Goal: Task Accomplishment & Management: Complete application form

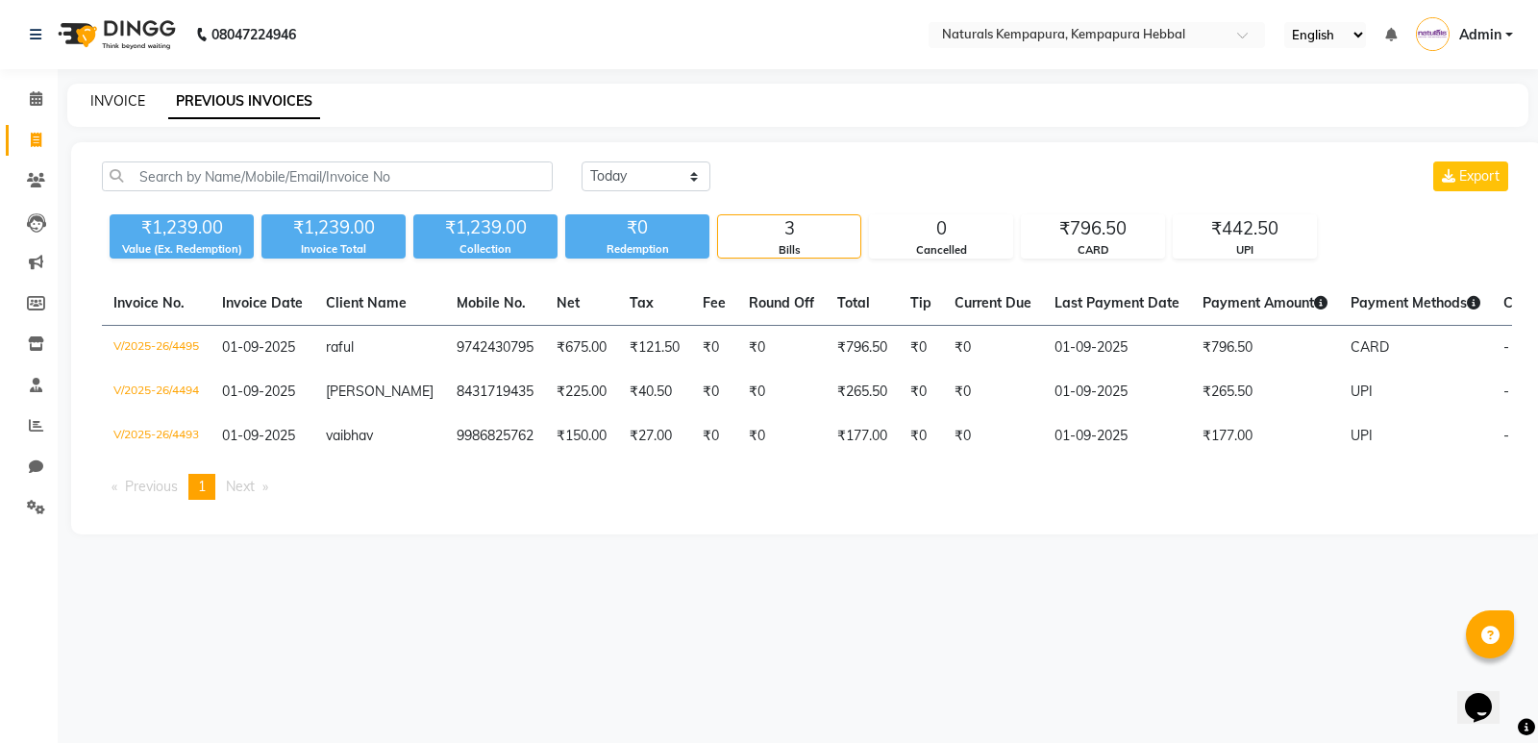
click at [131, 104] on link "INVOICE" at bounding box center [117, 100] width 55 height 17
select select "service"
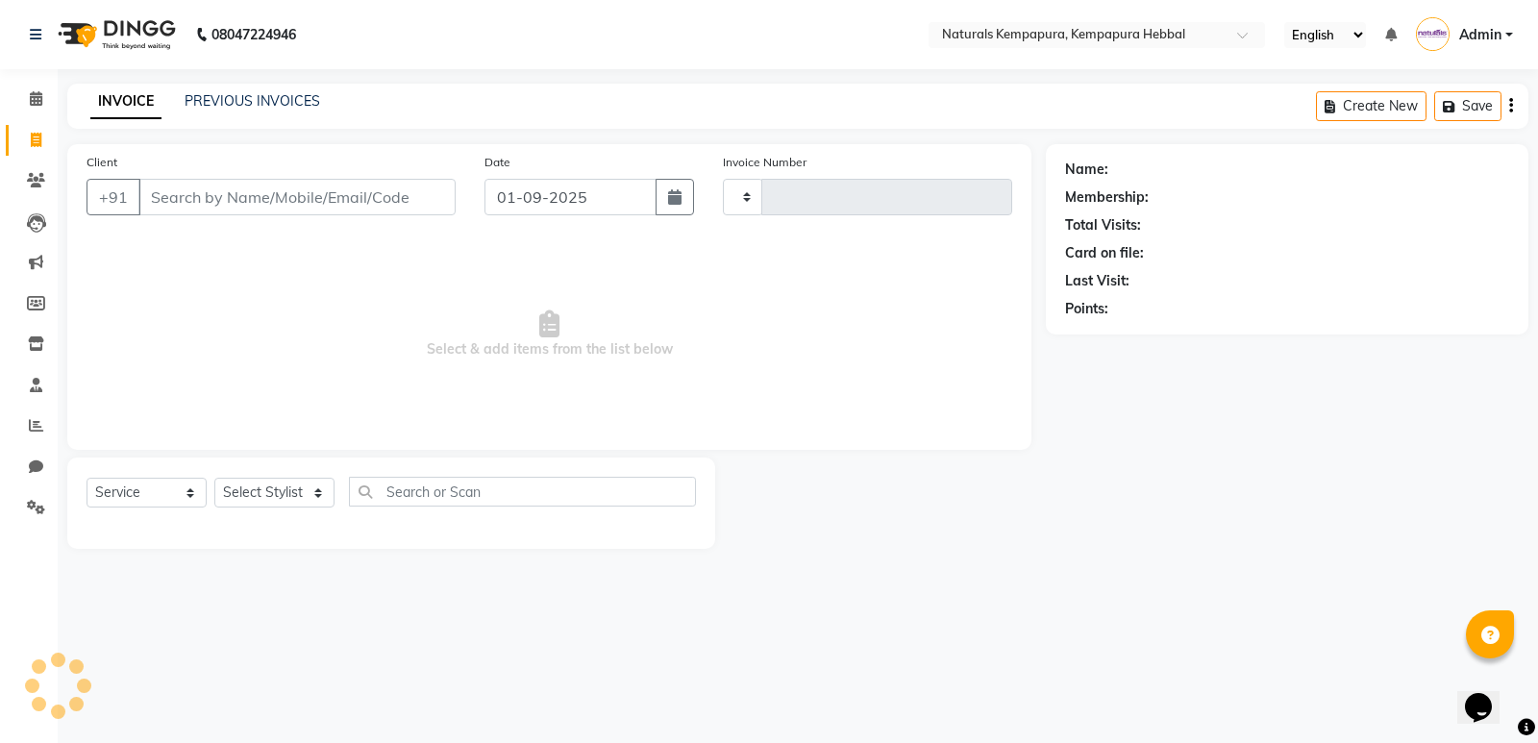
type input "4496"
select select "7848"
click at [250, 196] on input "Client" at bounding box center [296, 197] width 317 height 37
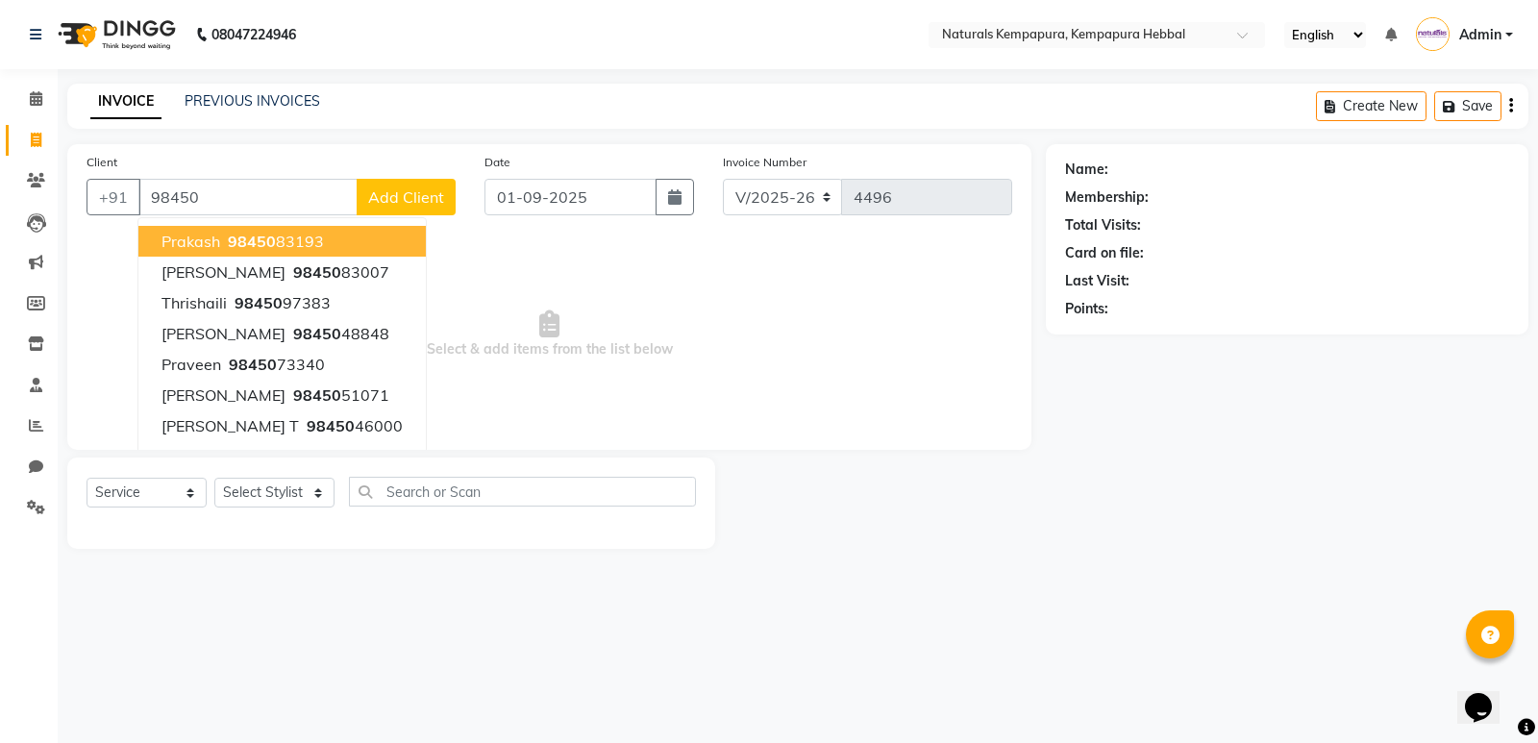
click at [254, 237] on span "98450" at bounding box center [252, 241] width 48 height 19
type input "9845083193"
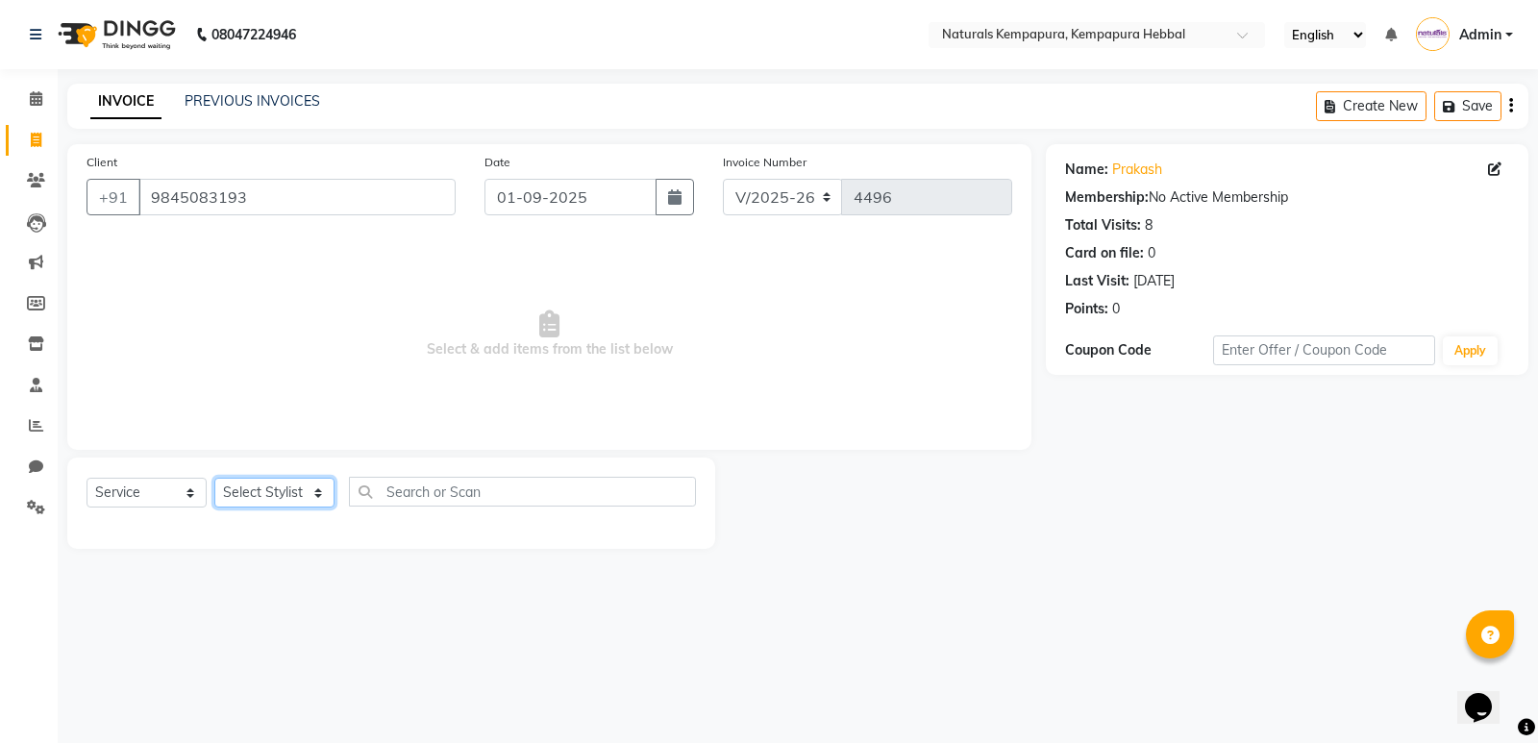
click at [318, 487] on select "Select Stylist [PERSON_NAME] DANISH DURGA HARI [PERSON_NAME] Manager [PERSON_NA…" at bounding box center [274, 493] width 120 height 30
select select "70447"
click at [214, 478] on select "Select Stylist [PERSON_NAME] DANISH DURGA HARI [PERSON_NAME] Manager [PERSON_NA…" at bounding box center [274, 493] width 120 height 30
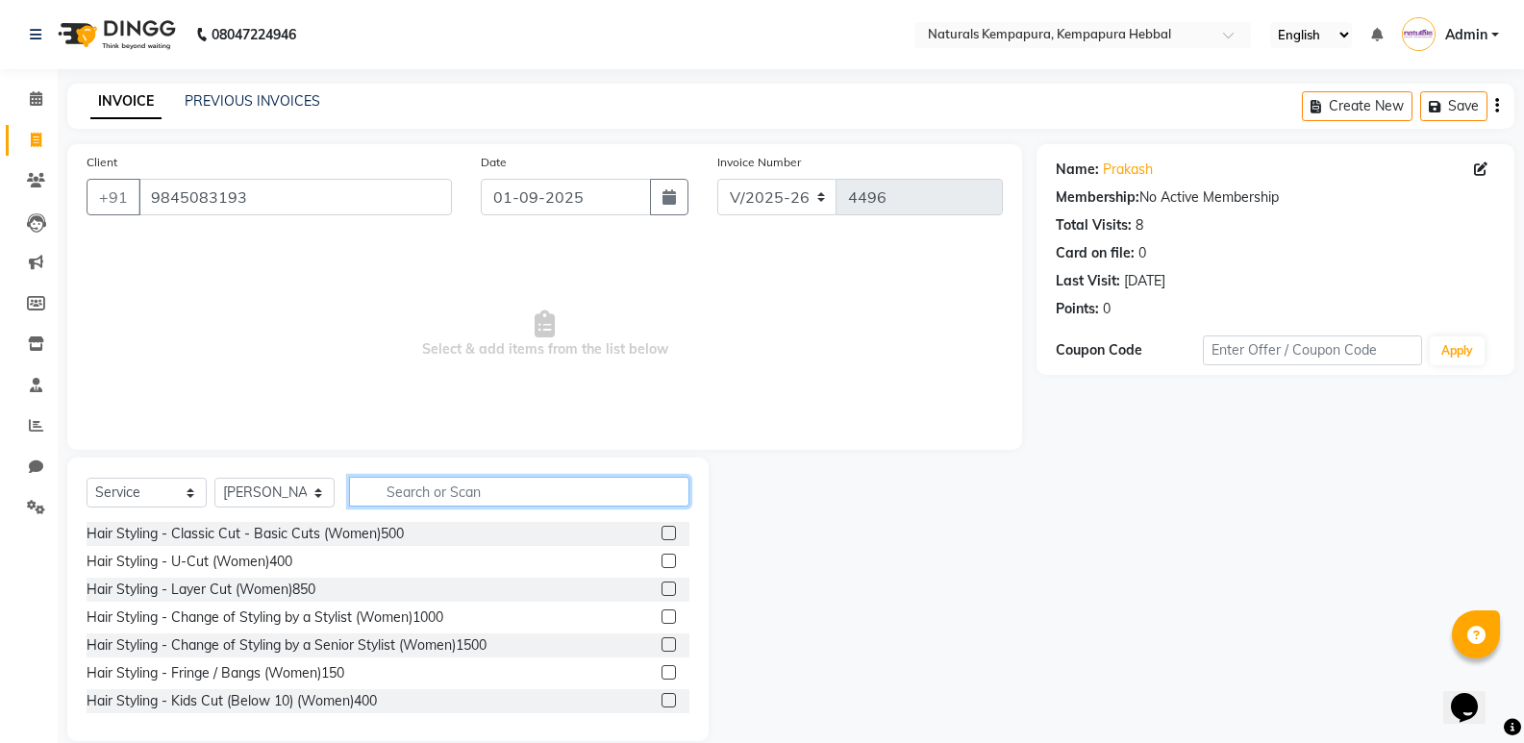
click at [422, 499] on input "text" at bounding box center [519, 492] width 340 height 30
click at [1124, 171] on link "Prakash" at bounding box center [1128, 170] width 50 height 20
click at [380, 486] on input "text" at bounding box center [519, 492] width 340 height 30
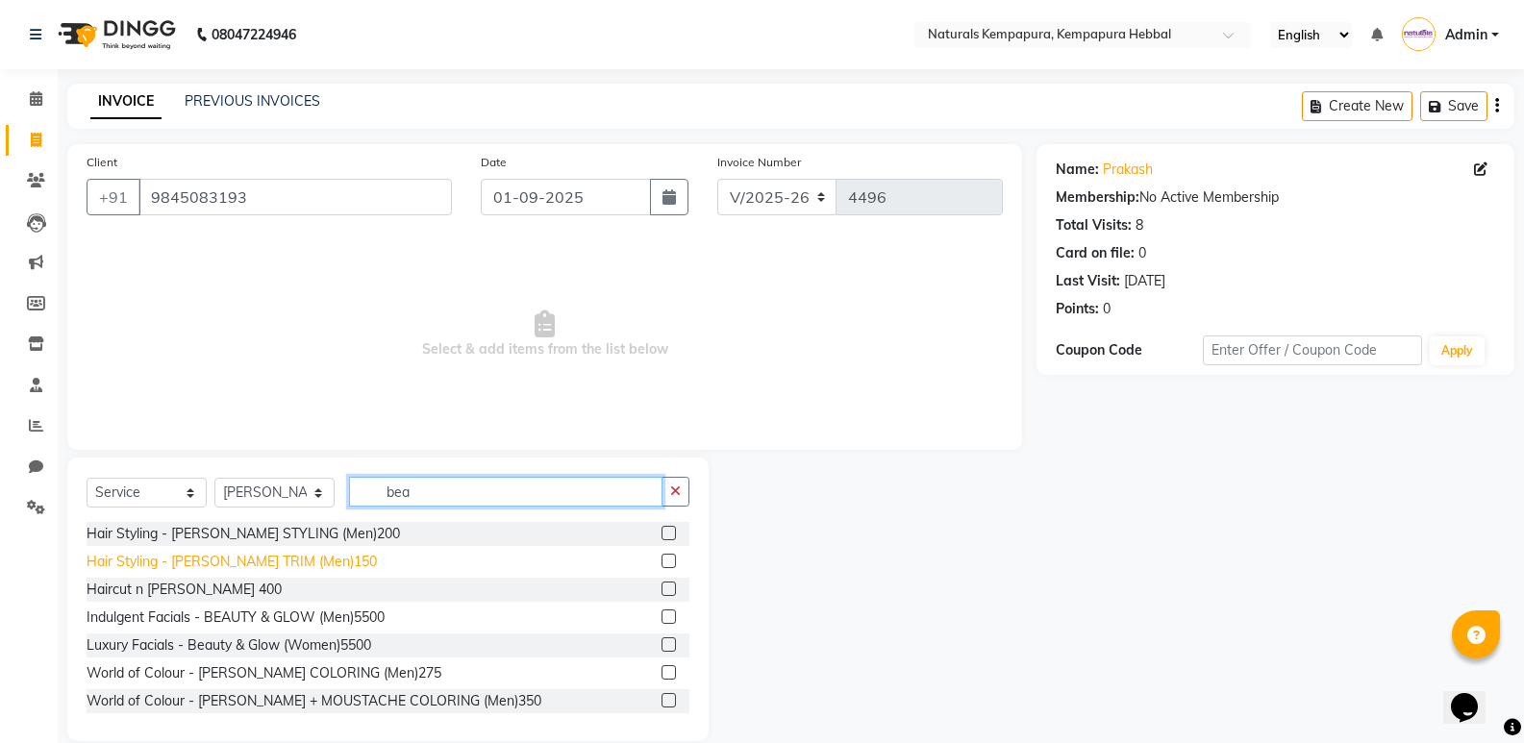
type input "bea"
click at [288, 556] on div "Hair Styling - [PERSON_NAME] TRIM (Men)150" at bounding box center [232, 562] width 290 height 20
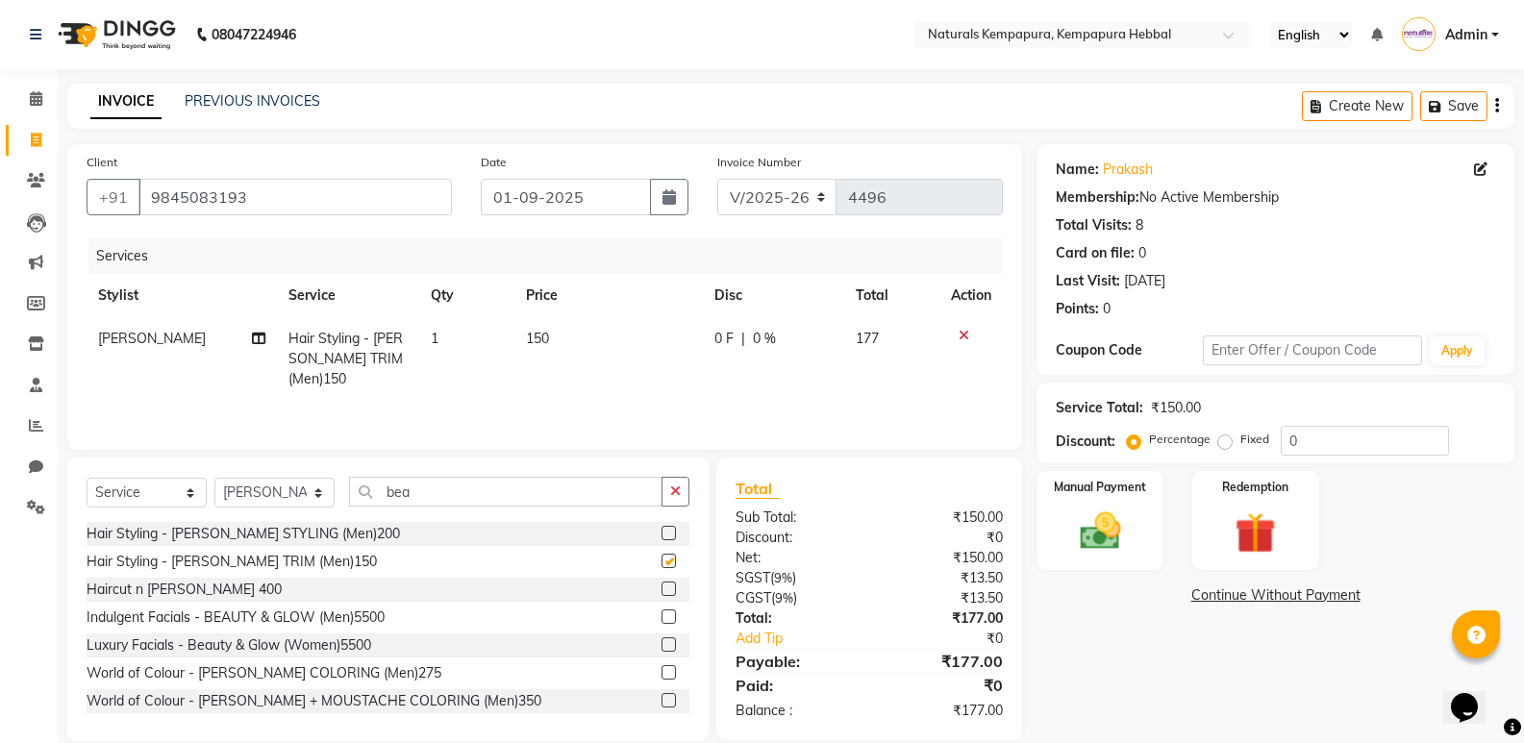
checkbox input "false"
click at [743, 358] on td "0 F | 0 %" at bounding box center [774, 359] width 142 height 84
select select "70447"
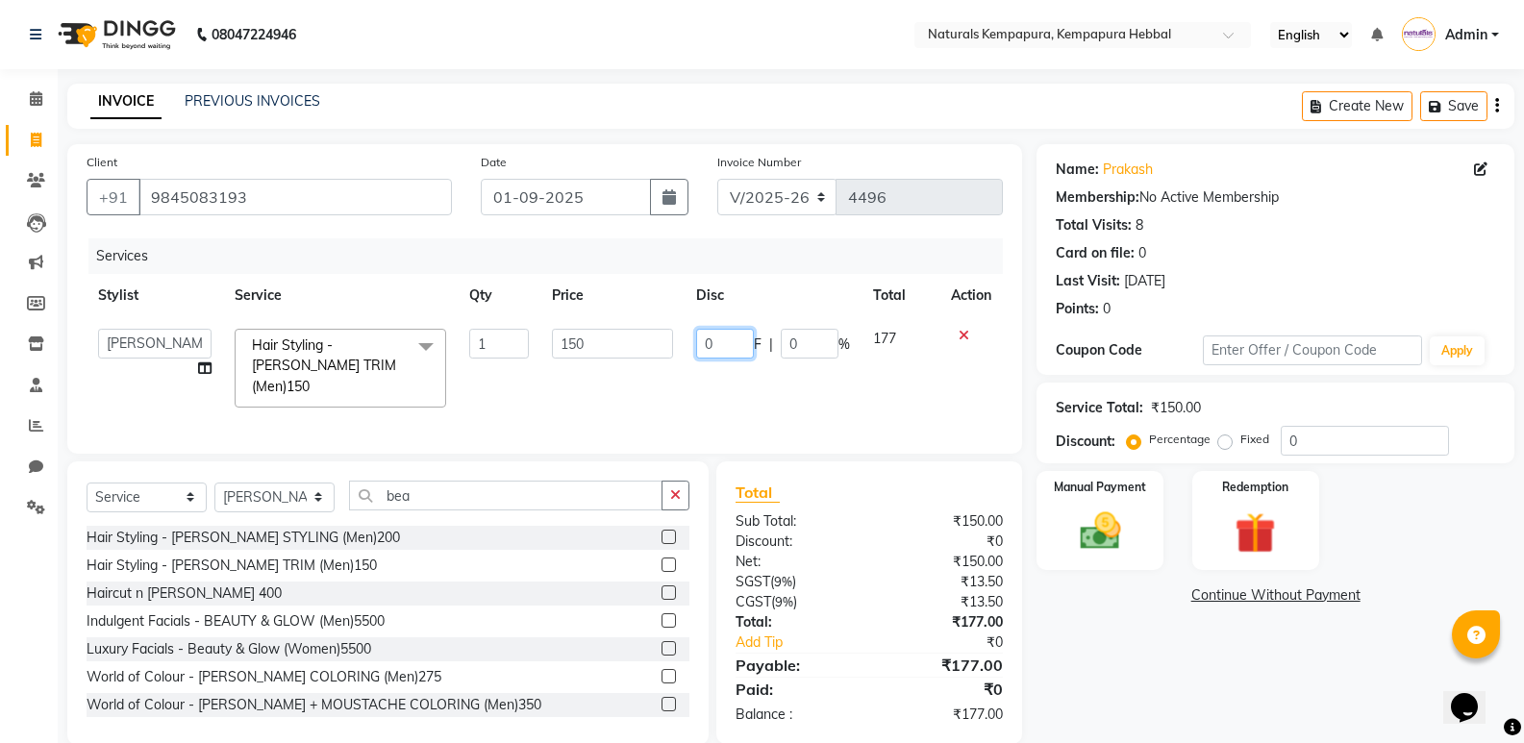
click at [740, 342] on input "0" at bounding box center [725, 344] width 58 height 30
type input "030"
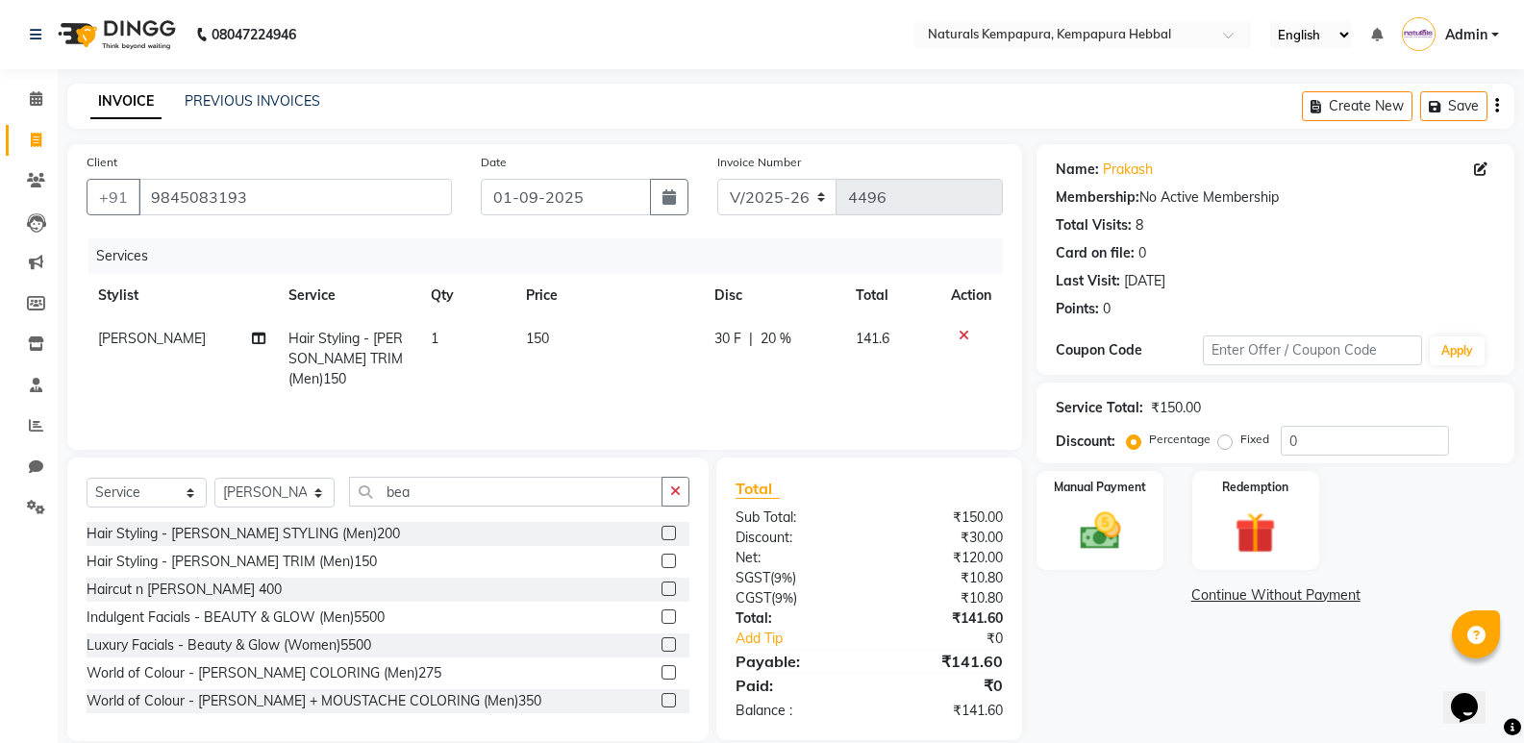
click at [808, 459] on div "Total Sub Total: ₹150.00 Discount: ₹30.00 Net: ₹120.00 SGST ( 9% ) ₹10.80 CGST …" at bounding box center [869, 599] width 306 height 283
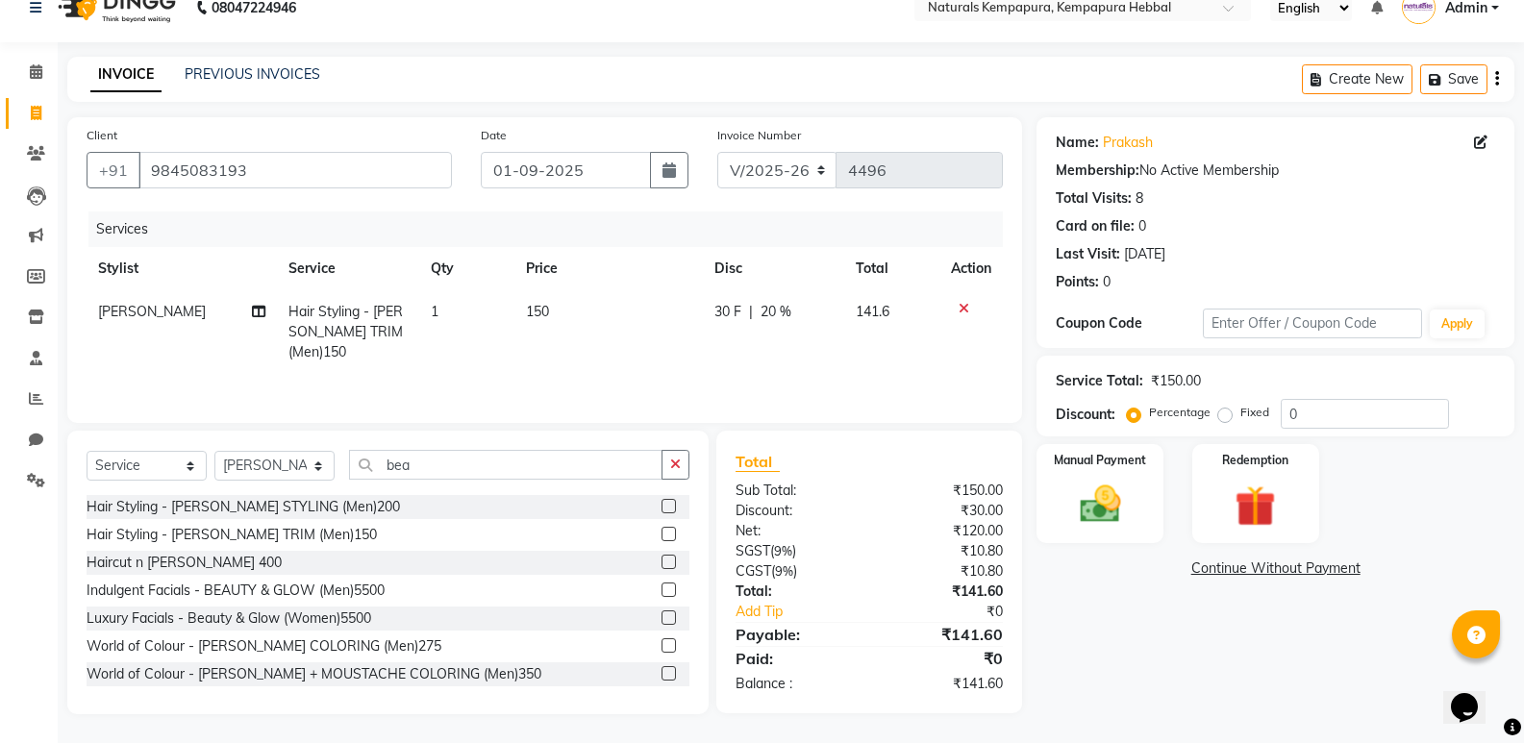
click at [732, 46] on div "08047224946 Select Location × Naturals Kempapura, Kempapura Hebbal English ENGL…" at bounding box center [762, 358] width 1524 height 770
click at [1069, 505] on img at bounding box center [1099, 504] width 68 height 49
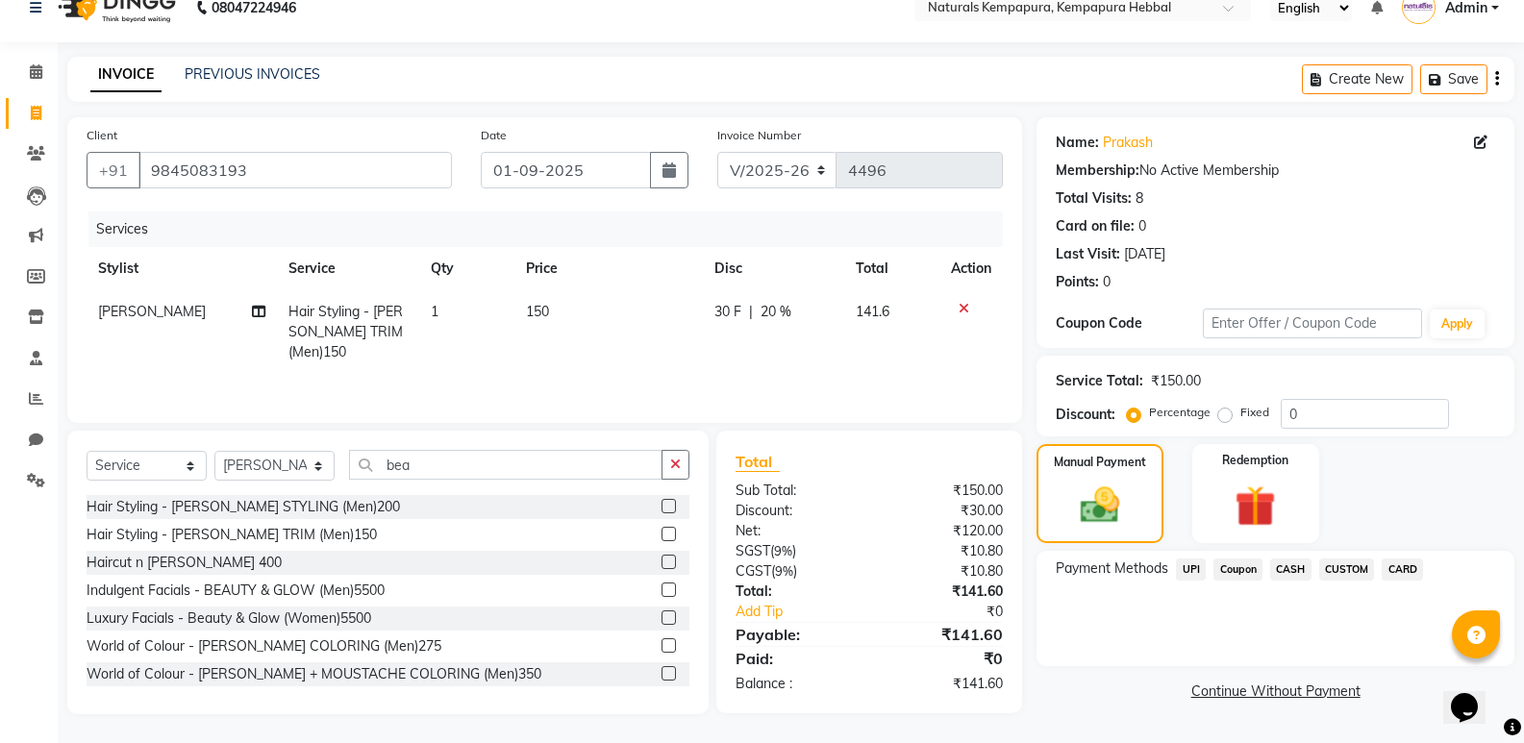
click at [1295, 575] on span "CASH" at bounding box center [1290, 570] width 41 height 22
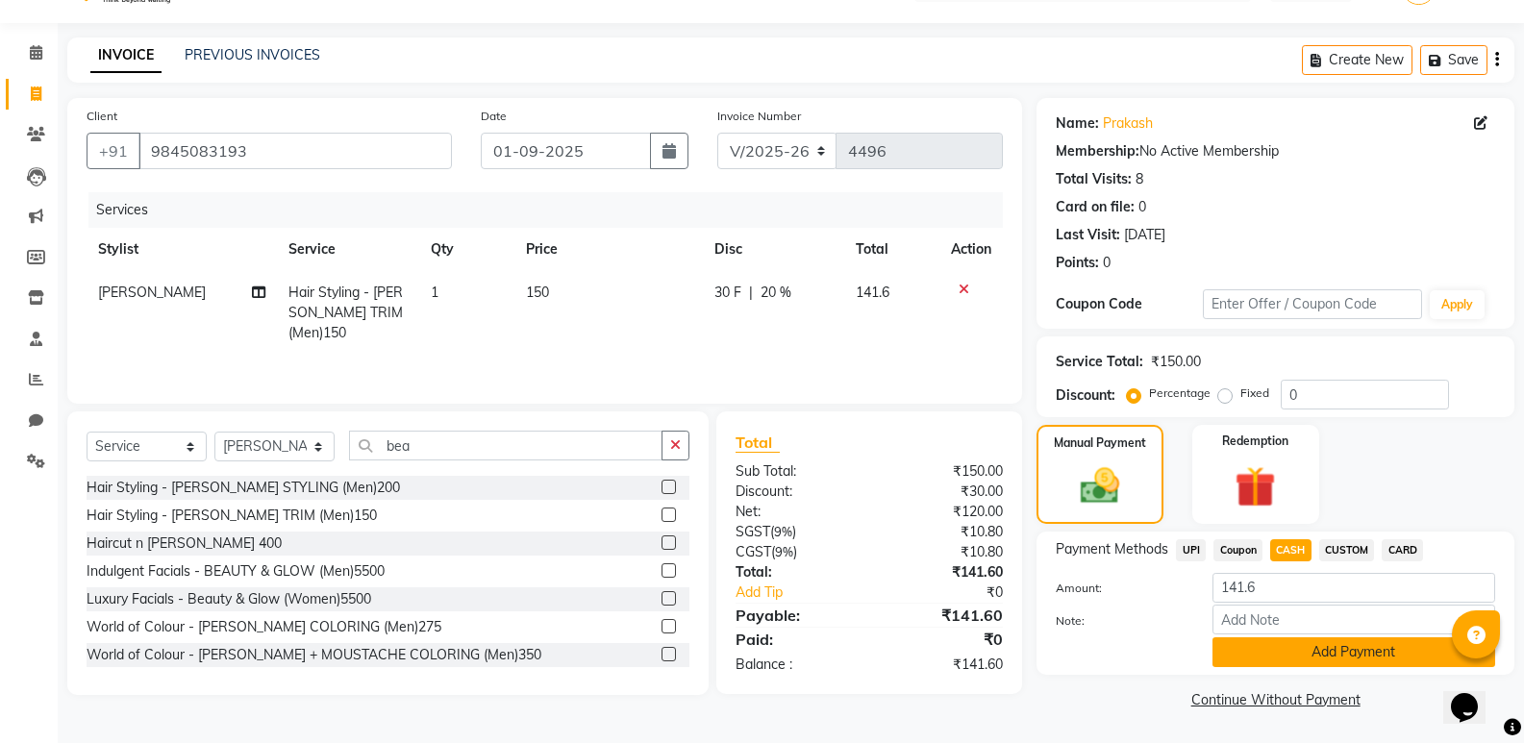
click at [1305, 651] on button "Add Payment" at bounding box center [1353, 652] width 283 height 30
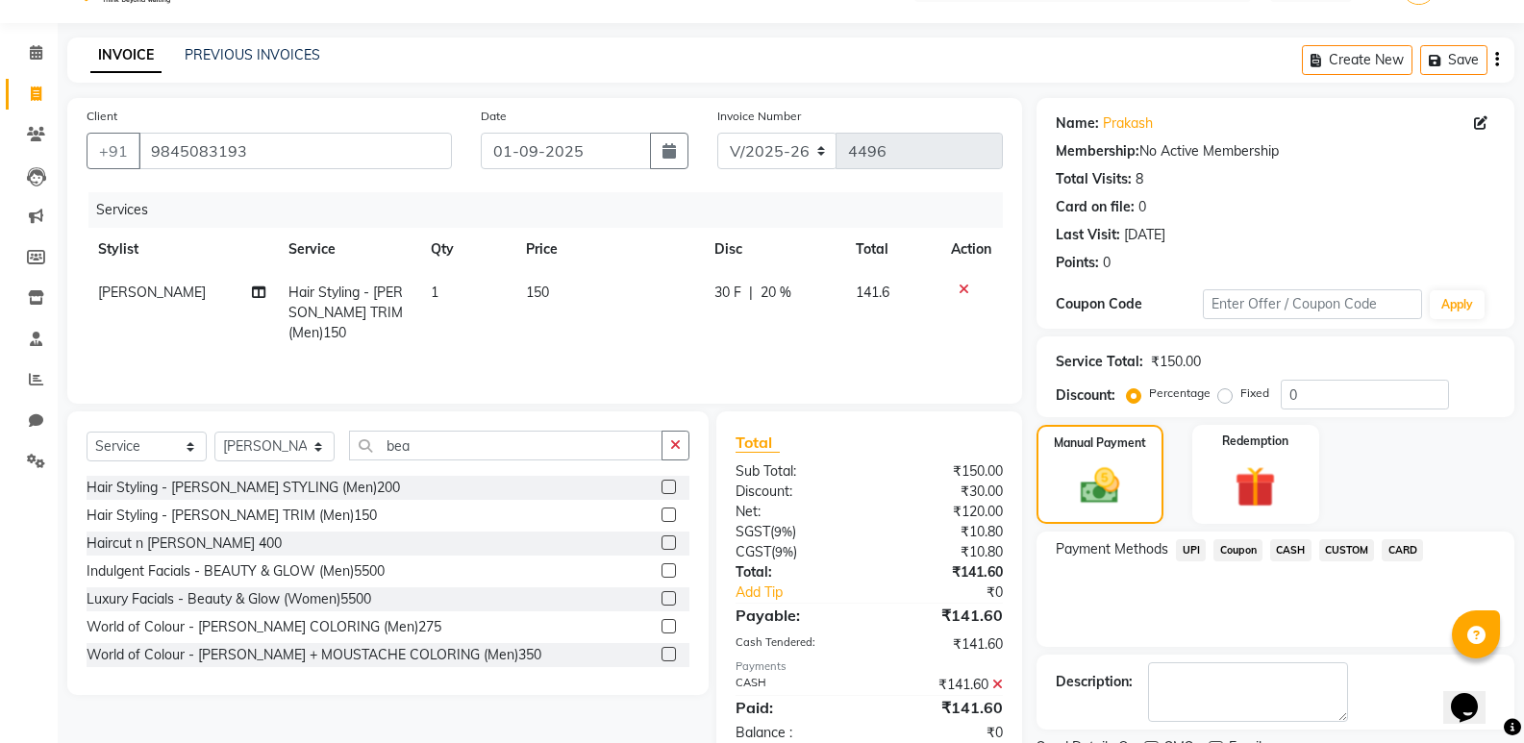
scroll to position [127, 0]
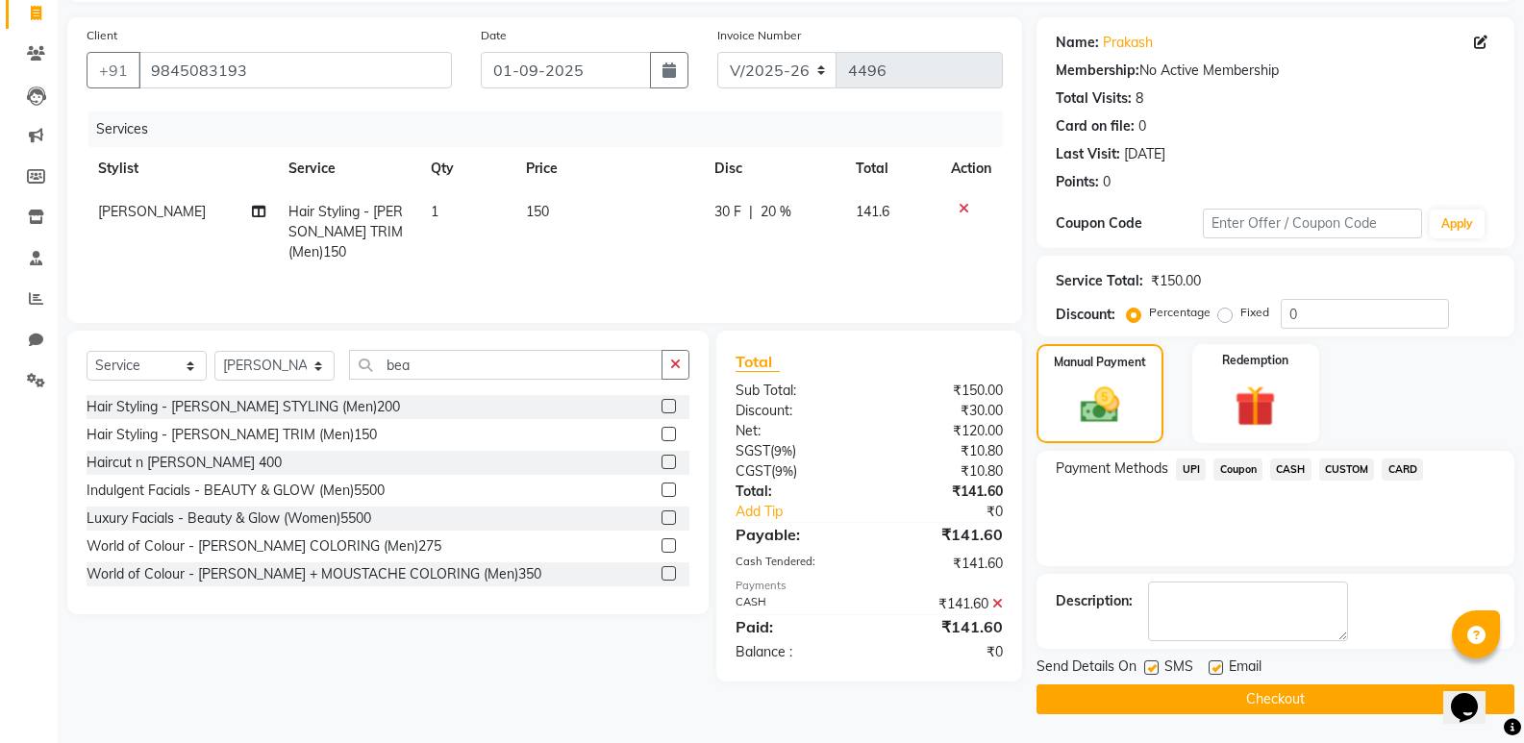
click at [1212, 661] on label at bounding box center [1216, 668] width 14 height 14
click at [1212, 662] on input "checkbox" at bounding box center [1215, 668] width 12 height 12
checkbox input "false"
click at [1203, 703] on button "Checkout" at bounding box center [1276, 700] width 478 height 30
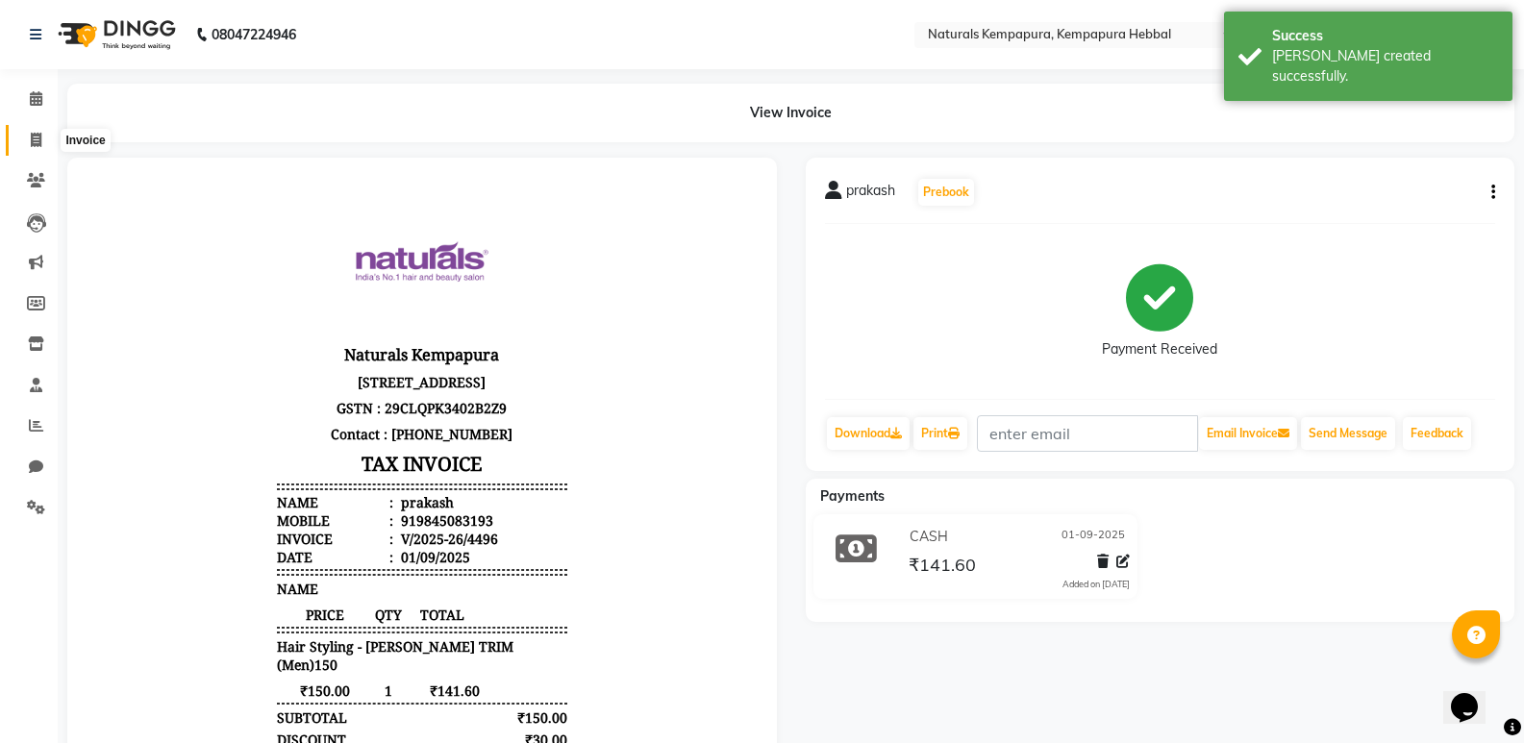
click at [49, 149] on span at bounding box center [36, 141] width 34 height 22
select select "7848"
select select "service"
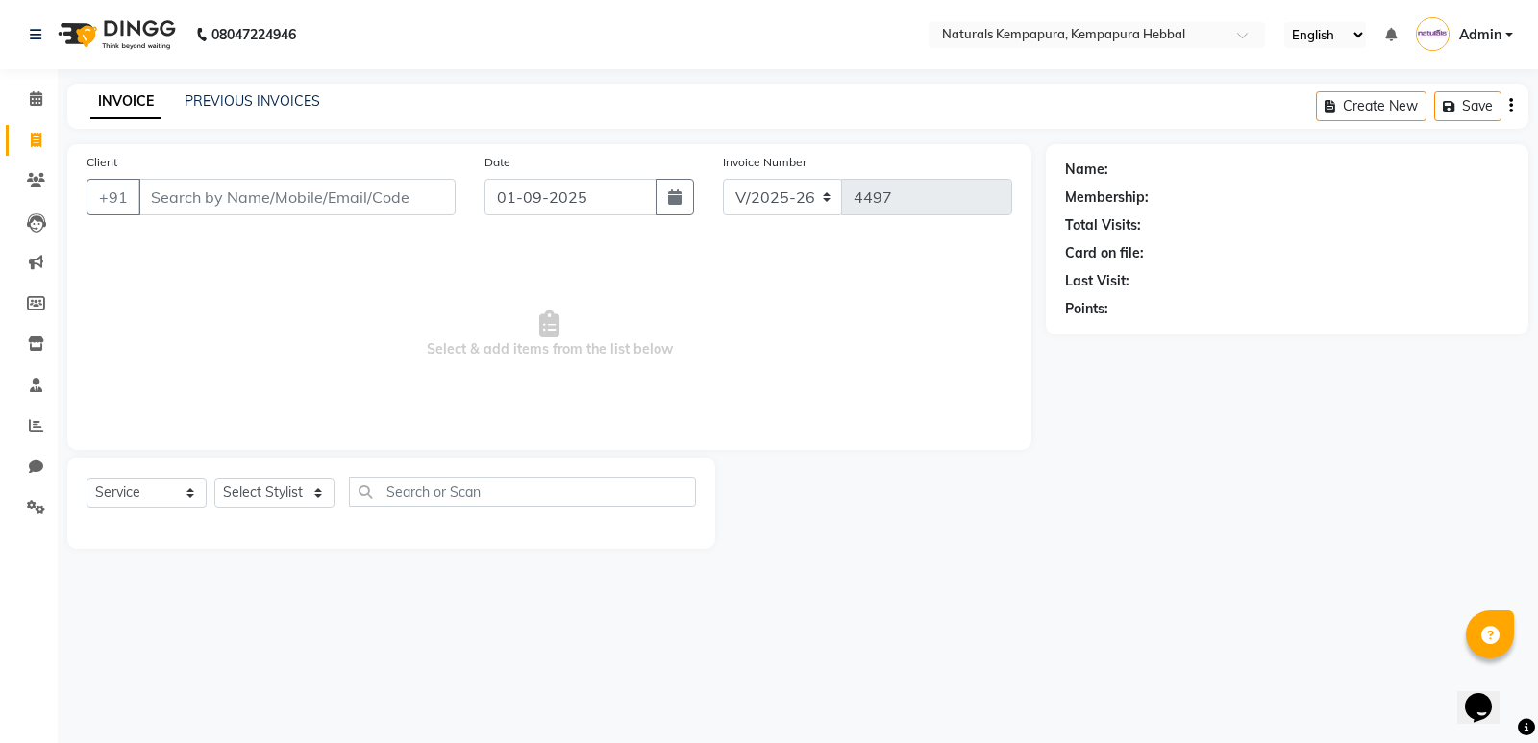
click at [826, 505] on div at bounding box center [880, 503] width 331 height 91
click at [292, 196] on input "Client" at bounding box center [296, 197] width 317 height 37
click at [152, 258] on span "Select & add items from the list below" at bounding box center [550, 334] width 926 height 192
click at [193, 198] on input "Client" at bounding box center [296, 197] width 317 height 37
click at [44, 99] on span at bounding box center [36, 99] width 34 height 22
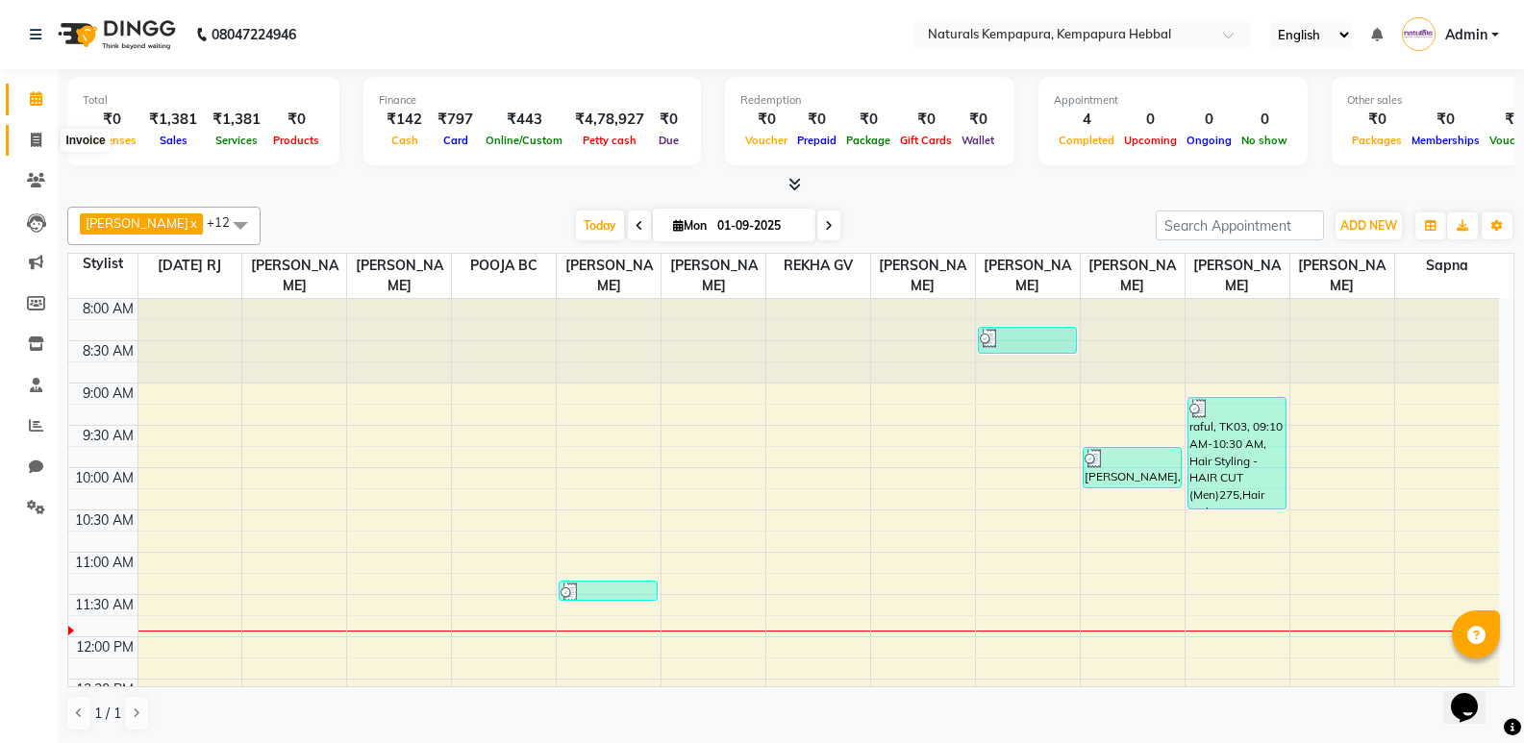
click at [34, 138] on icon at bounding box center [36, 140] width 11 height 14
select select "service"
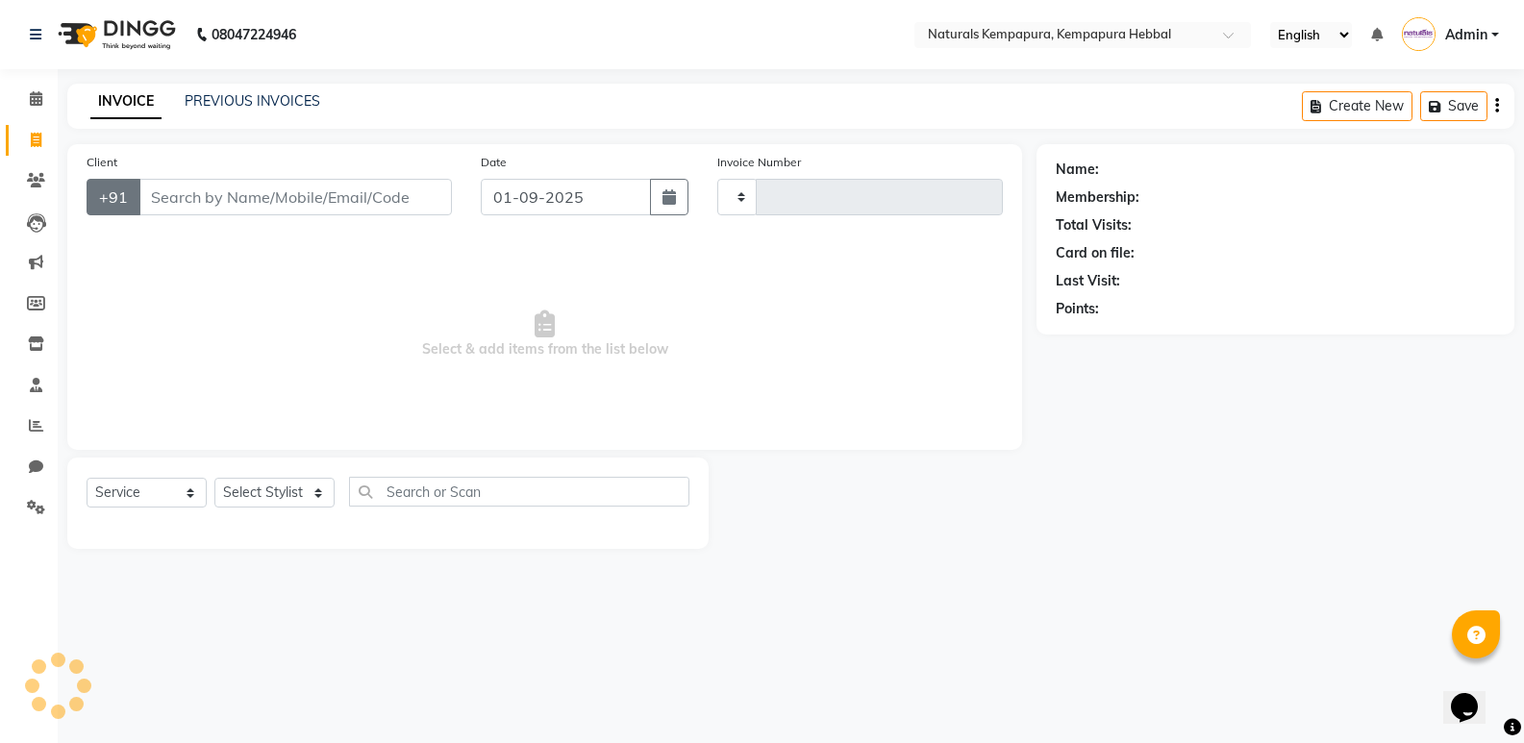
type input "4497"
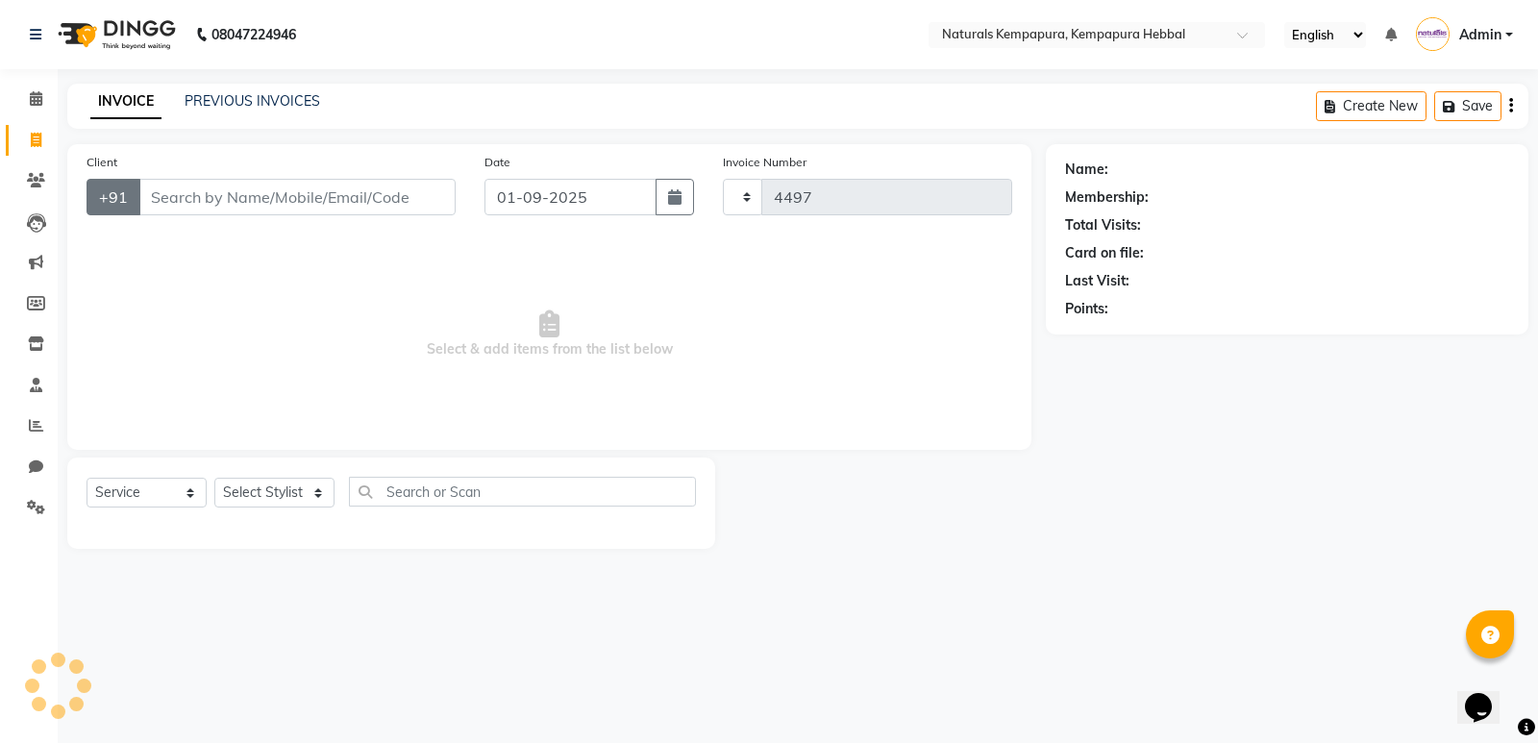
select select "7848"
click at [262, 207] on input "Client" at bounding box center [296, 197] width 317 height 37
click at [238, 96] on link "PREVIOUS INVOICES" at bounding box center [253, 100] width 136 height 17
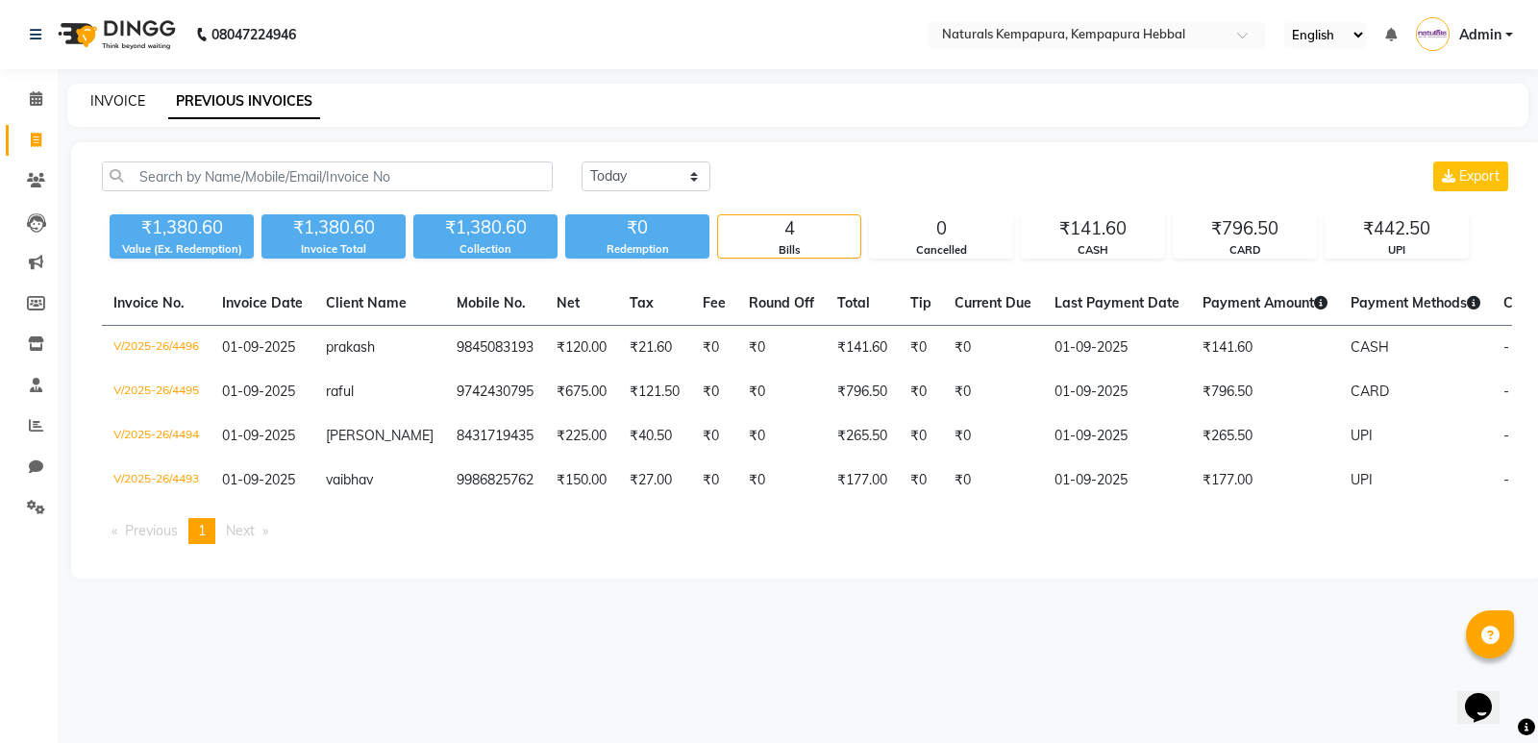
click at [112, 100] on link "INVOICE" at bounding box center [117, 100] width 55 height 17
select select "7848"
select select "service"
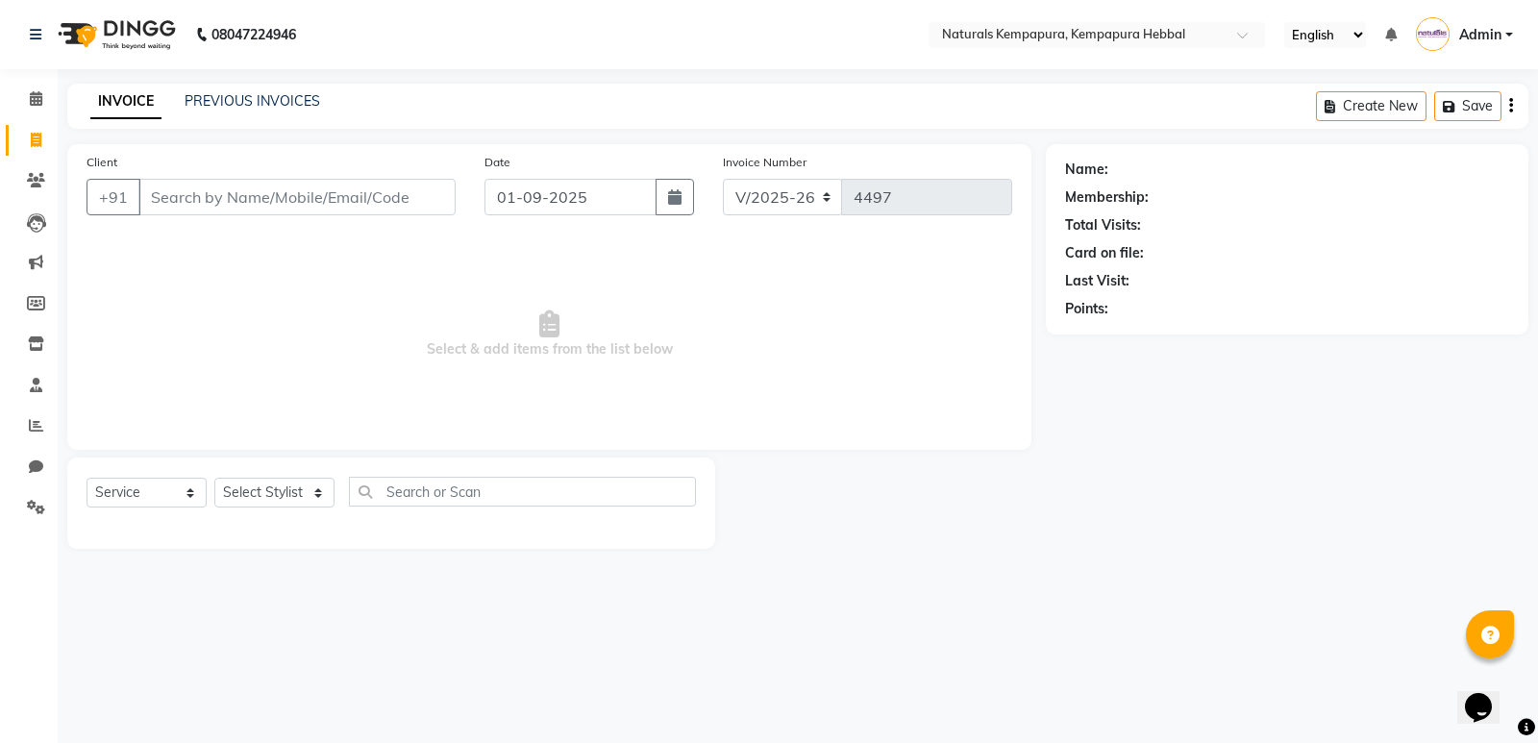
click at [259, 194] on input "Client" at bounding box center [296, 197] width 317 height 37
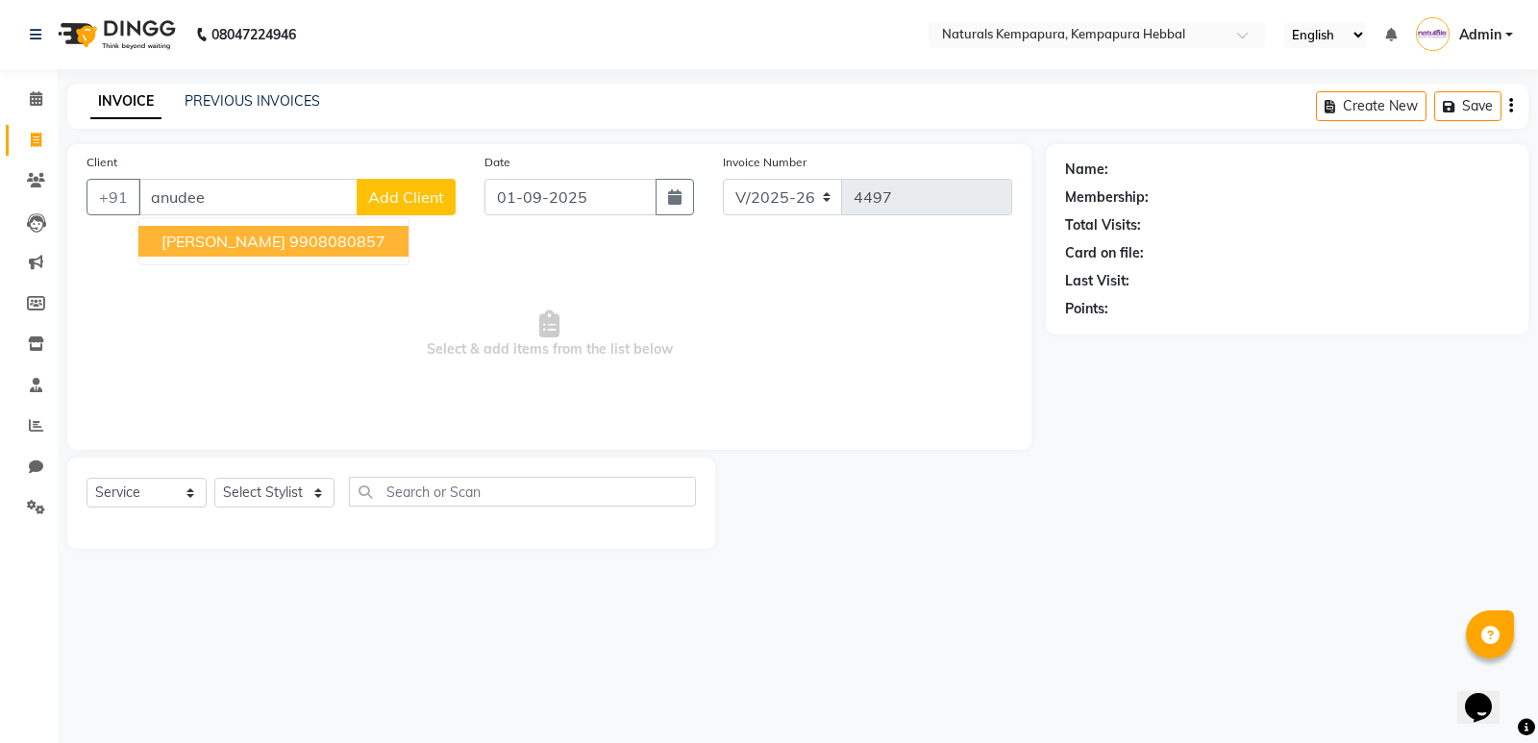
click at [273, 252] on button "Anudeep Shankar 9908080857" at bounding box center [273, 241] width 270 height 31
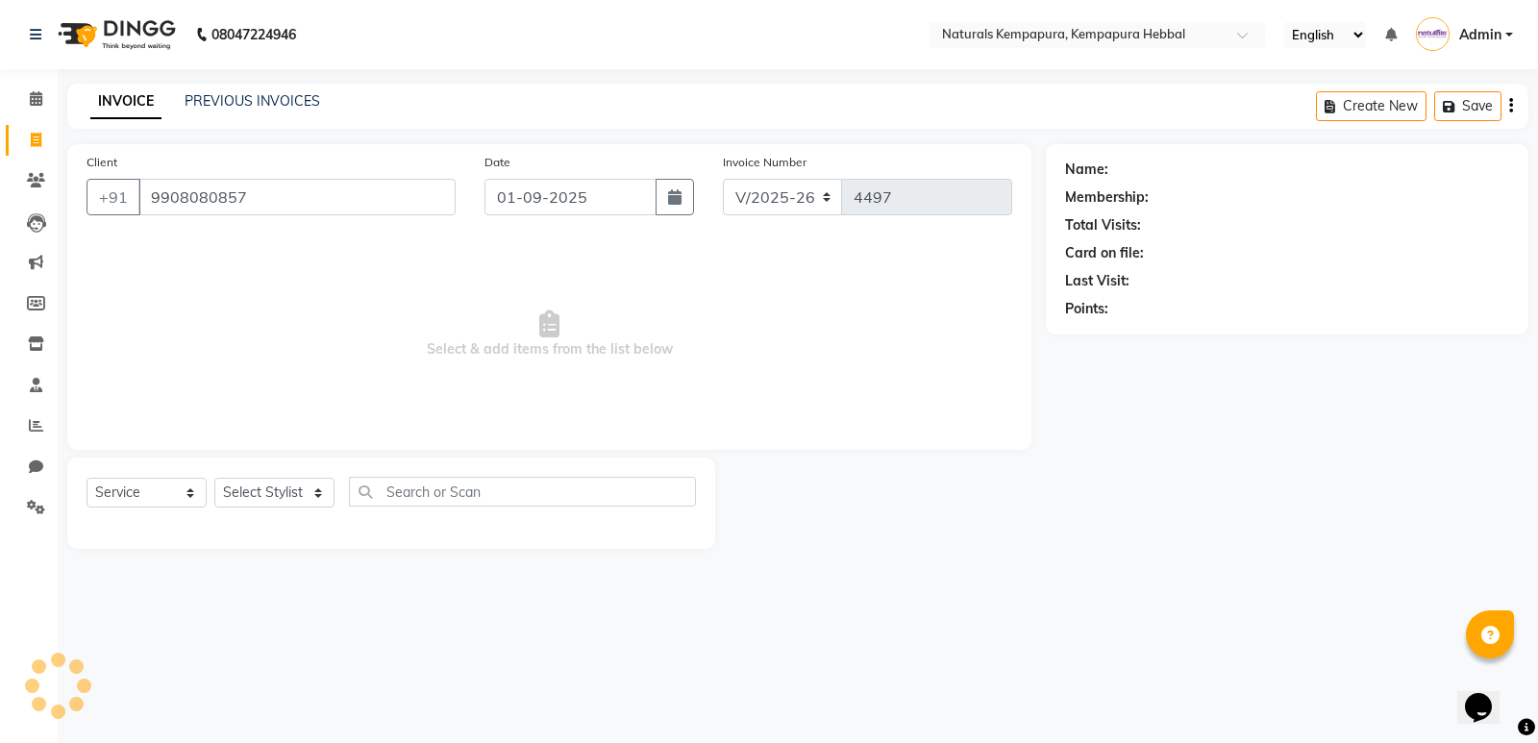
type input "9908080857"
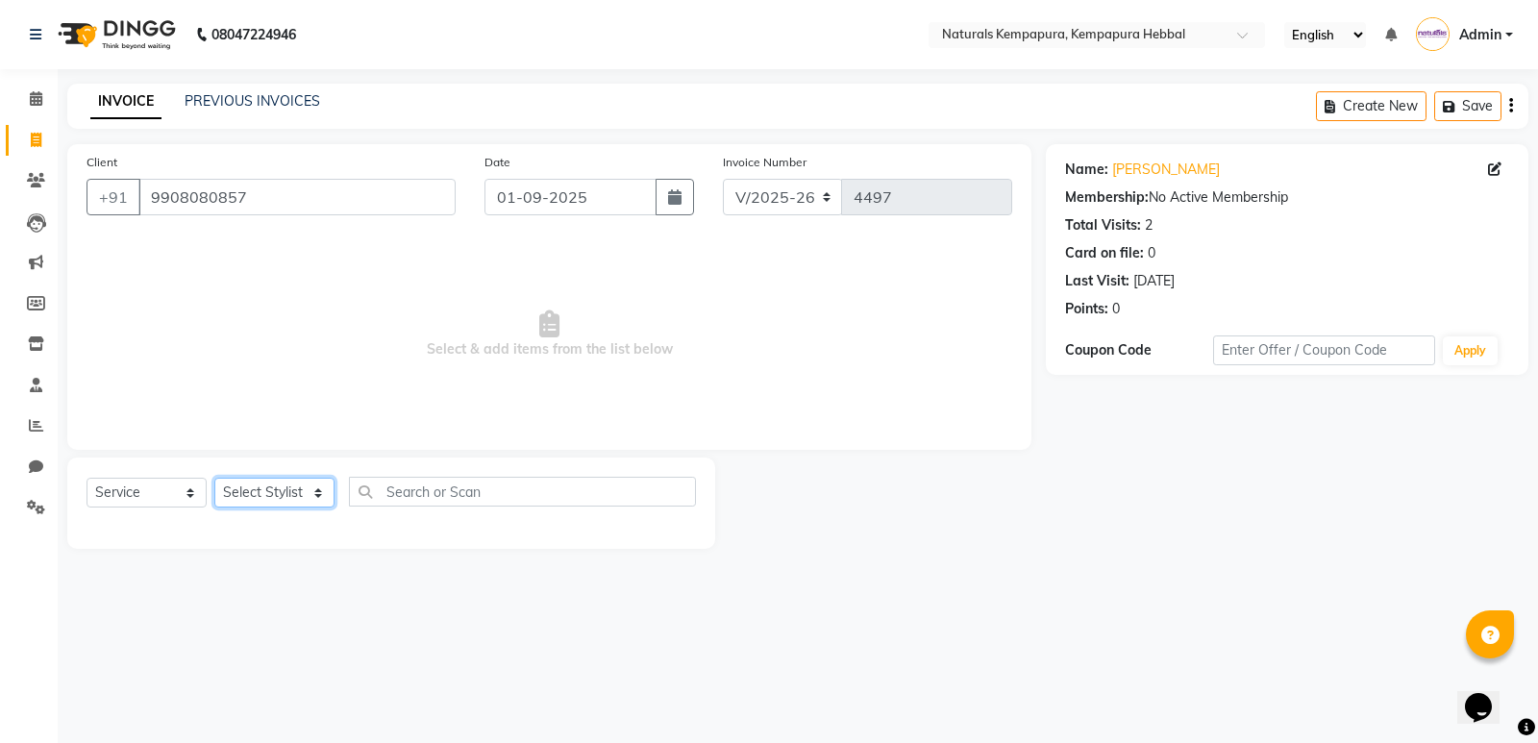
drag, startPoint x: 322, startPoint y: 500, endPoint x: 318, endPoint y: 490, distance: 10.4
click at [322, 500] on select "Select Stylist ADARSH DANISH DURGA HARI HARAN JENNIFER Manager MOHD AARIS MOHD …" at bounding box center [274, 493] width 120 height 30
select select "70440"
click at [214, 478] on select "Select Stylist ADARSH DANISH DURGA HARI HARAN JENNIFER Manager MOHD AARIS MOHD …" at bounding box center [274, 493] width 120 height 30
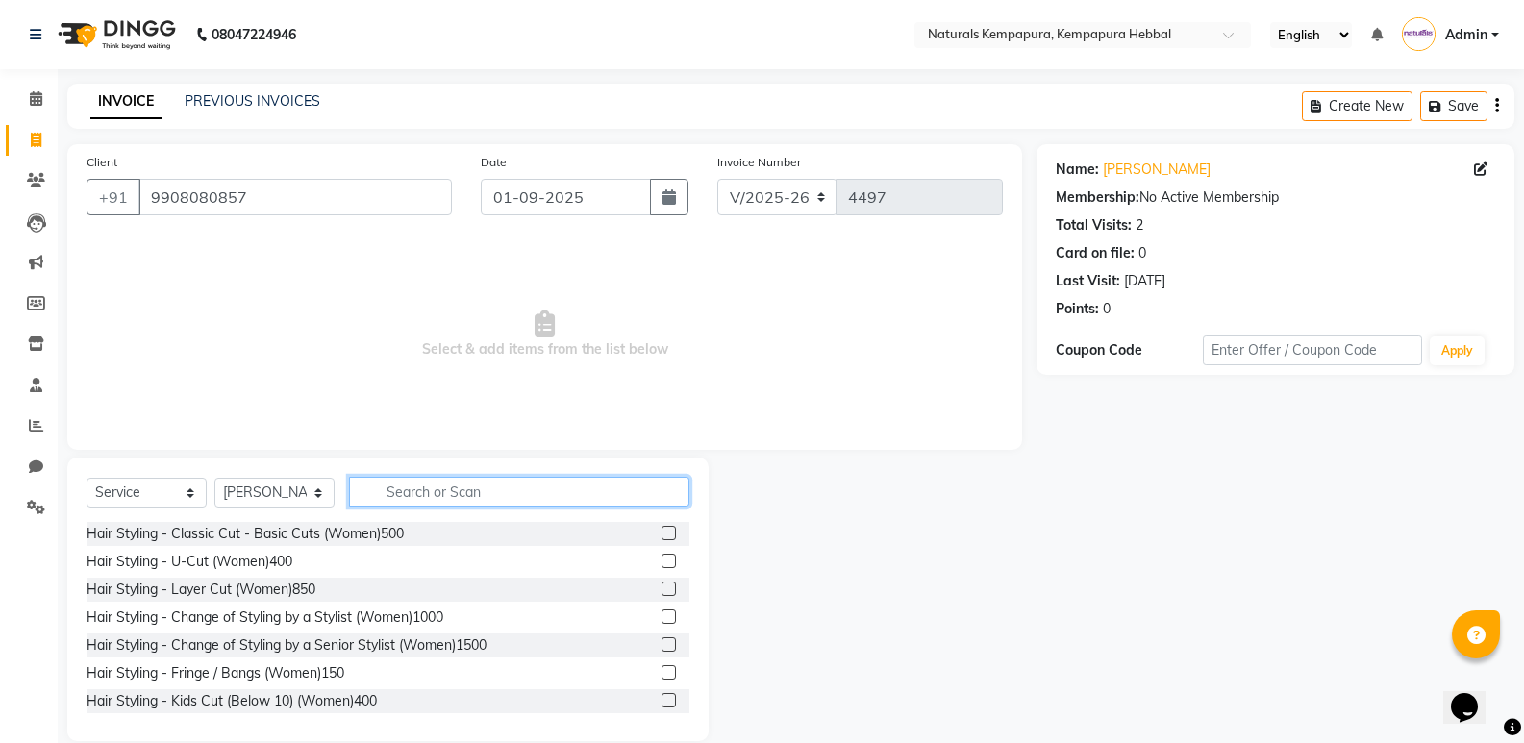
click at [430, 497] on input "text" at bounding box center [519, 492] width 340 height 30
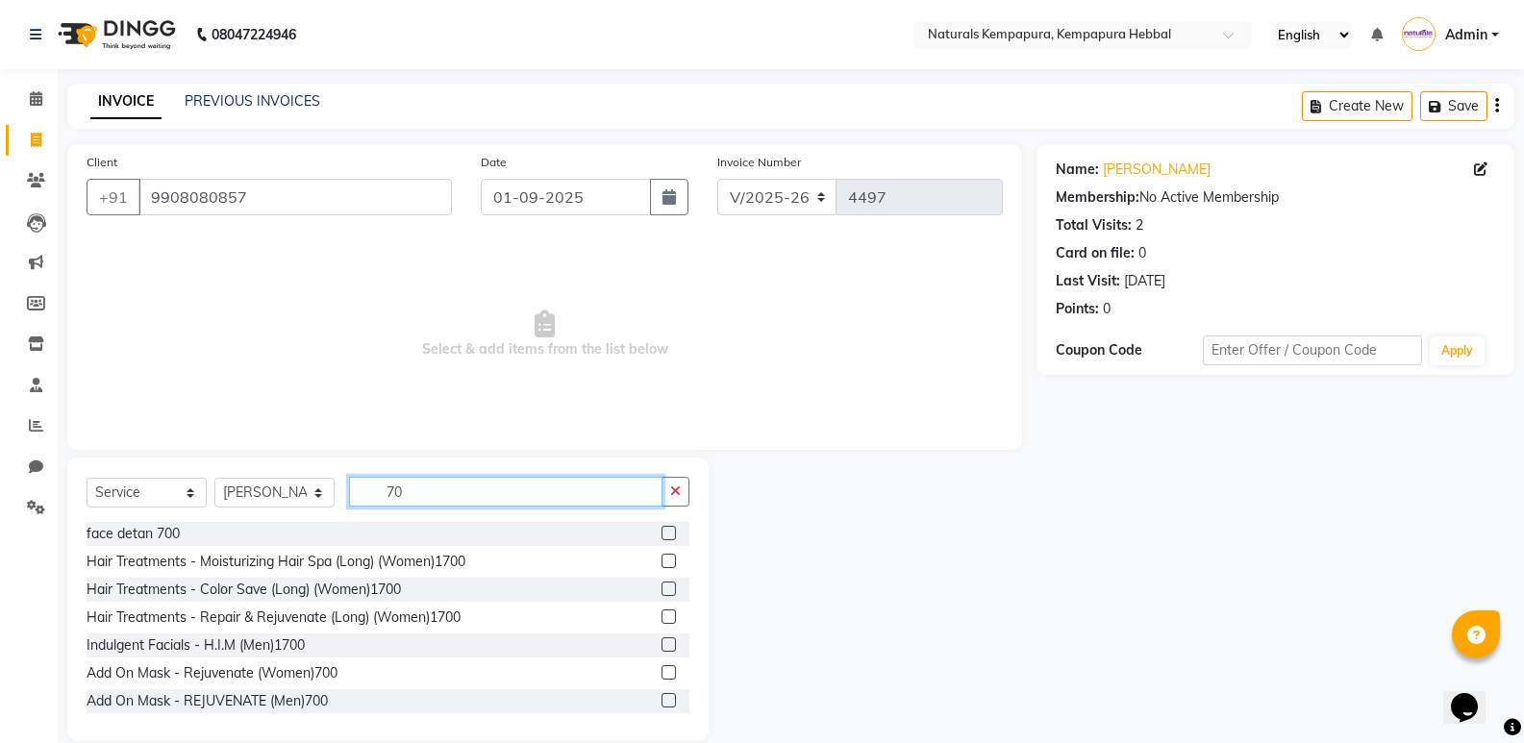
type input "7"
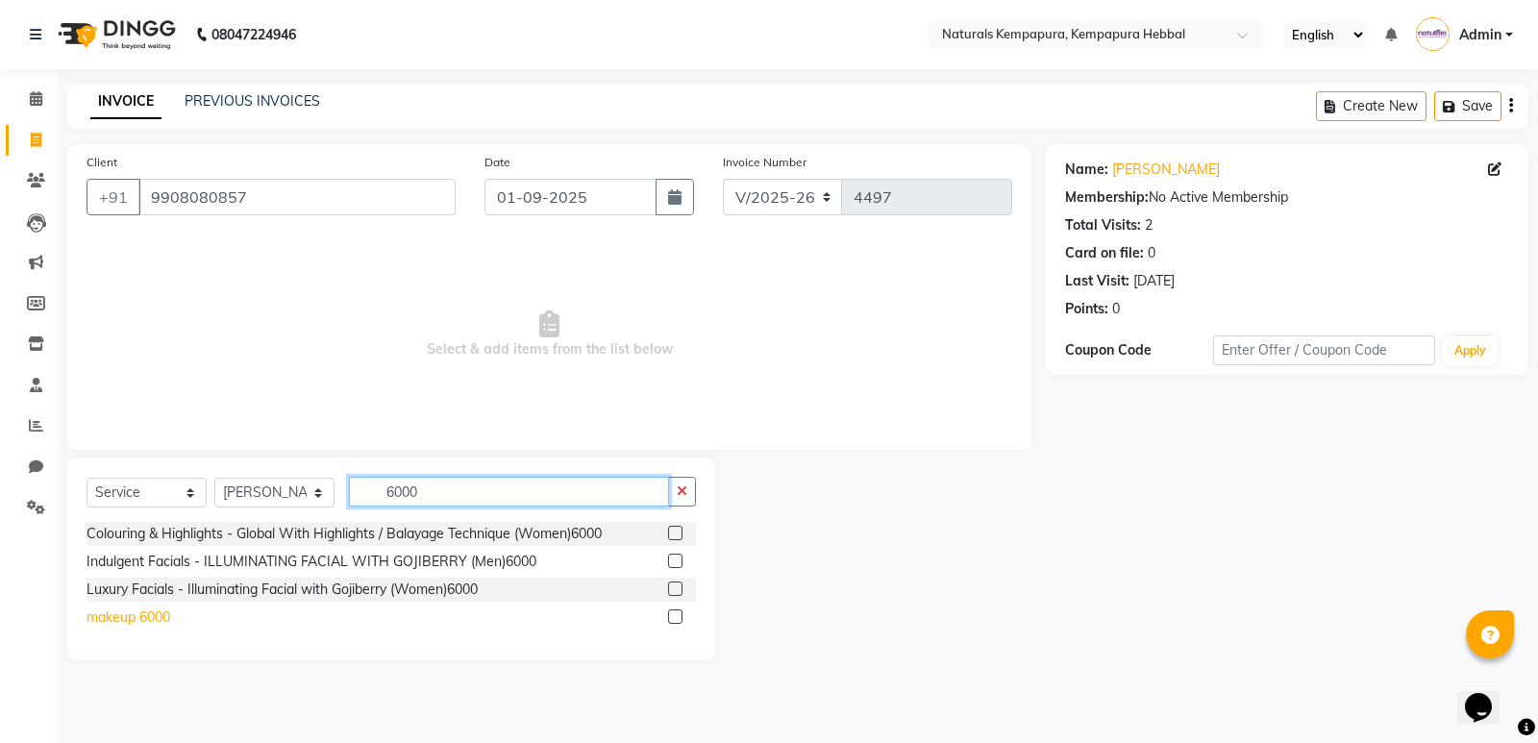
type input "6000"
click at [165, 619] on div "makeup 6000" at bounding box center [129, 618] width 84 height 20
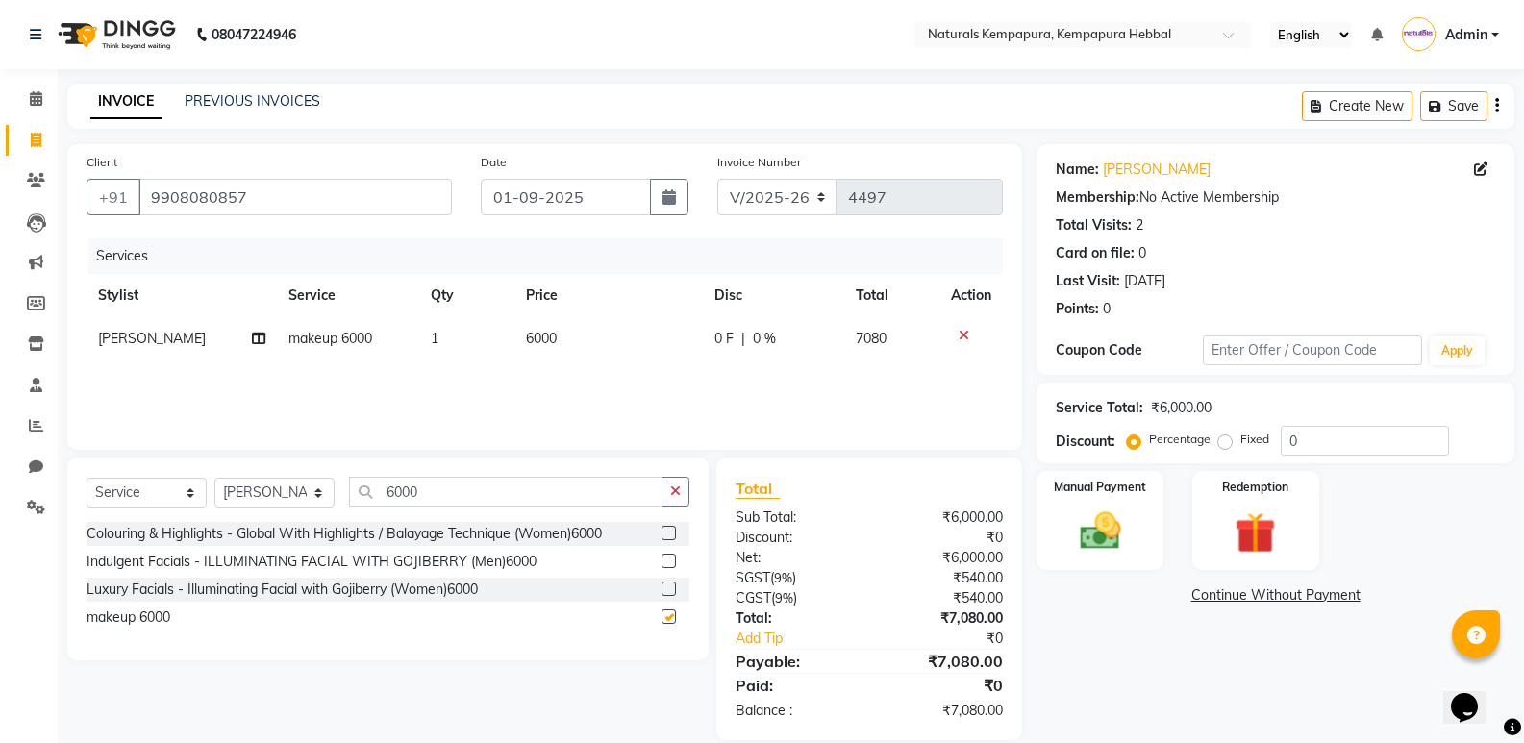
checkbox input "false"
click at [714, 338] on span "0 F" at bounding box center [723, 339] width 19 height 20
select select "70440"
click at [1497, 107] on icon "button" at bounding box center [1497, 106] width 4 height 1
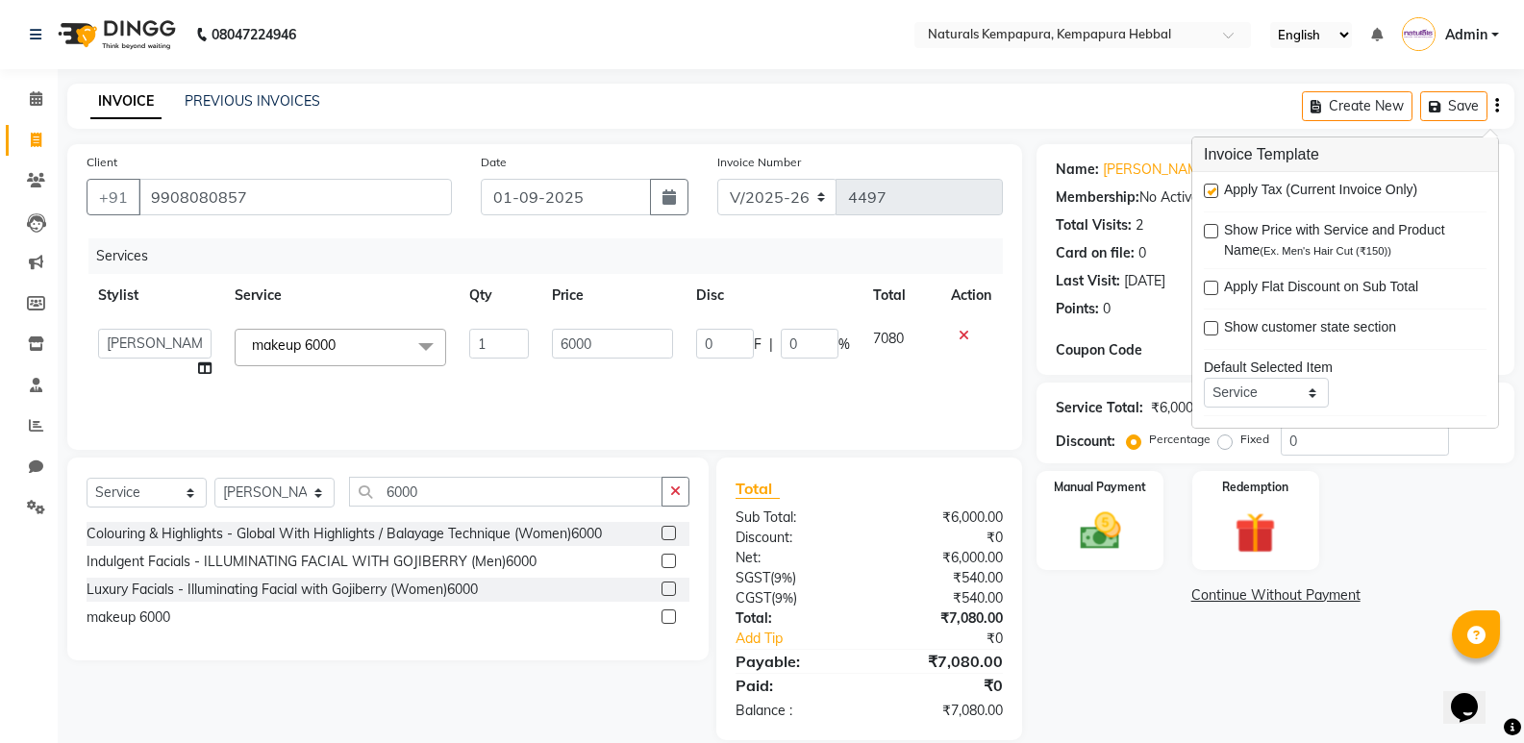
click at [1213, 187] on label at bounding box center [1211, 191] width 14 height 14
click at [1213, 187] on input "checkbox" at bounding box center [1210, 192] width 12 height 12
checkbox input "false"
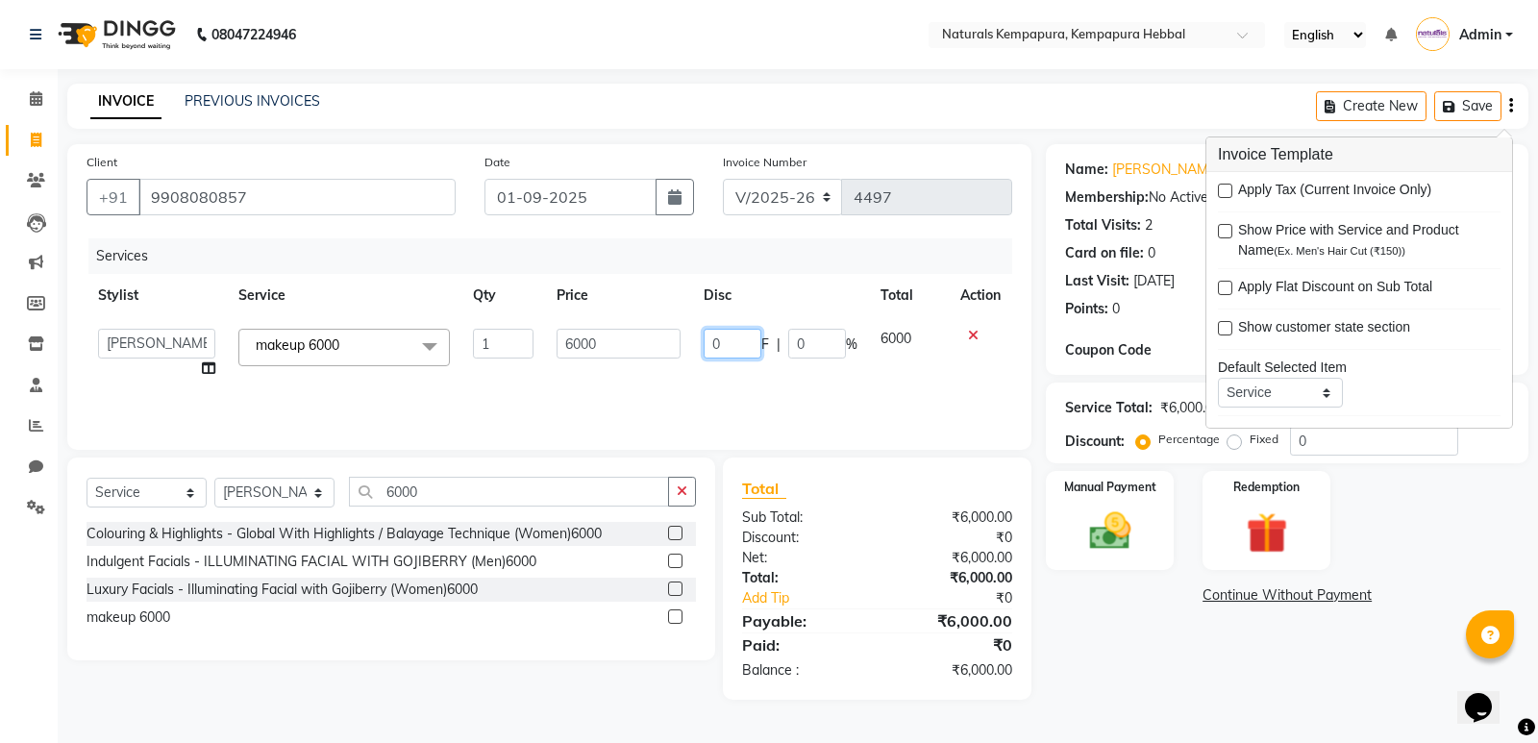
click at [705, 340] on input "0" at bounding box center [733, 344] width 58 height 30
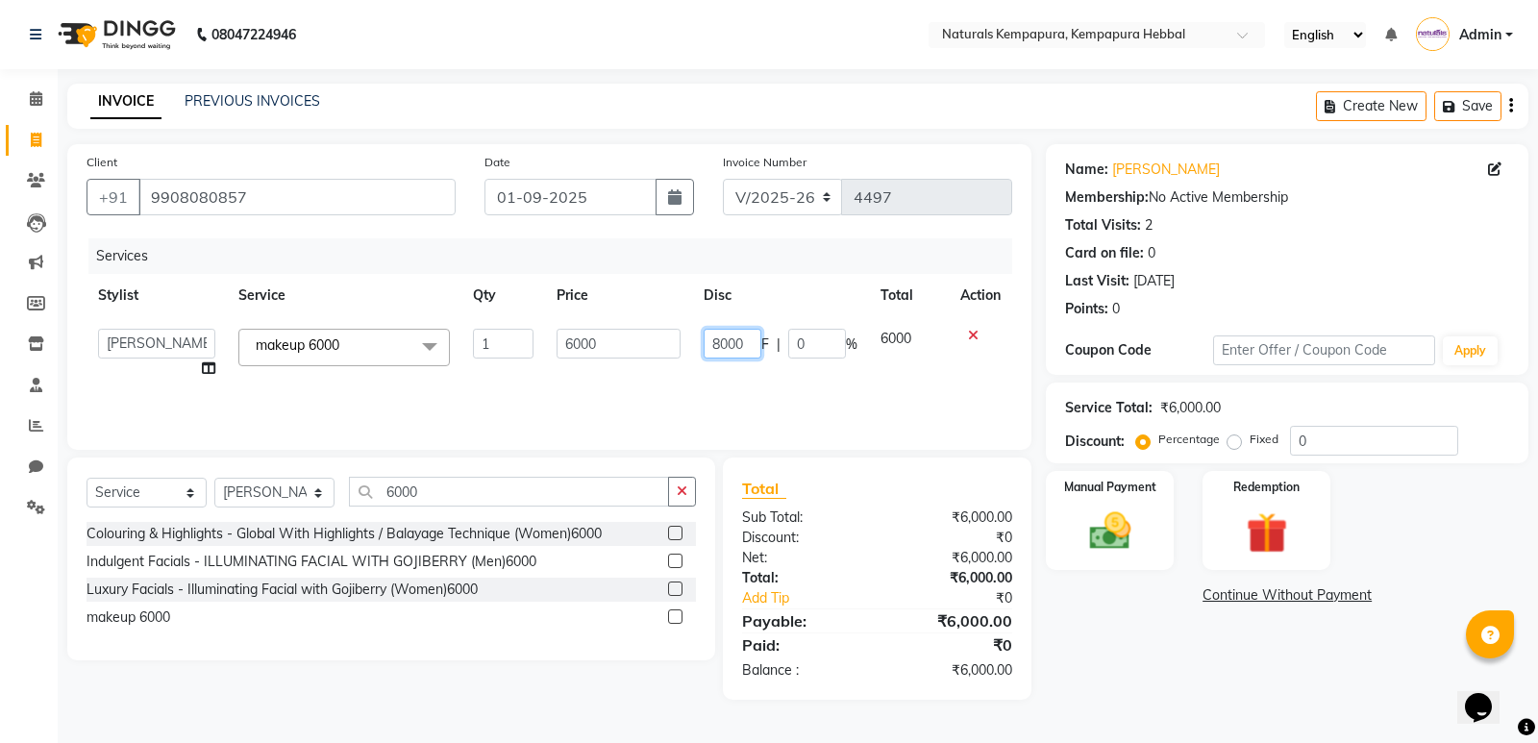
type input "800"
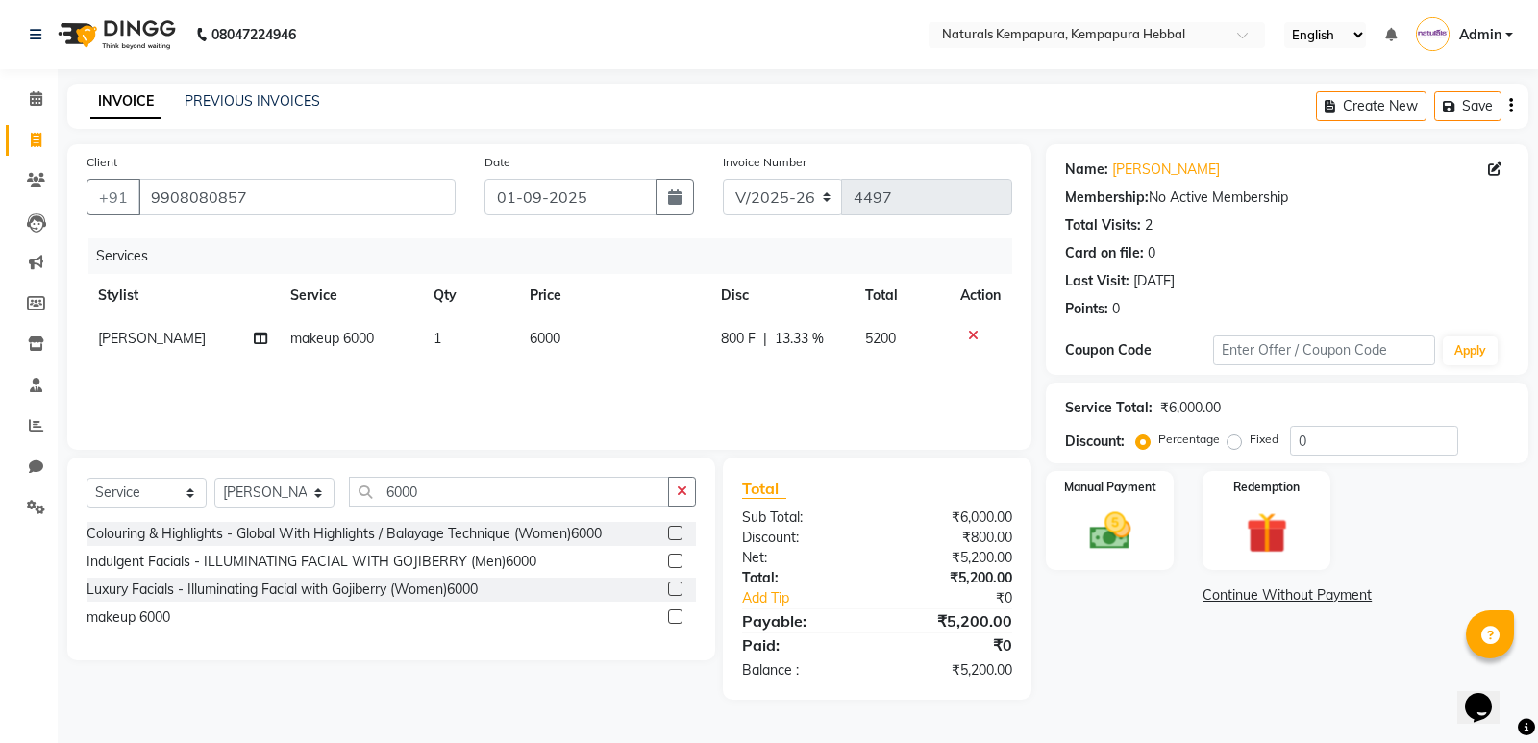
click at [731, 336] on span "800 F" at bounding box center [738, 339] width 35 height 20
select select "70440"
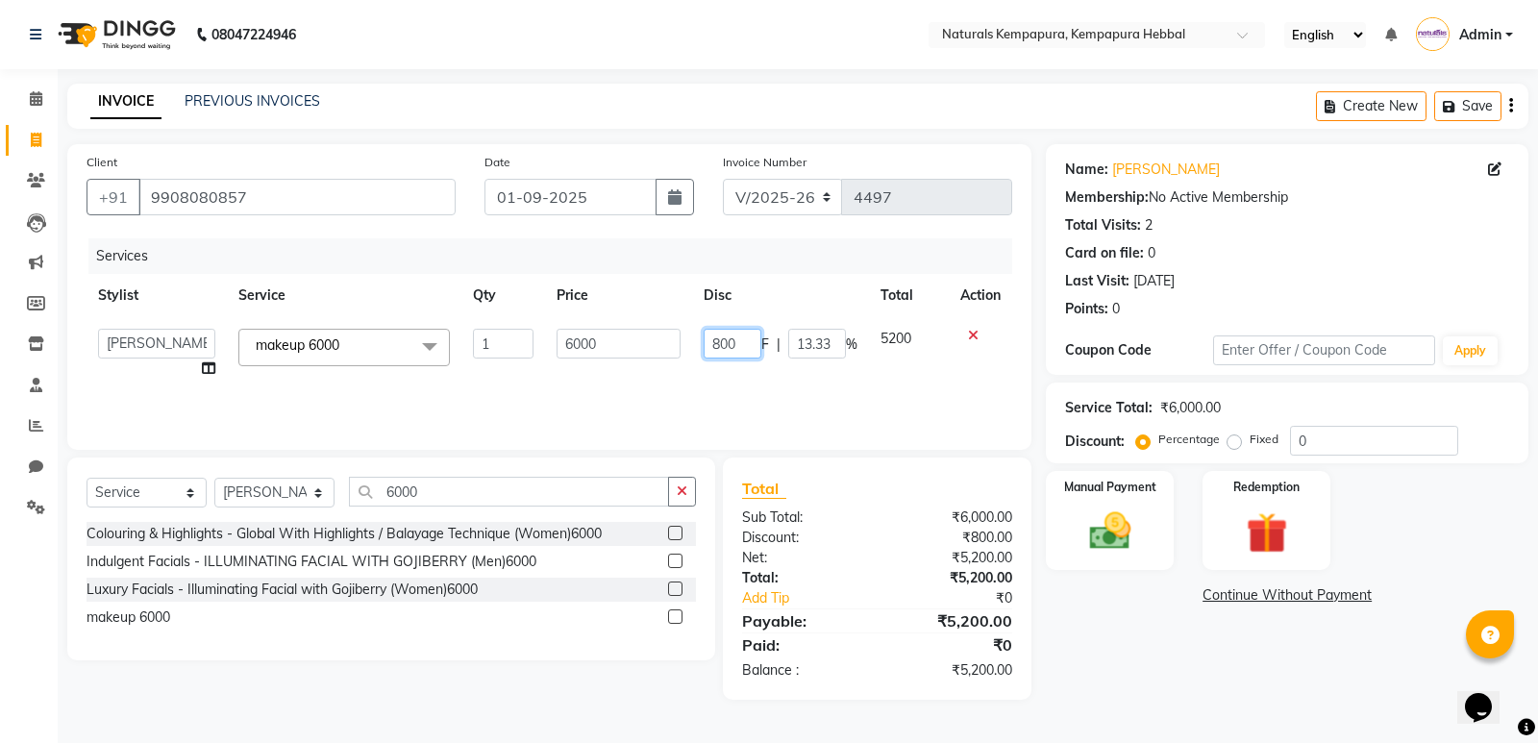
click at [731, 336] on input "800" at bounding box center [733, 344] width 58 height 30
type input "280"
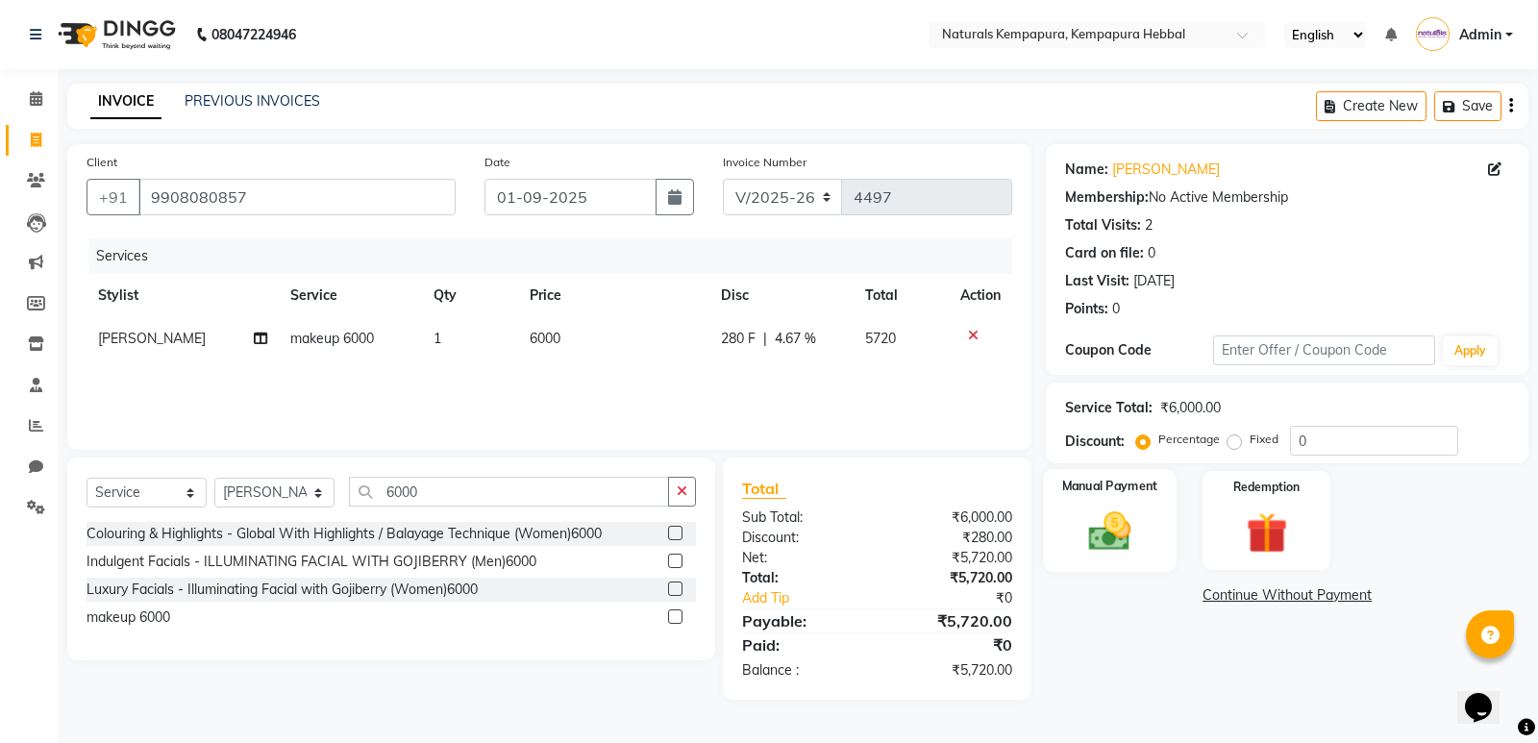
click at [1108, 528] on img at bounding box center [1110, 531] width 69 height 49
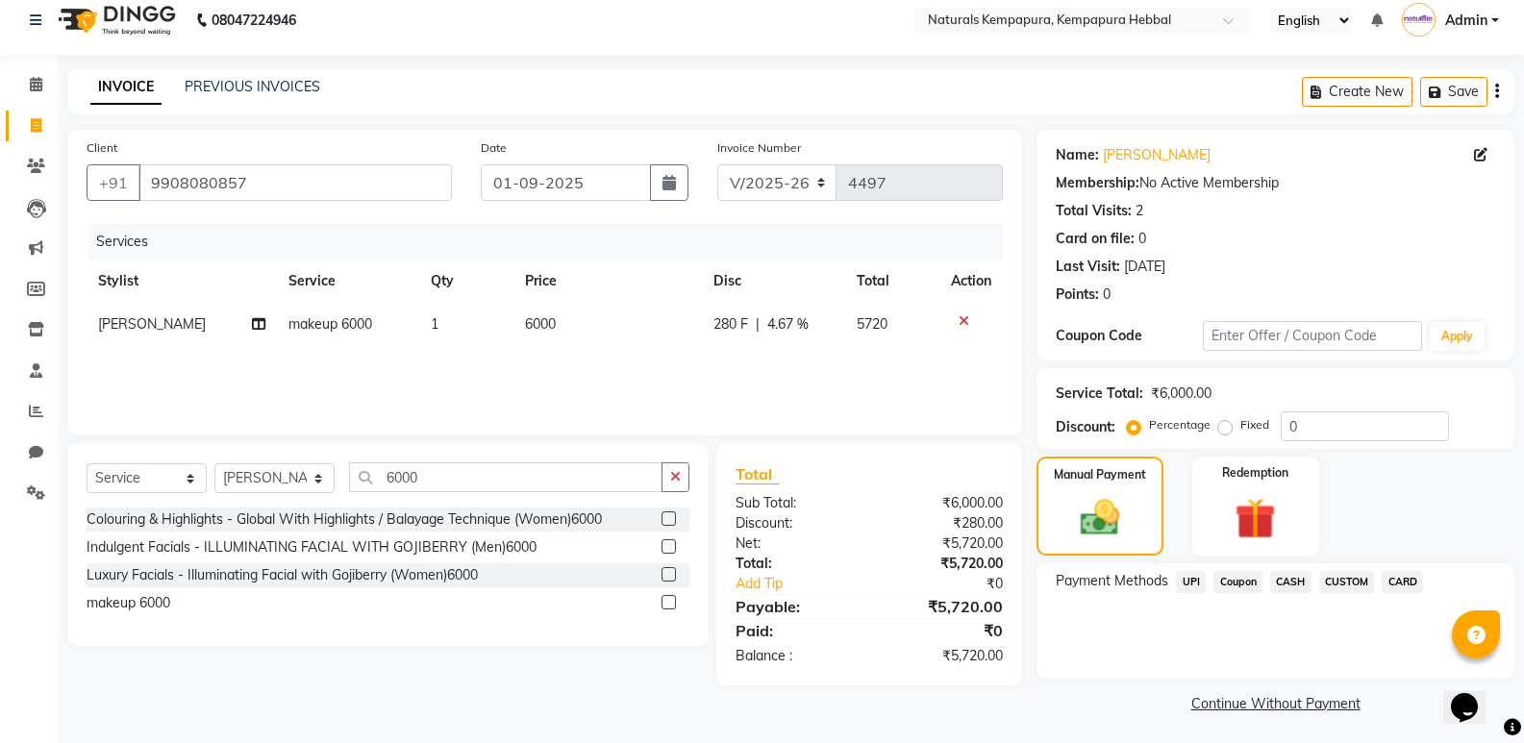
scroll to position [18, 0]
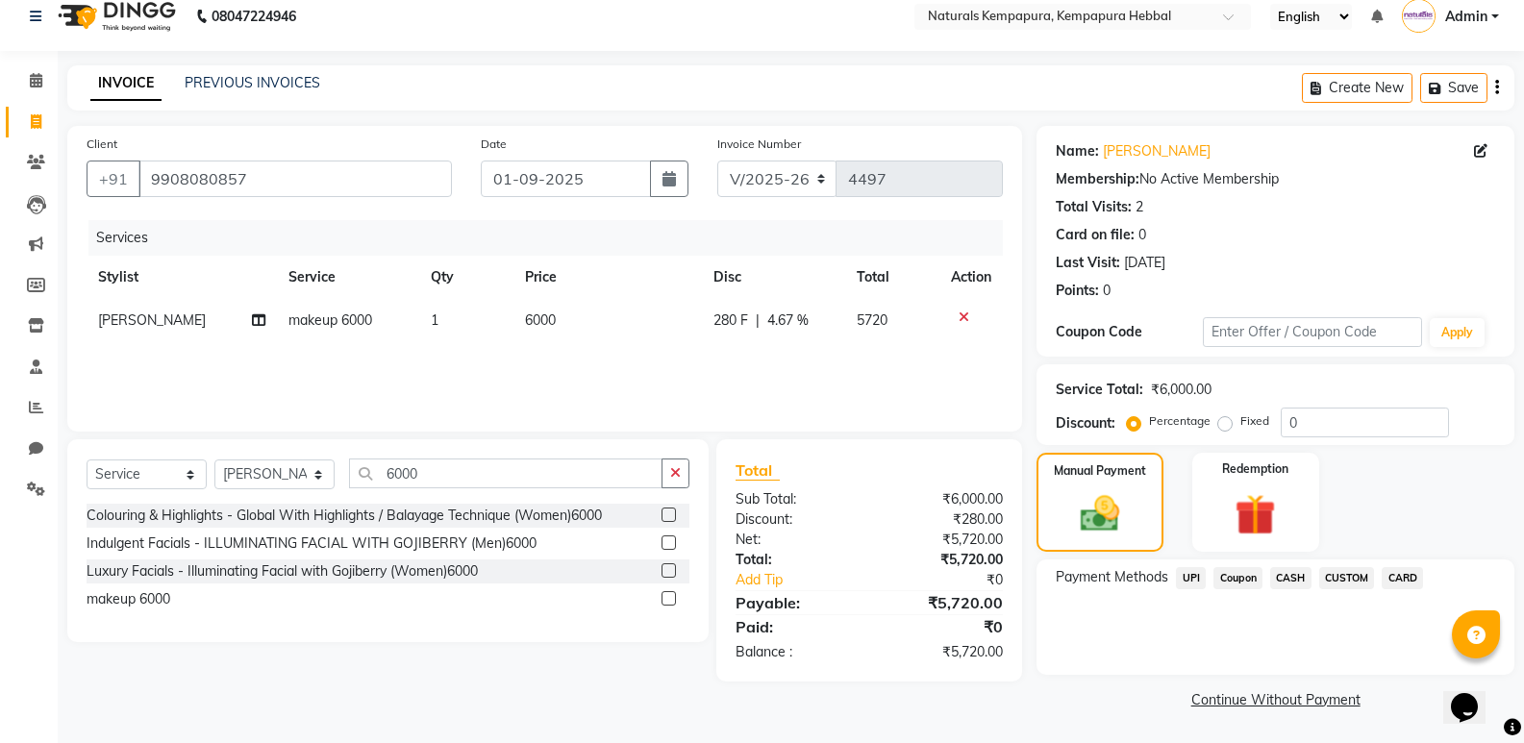
click at [1192, 577] on span "UPI" at bounding box center [1191, 578] width 30 height 22
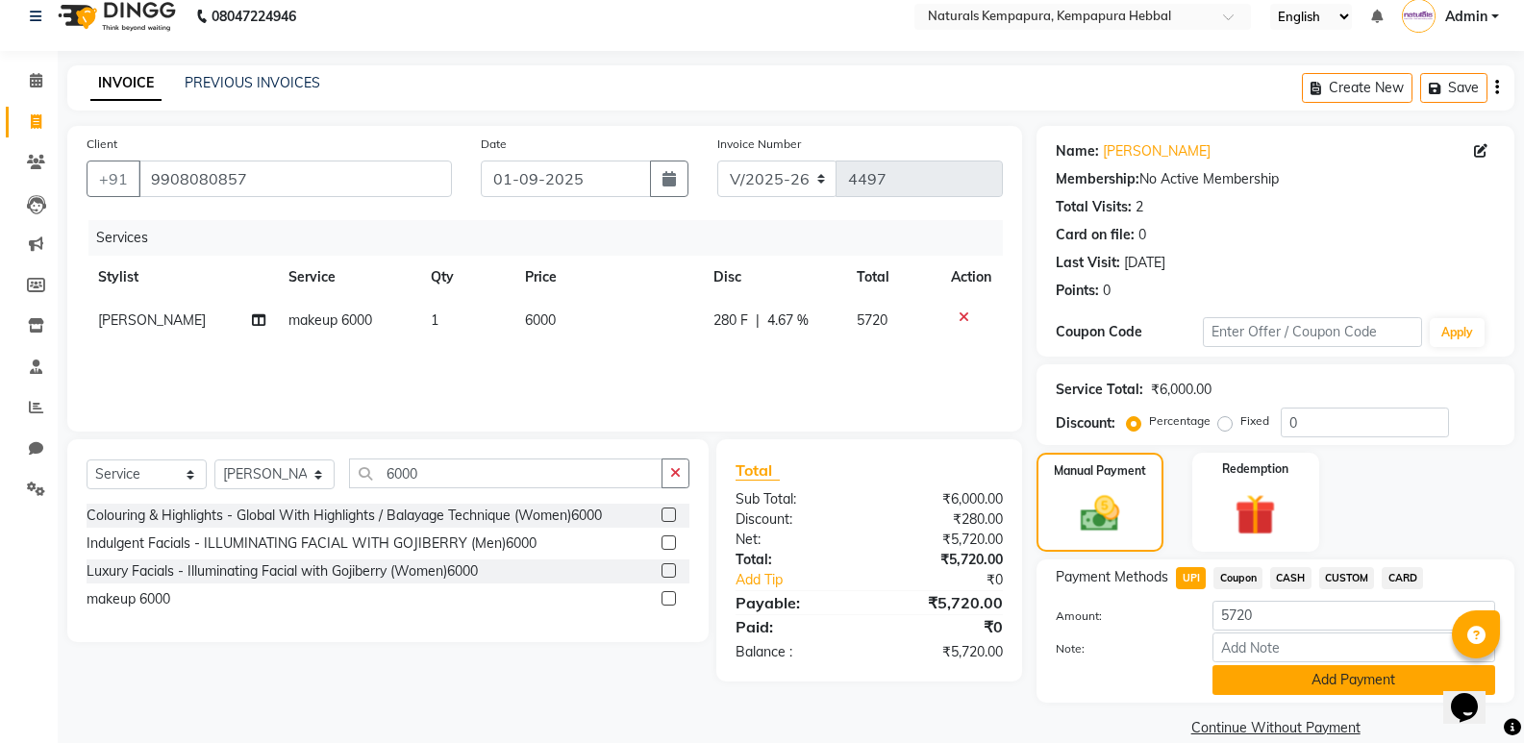
scroll to position [46, 0]
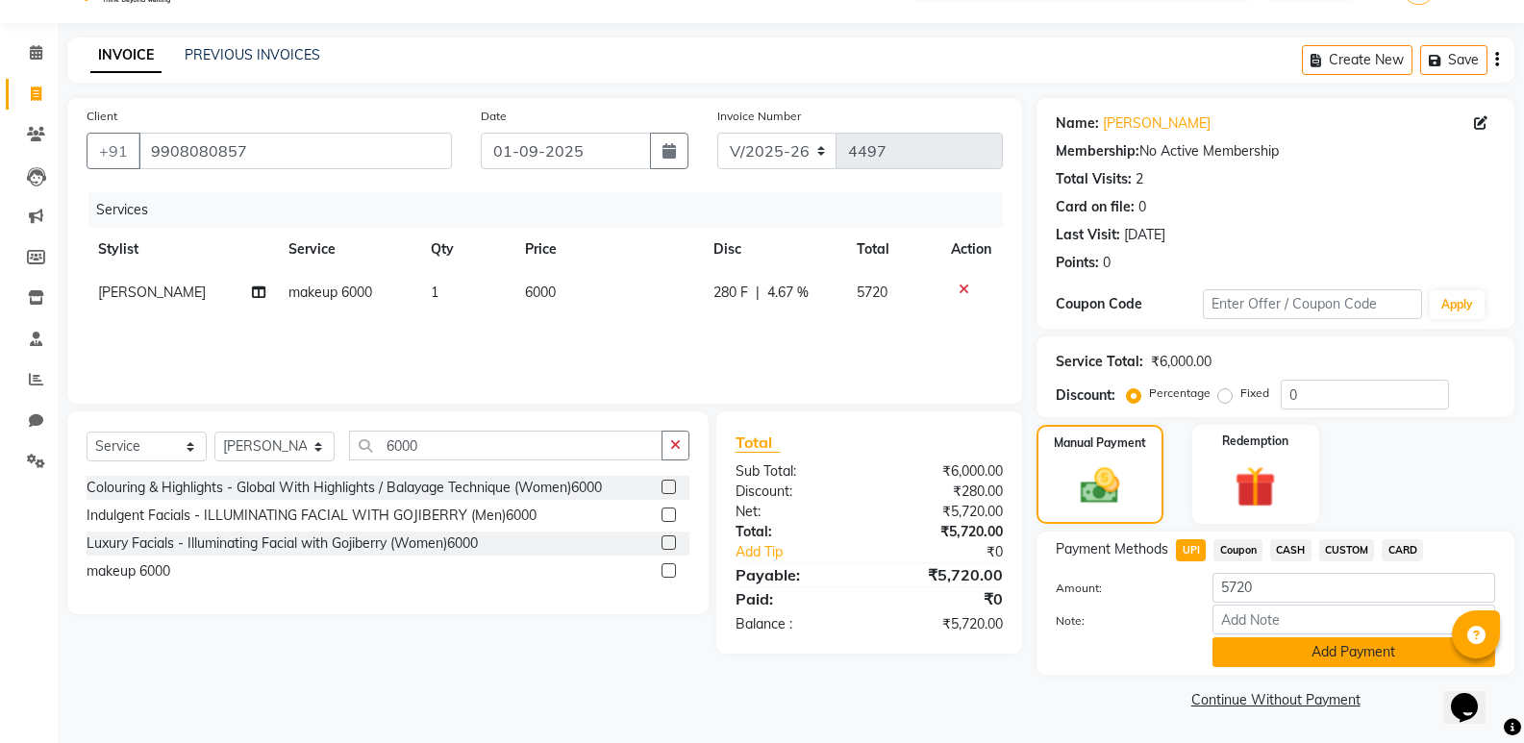
click at [1262, 652] on button "Add Payment" at bounding box center [1353, 652] width 283 height 30
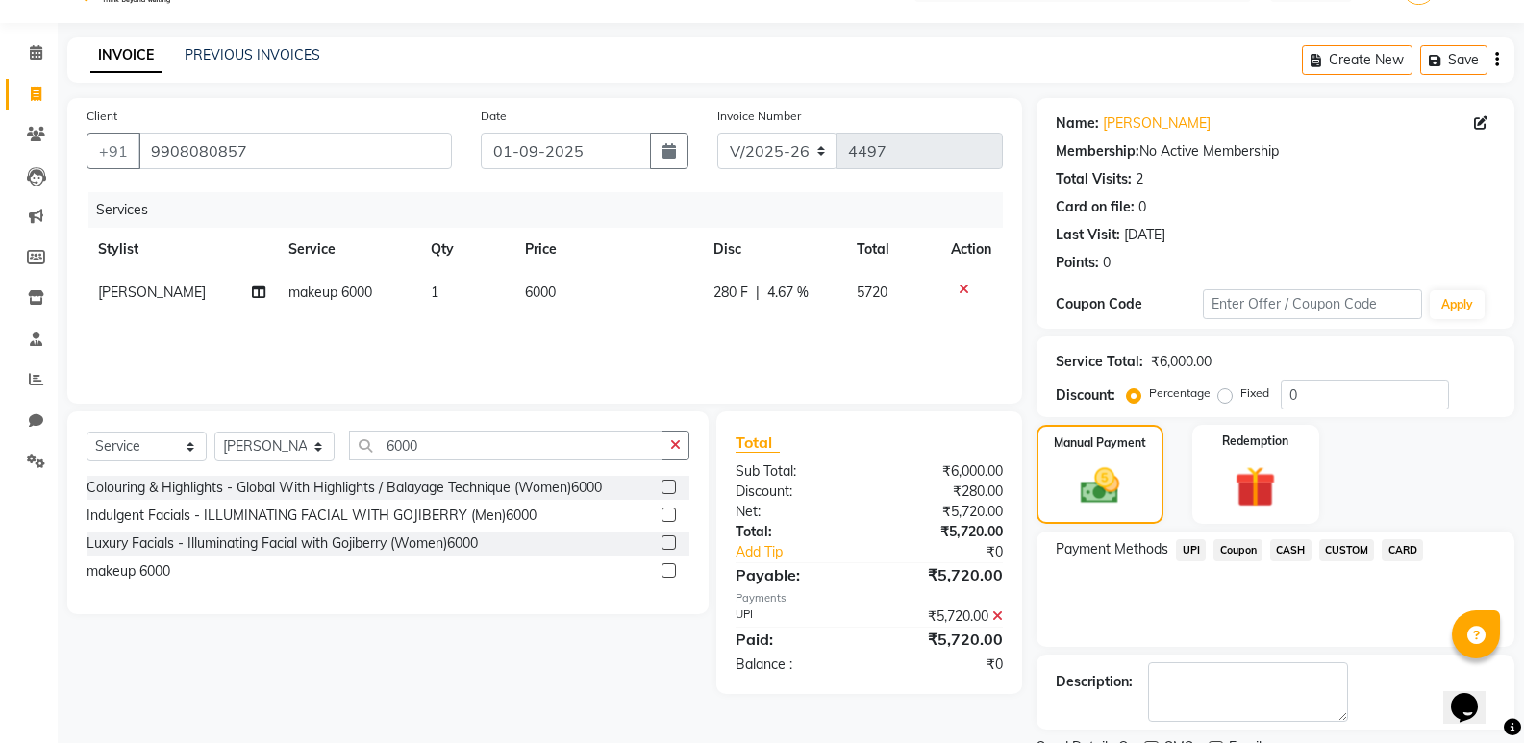
scroll to position [127, 0]
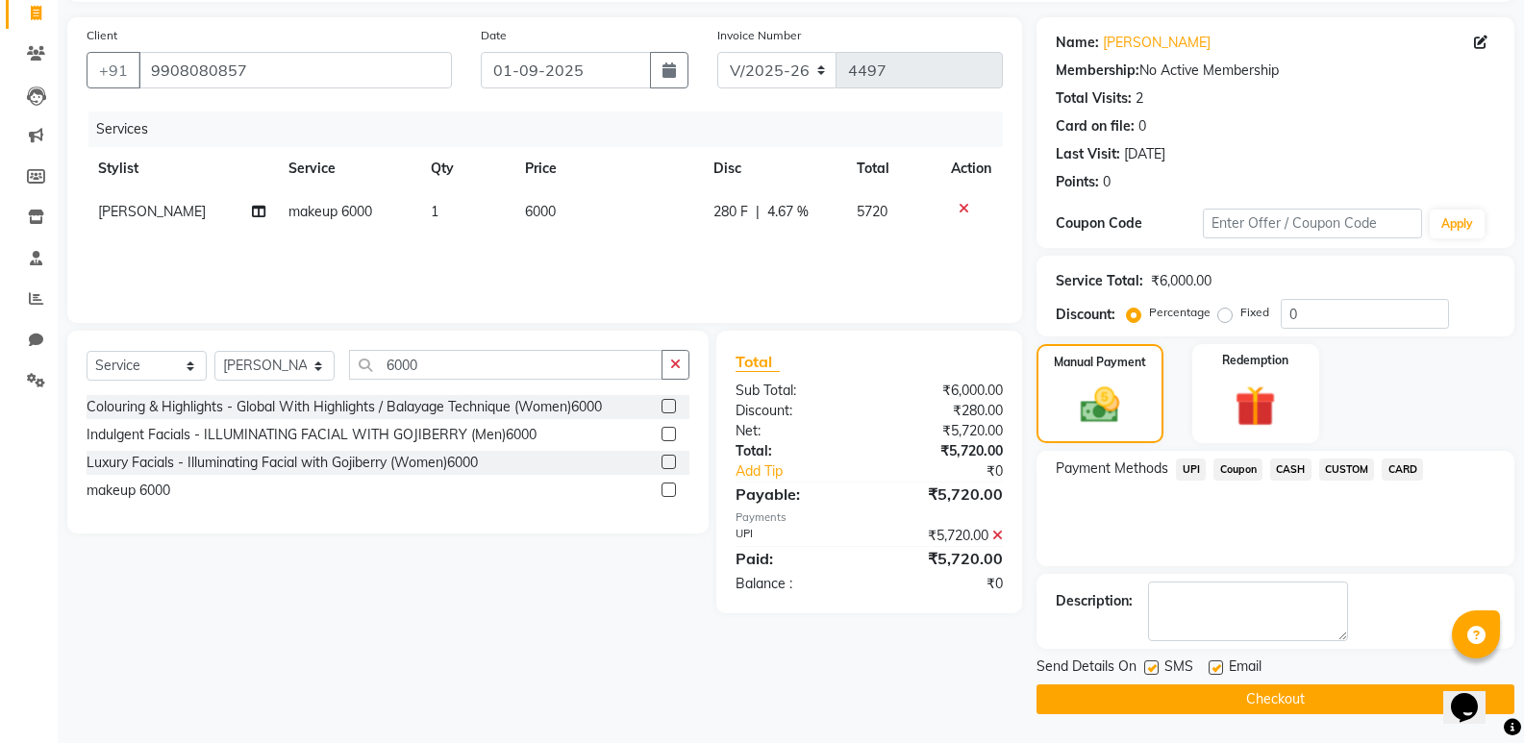
drag, startPoint x: 1216, startPoint y: 667, endPoint x: 1212, endPoint y: 681, distance: 14.0
click at [1216, 666] on label at bounding box center [1216, 668] width 14 height 14
click at [1216, 666] on input "checkbox" at bounding box center [1215, 668] width 12 height 12
checkbox input "false"
click at [1208, 692] on button "Checkout" at bounding box center [1276, 700] width 478 height 30
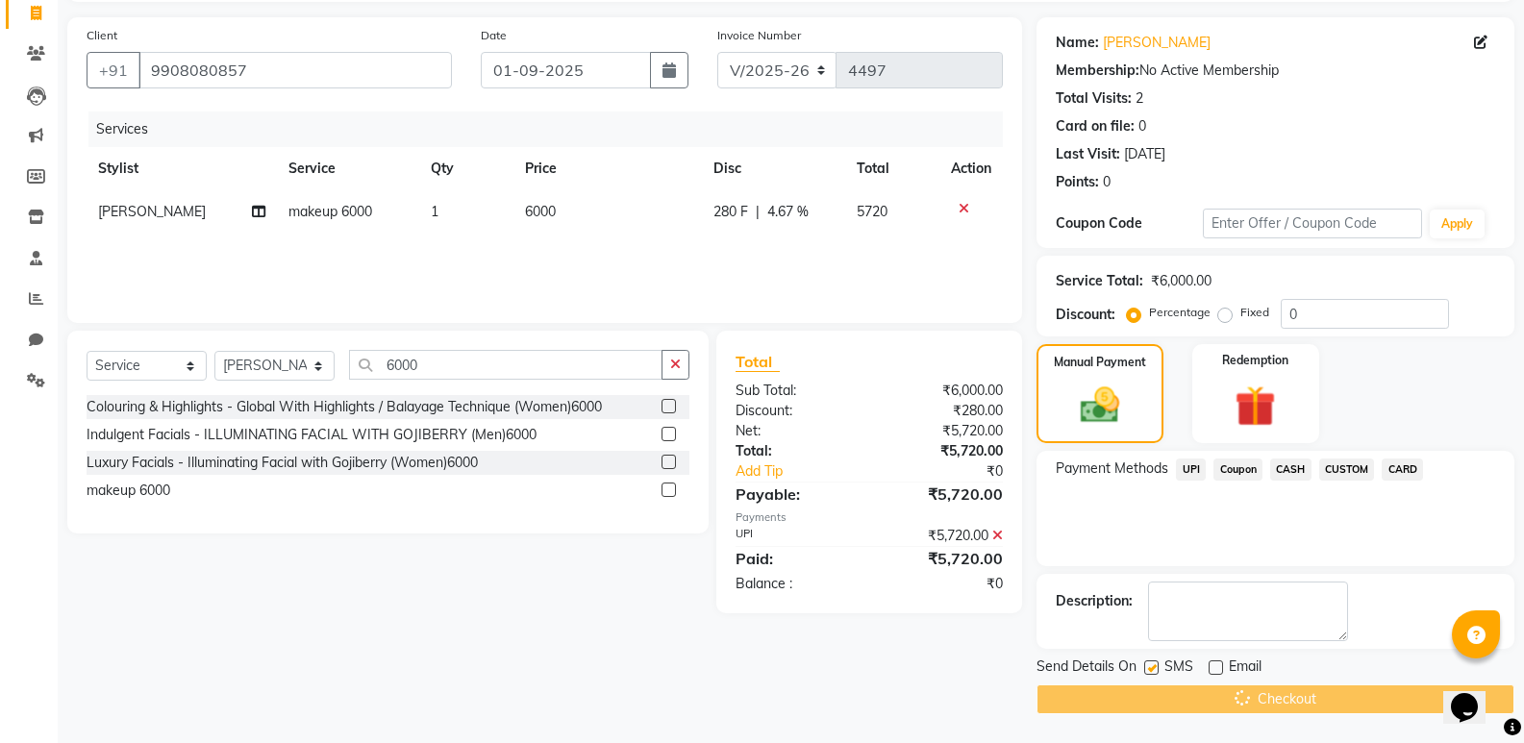
scroll to position [94, 0]
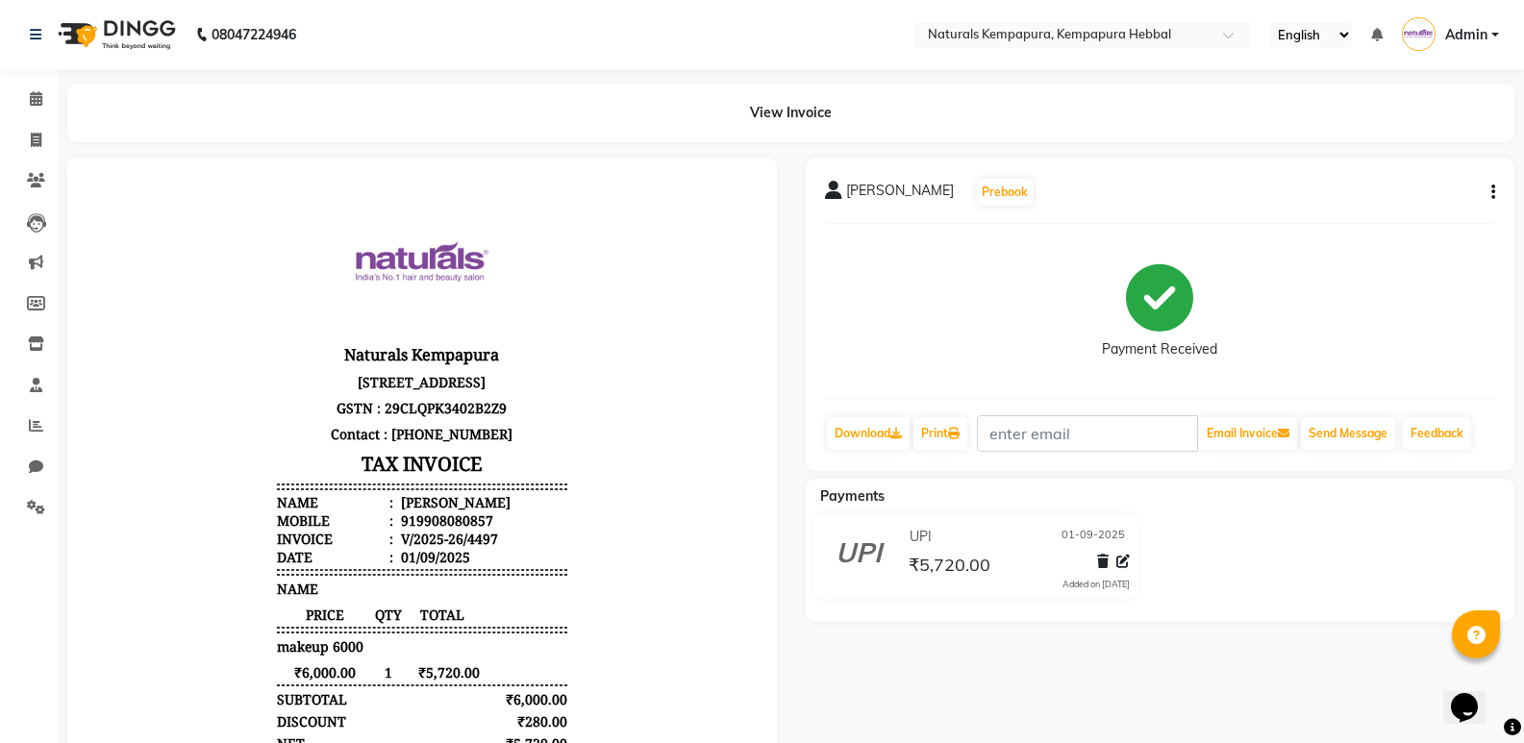
scroll to position [15, 0]
click at [32, 131] on span at bounding box center [36, 141] width 34 height 22
select select "7848"
select select "service"
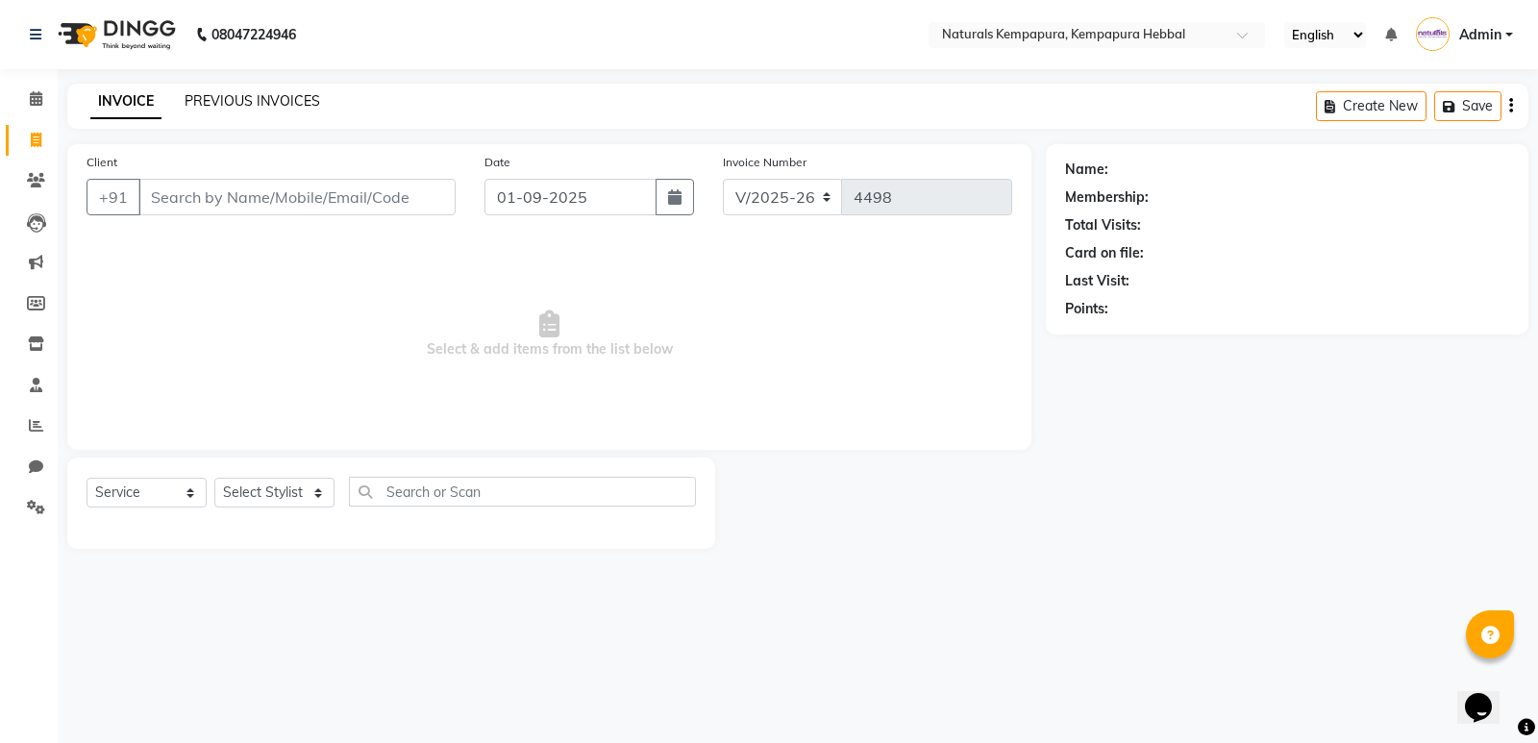
click at [236, 99] on link "PREVIOUS INVOICES" at bounding box center [253, 100] width 136 height 17
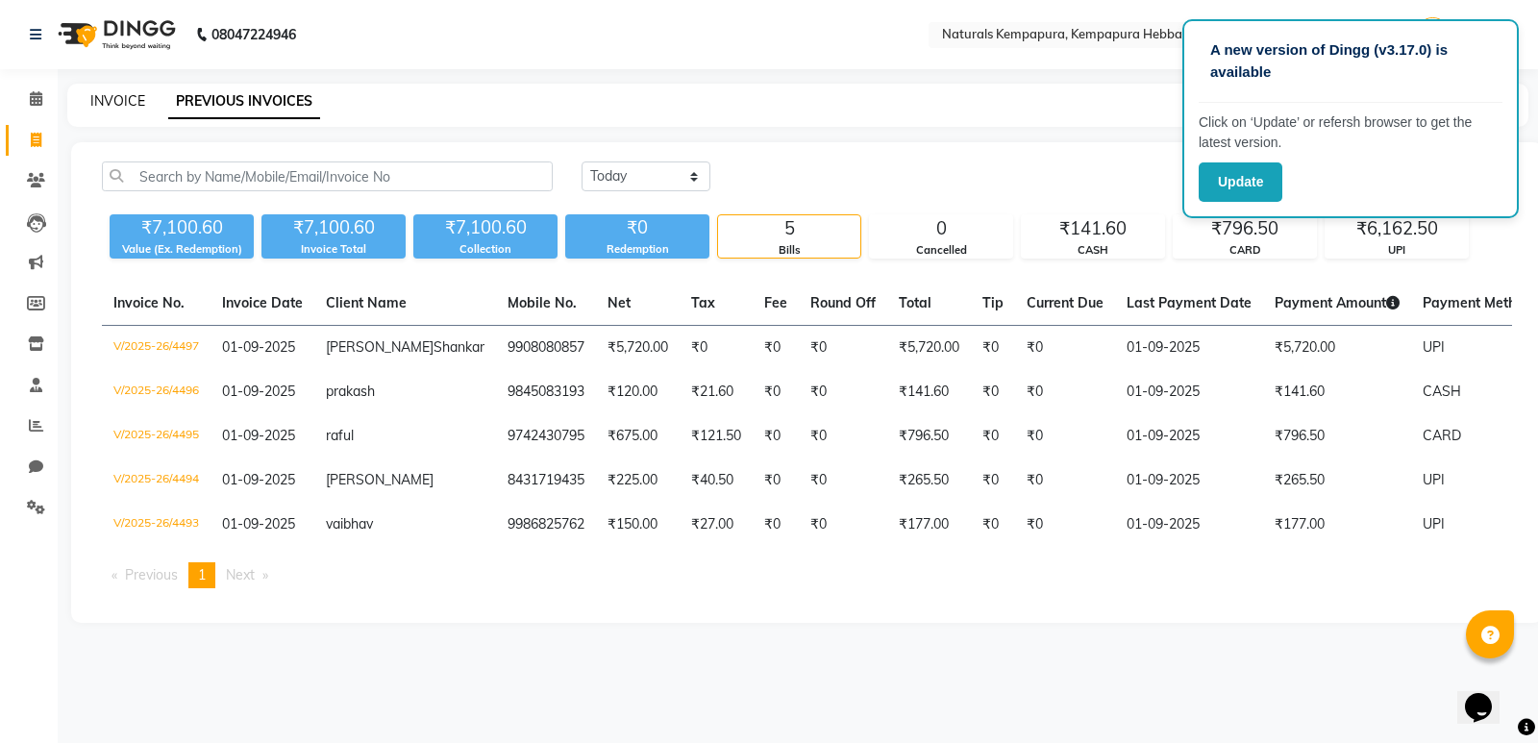
click at [130, 93] on link "INVOICE" at bounding box center [117, 100] width 55 height 17
select select "service"
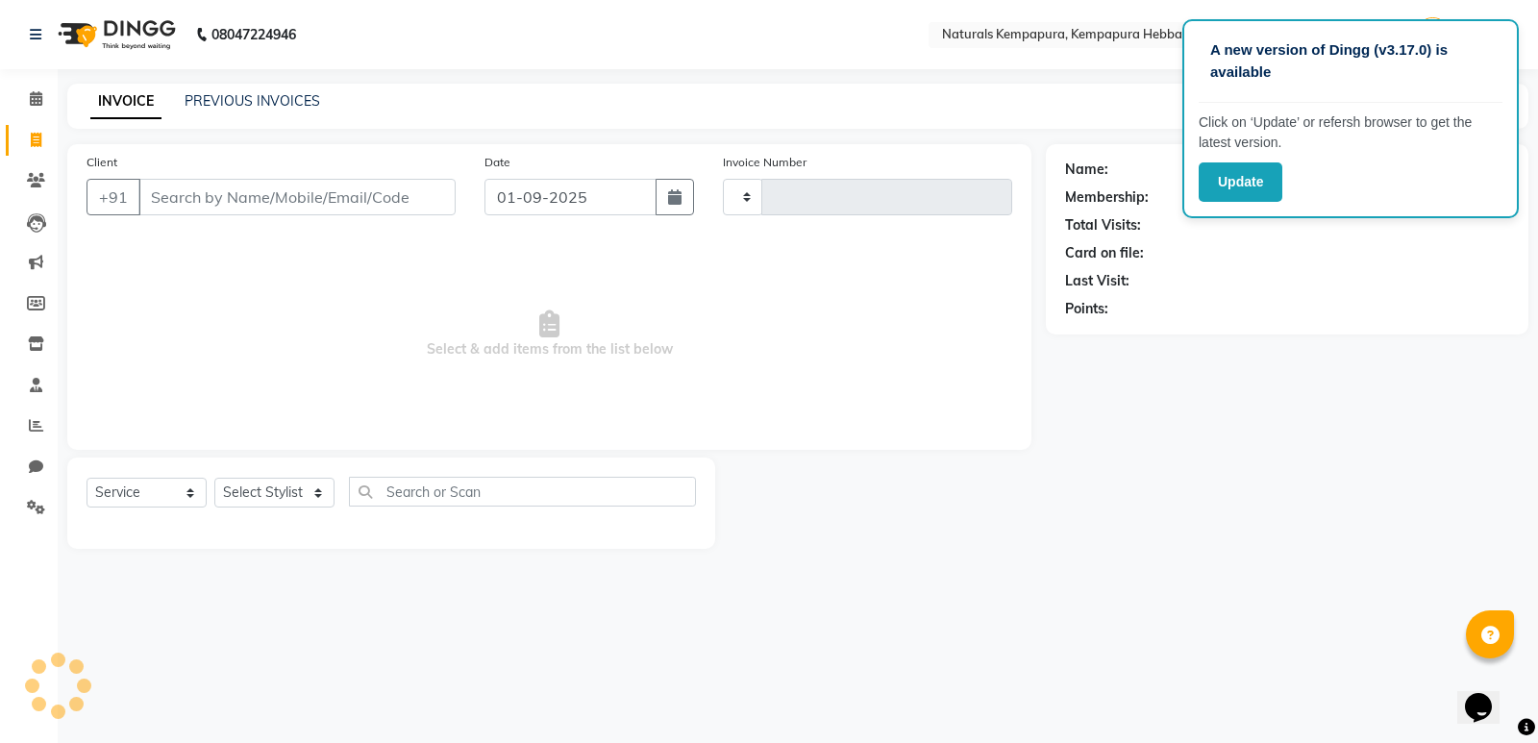
type input "4498"
select select "7848"
click at [296, 192] on input "Client" at bounding box center [296, 197] width 317 height 37
click at [314, 192] on input "Client" at bounding box center [296, 197] width 317 height 37
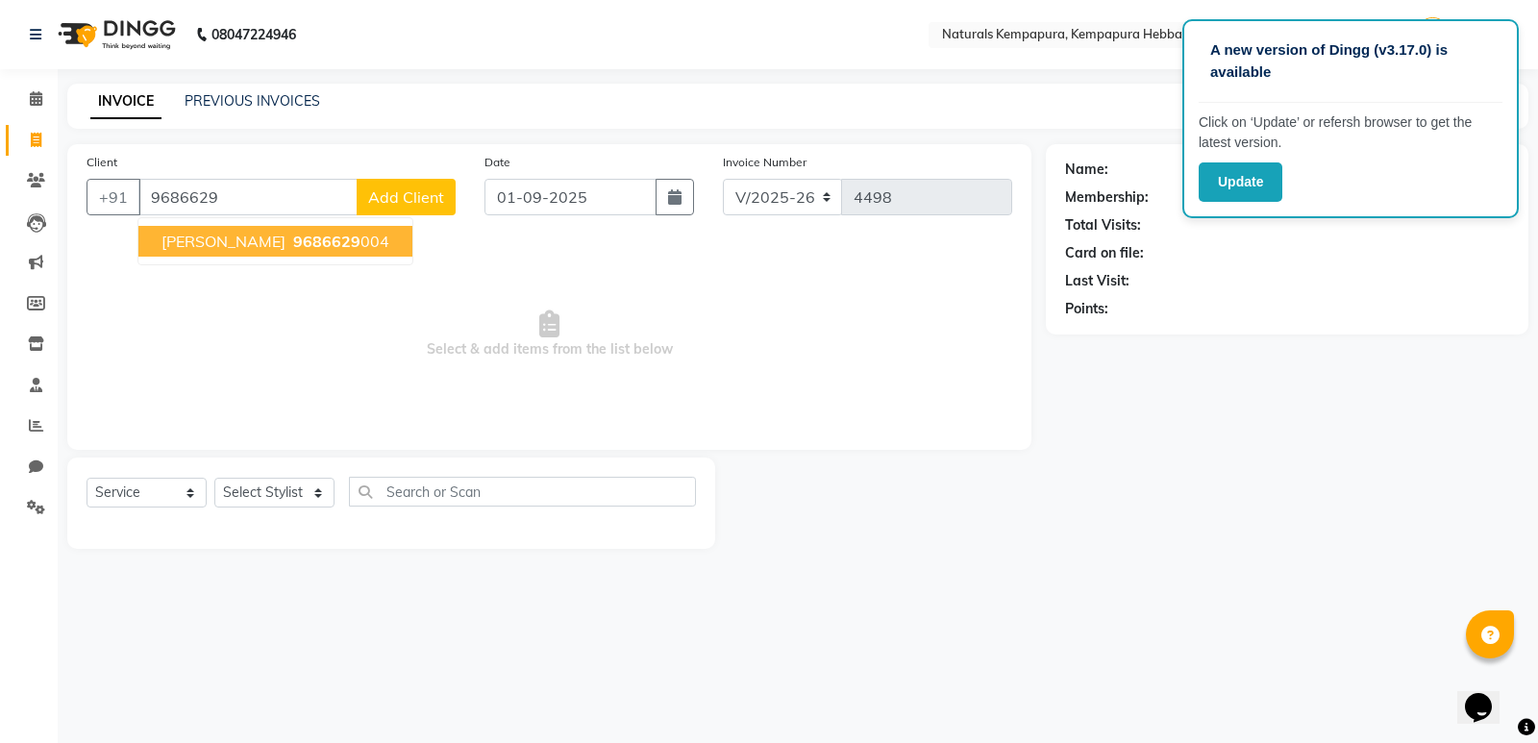
click at [293, 242] on span "9686629" at bounding box center [326, 241] width 67 height 19
type input "9686629004"
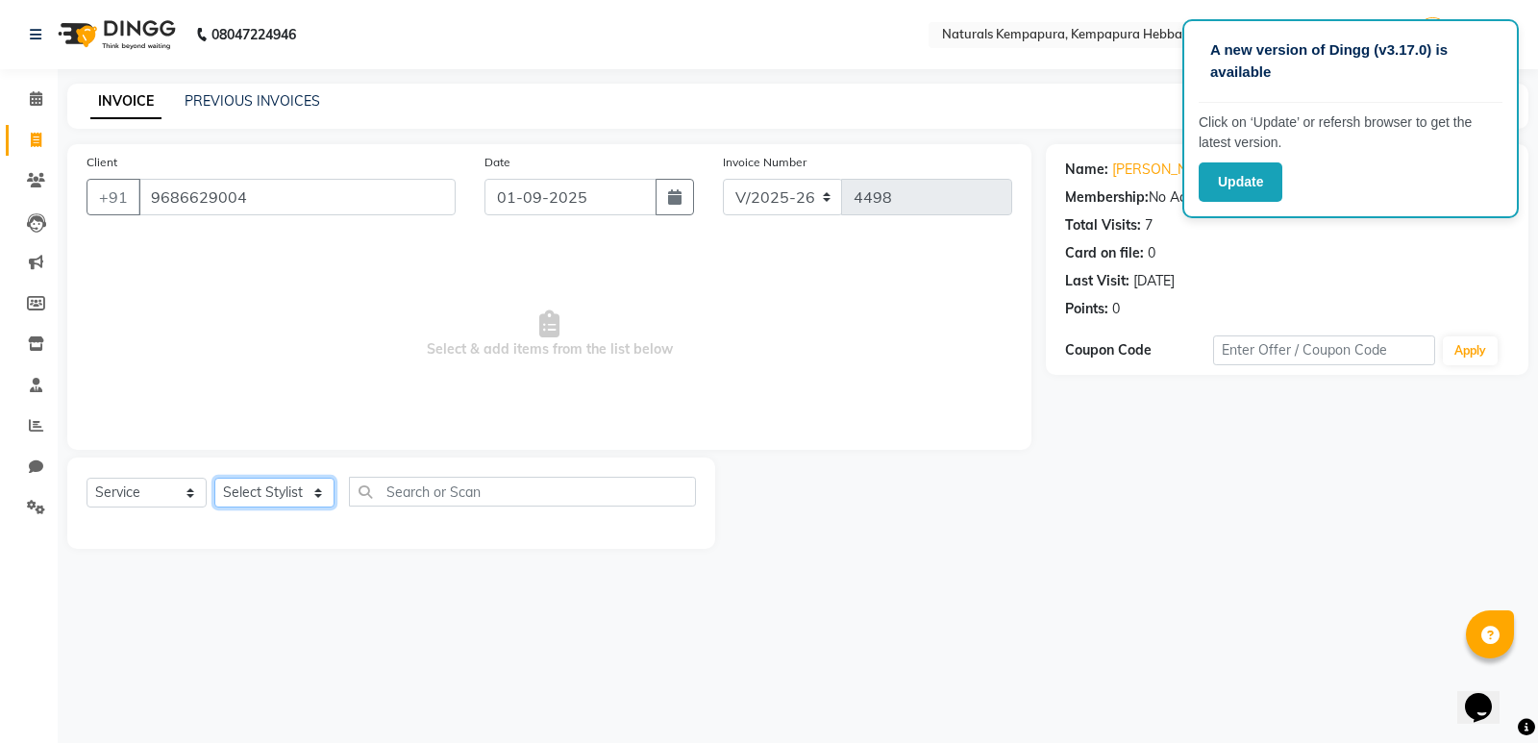
click at [291, 497] on select "Select Stylist ADARSH DANISH DURGA HARI HARAN JENNIFER Manager MOHD AARIS MOHD …" at bounding box center [274, 493] width 120 height 30
select select "70441"
click at [214, 478] on select "Select Stylist ADARSH DANISH DURGA HARI HARAN JENNIFER Manager MOHD AARIS MOHD …" at bounding box center [274, 493] width 120 height 30
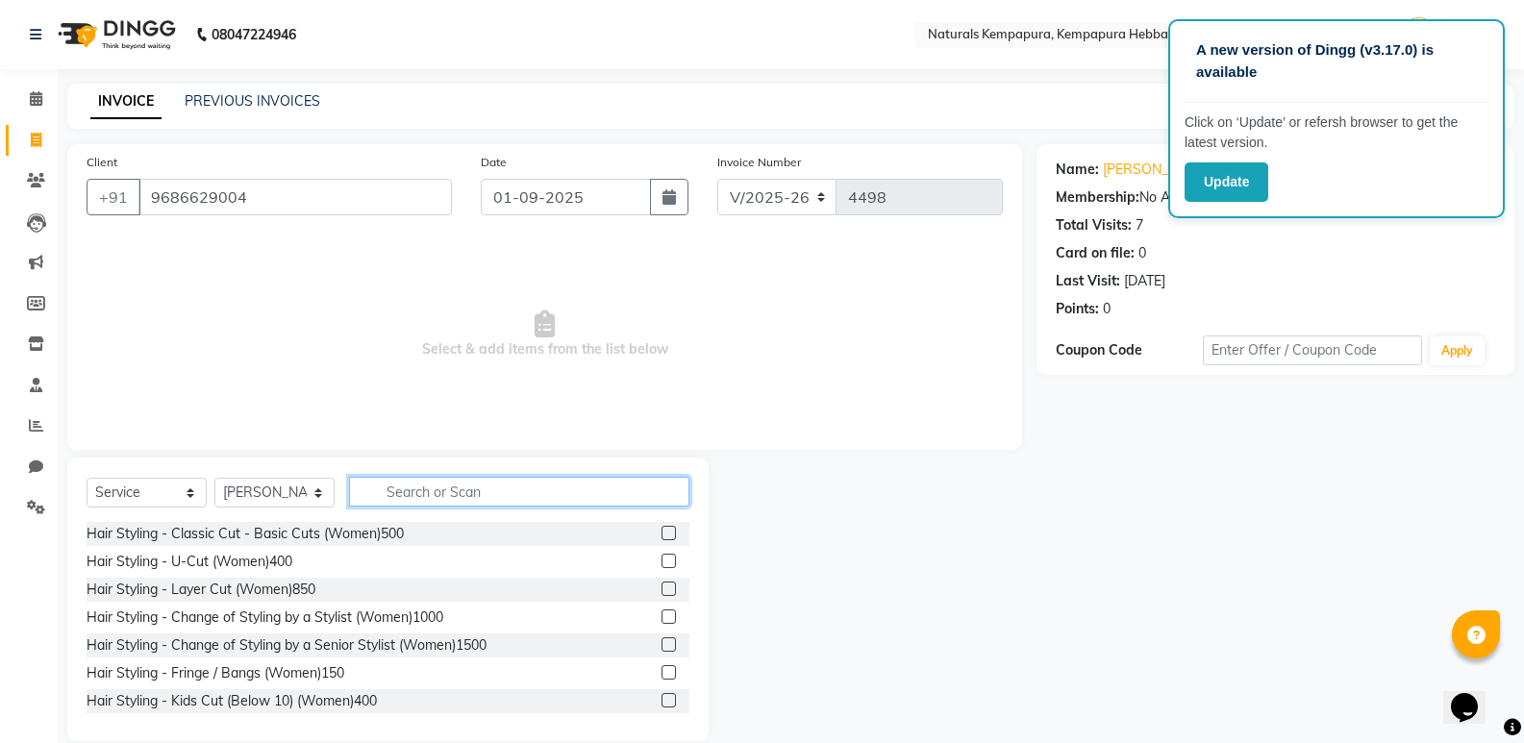
click at [409, 497] on input "text" at bounding box center [519, 492] width 340 height 30
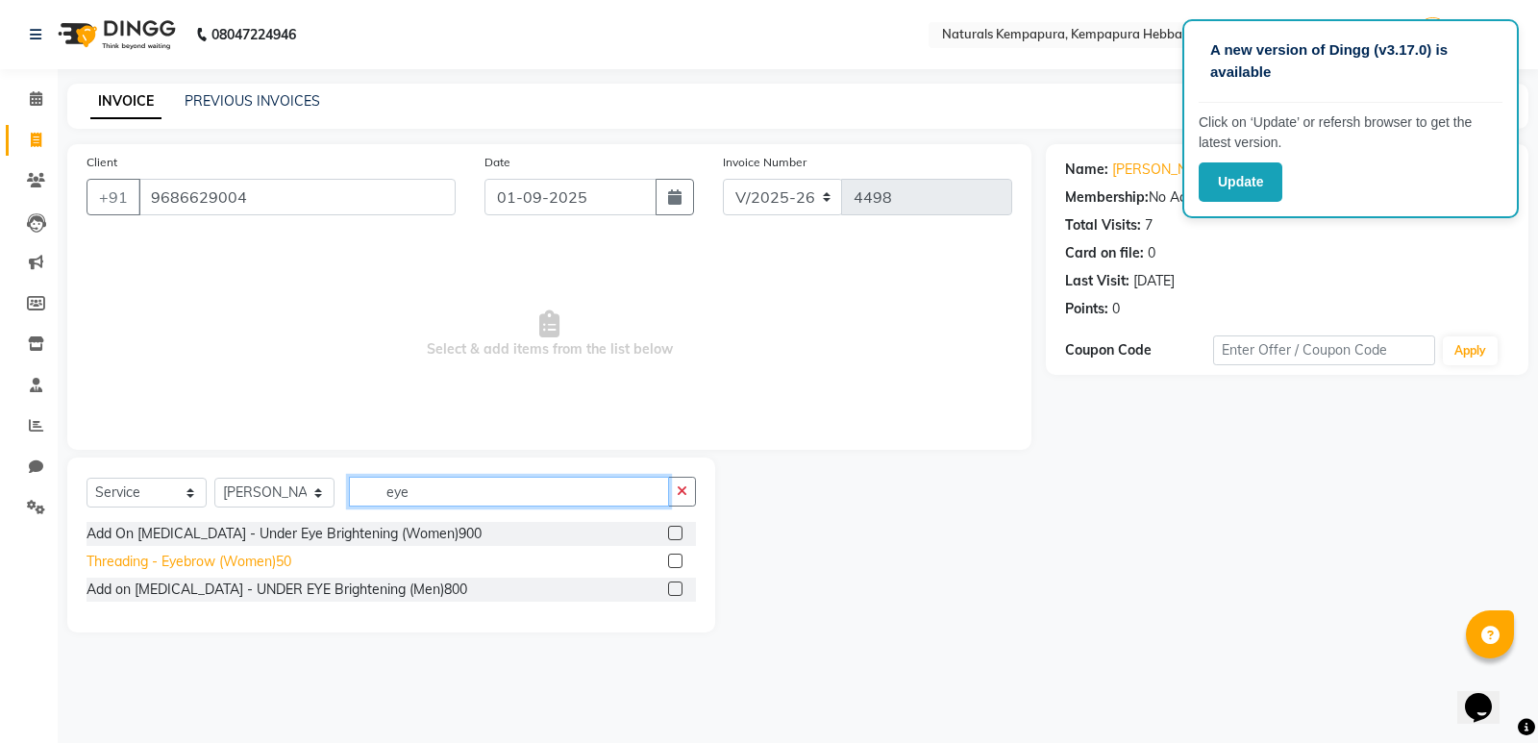
type input "eye"
click at [286, 562] on div "Threading - Eyebrow (Women)50" at bounding box center [189, 562] width 205 height 20
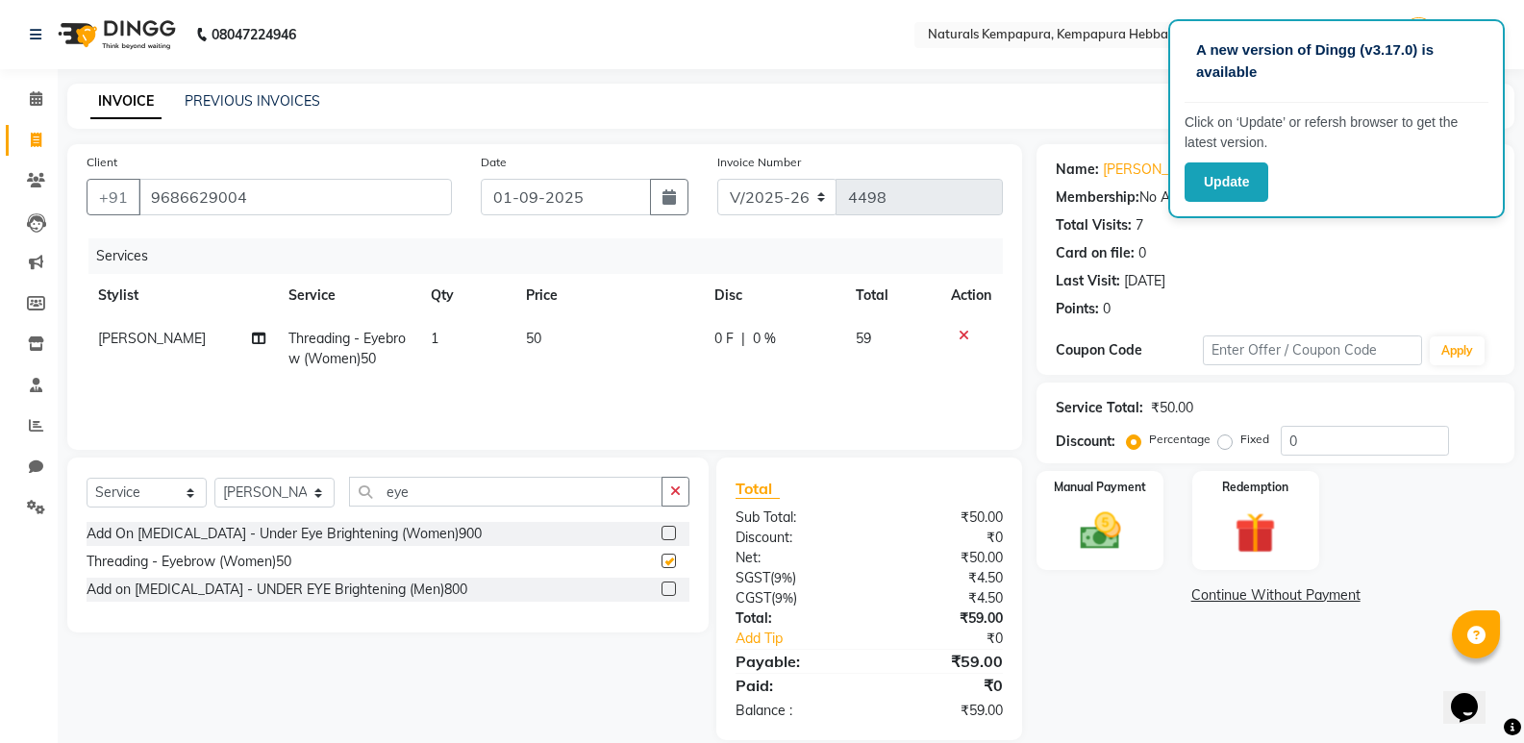
checkbox input "false"
click at [214, 204] on input "9686629004" at bounding box center [294, 197] width 313 height 37
click at [1122, 553] on img at bounding box center [1099, 531] width 68 height 49
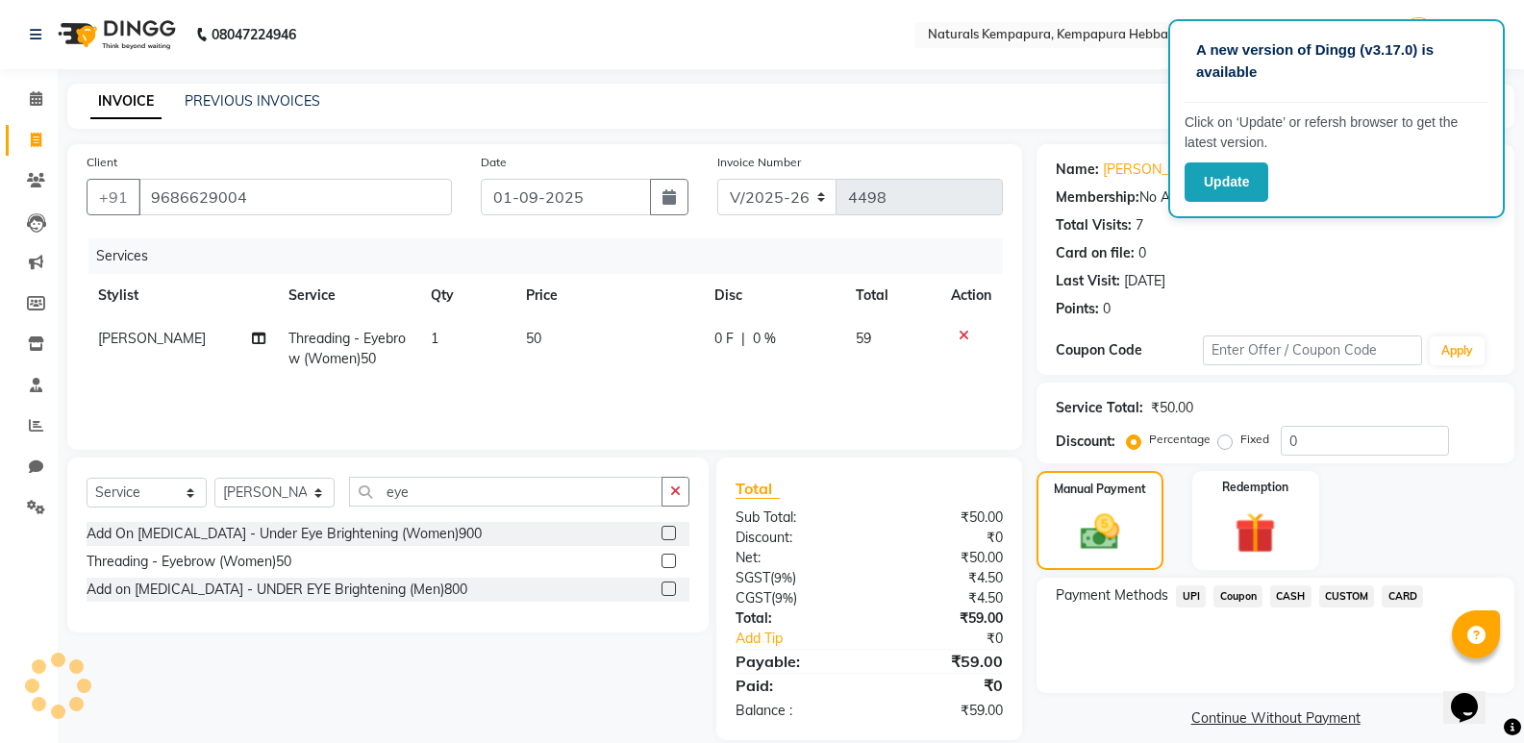
click at [1188, 597] on span "UPI" at bounding box center [1191, 597] width 30 height 22
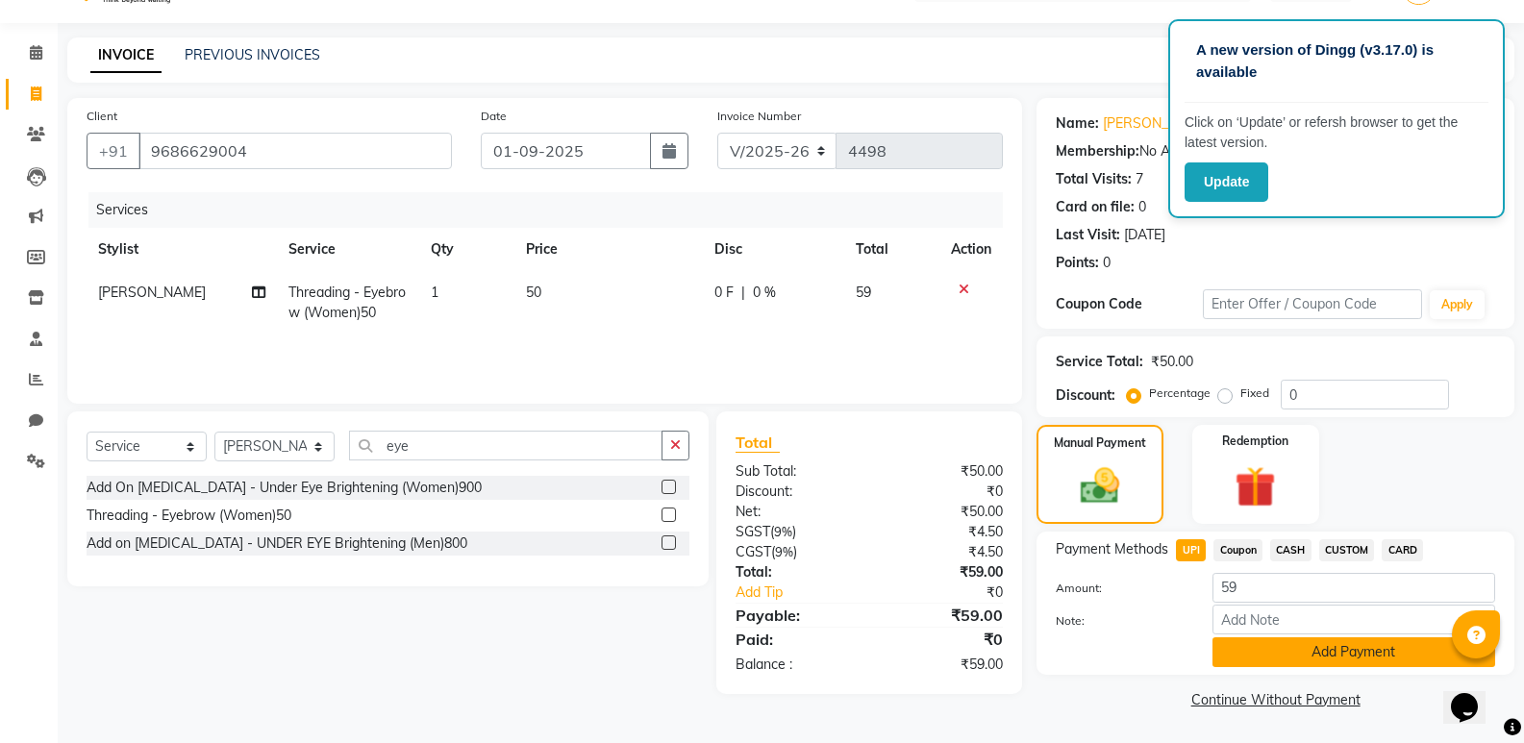
click at [1269, 653] on button "Add Payment" at bounding box center [1353, 652] width 283 height 30
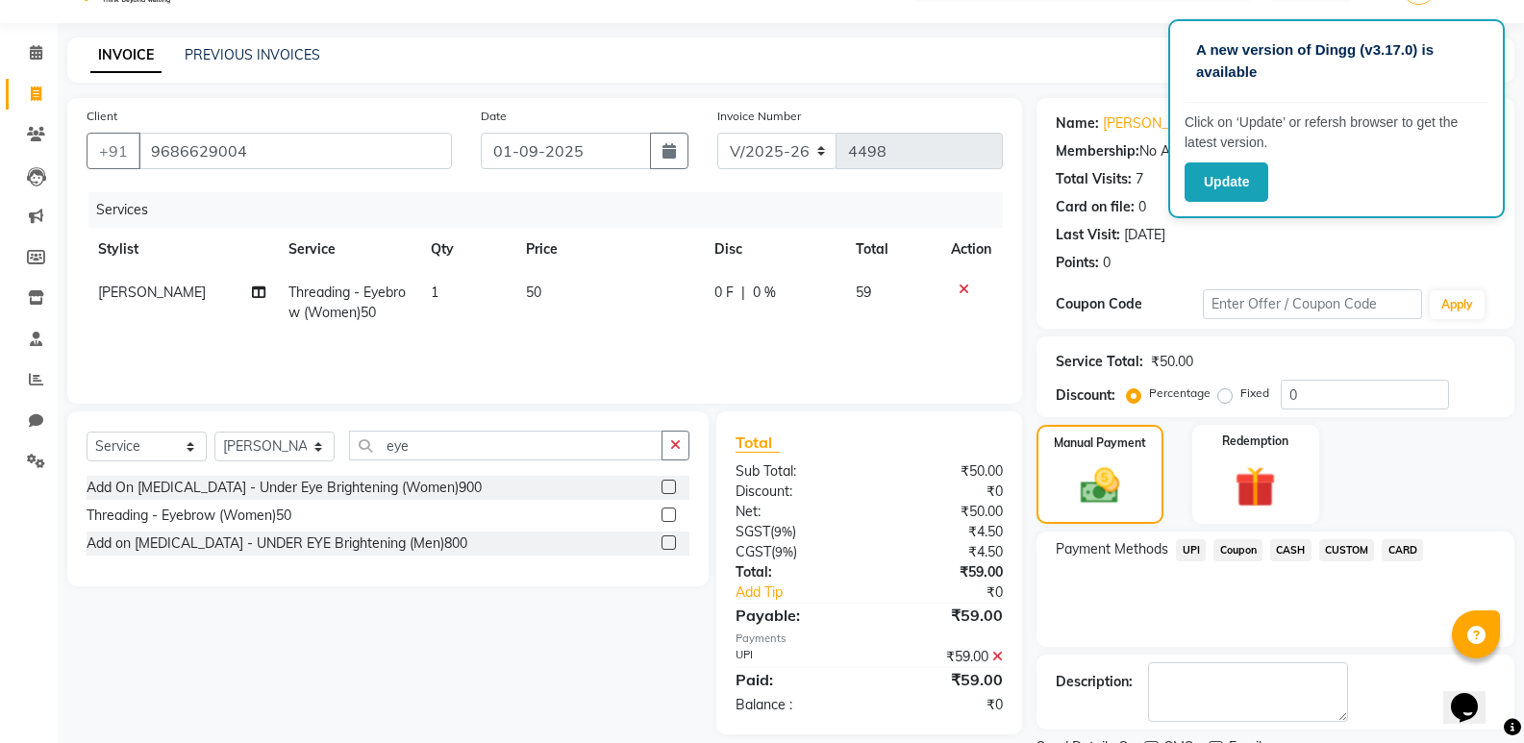
scroll to position [127, 0]
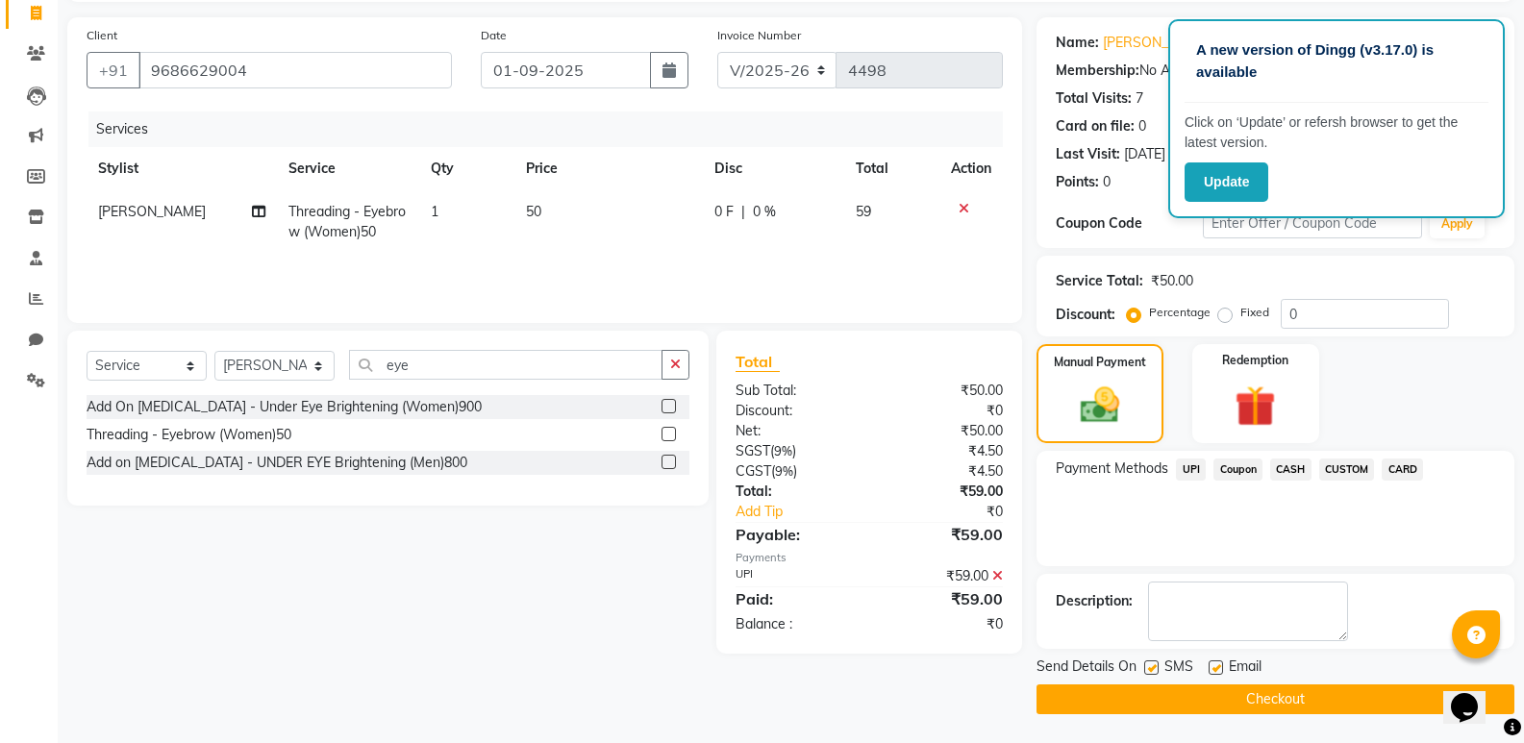
click at [1213, 667] on label at bounding box center [1216, 668] width 14 height 14
click at [1213, 667] on input "checkbox" at bounding box center [1215, 668] width 12 height 12
checkbox input "false"
click at [1226, 700] on button "Checkout" at bounding box center [1276, 700] width 478 height 30
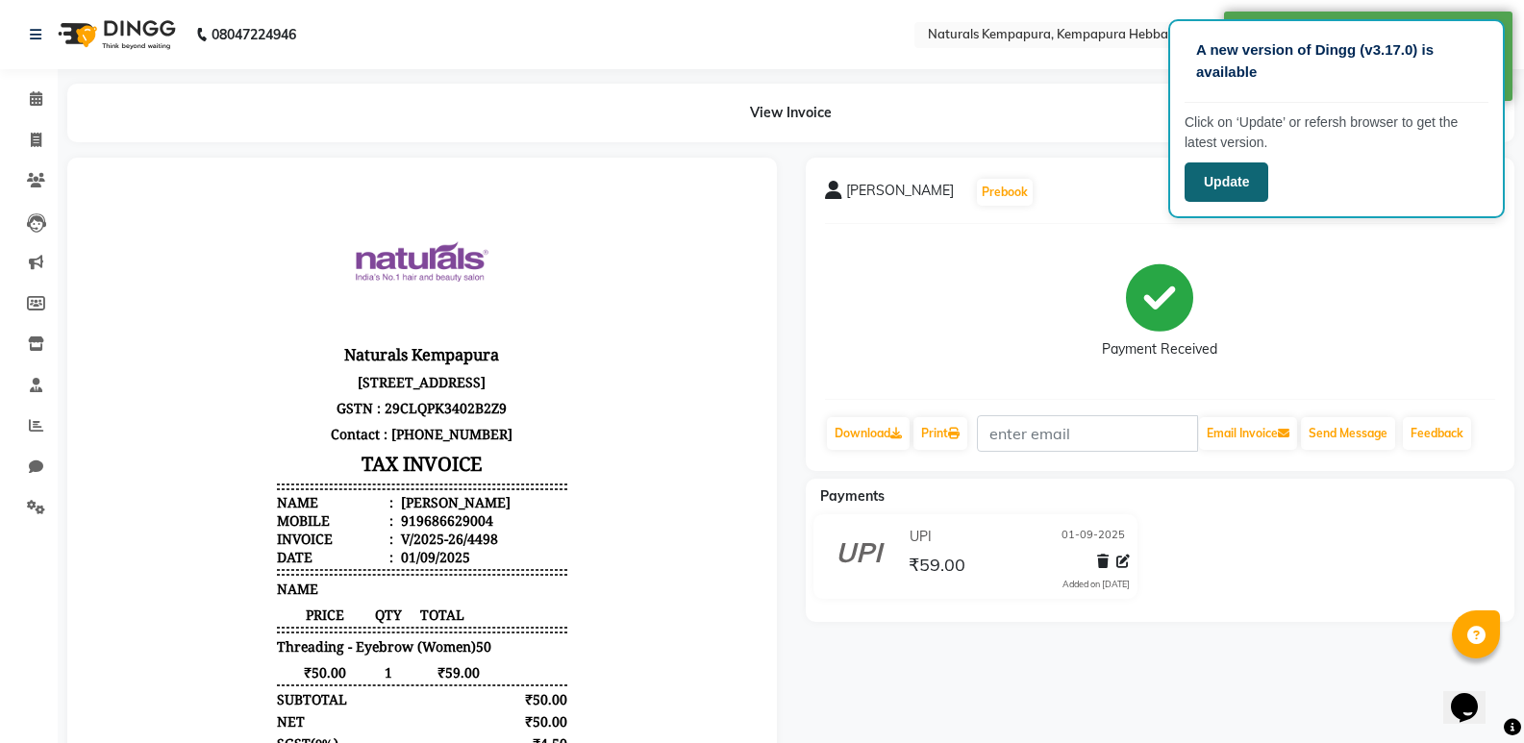
click at [1242, 186] on button "Update" at bounding box center [1227, 181] width 84 height 39
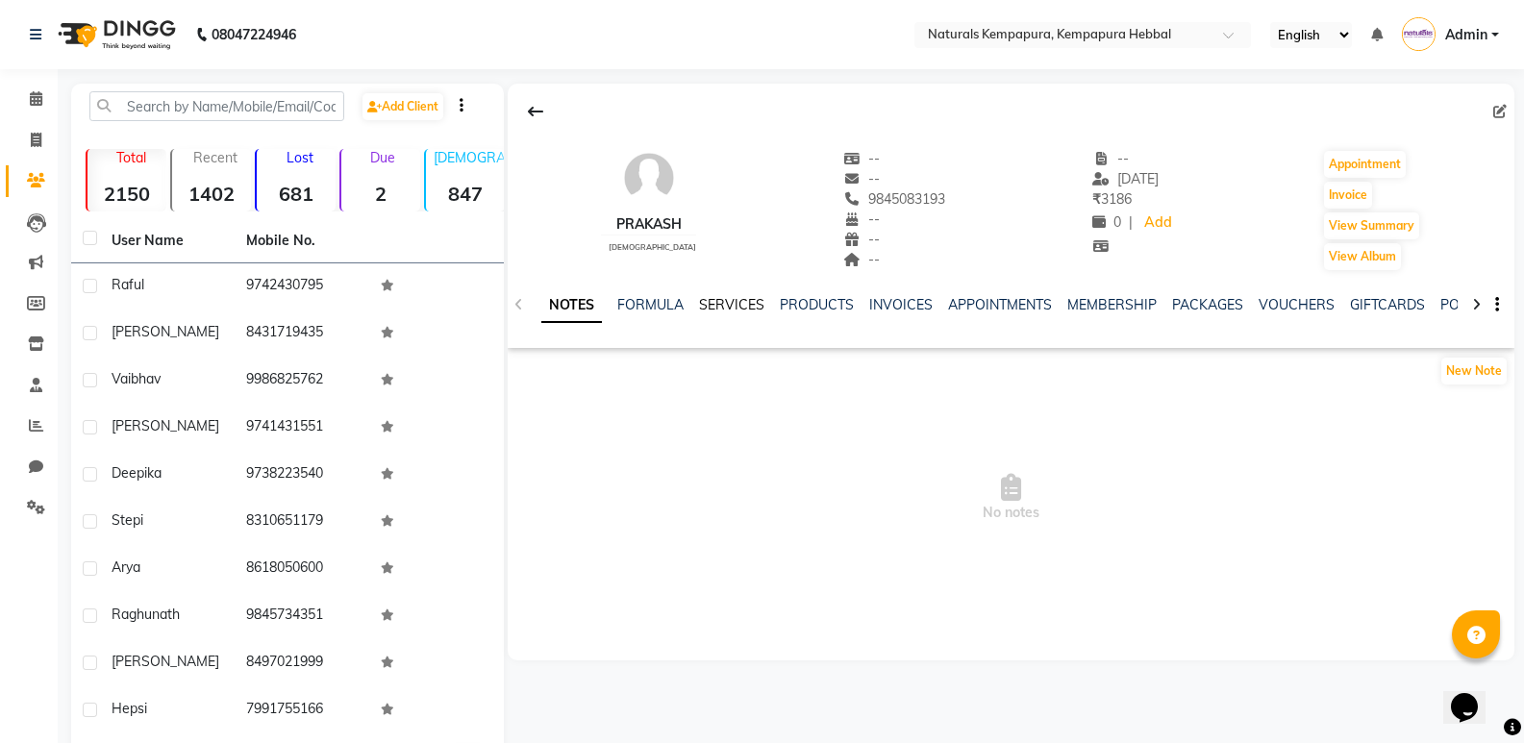
click at [714, 298] on link "SERVICES" at bounding box center [731, 304] width 65 height 17
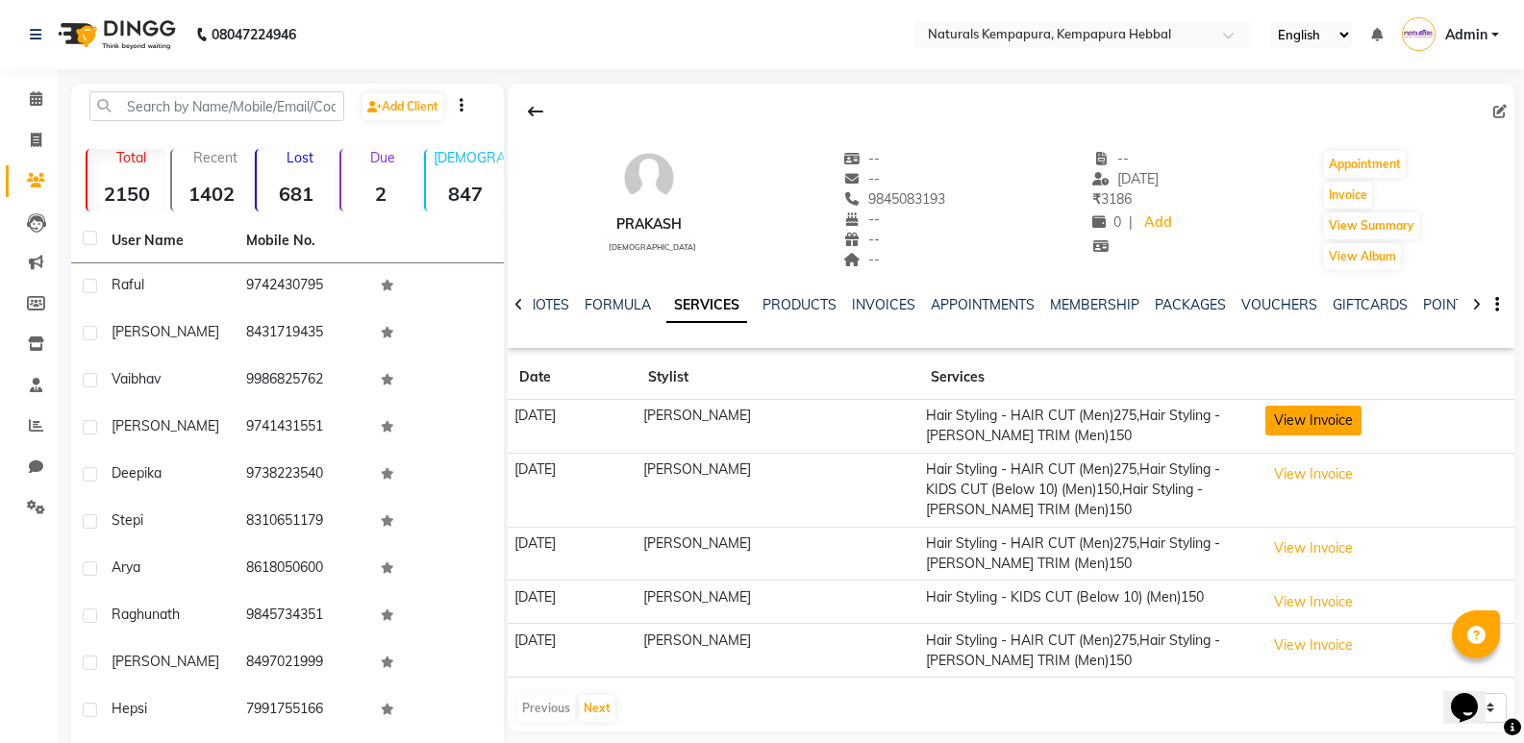
click at [1358, 427] on button "View Invoice" at bounding box center [1313, 421] width 96 height 30
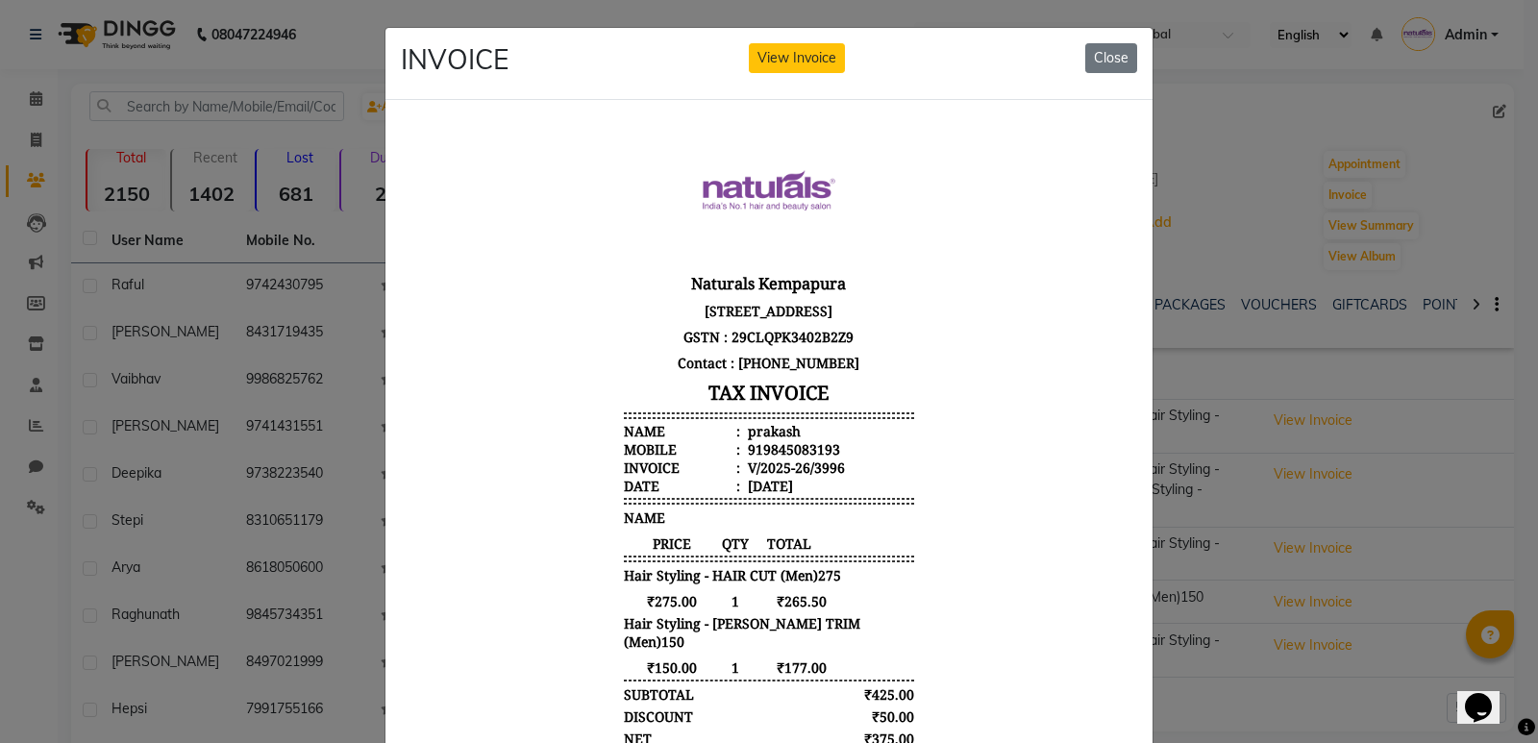
scroll to position [15, 0]
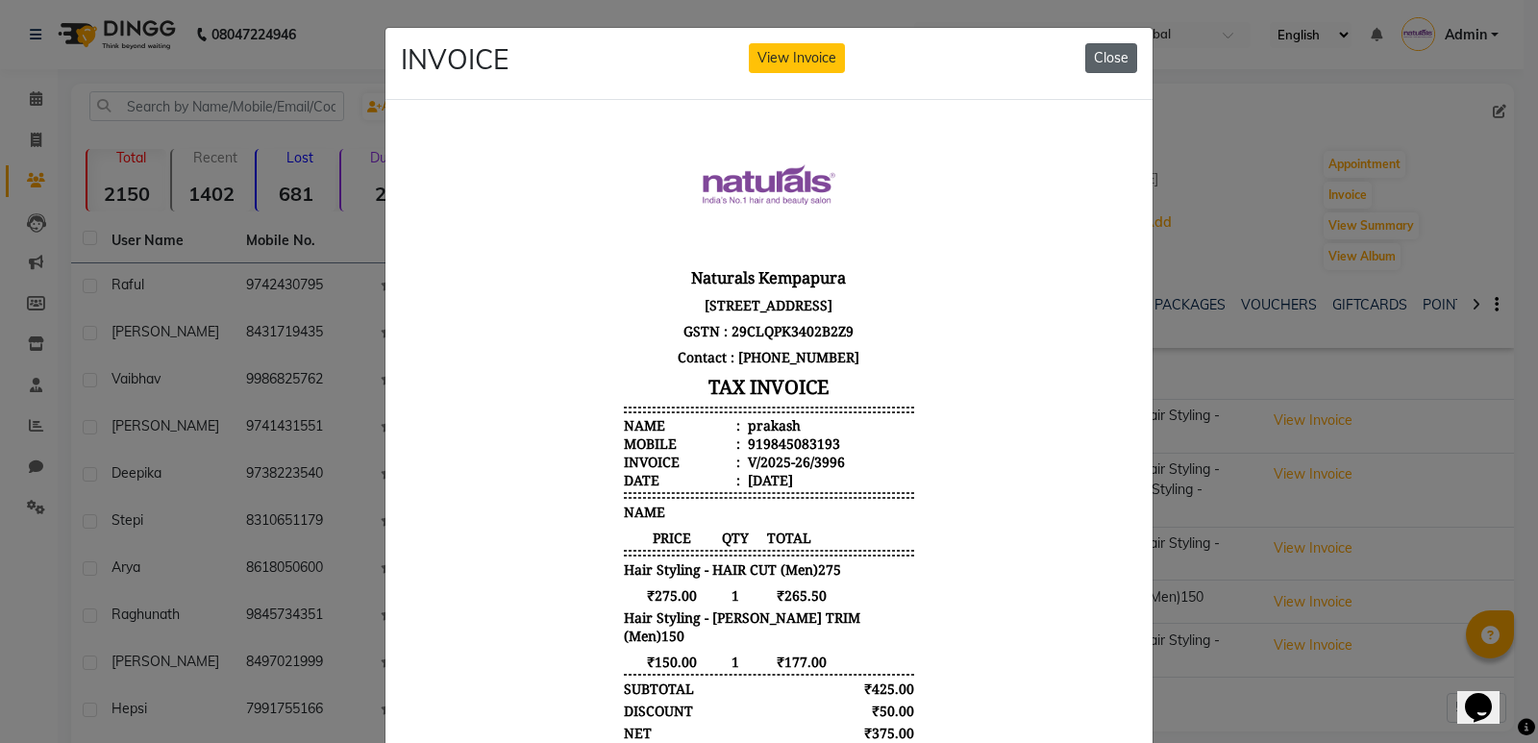
click at [1097, 54] on button "Close" at bounding box center [1112, 58] width 52 height 30
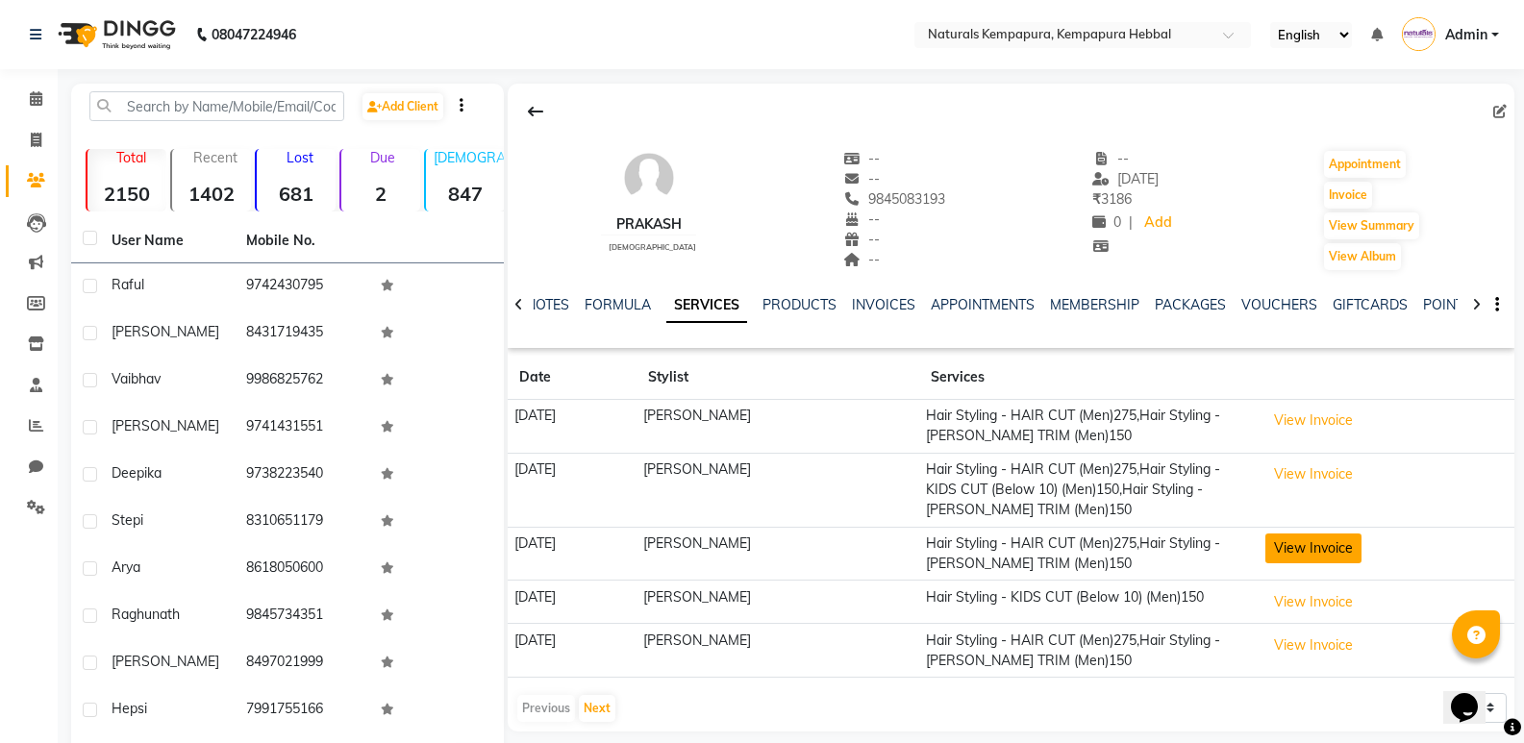
click at [1321, 548] on button "View Invoice" at bounding box center [1313, 549] width 96 height 30
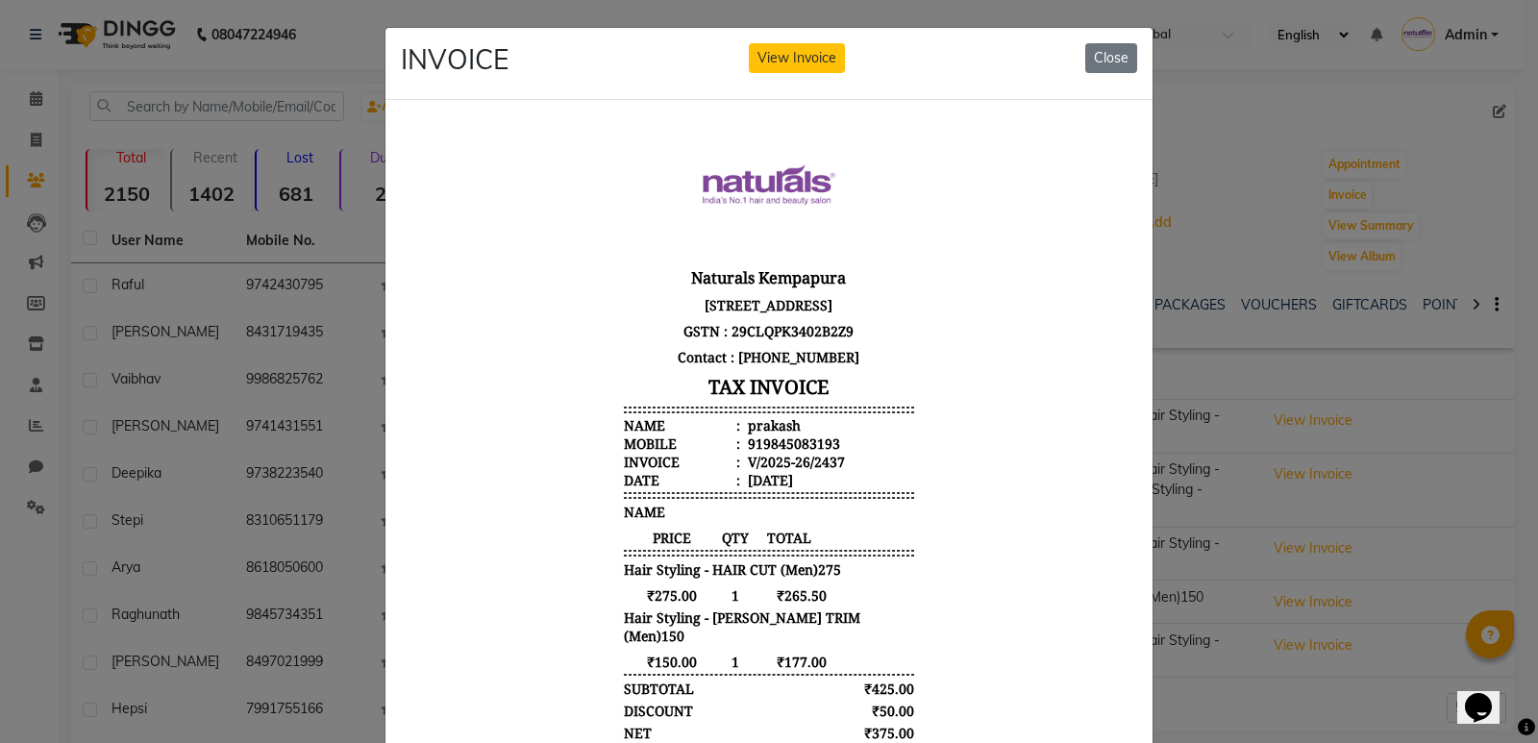
scroll to position [0, 0]
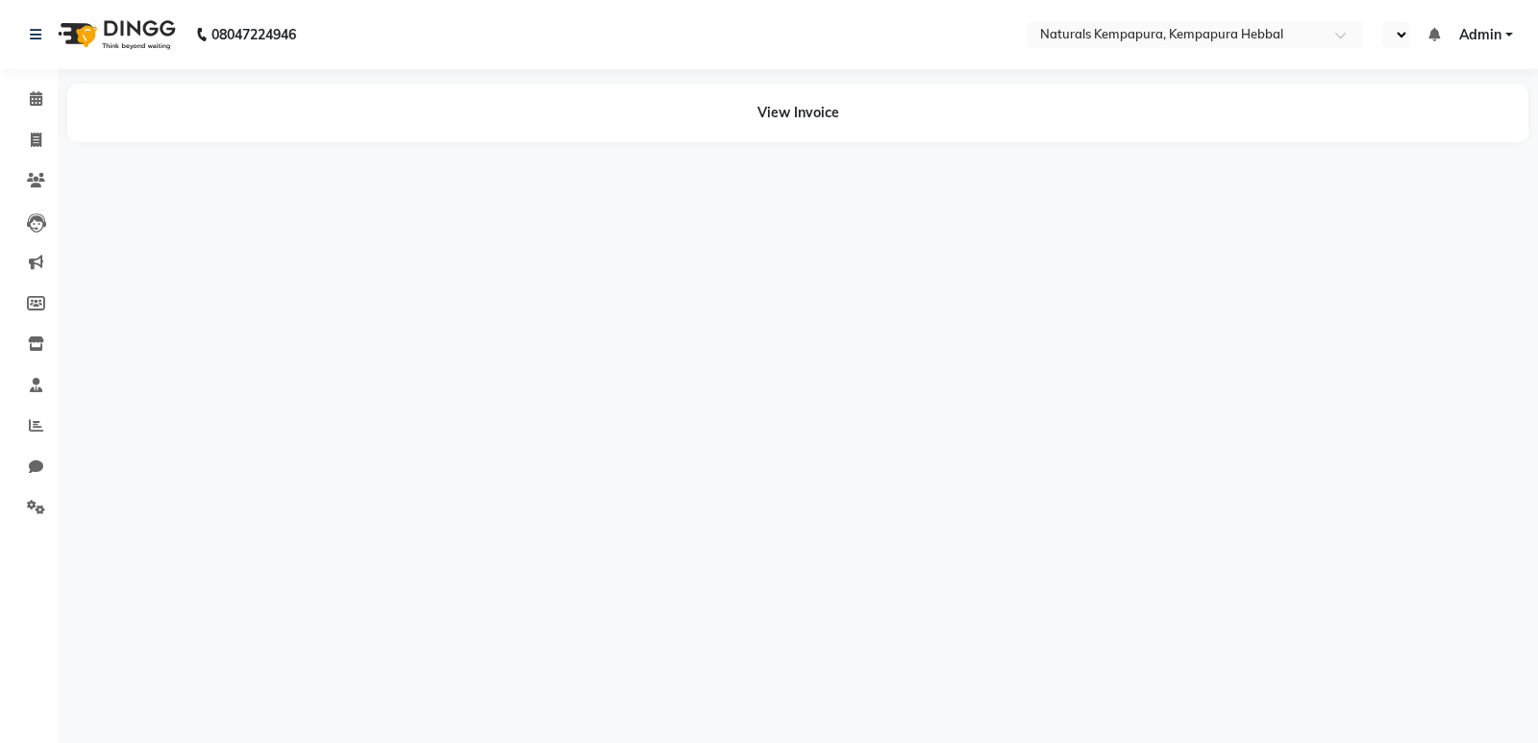
select select "en"
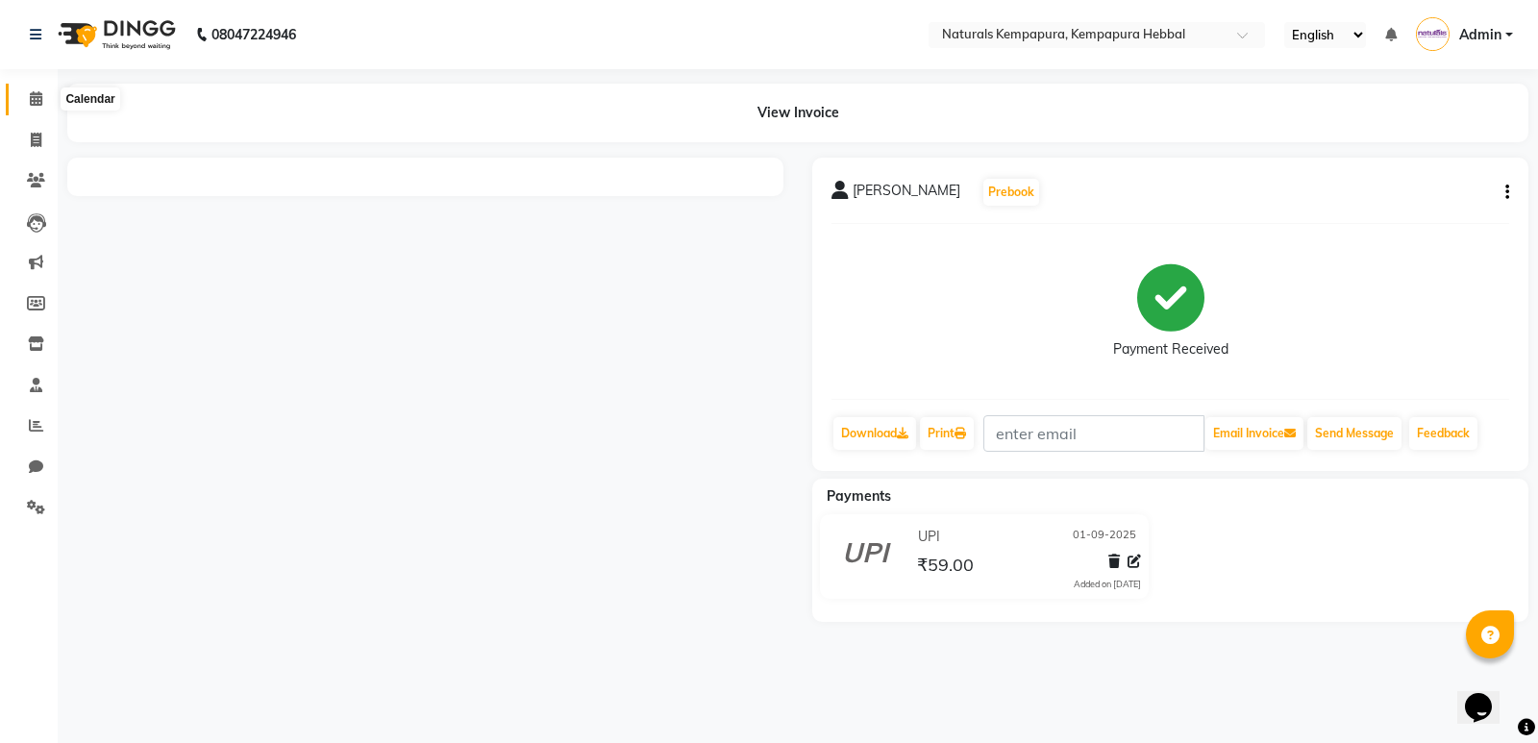
click at [31, 93] on icon at bounding box center [36, 98] width 12 height 14
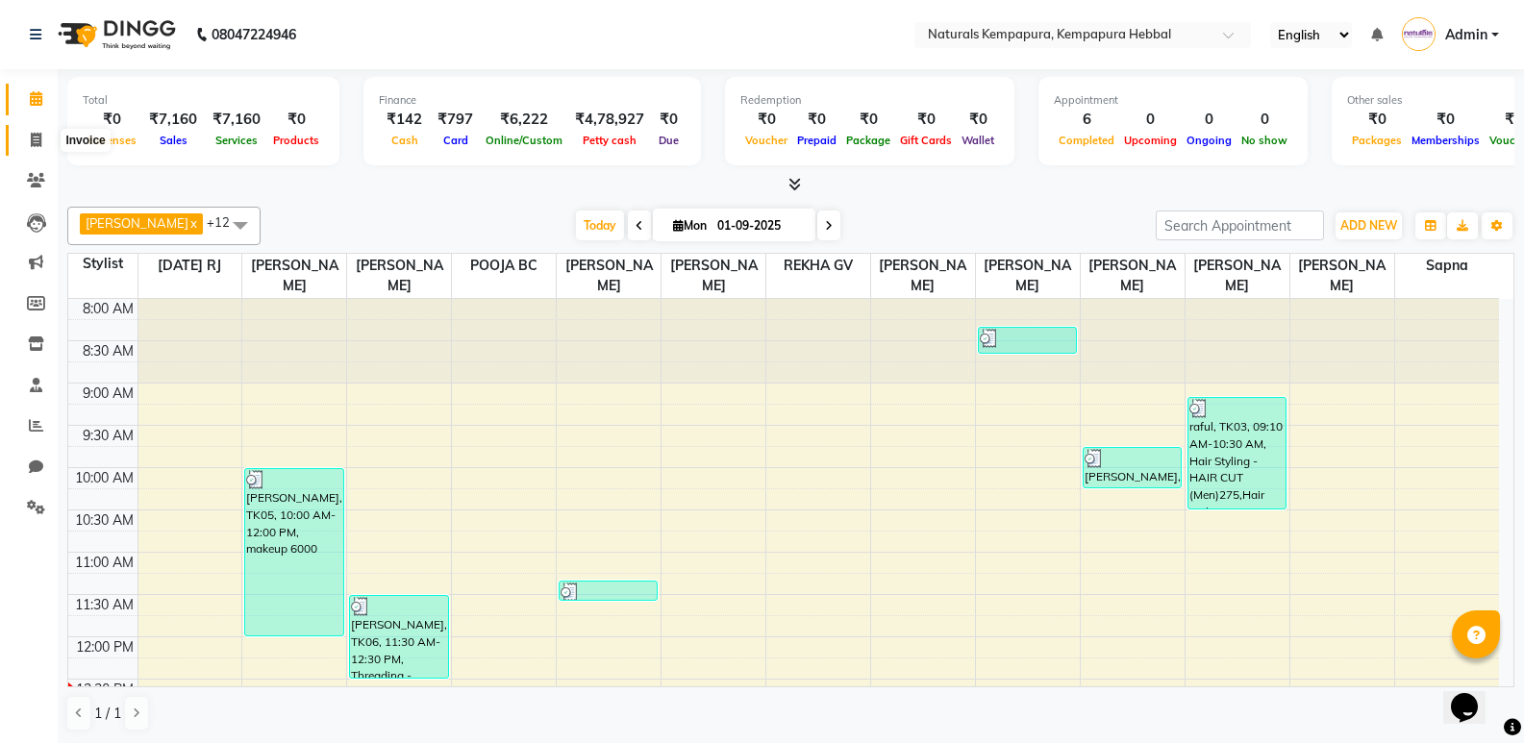
click at [38, 137] on icon at bounding box center [36, 140] width 11 height 14
select select "7848"
select select "service"
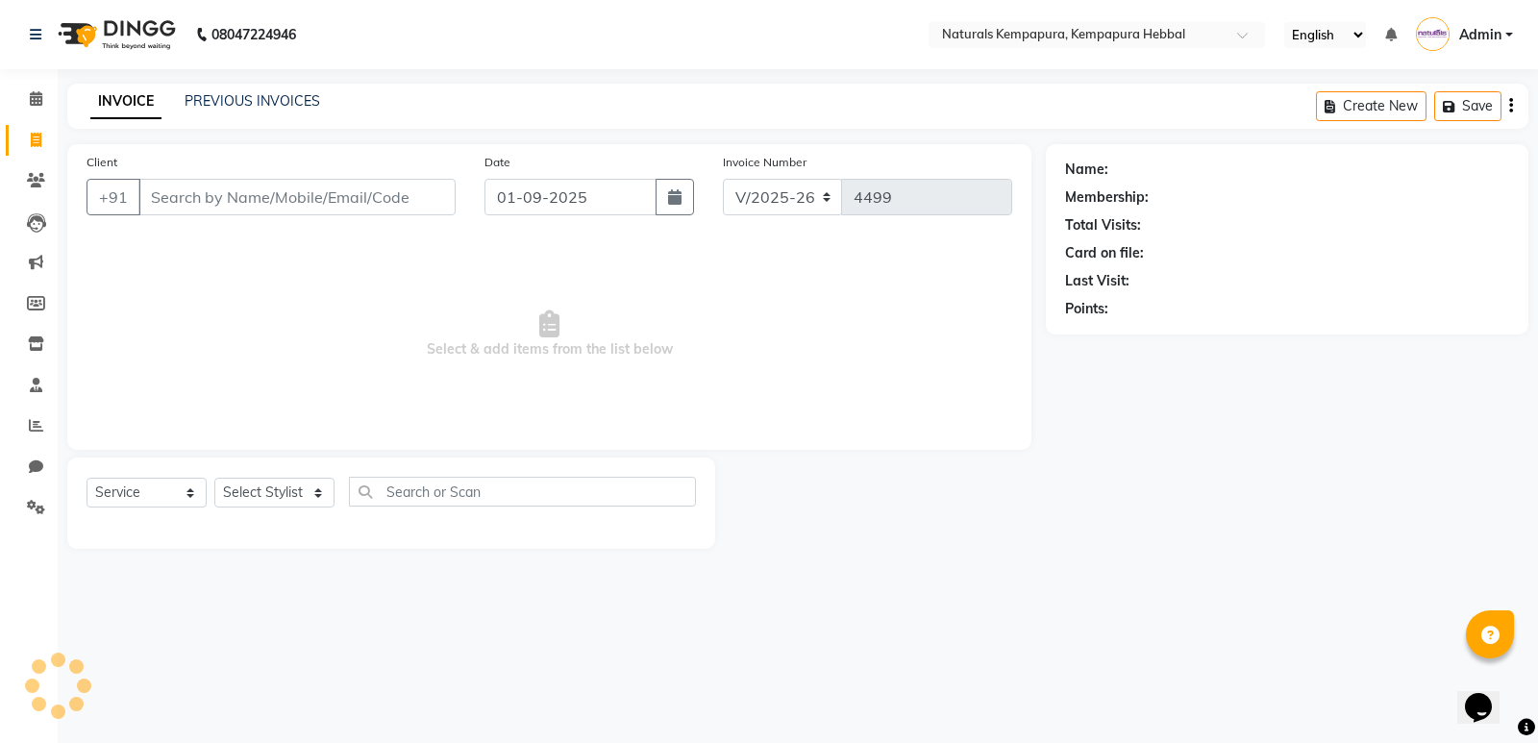
click at [224, 185] on input "Client" at bounding box center [296, 197] width 317 height 37
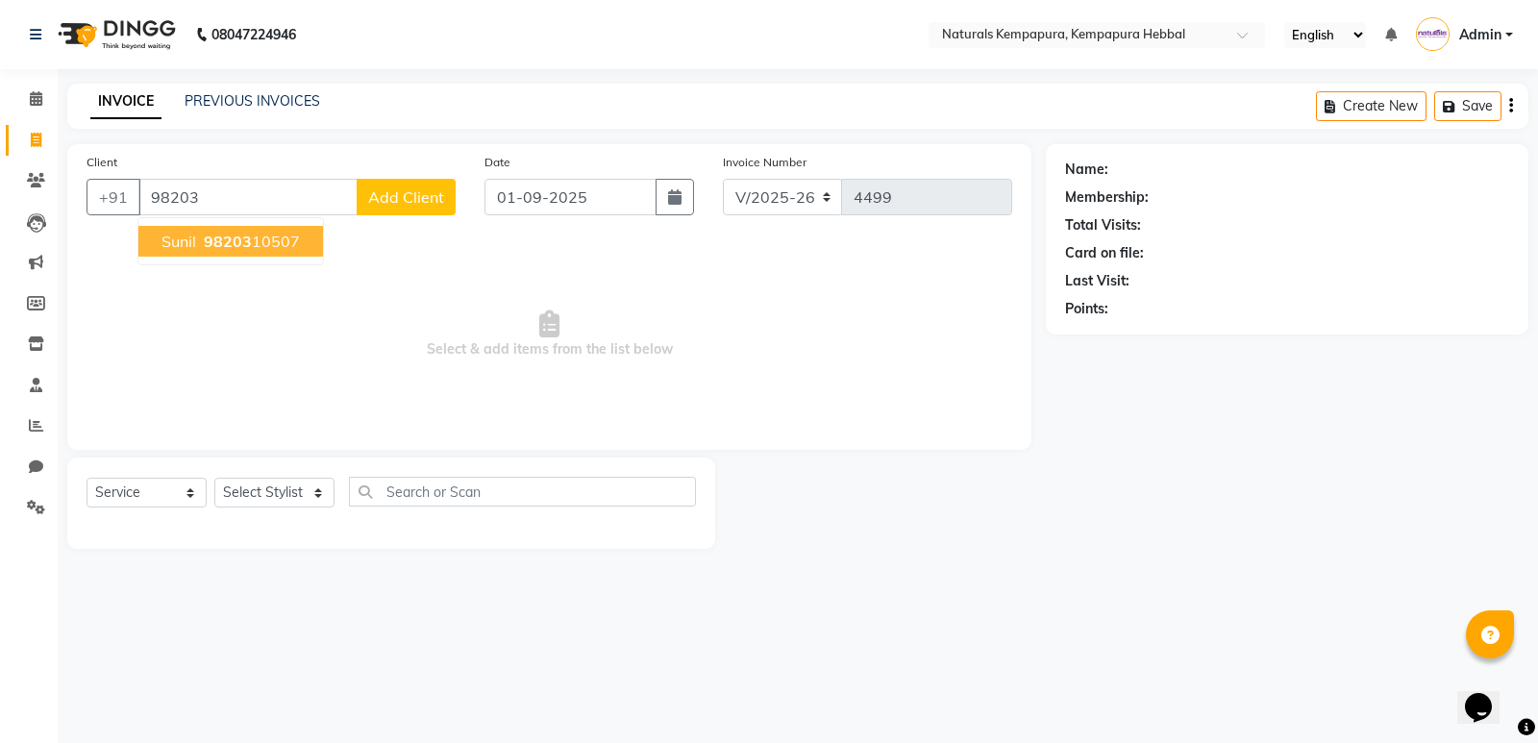
click at [274, 241] on ngb-highlight "98203 10507" at bounding box center [250, 241] width 100 height 19
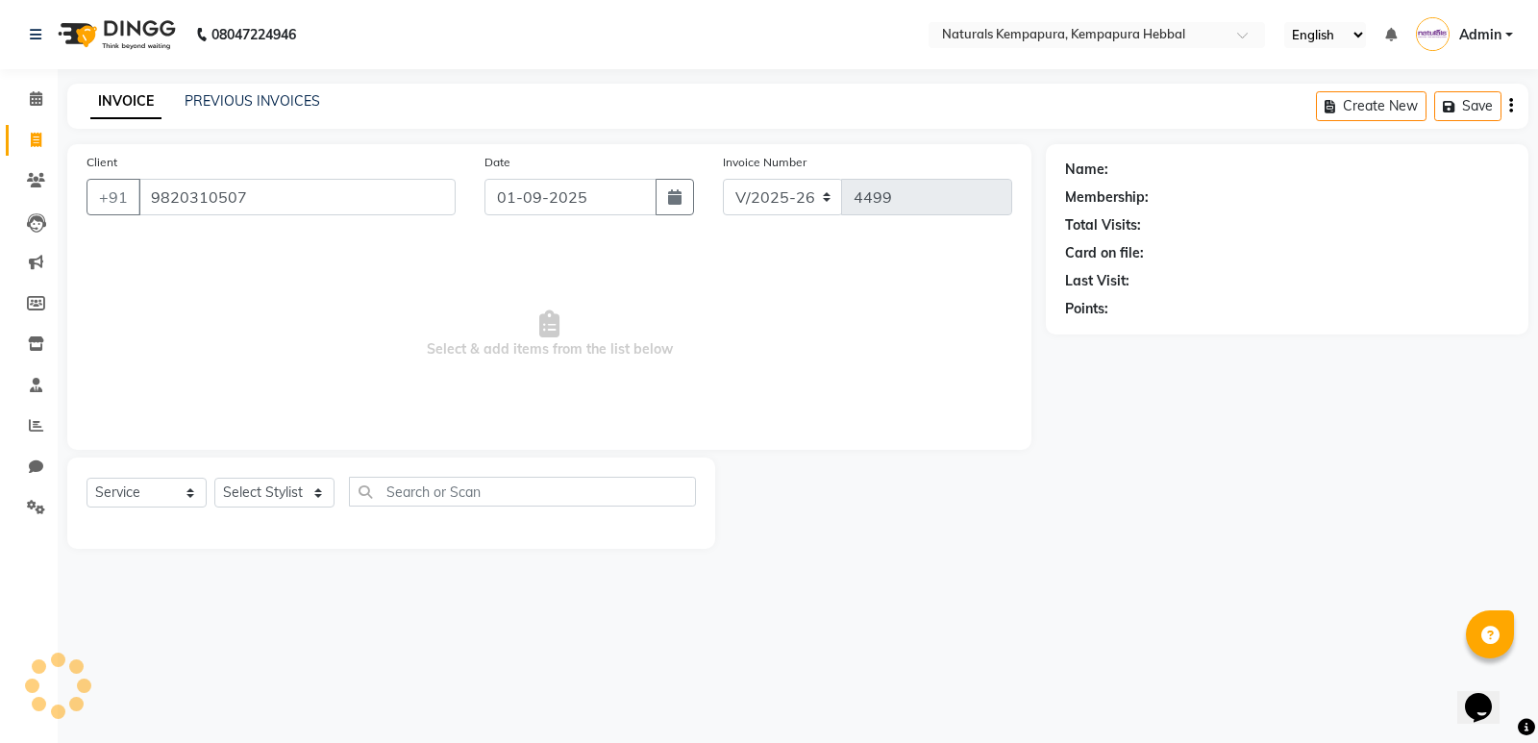
type input "9820310507"
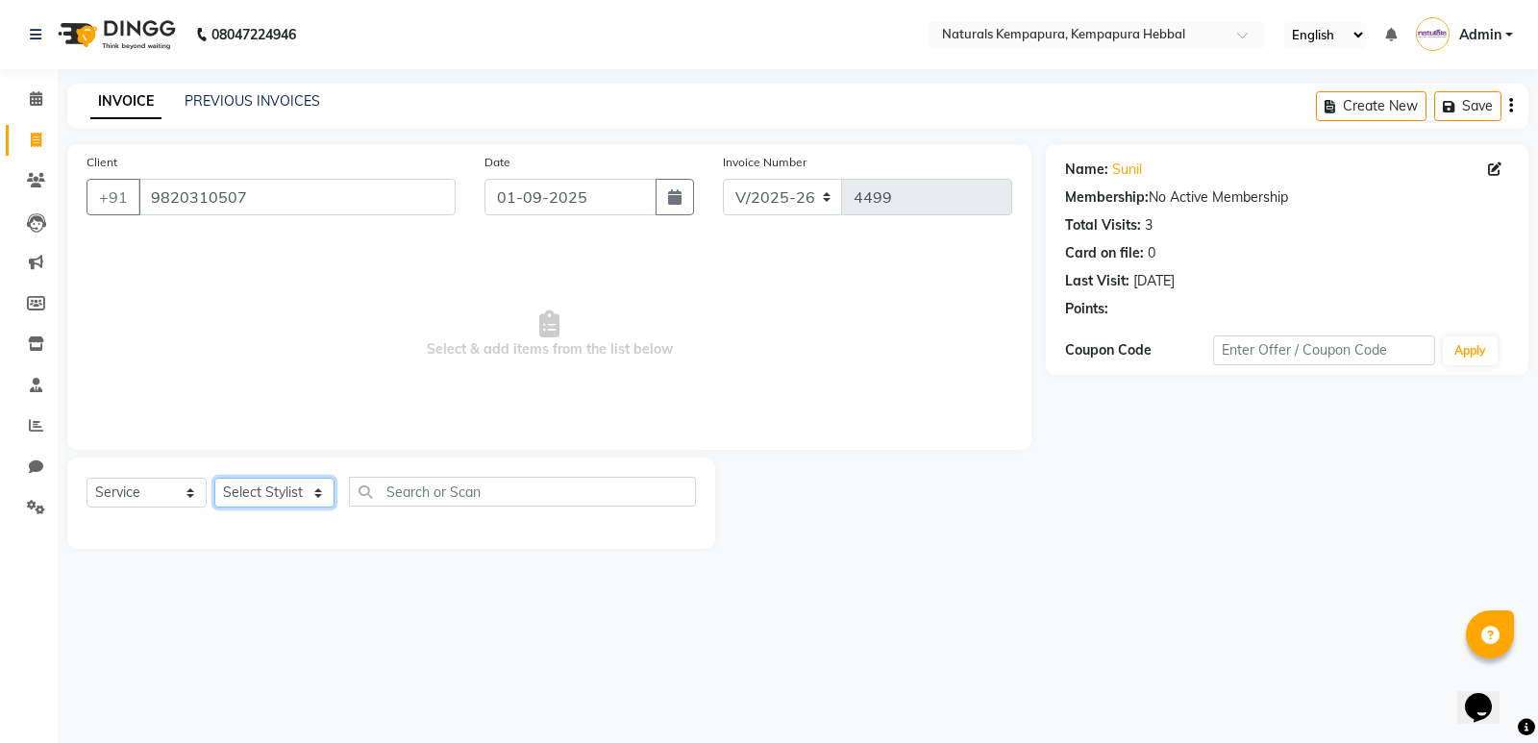
click at [323, 504] on select "Select Stylist ADARSH DANISH DURGA HARI HARAN JENNIFER Manager MOHD AARIS MOHD …" at bounding box center [274, 493] width 120 height 30
select select "70448"
click at [214, 478] on select "Select Stylist [PERSON_NAME] DANISH DURGA HARI [PERSON_NAME] Manager [PERSON_NA…" at bounding box center [274, 493] width 120 height 30
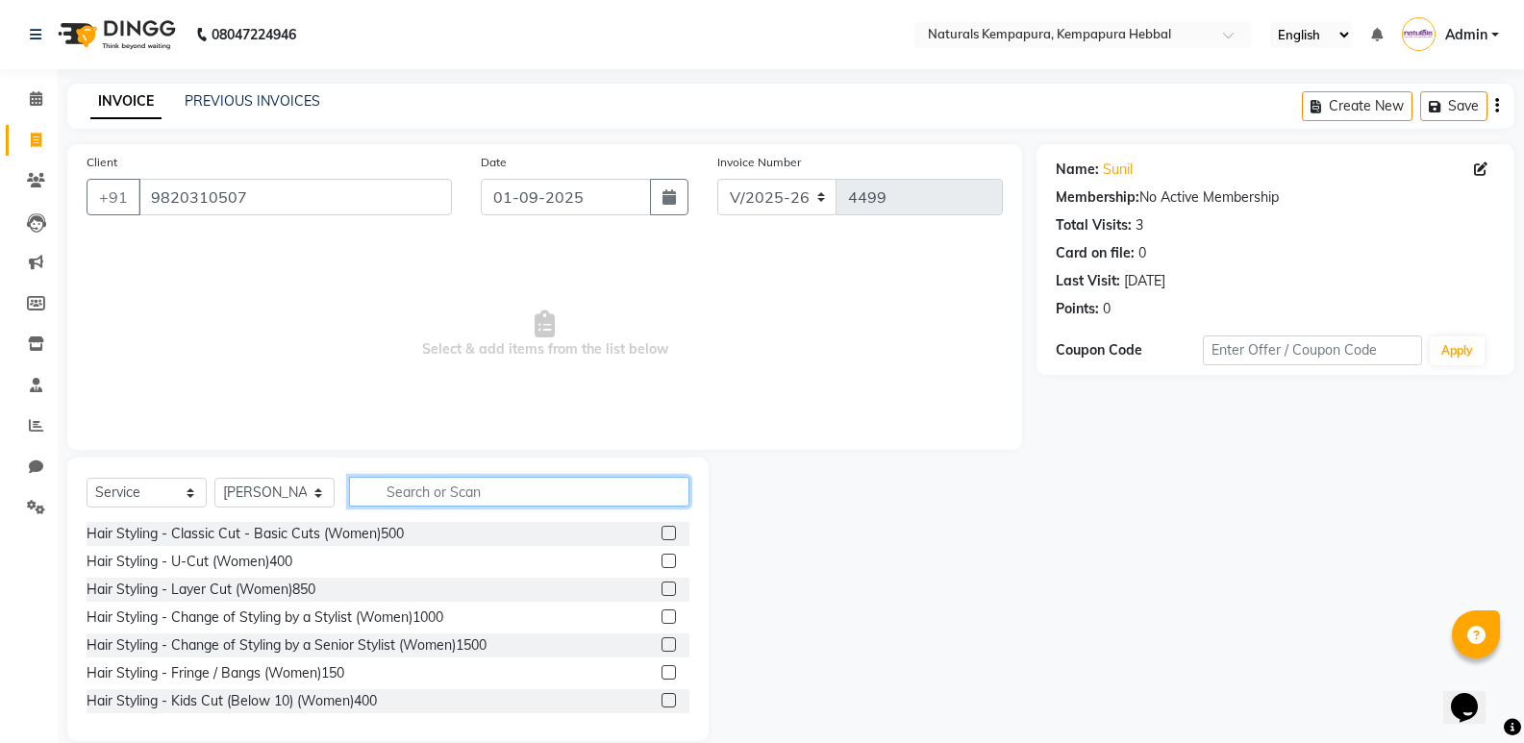
click at [447, 492] on input "text" at bounding box center [519, 492] width 340 height 30
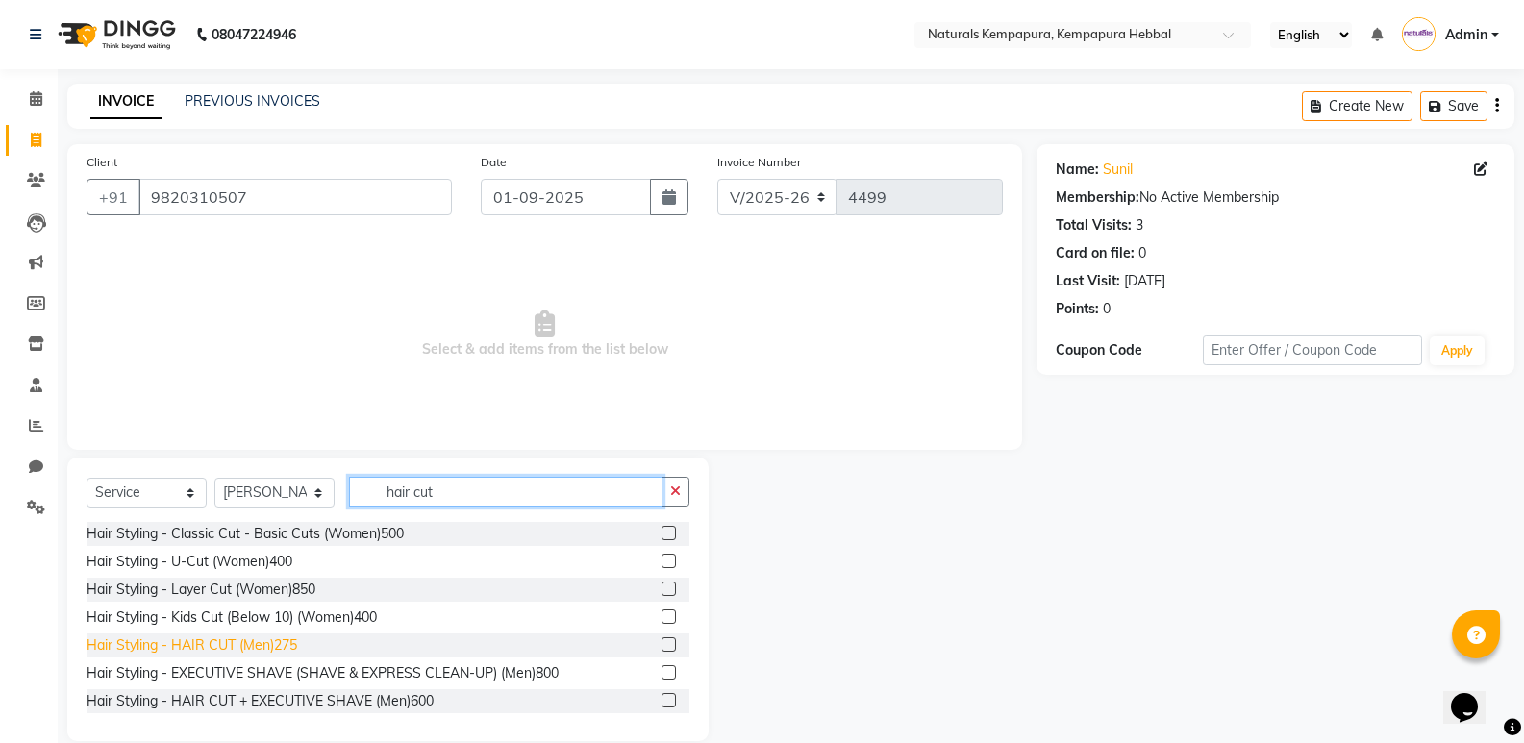
type input "hair cut"
click at [280, 638] on div "Hair Styling - HAIR CUT (Men)275" at bounding box center [192, 646] width 211 height 20
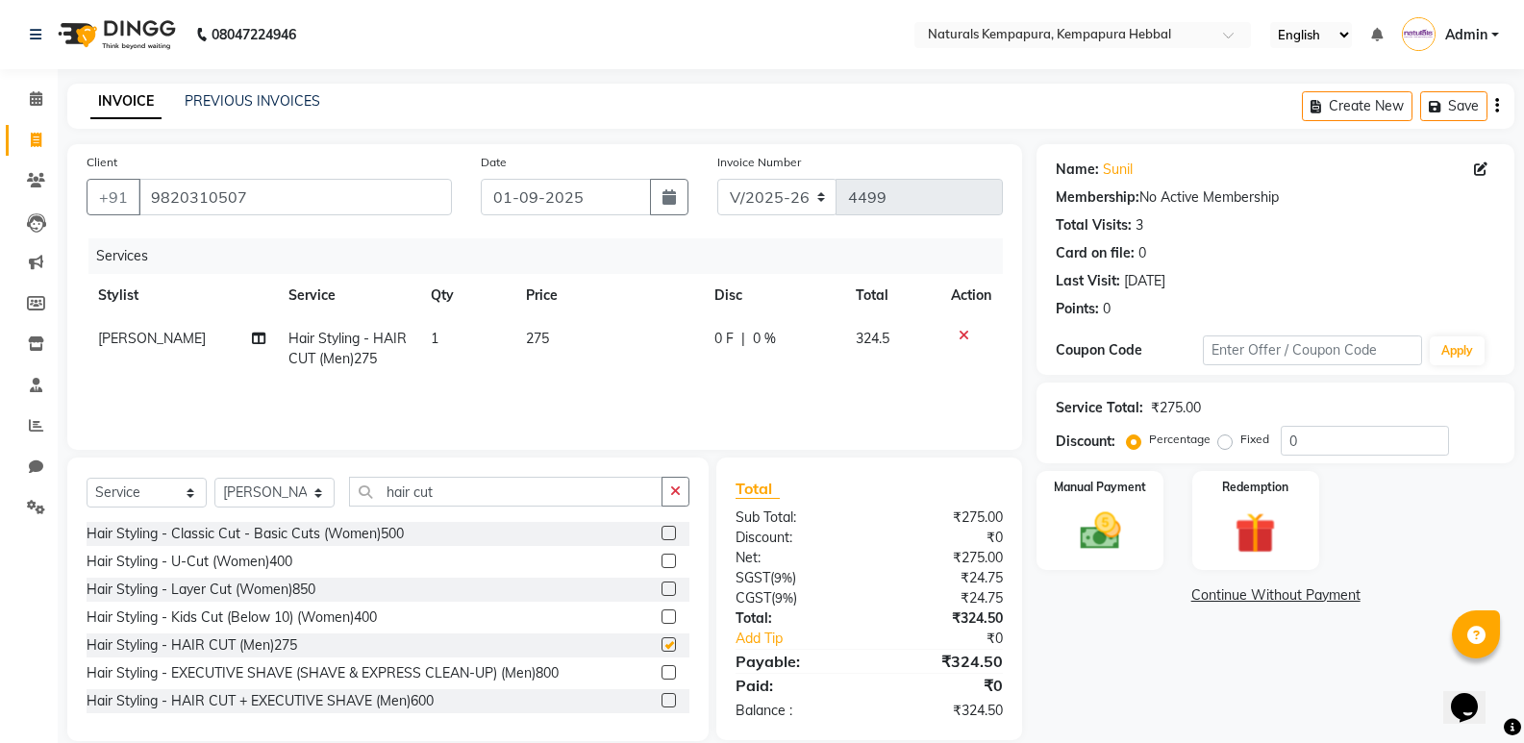
checkbox input "false"
click at [718, 340] on span "0 F" at bounding box center [723, 339] width 19 height 20
select select "70448"
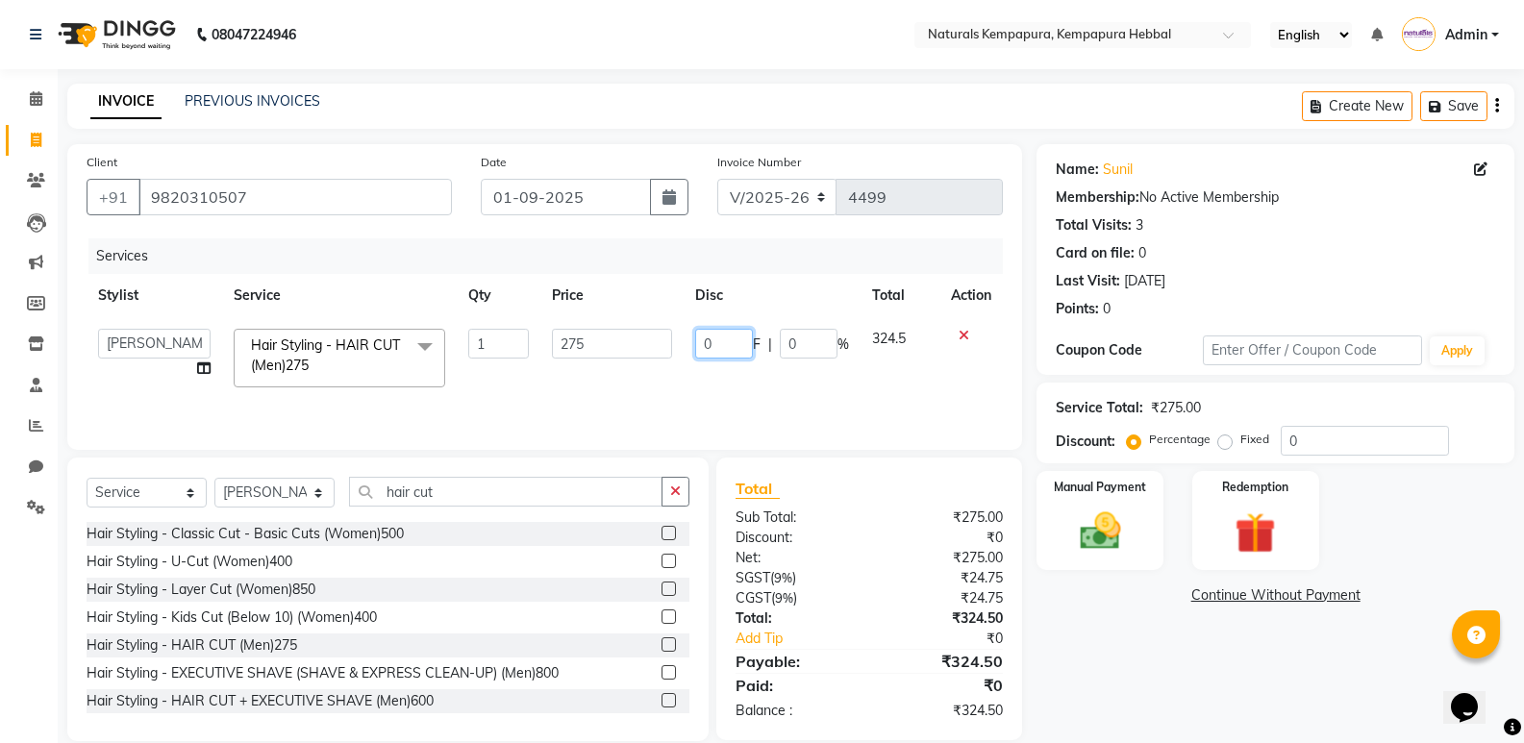
click at [712, 338] on input "0" at bounding box center [724, 344] width 58 height 30
click at [705, 341] on input "0" at bounding box center [724, 344] width 58 height 30
type input "50"
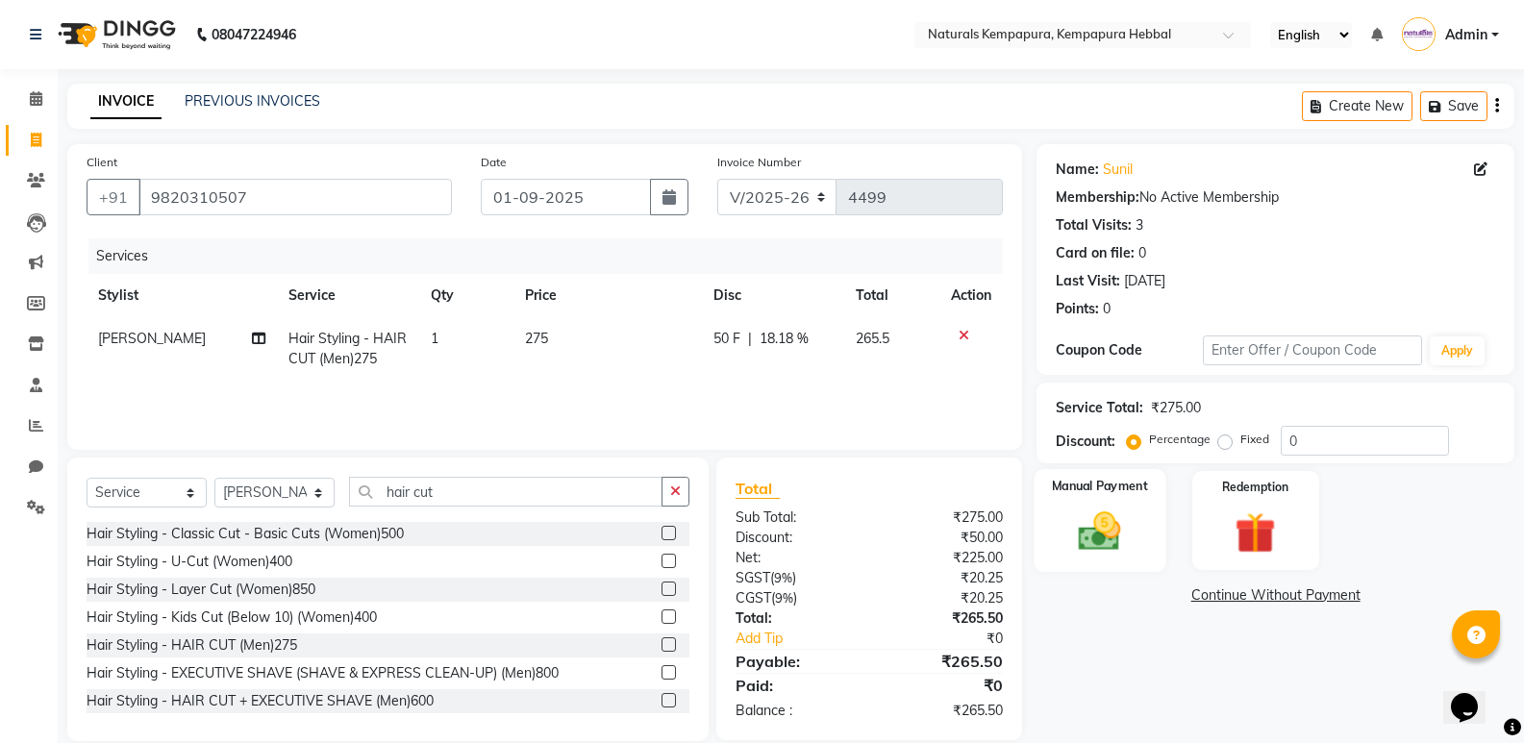
click at [1132, 524] on img at bounding box center [1099, 531] width 68 height 49
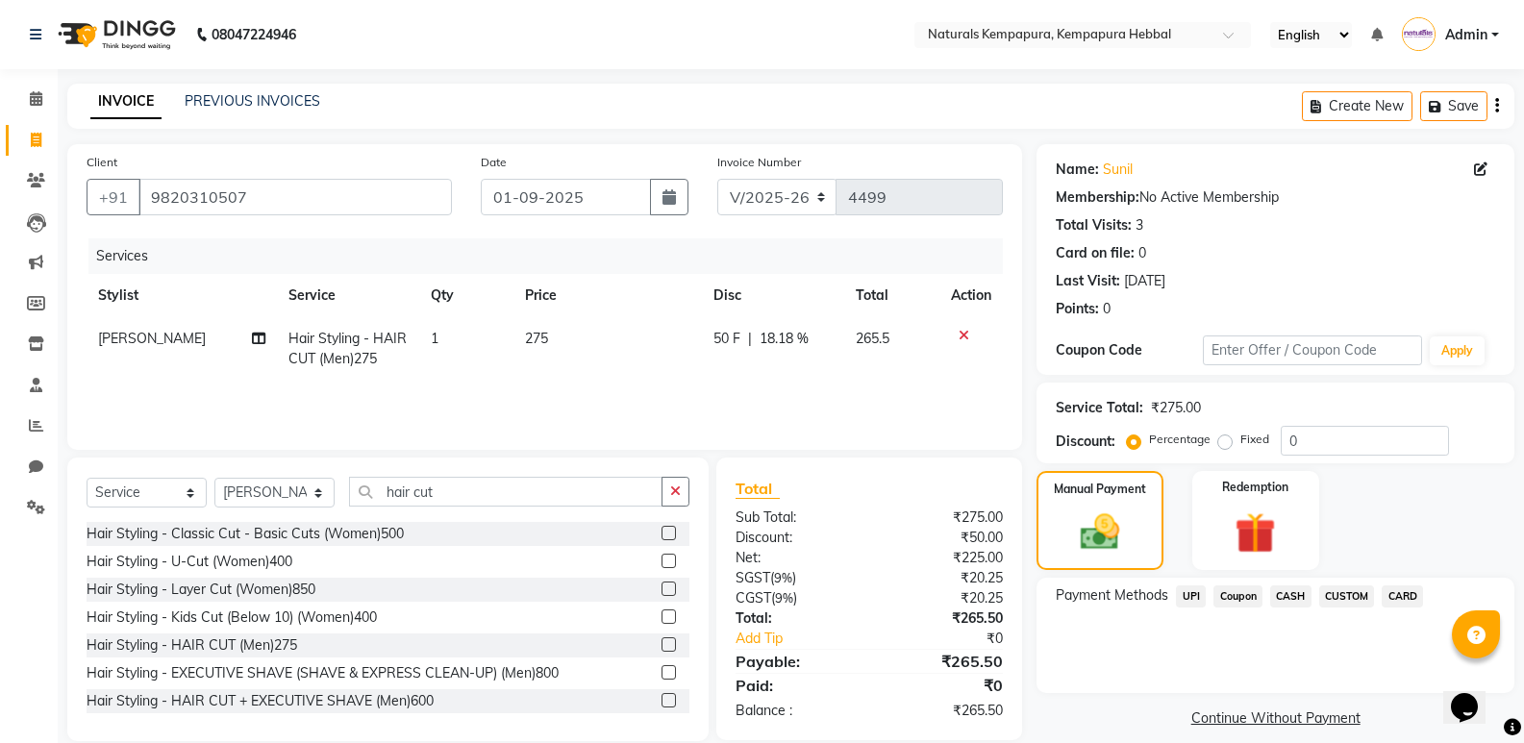
click at [1187, 592] on span "UPI" at bounding box center [1191, 597] width 30 height 22
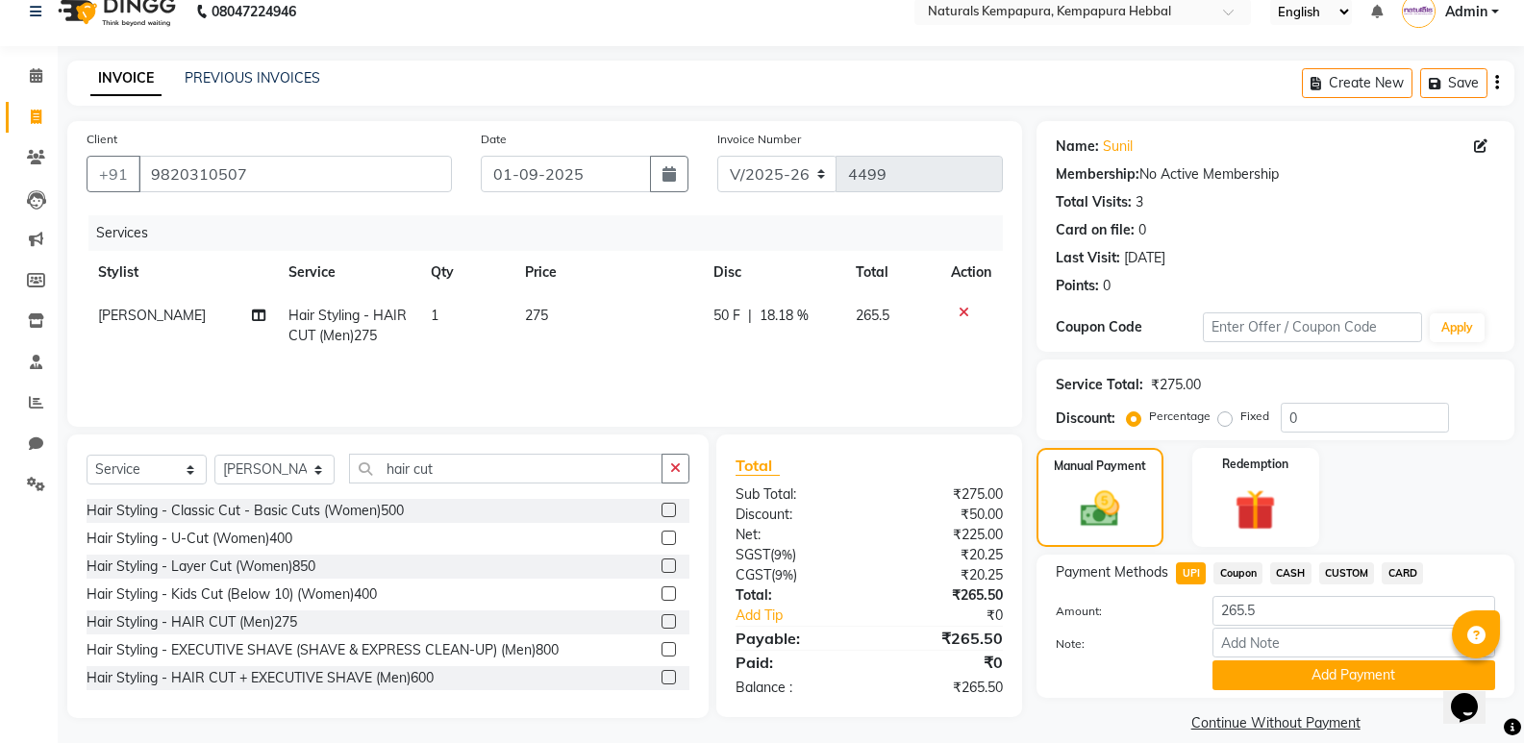
scroll to position [46, 0]
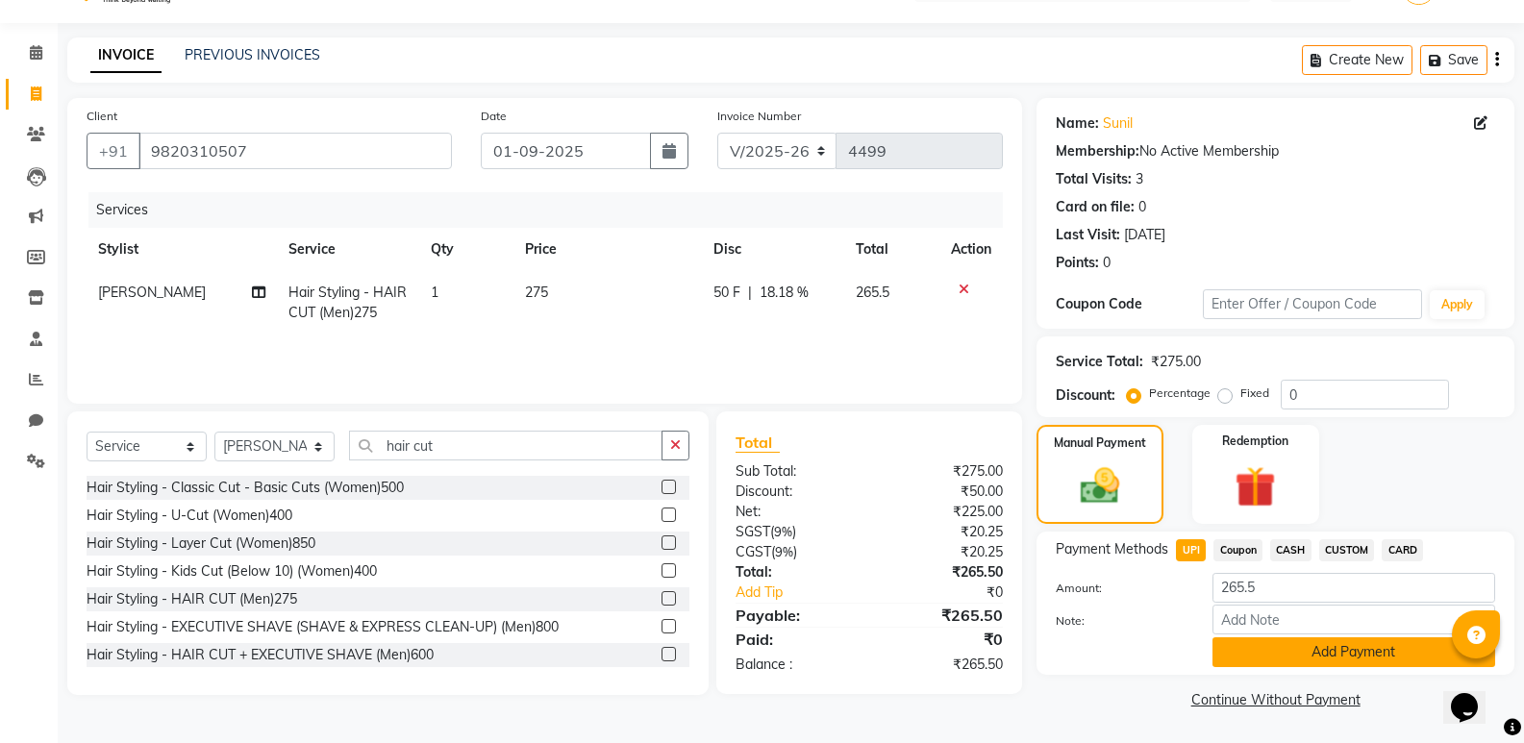
click at [1255, 649] on button "Add Payment" at bounding box center [1353, 652] width 283 height 30
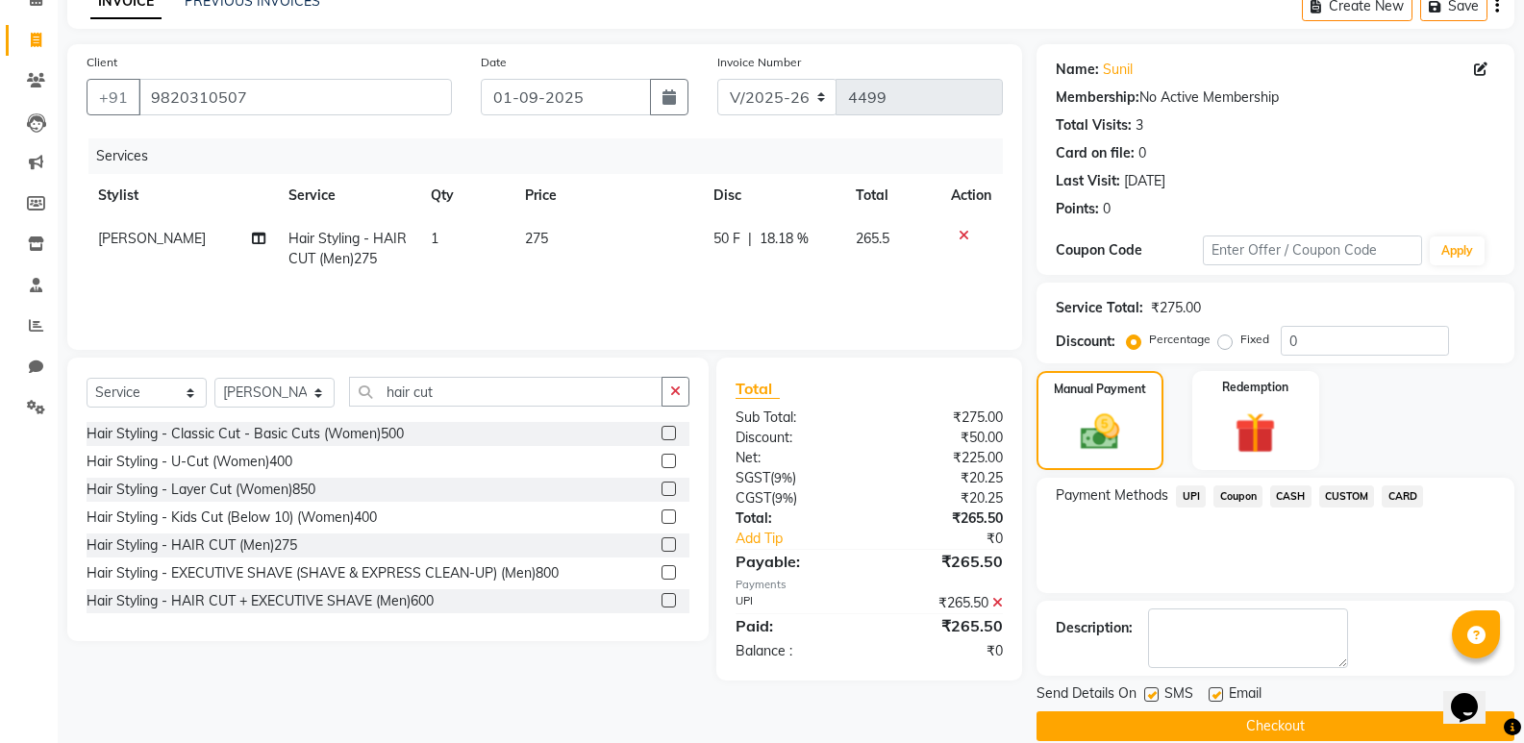
scroll to position [127, 0]
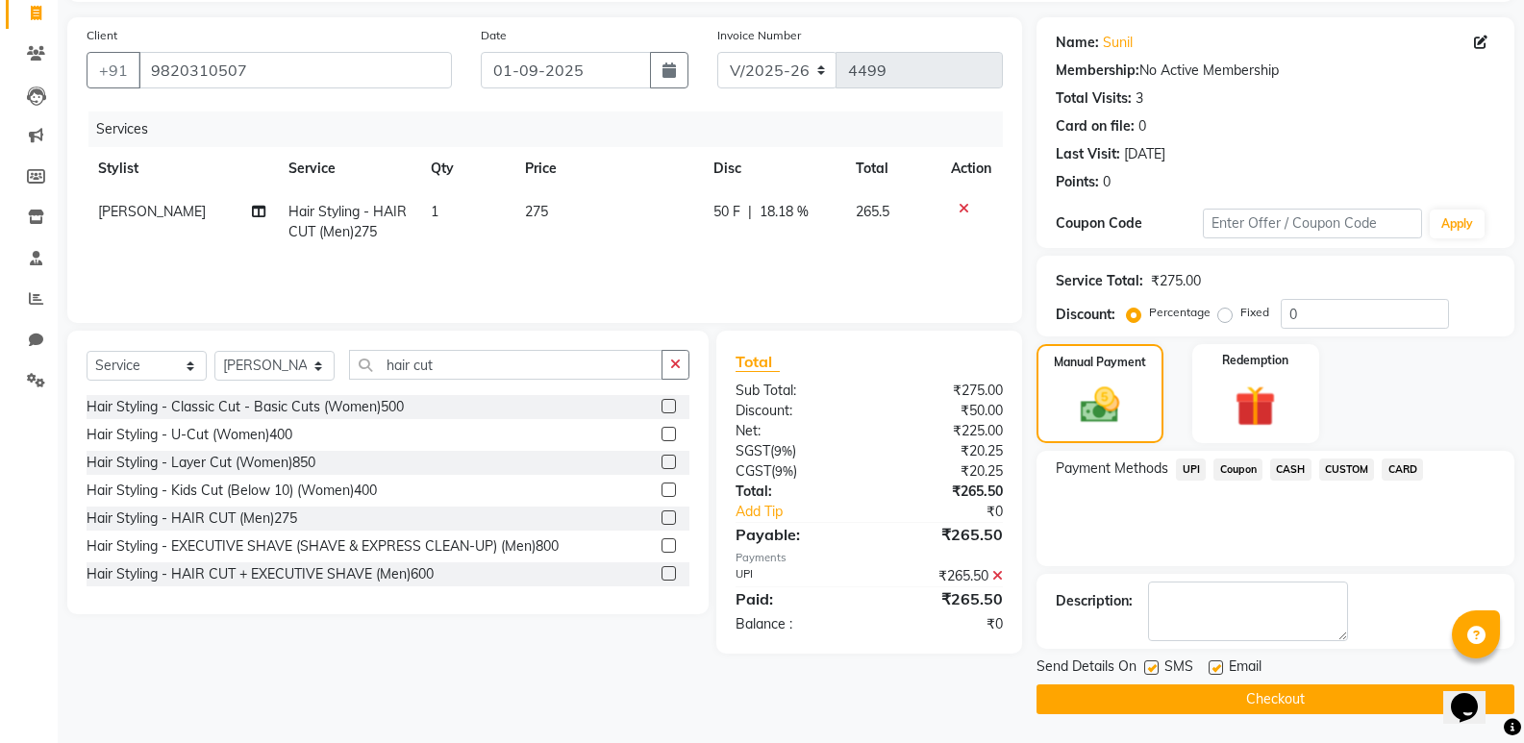
click at [1217, 669] on label at bounding box center [1216, 668] width 14 height 14
click at [1217, 669] on input "checkbox" at bounding box center [1215, 668] width 12 height 12
checkbox input "false"
click at [1218, 700] on button "Checkout" at bounding box center [1276, 700] width 478 height 30
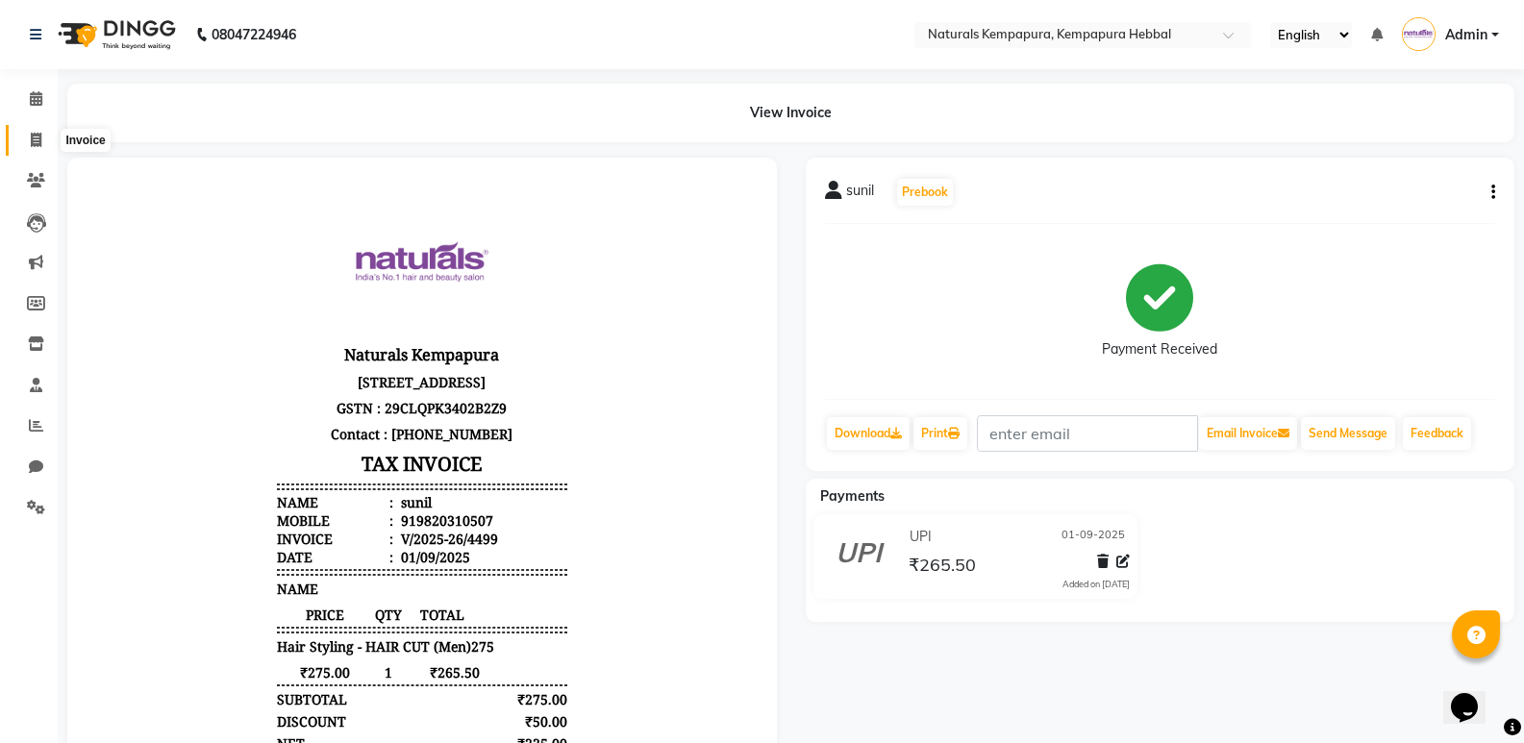
click at [31, 140] on icon at bounding box center [36, 140] width 11 height 14
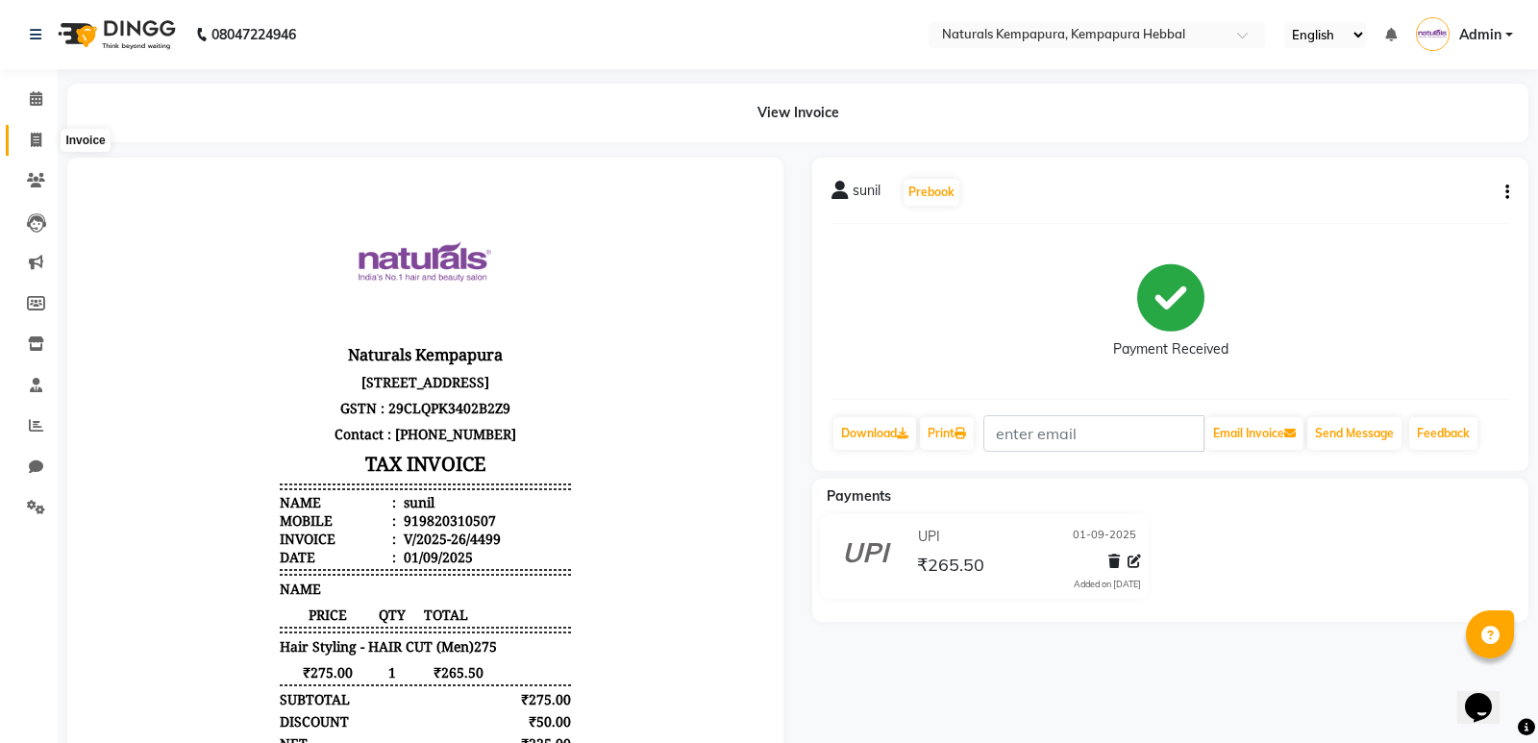
select select "7848"
select select "service"
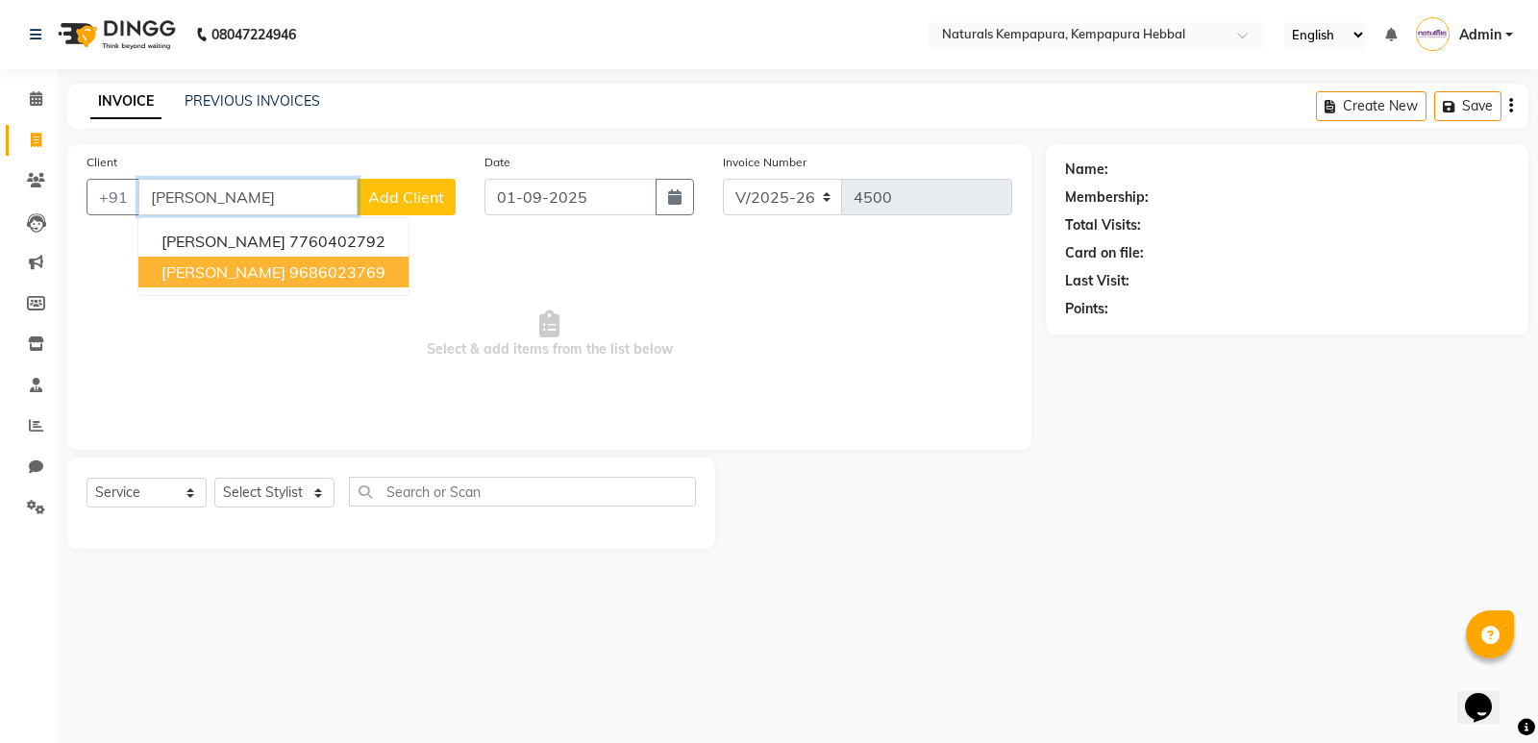
click at [289, 267] on ngb-highlight "9686023769" at bounding box center [337, 271] width 96 height 19
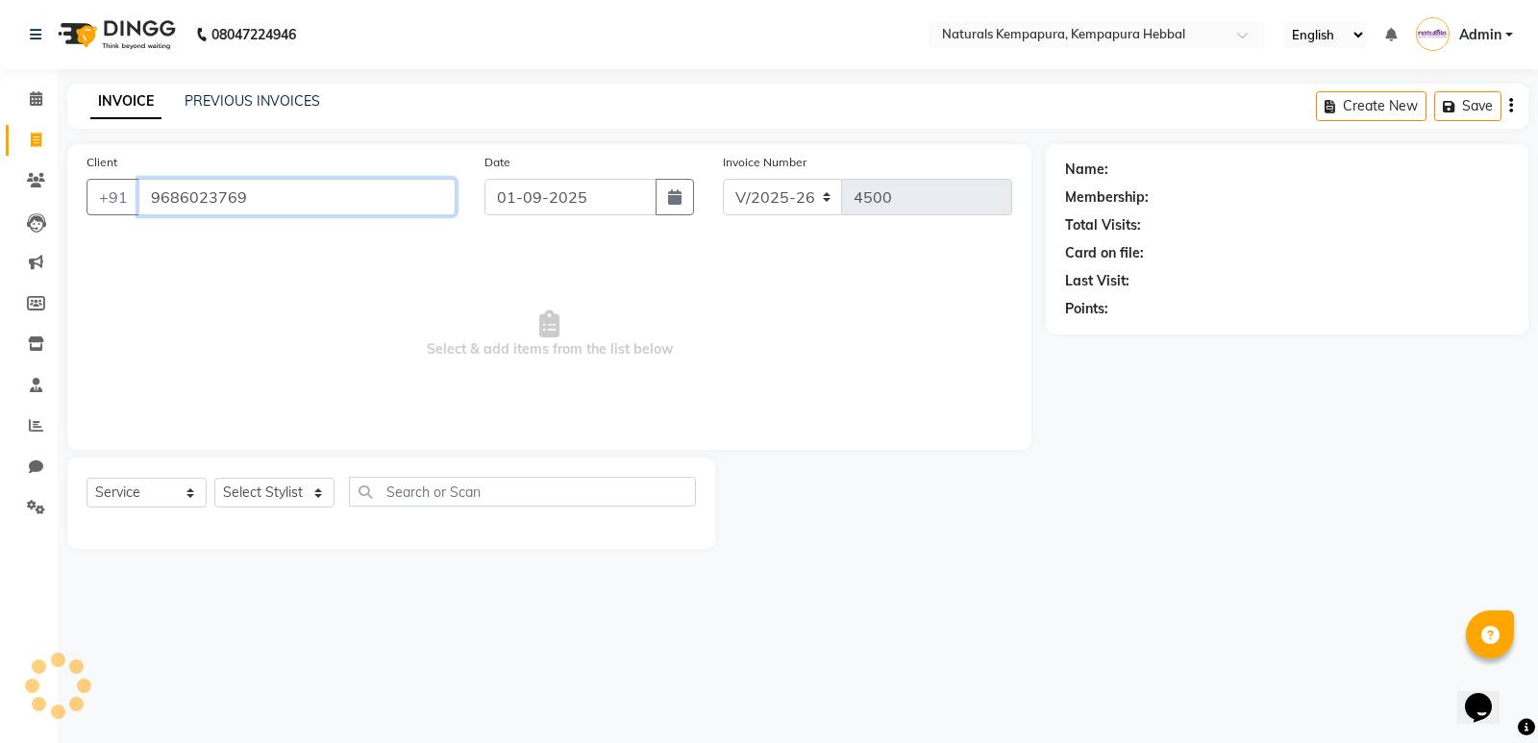
type input "9686023769"
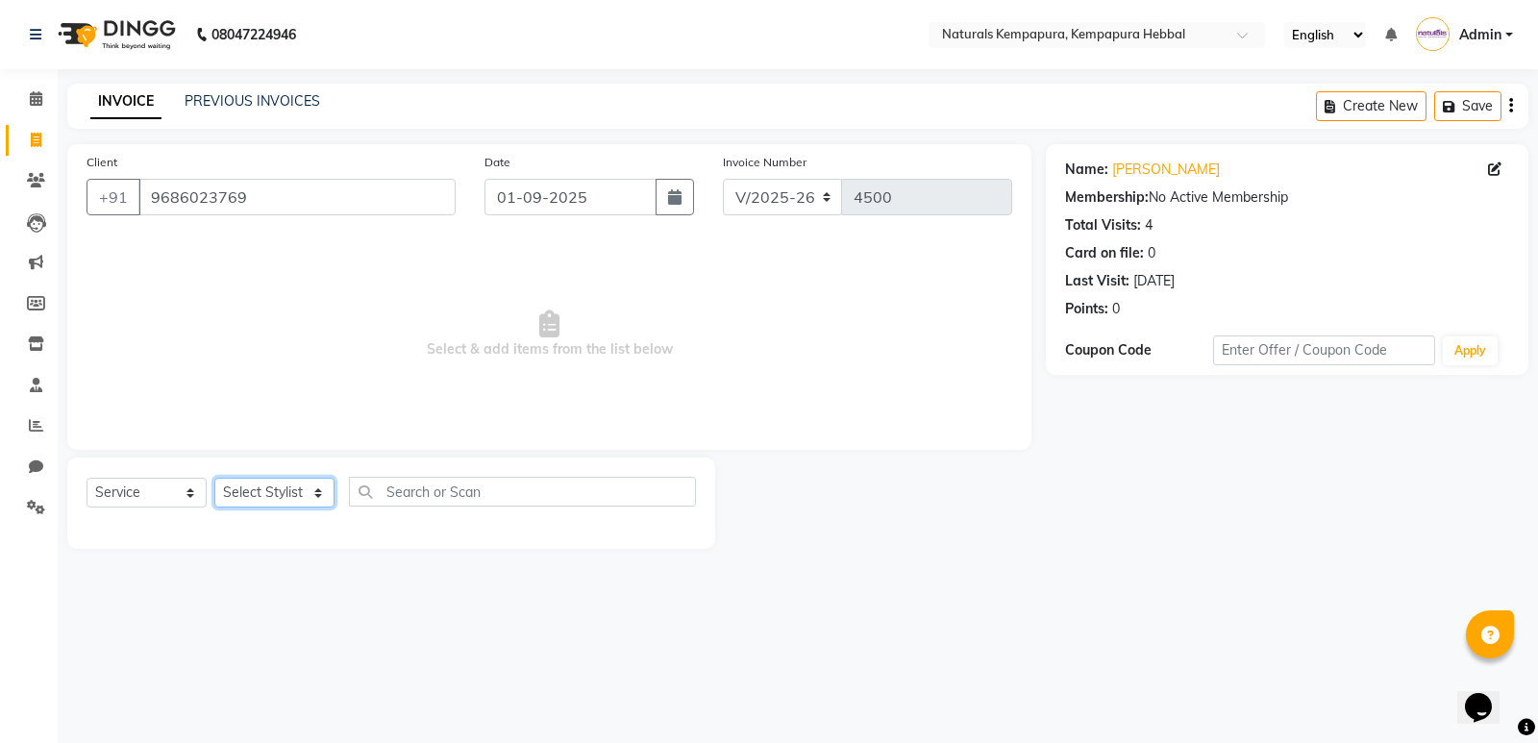
click at [318, 503] on select "Select Stylist ADARSH DANISH DURGA HARI HARAN JENNIFER Manager MOHD AARIS MOHD …" at bounding box center [274, 493] width 120 height 30
select select "70439"
click at [214, 478] on select "Select Stylist ADARSH DANISH DURGA HARI HARAN JENNIFER Manager MOHD AARIS MOHD …" at bounding box center [274, 493] width 120 height 30
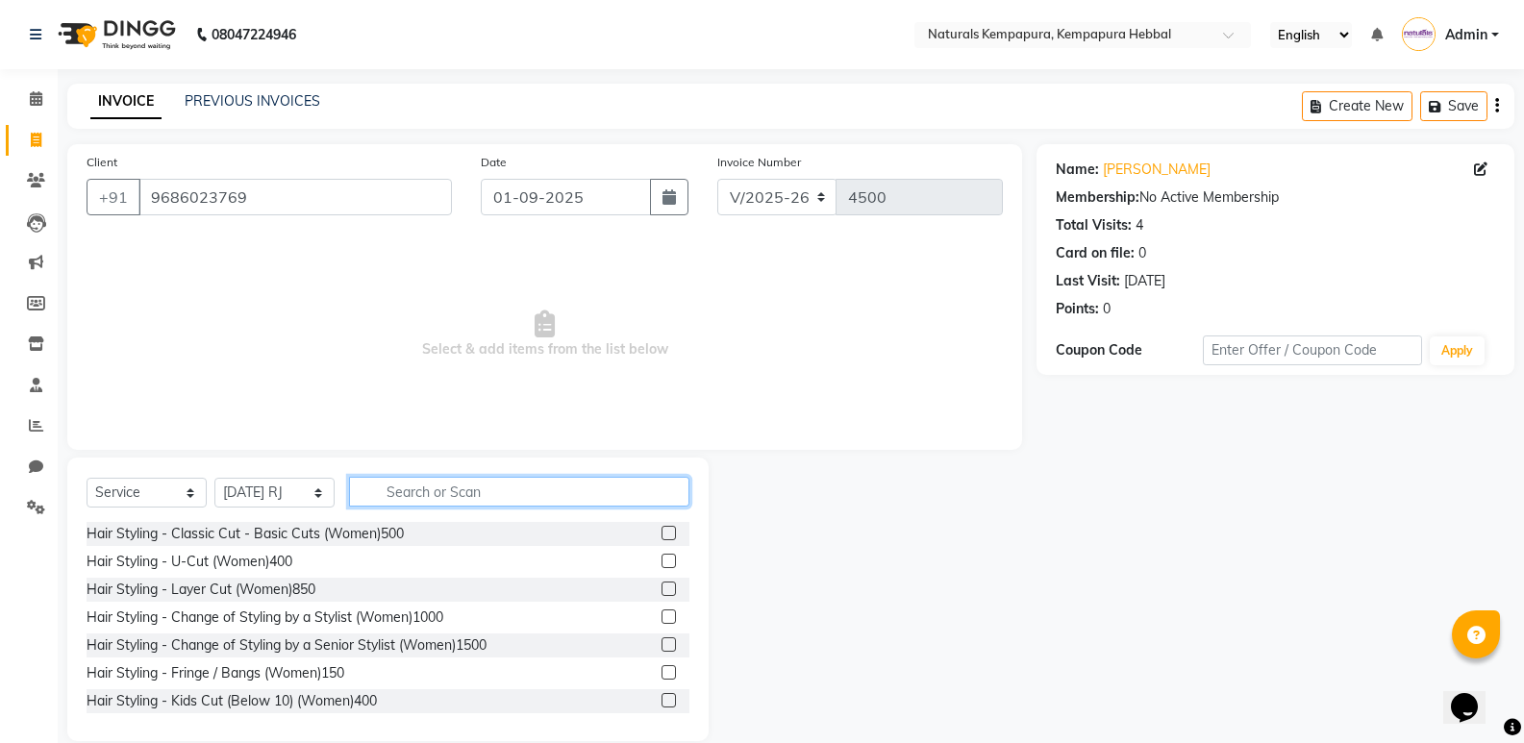
click at [424, 493] on input "text" at bounding box center [519, 492] width 340 height 30
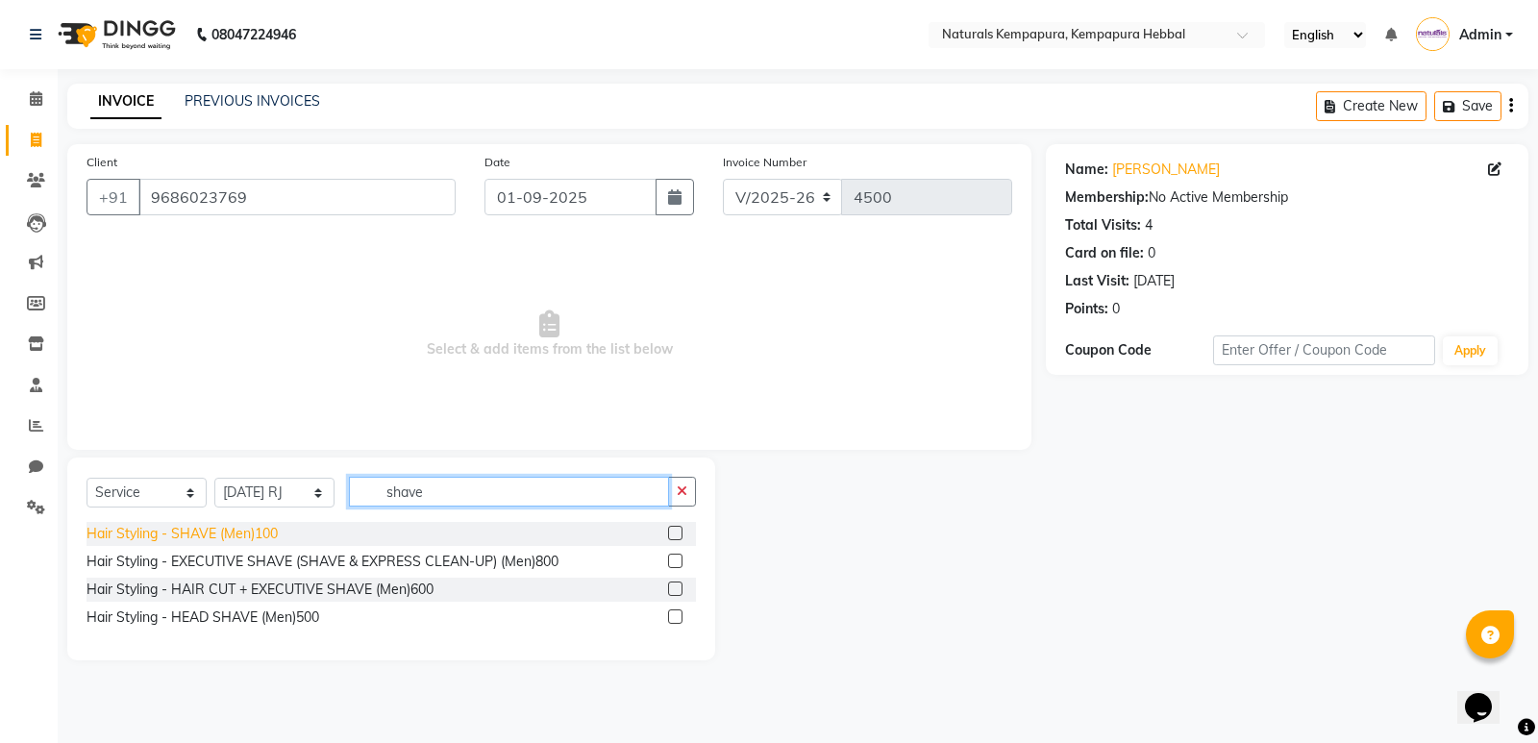
type input "shave"
click at [262, 543] on div "Hair Styling - SHAVE (Men)100" at bounding box center [182, 534] width 191 height 20
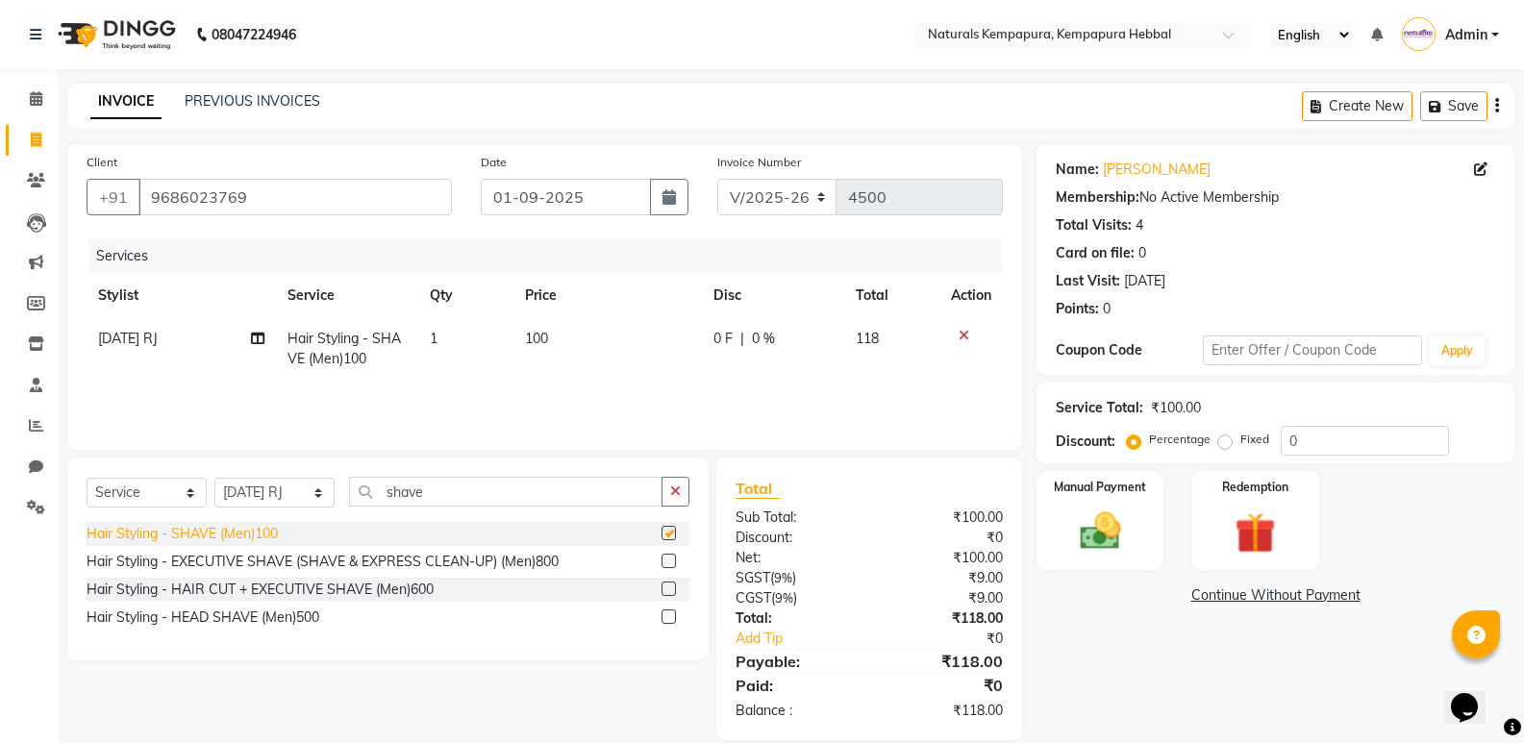
checkbox input "false"
click at [1501, 114] on div "Create New Save" at bounding box center [1408, 106] width 212 height 45
click at [1498, 106] on icon "button" at bounding box center [1497, 106] width 4 height 1
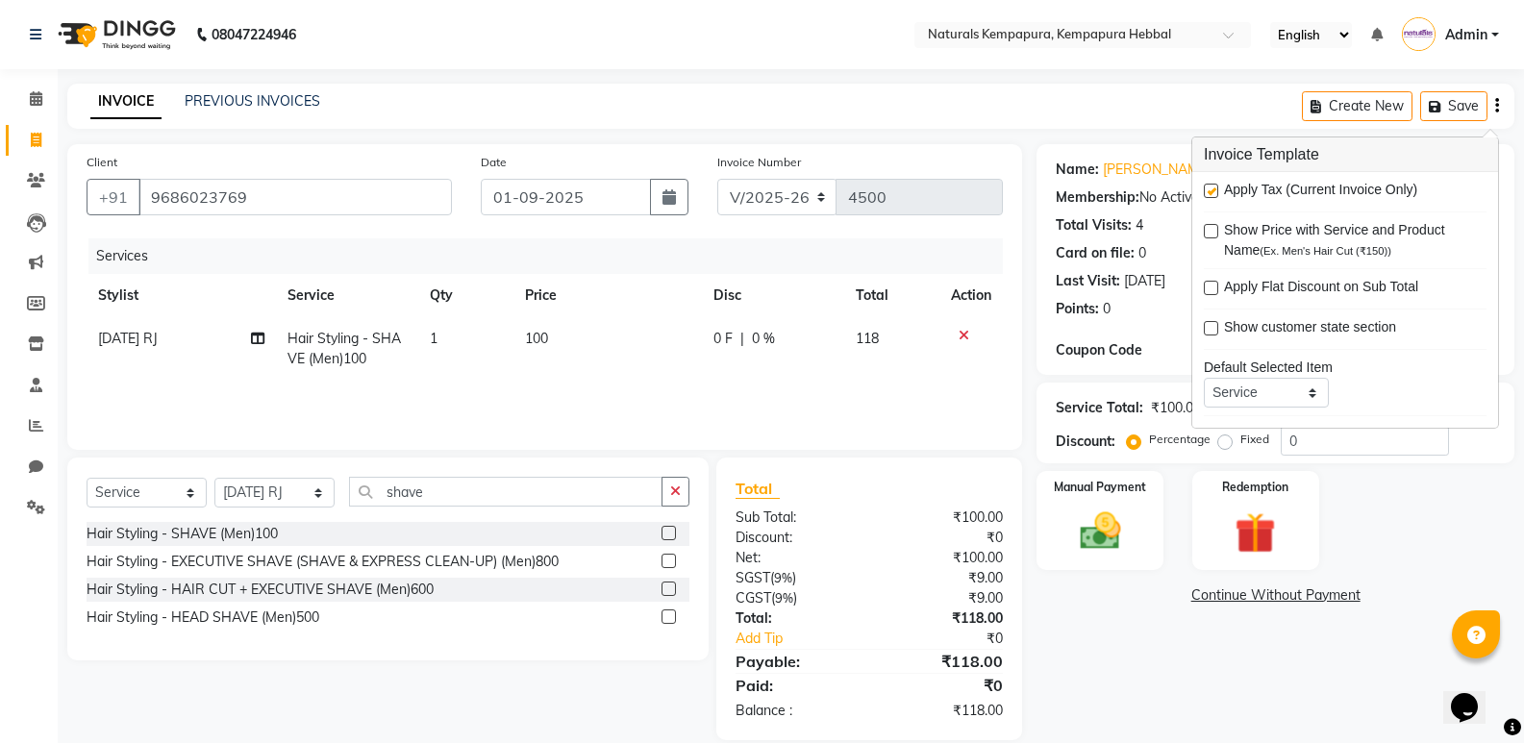
click at [1208, 189] on label at bounding box center [1211, 191] width 14 height 14
click at [1208, 189] on input "checkbox" at bounding box center [1210, 192] width 12 height 12
checkbox input "false"
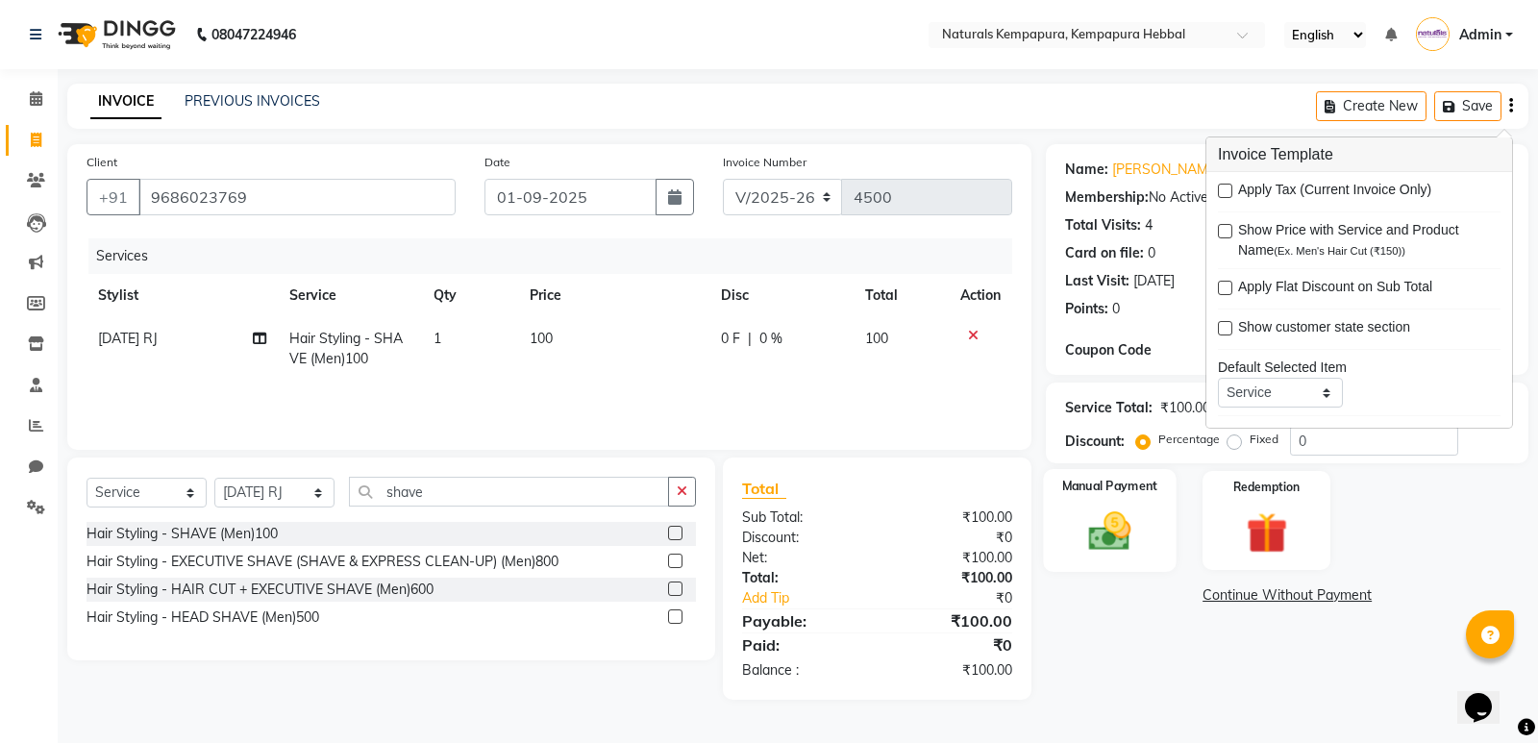
click at [1125, 538] on img at bounding box center [1110, 531] width 69 height 49
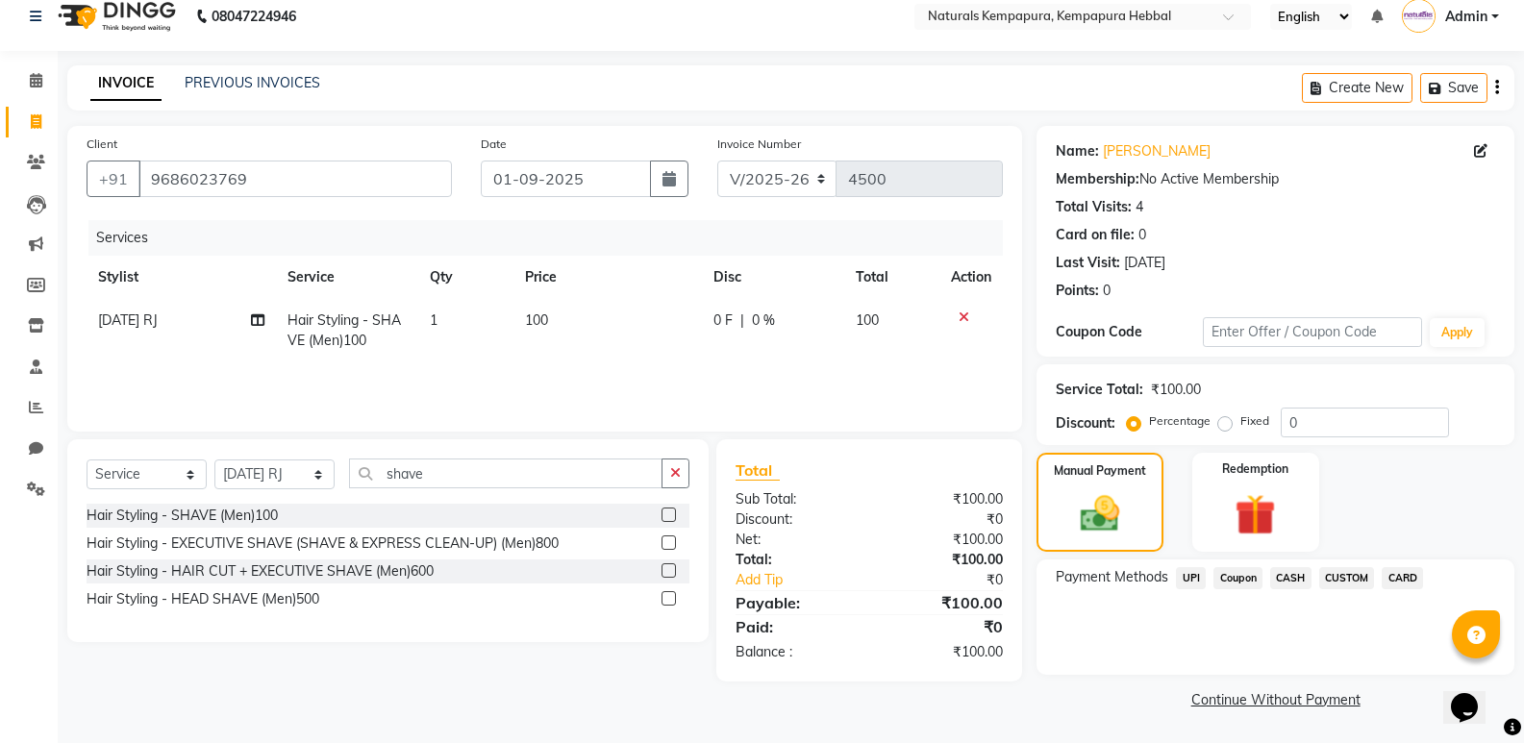
click at [1280, 576] on span "CASH" at bounding box center [1290, 578] width 41 height 22
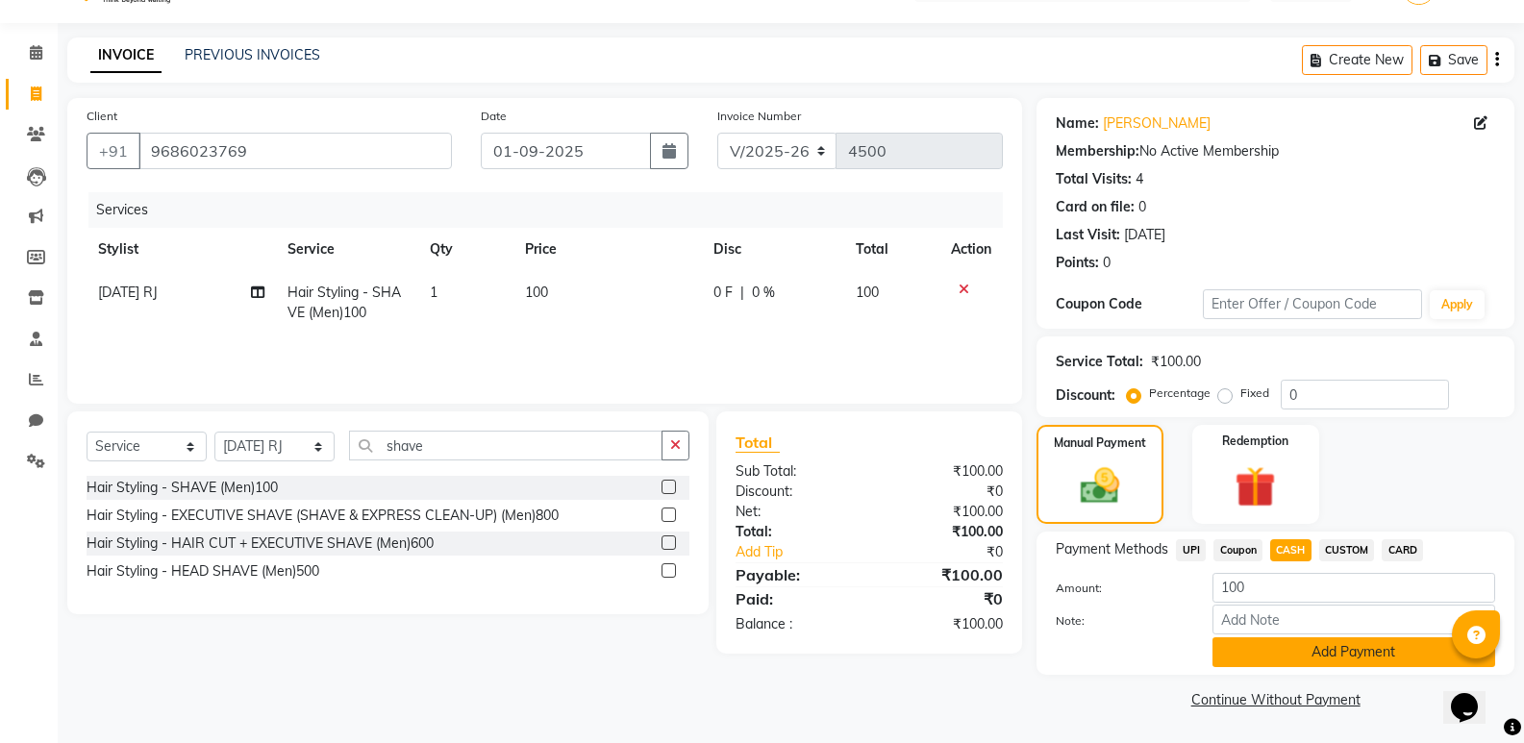
click at [1286, 649] on button "Add Payment" at bounding box center [1353, 652] width 283 height 30
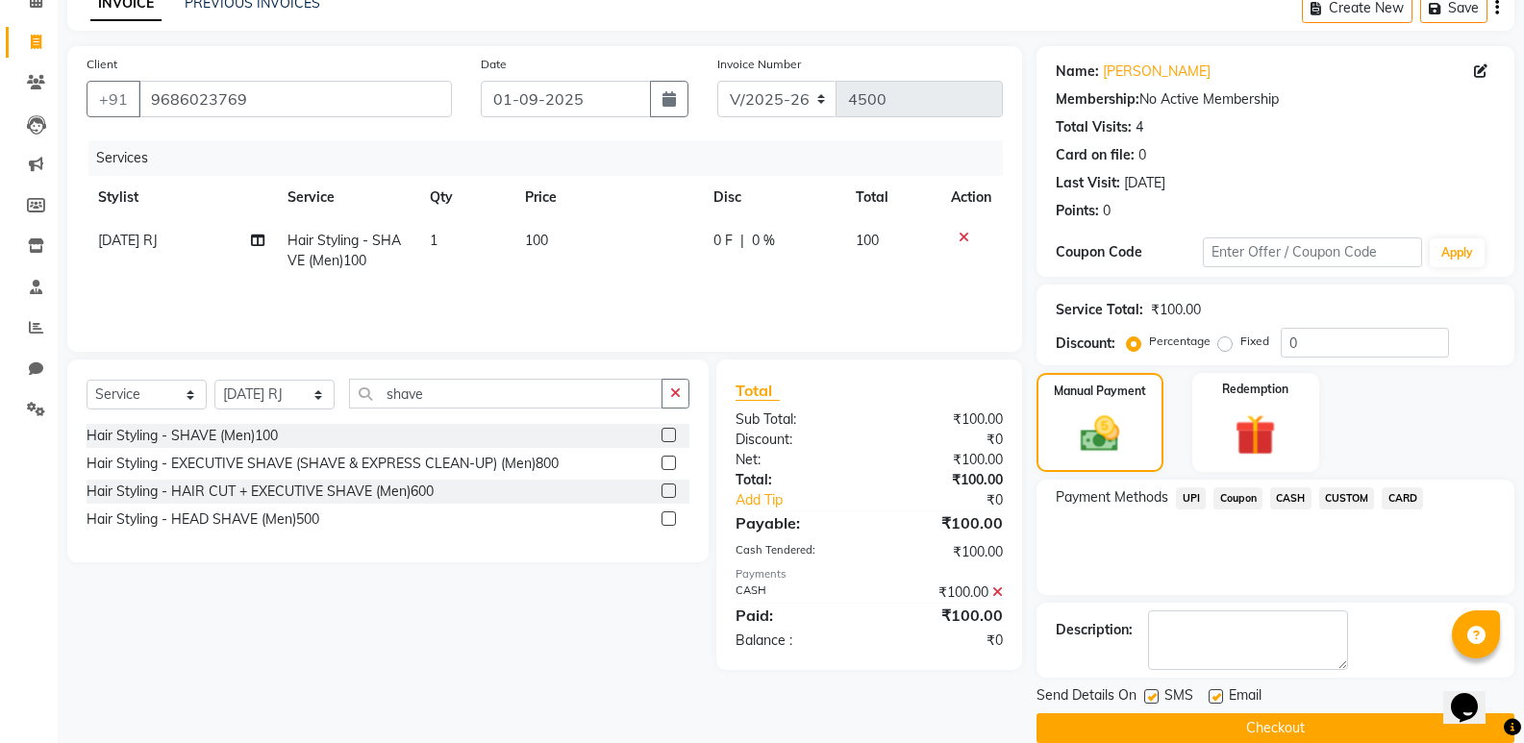
scroll to position [127, 0]
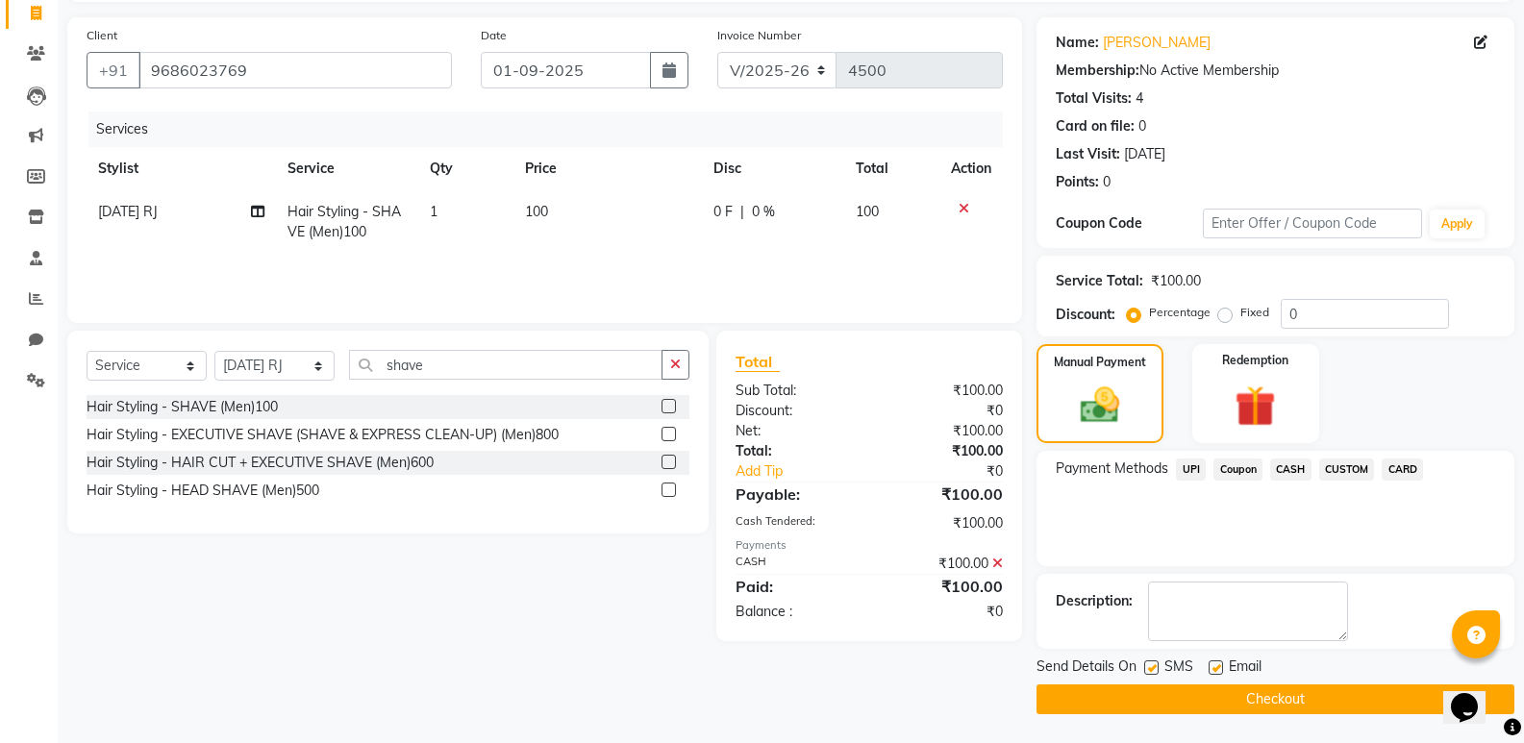
click at [1218, 672] on label at bounding box center [1216, 668] width 14 height 14
click at [1218, 672] on input "checkbox" at bounding box center [1215, 668] width 12 height 12
checkbox input "false"
click at [1219, 691] on button "Checkout" at bounding box center [1276, 700] width 478 height 30
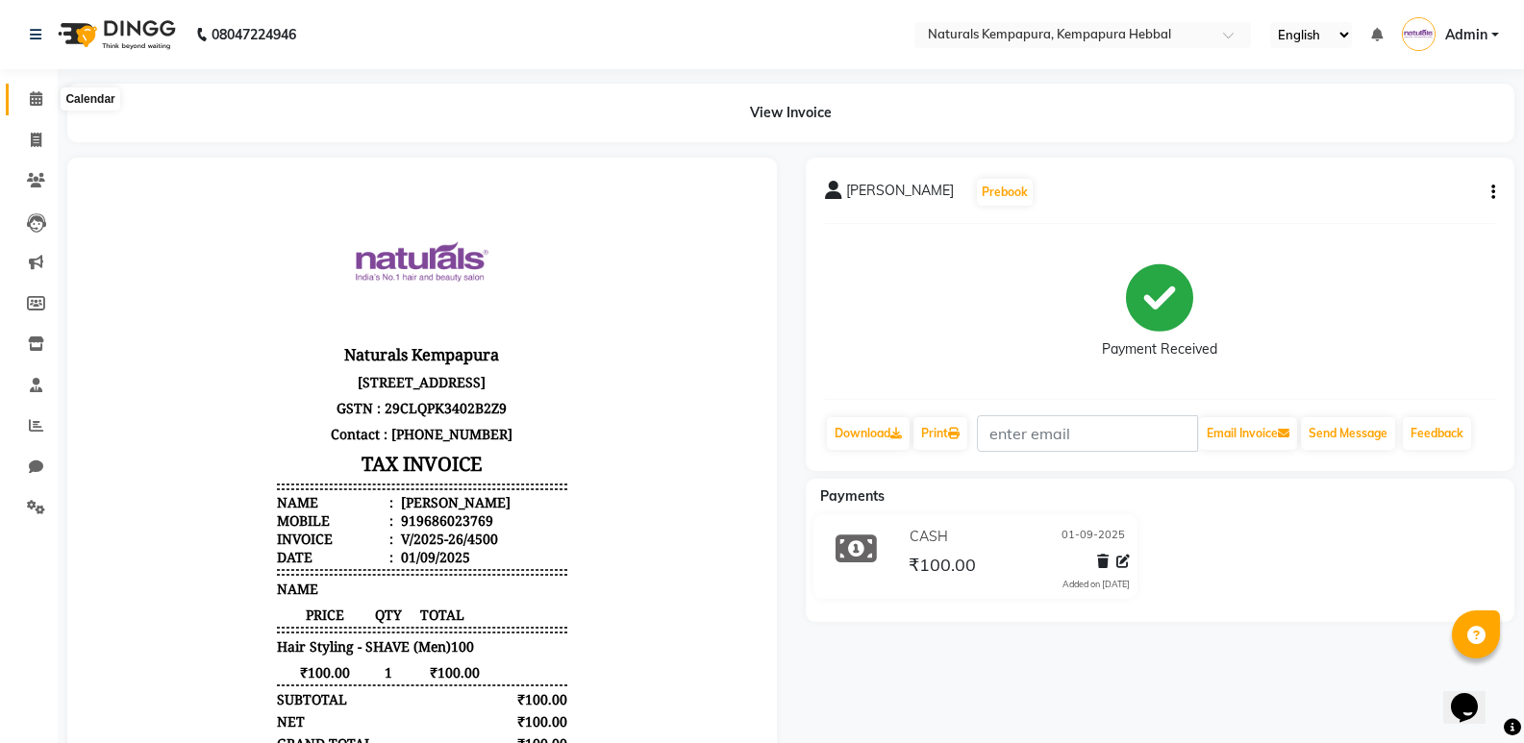
click at [37, 107] on span at bounding box center [36, 99] width 34 height 22
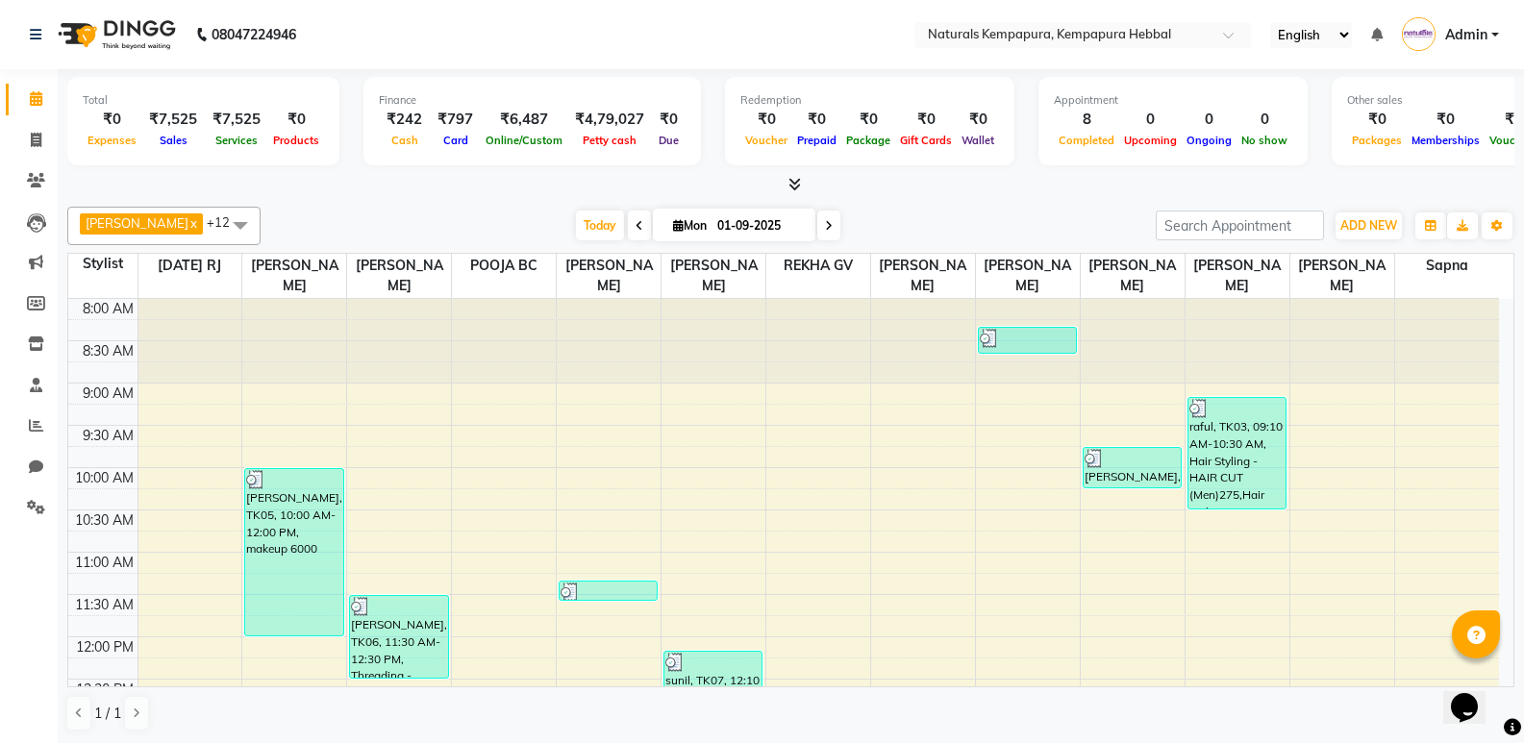
scroll to position [1, 0]
click at [40, 142] on icon at bounding box center [36, 139] width 11 height 14
select select "service"
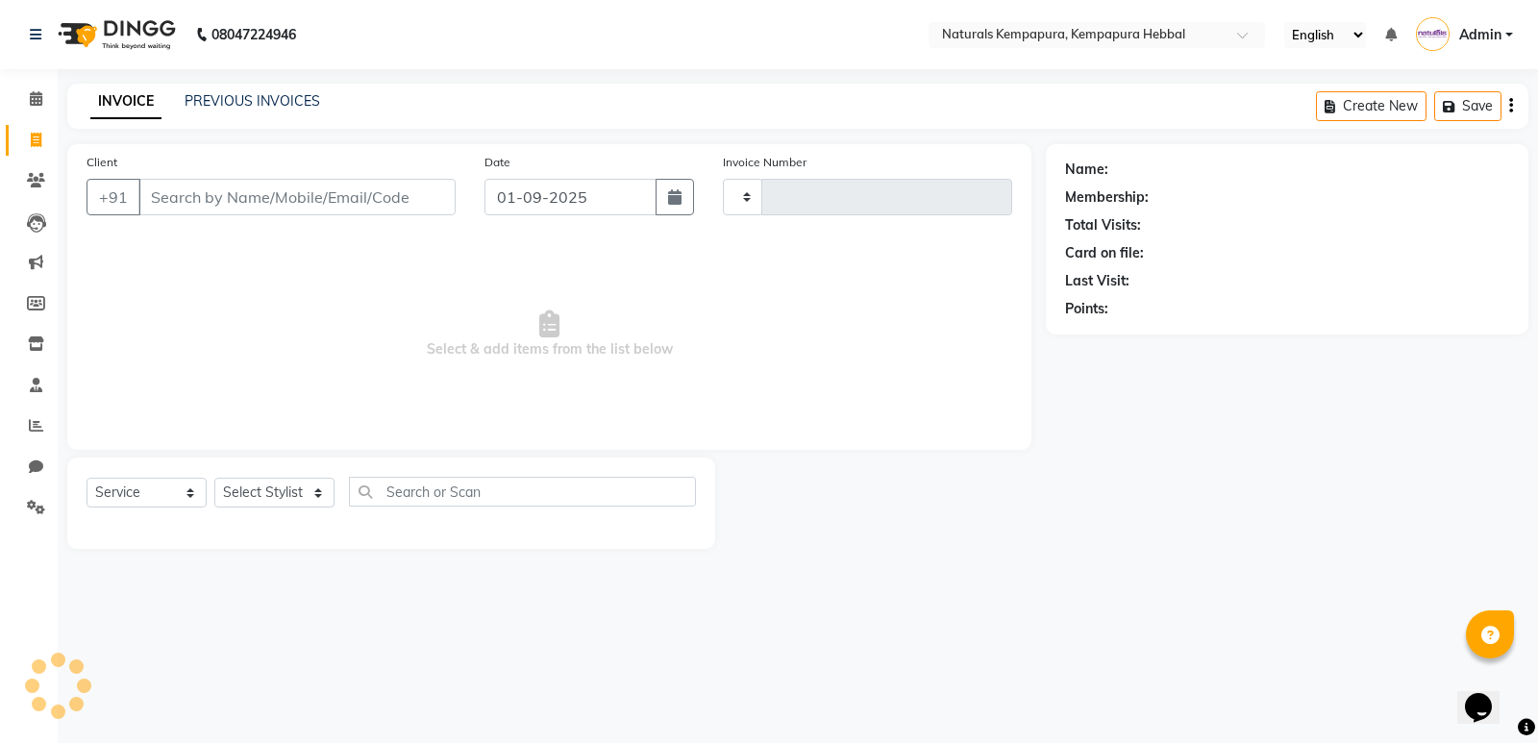
type input "4501"
select select "7848"
click at [338, 201] on input "Client" at bounding box center [296, 197] width 317 height 37
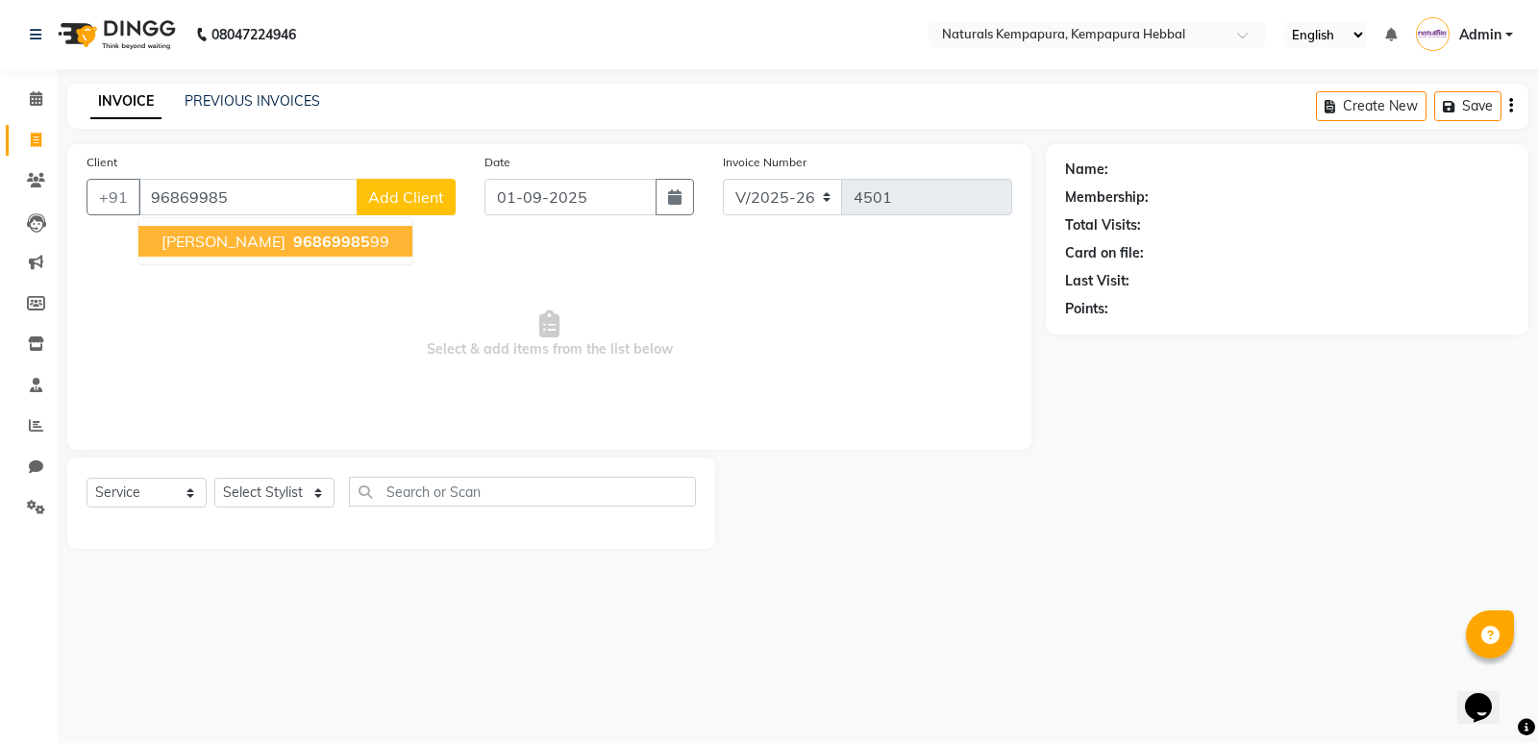
click at [293, 239] on span "96869985" at bounding box center [331, 241] width 77 height 19
type input "9686998599"
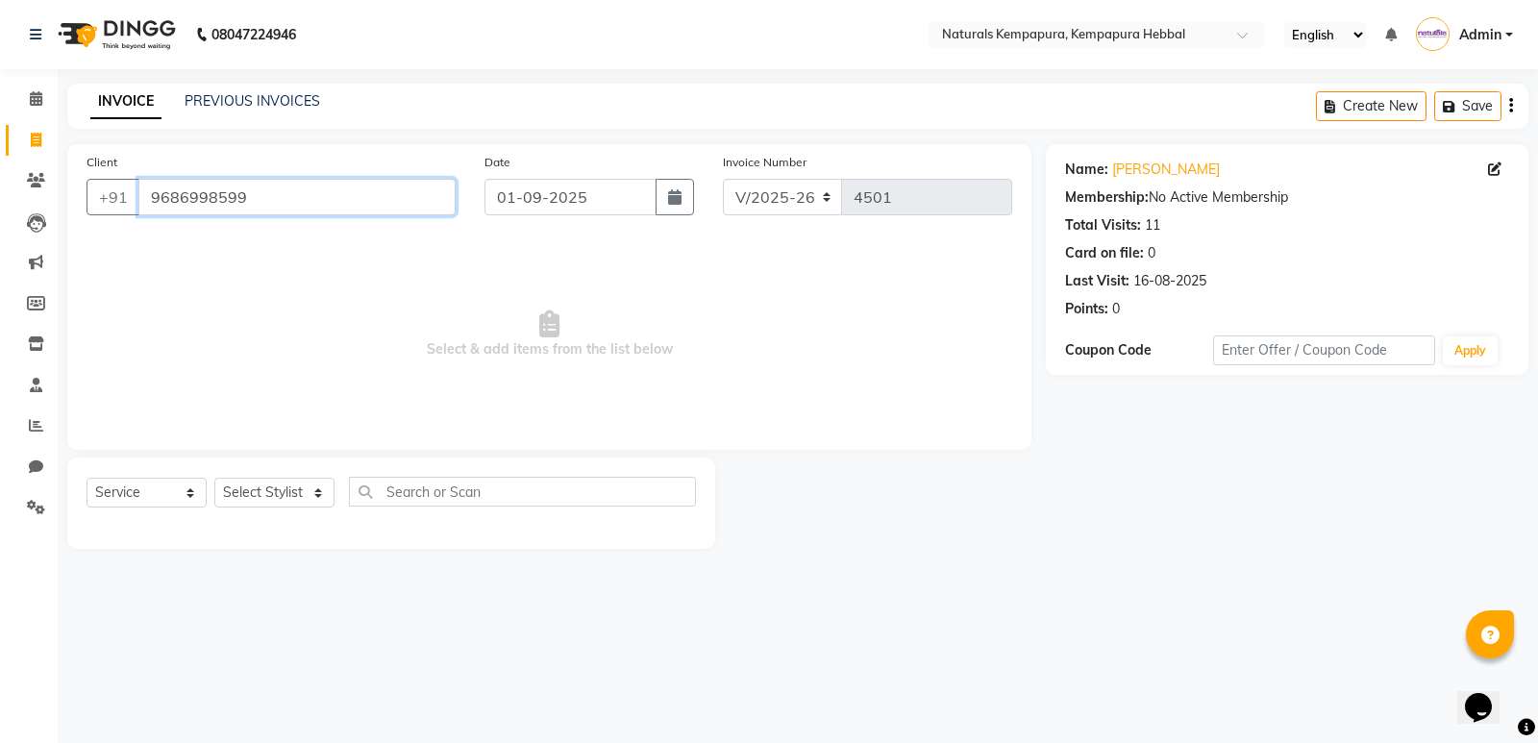
click at [205, 203] on input "9686998599" at bounding box center [296, 197] width 317 height 37
drag, startPoint x: 304, startPoint y: 490, endPoint x: 300, endPoint y: 478, distance: 13.1
click at [303, 490] on select "Select Stylist ADARSH DANISH DURGA HARI HARAN JENNIFER Manager MOHD AARIS MOHD …" at bounding box center [274, 493] width 120 height 30
select select "79429"
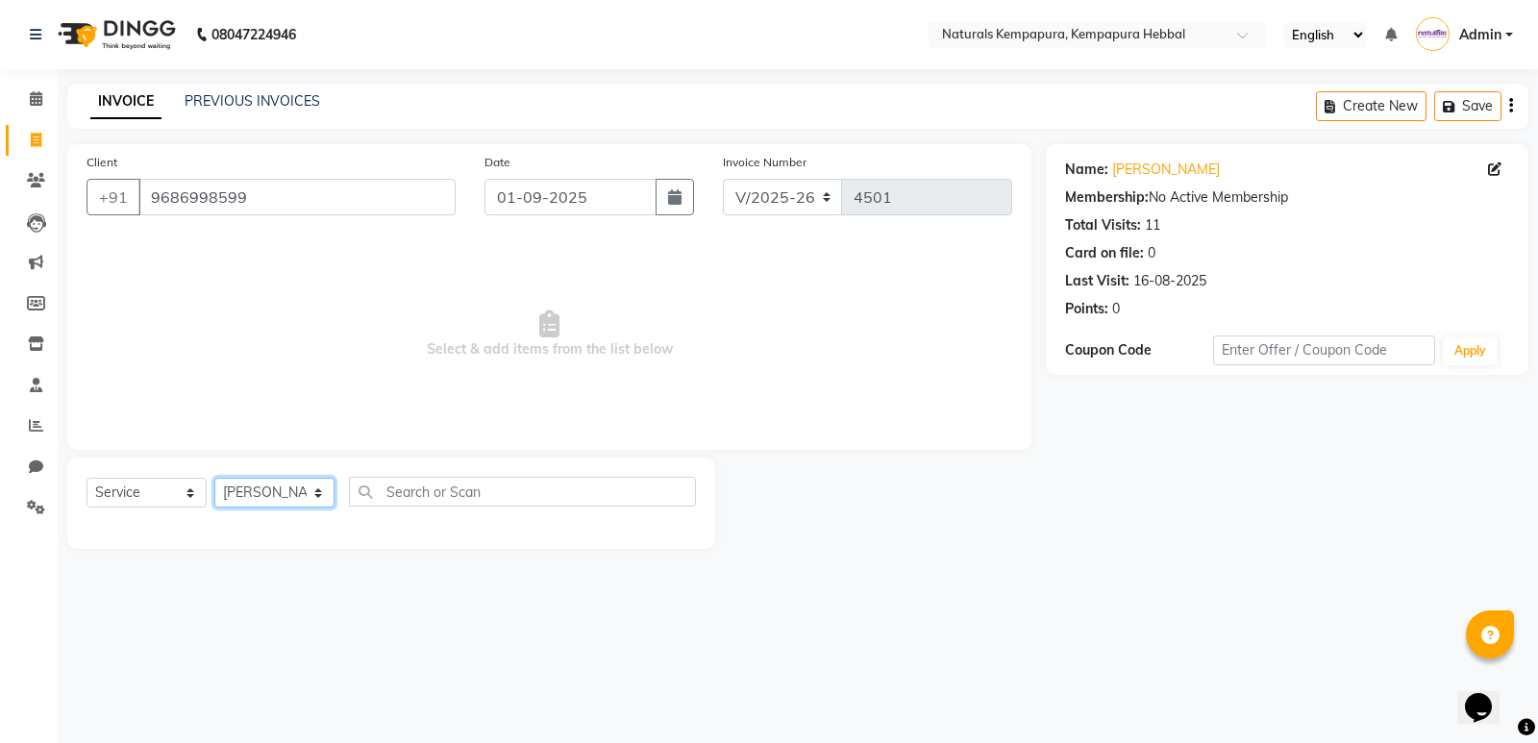
click at [214, 478] on select "Select Stylist ADARSH DANISH DURGA HARI HARAN JENNIFER Manager MOHD AARIS MOHD …" at bounding box center [274, 493] width 120 height 30
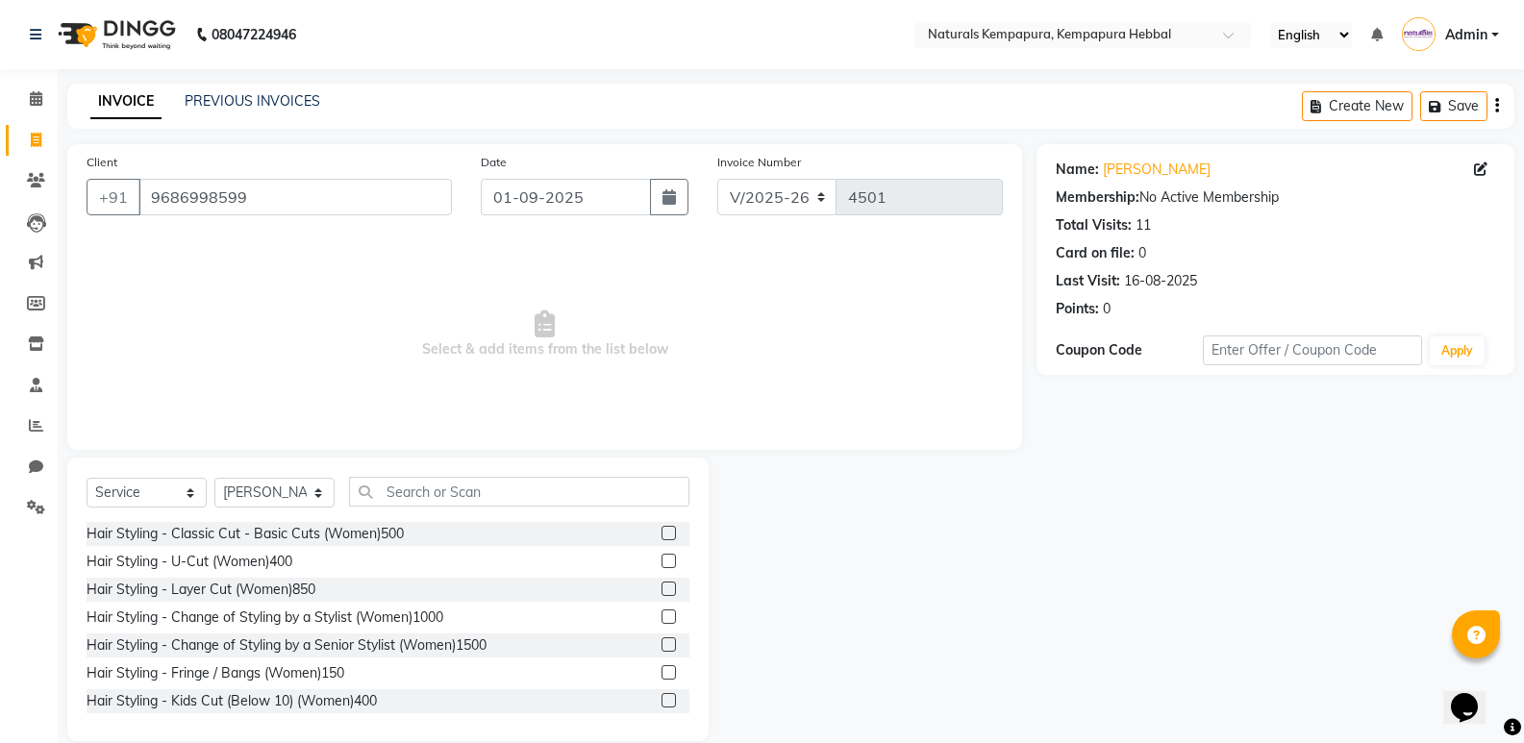
click at [411, 466] on div "Select Service Product Membership Package Voucher Prepaid Gift Card Select Styl…" at bounding box center [387, 600] width 641 height 284
click at [411, 485] on input "text" at bounding box center [519, 492] width 340 height 30
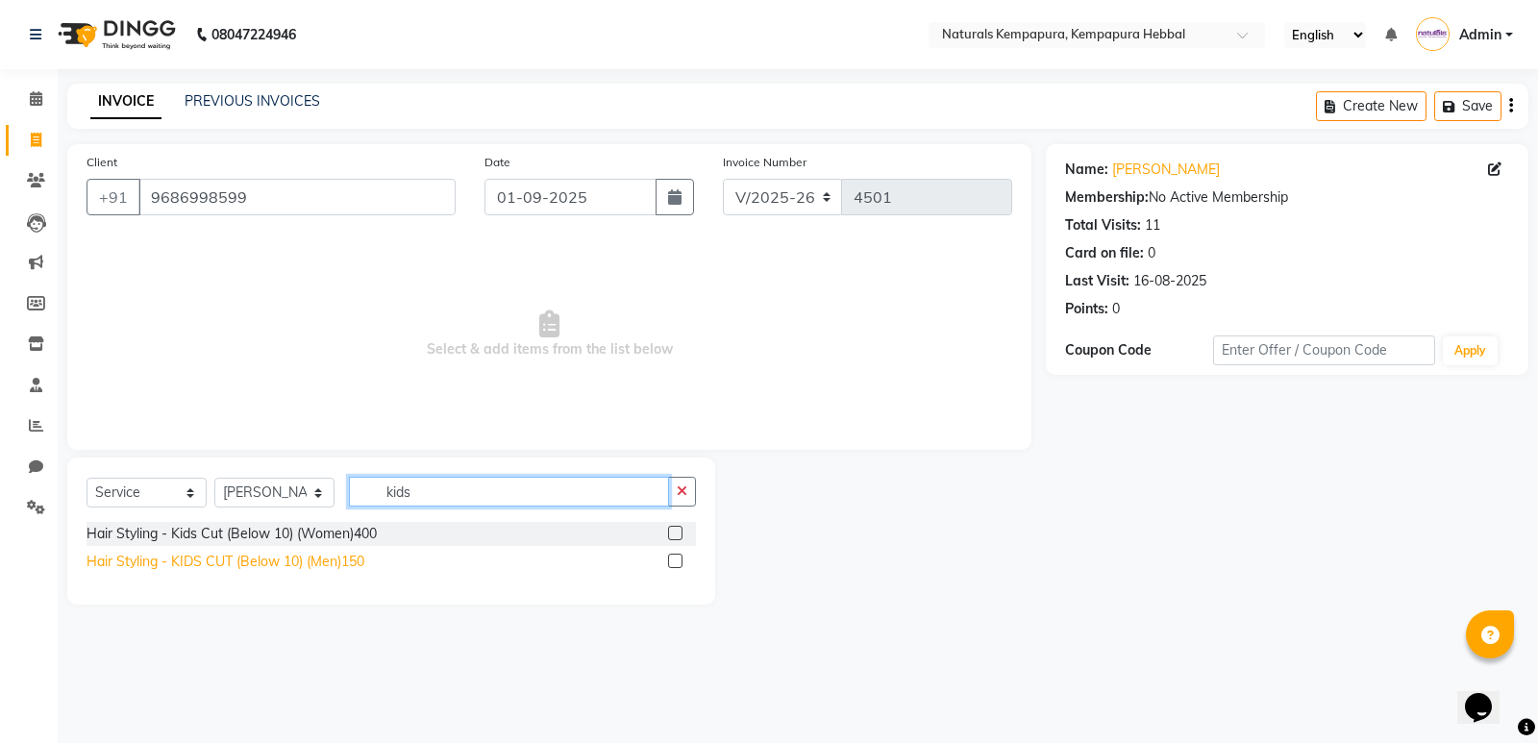
type input "kids"
click at [312, 558] on div "Hair Styling - KIDS CUT (Below 10) (Men)150" at bounding box center [226, 562] width 278 height 20
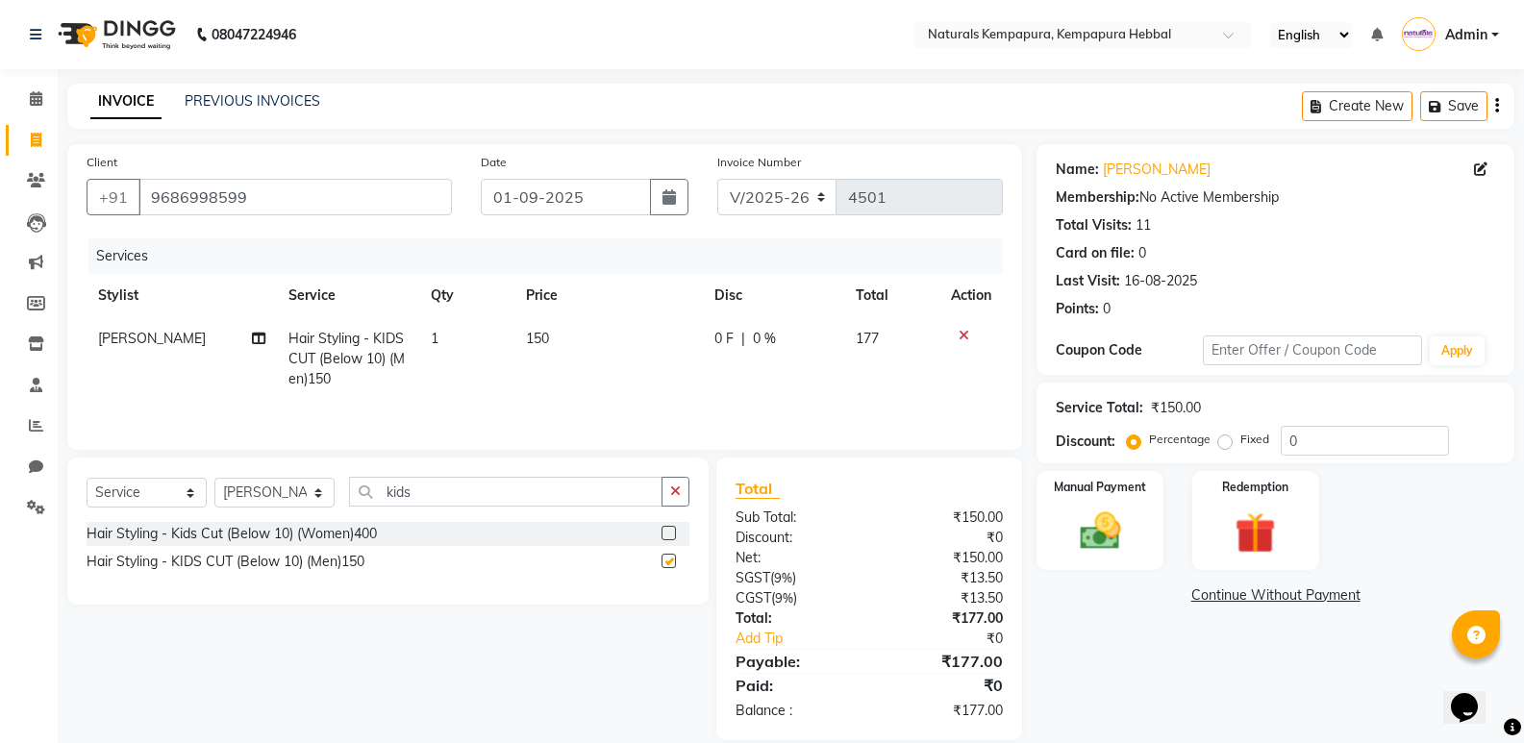
checkbox input "false"
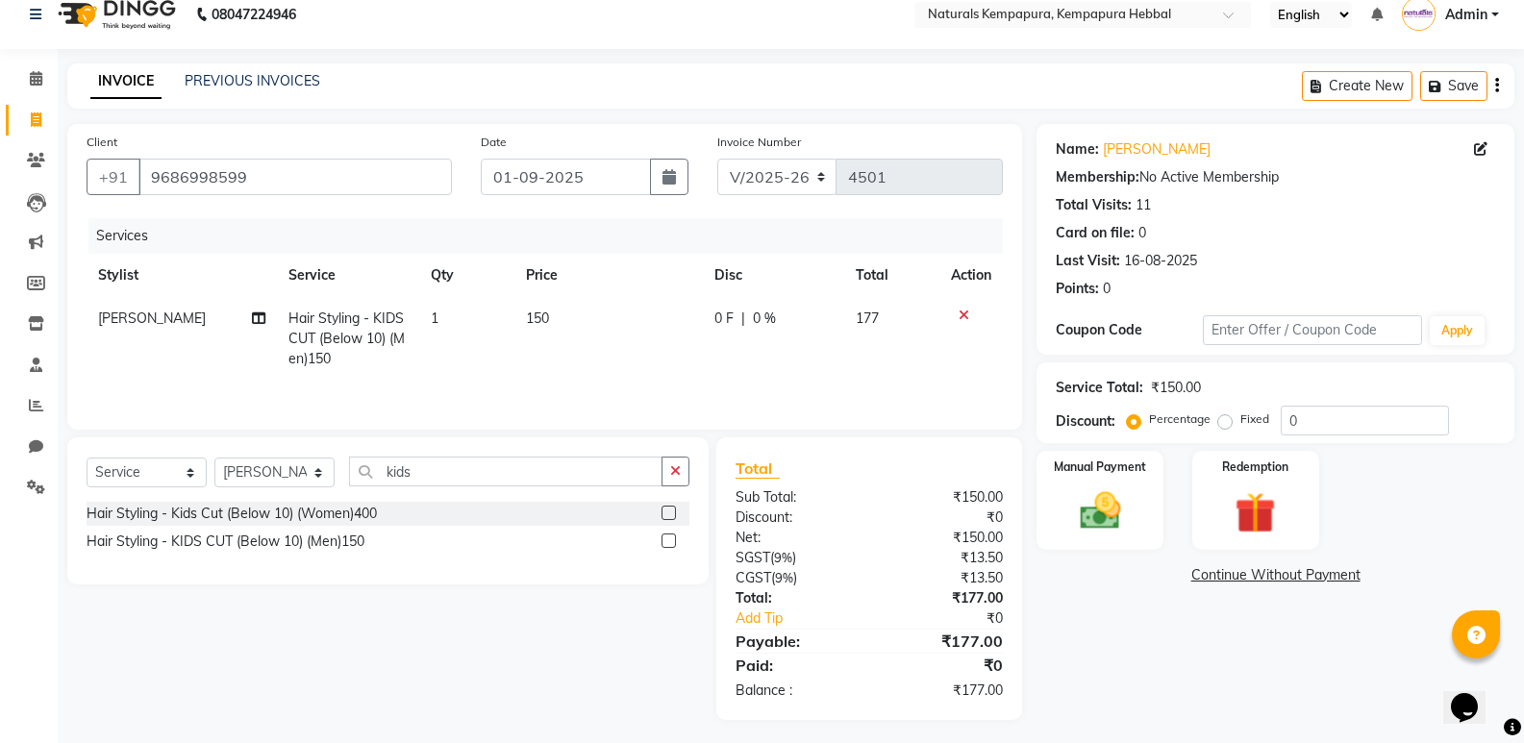
scroll to position [26, 0]
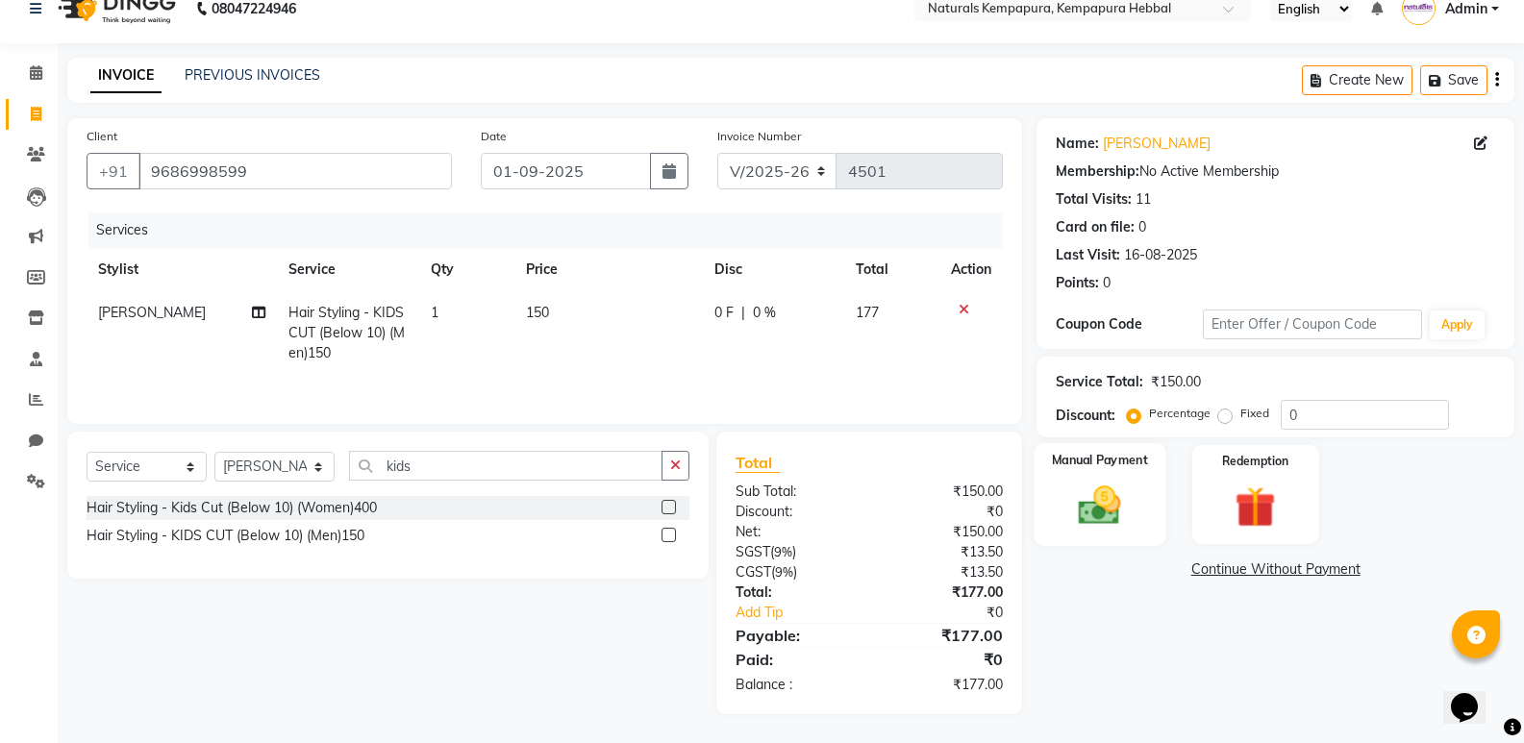
click at [1110, 503] on img at bounding box center [1099, 505] width 68 height 49
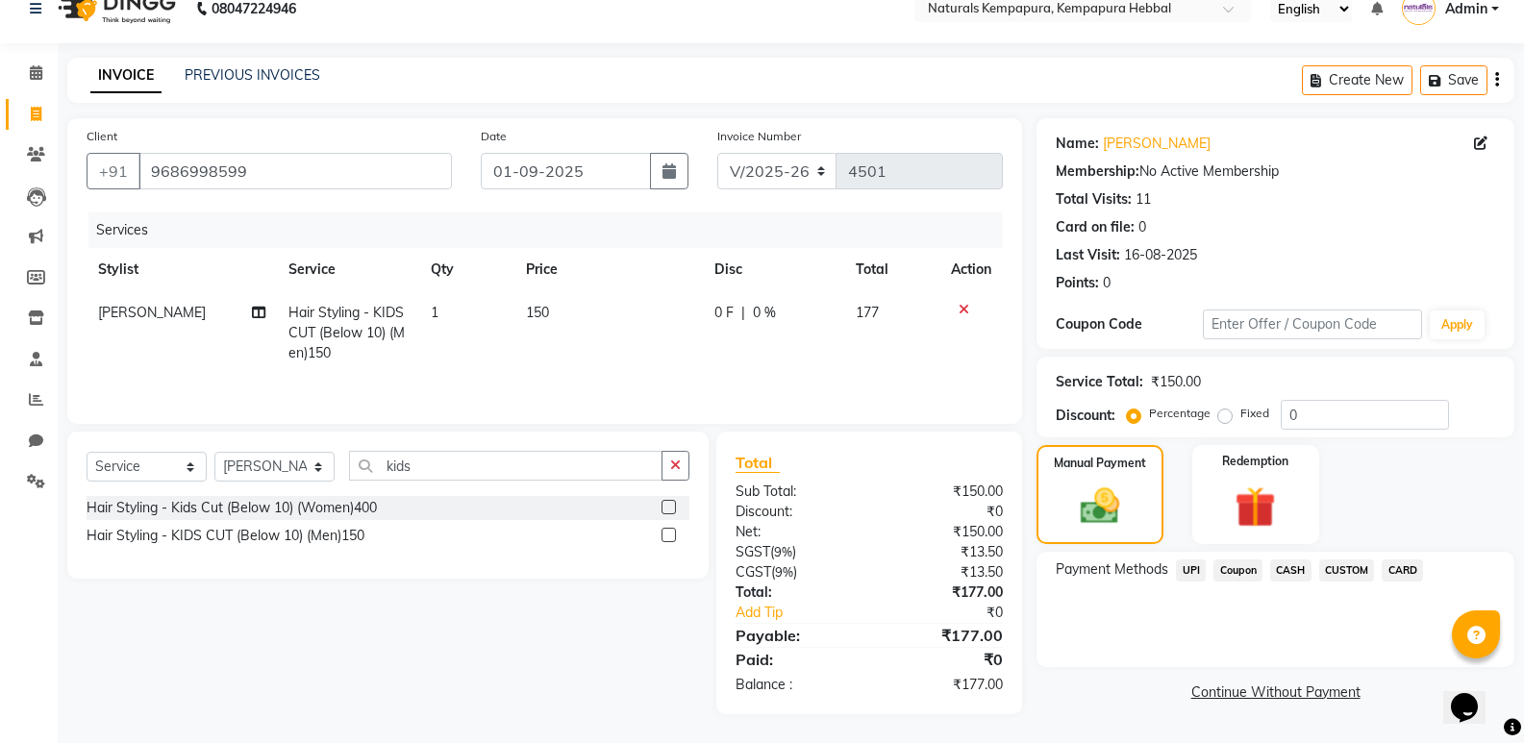
click at [1399, 572] on span "CARD" at bounding box center [1402, 571] width 41 height 22
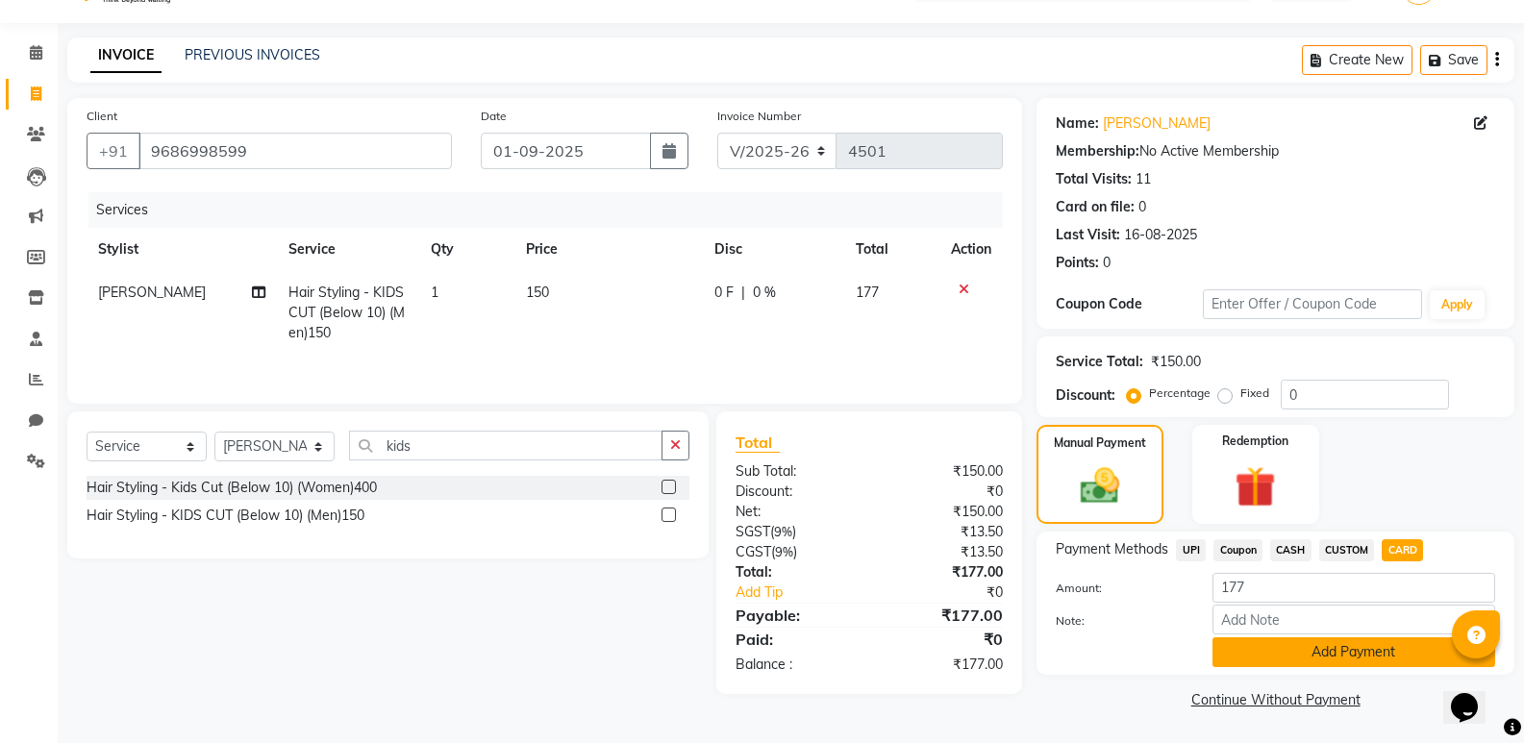
click at [1296, 654] on button "Add Payment" at bounding box center [1353, 652] width 283 height 30
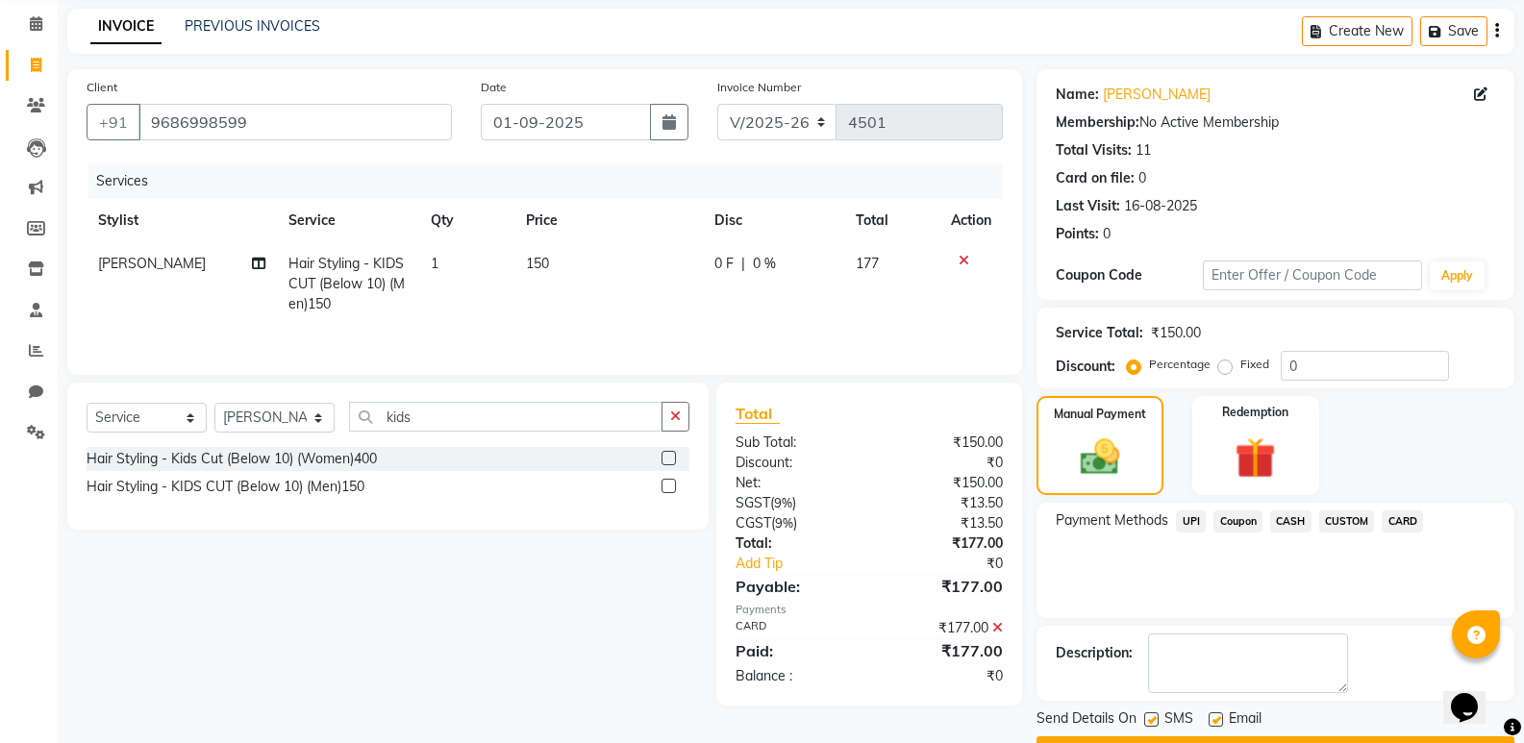
scroll to position [127, 0]
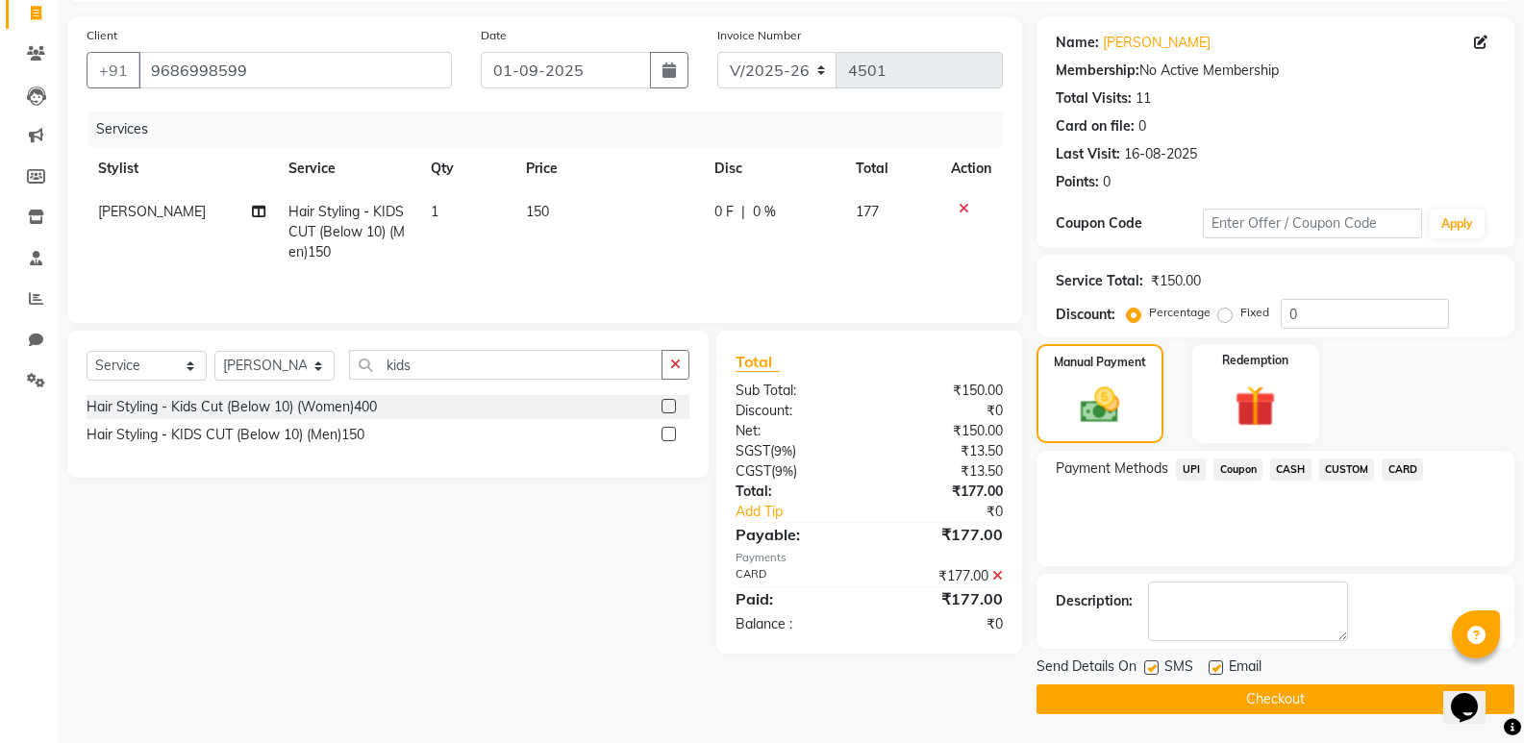
click at [1215, 672] on label at bounding box center [1216, 668] width 14 height 14
click at [1215, 672] on input "checkbox" at bounding box center [1215, 668] width 12 height 12
checkbox input "false"
click at [1222, 694] on button "Checkout" at bounding box center [1276, 700] width 478 height 30
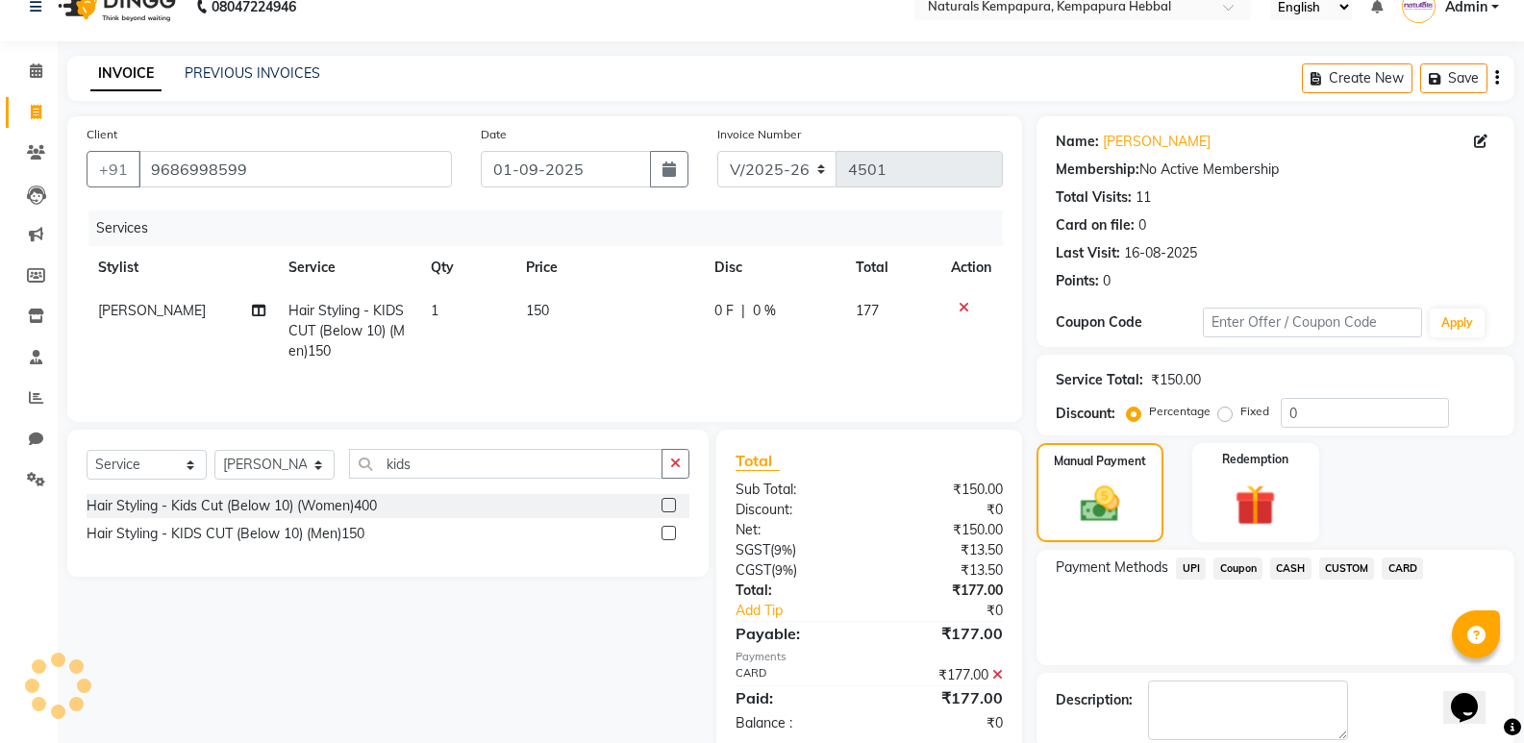
scroll to position [0, 0]
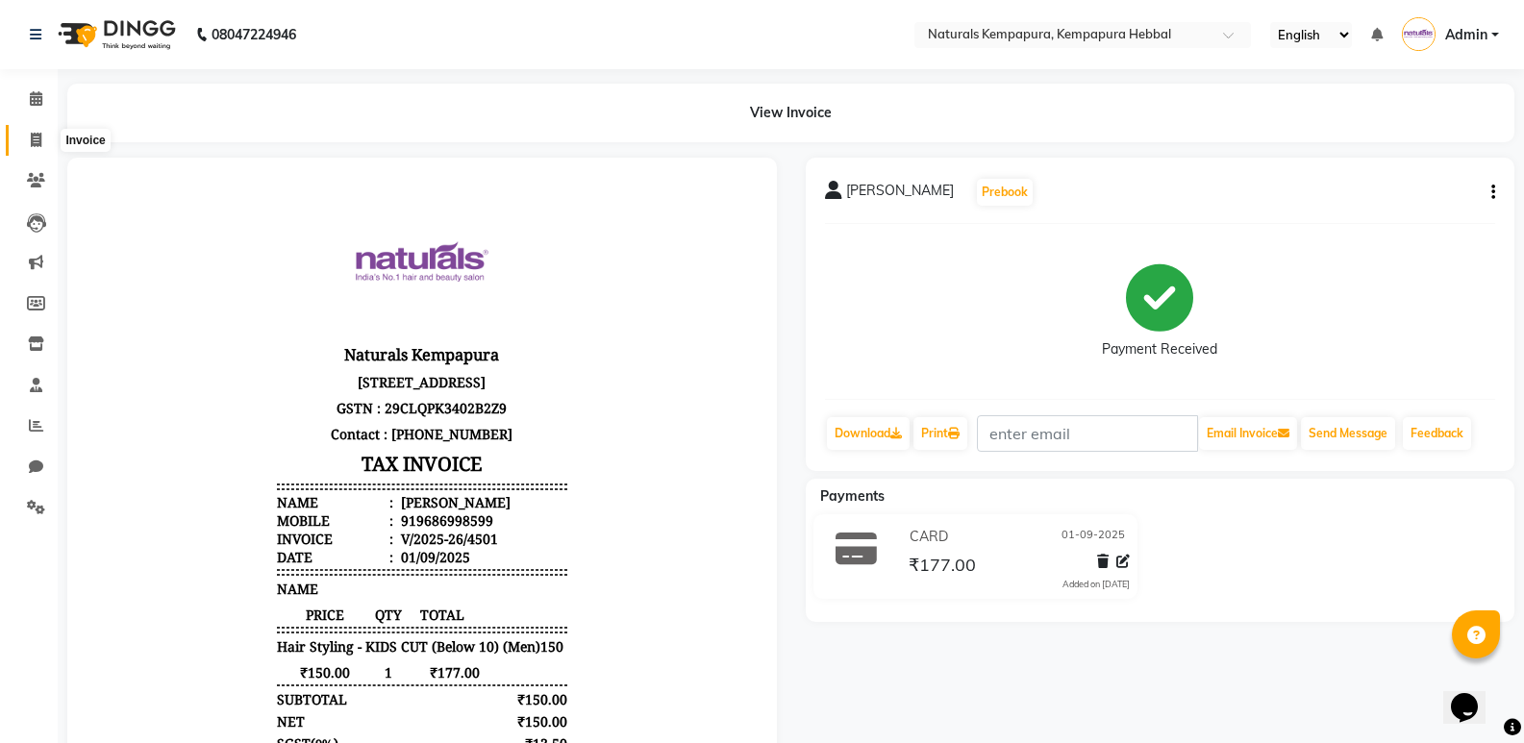
click at [40, 137] on icon at bounding box center [36, 140] width 11 height 14
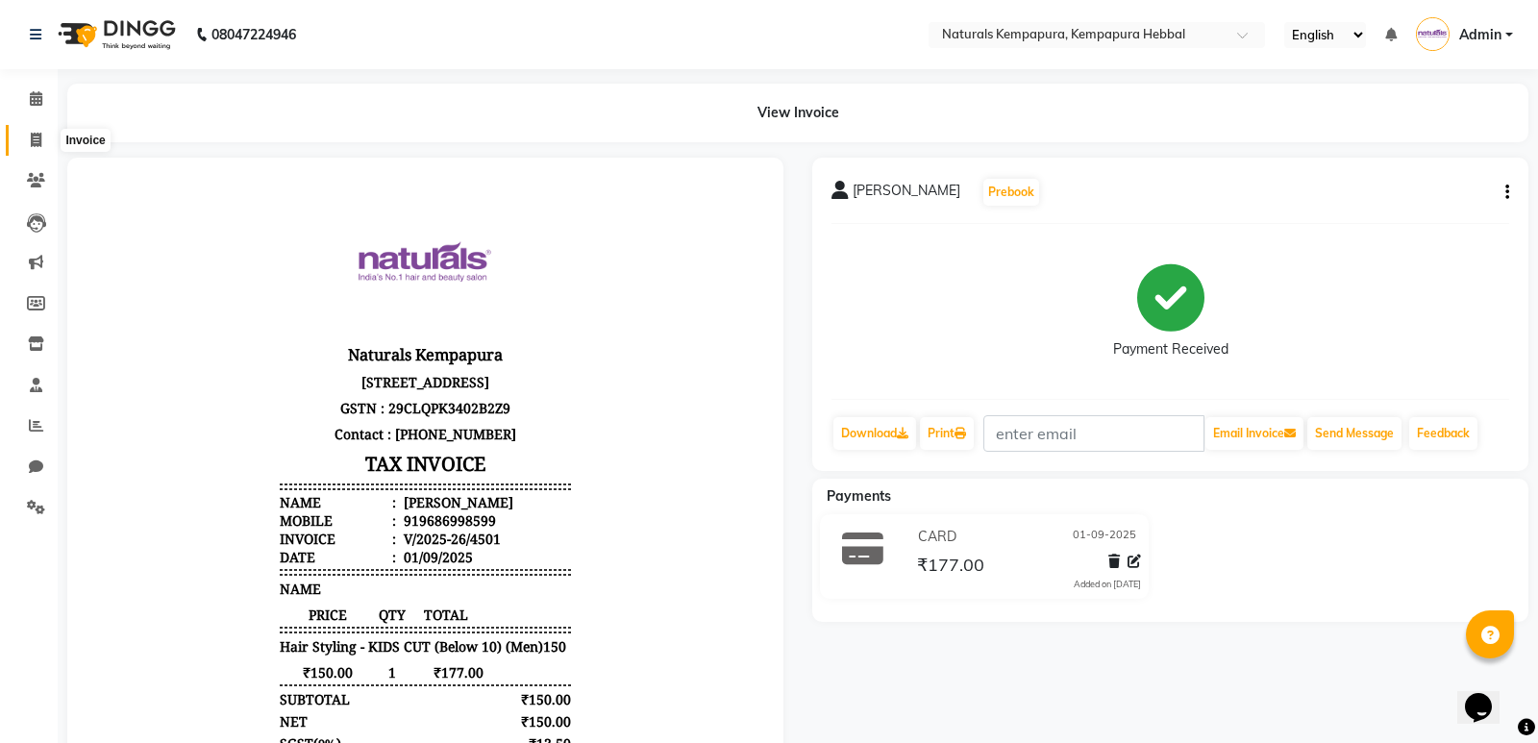
select select "7848"
select select "service"
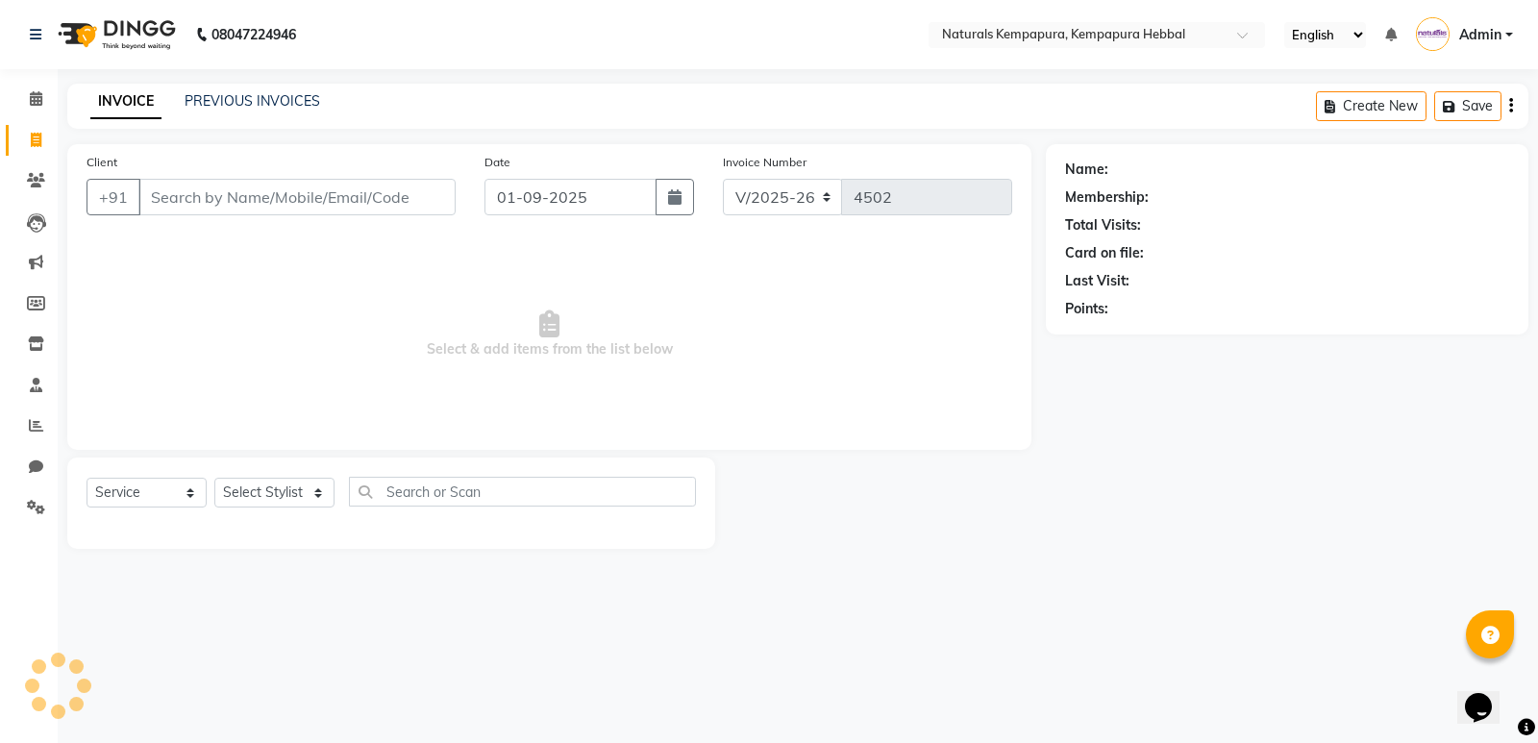
click at [380, 198] on input "Client" at bounding box center [296, 197] width 317 height 37
click at [411, 189] on input "Client" at bounding box center [296, 197] width 317 height 37
click at [436, 409] on span "Select & add items from the list below" at bounding box center [550, 334] width 926 height 192
click at [277, 93] on link "PREVIOUS INVOICES" at bounding box center [253, 100] width 136 height 17
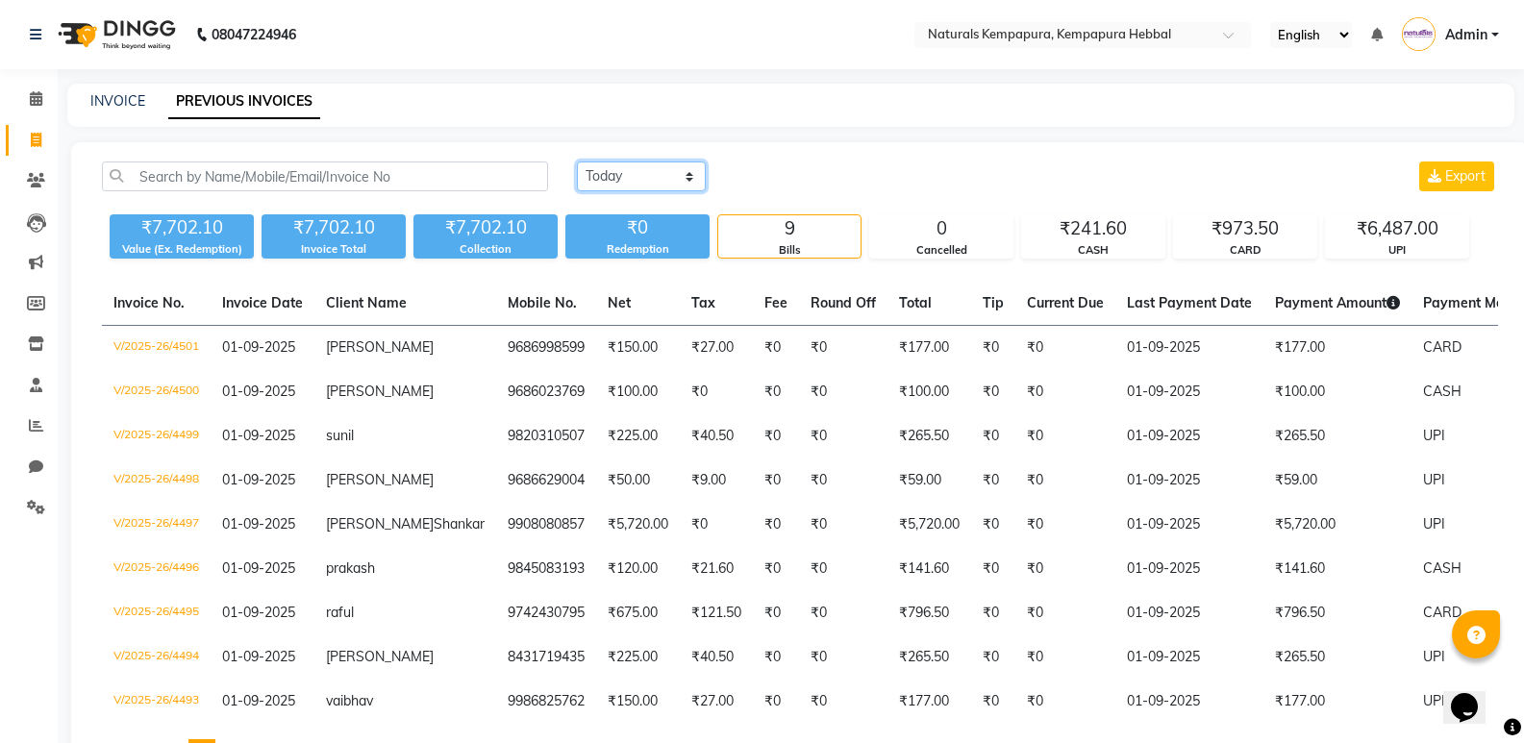
click at [649, 177] on select "Today Yesterday Custom Range" at bounding box center [641, 177] width 129 height 30
click at [577, 162] on select "Today Yesterday Custom Range" at bounding box center [641, 177] width 129 height 30
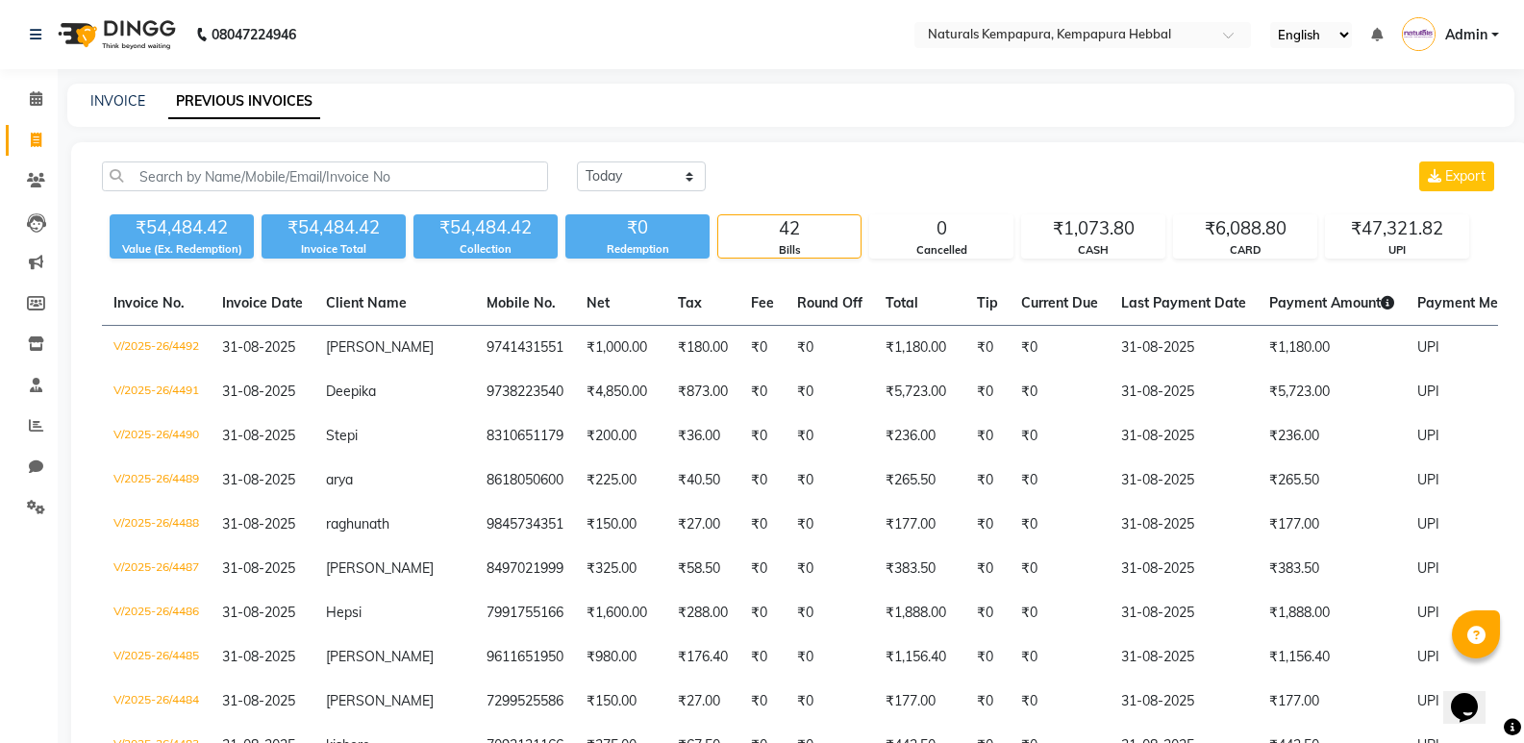
click at [1265, 171] on div "Today Yesterday Custom Range Export" at bounding box center [1037, 177] width 921 height 30
click at [666, 173] on select "Today Yesterday Custom Range" at bounding box center [641, 177] width 129 height 30
select select "today"
click at [577, 162] on select "Today Yesterday Custom Range" at bounding box center [641, 177] width 129 height 30
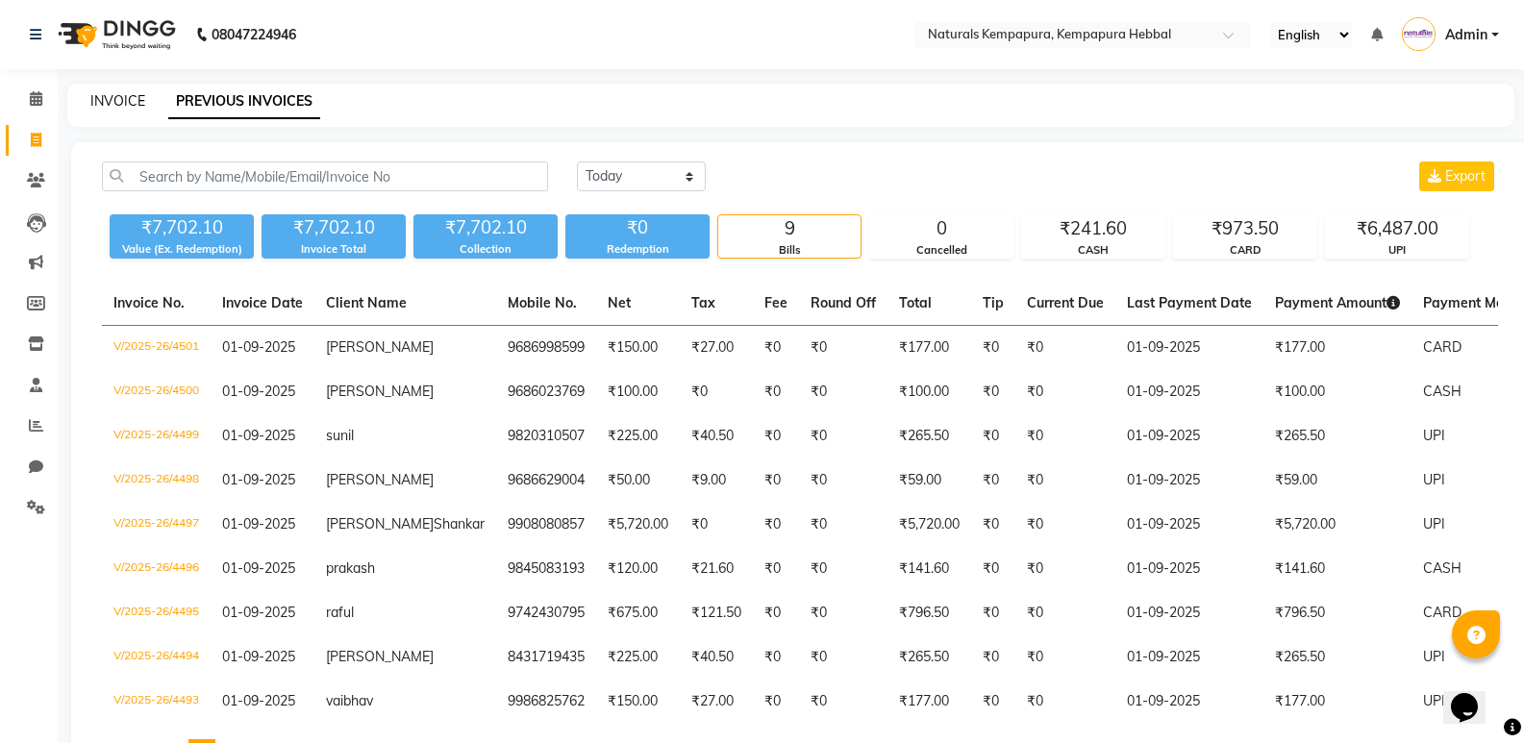
click at [128, 102] on link "INVOICE" at bounding box center [117, 100] width 55 height 17
select select "service"
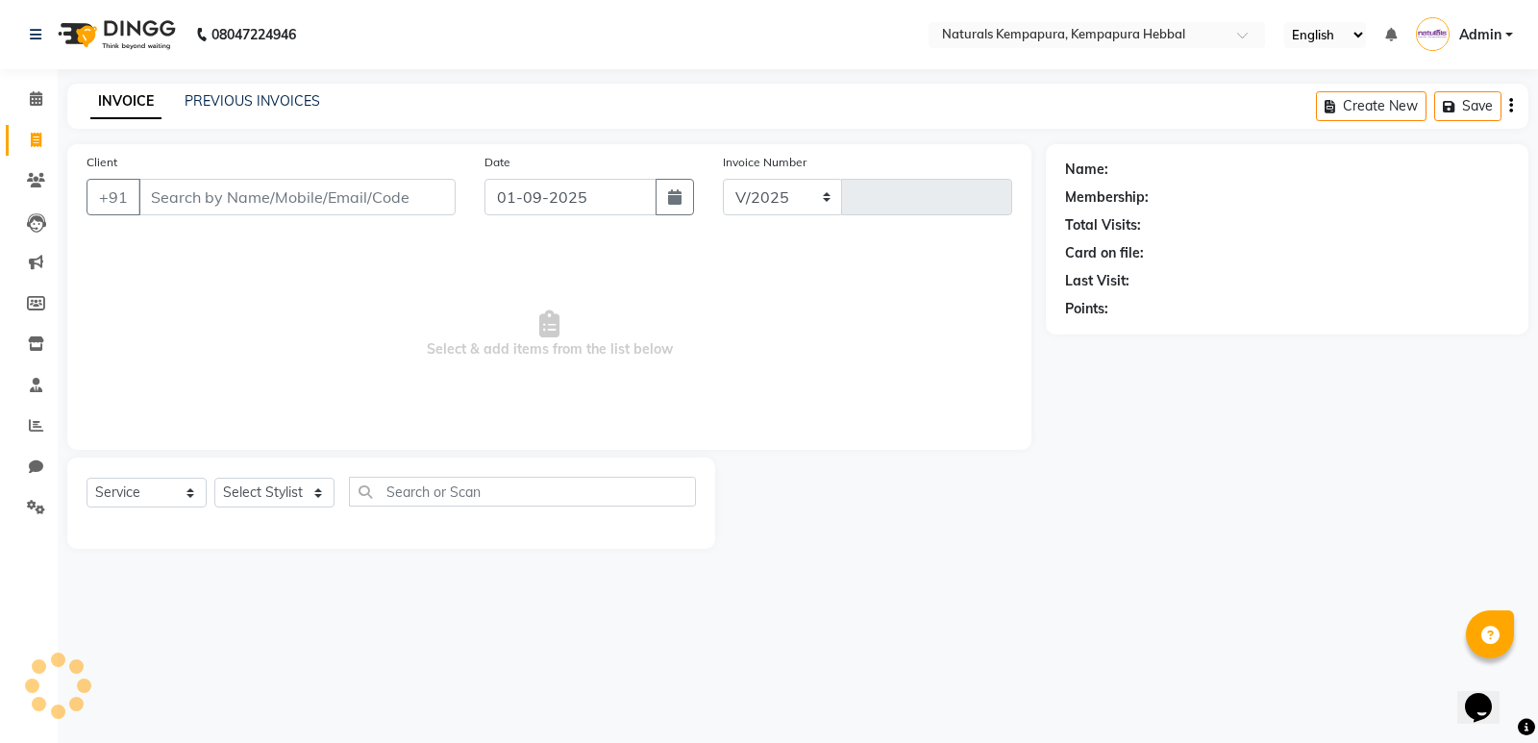
select select "7848"
type input "4502"
click at [289, 333] on span "Select & add items from the list below" at bounding box center [550, 334] width 926 height 192
click at [294, 193] on input "Client" at bounding box center [296, 197] width 317 height 37
click at [269, 91] on div "PREVIOUS INVOICES" at bounding box center [253, 101] width 136 height 20
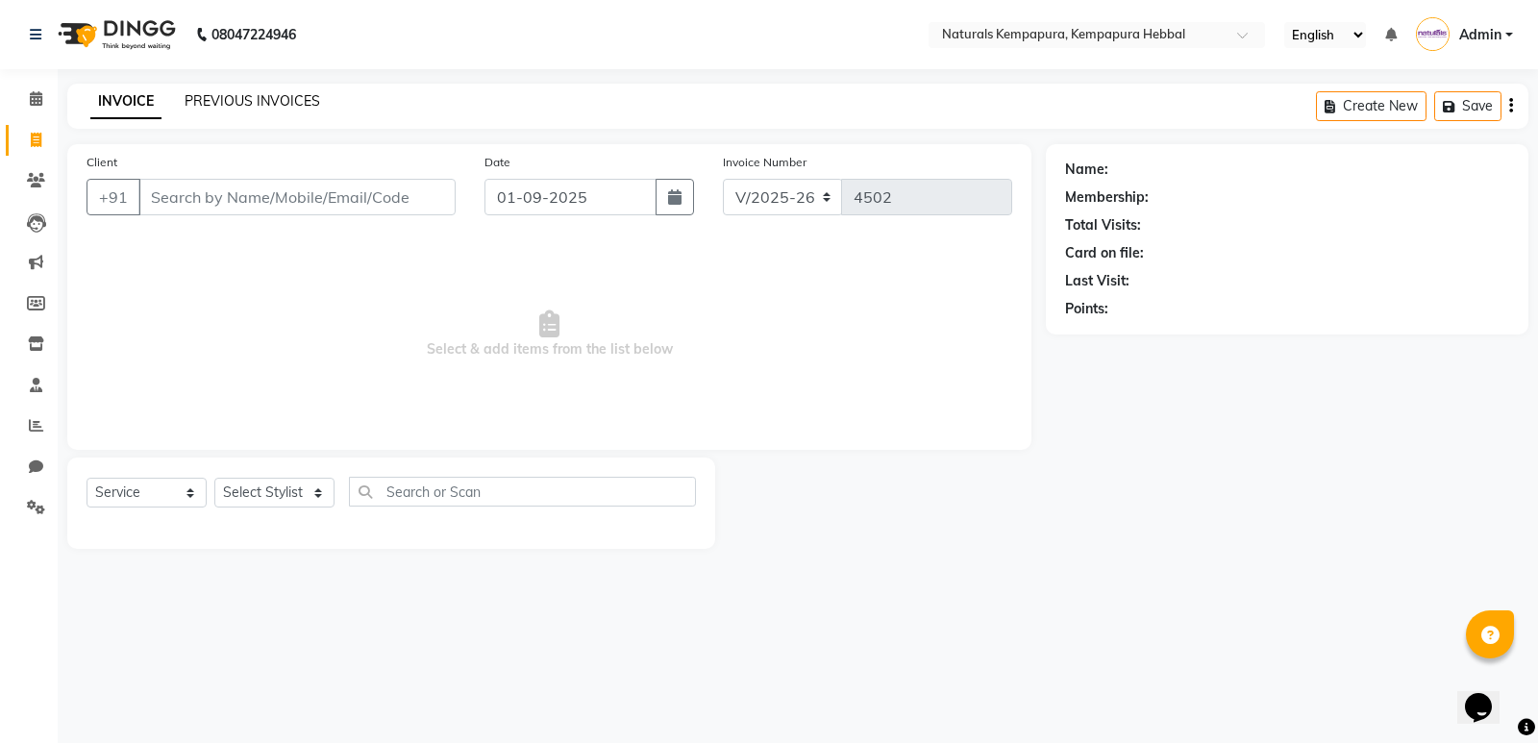
click at [269, 96] on link "PREVIOUS INVOICES" at bounding box center [253, 100] width 136 height 17
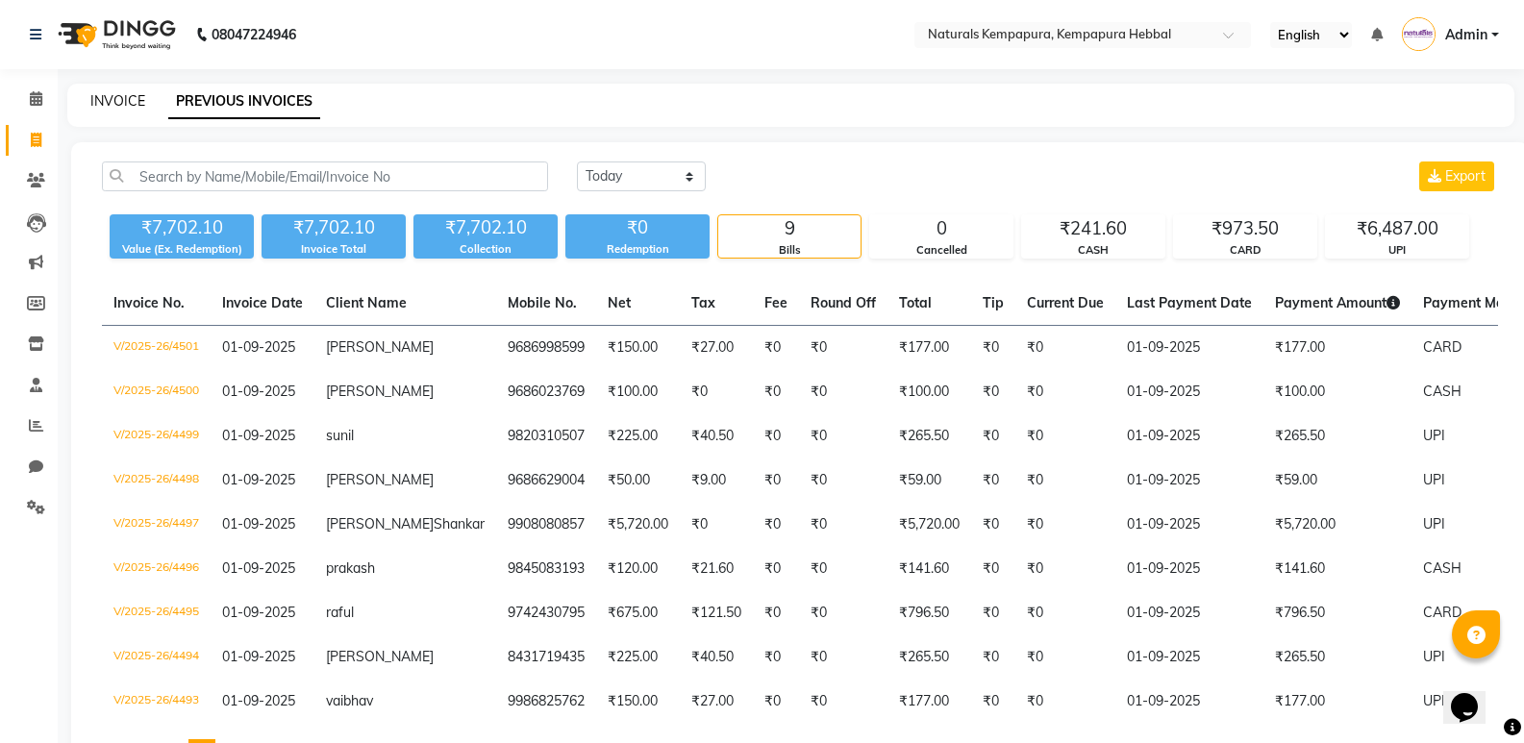
click at [122, 94] on link "INVOICE" at bounding box center [117, 100] width 55 height 17
select select "service"
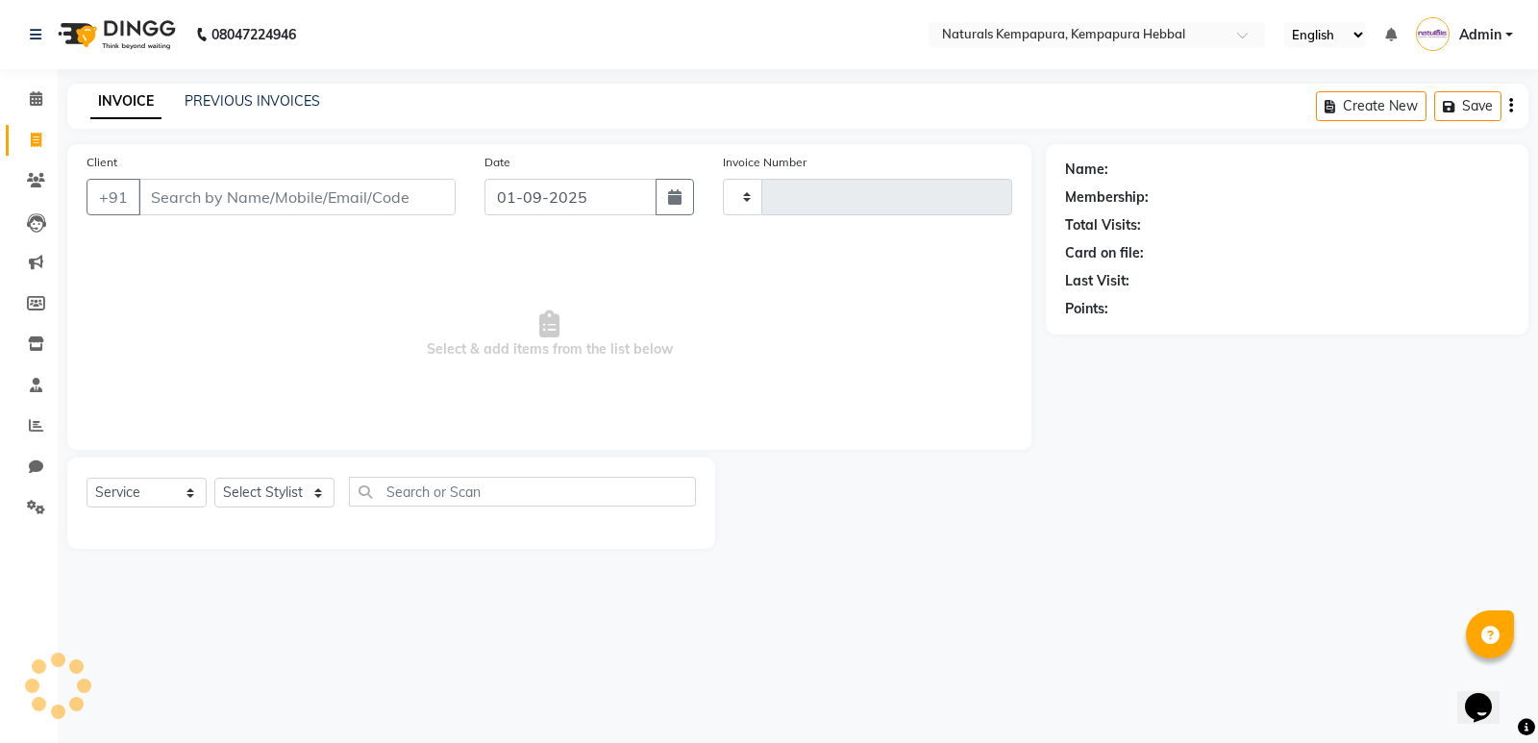
type input "4502"
select select "7848"
click at [199, 195] on input "Client" at bounding box center [296, 197] width 317 height 37
click at [175, 204] on input "Client" at bounding box center [296, 197] width 317 height 37
paste input "9738493378"
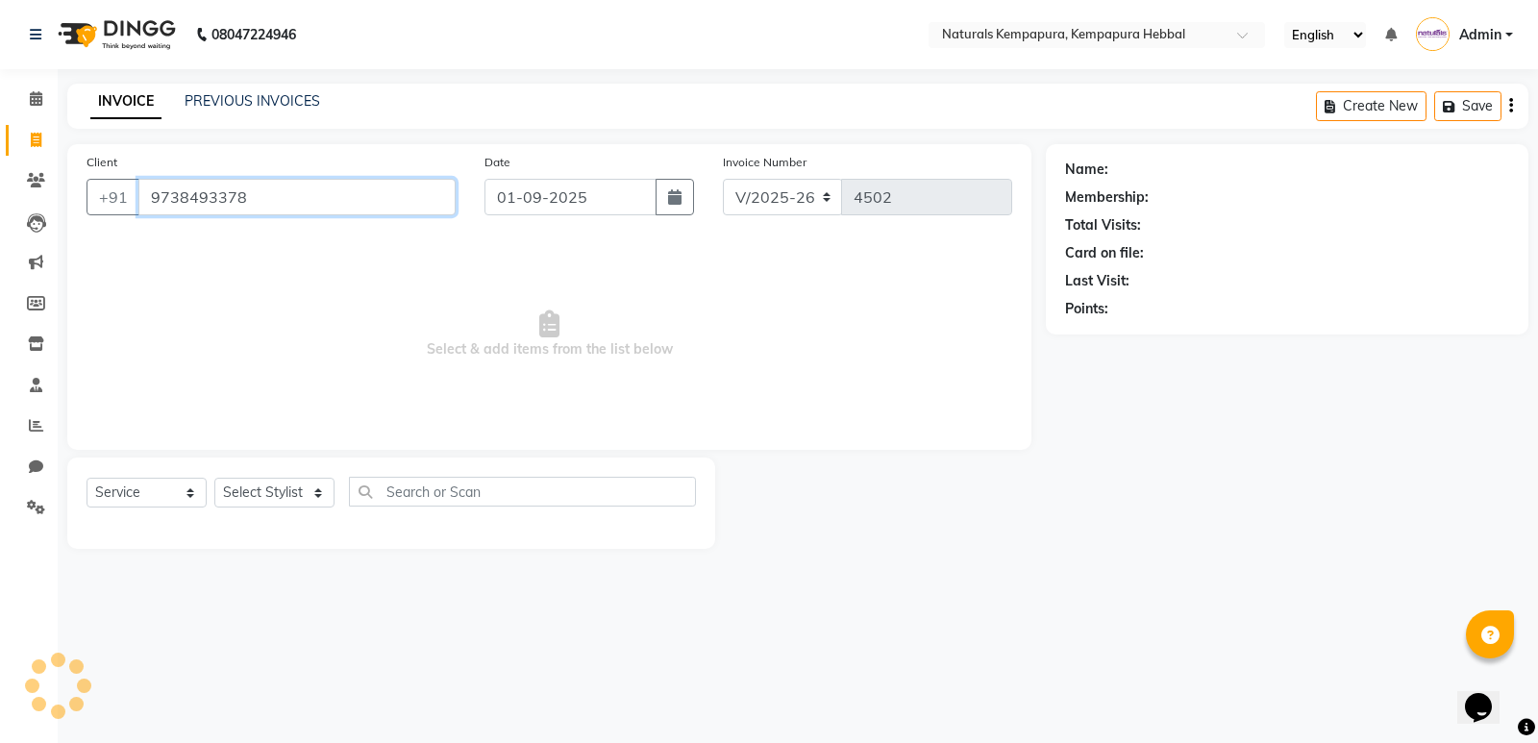
type input "9738493378"
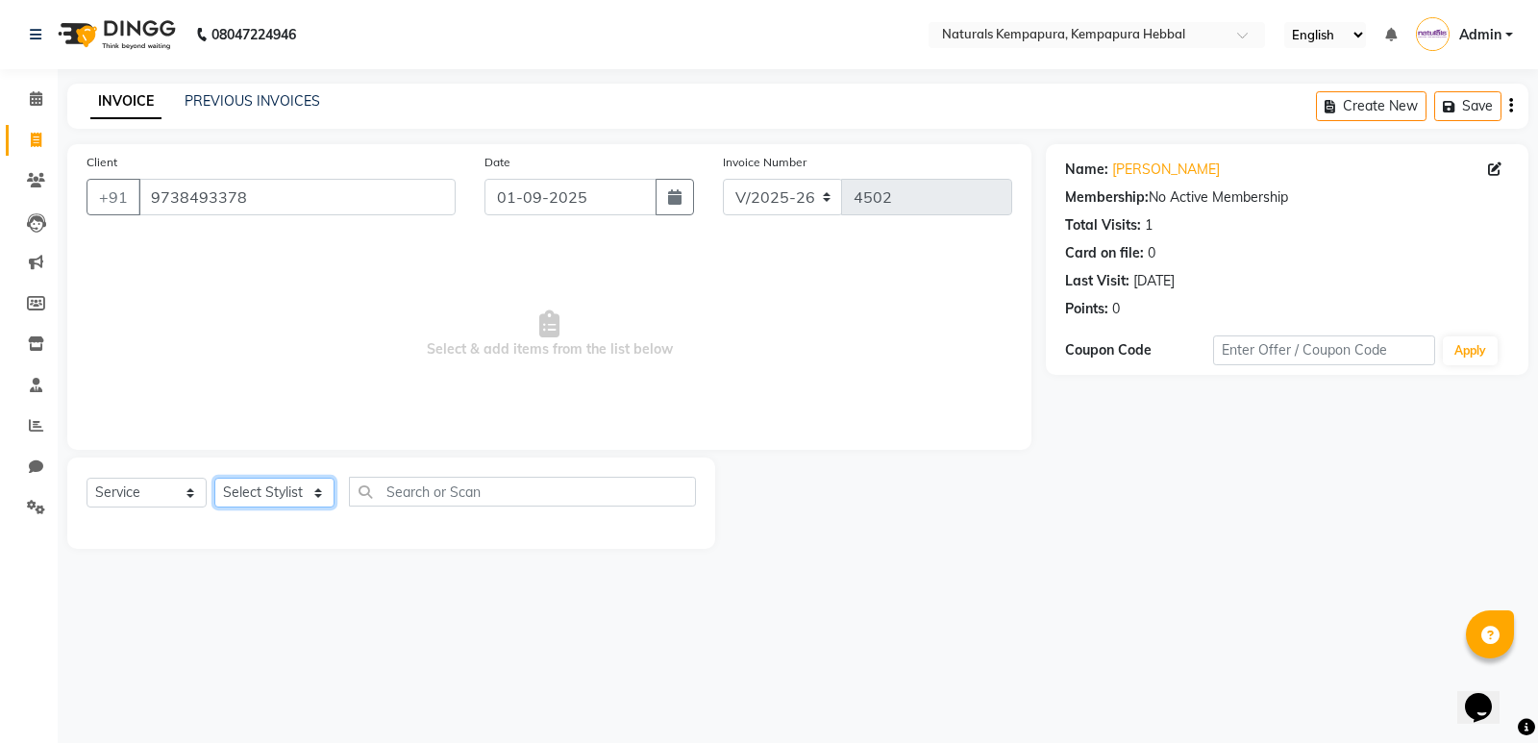
click at [288, 489] on select "Select Stylist ADARSH DANISH DURGA HARI HARAN JENNIFER Manager MOHD AARIS MOHD …" at bounding box center [274, 493] width 120 height 30
select select "70441"
click at [214, 478] on select "Select Stylist ADARSH DANISH DURGA HARI HARAN JENNIFER Manager MOHD AARIS MOHD …" at bounding box center [274, 493] width 120 height 30
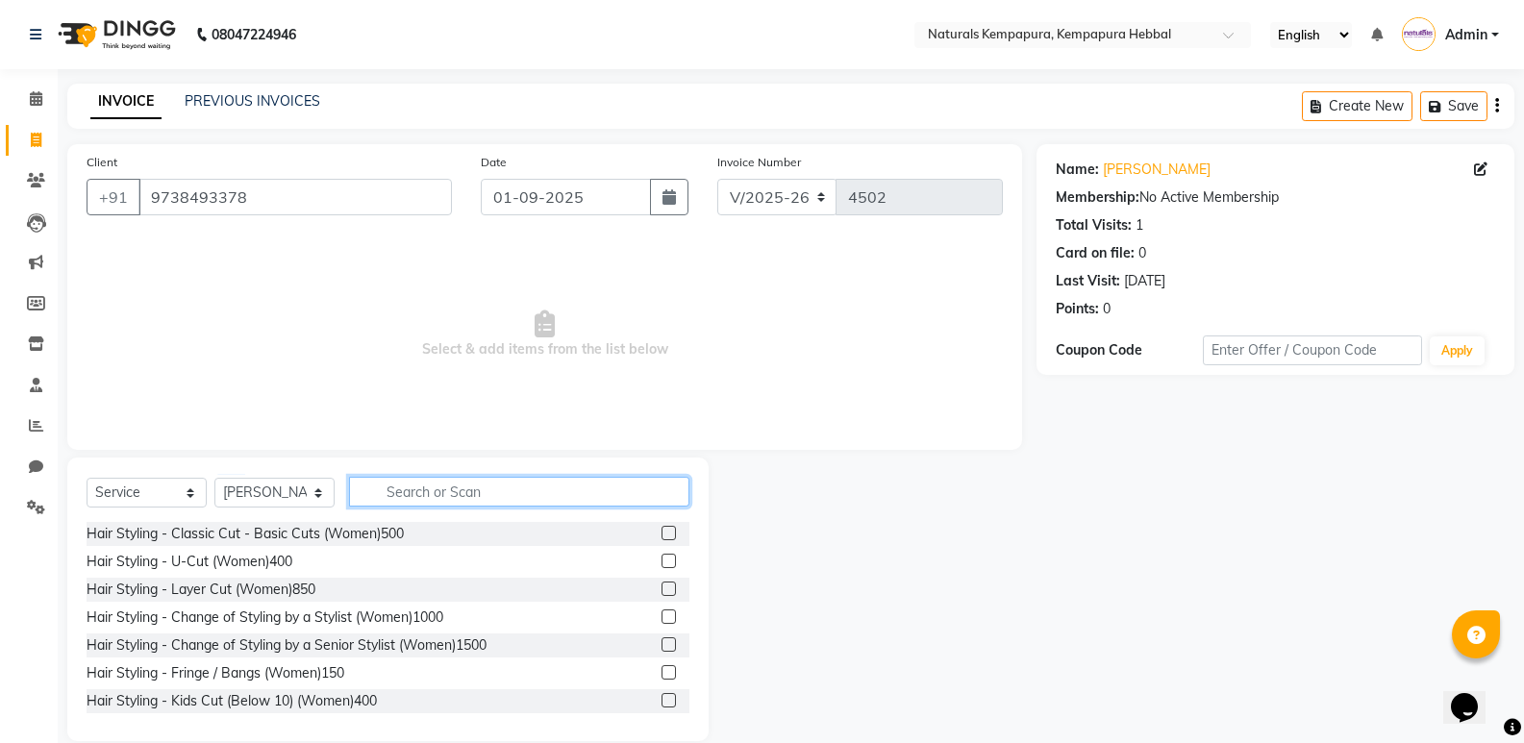
click at [425, 487] on input "text" at bounding box center [519, 492] width 340 height 30
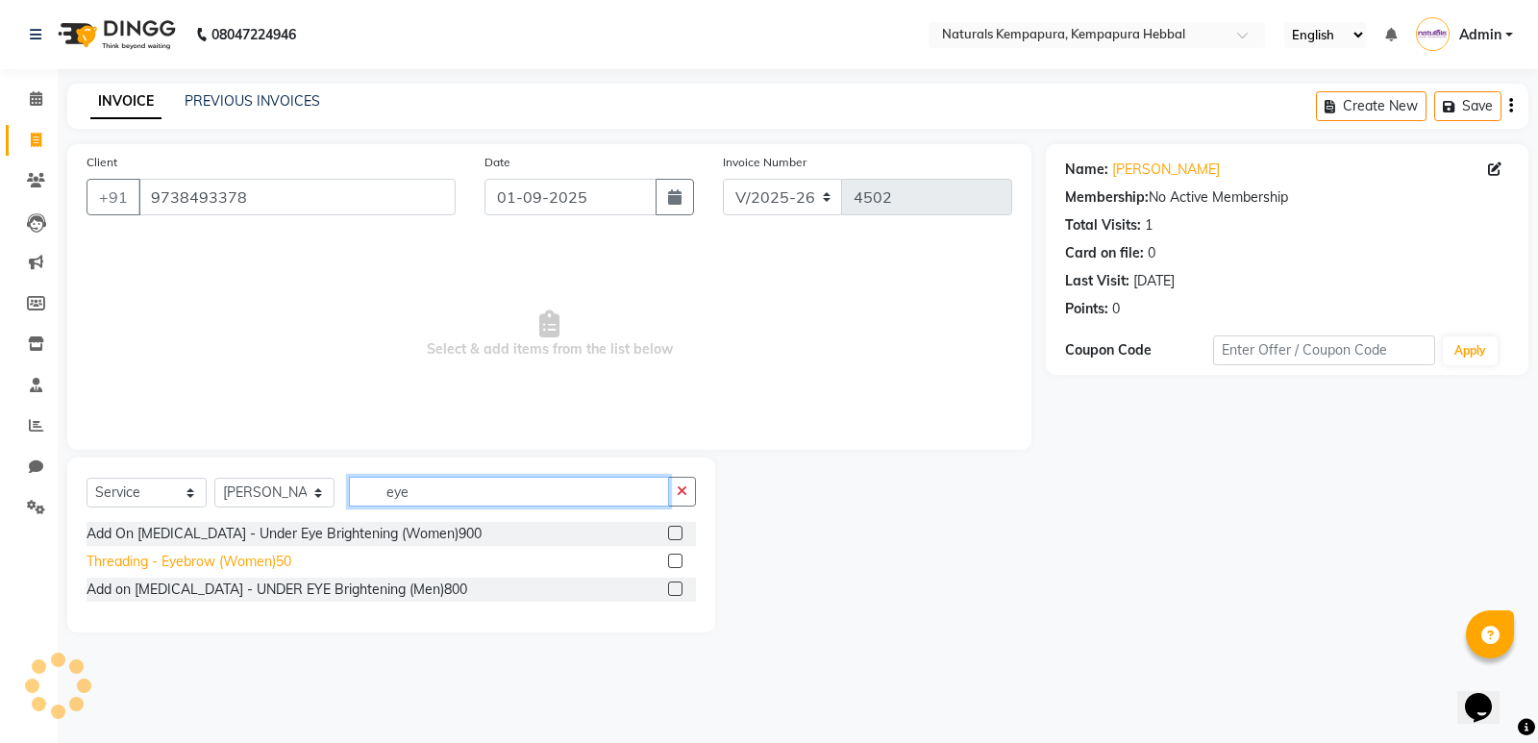
type input "eye"
click at [278, 555] on div "Threading - Eyebrow (Women)50" at bounding box center [189, 562] width 205 height 20
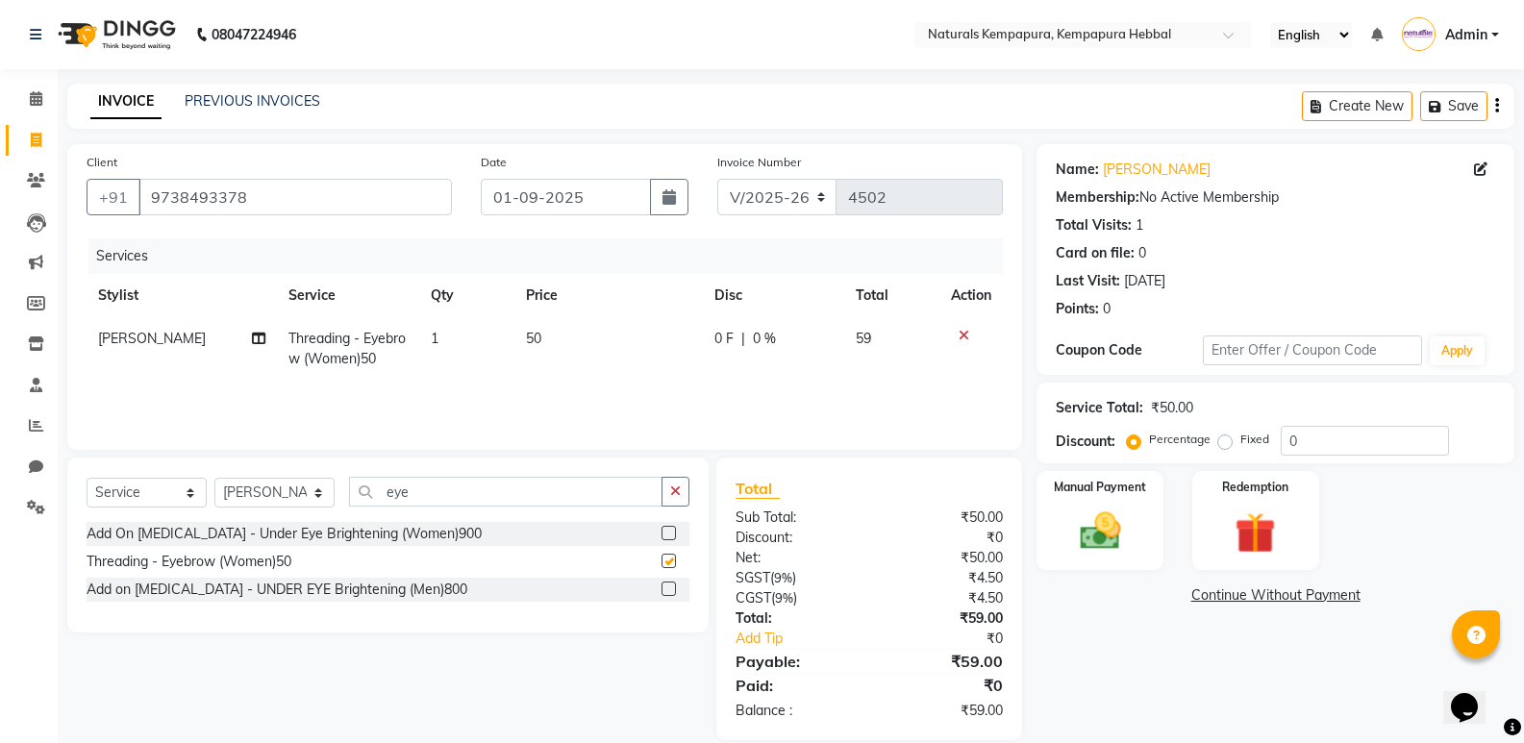
checkbox input "false"
drag, startPoint x: 462, startPoint y: 497, endPoint x: 300, endPoint y: 496, distance: 162.5
click at [313, 497] on div "Select Service Product Membership Package Voucher Prepaid Gift Card Select Styl…" at bounding box center [388, 499] width 603 height 45
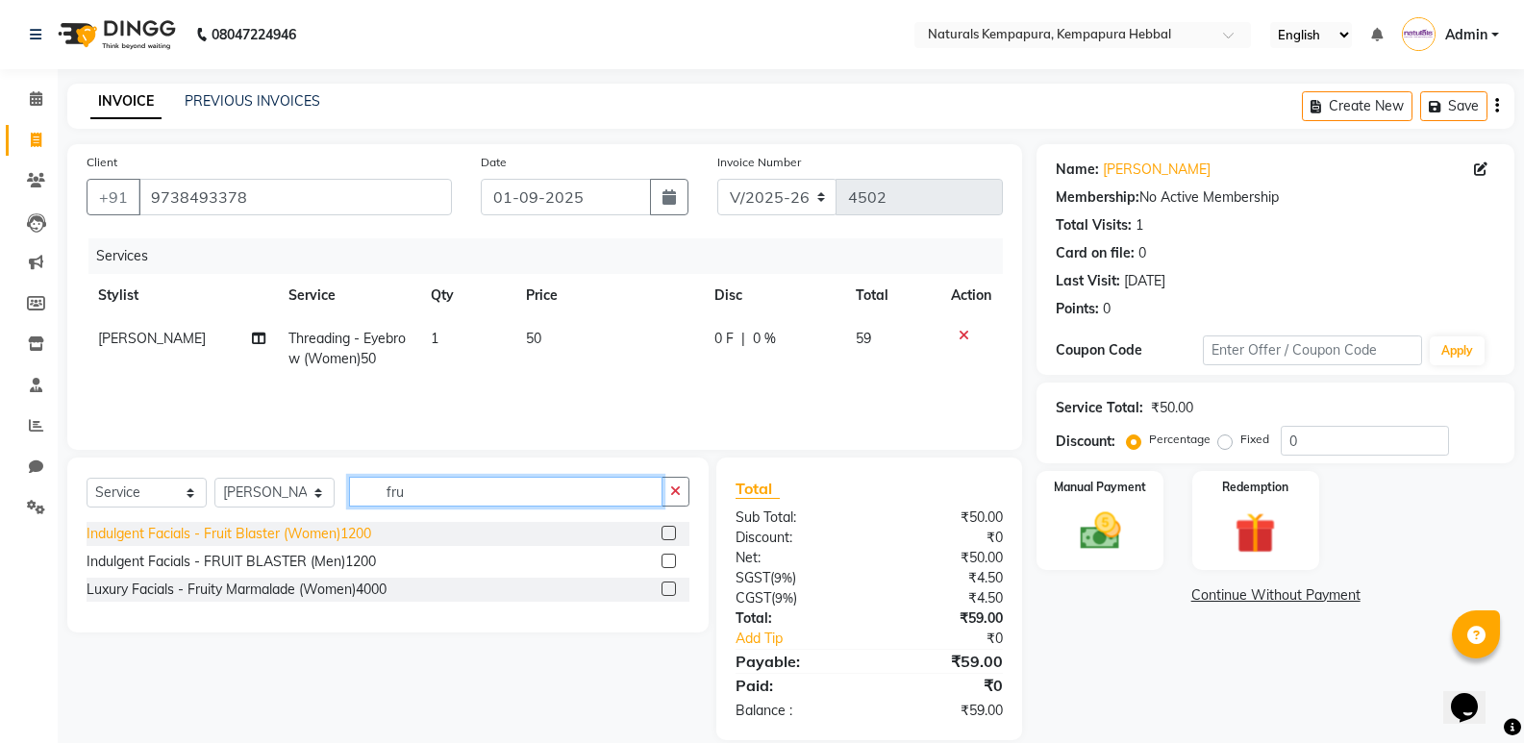
type input "fru"
click at [328, 531] on div "Indulgent Facials - Fruit Blaster (Women)1200" at bounding box center [229, 534] width 285 height 20
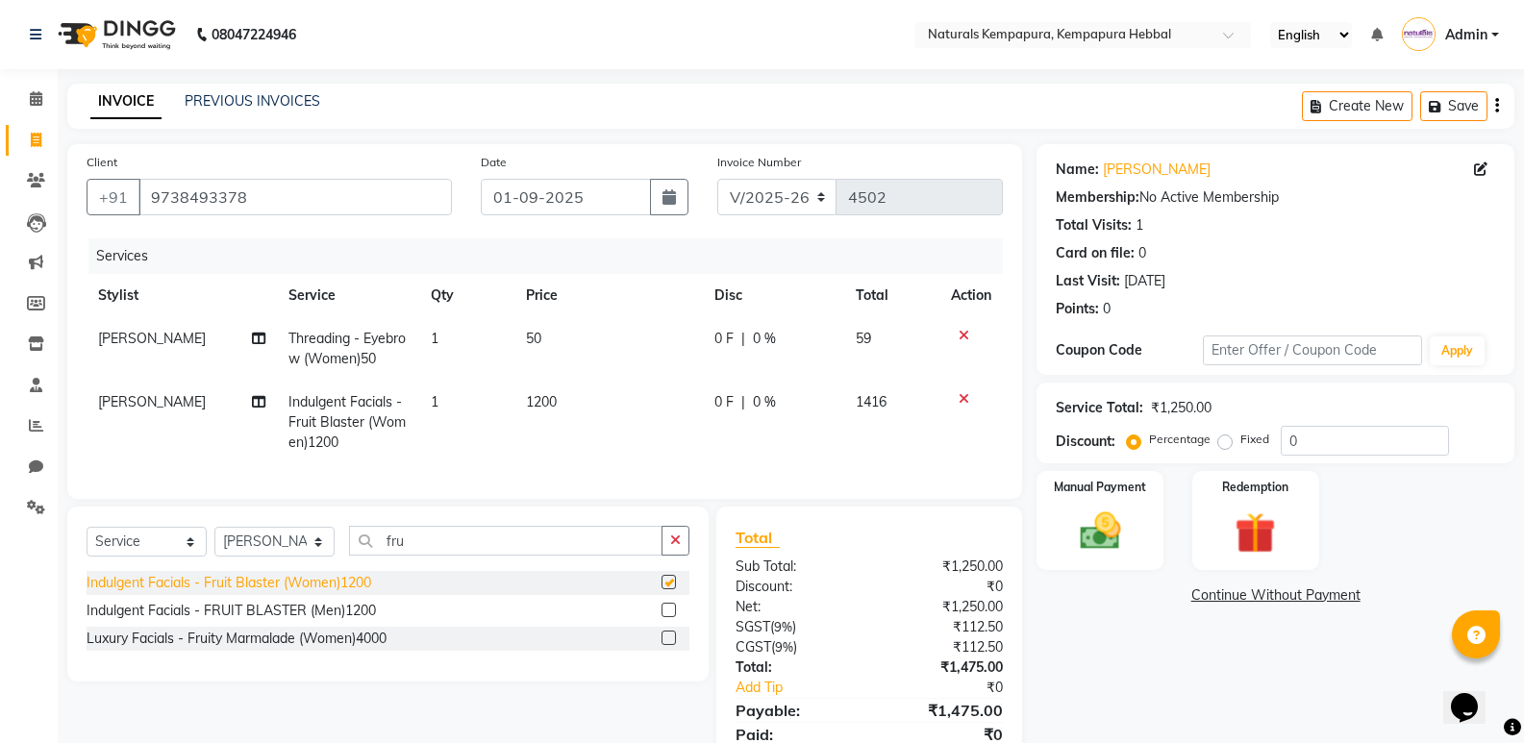
checkbox input "false"
drag, startPoint x: 681, startPoint y: 397, endPoint x: 712, endPoint y: 404, distance: 31.5
click at [682, 397] on td "1200" at bounding box center [608, 423] width 188 height 84
select select "70441"
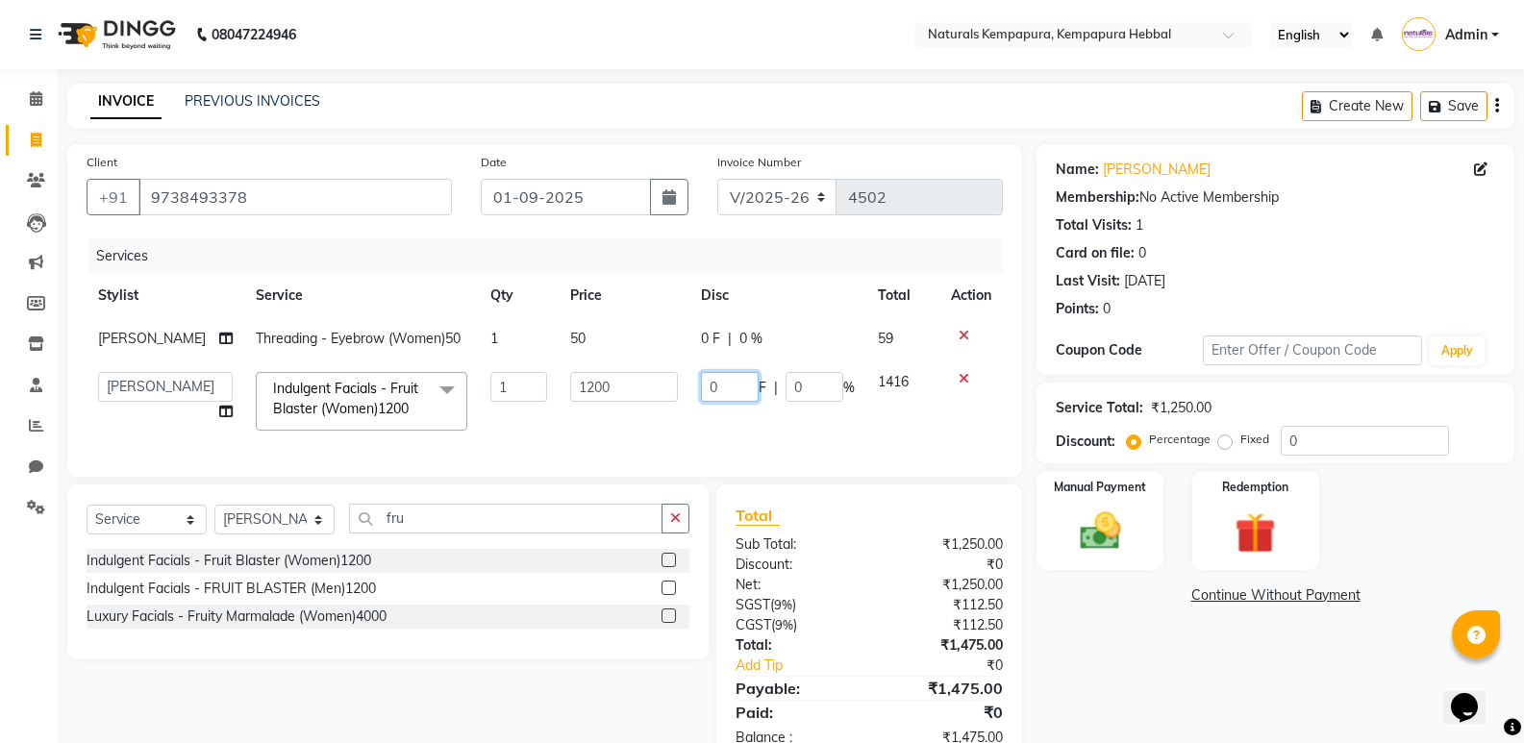
click at [701, 383] on input "0" at bounding box center [730, 387] width 58 height 30
type input "100"
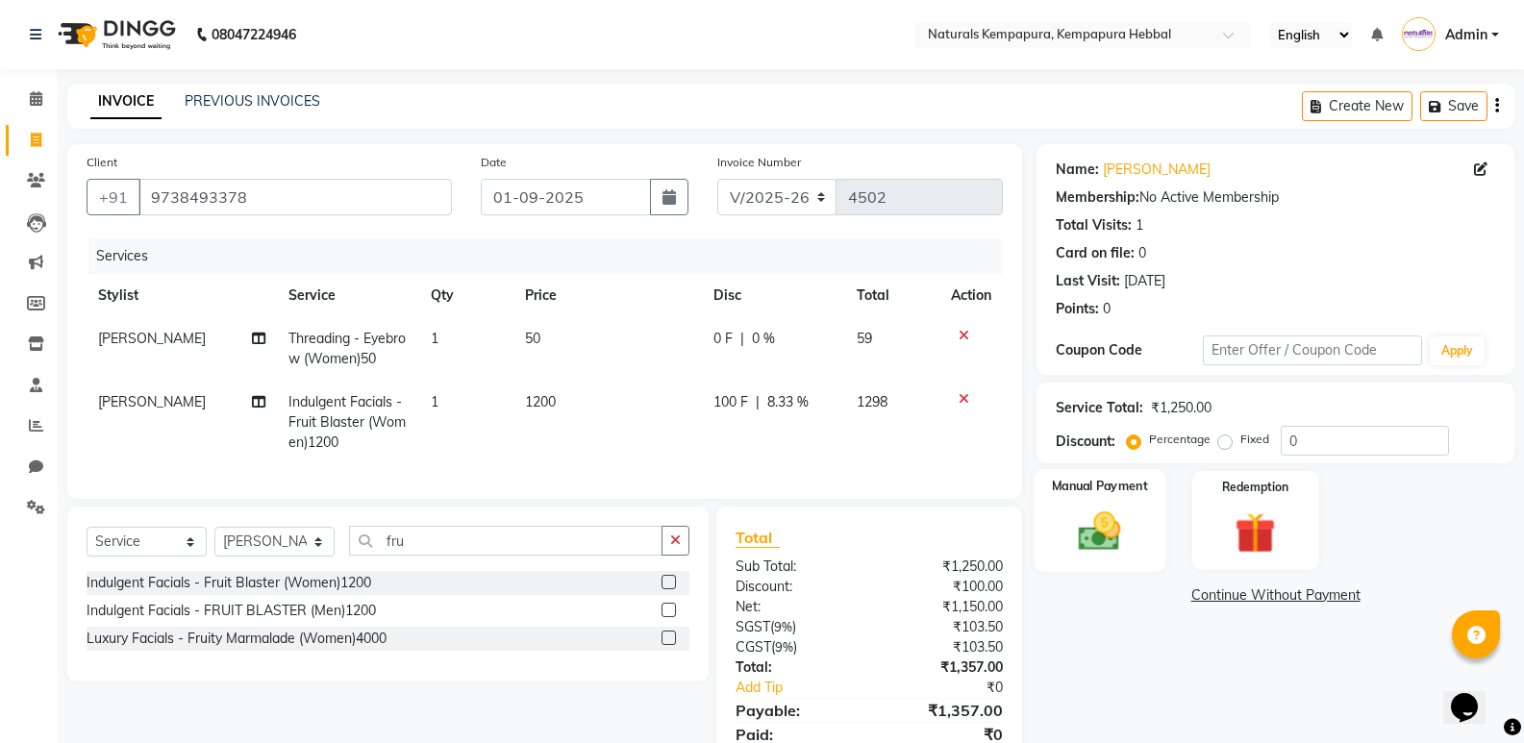
click at [1119, 531] on img at bounding box center [1099, 531] width 68 height 49
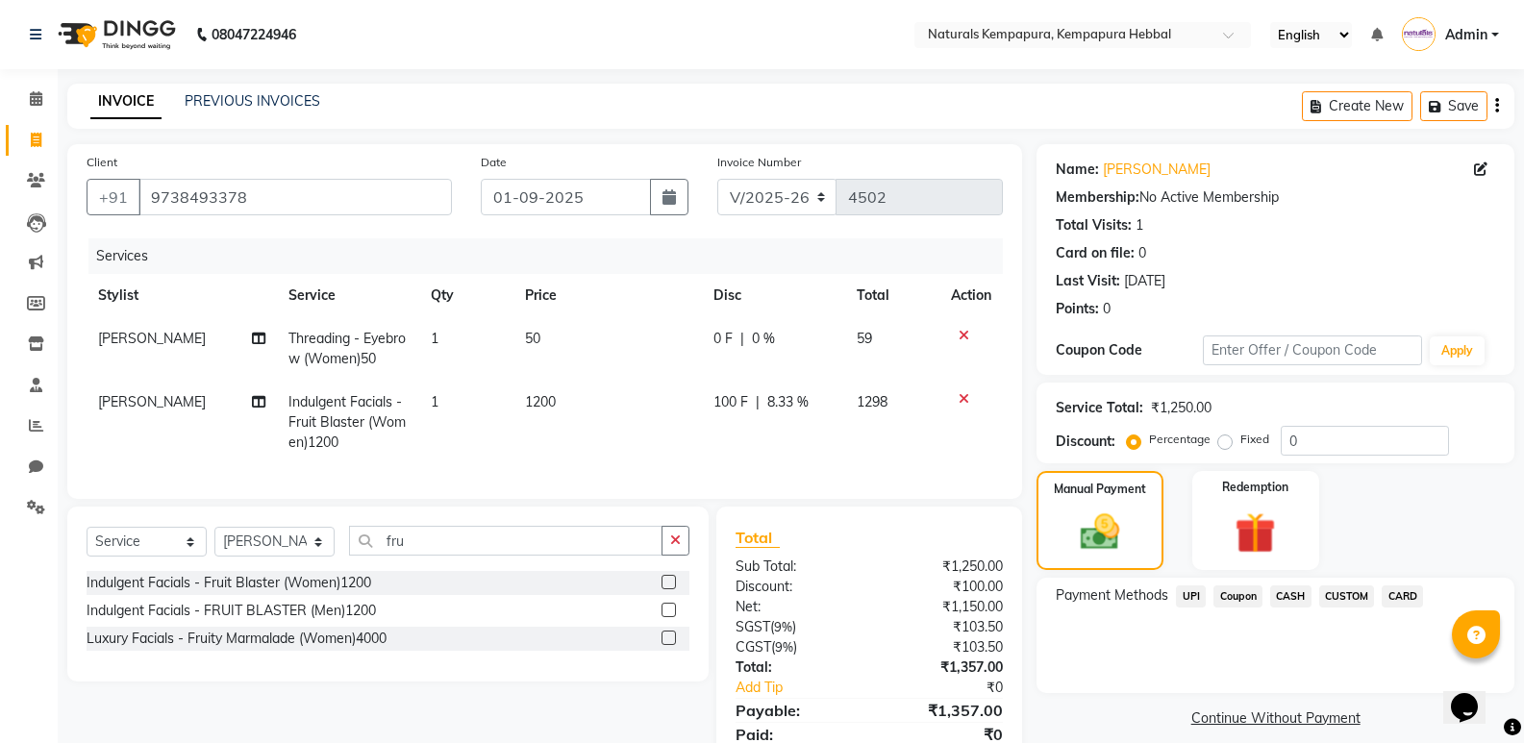
scroll to position [89, 0]
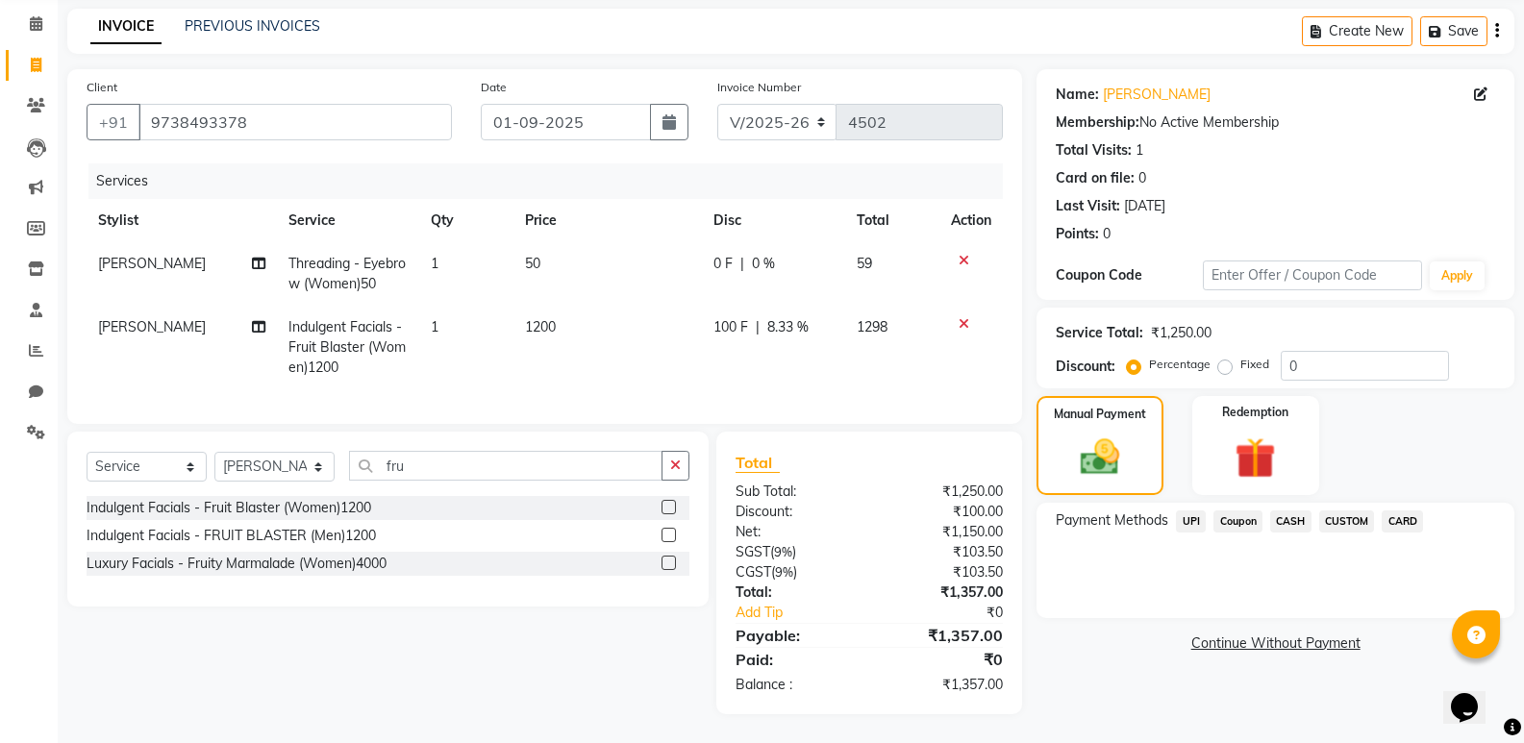
click at [1199, 511] on span "UPI" at bounding box center [1191, 522] width 30 height 22
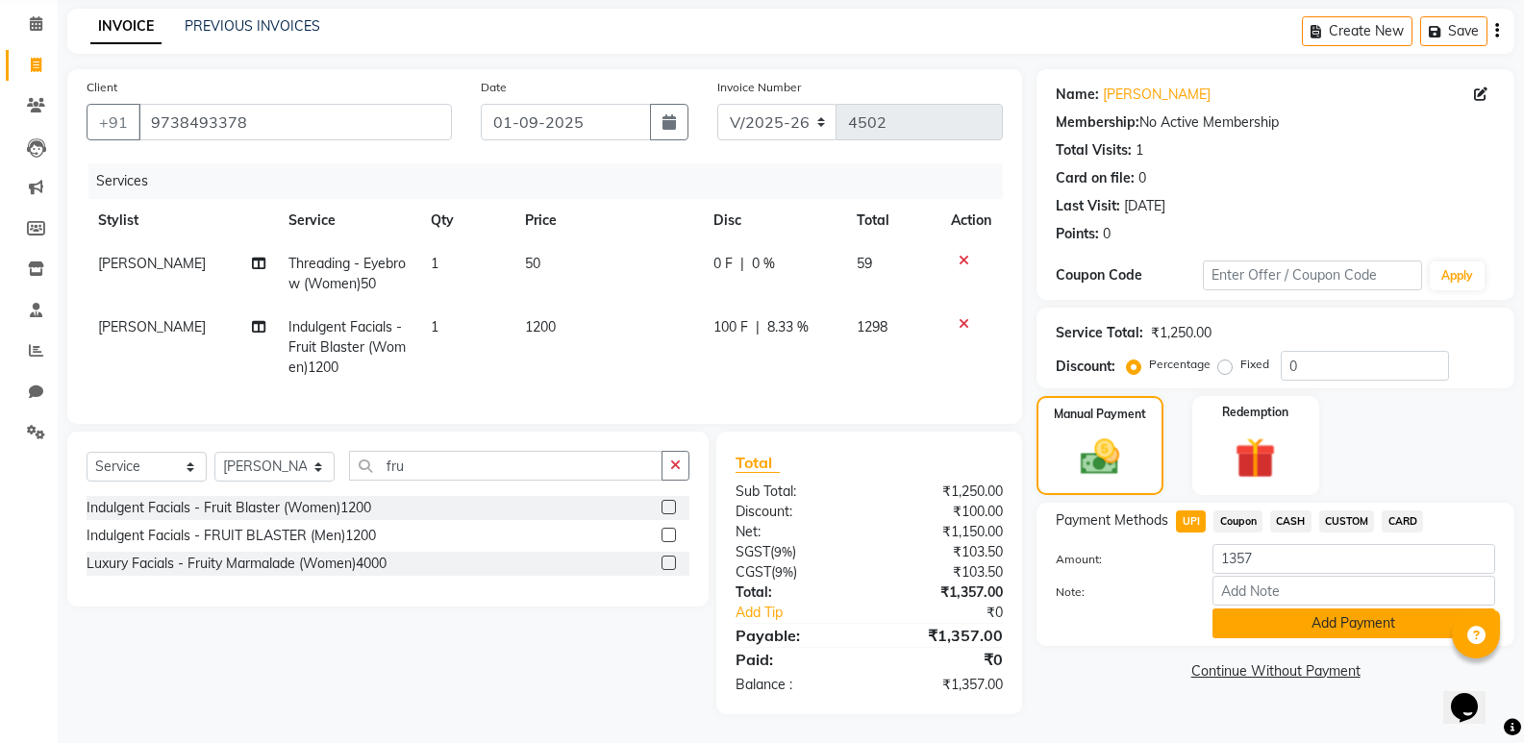
click at [1276, 612] on button "Add Payment" at bounding box center [1353, 624] width 283 height 30
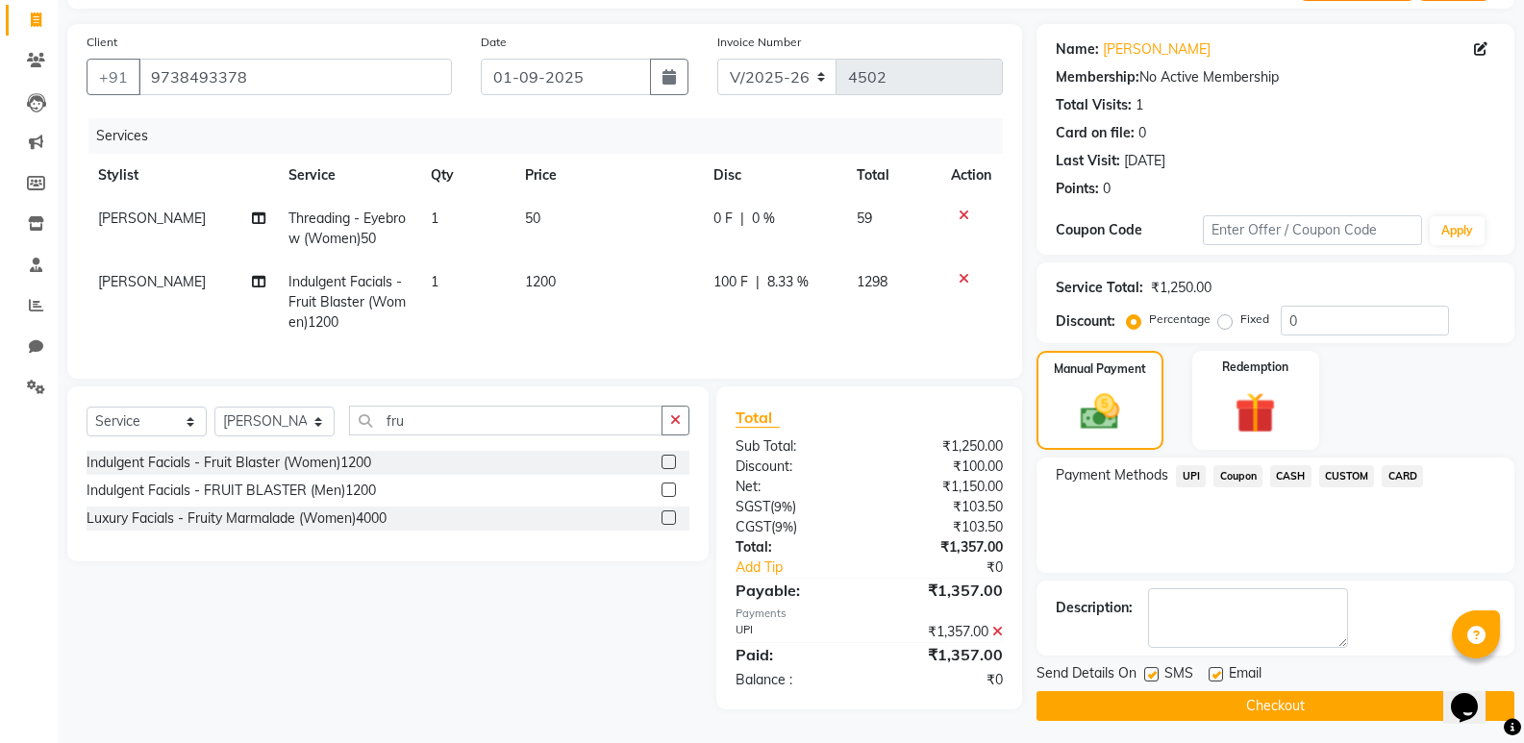
scroll to position [130, 0]
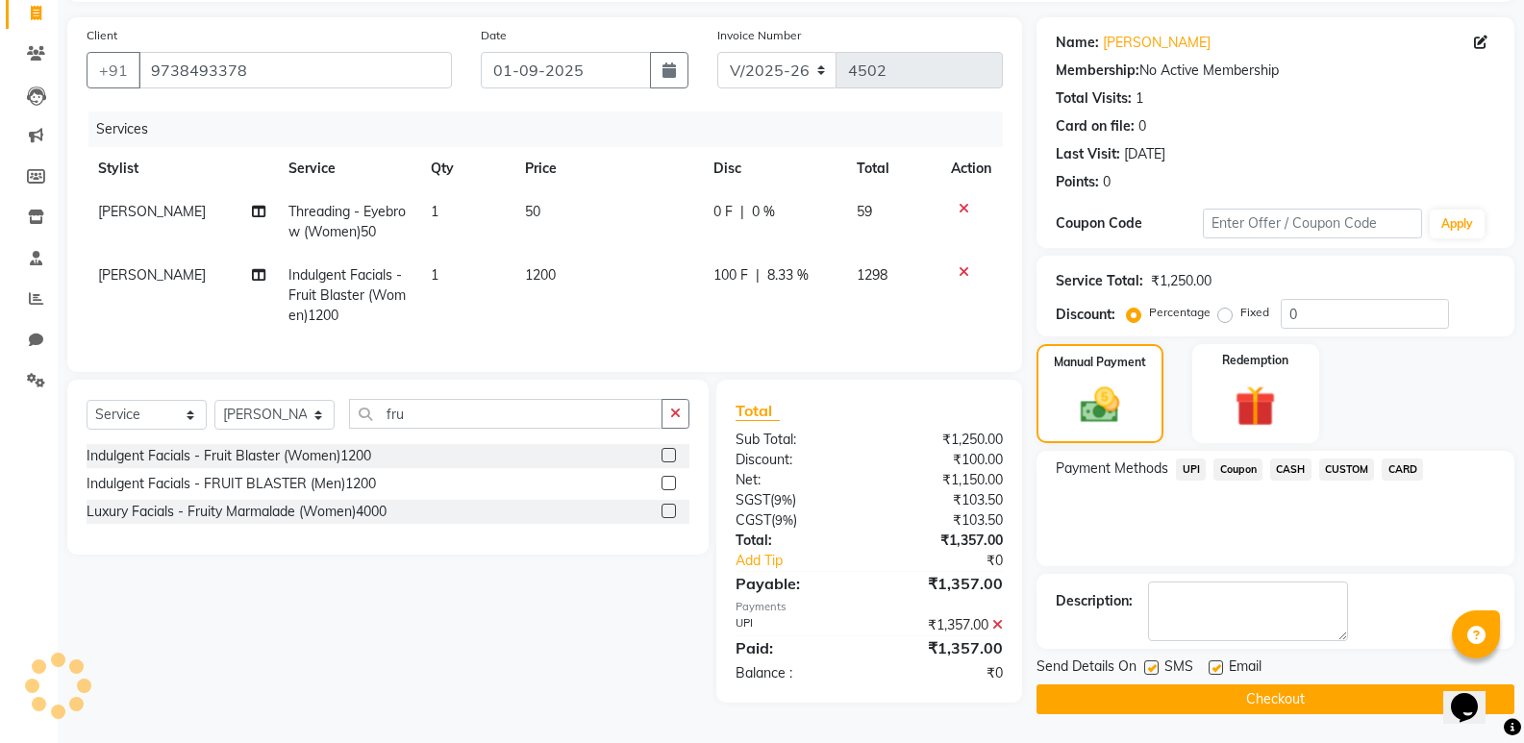
click at [1221, 663] on label at bounding box center [1216, 668] width 14 height 14
click at [1221, 663] on input "checkbox" at bounding box center [1215, 668] width 12 height 12
checkbox input "false"
click at [1225, 688] on button "Checkout" at bounding box center [1276, 700] width 478 height 30
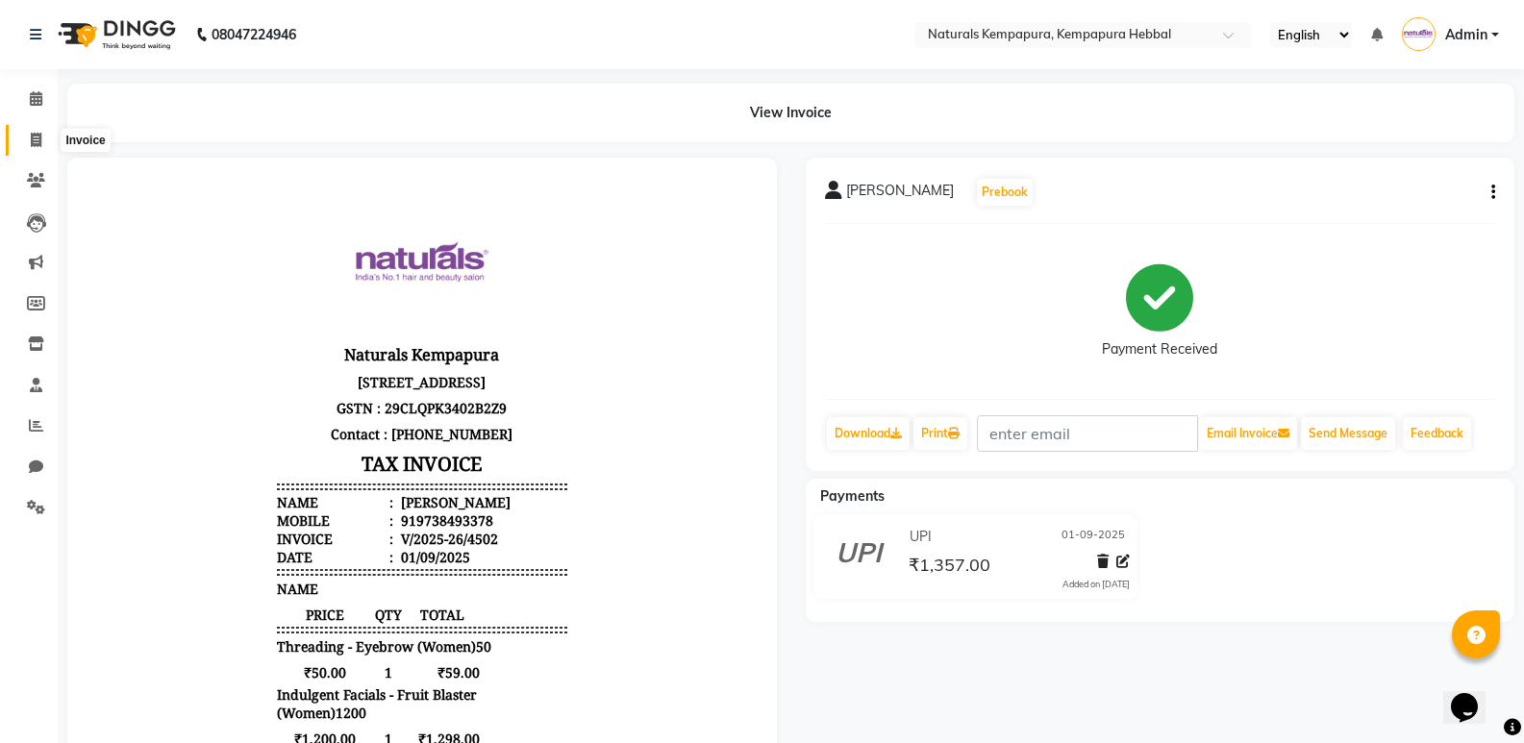
click at [31, 147] on span at bounding box center [36, 141] width 34 height 22
select select "service"
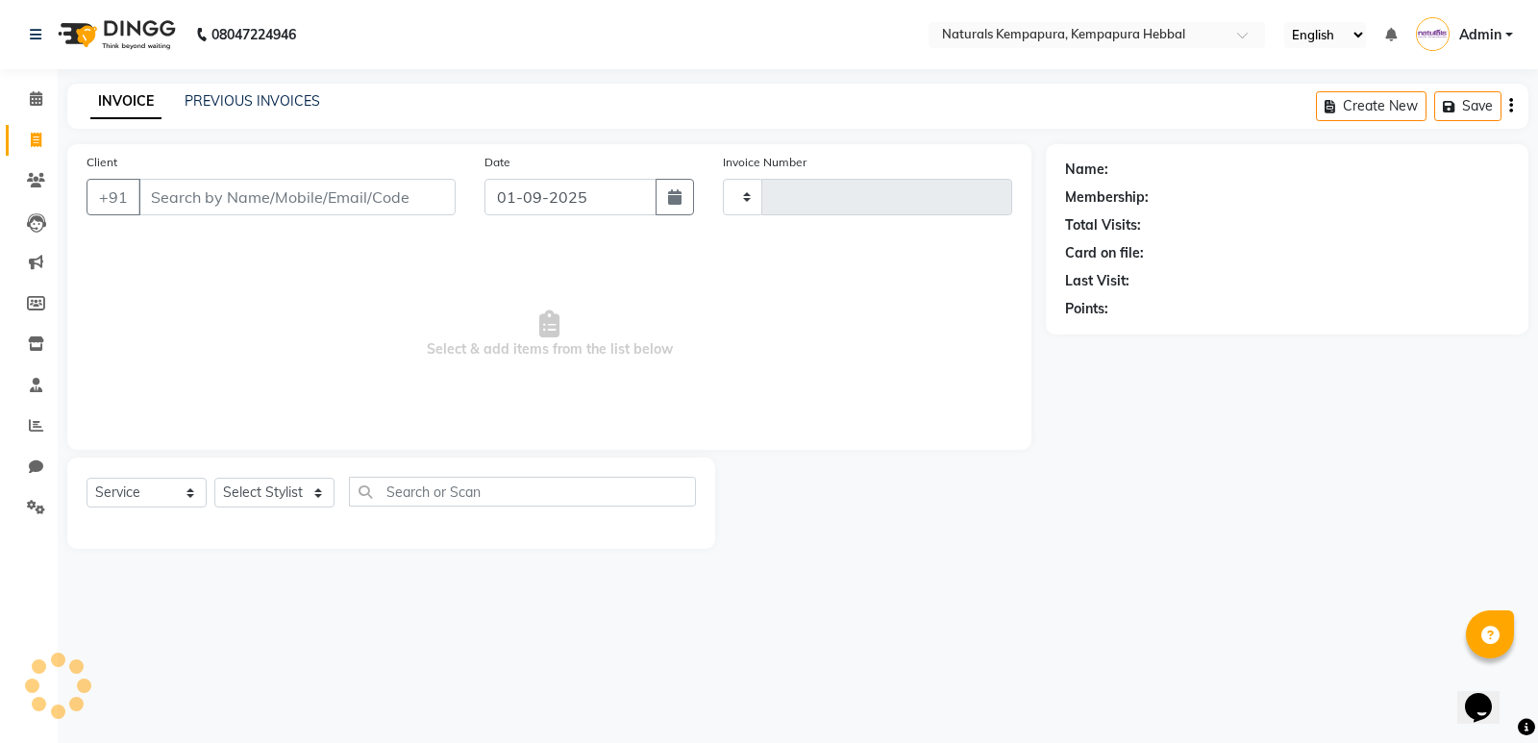
type input "4503"
select select "7848"
click at [220, 98] on link "PREVIOUS INVOICES" at bounding box center [253, 100] width 136 height 17
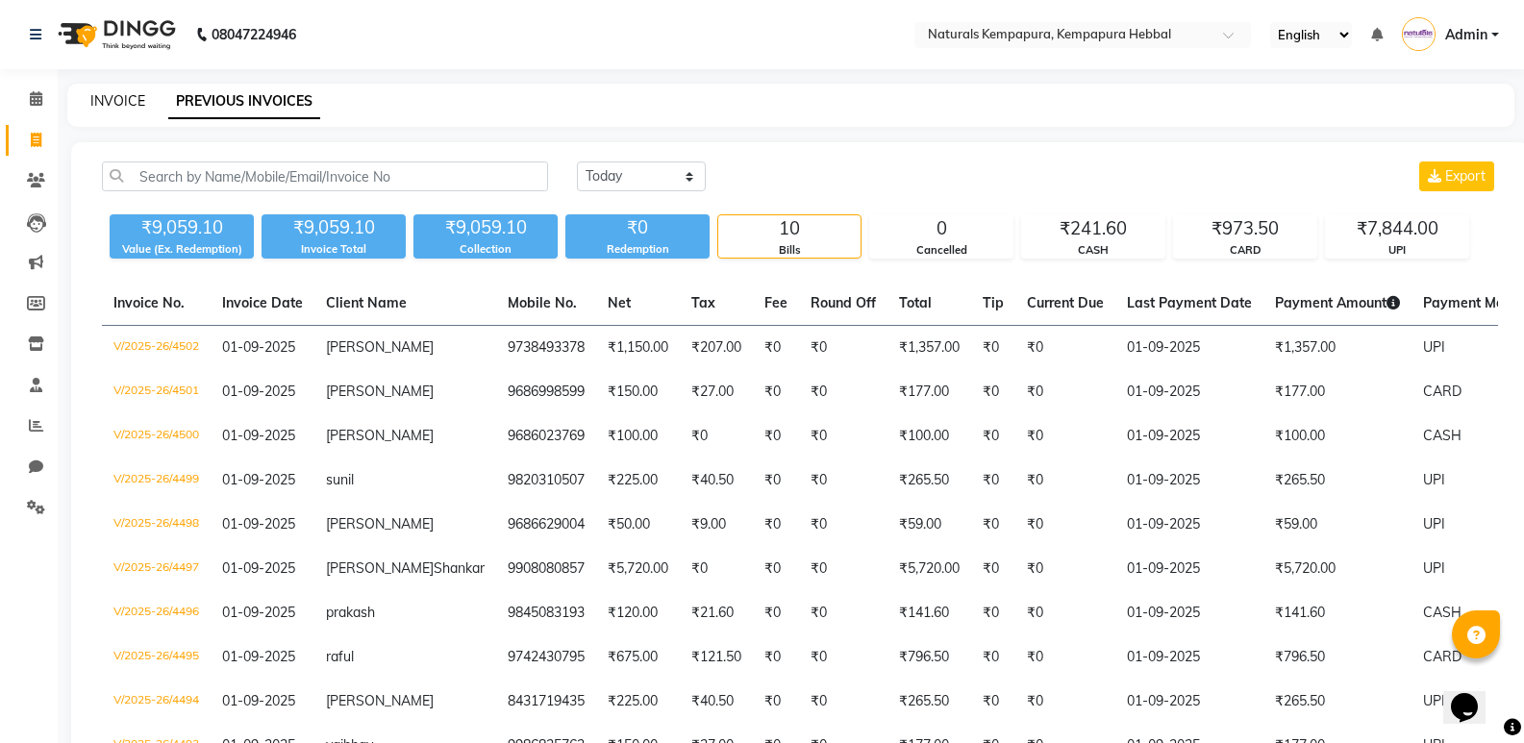
click at [122, 105] on link "INVOICE" at bounding box center [117, 100] width 55 height 17
select select "service"
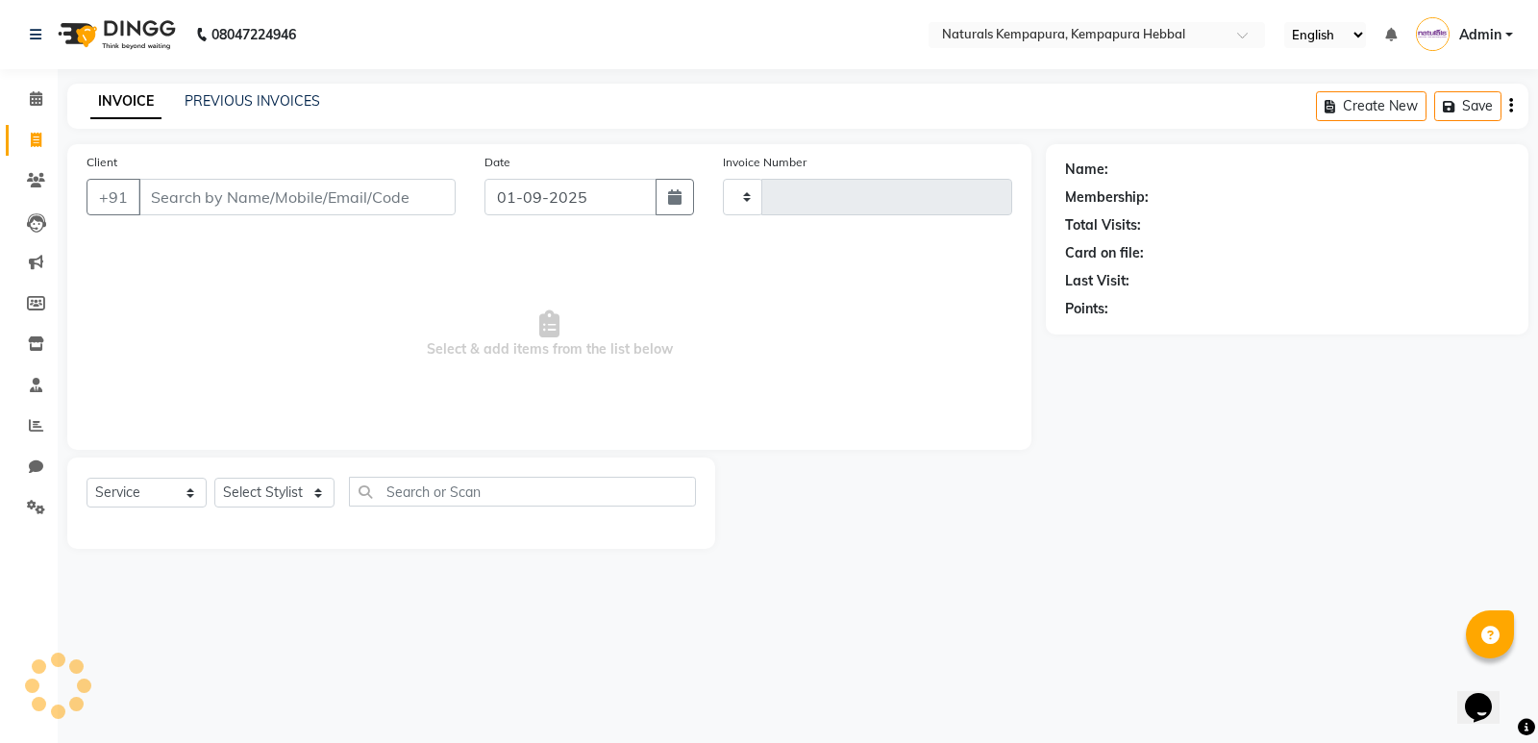
type input "4503"
select select "7848"
click at [634, 419] on span "Select & add items from the list below" at bounding box center [550, 334] width 926 height 192
click at [384, 212] on input "Client" at bounding box center [296, 197] width 317 height 37
click at [749, 275] on span "Select & add items from the list below" at bounding box center [550, 334] width 926 height 192
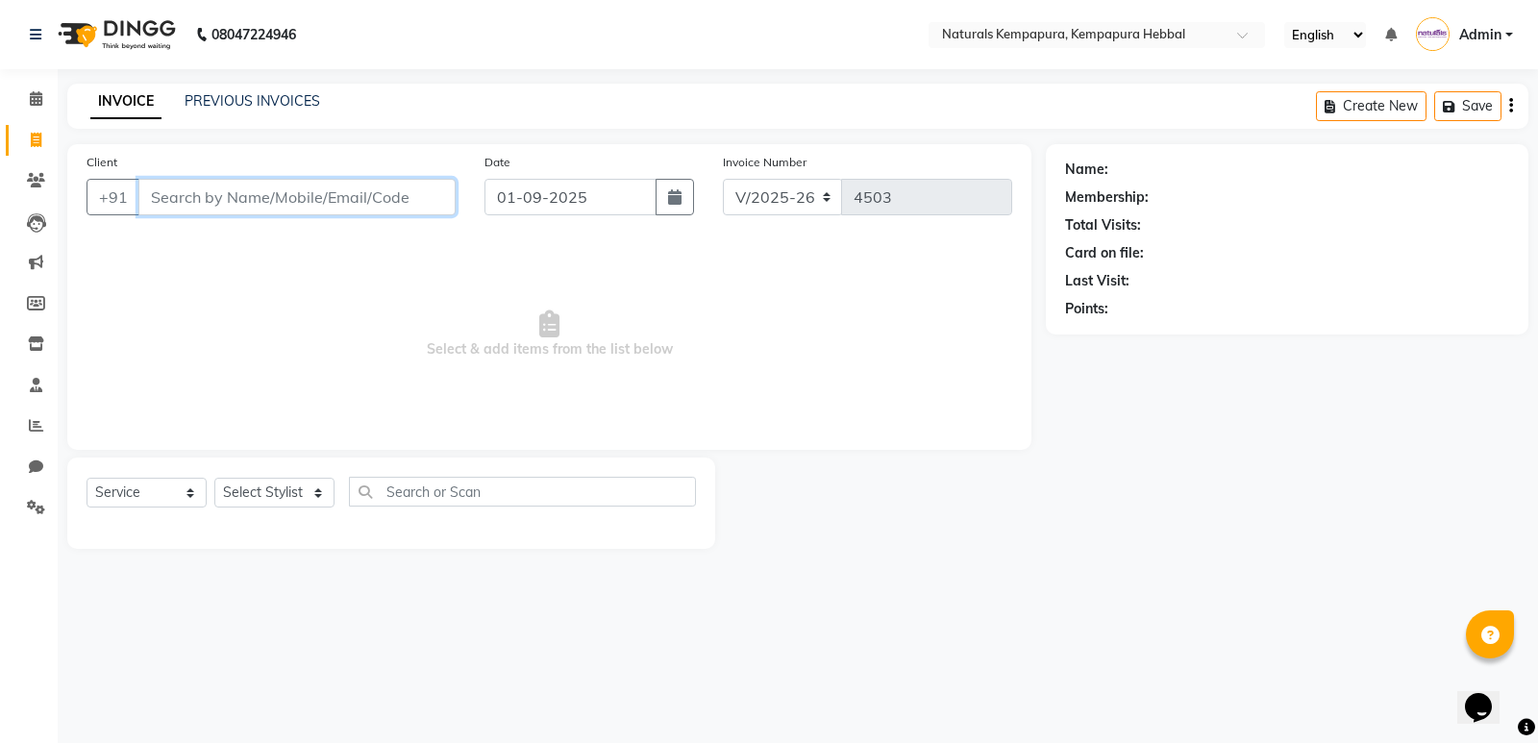
click at [156, 200] on input "Client" at bounding box center [296, 197] width 317 height 37
click at [253, 90] on div "INVOICE PREVIOUS INVOICES Create New Save" at bounding box center [798, 106] width 1462 height 45
click at [253, 100] on link "PREVIOUS INVOICES" at bounding box center [253, 100] width 136 height 17
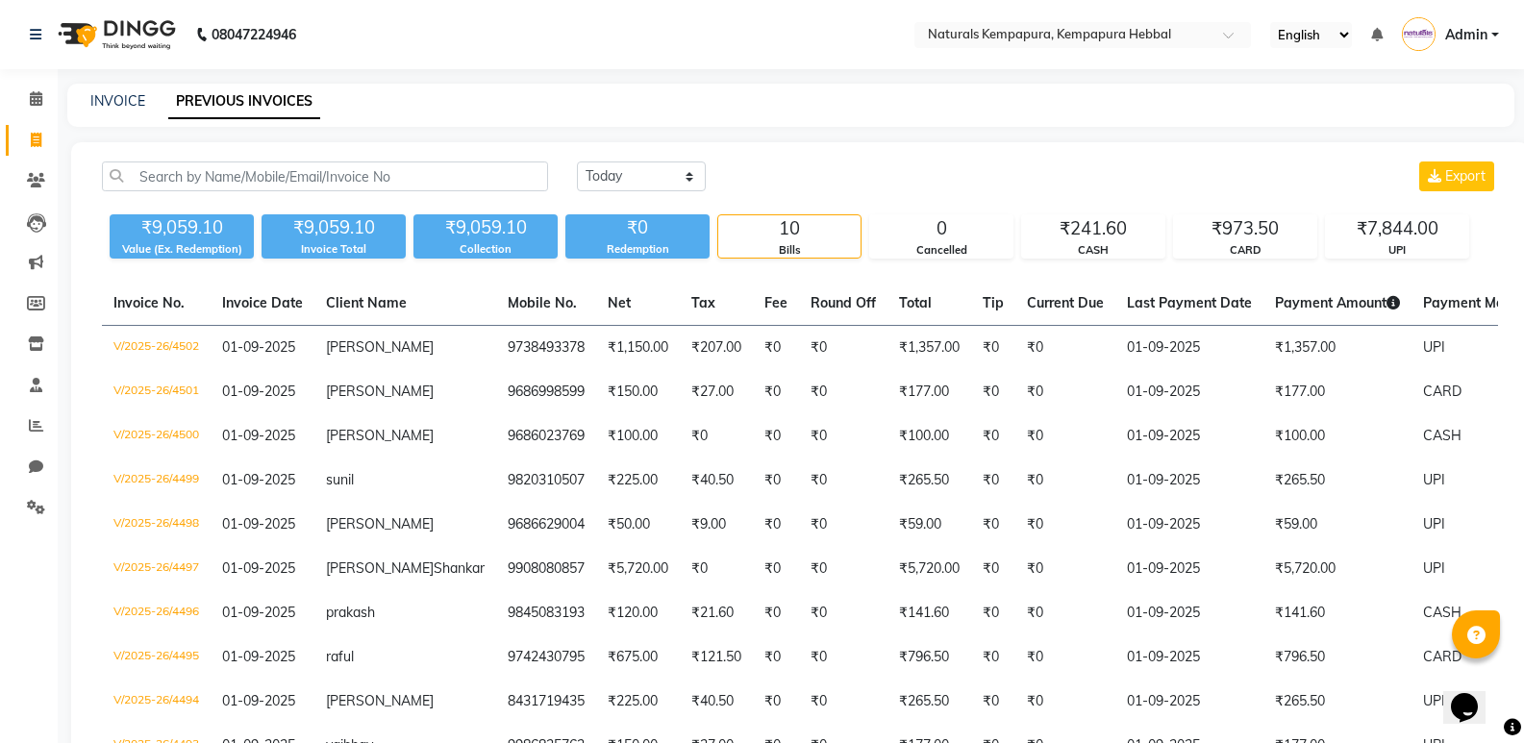
click at [123, 111] on div "INVOICE" at bounding box center [117, 101] width 55 height 20
click at [134, 88] on div "INVOICE PREVIOUS INVOICES" at bounding box center [790, 105] width 1447 height 43
click at [134, 107] on link "INVOICE" at bounding box center [117, 100] width 55 height 17
select select "service"
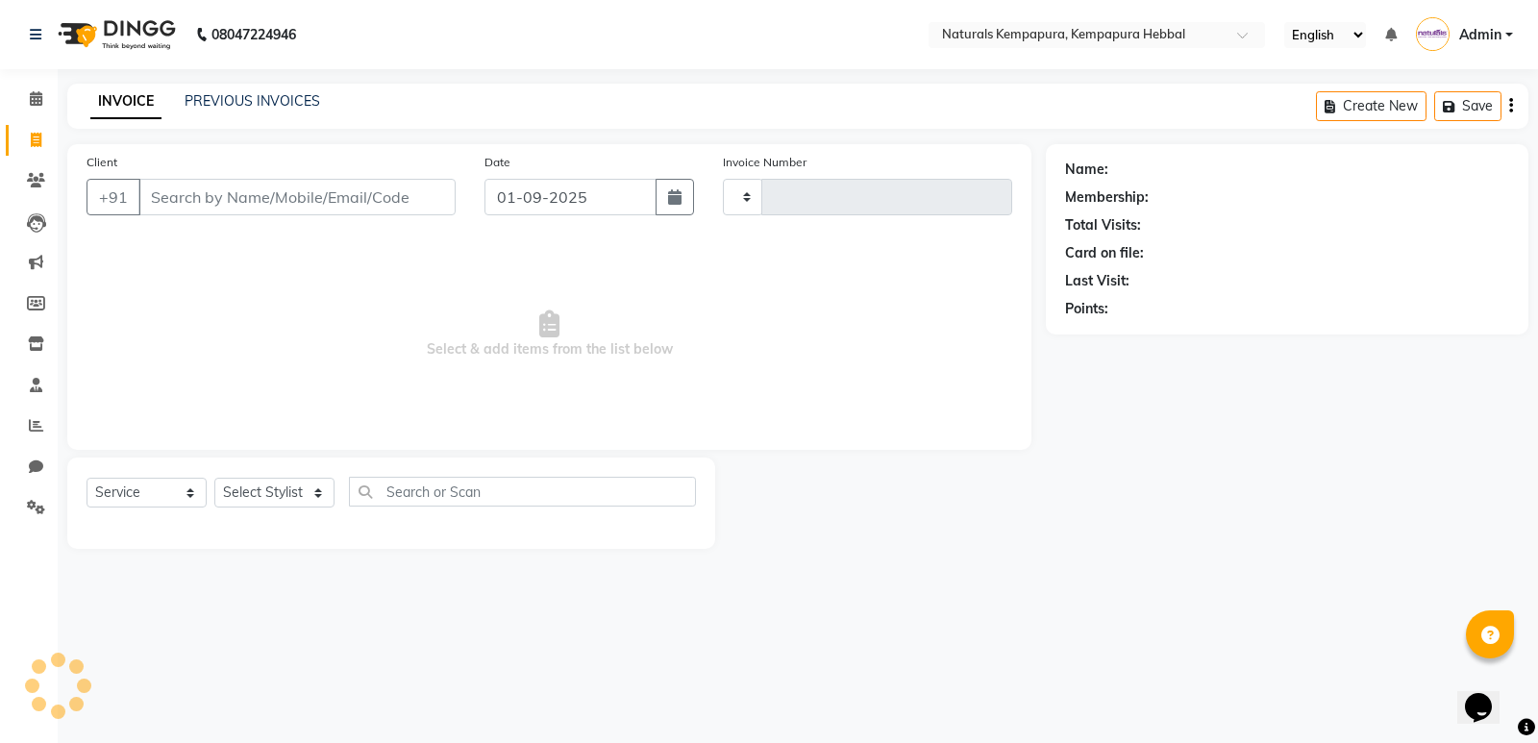
type input "4503"
select select "7848"
click at [187, 193] on input "Client" at bounding box center [296, 197] width 317 height 37
click at [275, 444] on div "Client +91 Date 01-09-2025 Invoice Number V/2025 V/2025-26 4503 Select & add it…" at bounding box center [549, 297] width 964 height 306
click at [276, 495] on select "Select Stylist ADARSH DANISH DURGA HARI HARAN JENNIFER Manager MOHD AARIS MOHD …" at bounding box center [274, 493] width 120 height 30
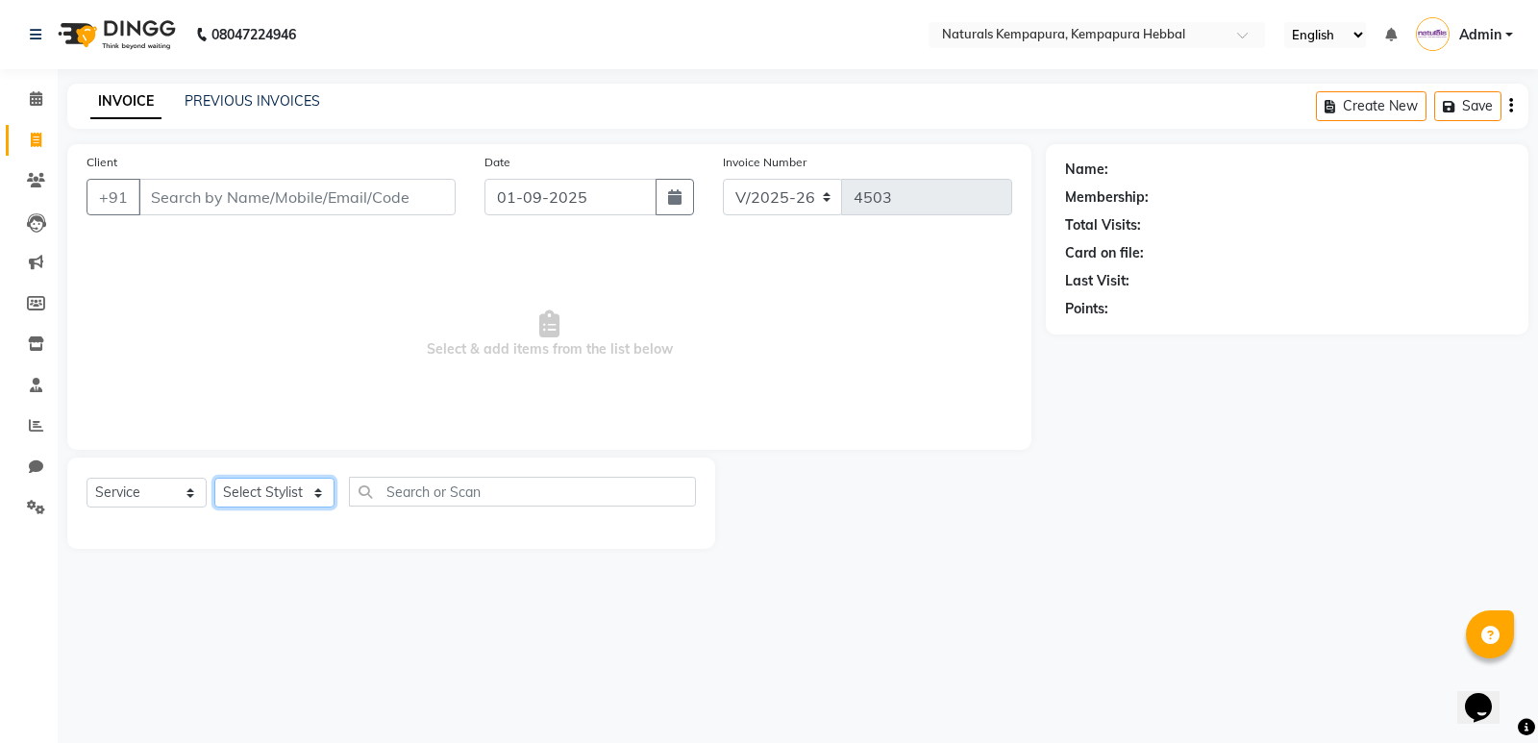
select select "70449"
click at [214, 478] on select "Select Stylist ADARSH DANISH DURGA HARI HARAN JENNIFER Manager MOHD AARIS MOHD …" at bounding box center [274, 493] width 120 height 30
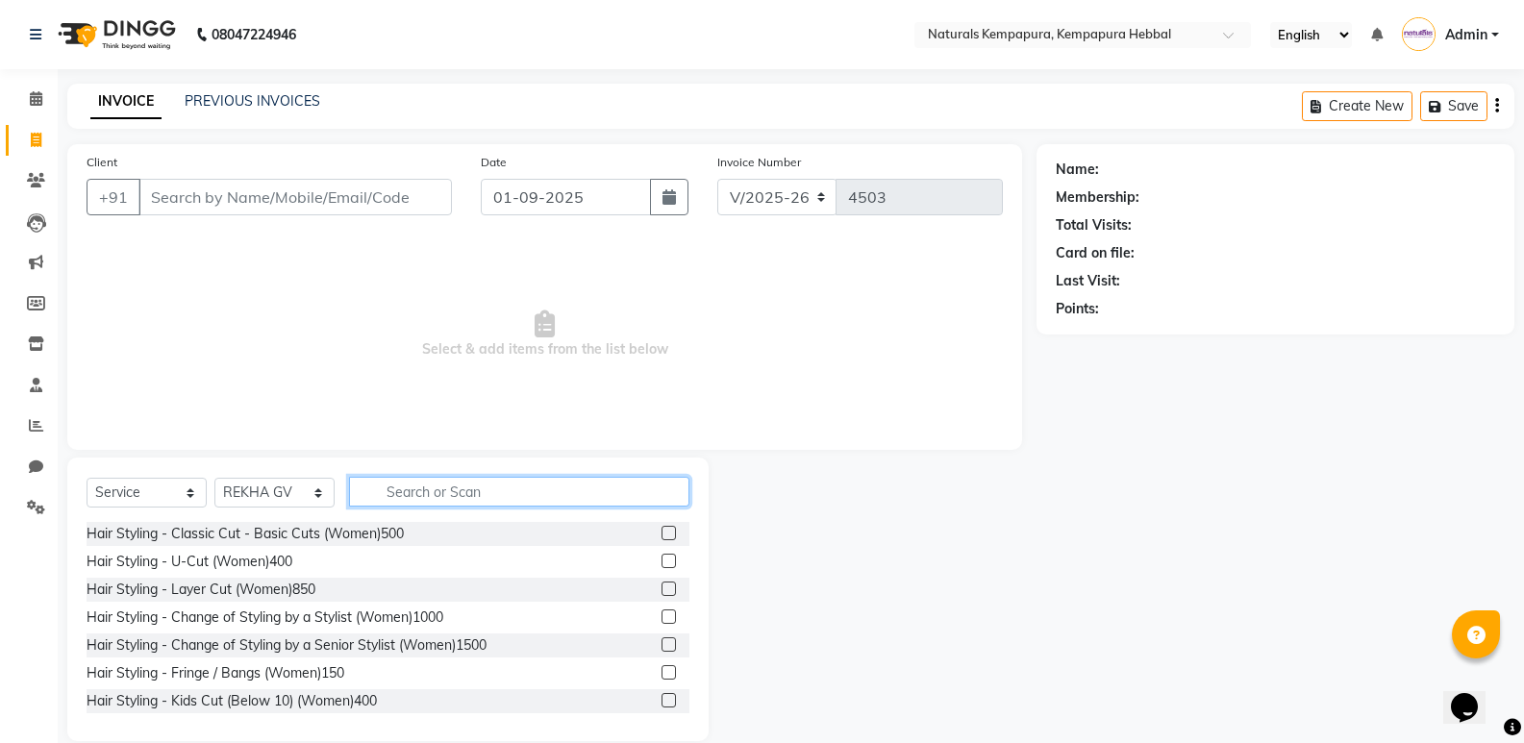
click at [377, 488] on input "text" at bounding box center [519, 492] width 340 height 30
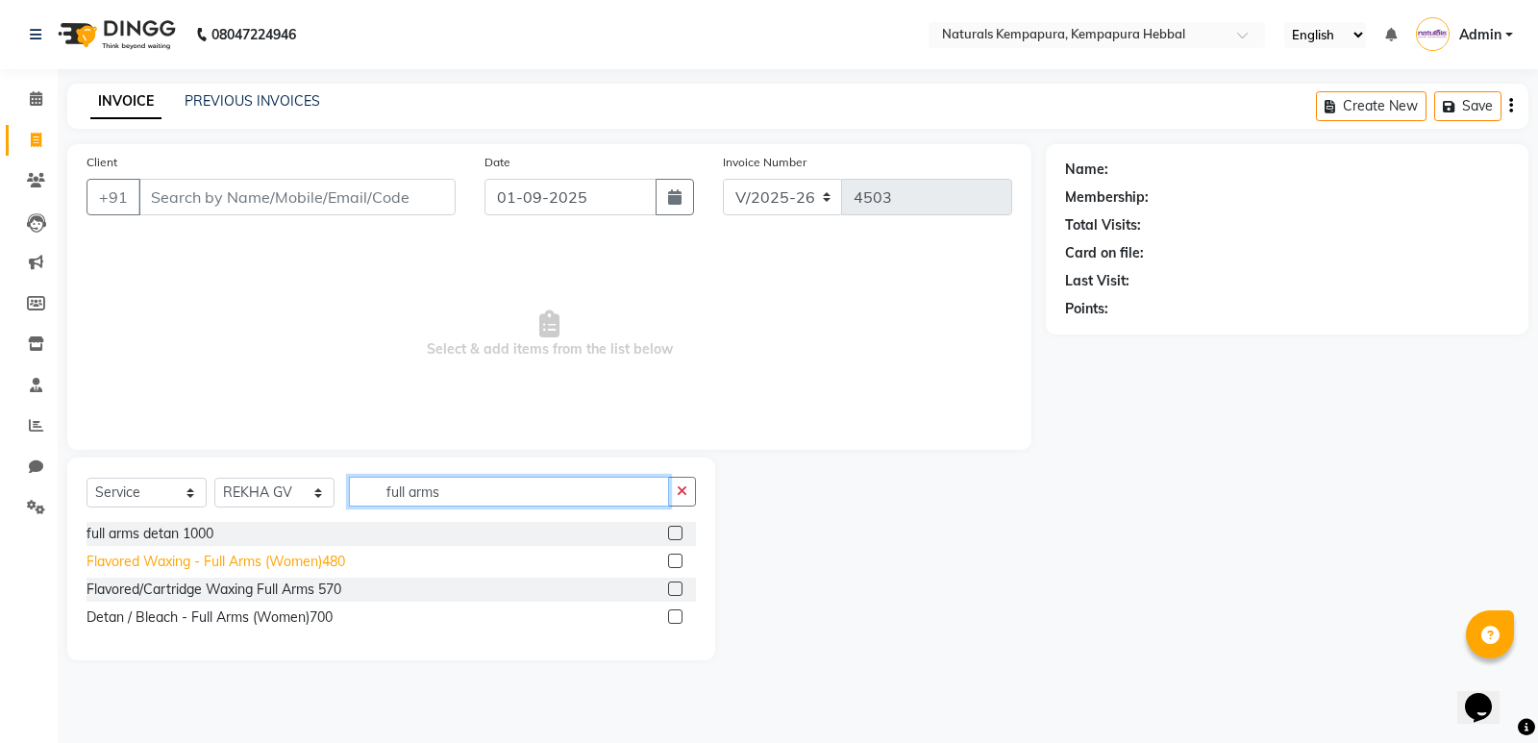
type input "full arms"
click at [278, 561] on div "Flavored Waxing - Full Arms (Women)480" at bounding box center [216, 562] width 259 height 20
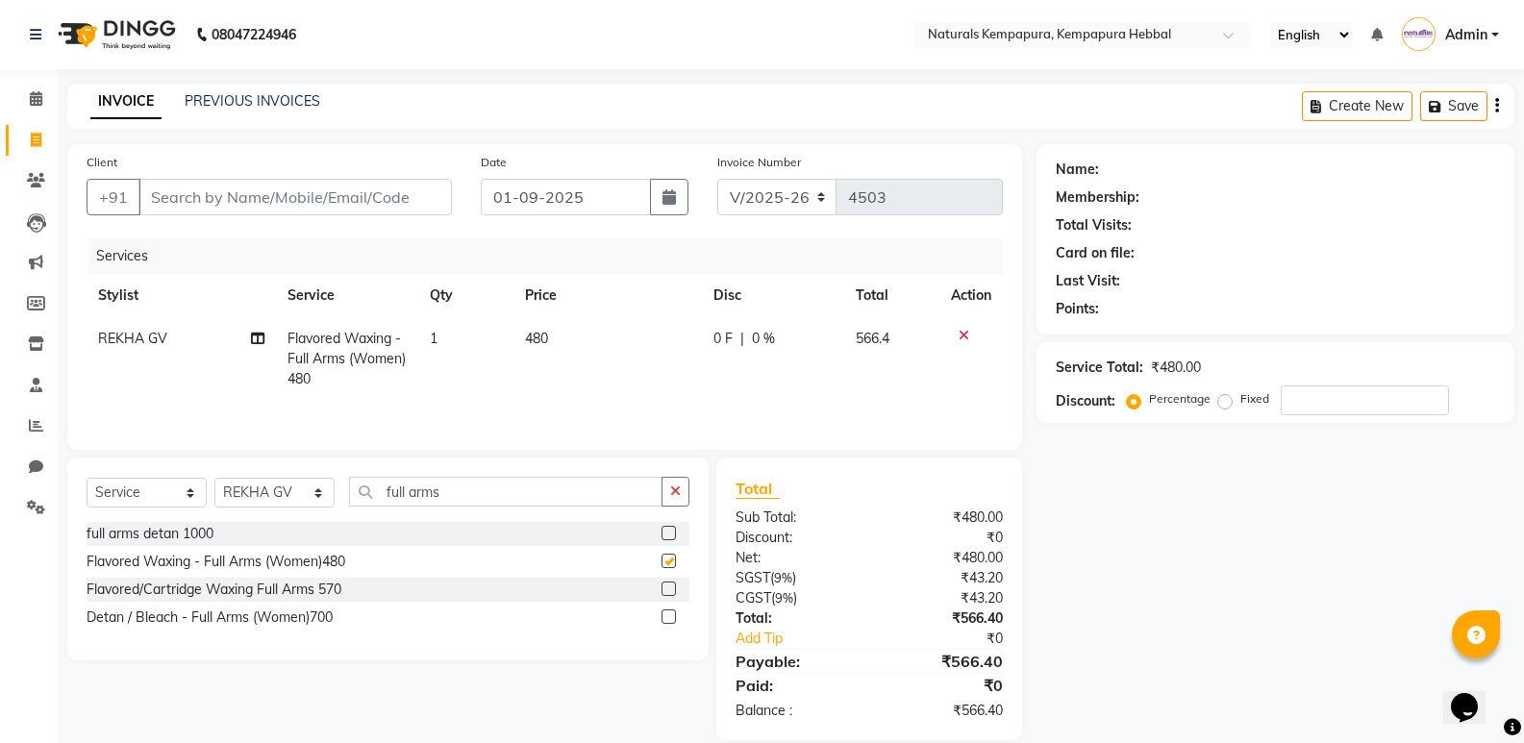
checkbox input "false"
click at [466, 494] on input "full arms" at bounding box center [505, 492] width 313 height 30
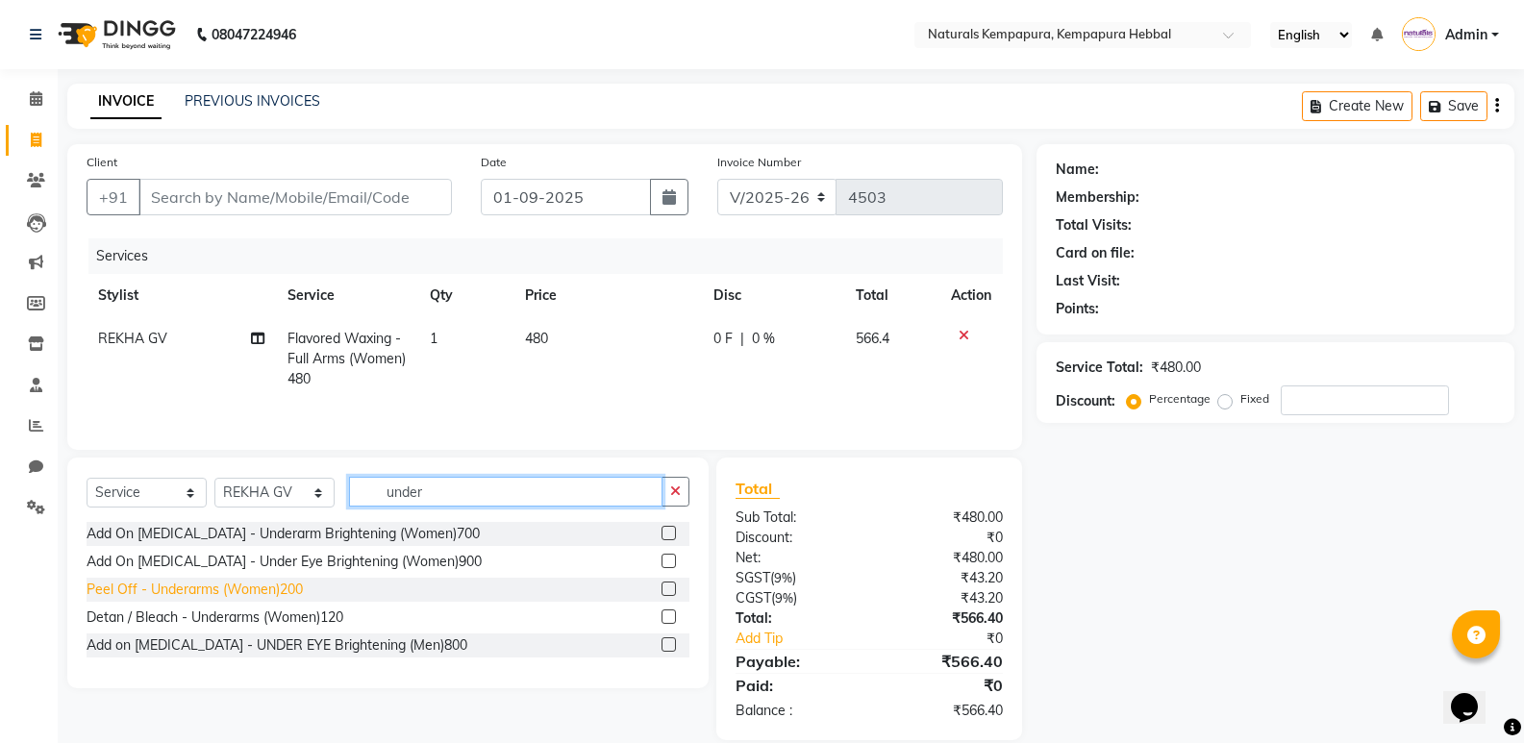
type input "under"
click at [261, 591] on div "Peel Off - Underarms (Women)200" at bounding box center [195, 590] width 216 height 20
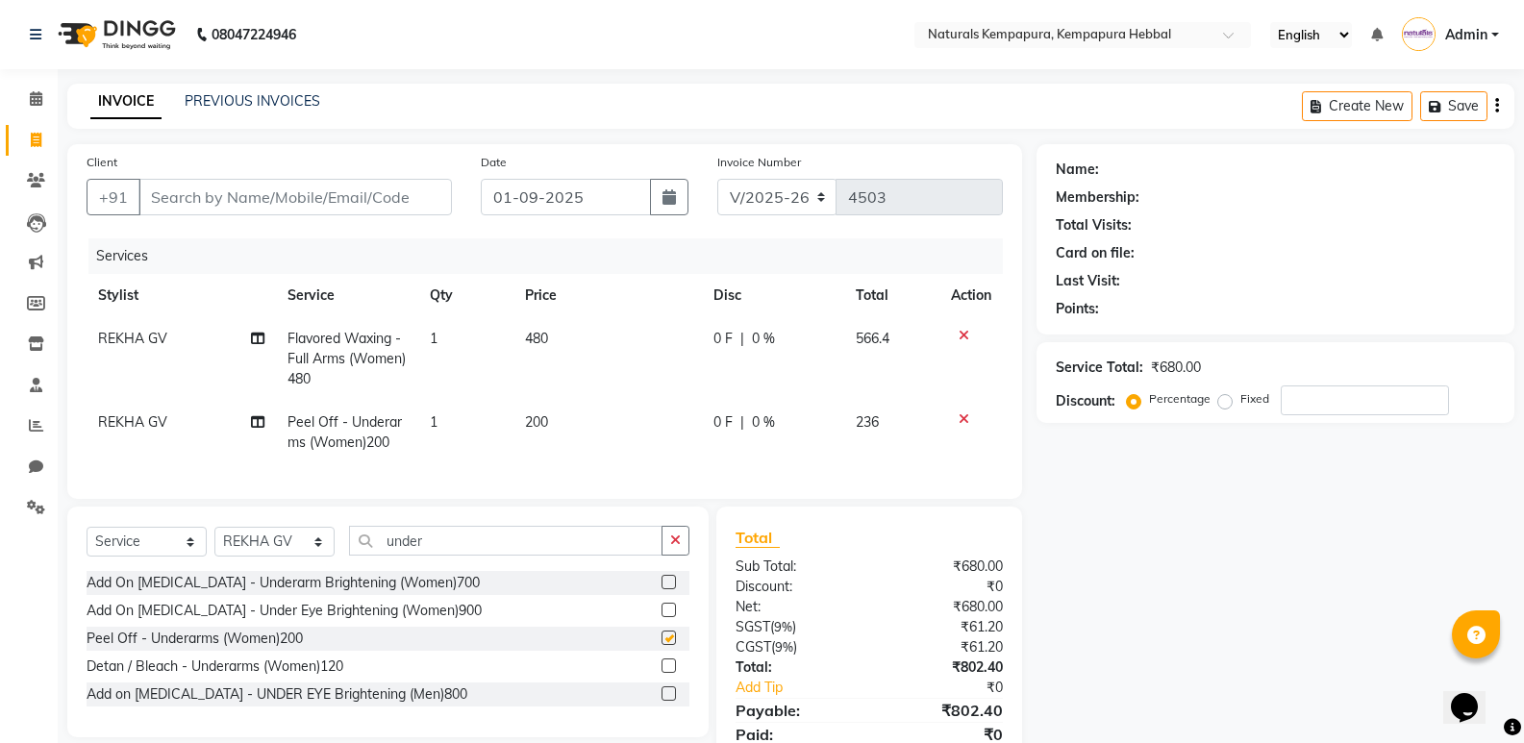
checkbox input "false"
click at [465, 556] on input "under" at bounding box center [505, 541] width 313 height 30
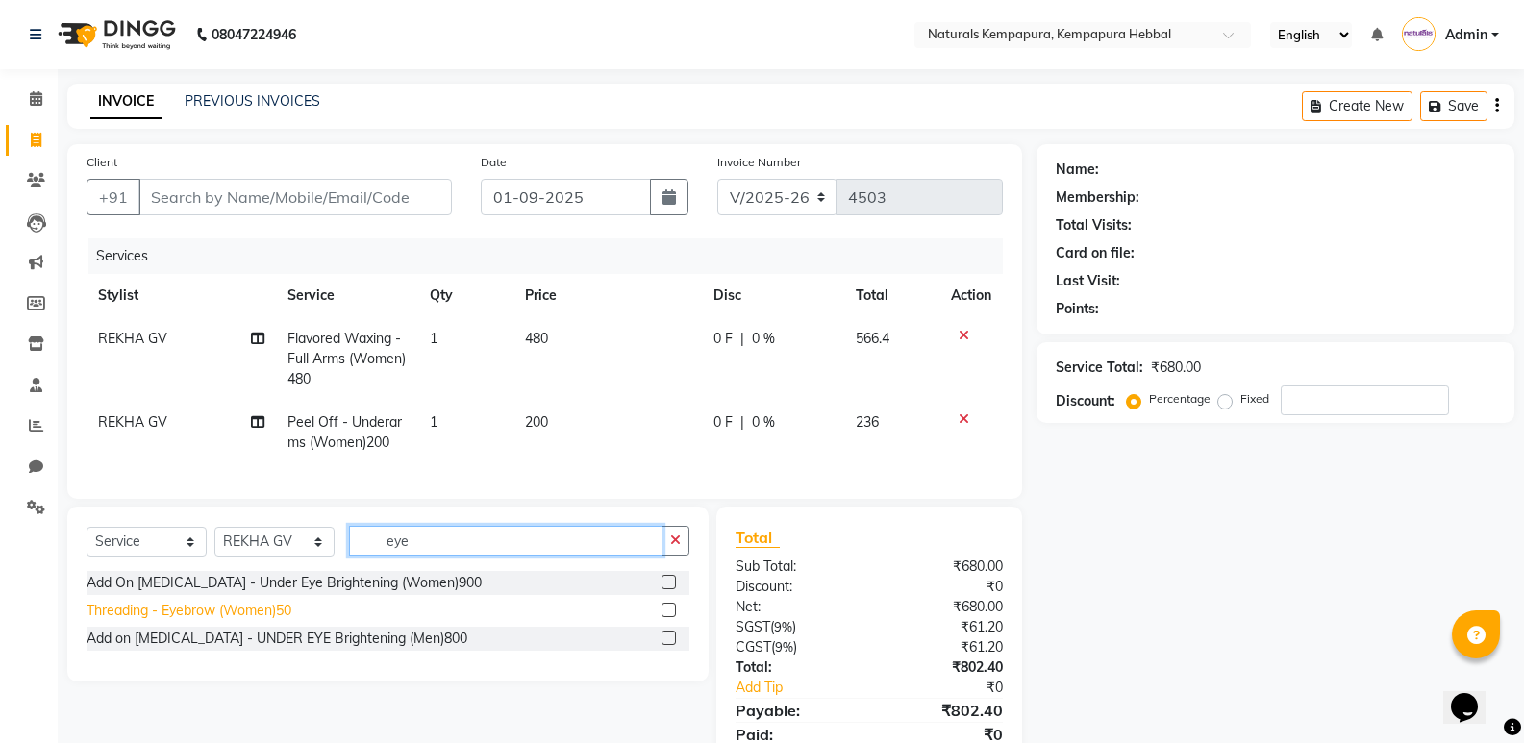
type input "eye"
click at [282, 621] on div "Threading - Eyebrow (Women)50" at bounding box center [189, 611] width 205 height 20
checkbox input "false"
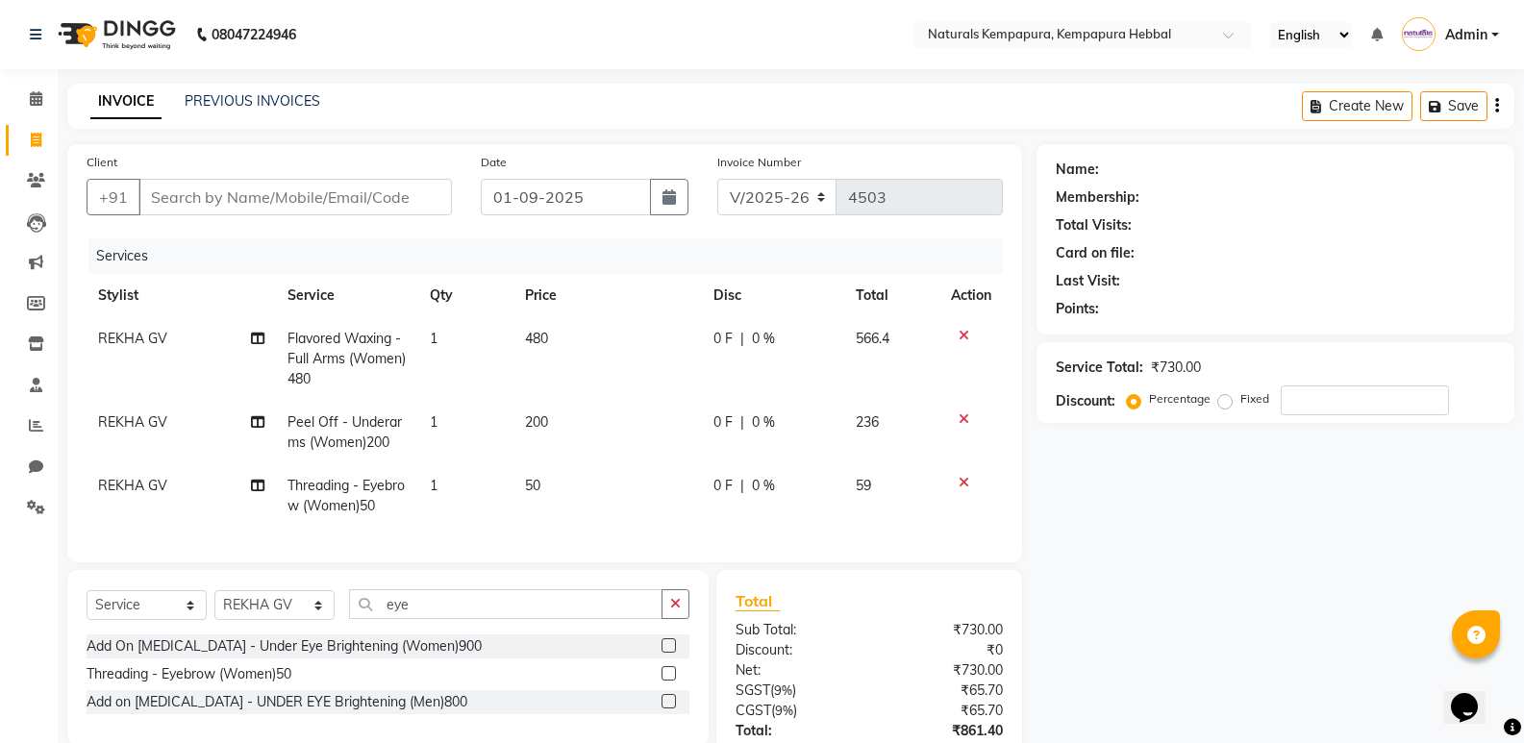
click at [463, 599] on div "Select Service Product Membership Package Voucher Prepaid Gift Card Select Styl…" at bounding box center [387, 657] width 641 height 175
click at [464, 619] on input "eye" at bounding box center [505, 604] width 313 height 30
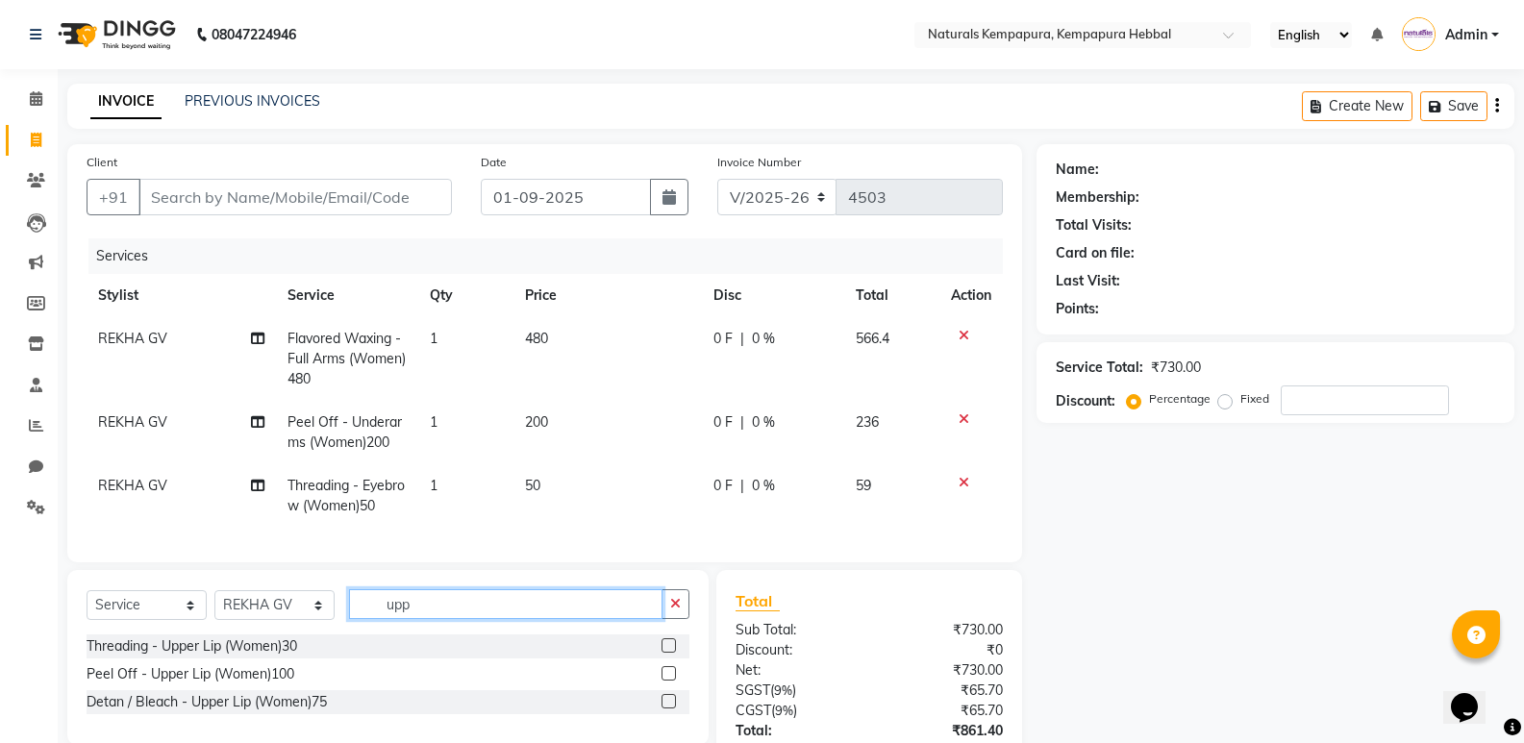
scroll to position [96, 0]
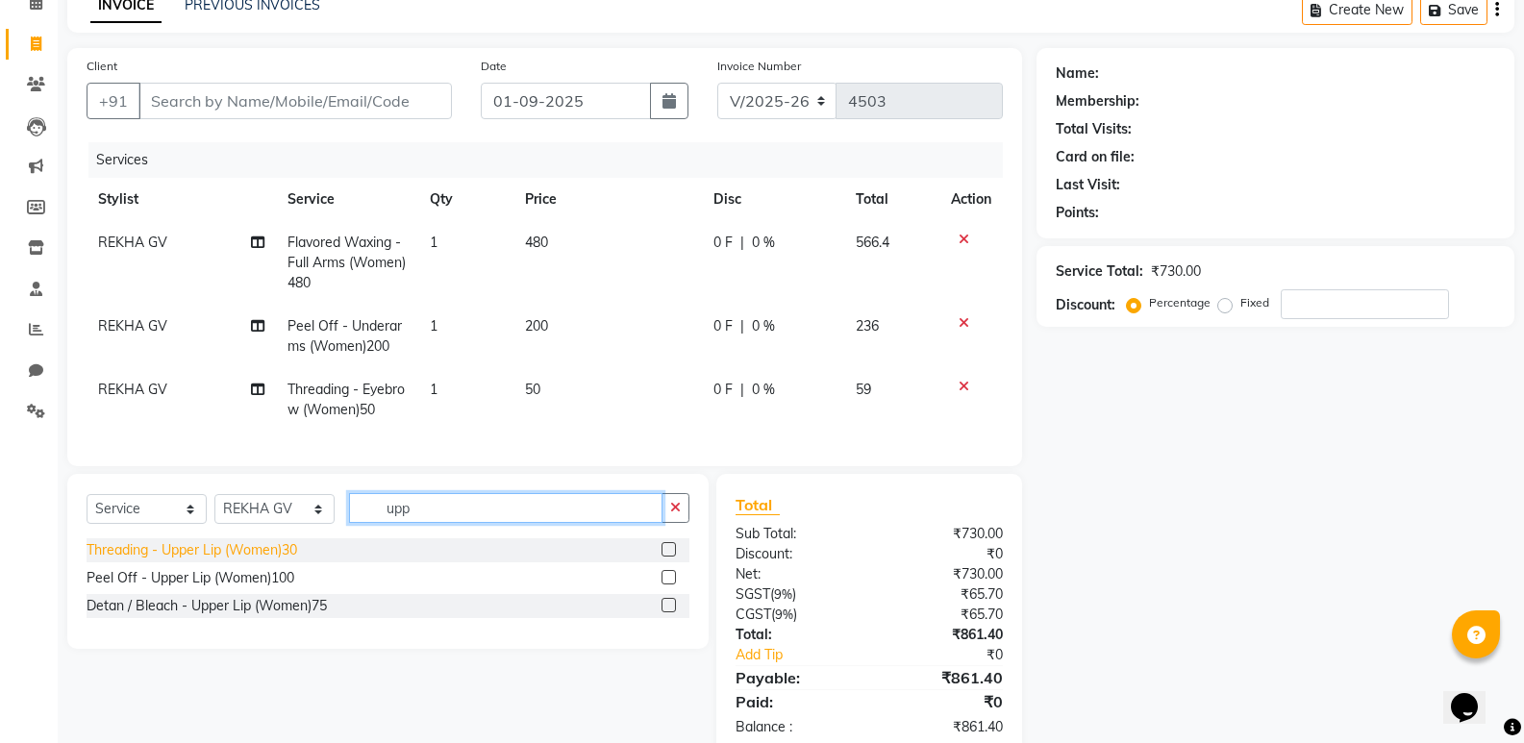
type input "upp"
click at [227, 561] on div "Threading - Upper Lip (Women)30" at bounding box center [192, 550] width 211 height 20
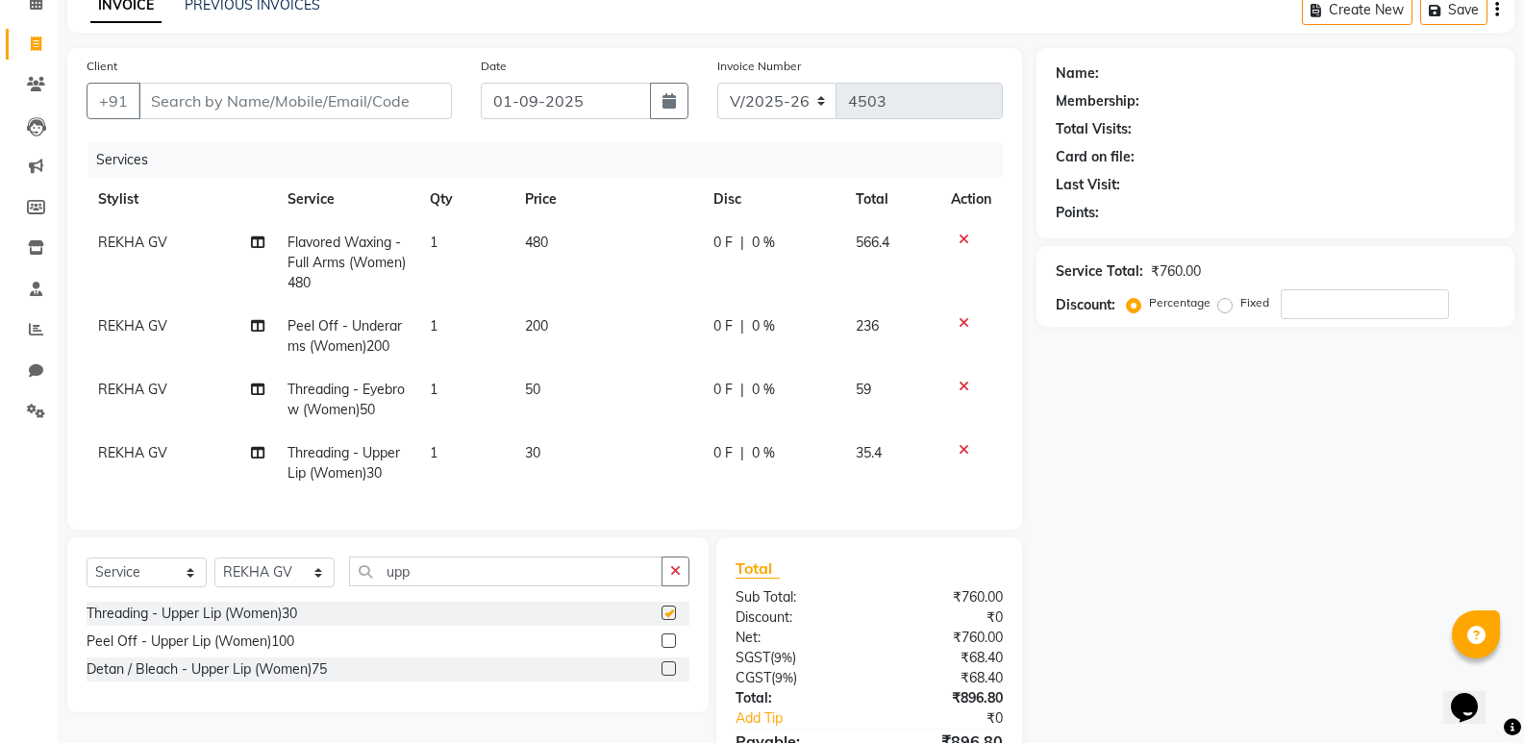
checkbox input "false"
click at [687, 580] on button "button" at bounding box center [676, 572] width 28 height 30
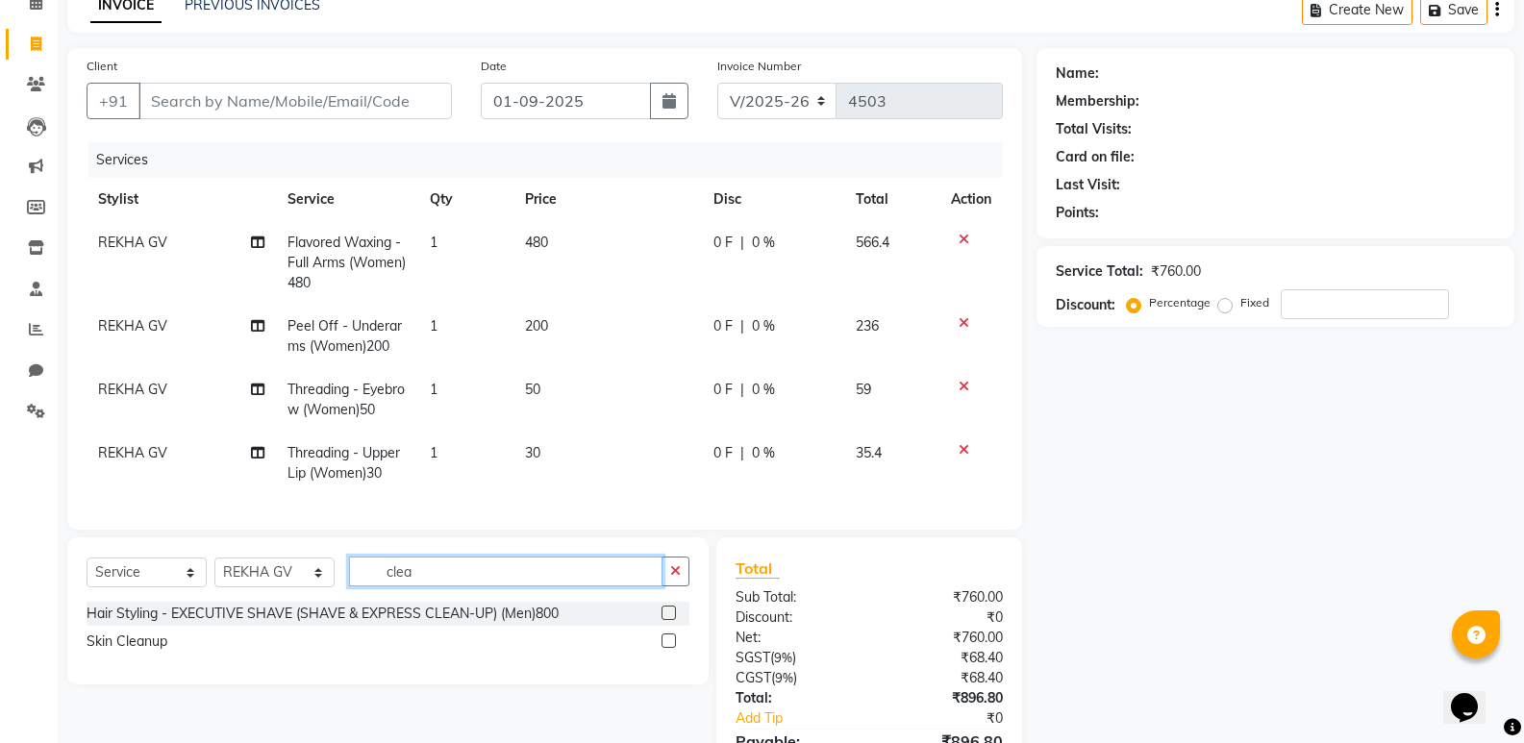
type input "clea"
click at [671, 648] on label at bounding box center [669, 641] width 14 height 14
click at [671, 648] on input "checkbox" at bounding box center [668, 642] width 12 height 12
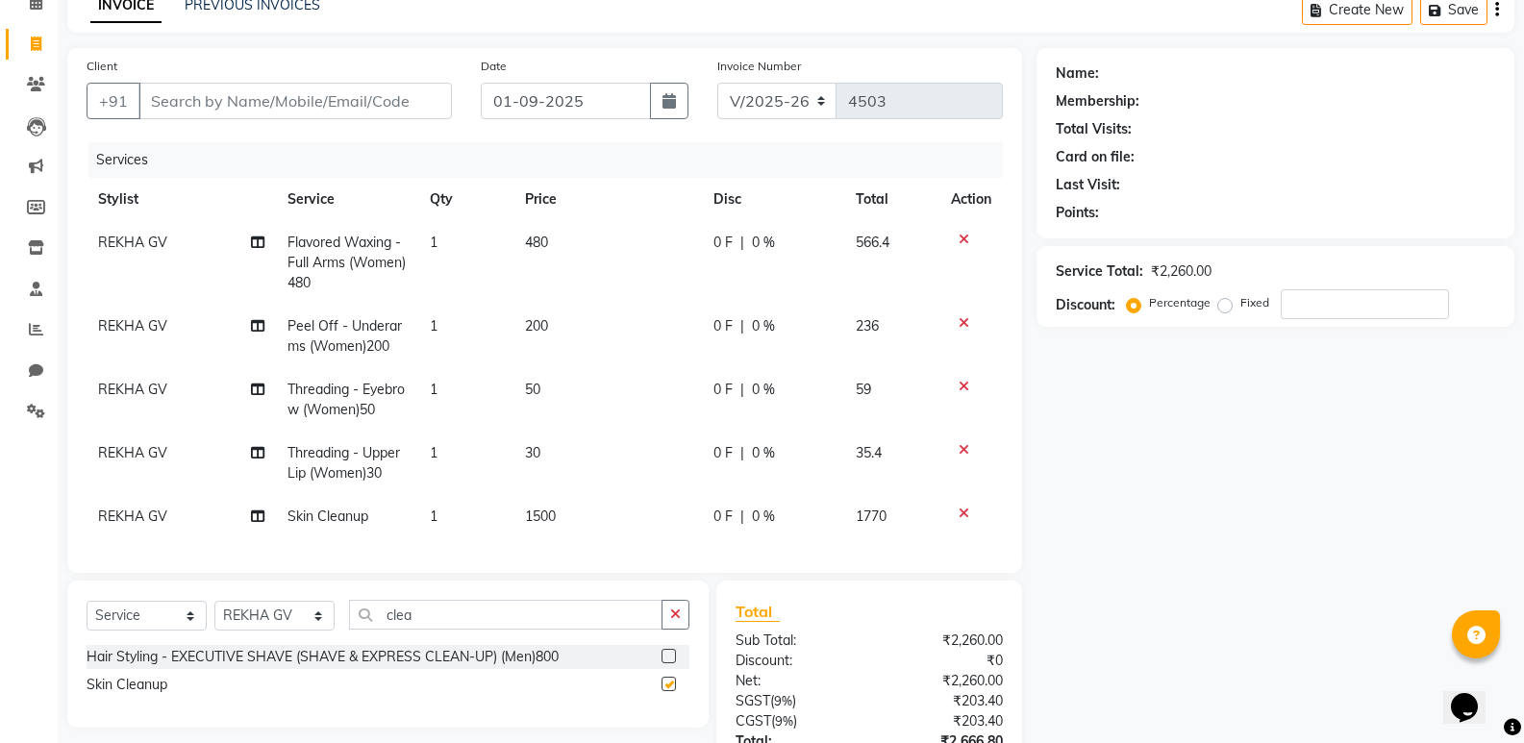
checkbox input "false"
click at [669, 625] on button "button" at bounding box center [676, 615] width 28 height 30
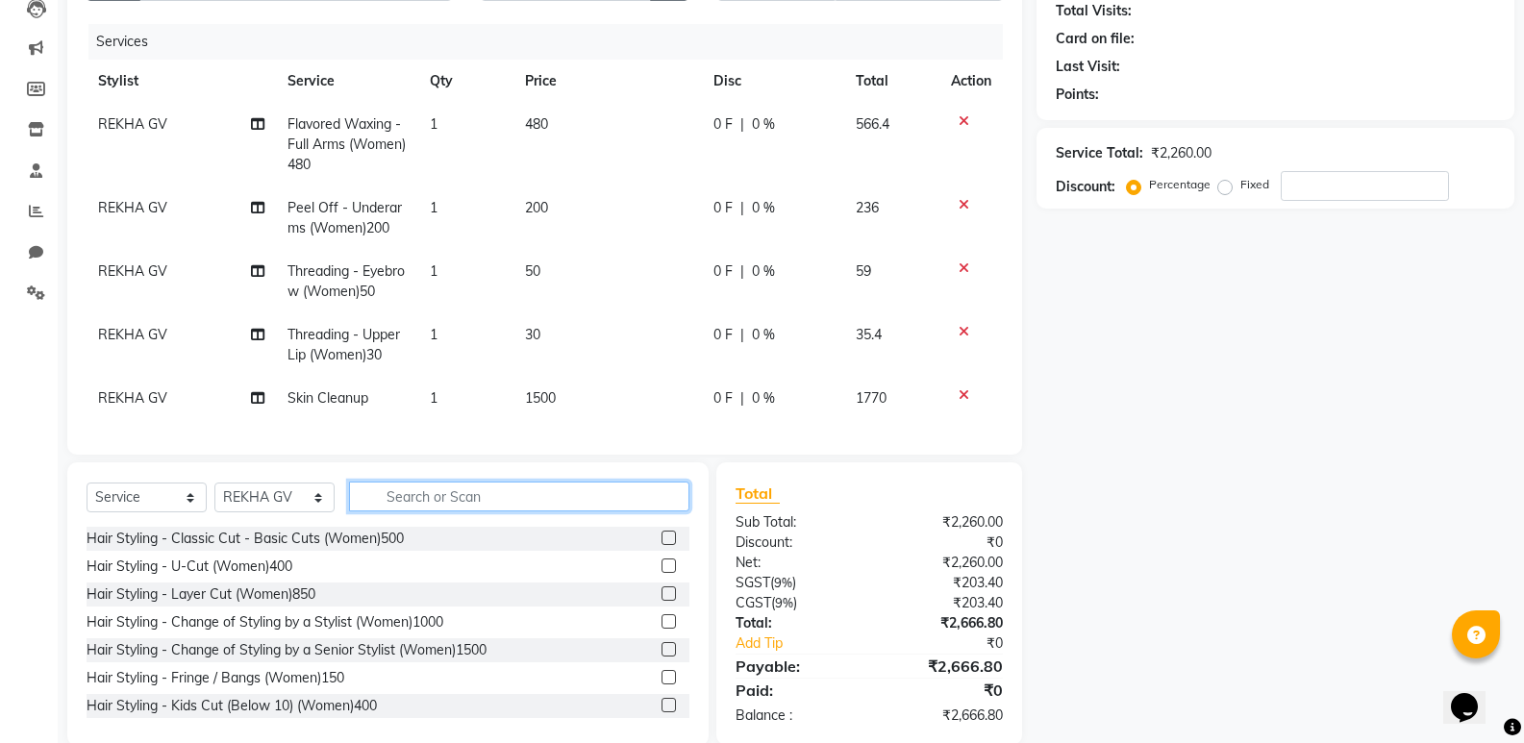
scroll to position [261, 0]
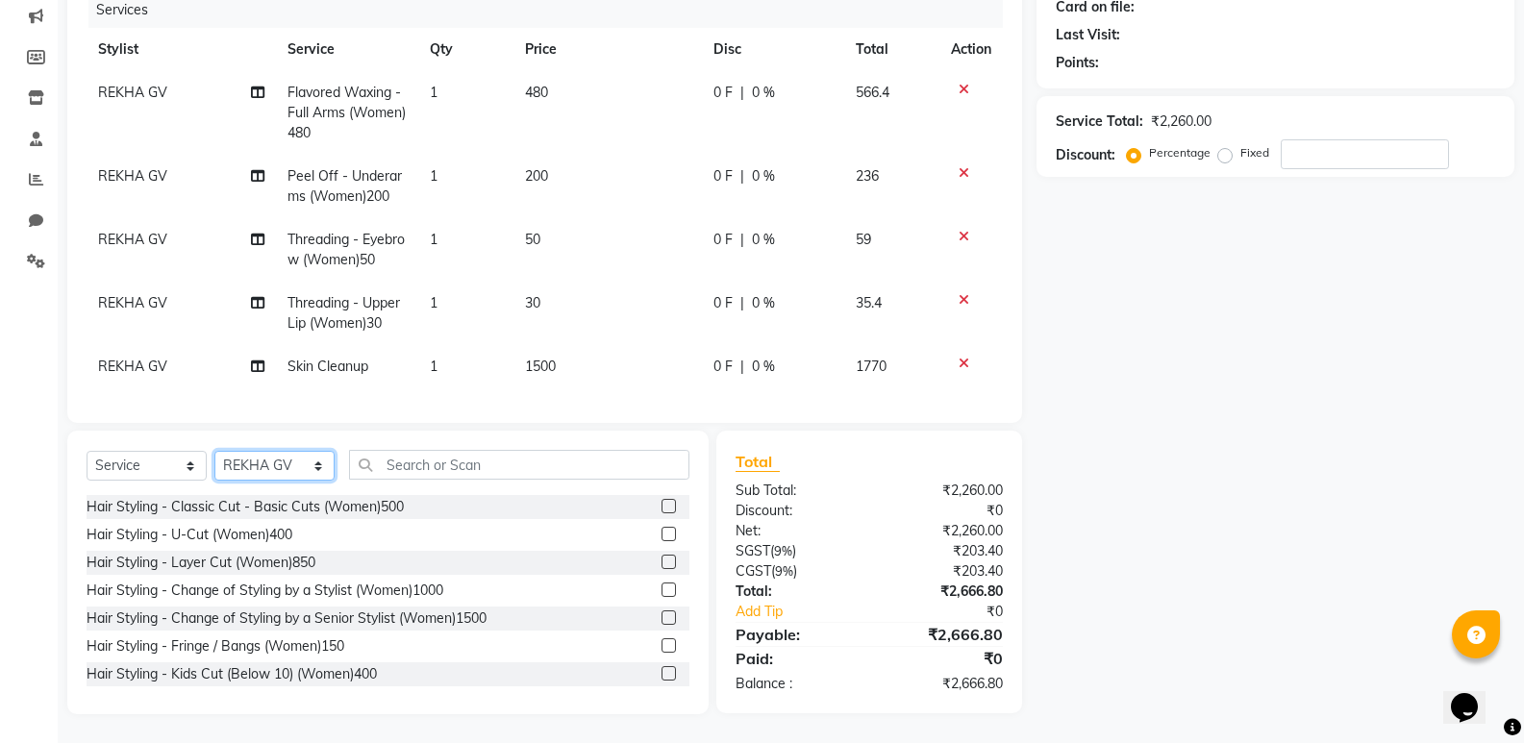
click at [262, 463] on select "Select Stylist ADARSH DANISH DURGA HARI HARAN JENNIFER Manager MOHD AARIS MOHD …" at bounding box center [274, 466] width 120 height 30
select select "70442"
click at [214, 451] on select "Select Stylist ADARSH DANISH DURGA HARI HARAN JENNIFER Manager MOHD AARIS MOHD …" at bounding box center [274, 466] width 120 height 30
click at [426, 451] on input "text" at bounding box center [519, 465] width 340 height 30
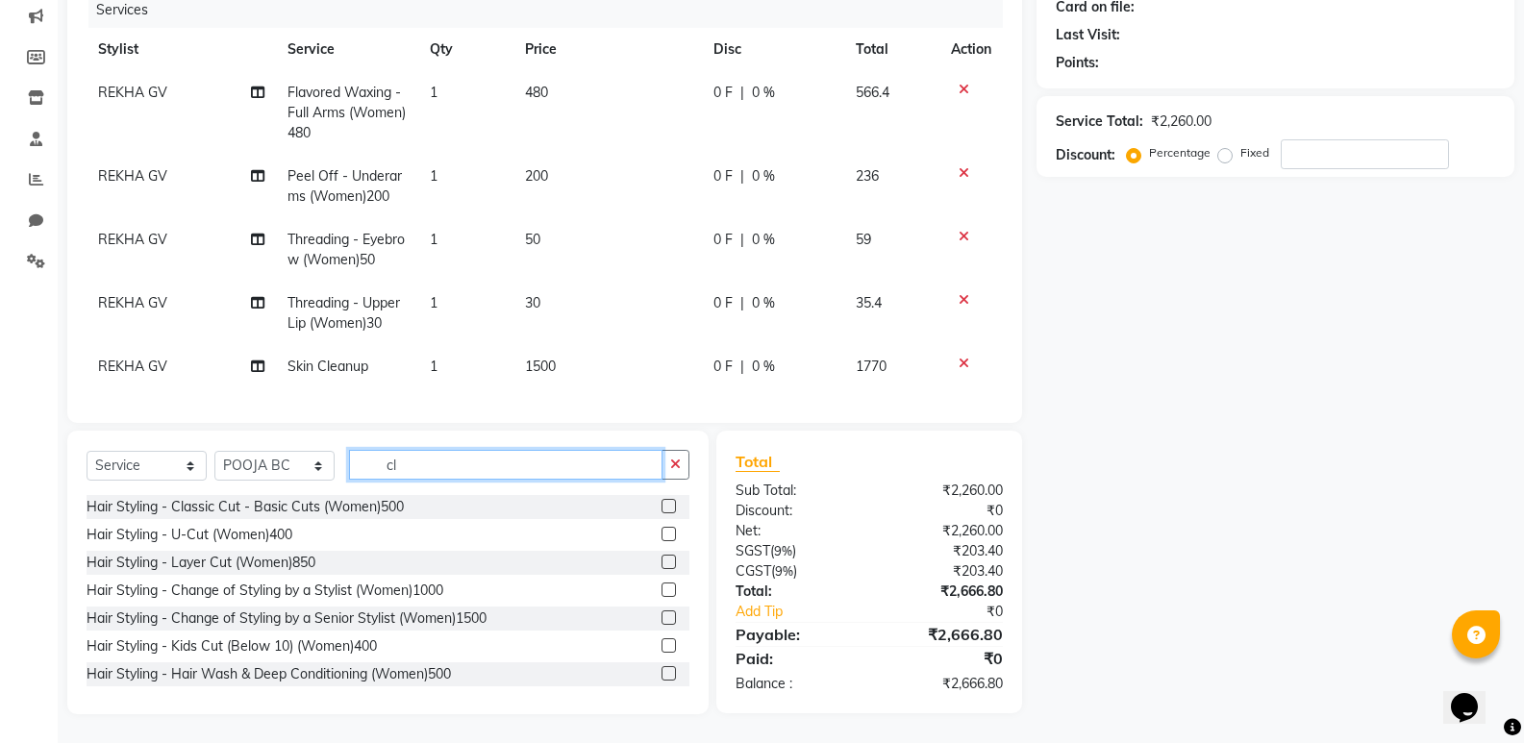
scroll to position [260, 0]
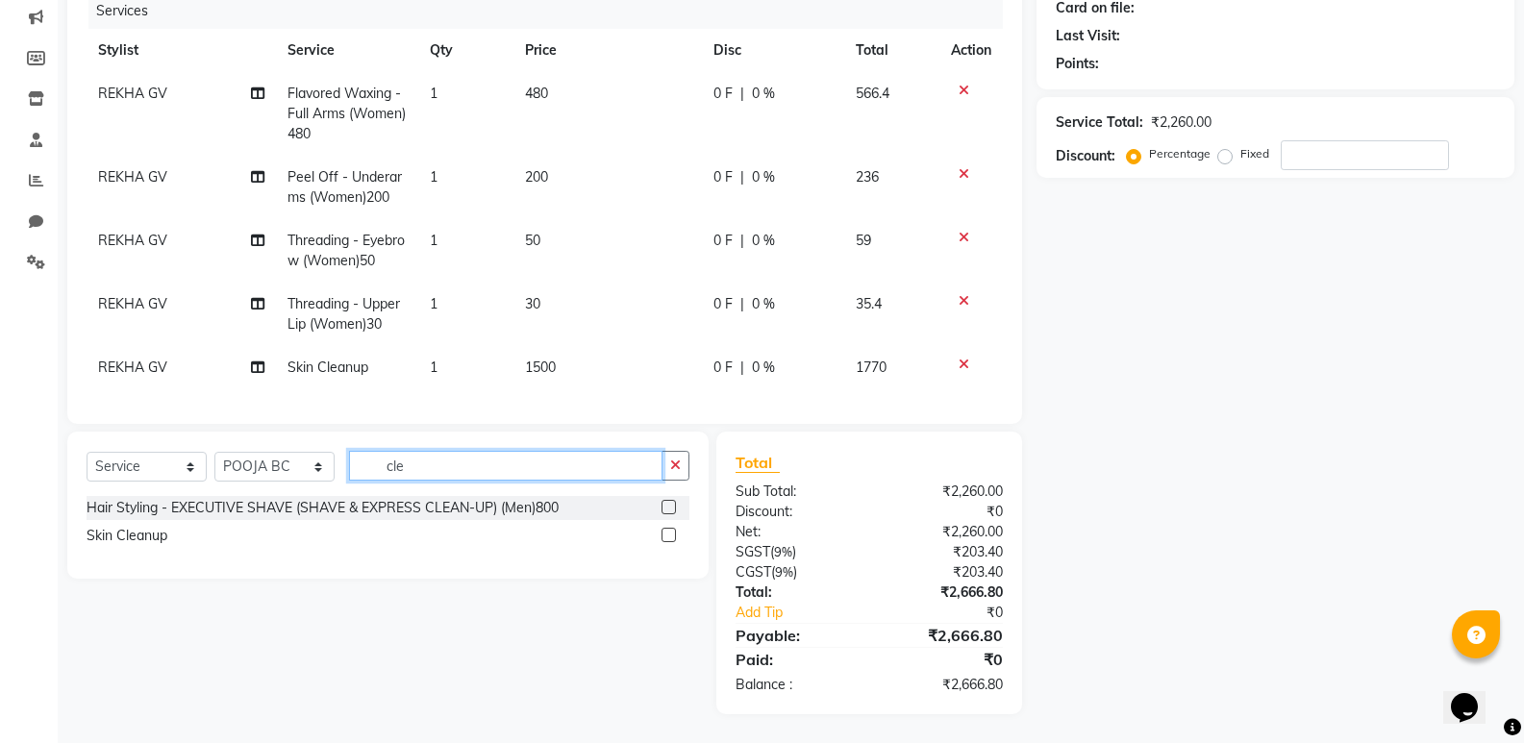
type input "cle"
click at [663, 531] on label at bounding box center [669, 535] width 14 height 14
click at [663, 531] on input "checkbox" at bounding box center [668, 536] width 12 height 12
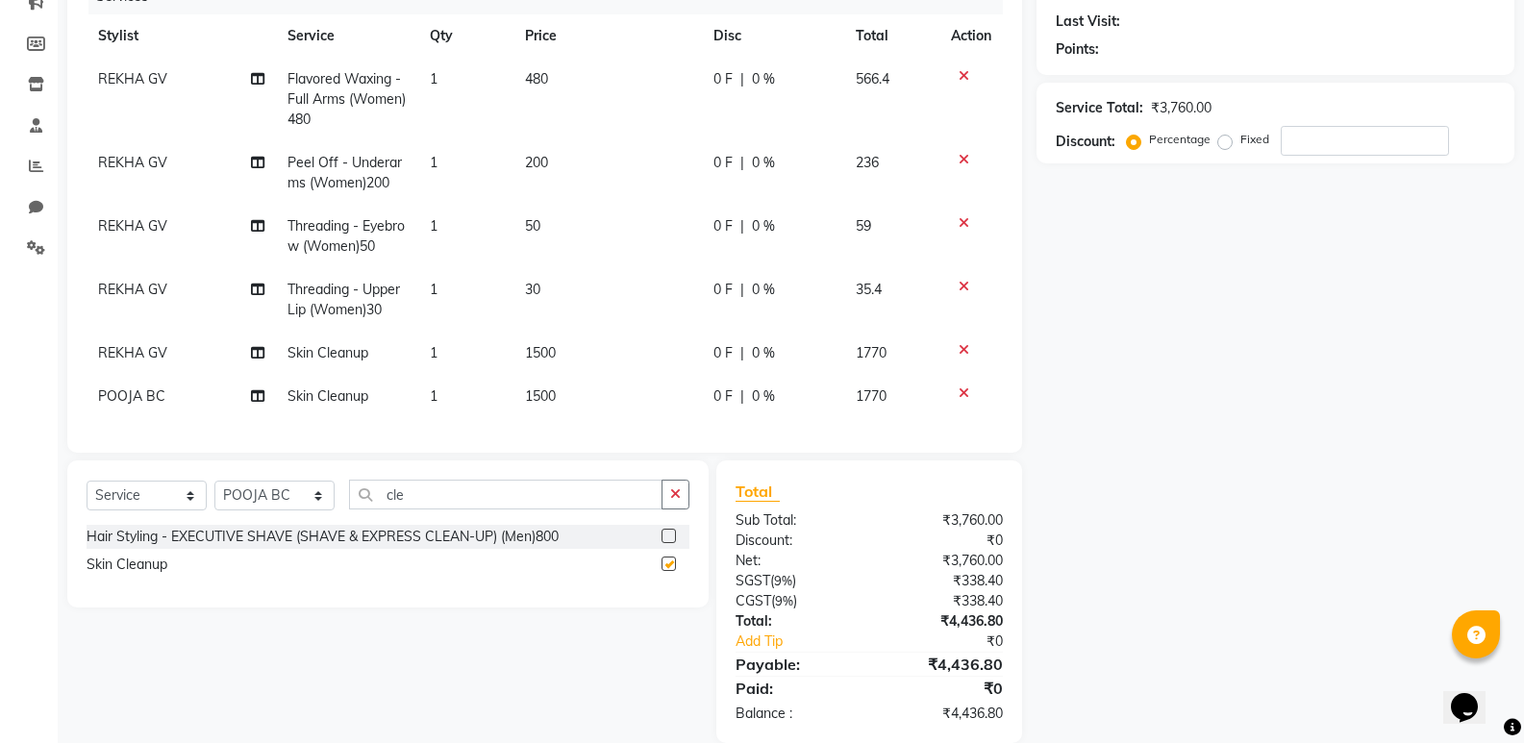
checkbox input "false"
click at [618, 510] on input "cle" at bounding box center [505, 495] width 313 height 30
click at [292, 502] on select "Select Stylist ADARSH DANISH DURGA HARI HARAN JENNIFER Manager MOHD AARIS MOHD …" at bounding box center [274, 496] width 120 height 30
select select "70439"
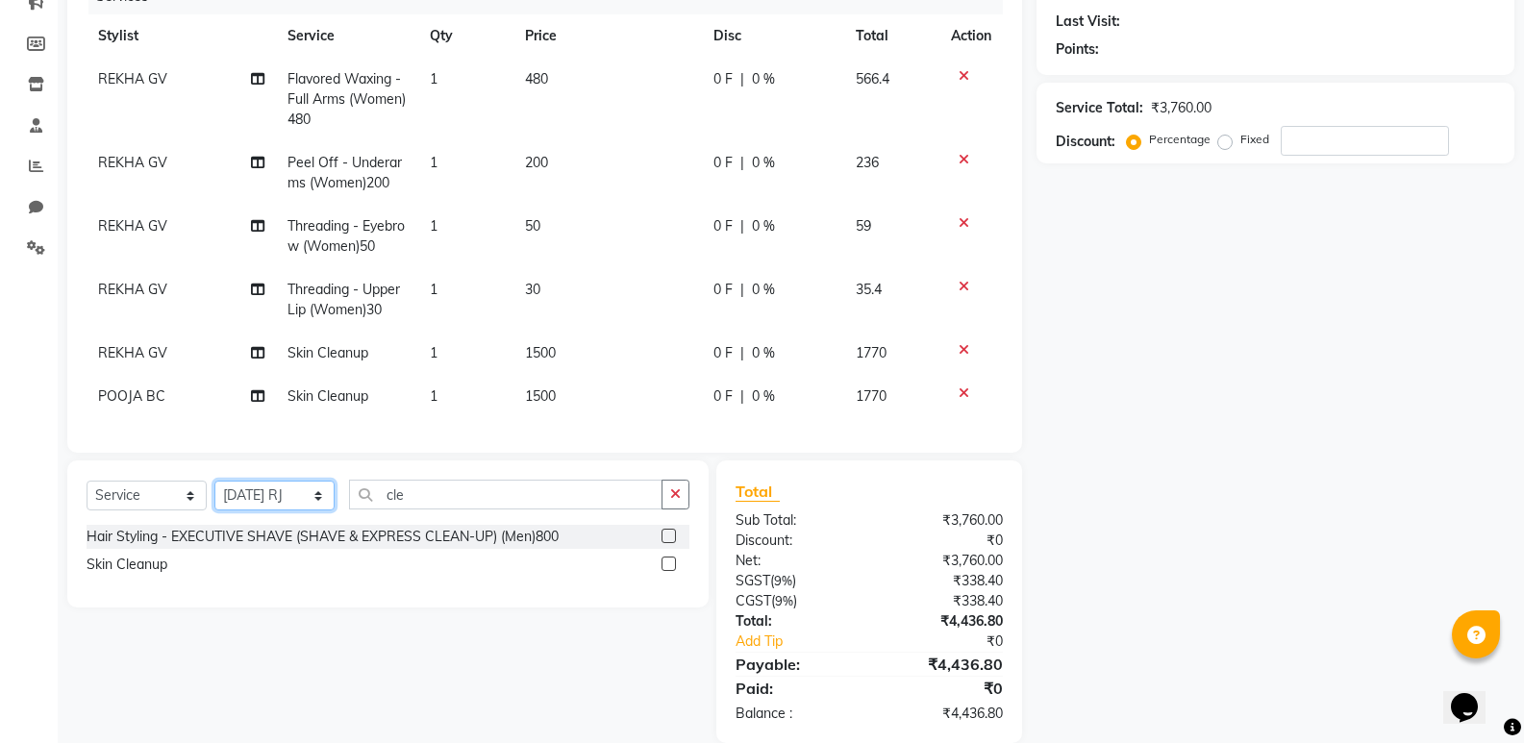
click at [214, 495] on select "Select Stylist ADARSH DANISH DURGA HARI HARAN JENNIFER Manager MOHD AARIS MOHD …" at bounding box center [274, 496] width 120 height 30
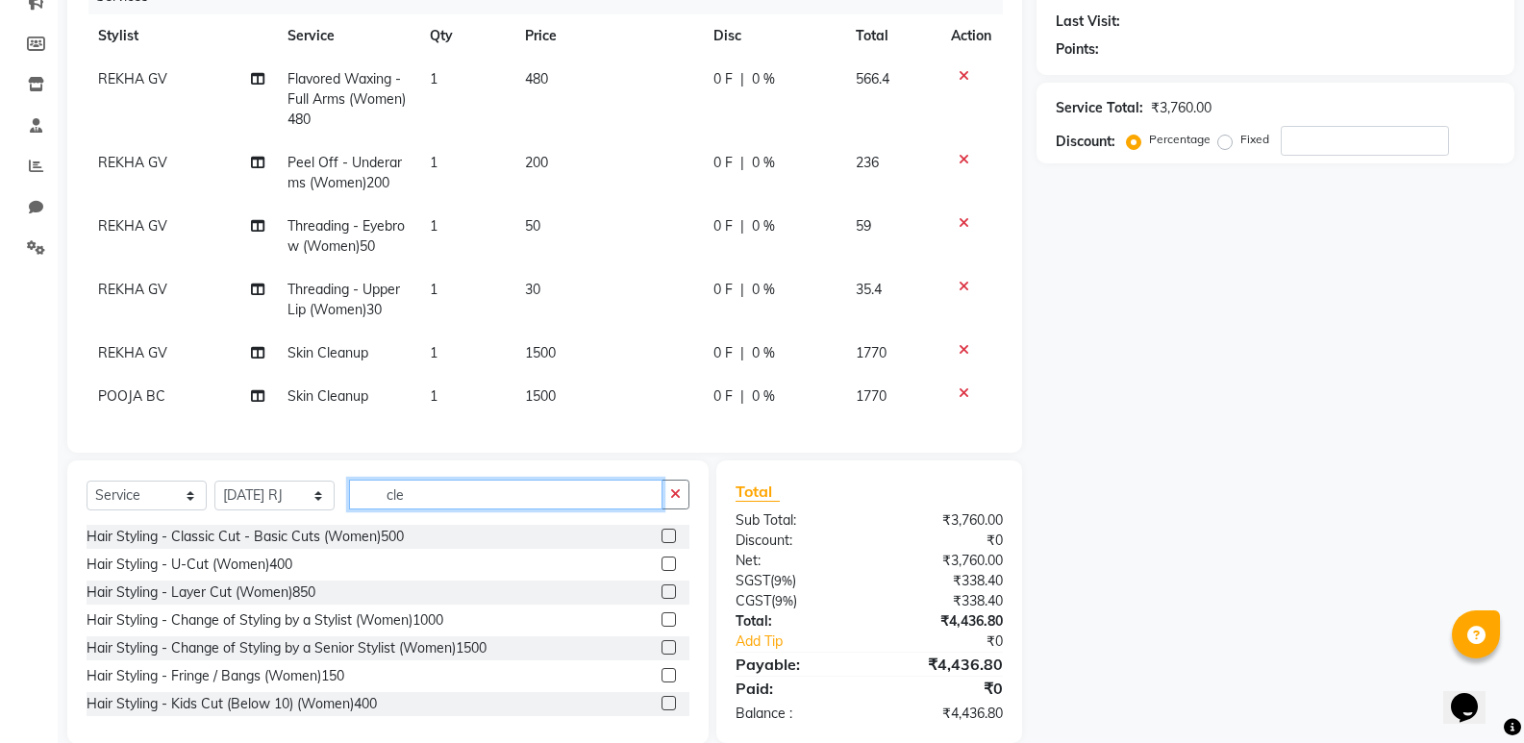
click at [427, 510] on input "cle" at bounding box center [505, 495] width 313 height 30
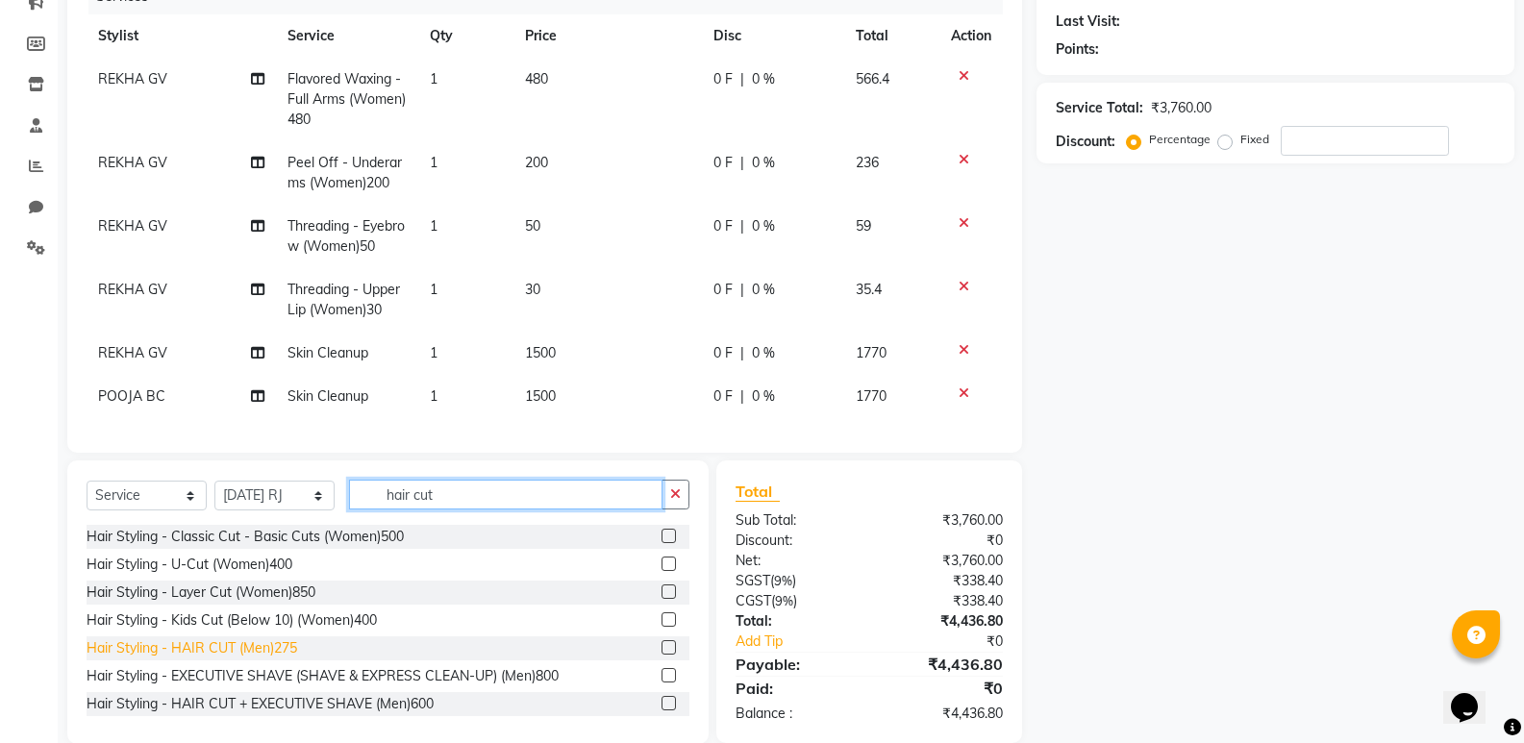
type input "hair cut"
click at [276, 659] on div "Hair Styling - HAIR CUT (Men)275" at bounding box center [192, 648] width 211 height 20
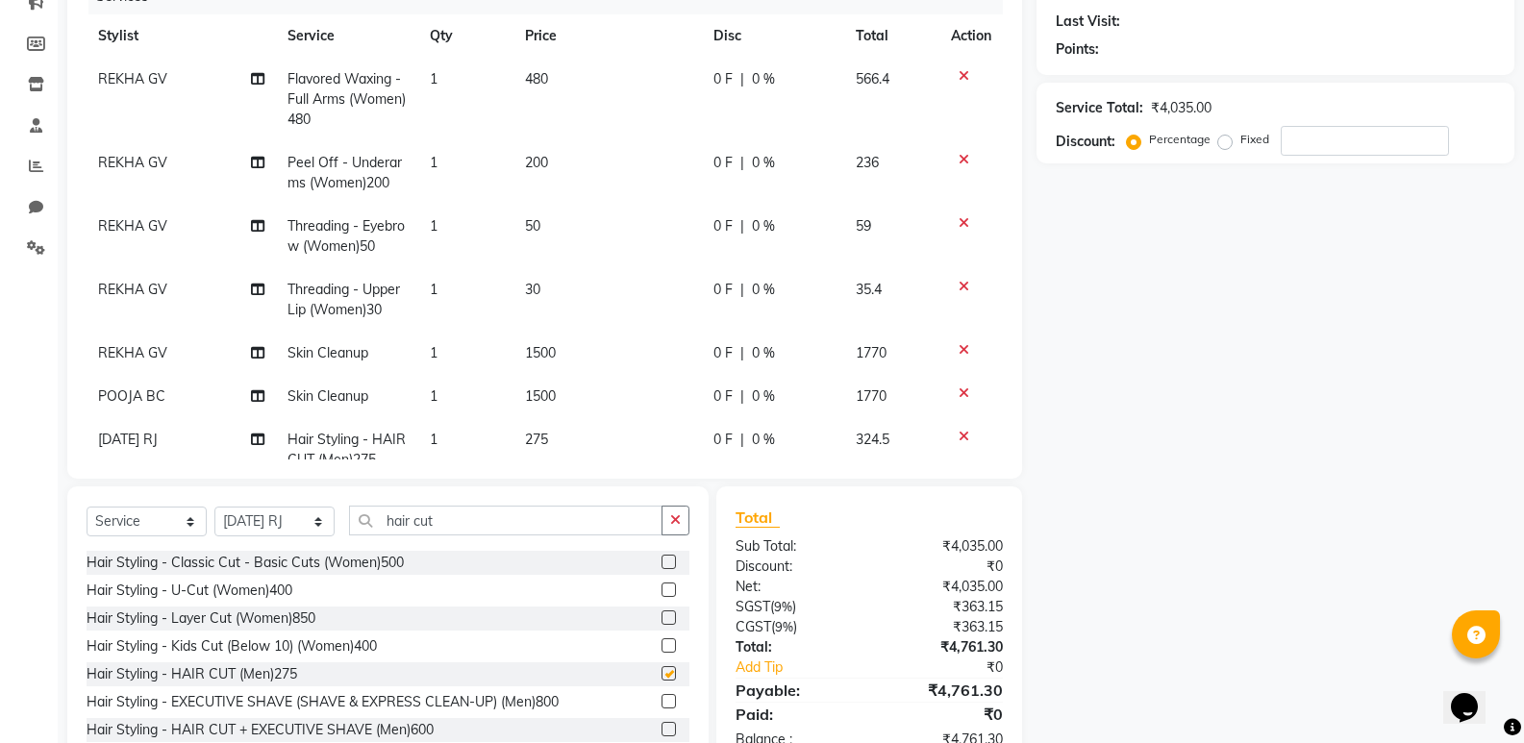
checkbox input "false"
click at [492, 532] on input "hair cut" at bounding box center [505, 521] width 313 height 30
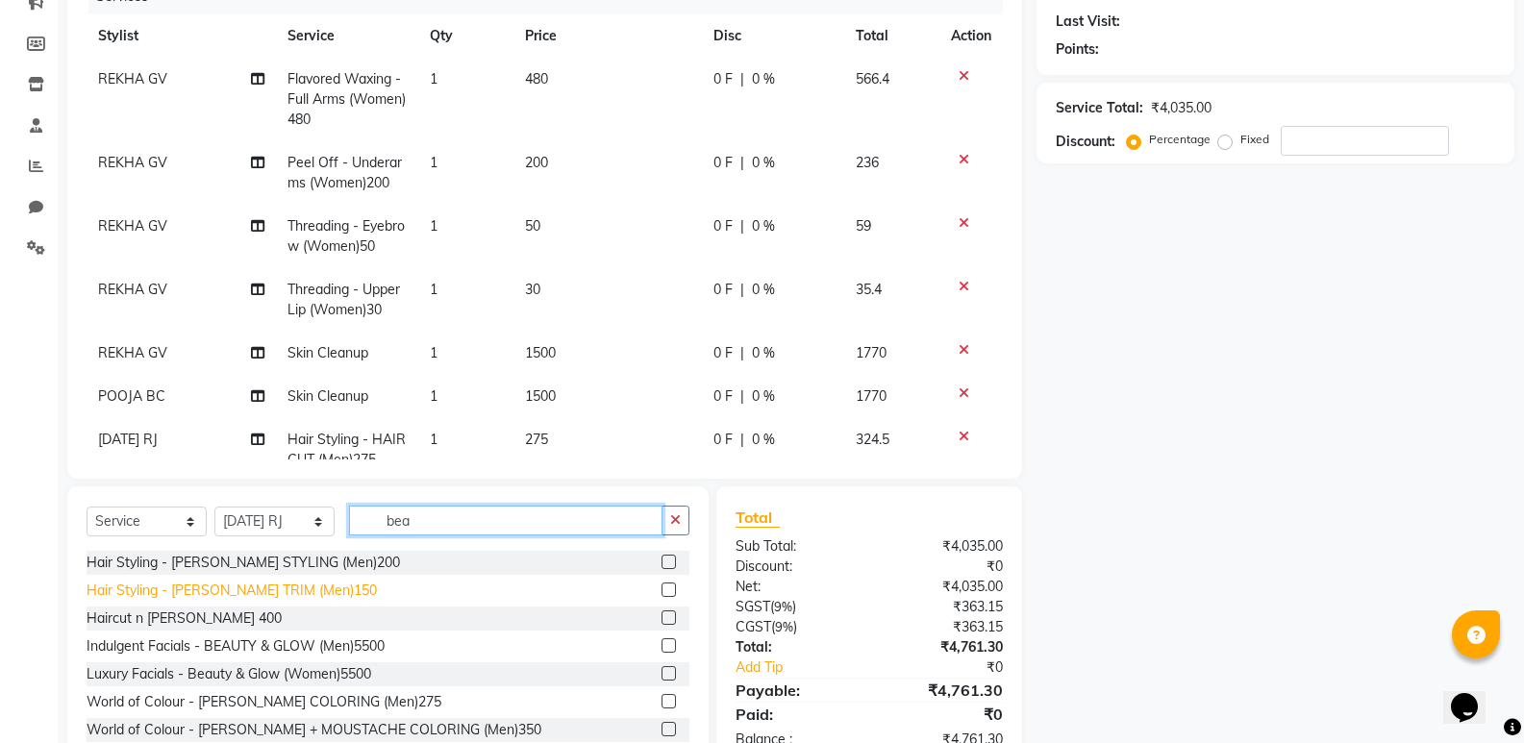
type input "bea"
click at [268, 583] on div "Hair Styling - [PERSON_NAME] TRIM (Men)150" at bounding box center [232, 591] width 290 height 20
checkbox input "false"
click at [514, 518] on input "bea" at bounding box center [505, 521] width 313 height 30
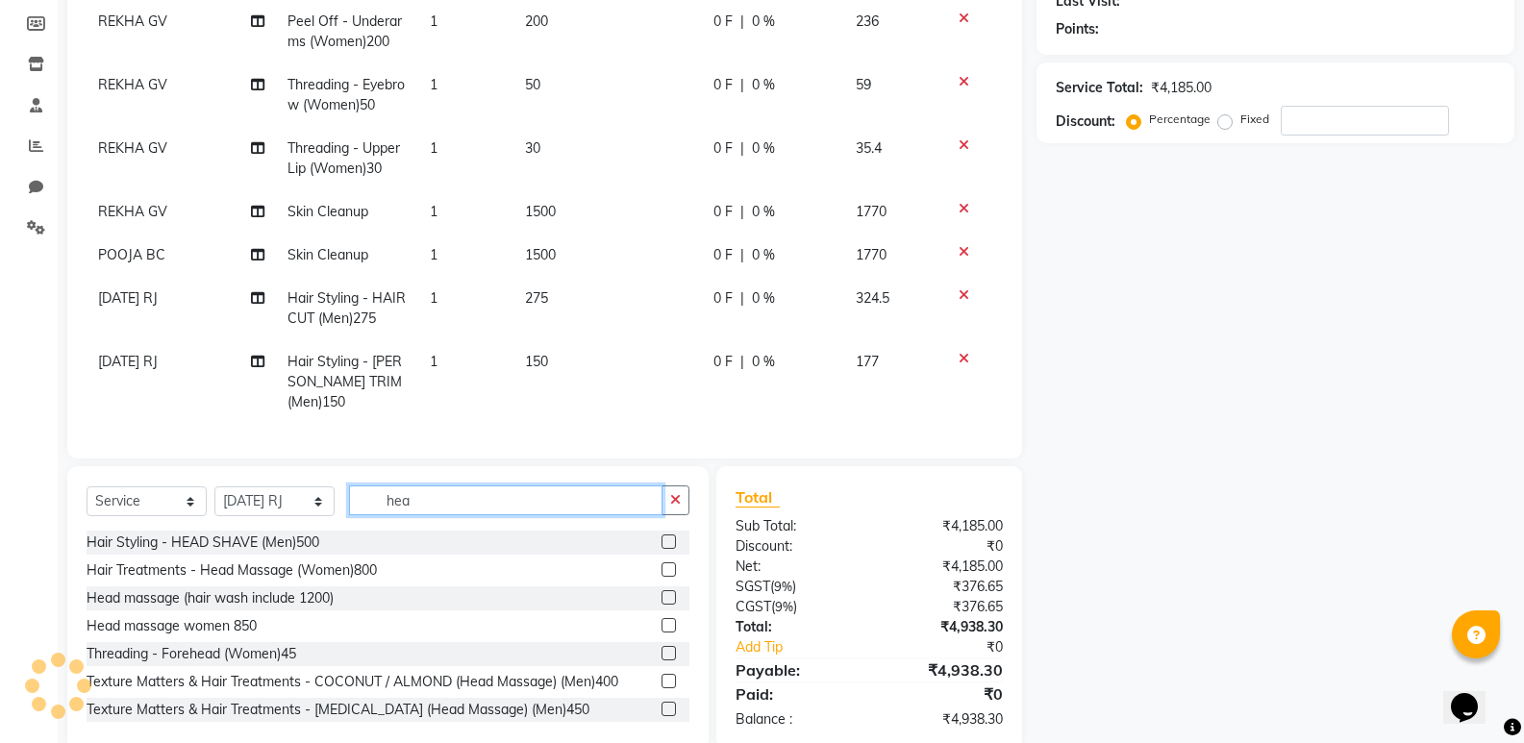
scroll to position [315, 0]
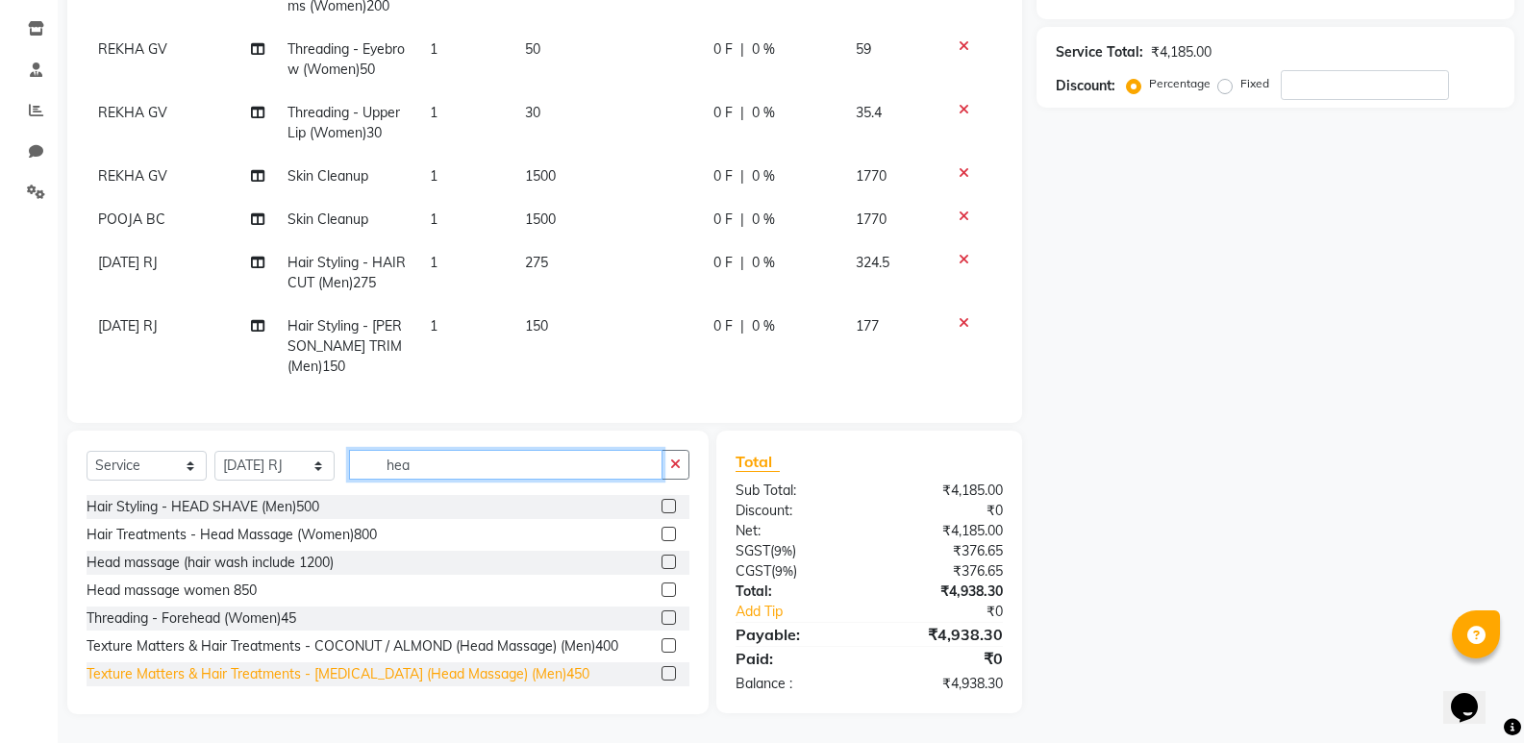
type input "hea"
click at [440, 676] on div "Texture Matters & Hair Treatments - [MEDICAL_DATA] (Head Massage) (Men)450" at bounding box center [338, 674] width 503 height 20
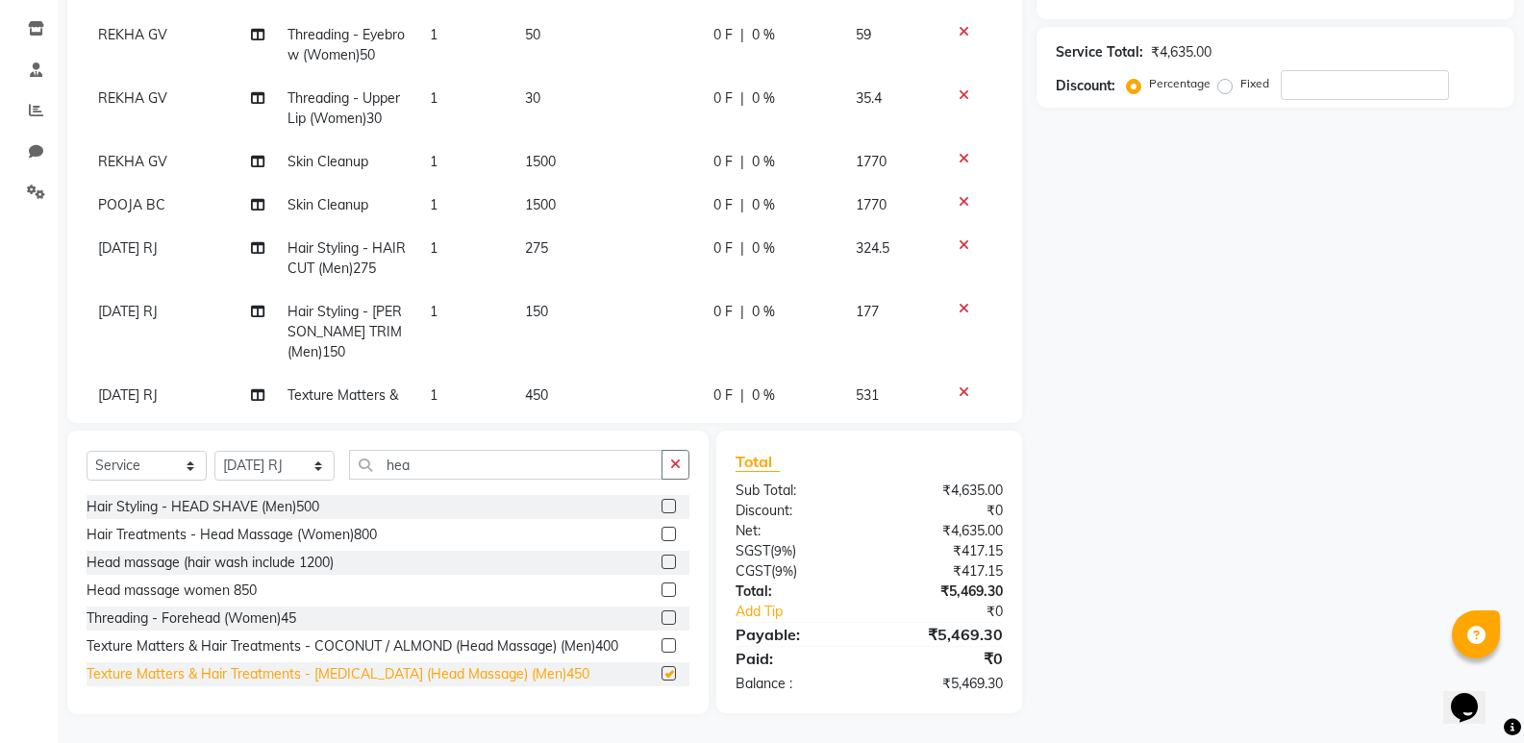
checkbox input "false"
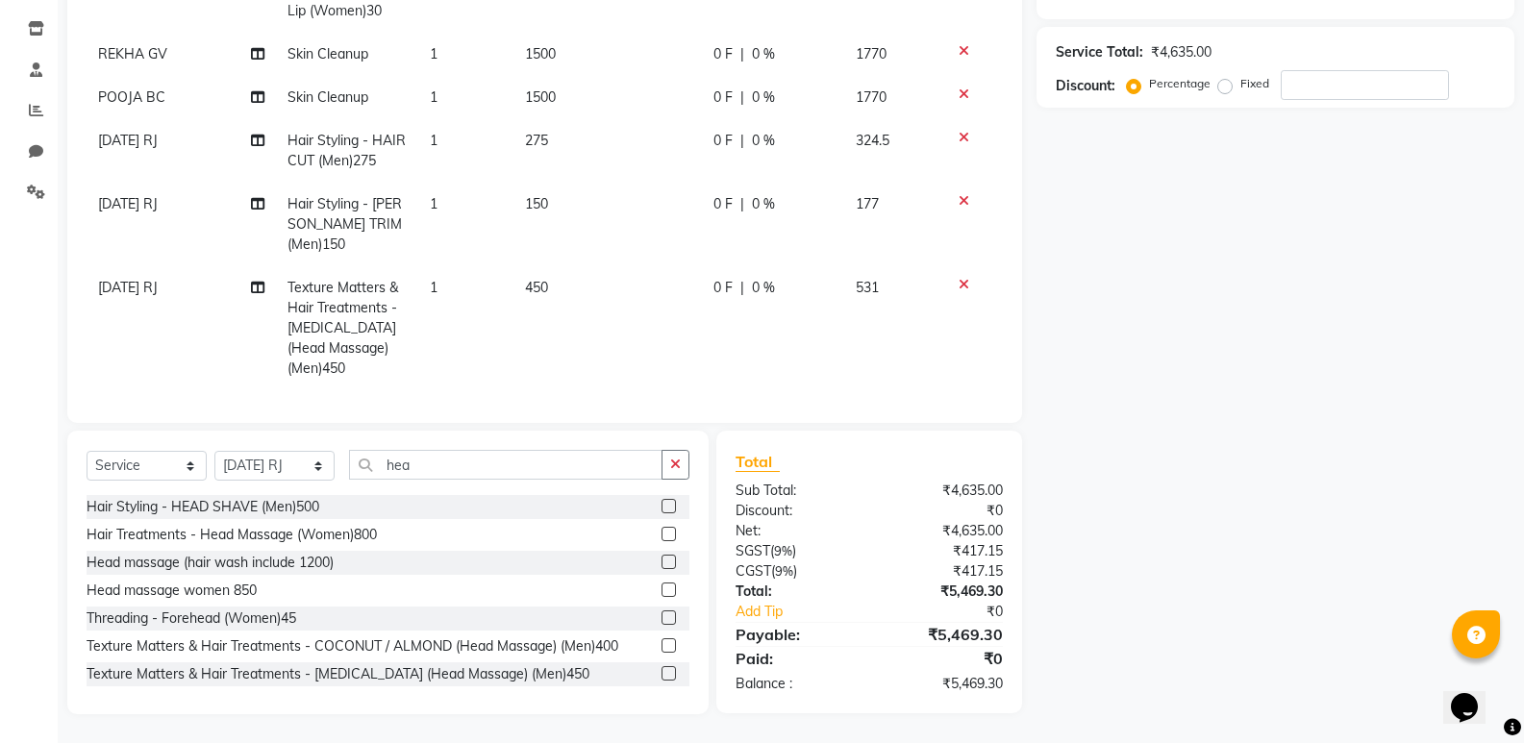
scroll to position [260, 0]
click at [115, 277] on span "RAJA RJ" at bounding box center [128, 285] width 60 height 17
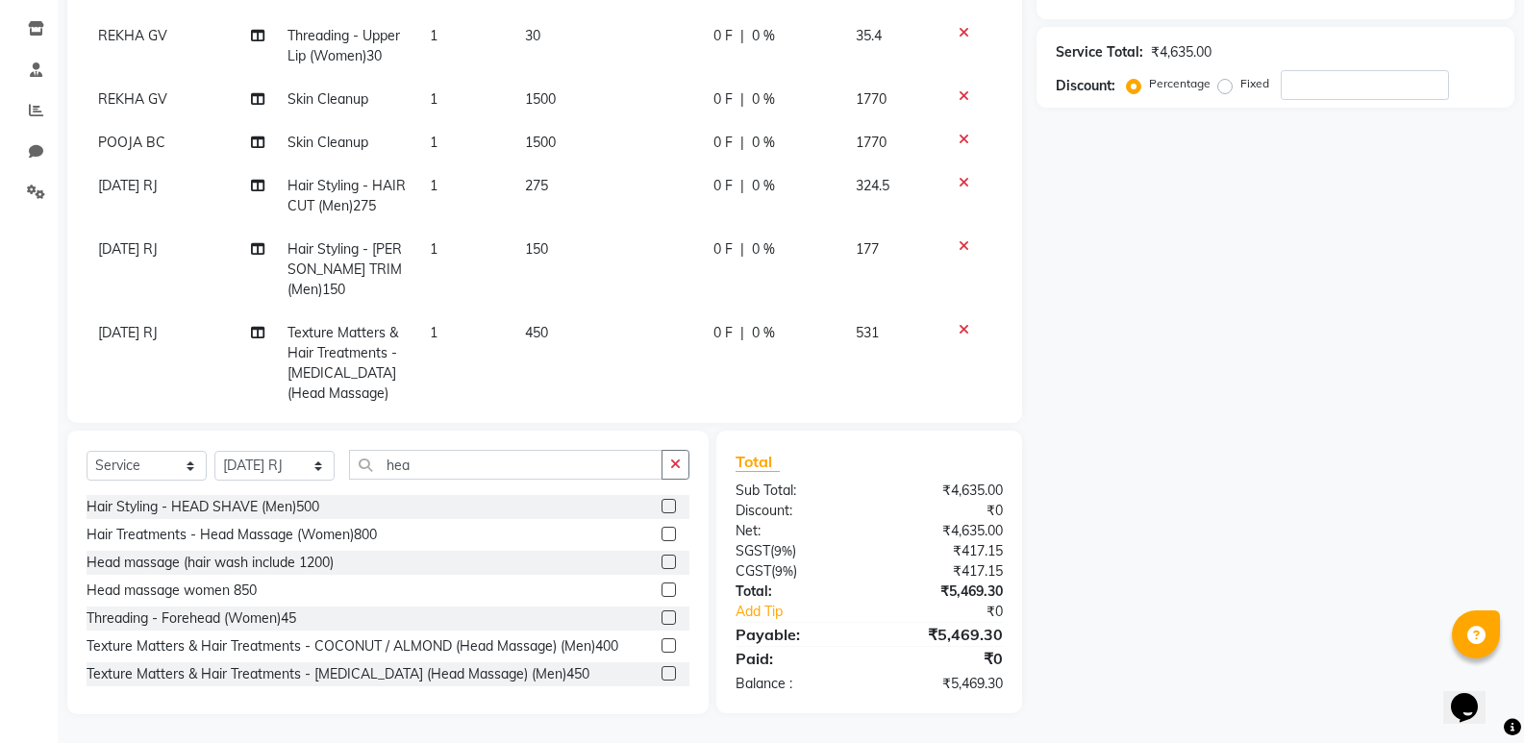
select select "70439"
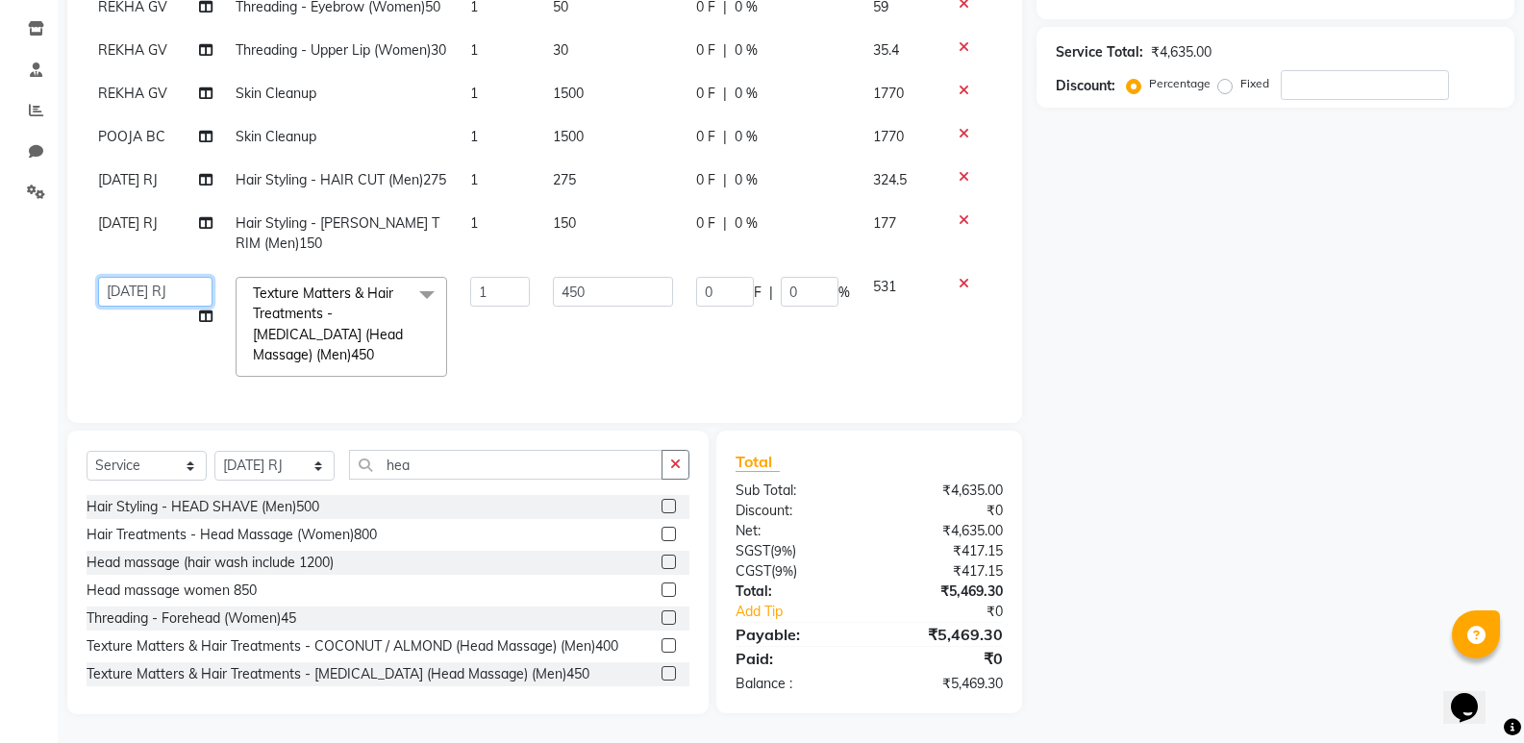
click at [143, 277] on select "ADARSH DANISH DURGA HARI HARAN JENNIFER Manager MOHD AARIS MOHD ANAS MOHD MOBEE…" at bounding box center [155, 292] width 114 height 30
select select "80334"
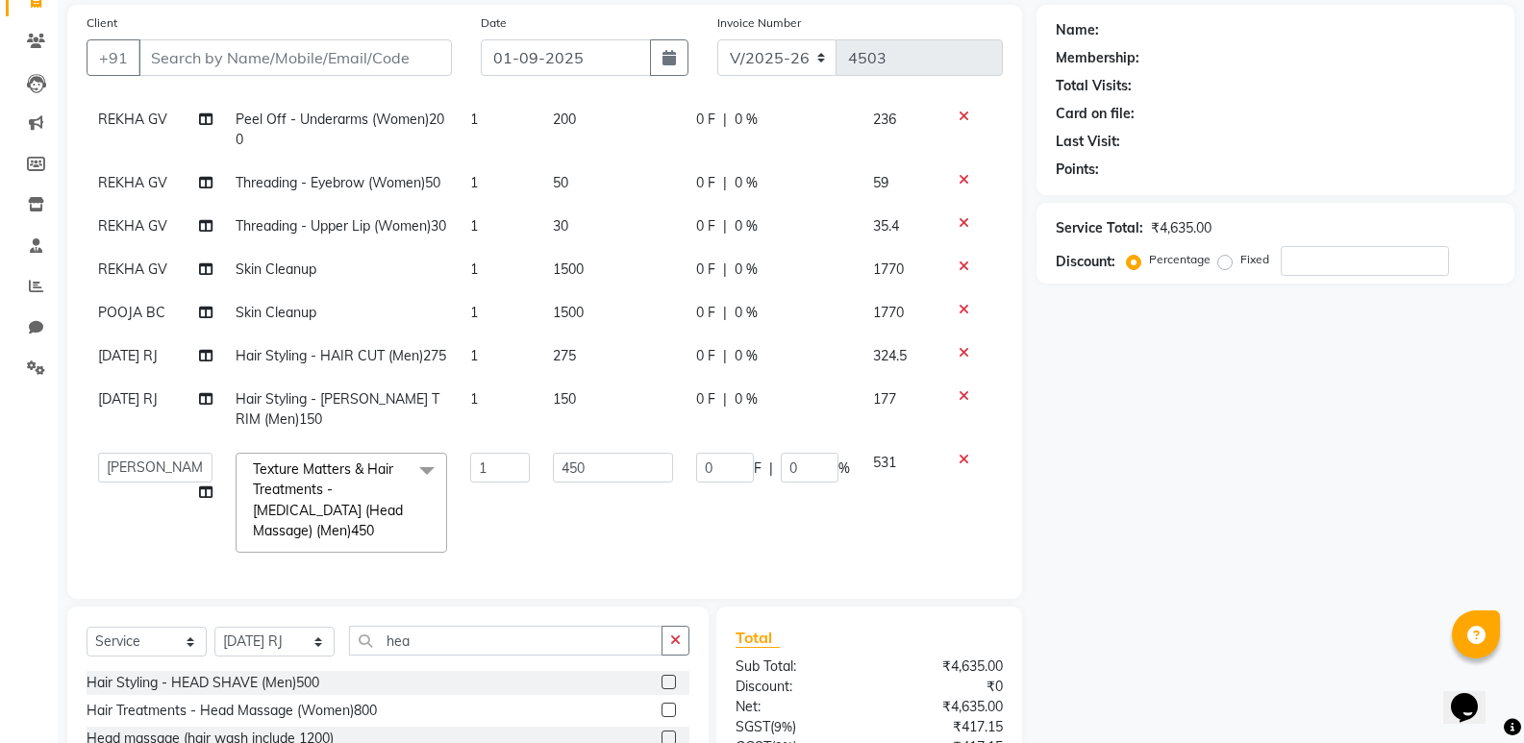
scroll to position [123, 0]
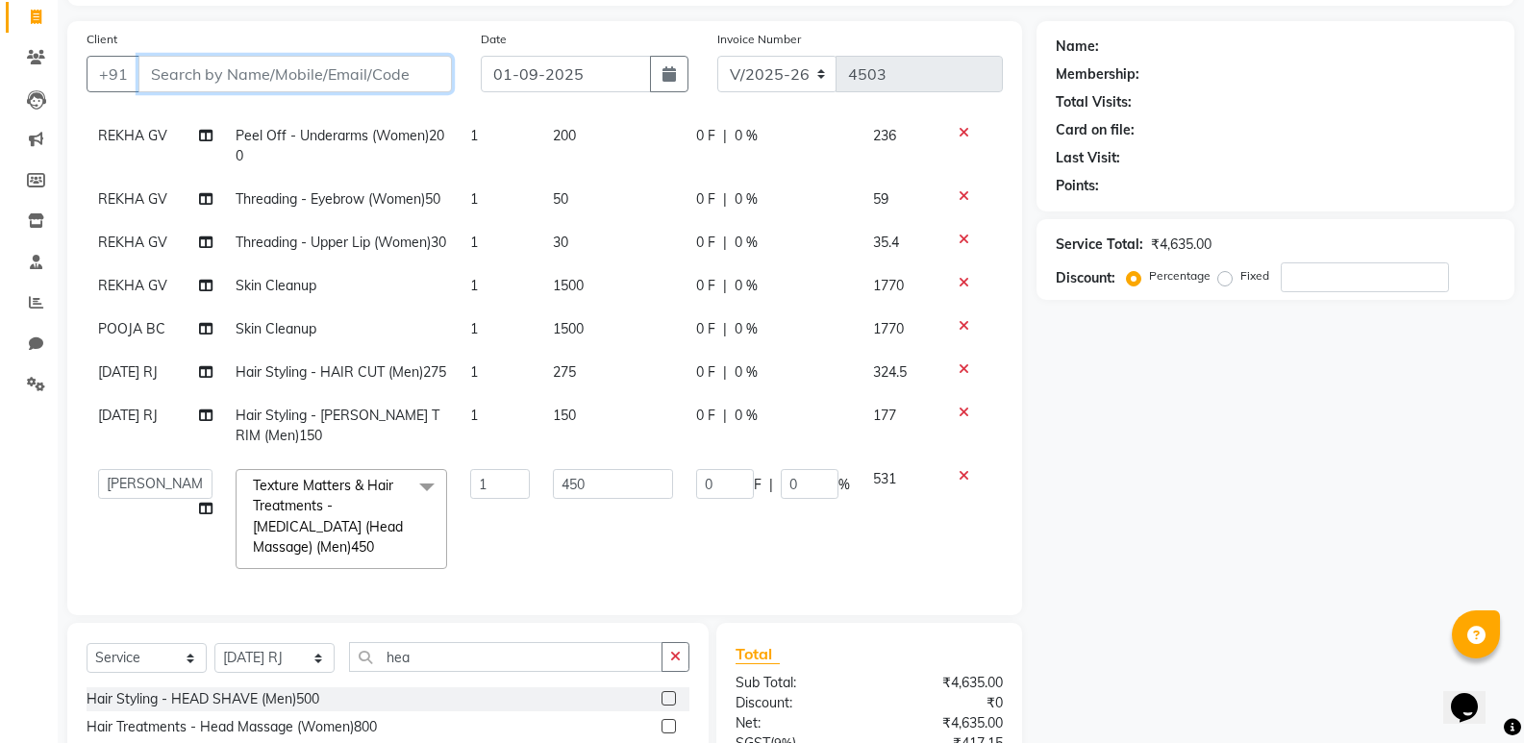
click at [323, 78] on input "Client" at bounding box center [294, 74] width 313 height 37
type input "8"
type input "0"
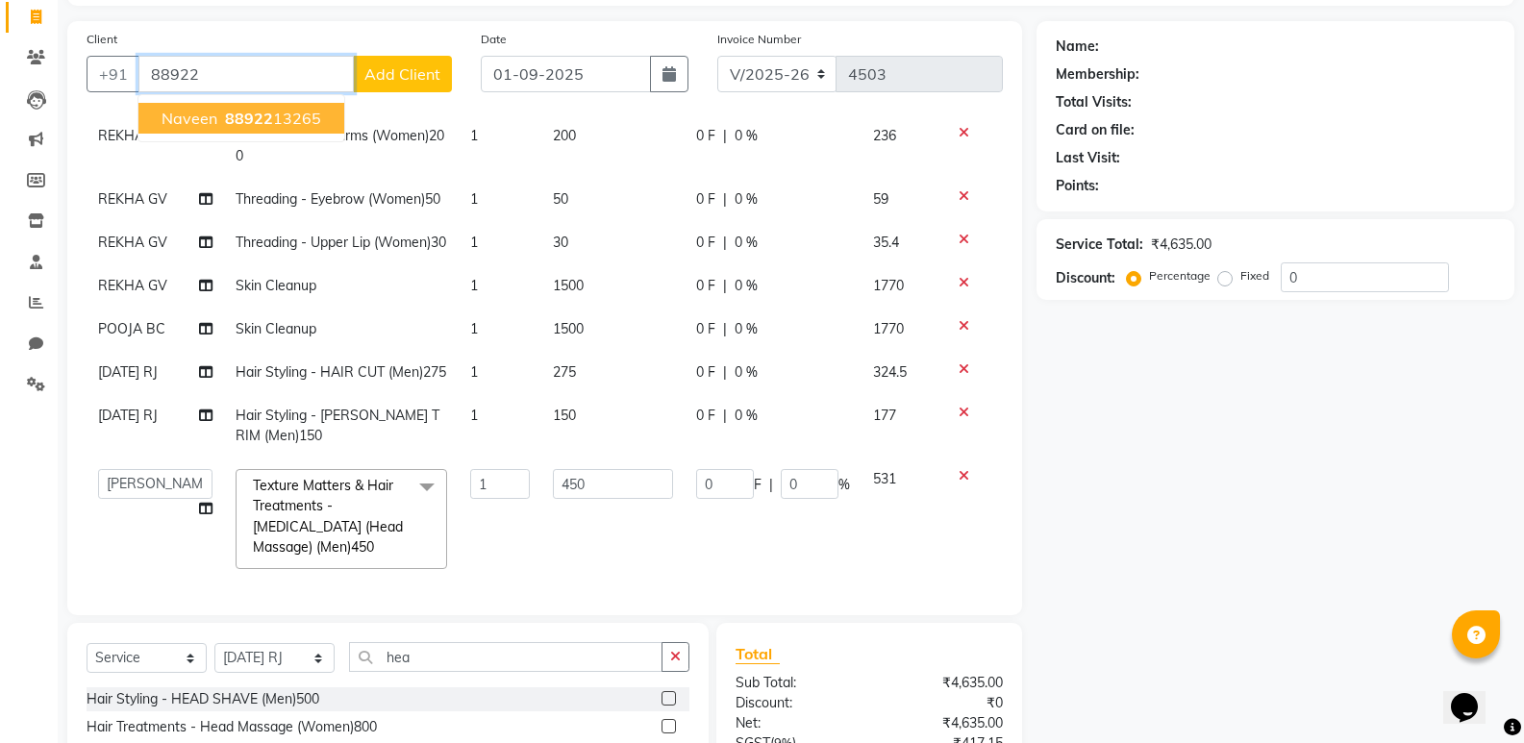
click at [296, 119] on ngb-highlight "88922 13265" at bounding box center [271, 118] width 100 height 19
type input "8892213265"
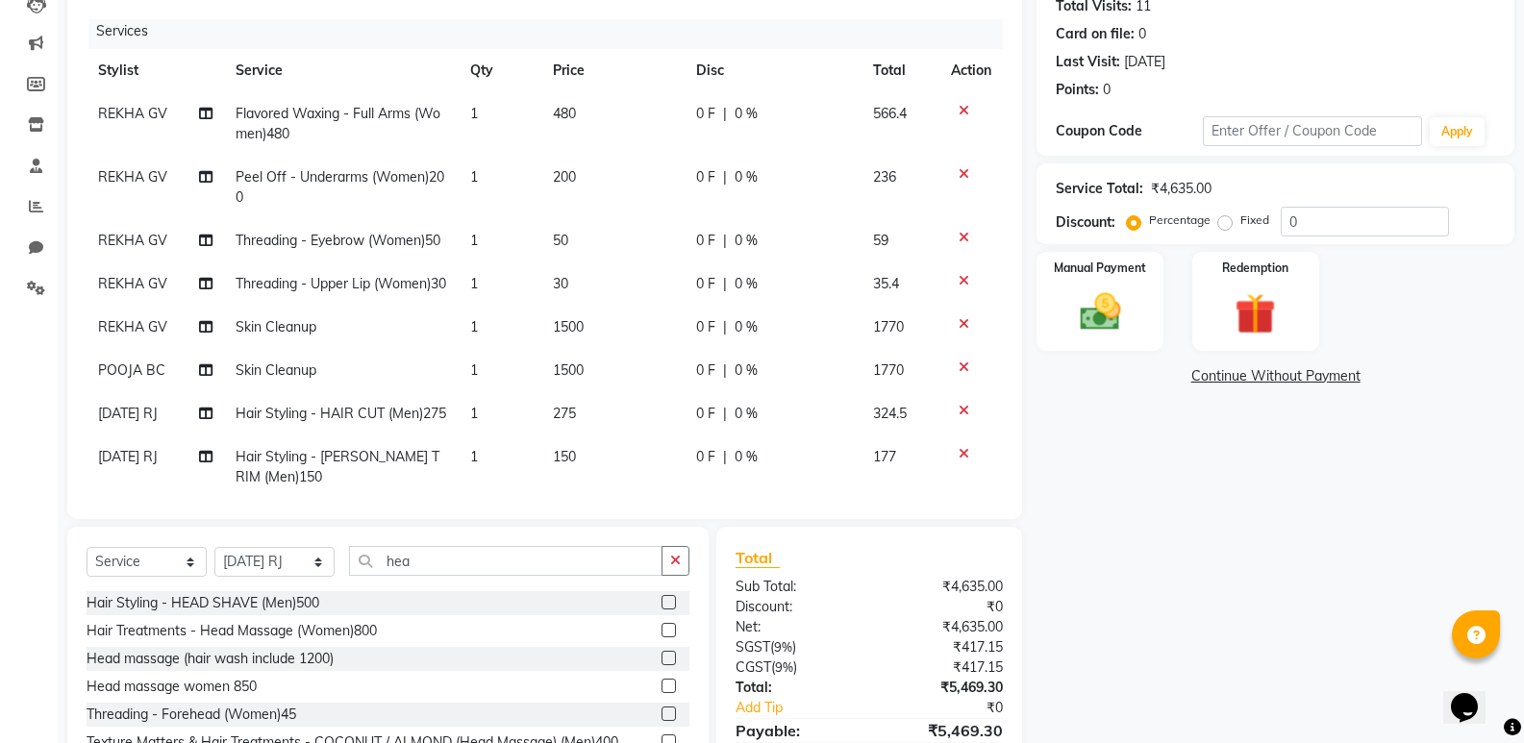
scroll to position [0, 0]
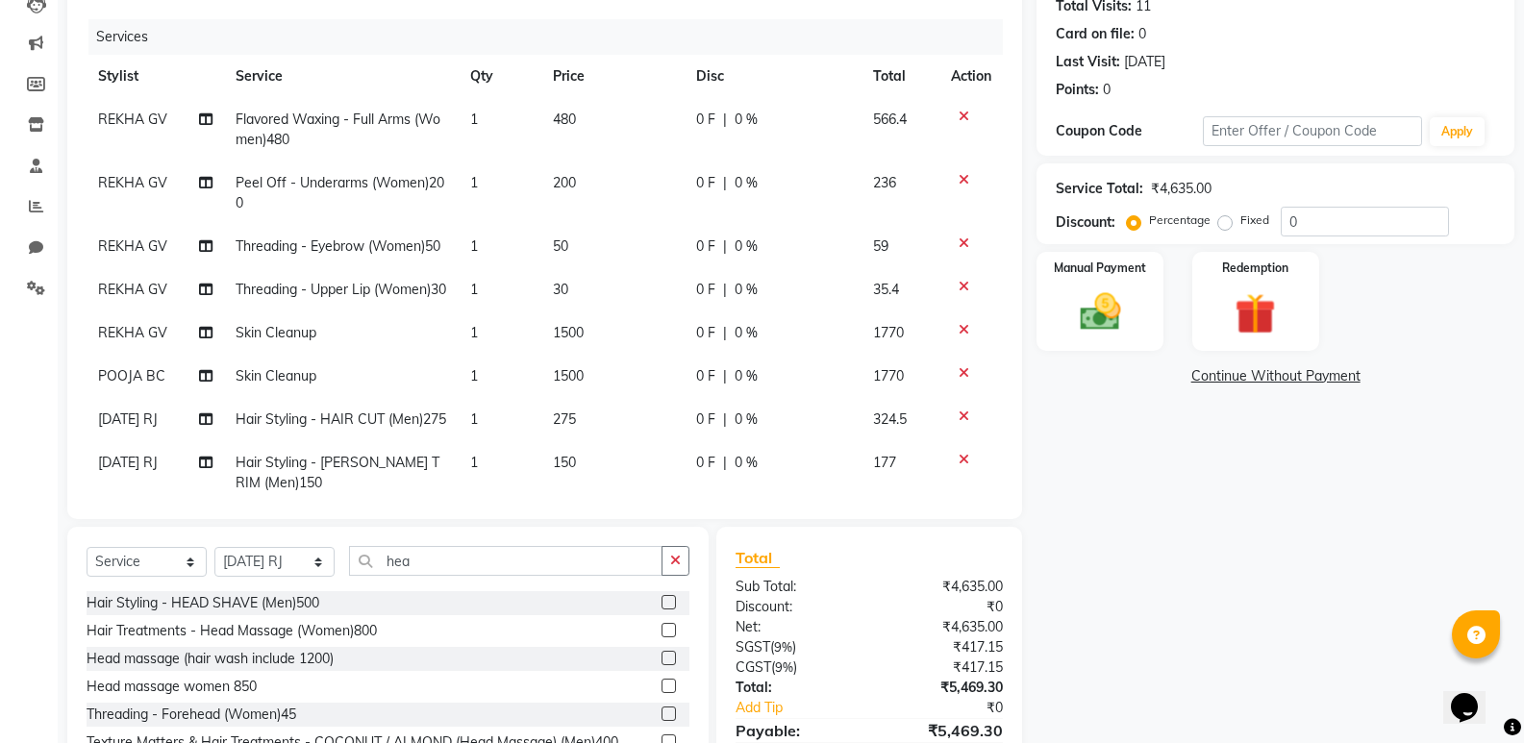
click at [698, 127] on span "0 F" at bounding box center [705, 120] width 19 height 20
select select "70449"
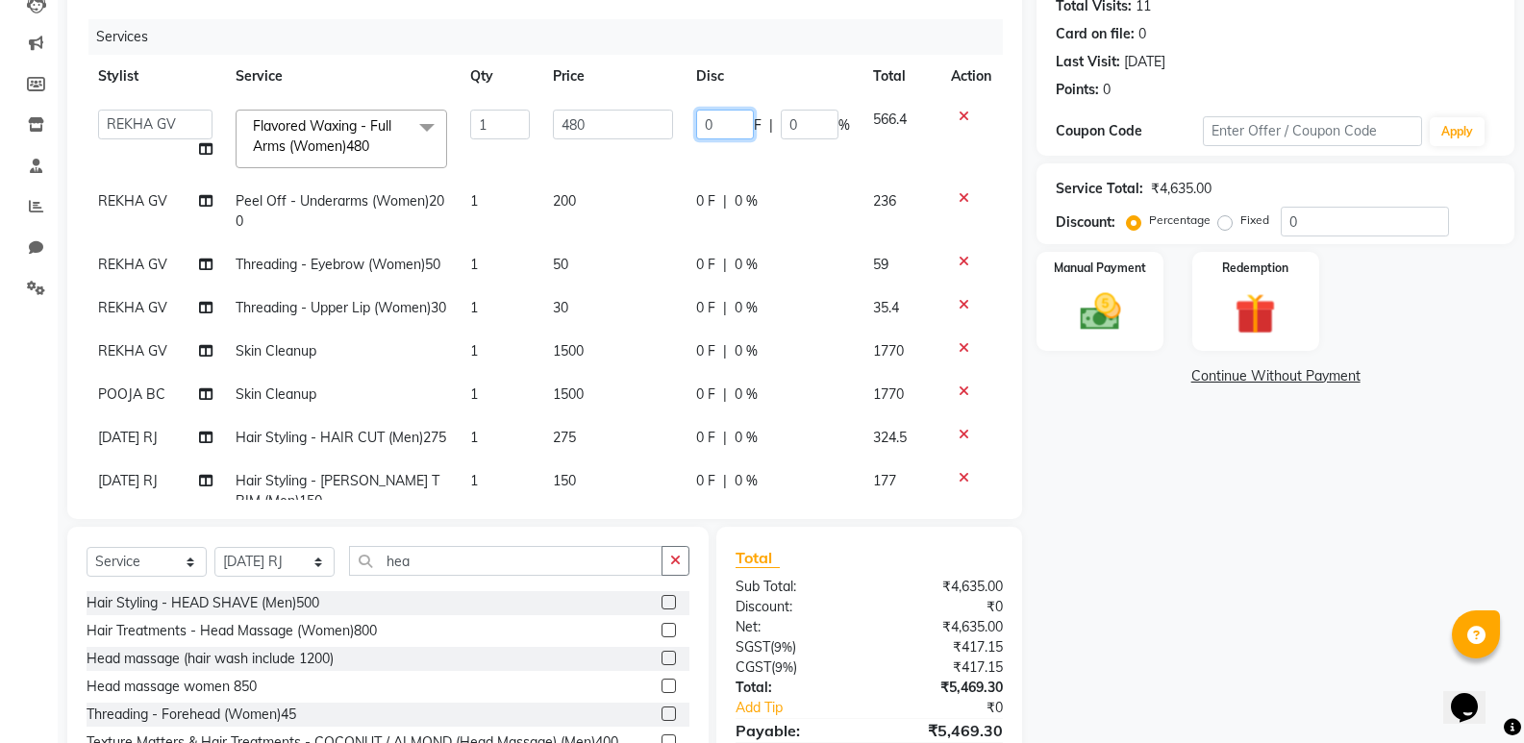
click at [716, 127] on input "0" at bounding box center [725, 125] width 58 height 30
type input "060"
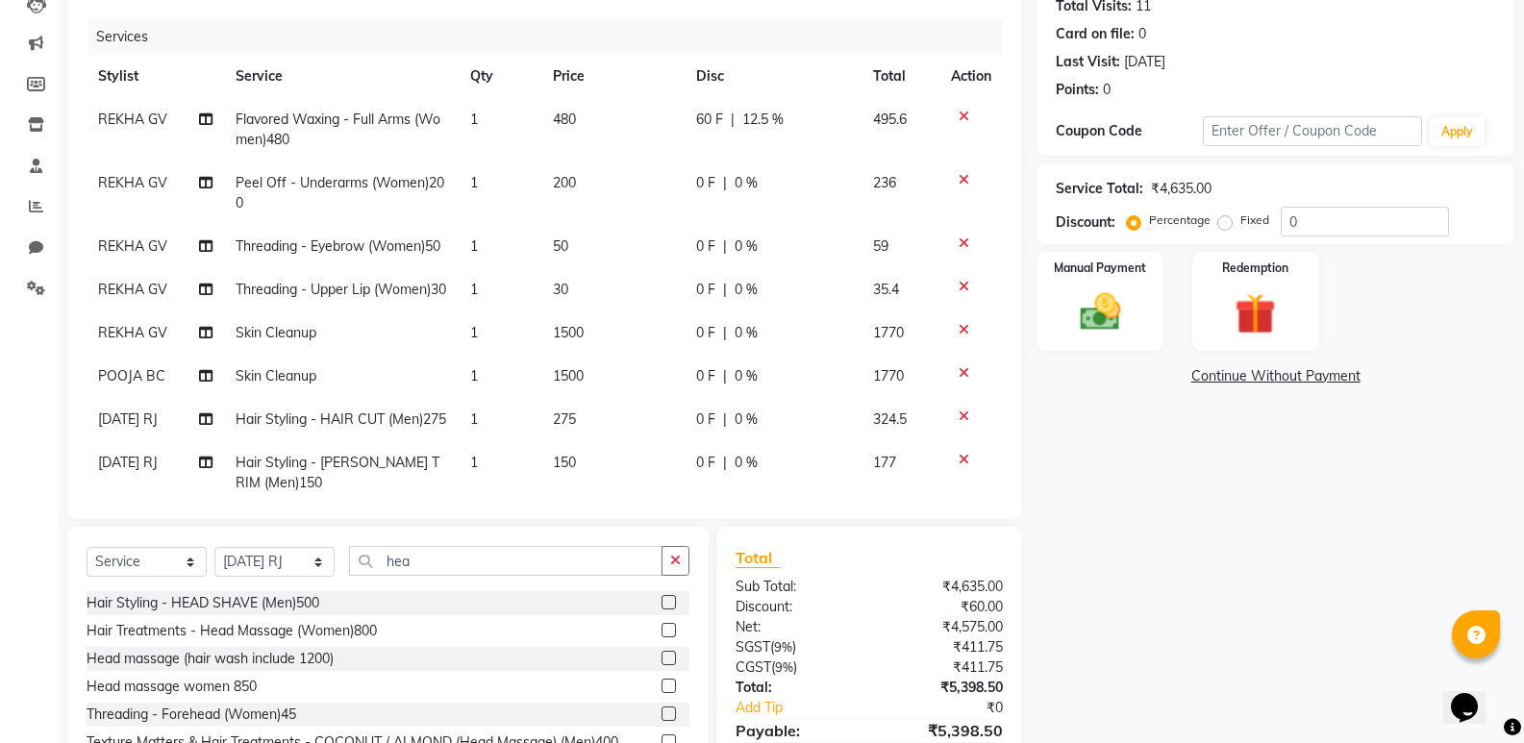
click at [724, 202] on td "0 F | 0 %" at bounding box center [773, 193] width 177 height 63
select select "70449"
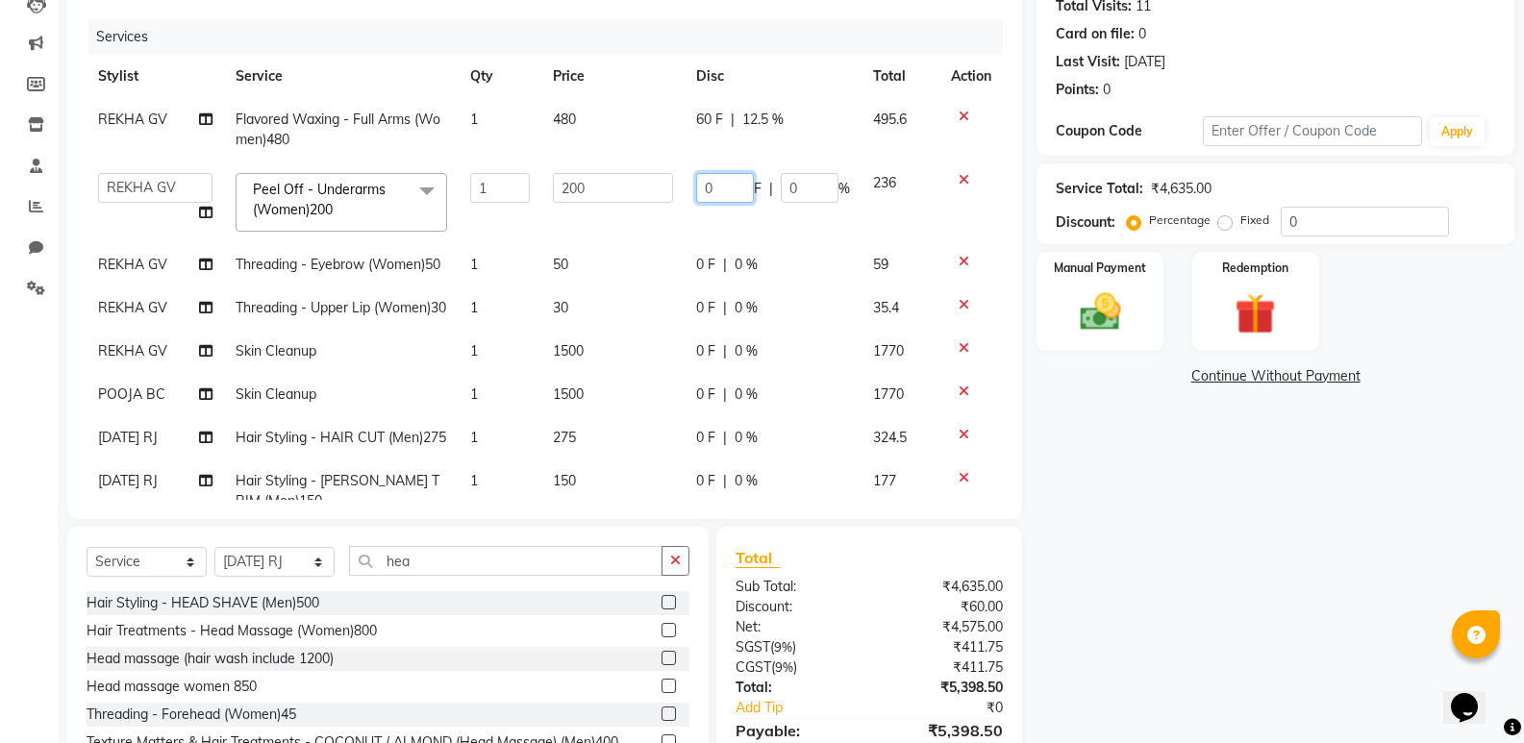
click at [713, 187] on input "0" at bounding box center [725, 188] width 58 height 30
type input "050"
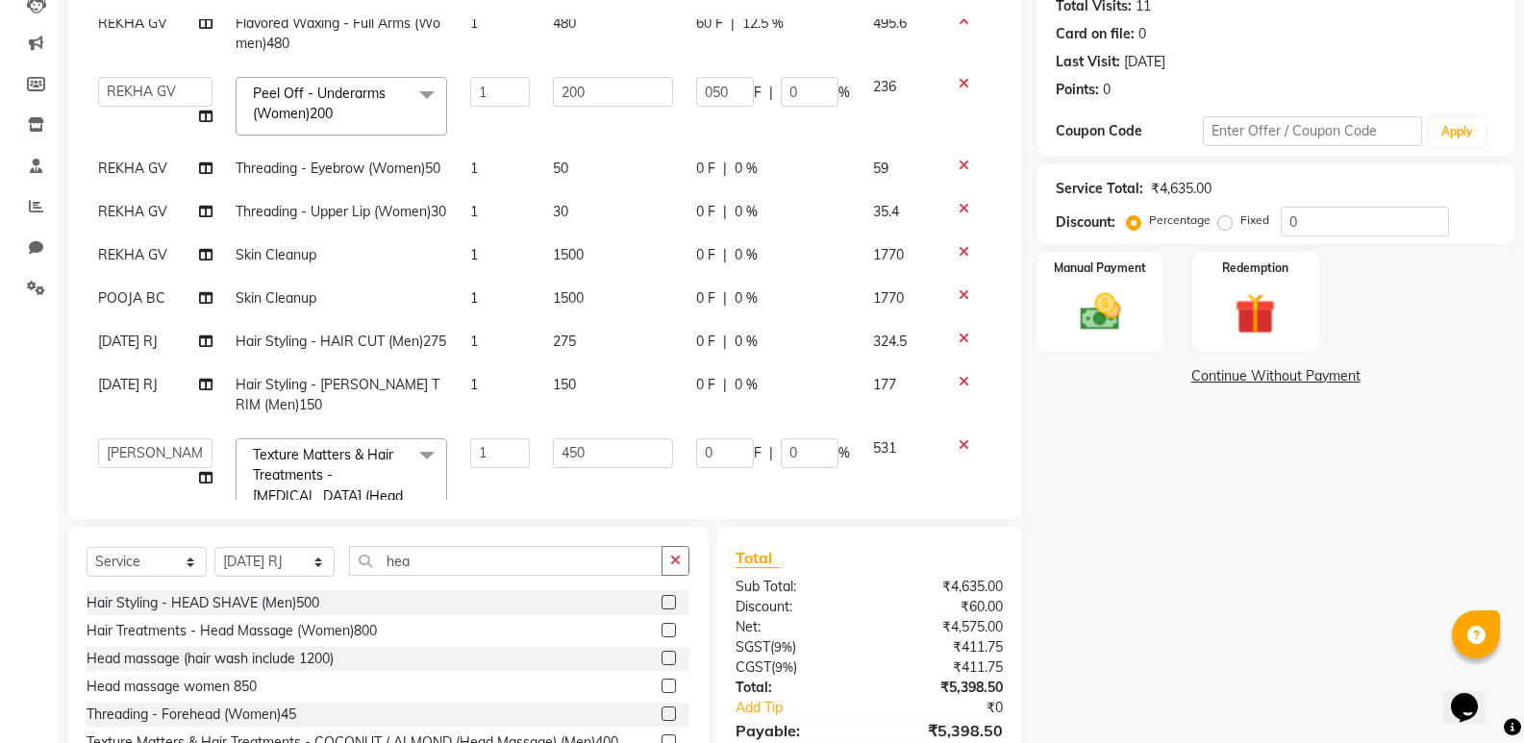
click at [705, 282] on tbody "REKHA GV Flavored Waxing - Full Arms (Women)480 1 480 60 F | 12.5 % 495.6 ADARS…" at bounding box center [545, 275] width 916 height 547
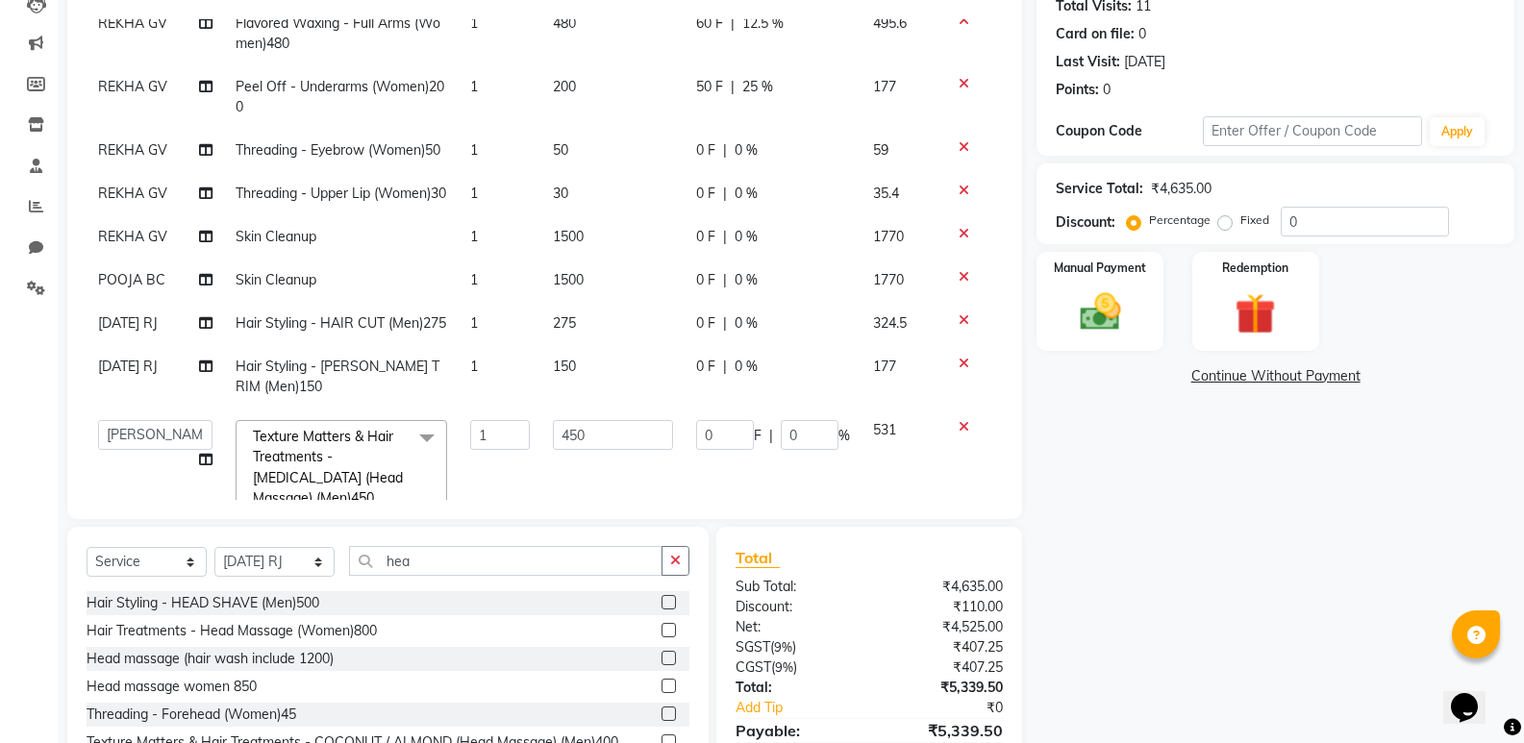
click at [717, 247] on div "0 F | 0 %" at bounding box center [773, 237] width 154 height 20
select select "70449"
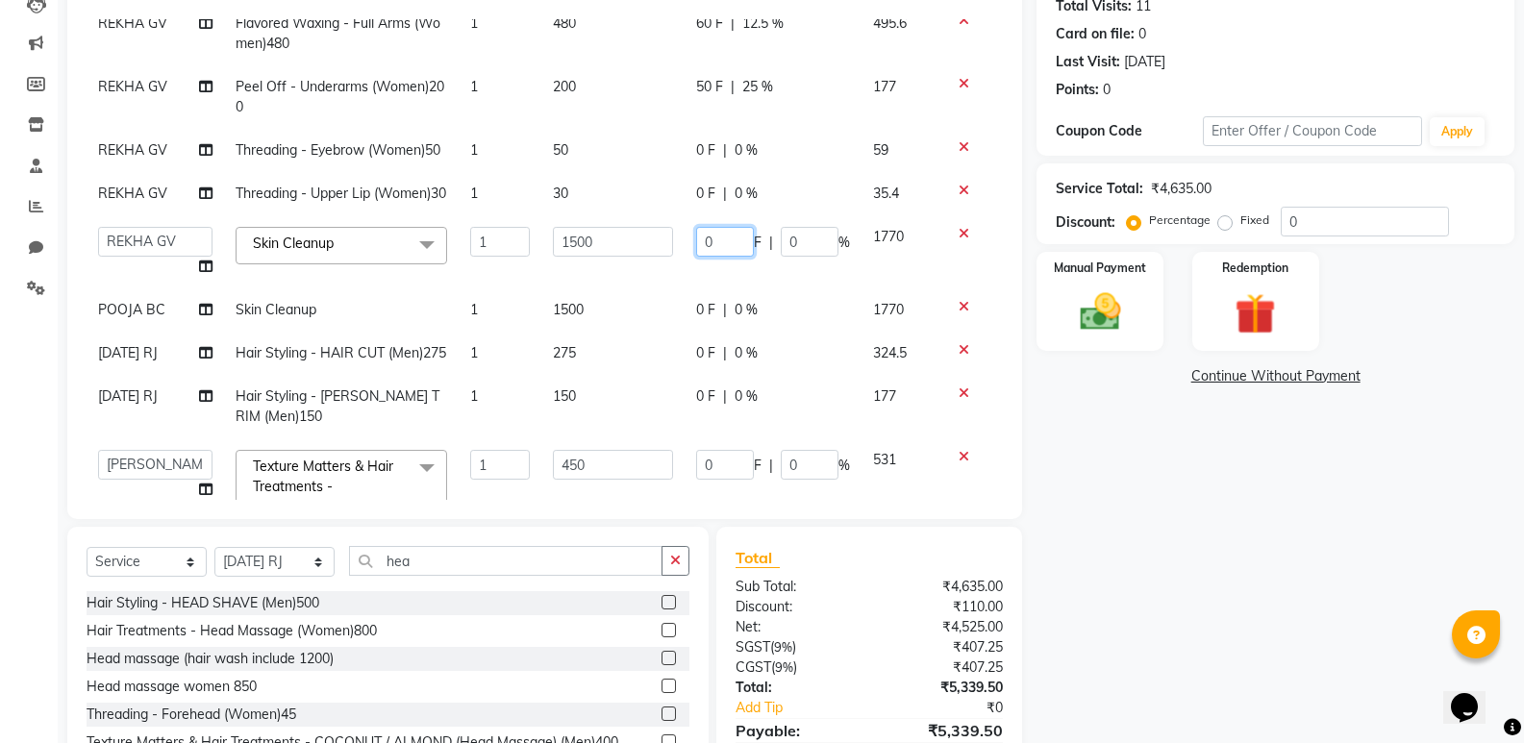
click at [717, 257] on input "0" at bounding box center [725, 242] width 58 height 30
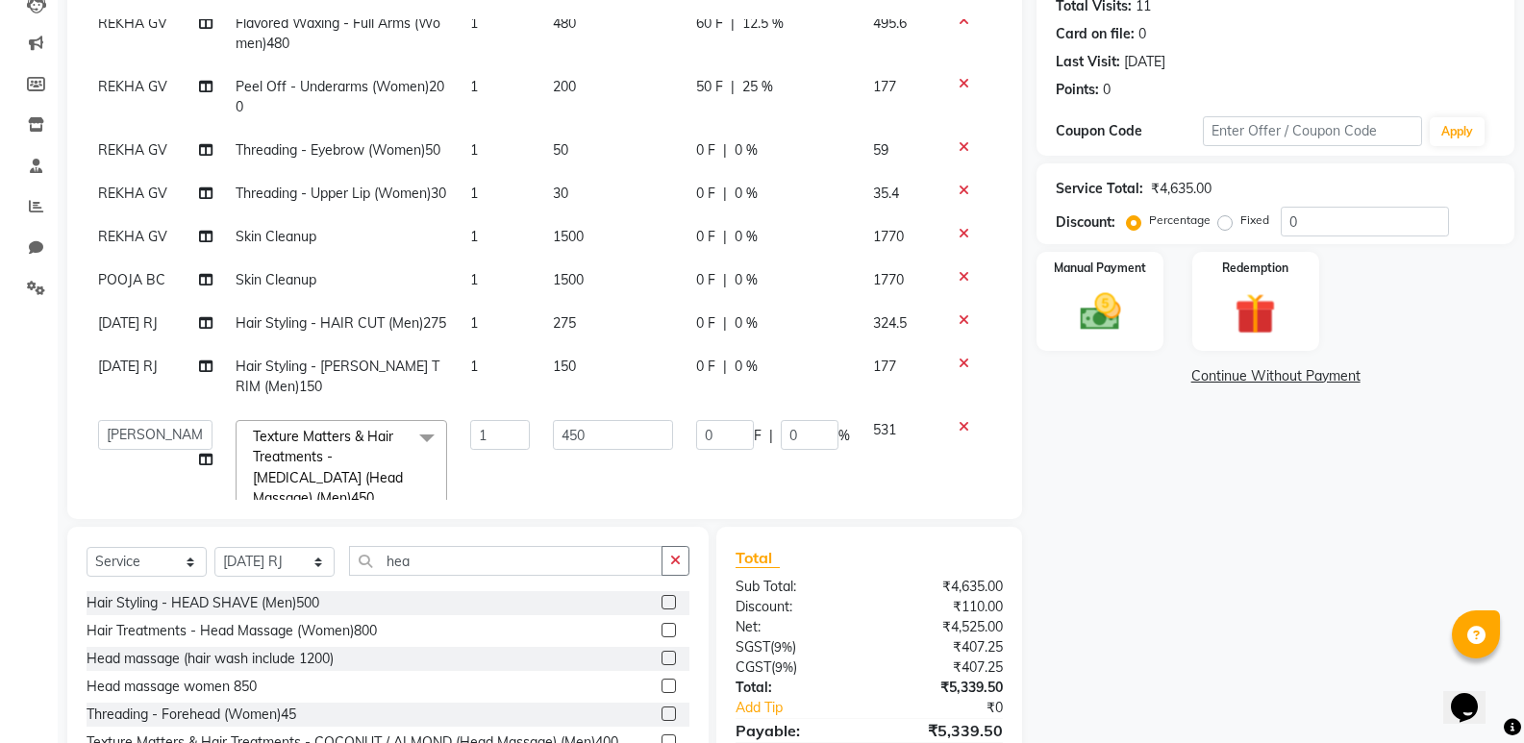
click at [716, 345] on td "0 F | 0 %" at bounding box center [773, 323] width 177 height 43
select select "70439"
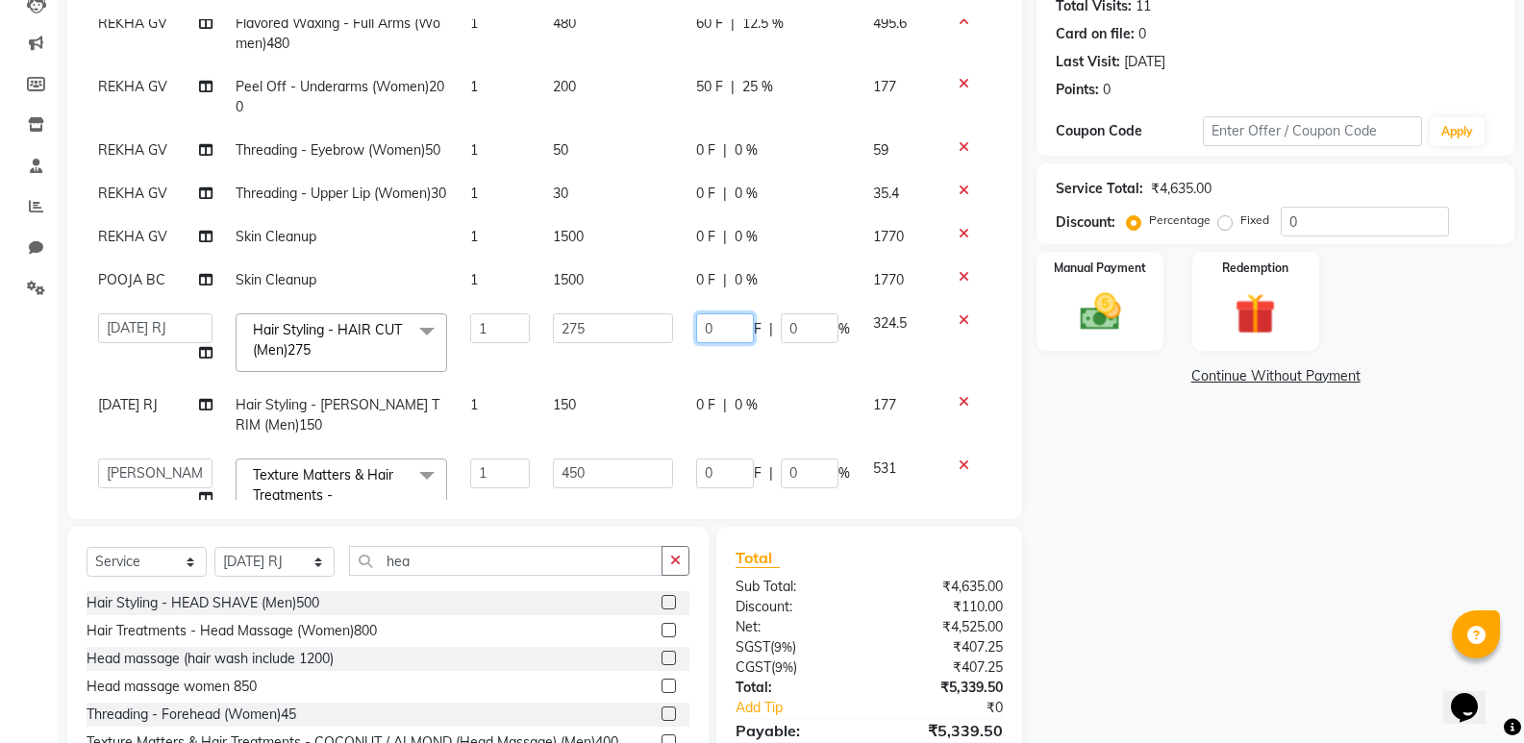
click at [719, 343] on input "0" at bounding box center [725, 328] width 58 height 30
type input "050"
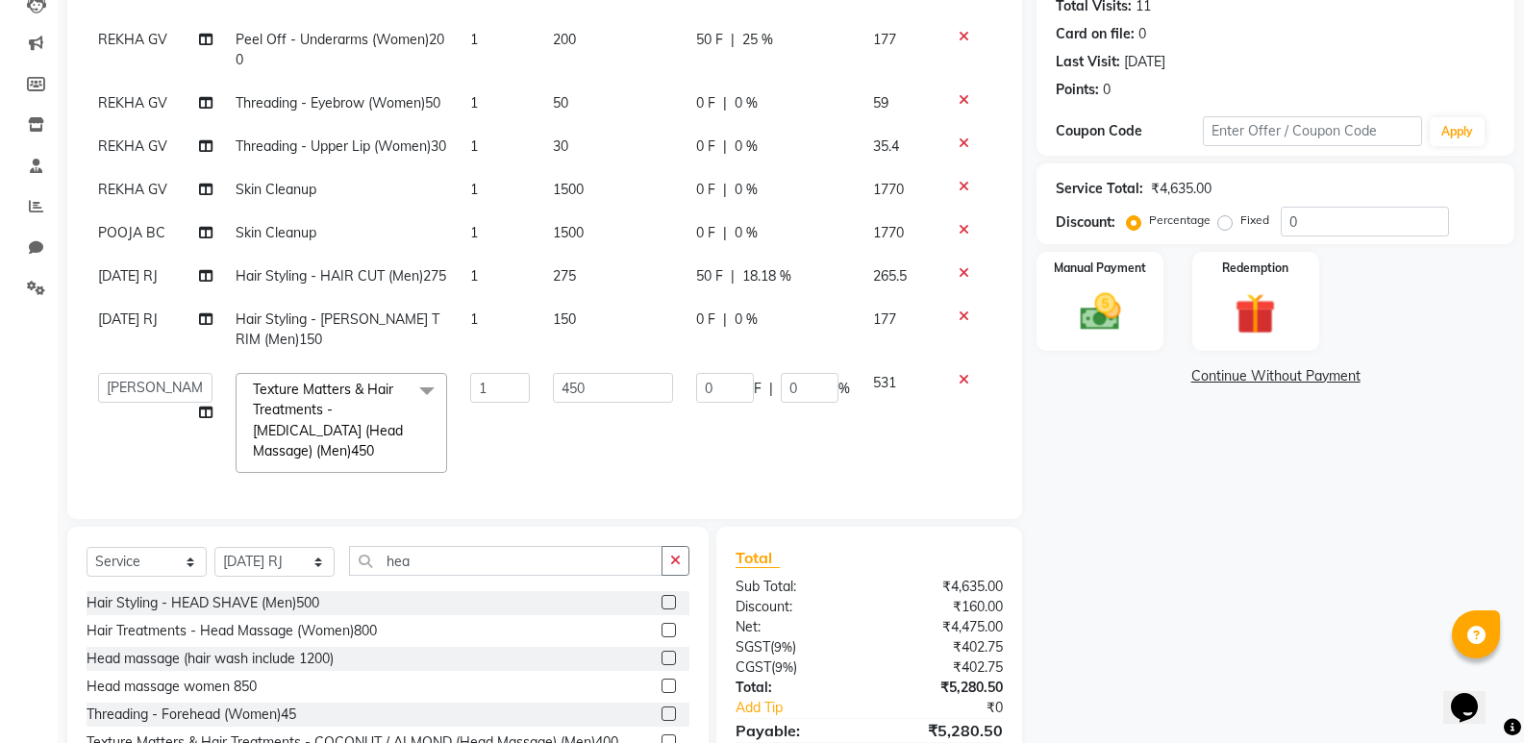
click at [716, 335] on td "0 F | 0 %" at bounding box center [773, 329] width 177 height 63
select select "70439"
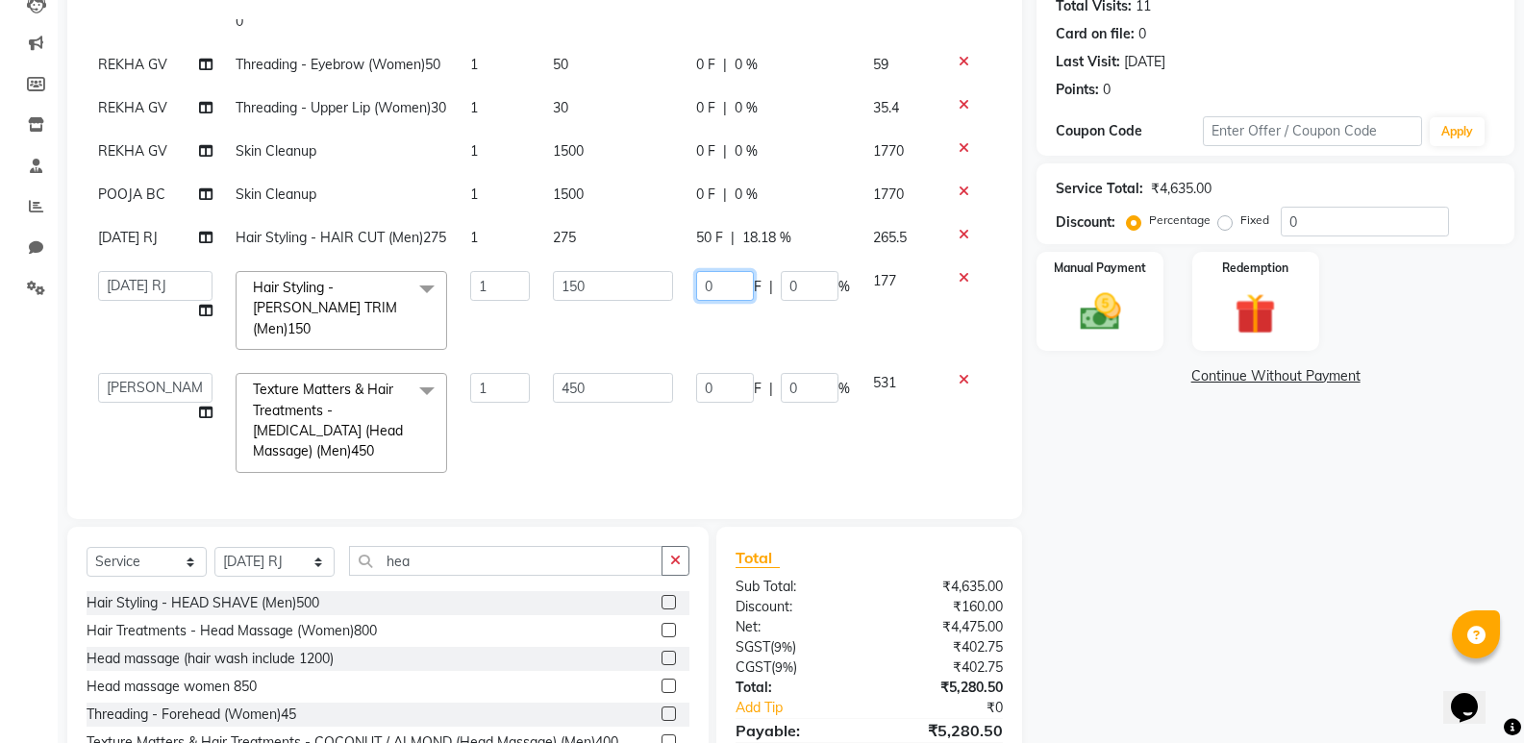
click at [716, 301] on input "0" at bounding box center [725, 286] width 58 height 30
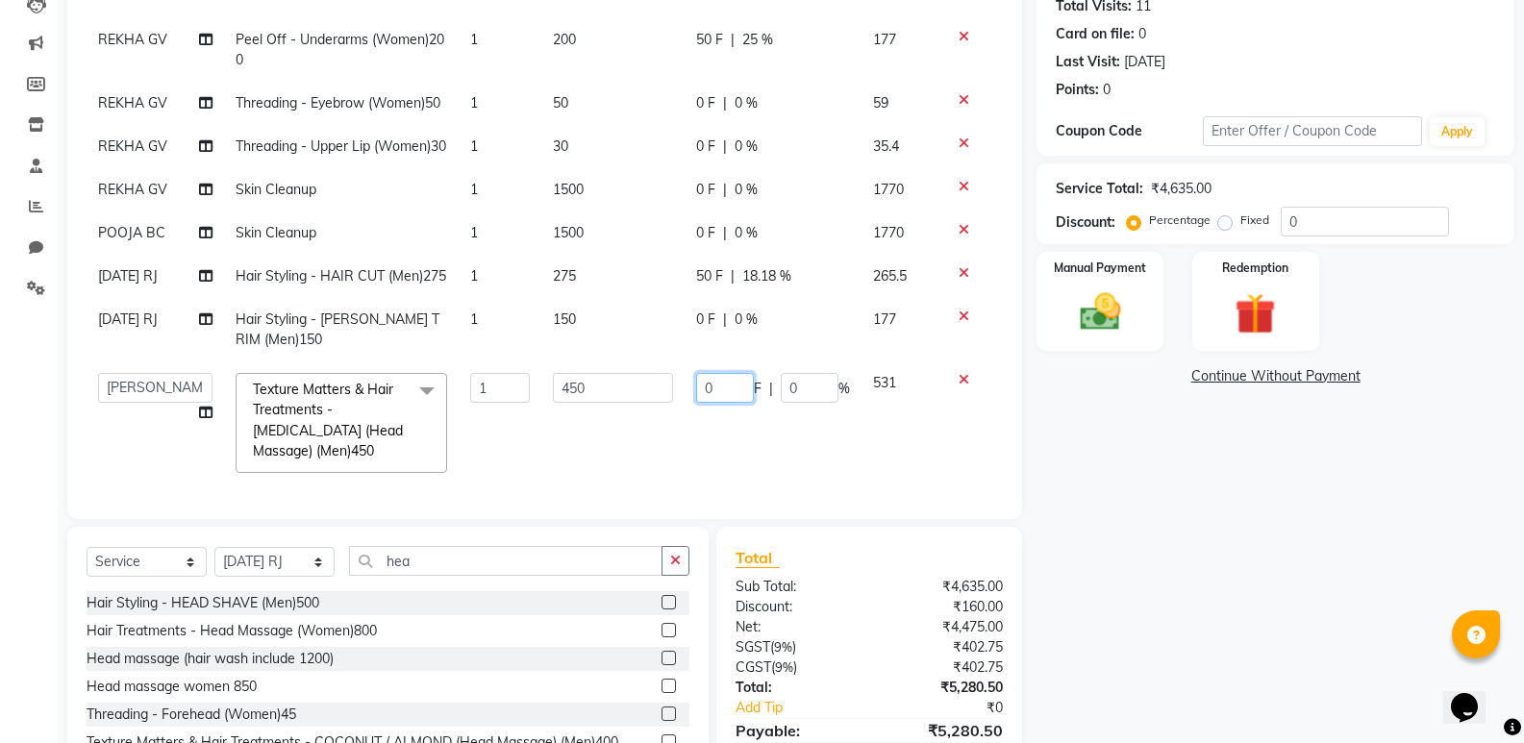
click at [710, 397] on td "0 F | 0 %" at bounding box center [773, 423] width 177 height 123
click at [712, 389] on input "0" at bounding box center [725, 388] width 58 height 30
type input "050"
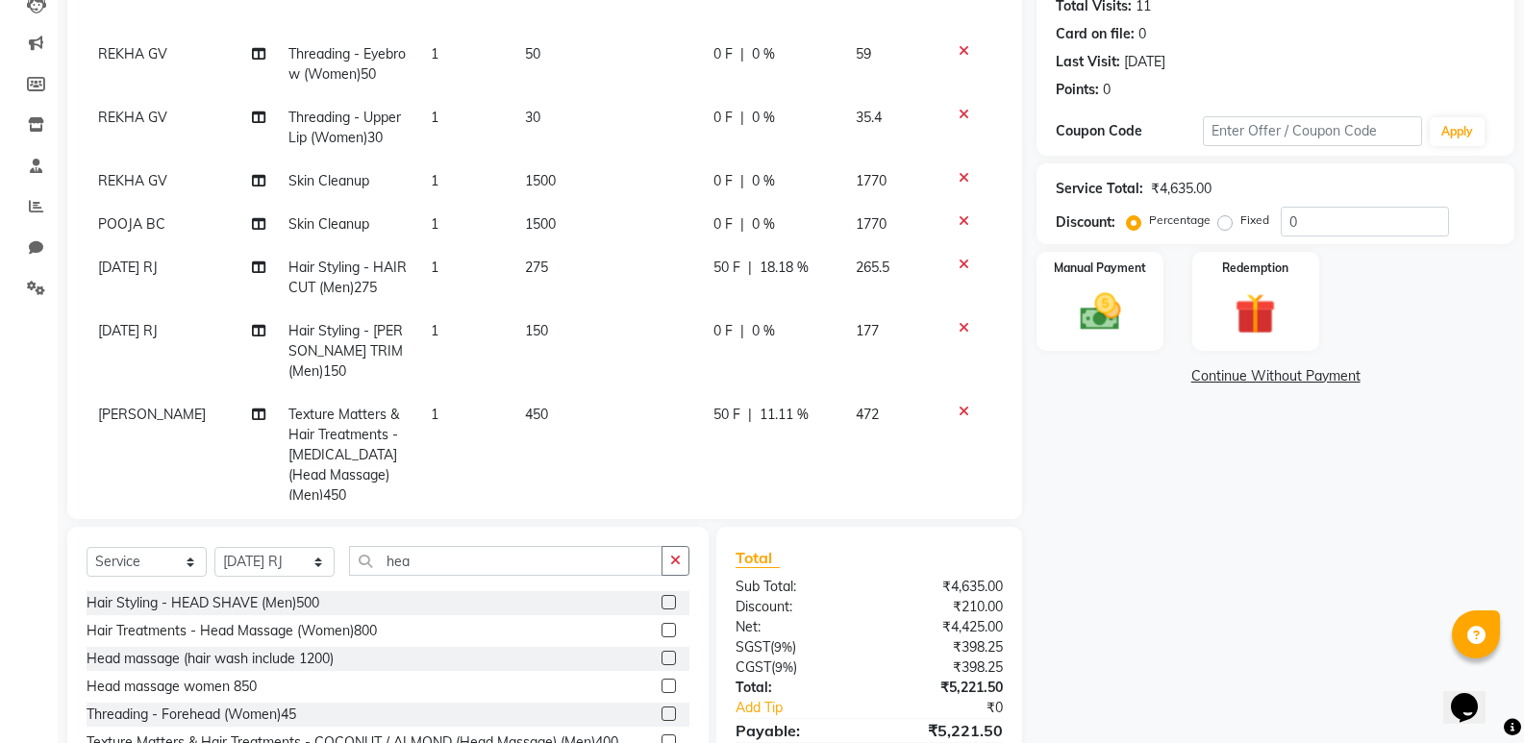
click at [713, 448] on td "50 F | 11.11 %" at bounding box center [773, 455] width 142 height 124
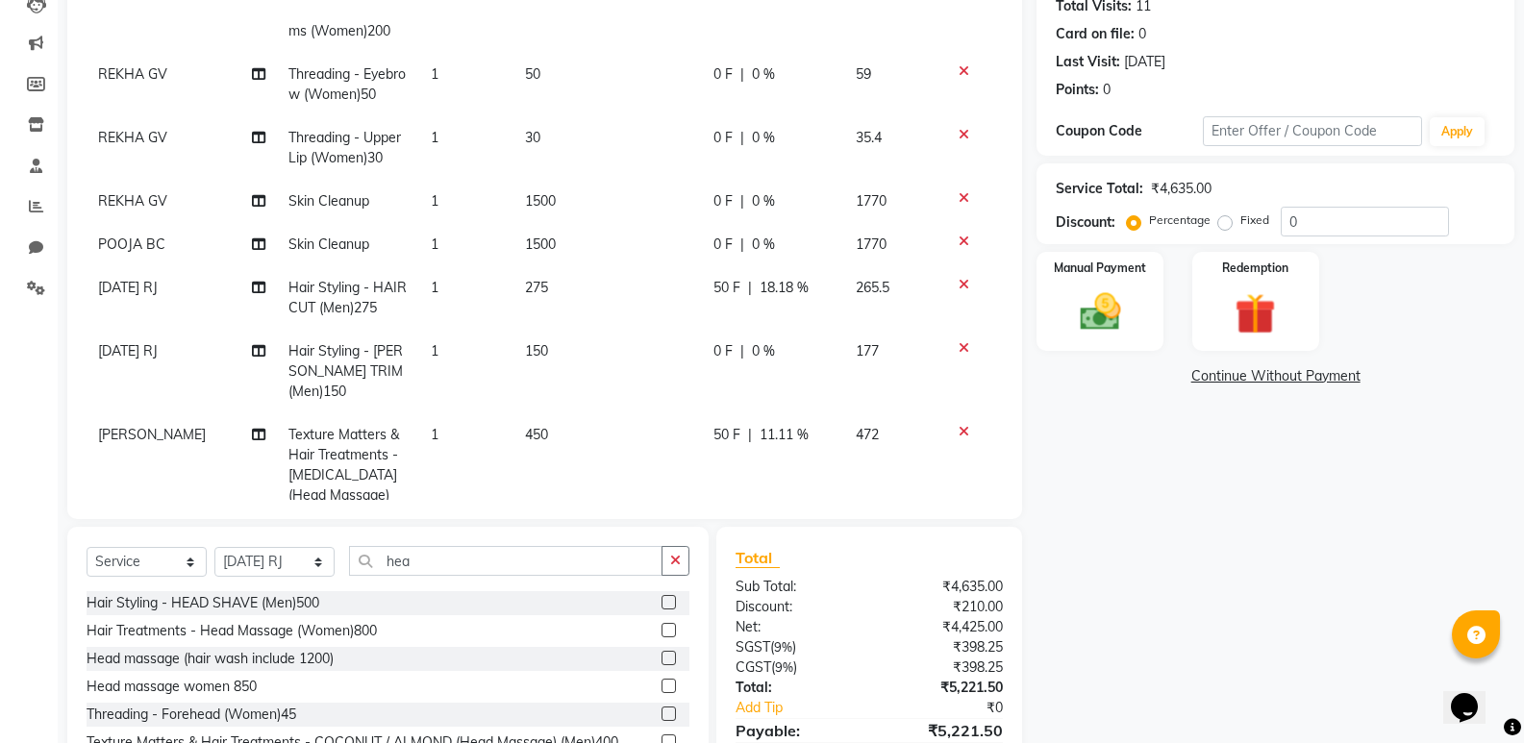
select select "80334"
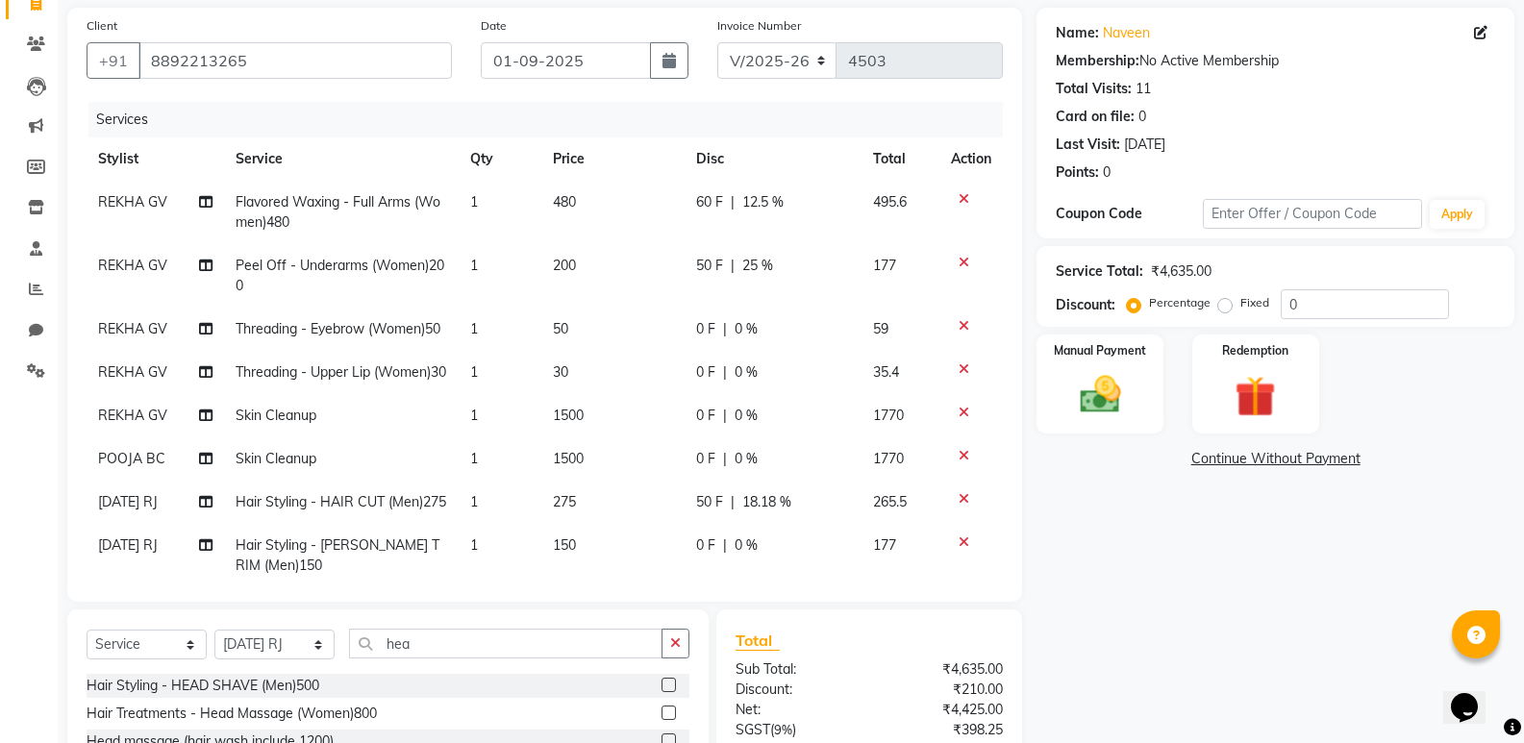
scroll to position [123, 0]
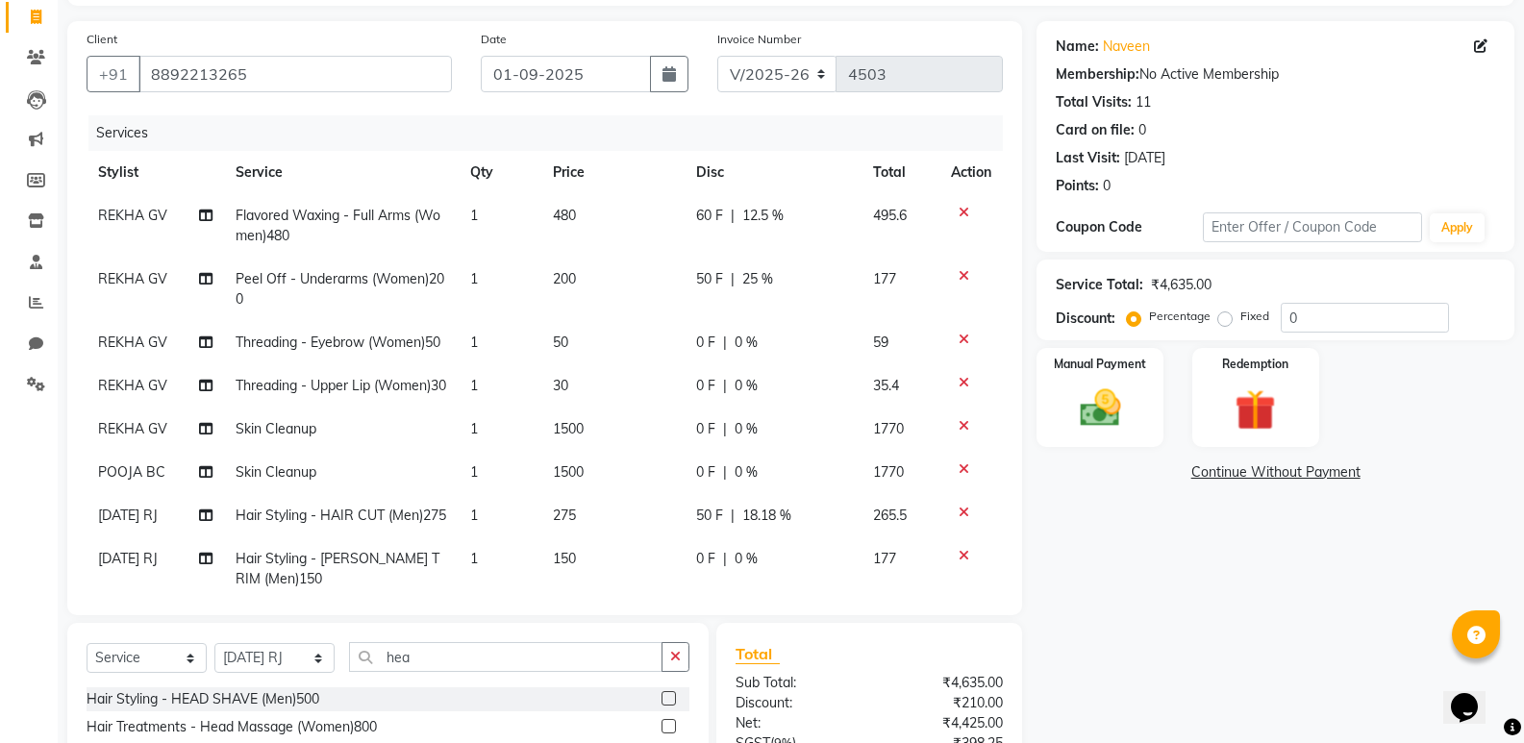
click at [708, 439] on div "0 F | 0 %" at bounding box center [773, 429] width 154 height 20
select select "70449"
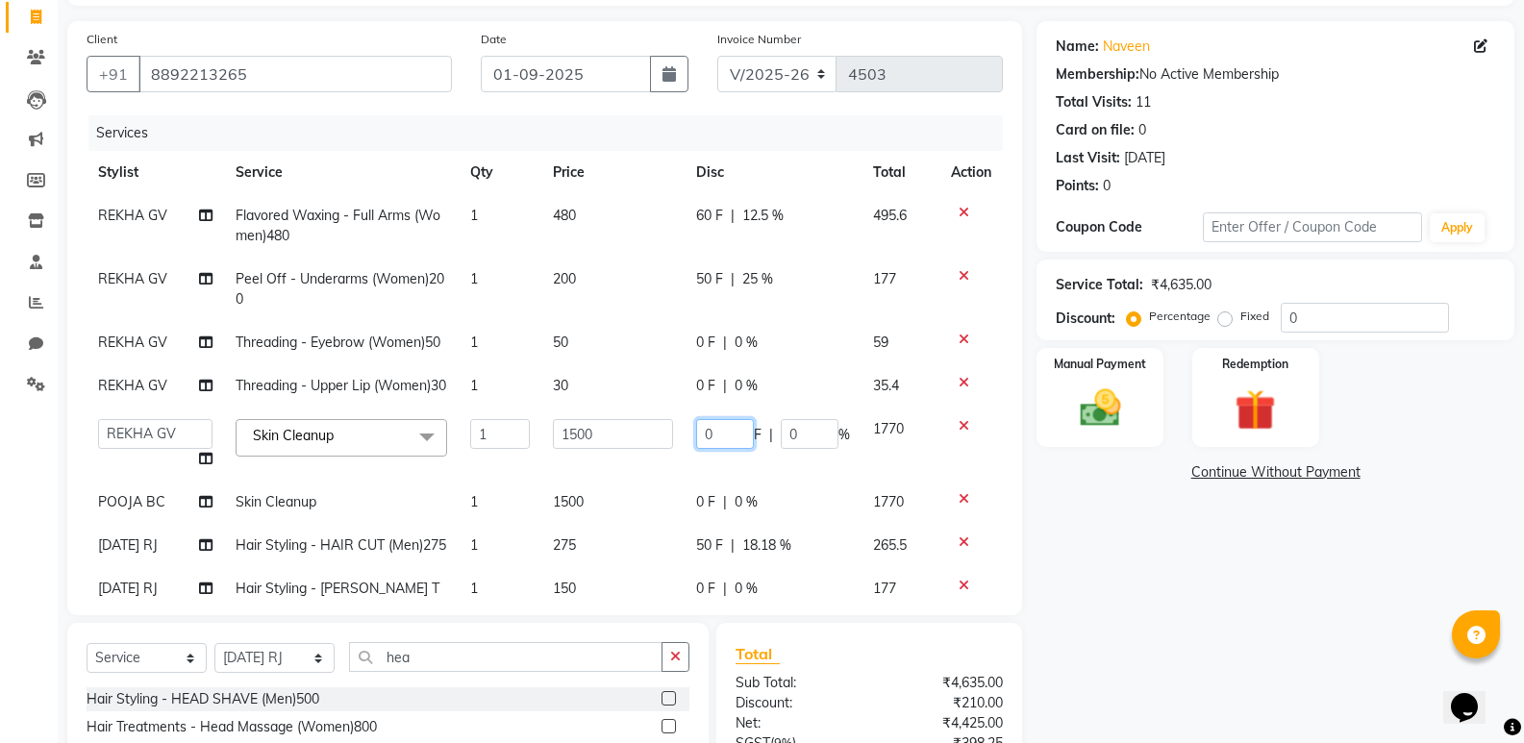
click at [708, 449] on input "0" at bounding box center [725, 434] width 58 height 30
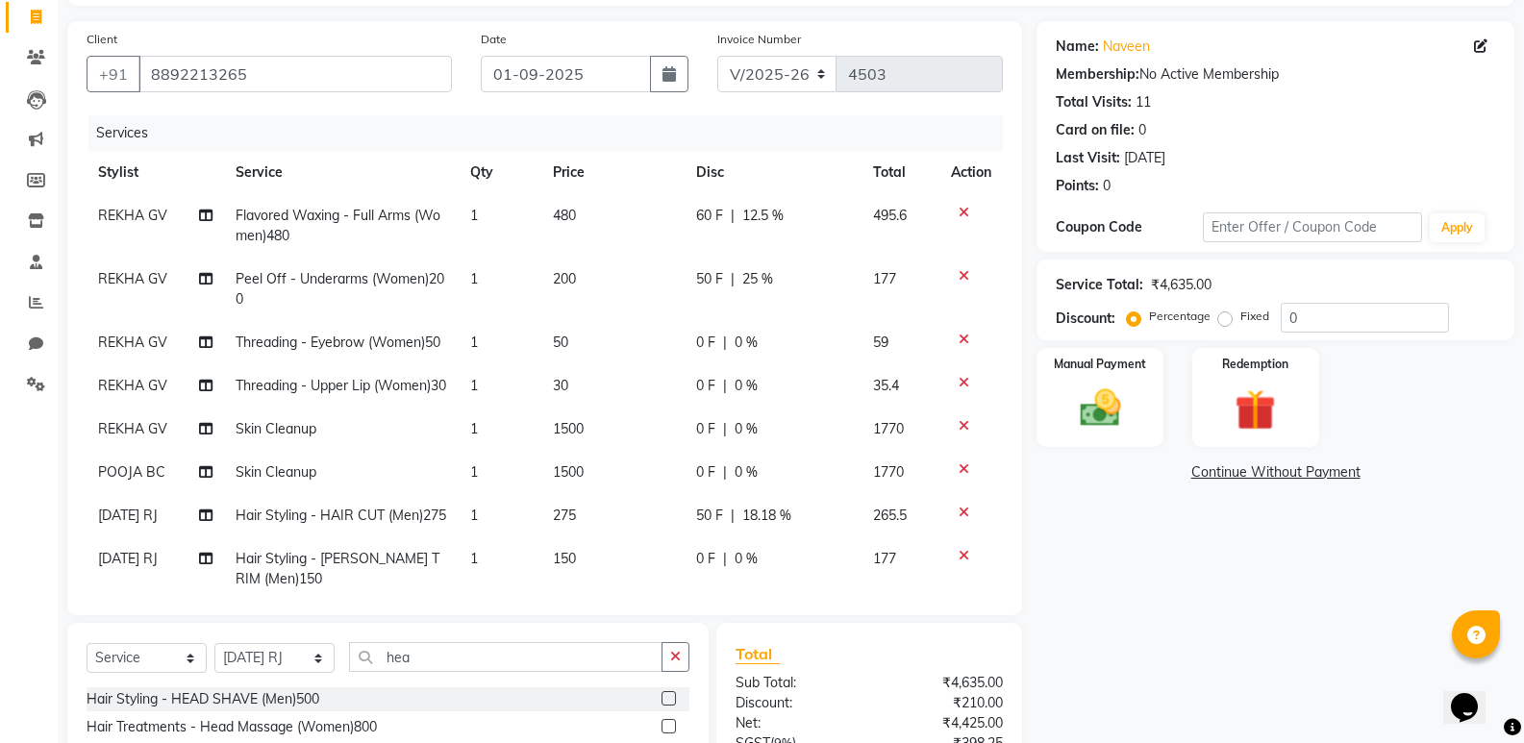
click at [1047, 572] on div "Name: Naveen Membership: No Active Membership Total Visits: 11 Card on file: 0 …" at bounding box center [1283, 464] width 492 height 886
click at [703, 439] on div "0 F | 0 %" at bounding box center [773, 429] width 154 height 20
select select "70449"
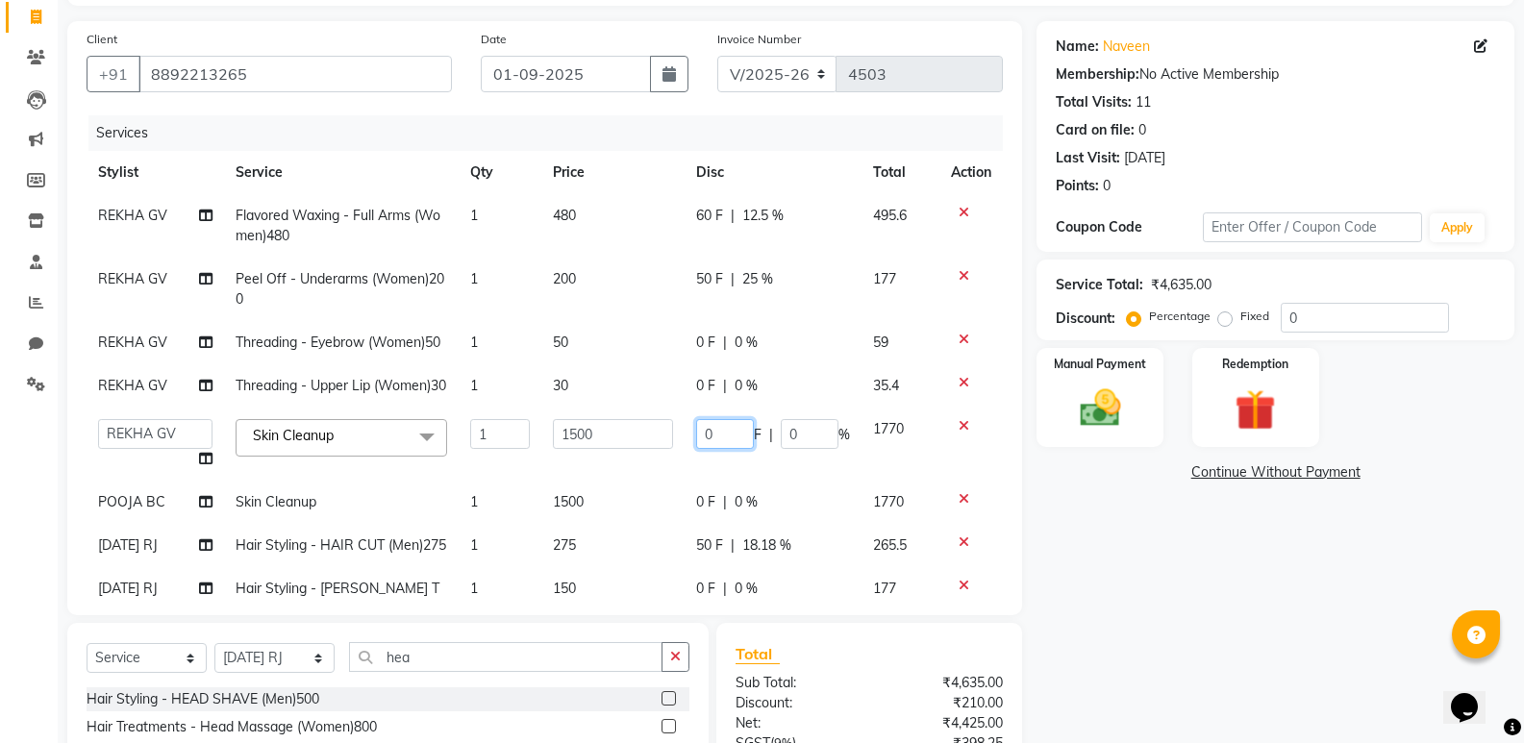
click at [709, 449] on input "0" at bounding box center [725, 434] width 58 height 30
type input "0100"
click at [1105, 559] on div "Name: Naveen Membership: No Active Membership Total Visits: 11 Card on file: 0 …" at bounding box center [1283, 464] width 492 height 886
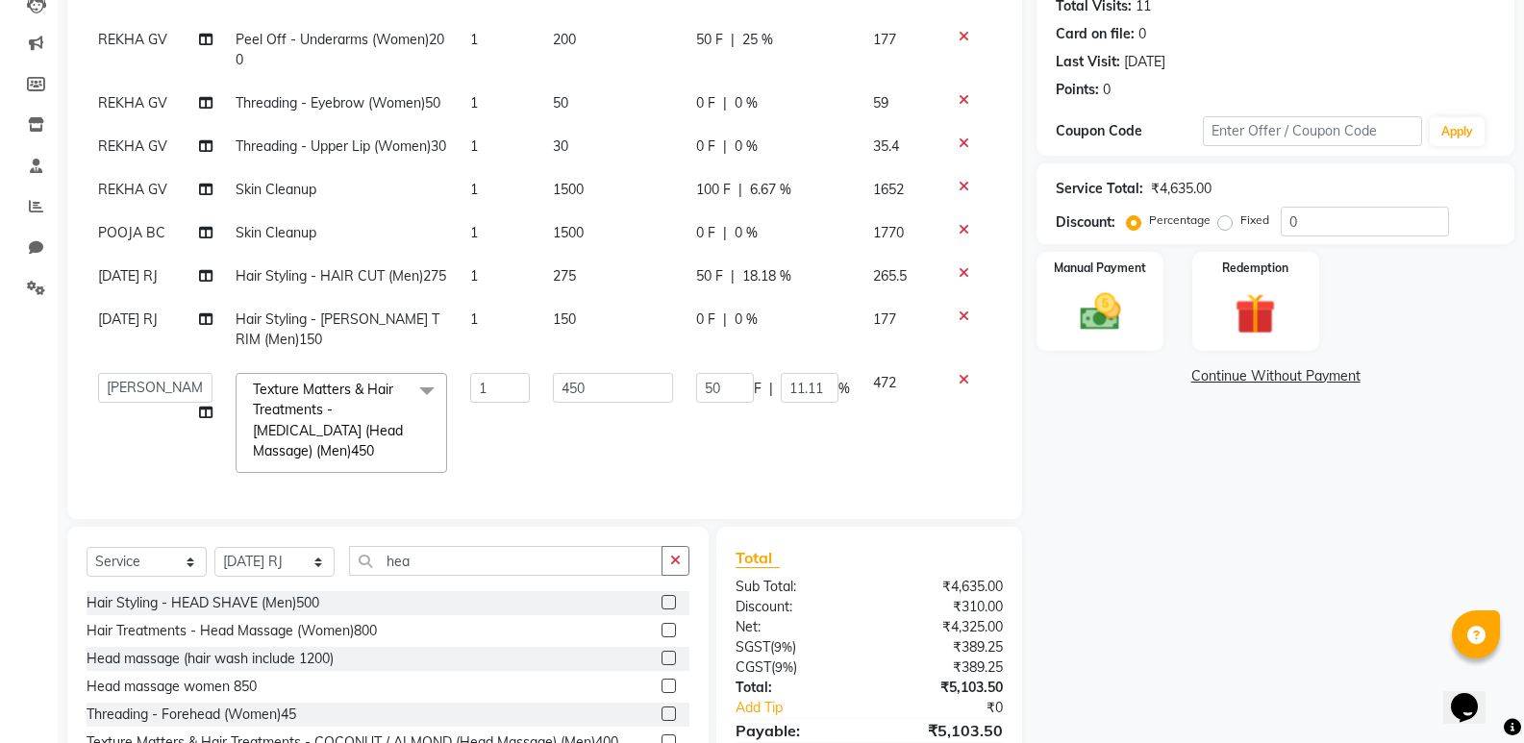
scroll to position [102, 0]
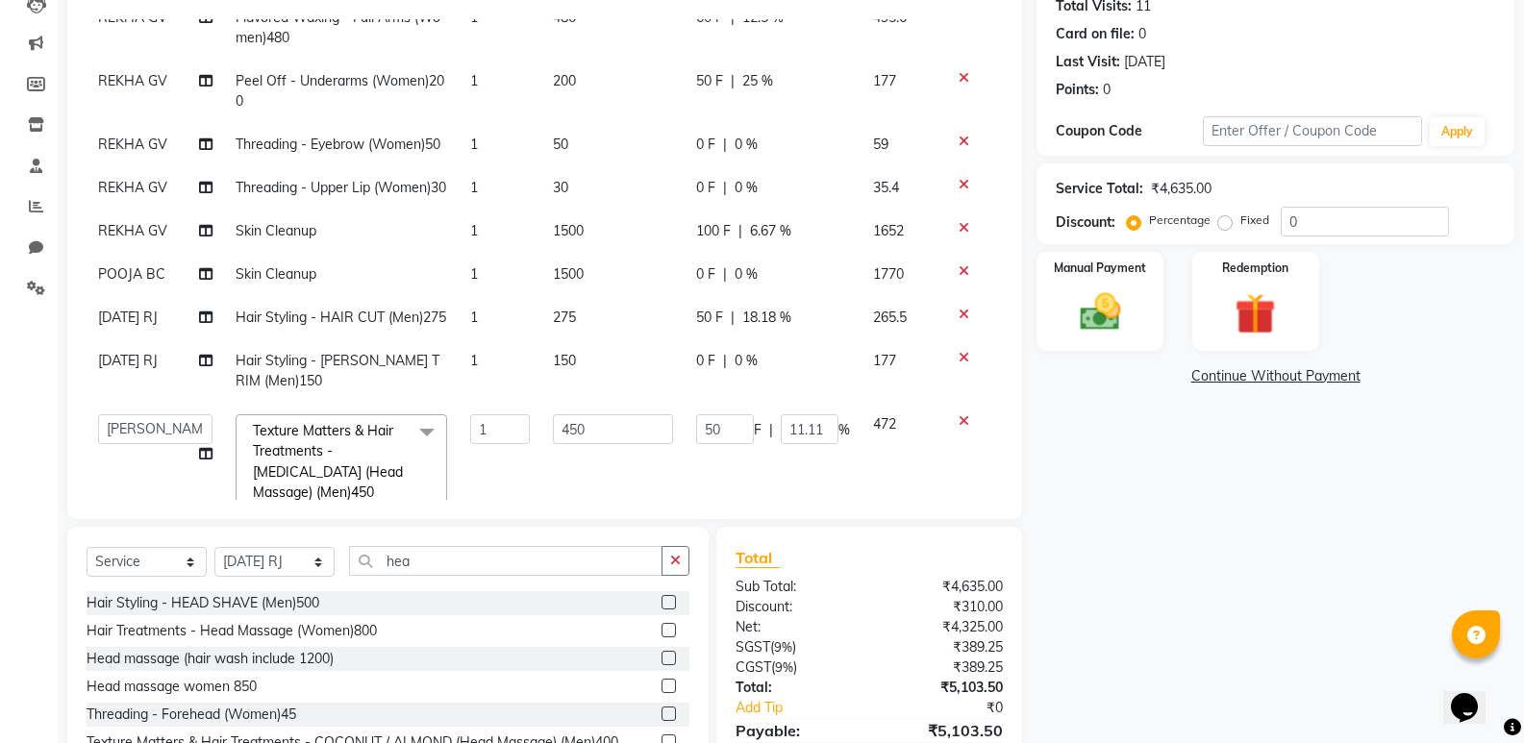
click at [702, 241] on span "100 F" at bounding box center [713, 231] width 35 height 20
select select "70449"
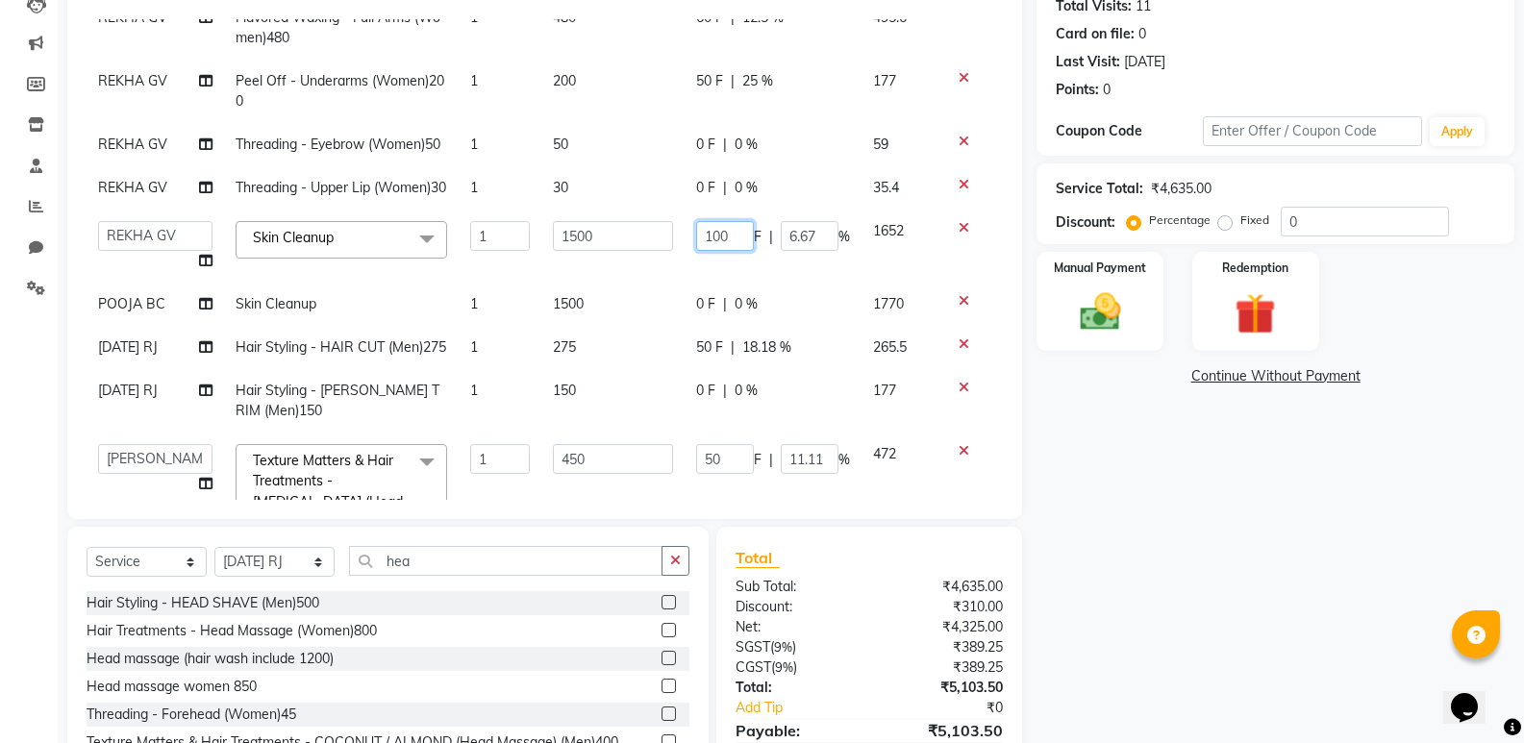
click at [718, 251] on input "100" at bounding box center [725, 236] width 58 height 30
type input "1"
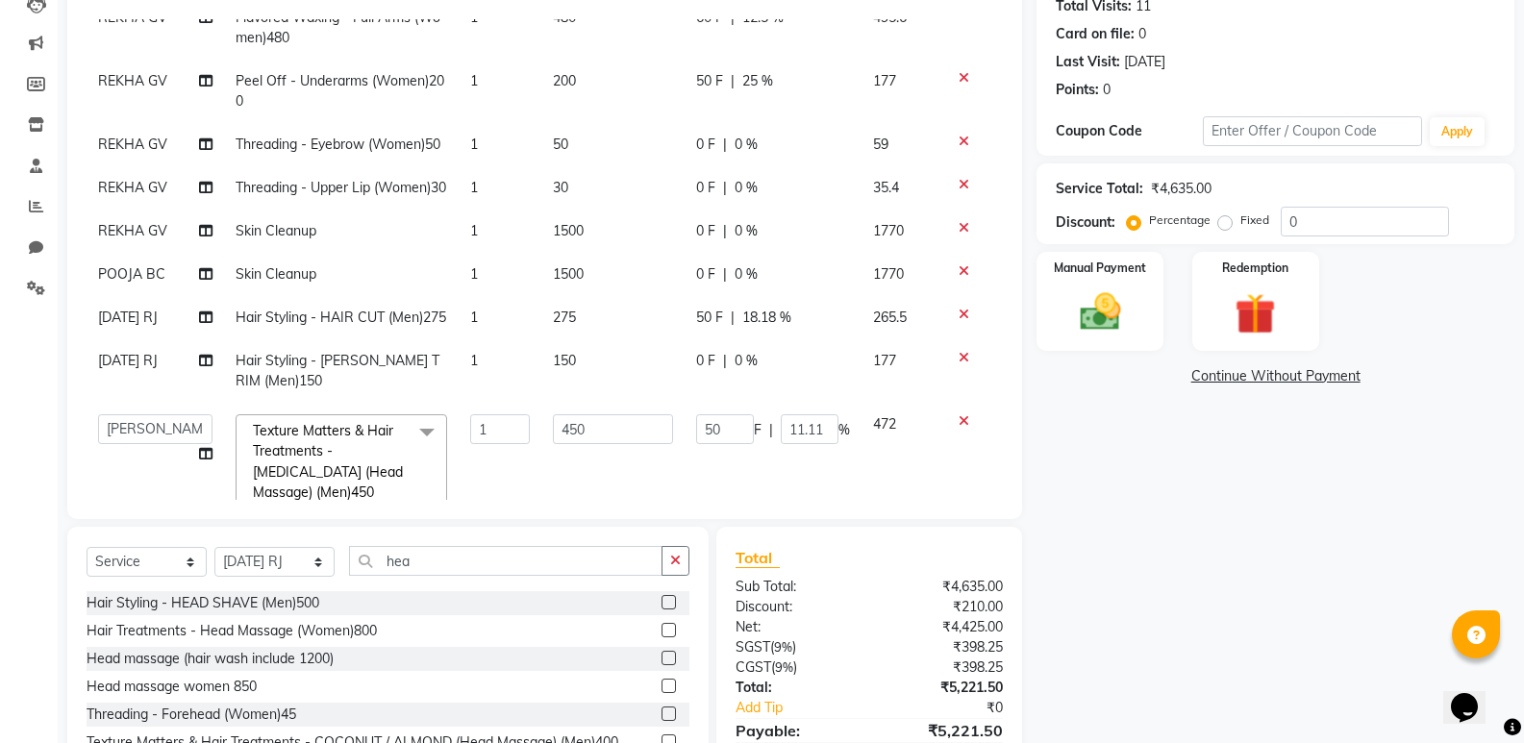
click at [784, 210] on td "0 F | 0 %" at bounding box center [773, 187] width 177 height 43
select select "70449"
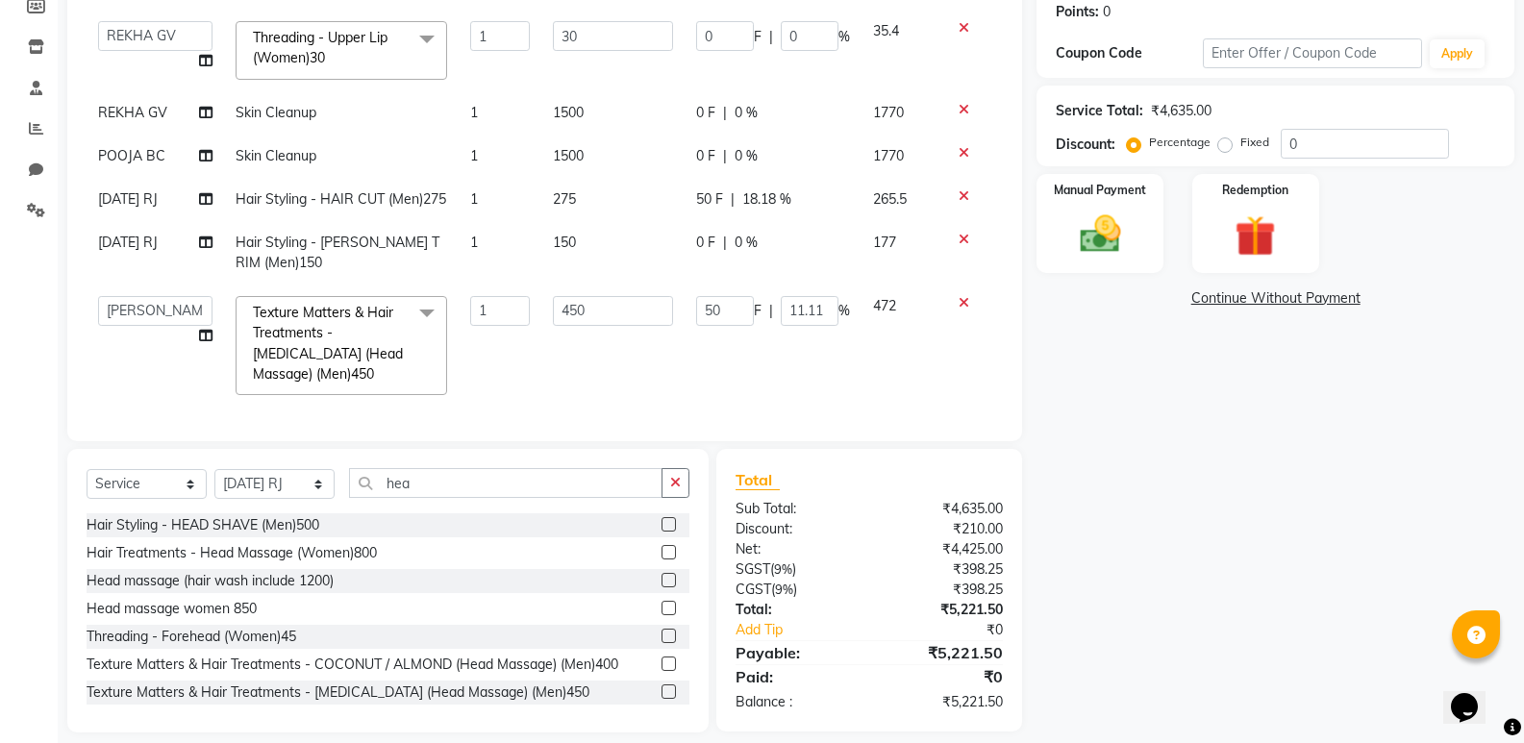
scroll to position [315, 0]
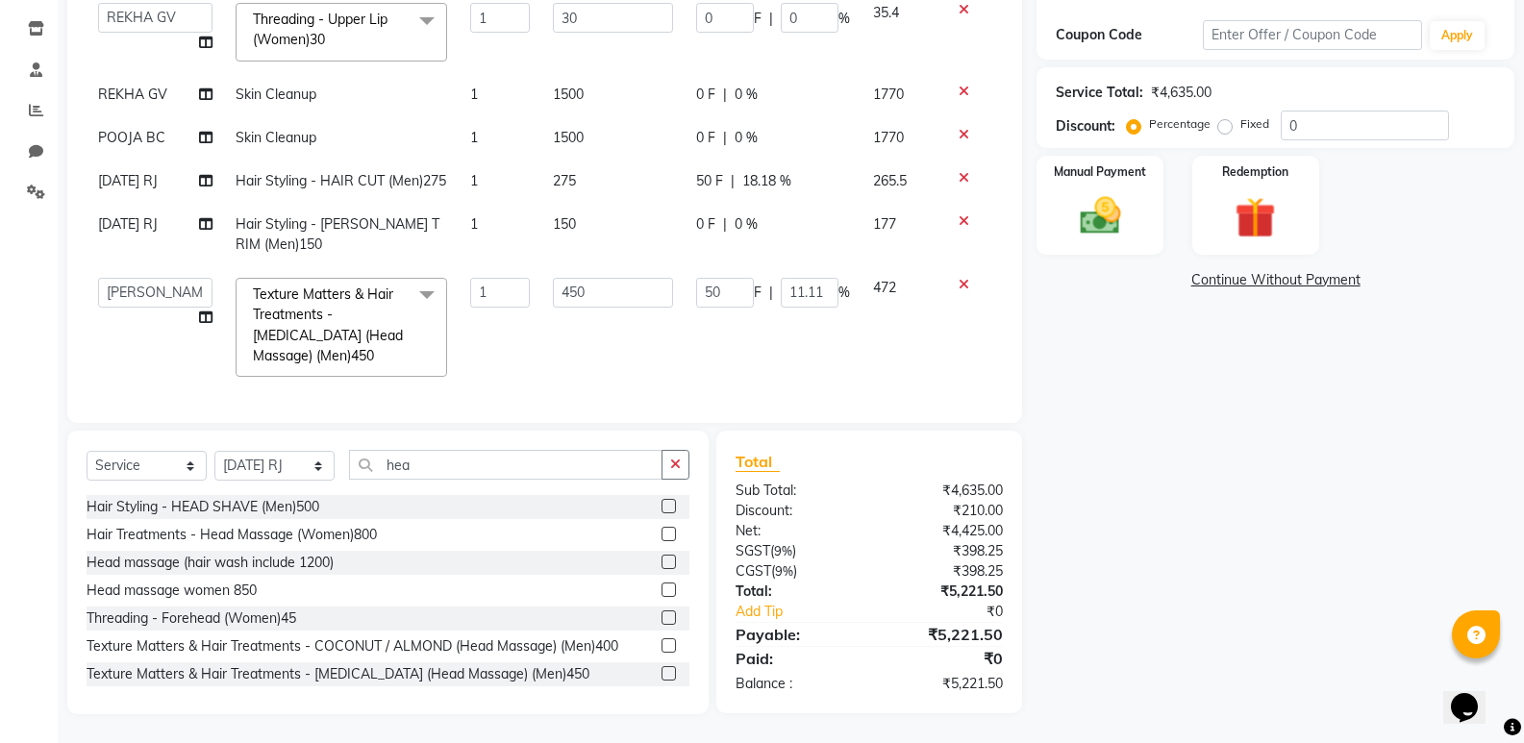
click at [696, 214] on span "0 F" at bounding box center [705, 224] width 19 height 20
select select "70439"
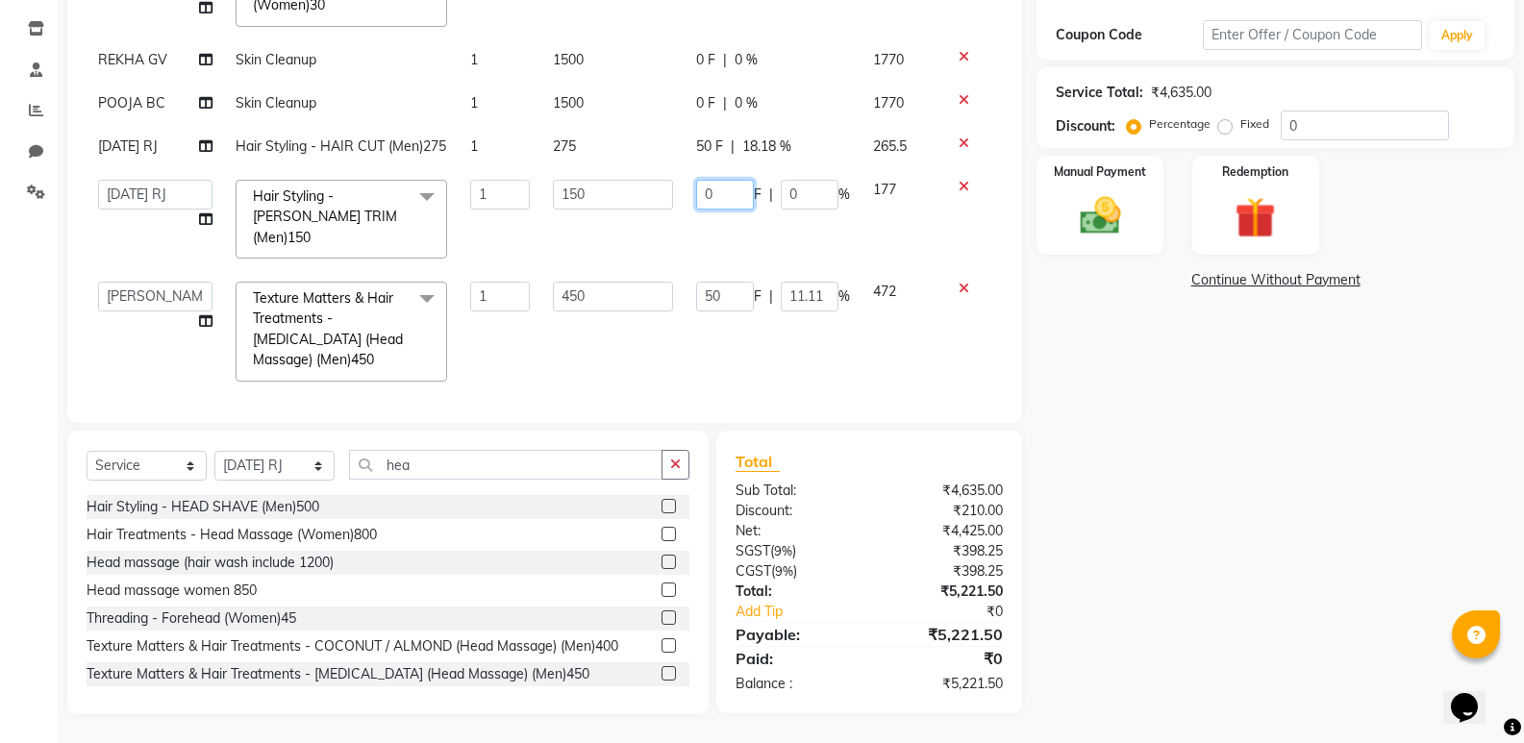
click at [712, 210] on input "0" at bounding box center [725, 195] width 58 height 30
type input "030"
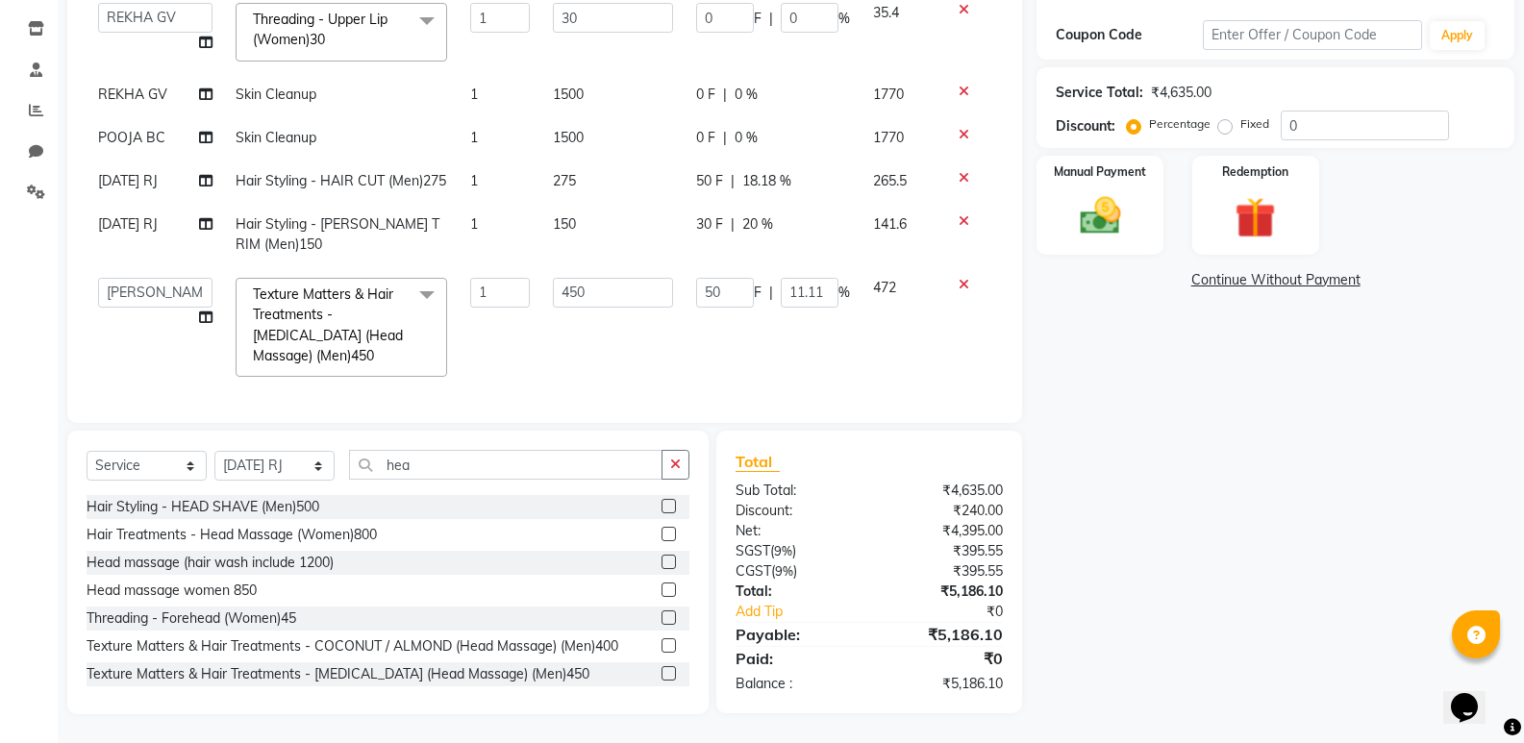
click at [829, 343] on td "50 F | 11.11 %" at bounding box center [773, 327] width 177 height 123
click at [701, 214] on span "30 F" at bounding box center [709, 224] width 27 height 20
select select "70439"
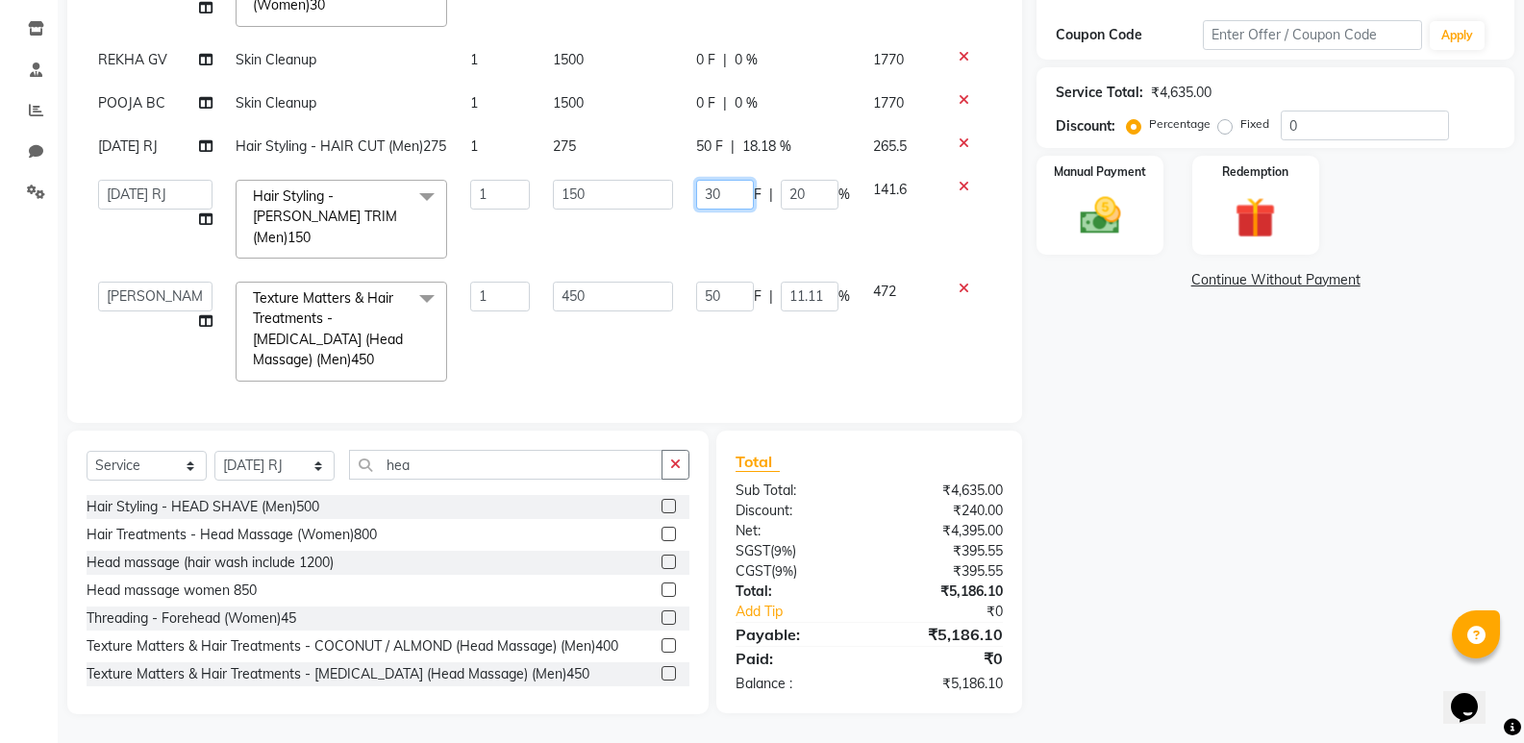
click at [705, 210] on input "30" at bounding box center [725, 195] width 58 height 30
type input "3"
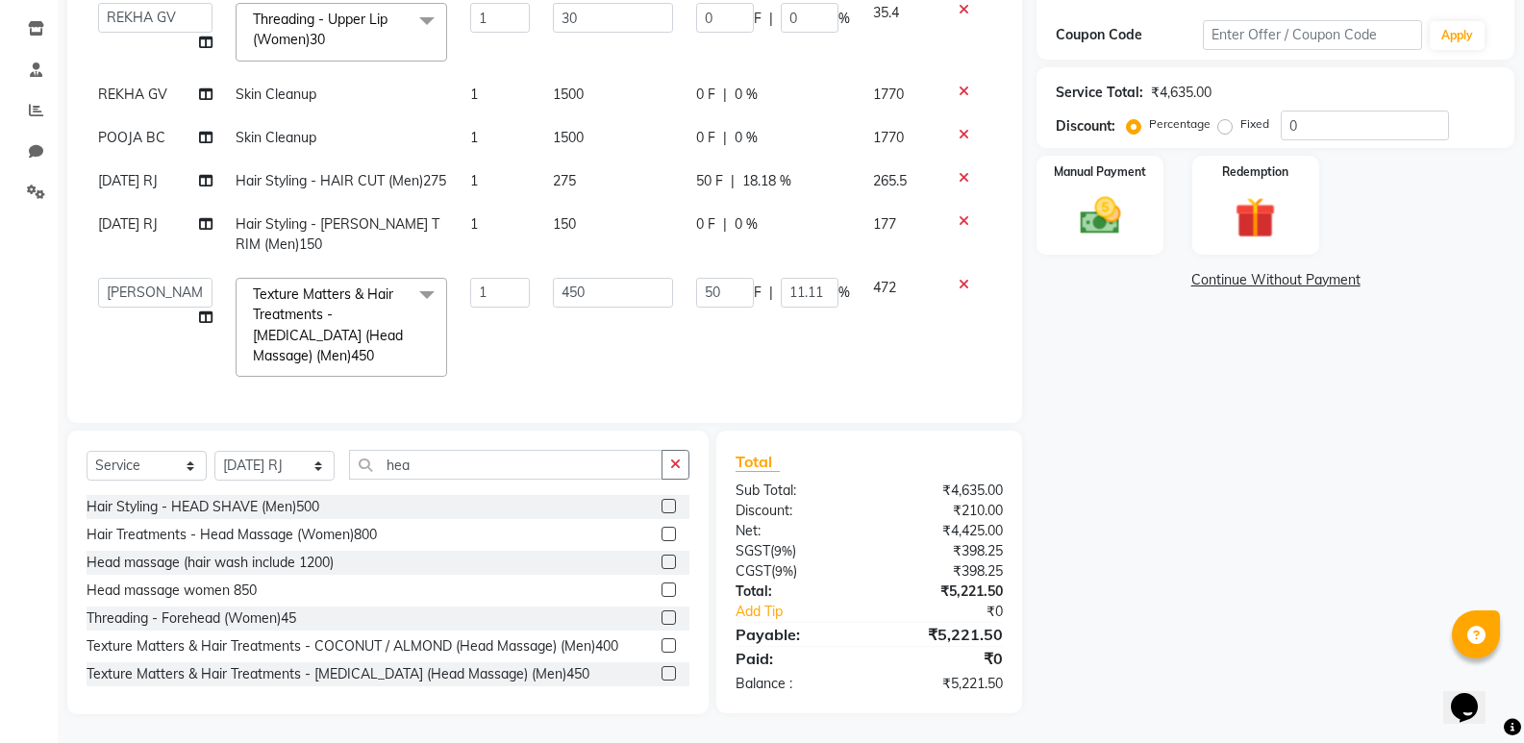
click at [773, 345] on td "50 F | 11.11 %" at bounding box center [773, 327] width 177 height 123
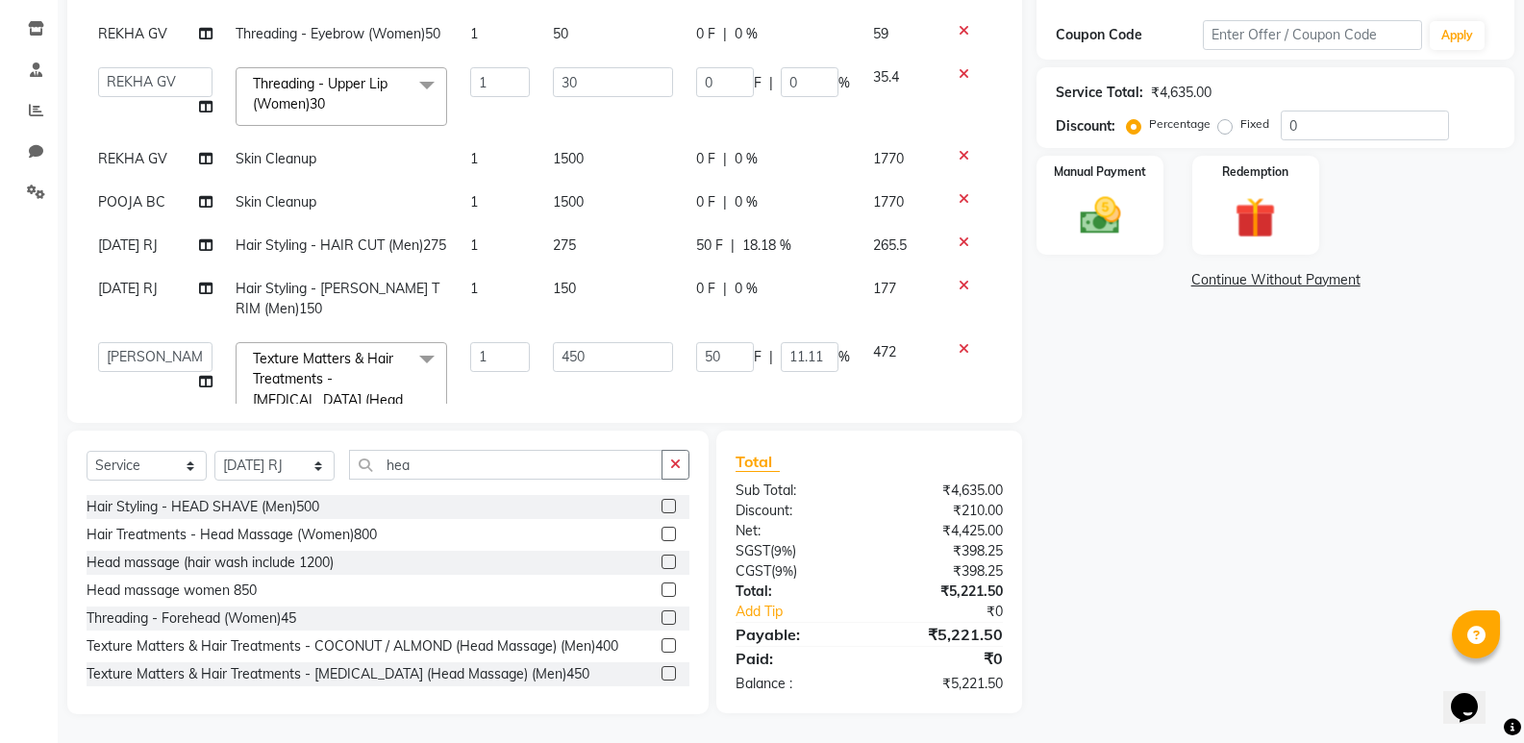
scroll to position [215, 0]
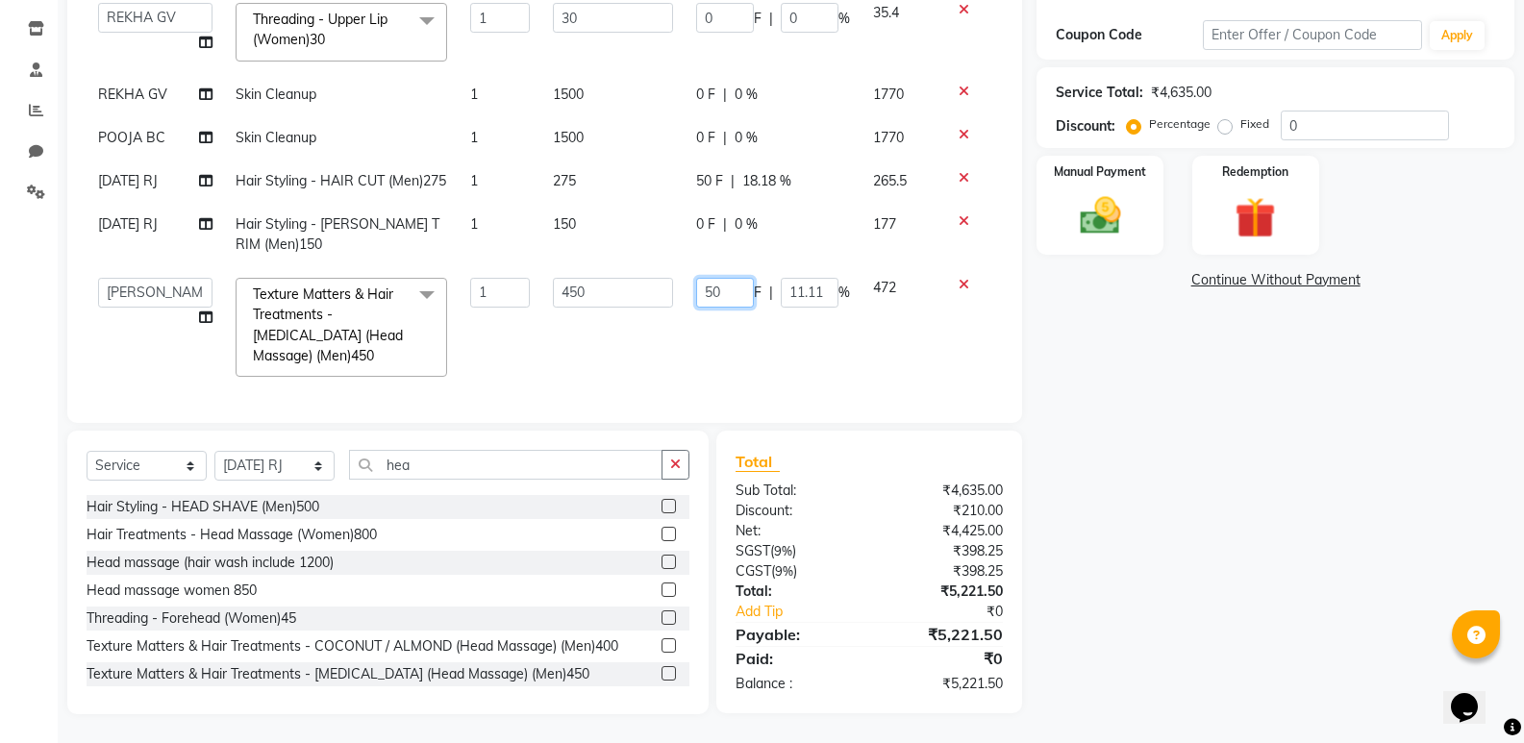
click at [724, 278] on input "50" at bounding box center [725, 293] width 58 height 30
type input "5"
type input "100"
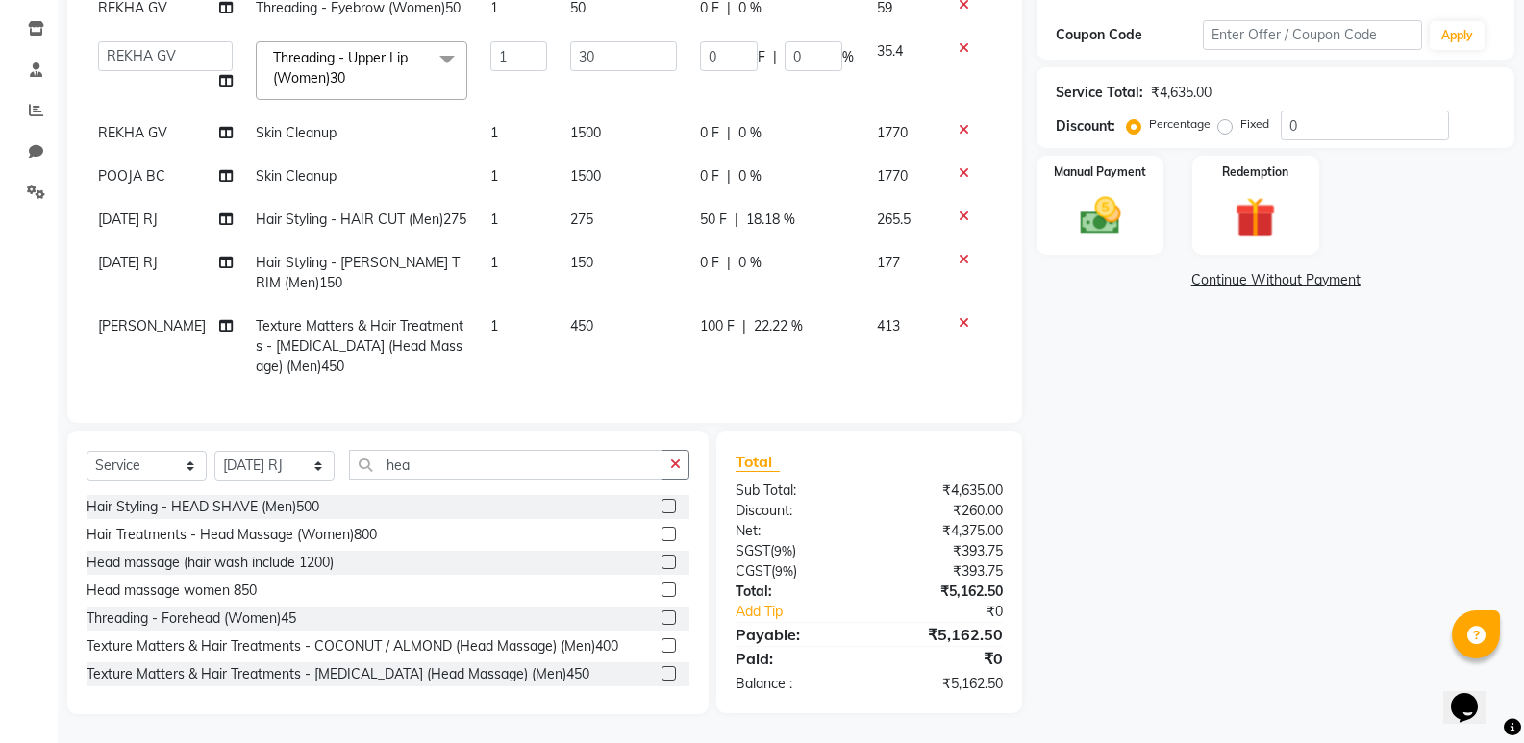
scroll to position [177, 0]
click at [778, 423] on div "Client +91 8892213265 Date 01-09-2025 Invoice Number V/2025 V/2025-26 4503 Serv…" at bounding box center [545, 272] width 984 height 886
click at [700, 317] on span "100 F" at bounding box center [717, 326] width 35 height 20
select select "80334"
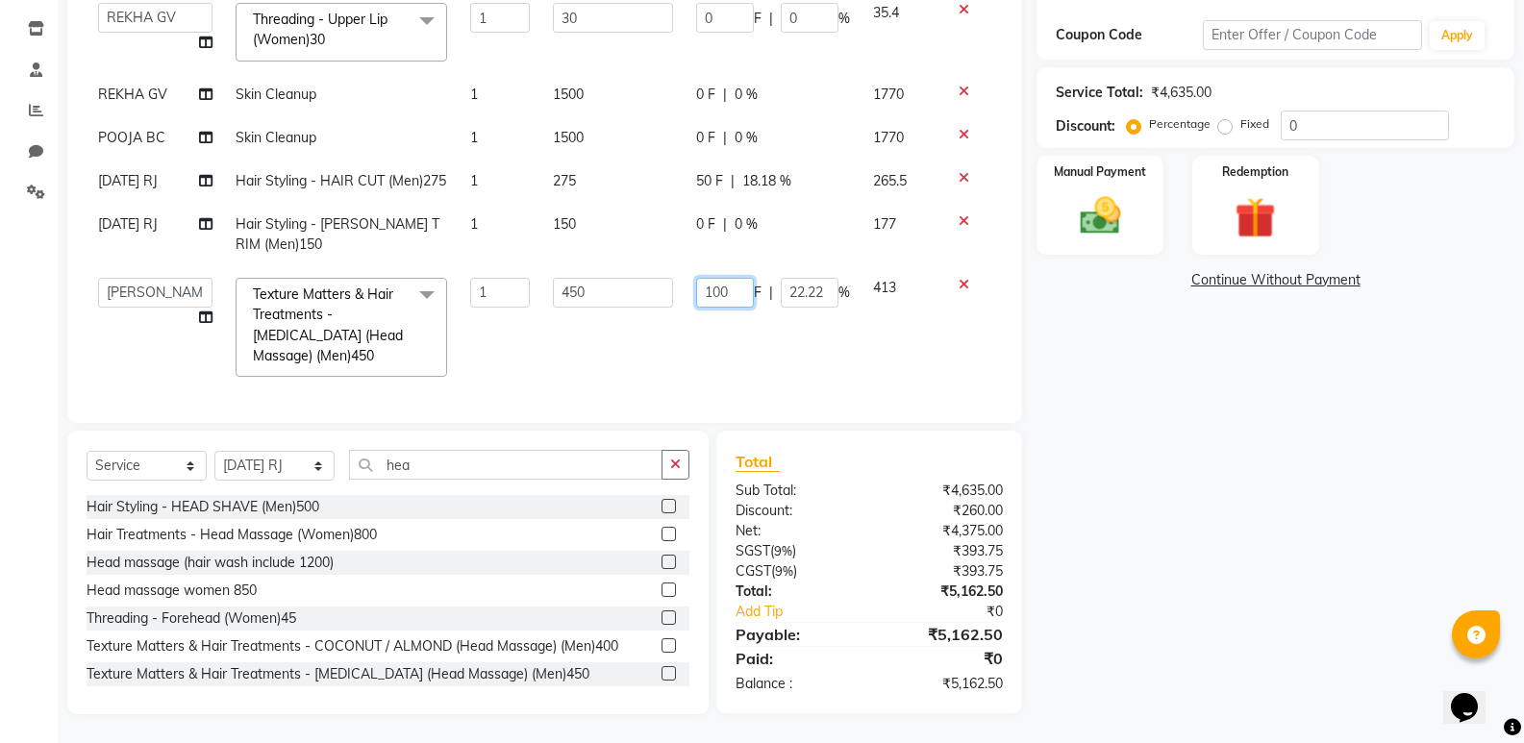
click at [723, 283] on input "100" at bounding box center [725, 293] width 58 height 30
type input "1"
type input "80"
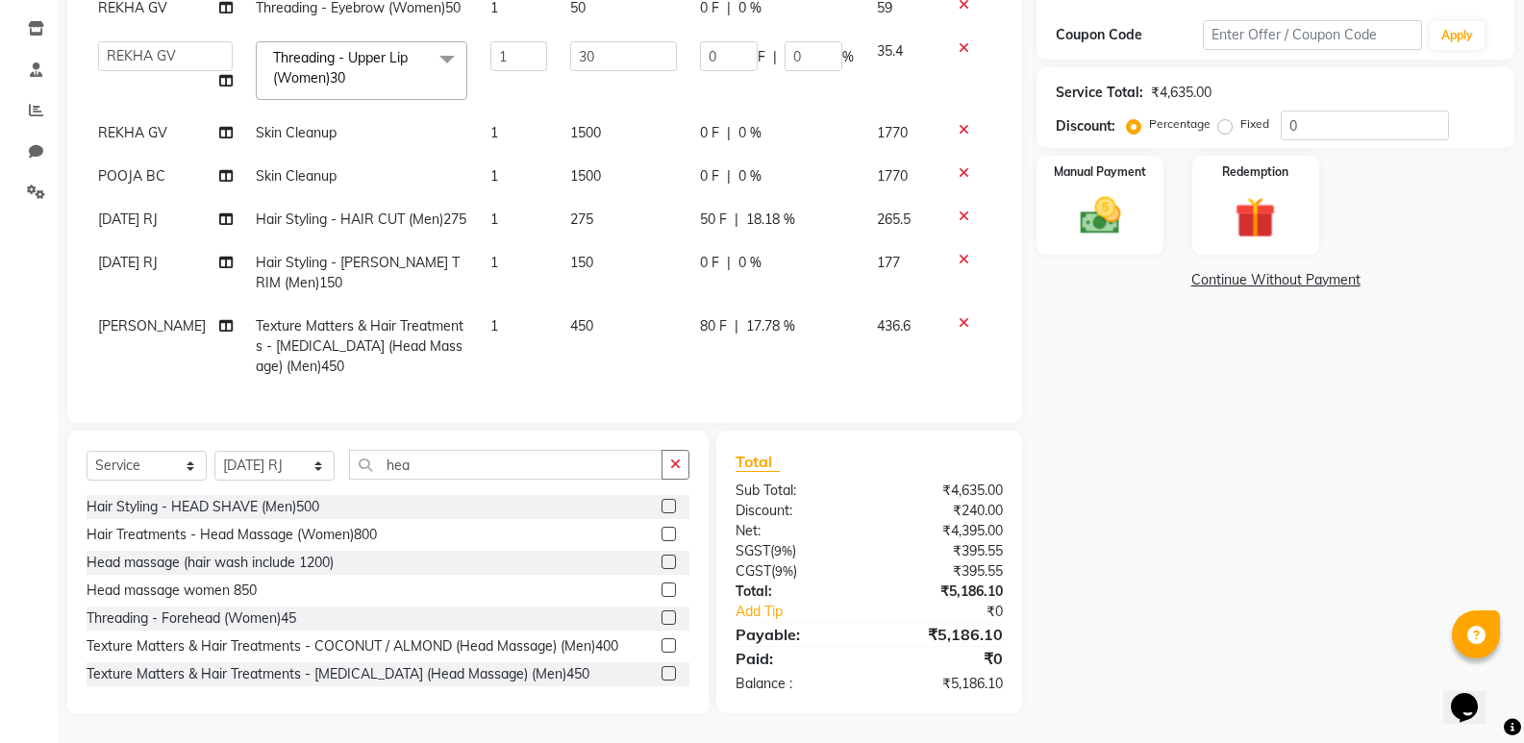
click at [865, 332] on td "436.6" at bounding box center [902, 347] width 74 height 84
select select "80334"
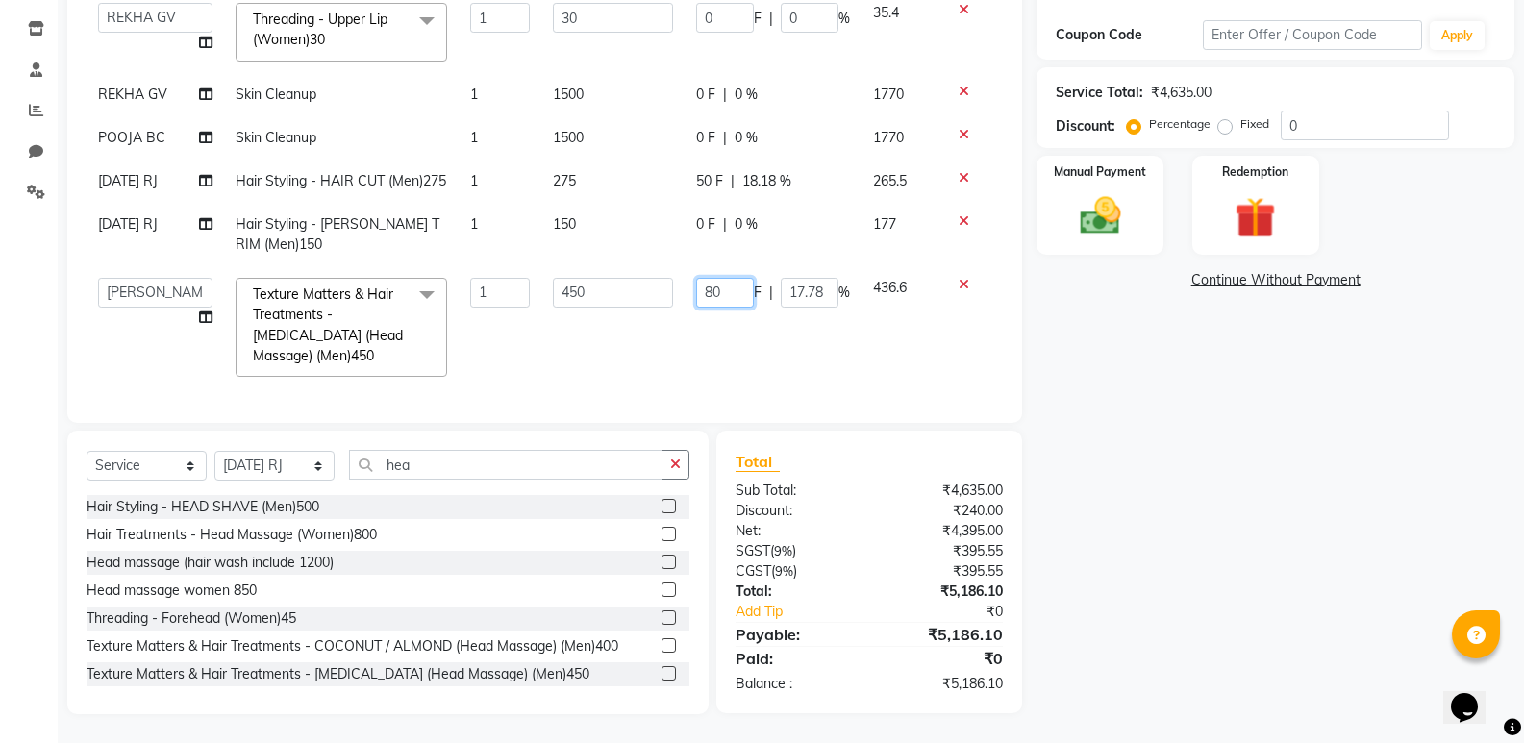
click at [712, 292] on input "80" at bounding box center [725, 293] width 58 height 30
click at [712, 278] on input "80" at bounding box center [725, 293] width 58 height 30
type input "8"
type input "60"
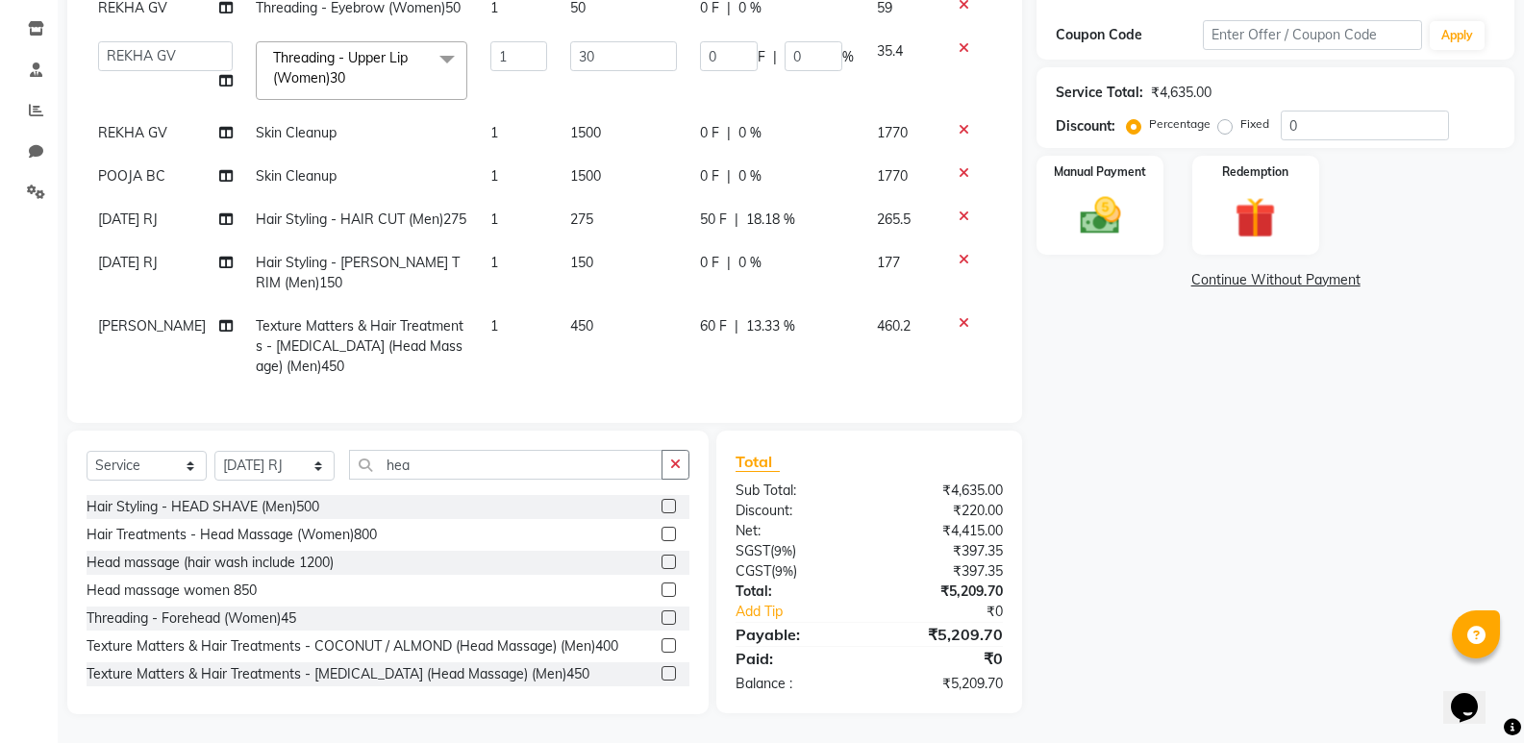
click at [747, 362] on td "60 F | 13.33 %" at bounding box center [776, 347] width 177 height 84
select select "80334"
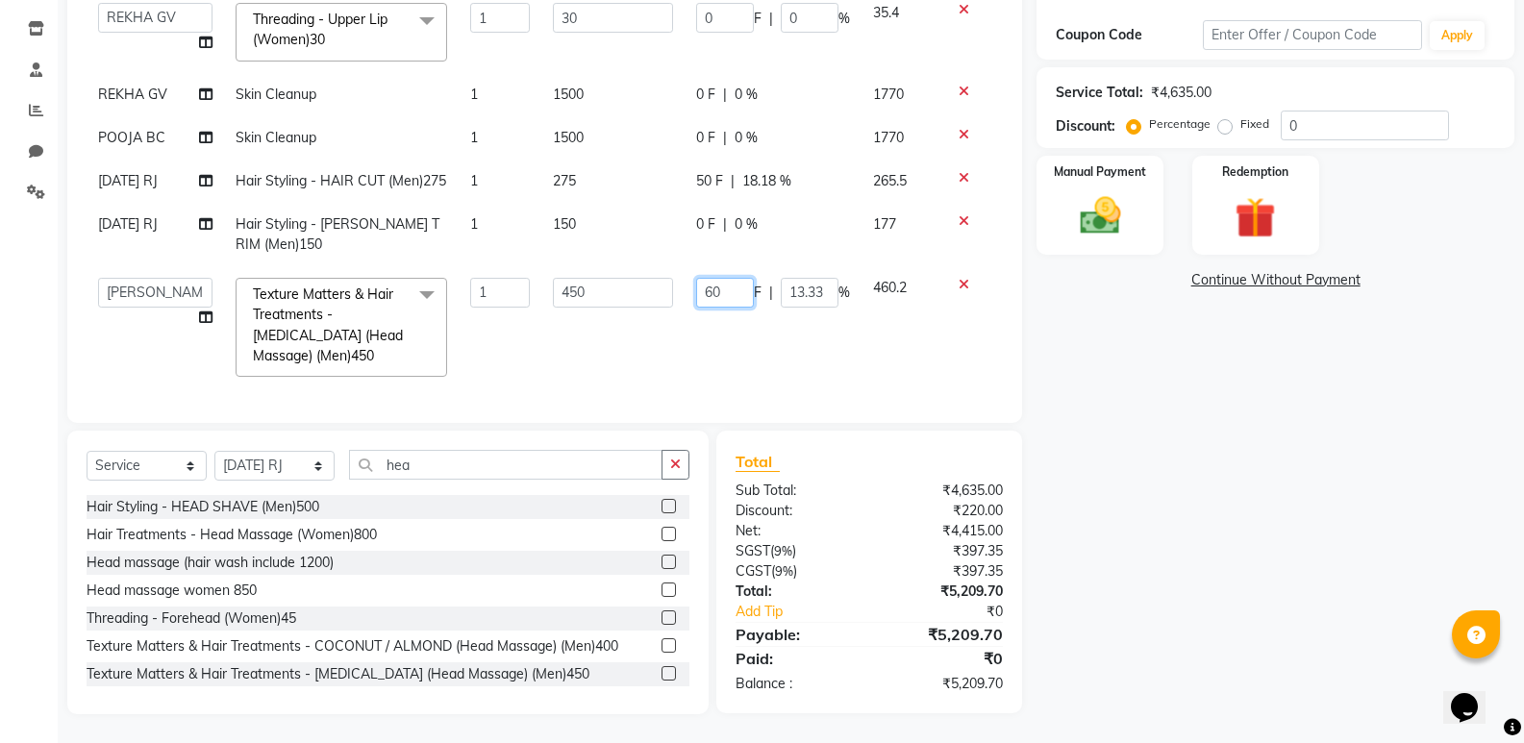
click at [729, 278] on input "60" at bounding box center [725, 293] width 58 height 30
type input "65"
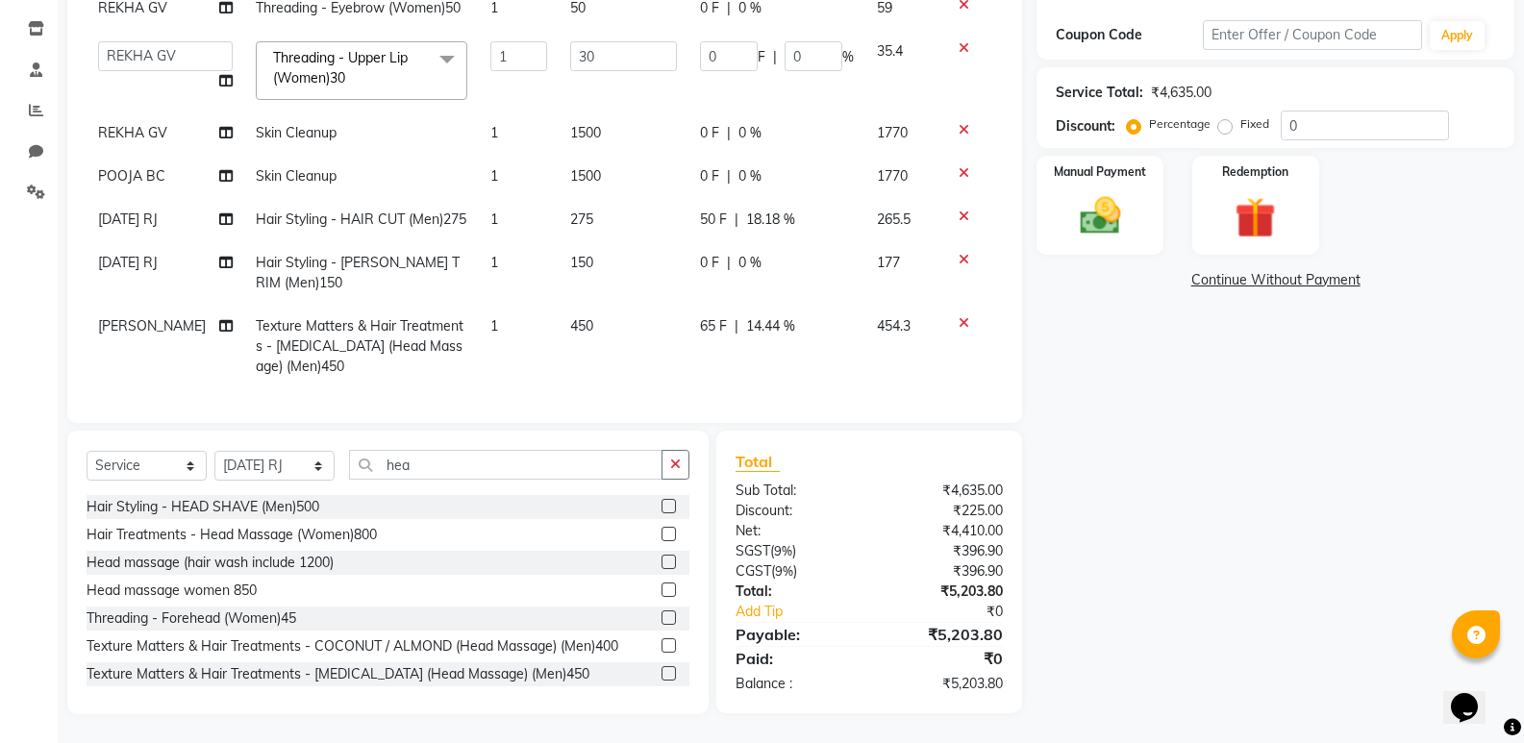
click at [738, 311] on td "65 F | 14.44 %" at bounding box center [776, 347] width 177 height 84
select select "80334"
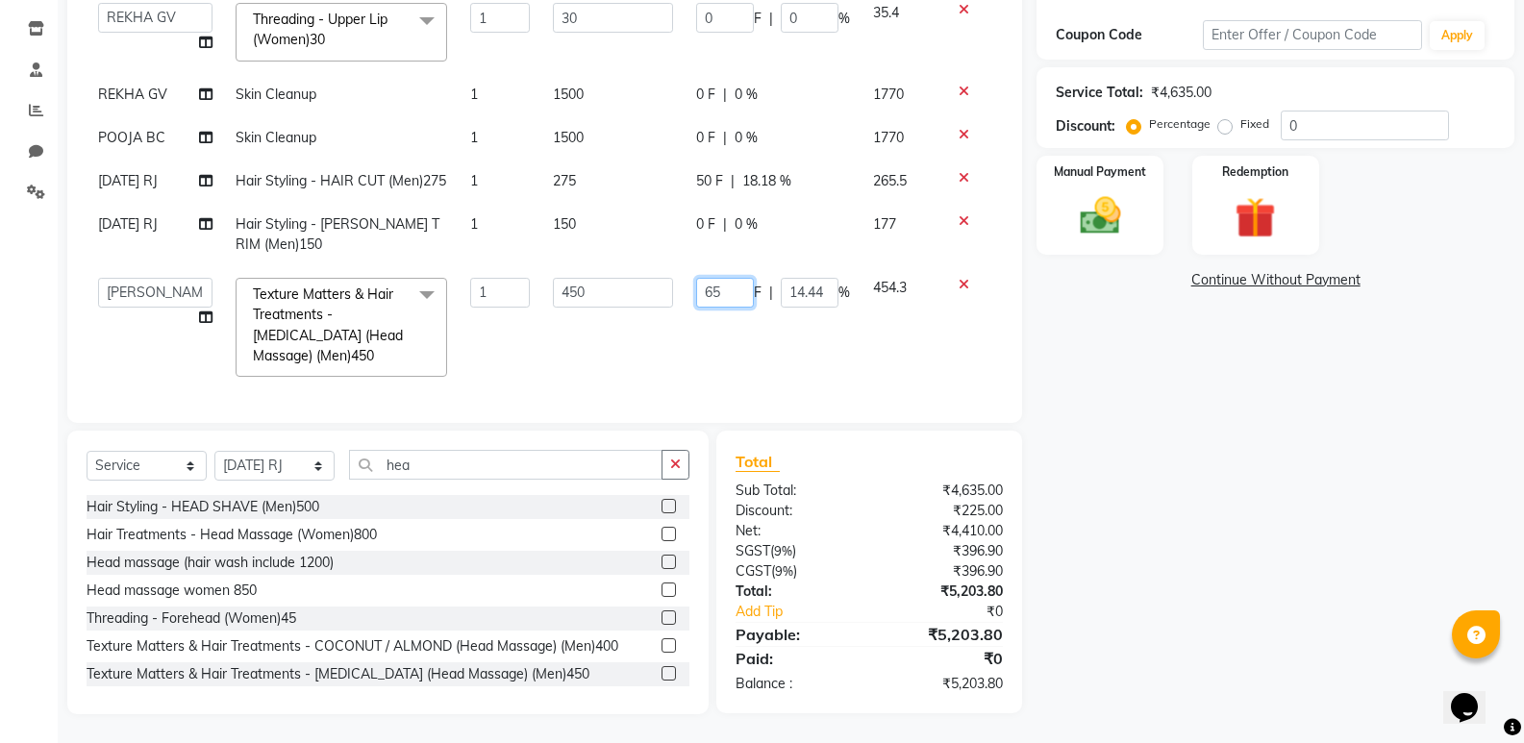
click at [708, 279] on input "65" at bounding box center [725, 293] width 58 height 30
type input "67"
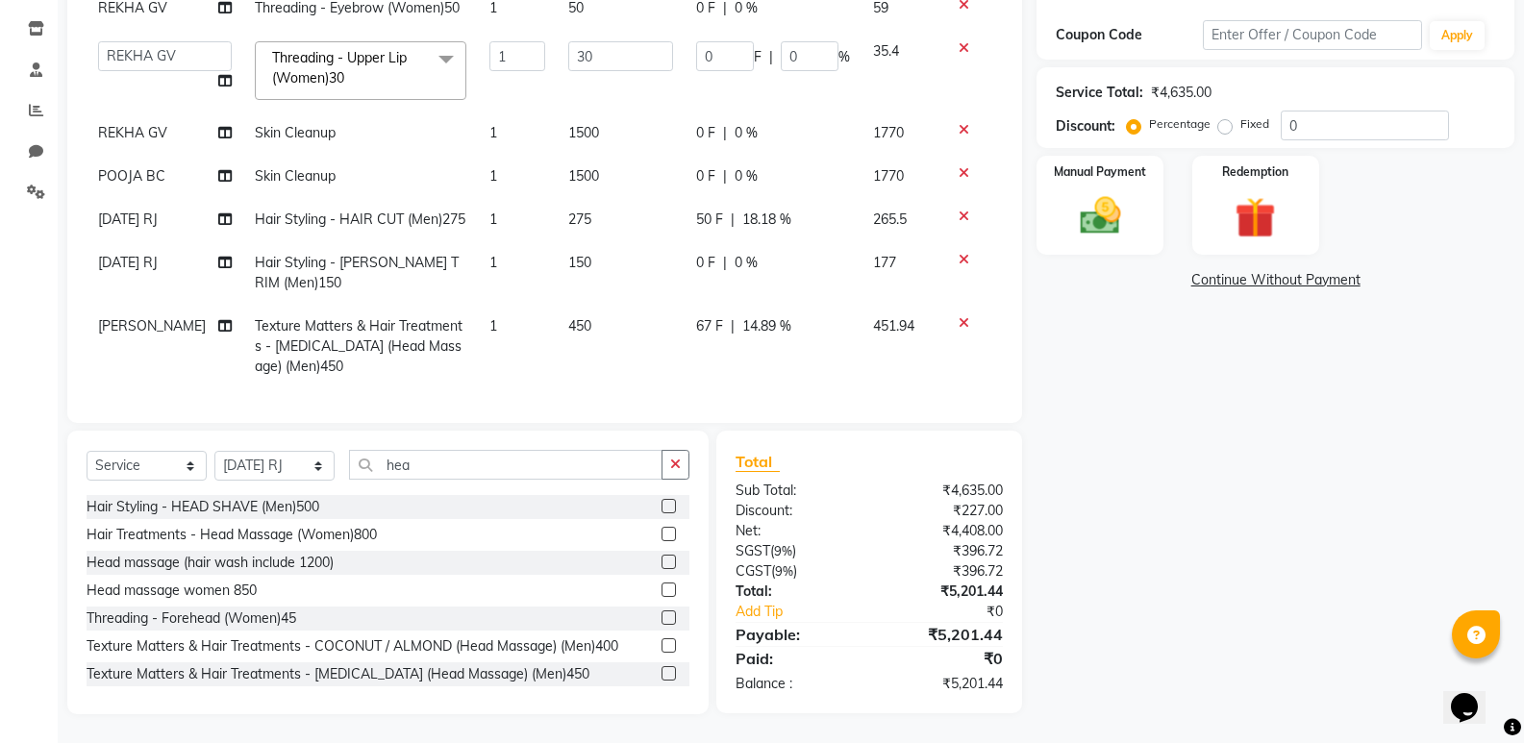
click at [703, 311] on td "67 F | 14.89 %" at bounding box center [773, 347] width 177 height 84
select select "80334"
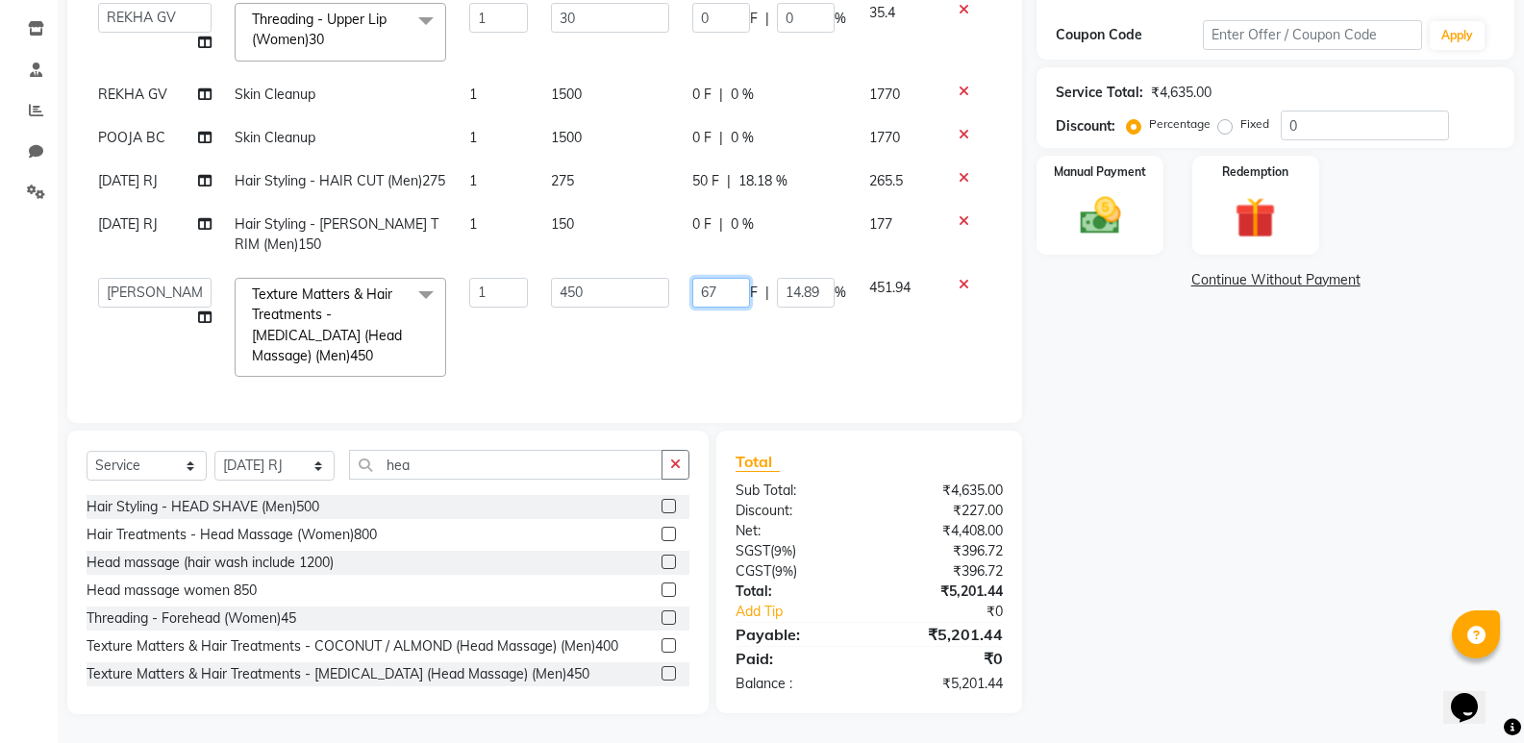
click at [723, 281] on input "67" at bounding box center [721, 293] width 58 height 30
type input "68"
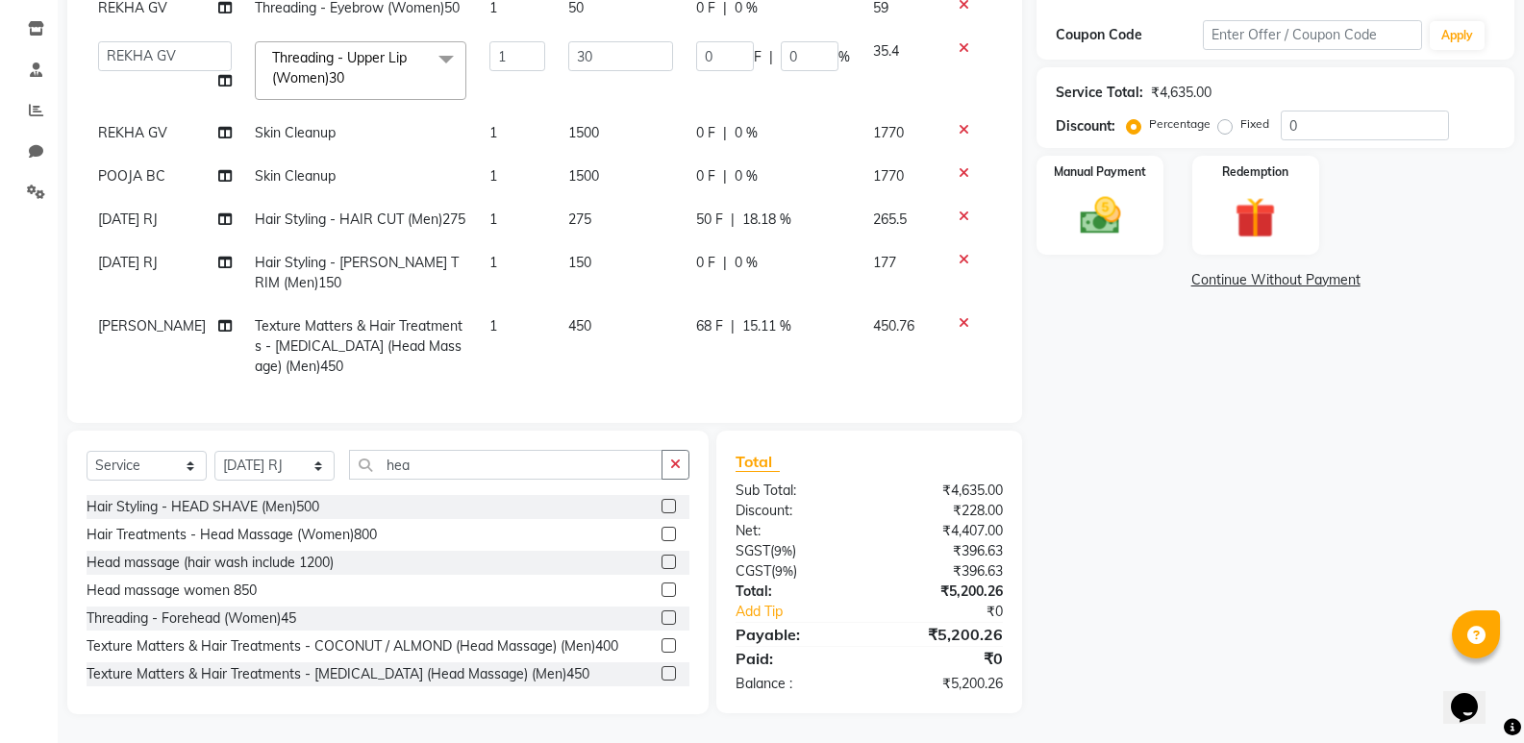
scroll to position [177, 0]
click at [821, 386] on div "Services Stylist Service Qty Price Disc Total Action REKHA GV Flavored Waxing -…" at bounding box center [545, 163] width 916 height 481
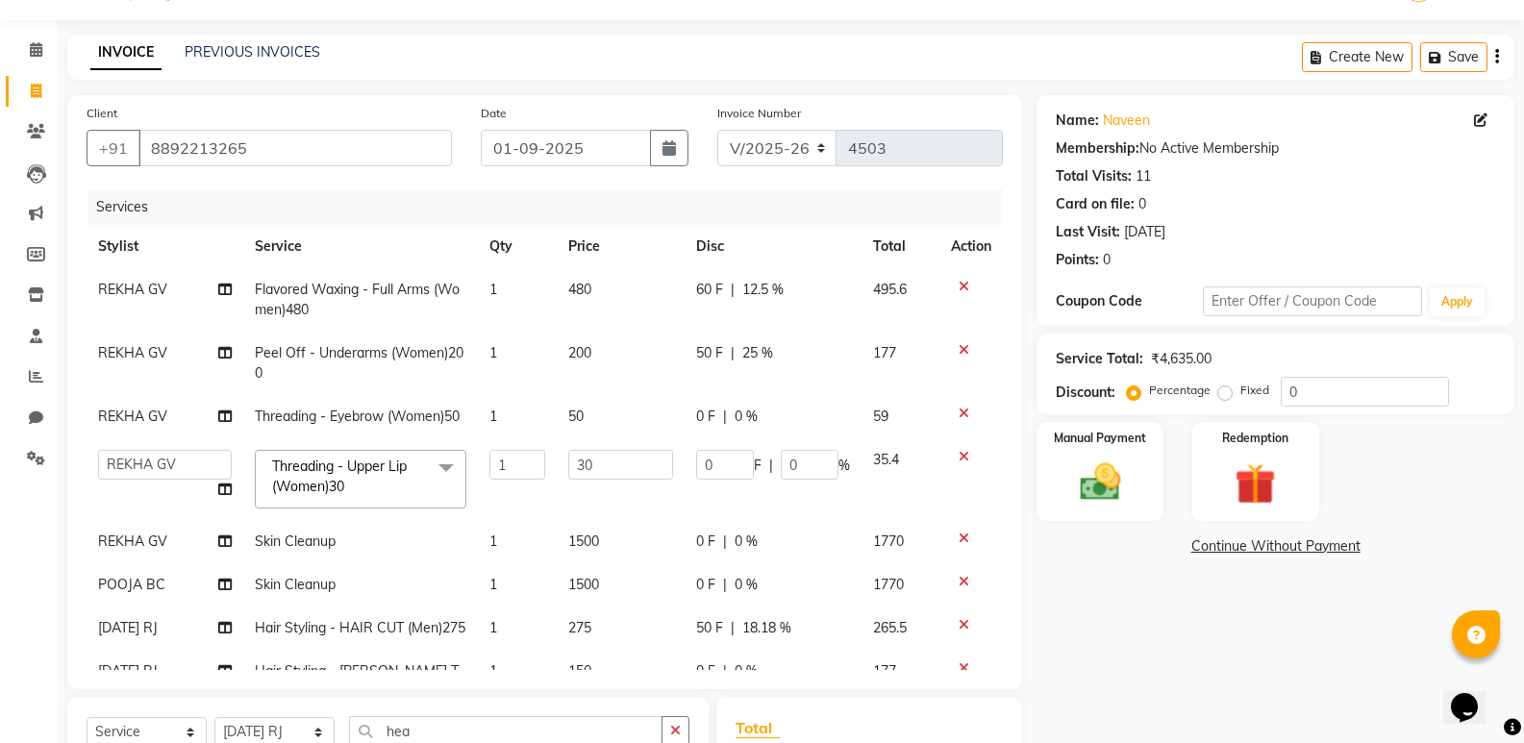
scroll to position [27, 0]
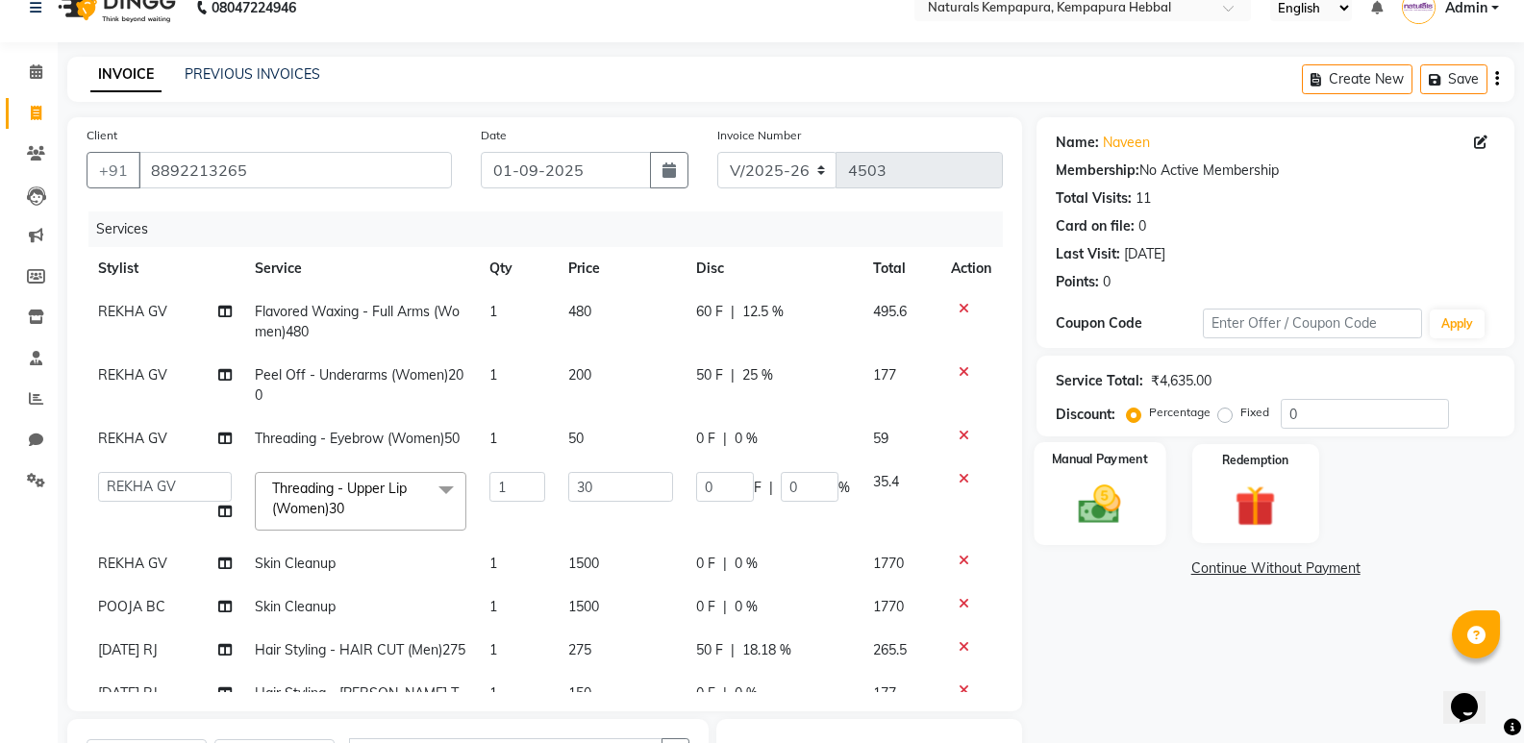
click at [1116, 477] on div "Manual Payment" at bounding box center [1101, 493] width 132 height 103
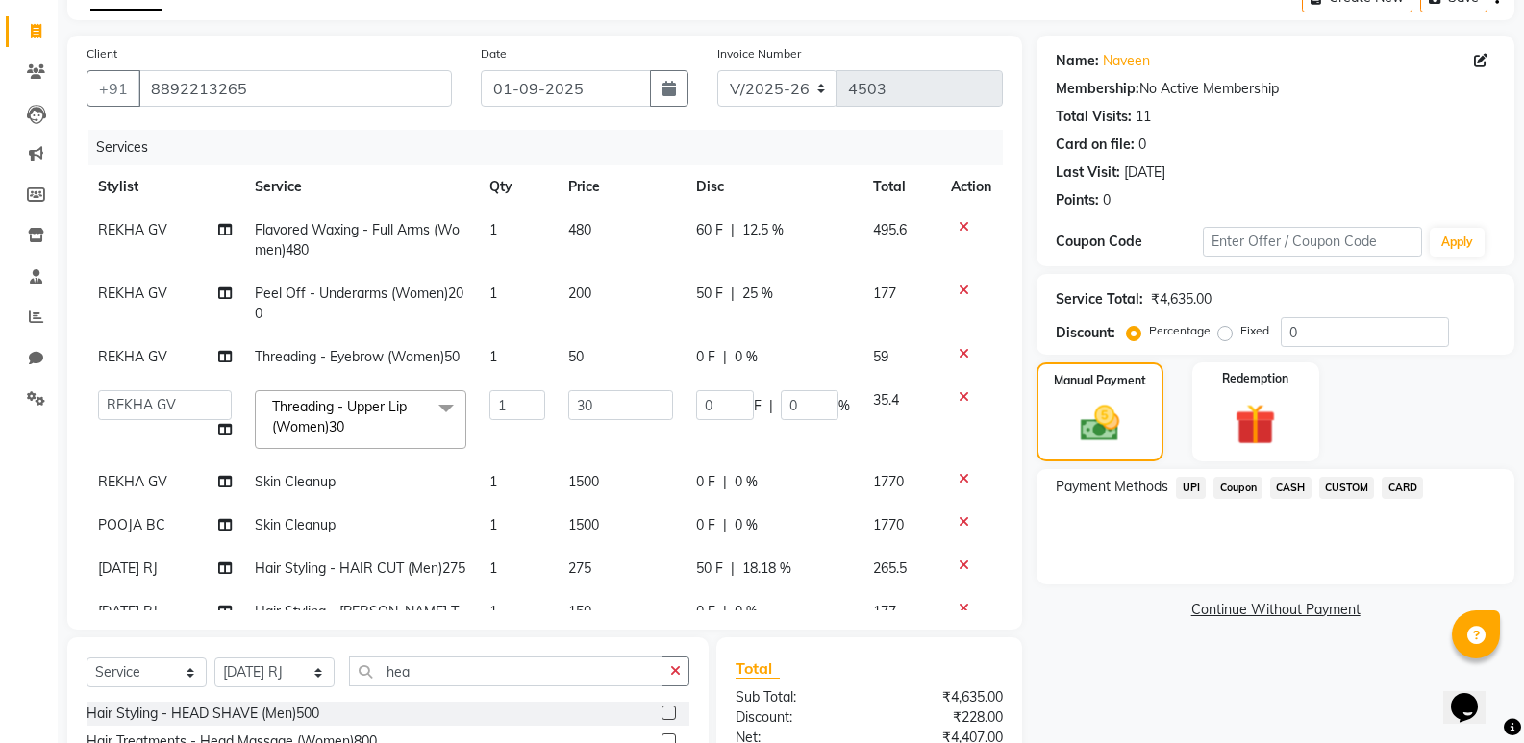
scroll to position [219, 0]
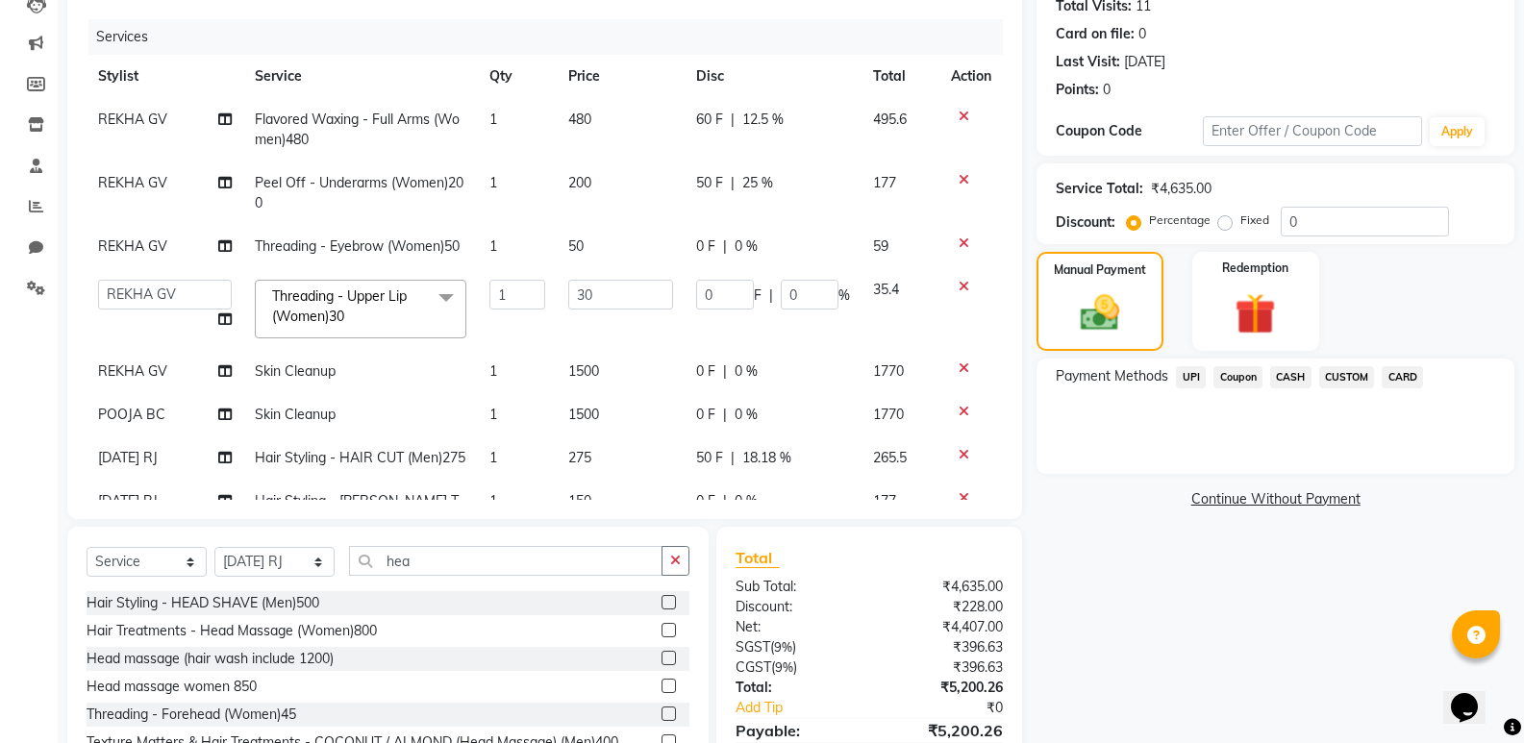
click at [1196, 373] on span "UPI" at bounding box center [1191, 377] width 30 height 22
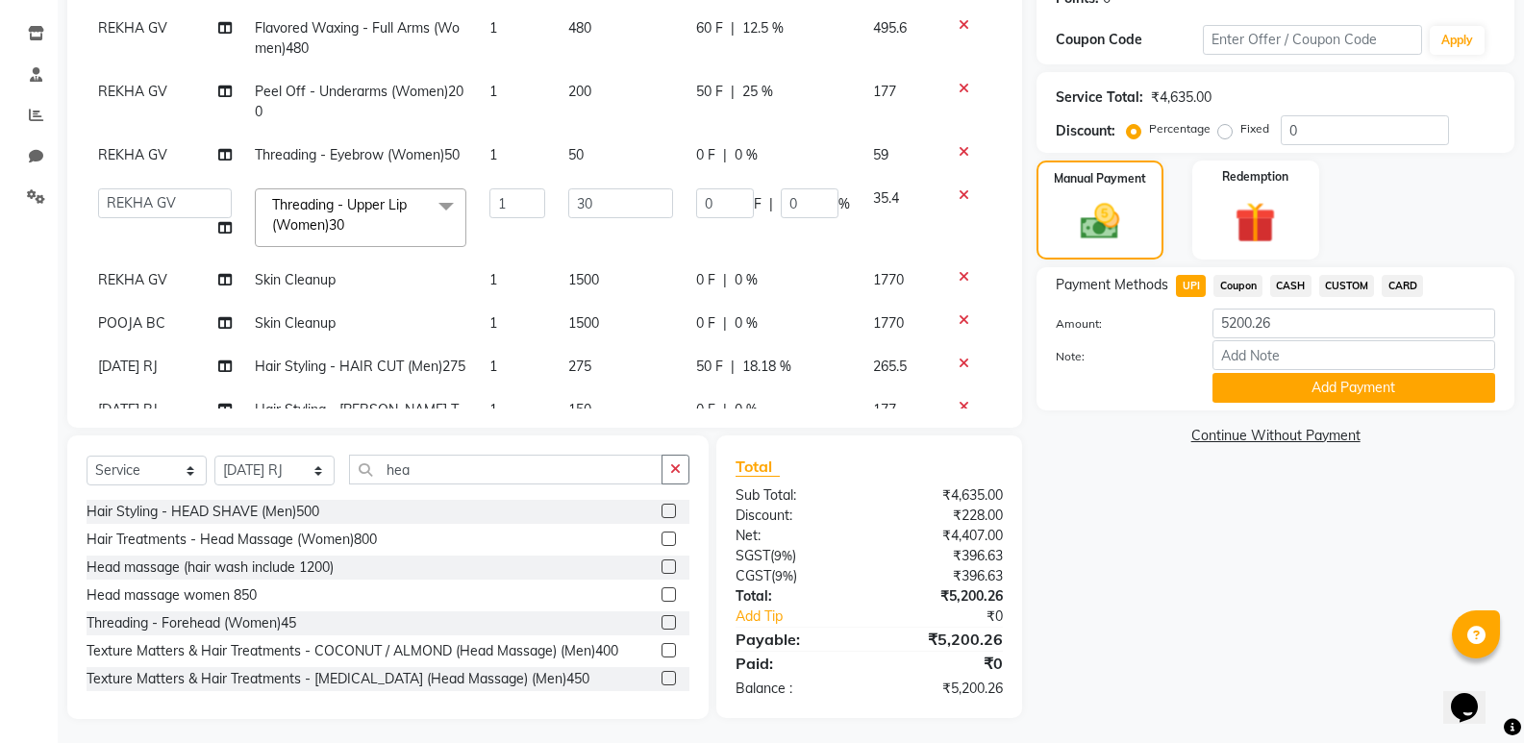
scroll to position [315, 0]
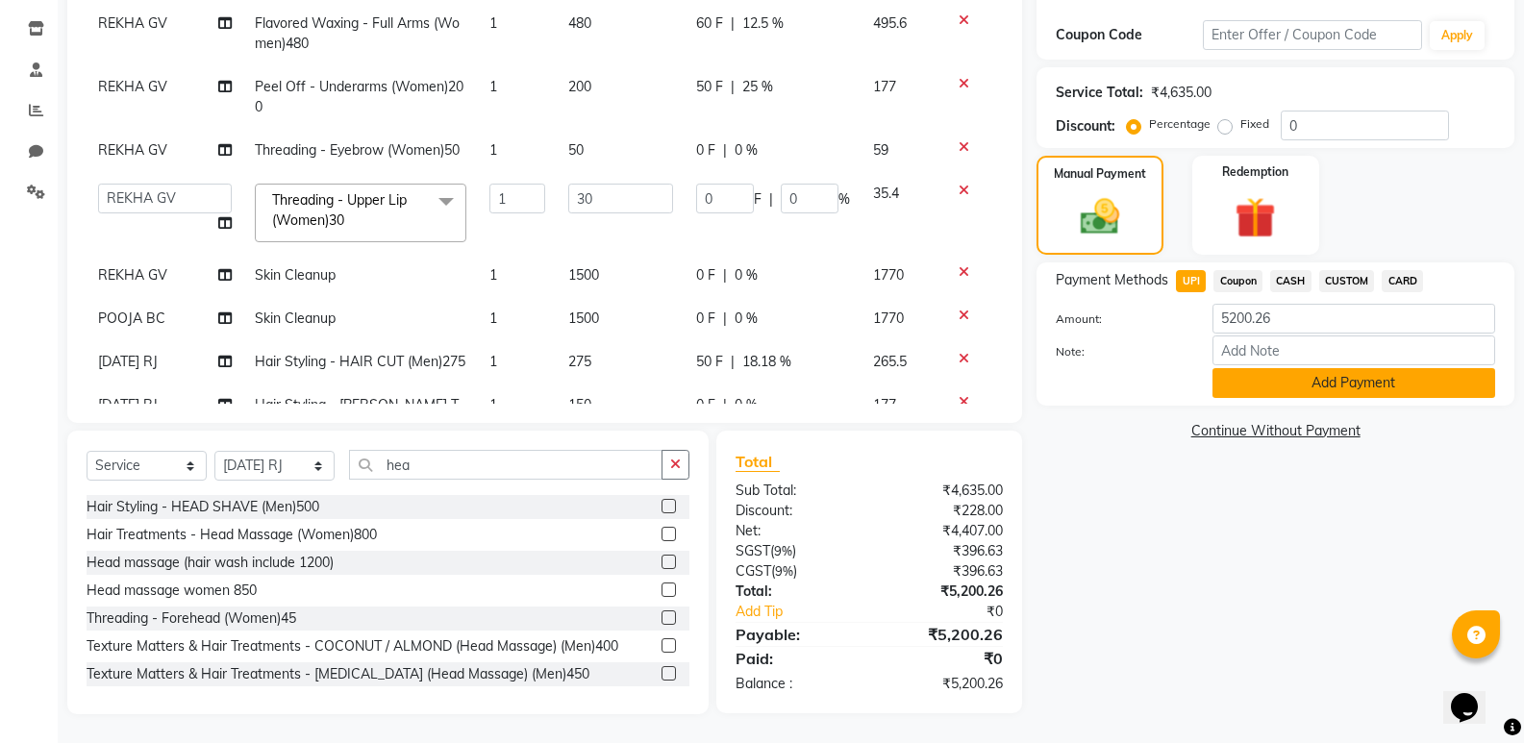
click at [1295, 390] on button "Add Payment" at bounding box center [1353, 383] width 283 height 30
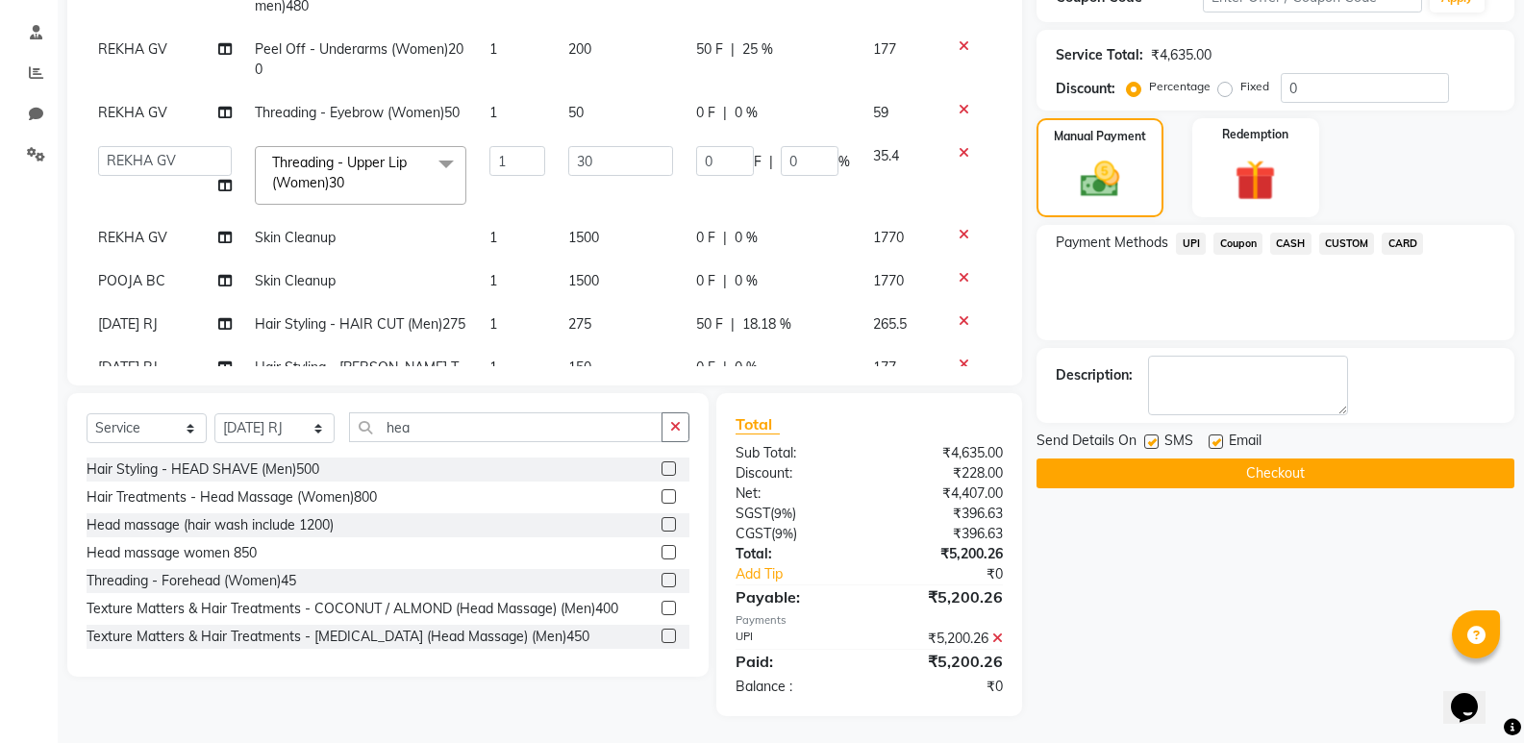
scroll to position [355, 0]
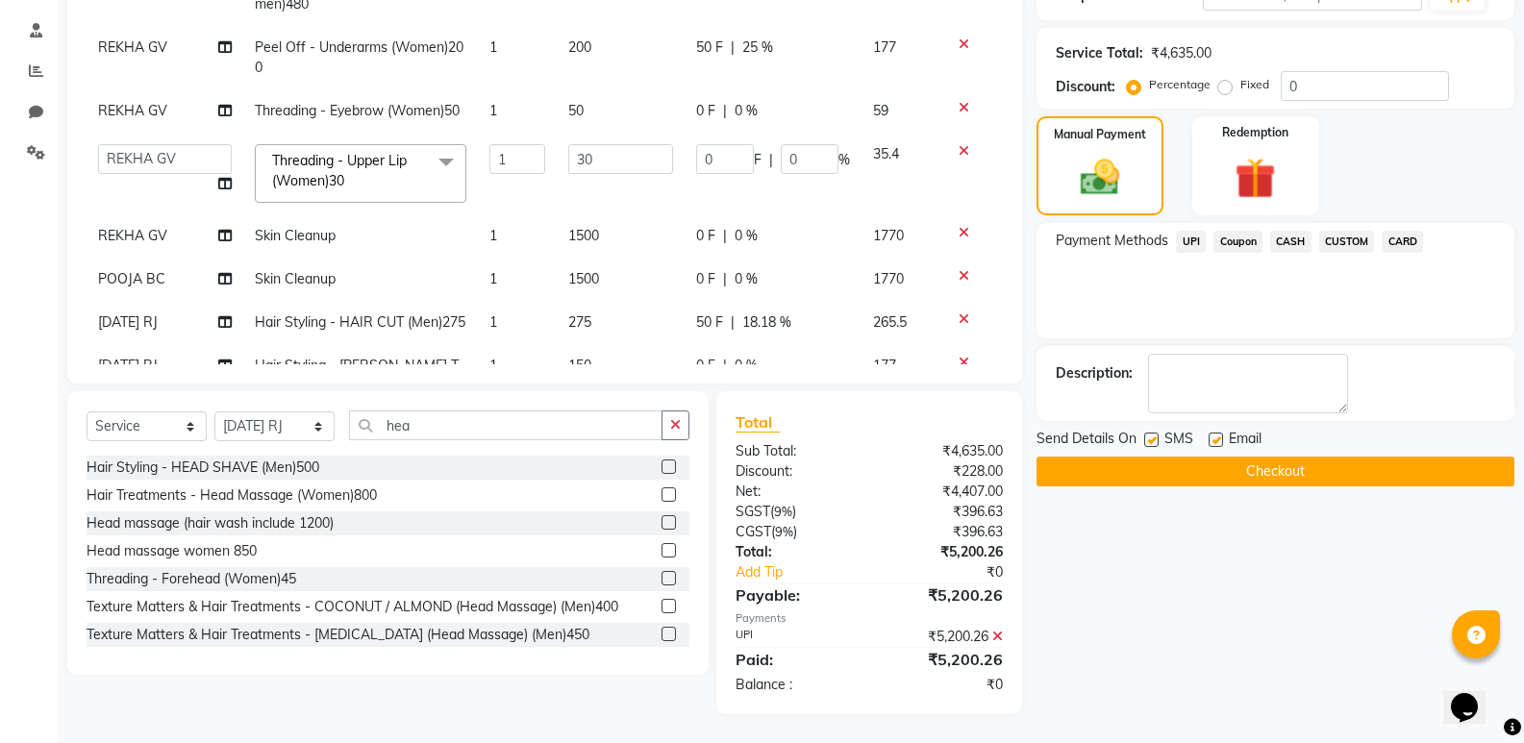
click at [1212, 433] on label at bounding box center [1216, 440] width 14 height 14
click at [1212, 435] on input "checkbox" at bounding box center [1215, 441] width 12 height 12
checkbox input "false"
click at [1224, 472] on button "Checkout" at bounding box center [1276, 472] width 478 height 30
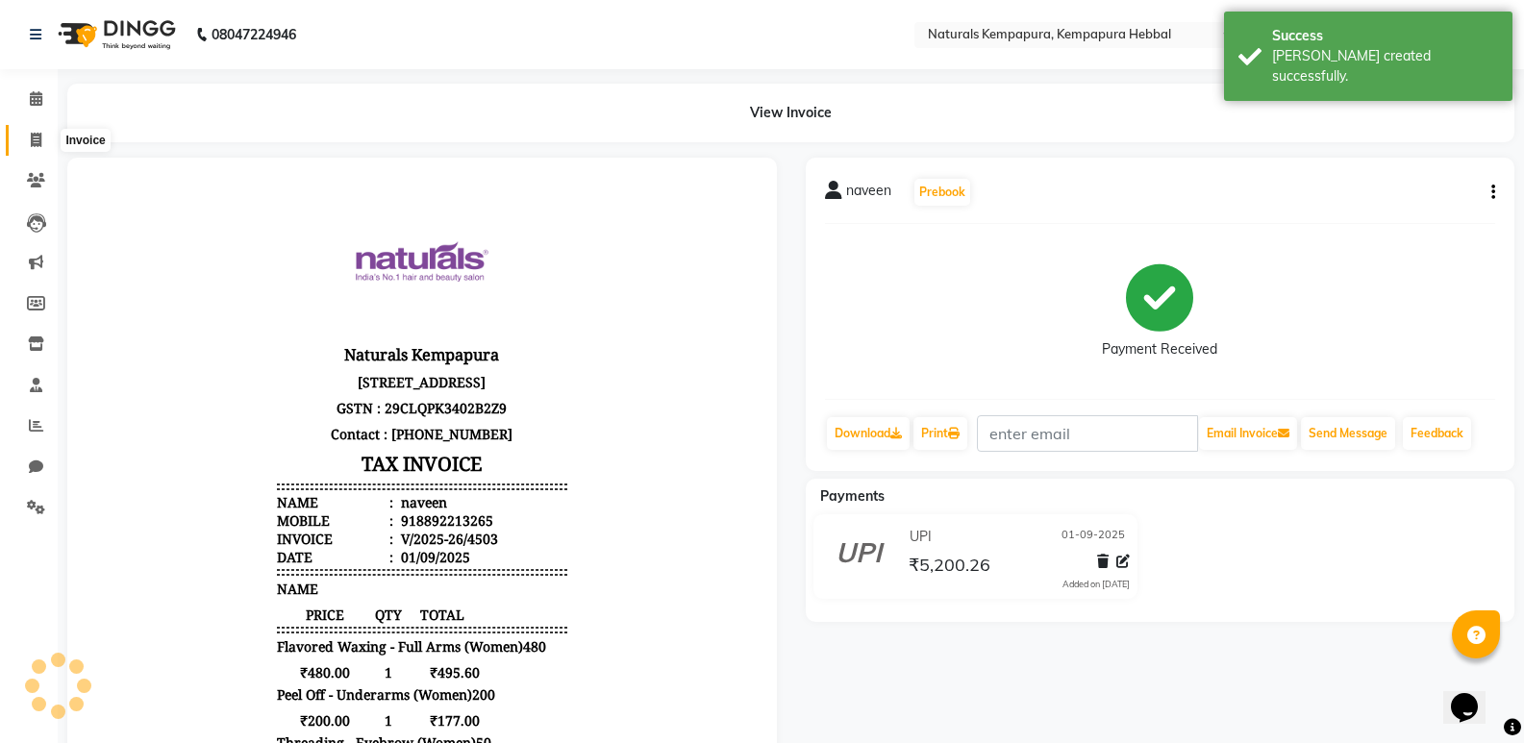
click at [38, 141] on icon at bounding box center [36, 140] width 11 height 14
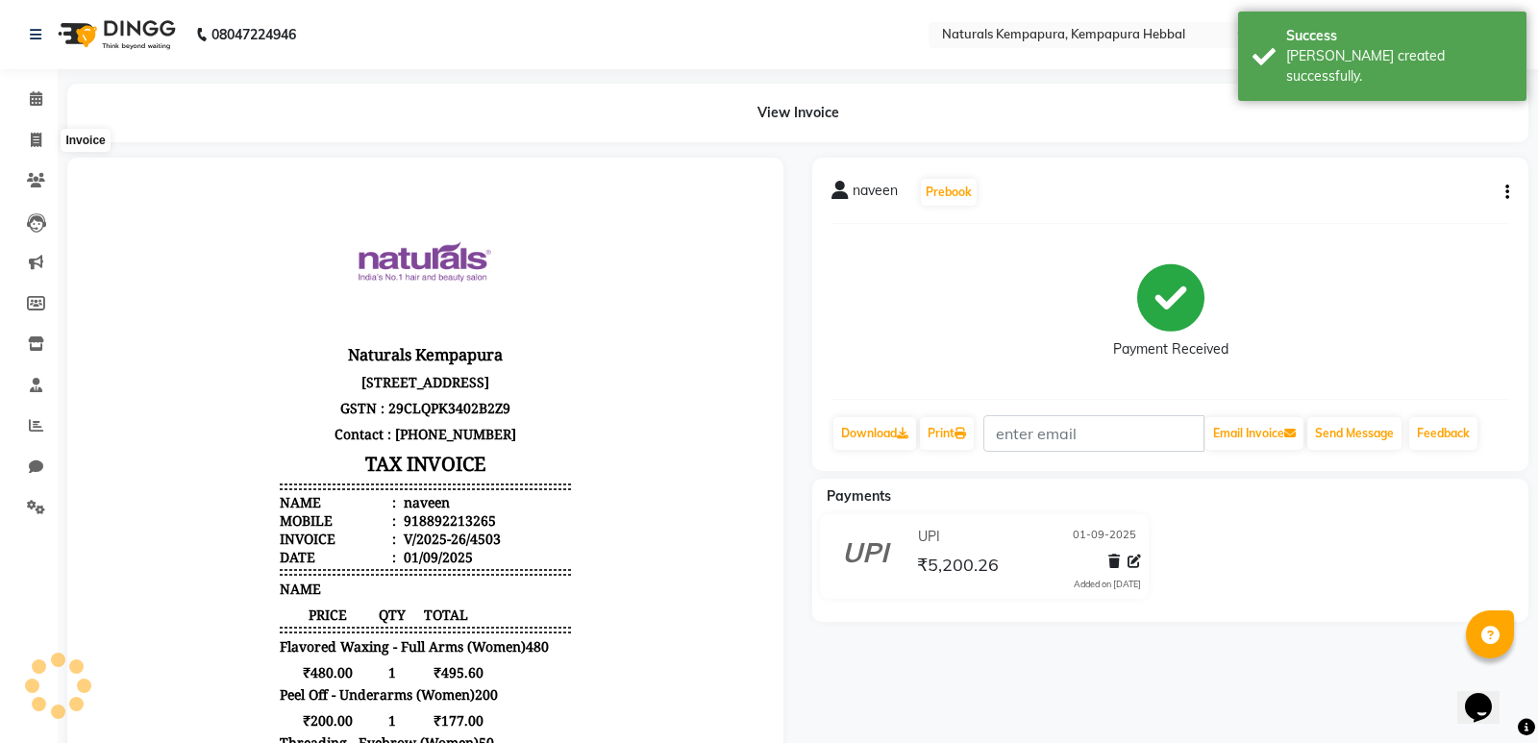
select select "7848"
select select "service"
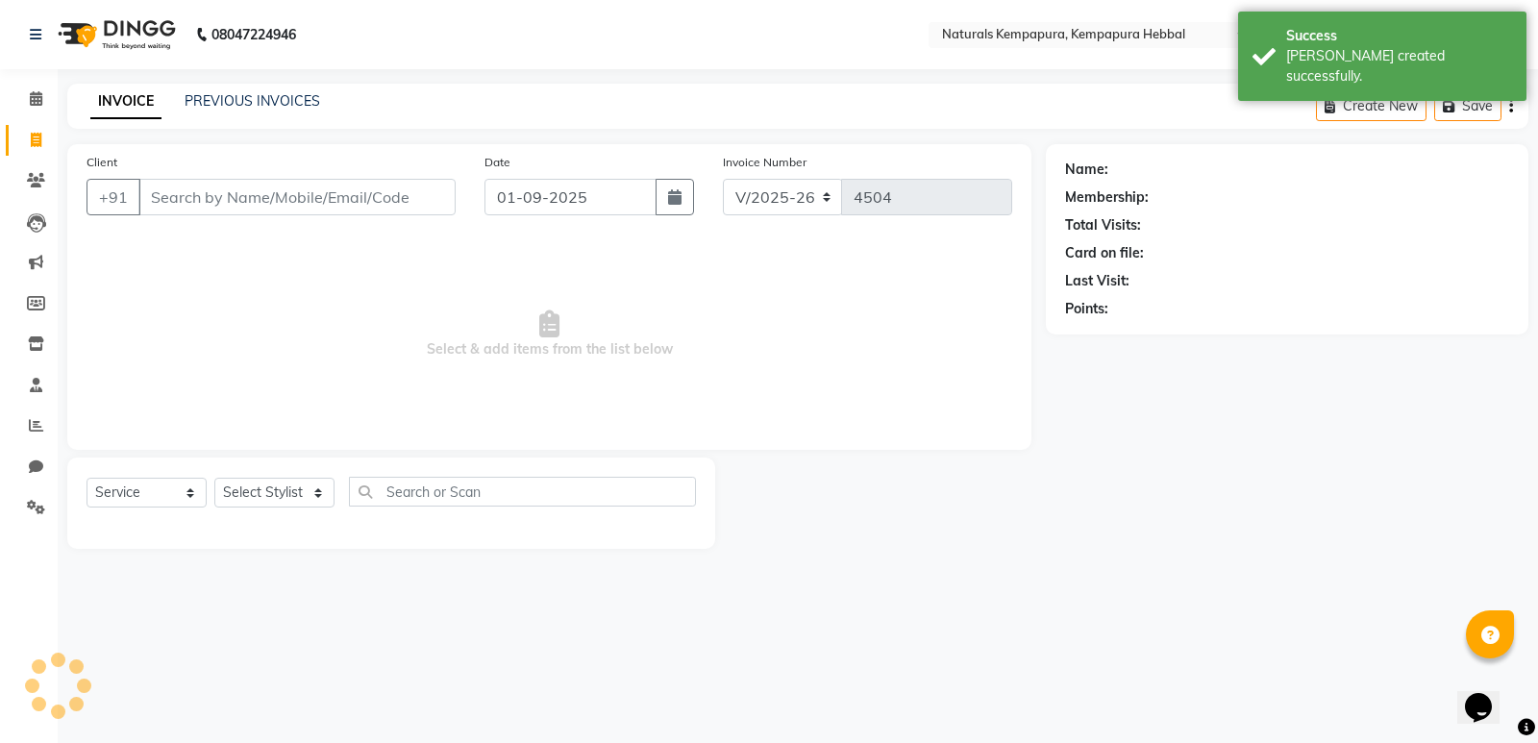
click at [230, 191] on input "Client" at bounding box center [296, 197] width 317 height 37
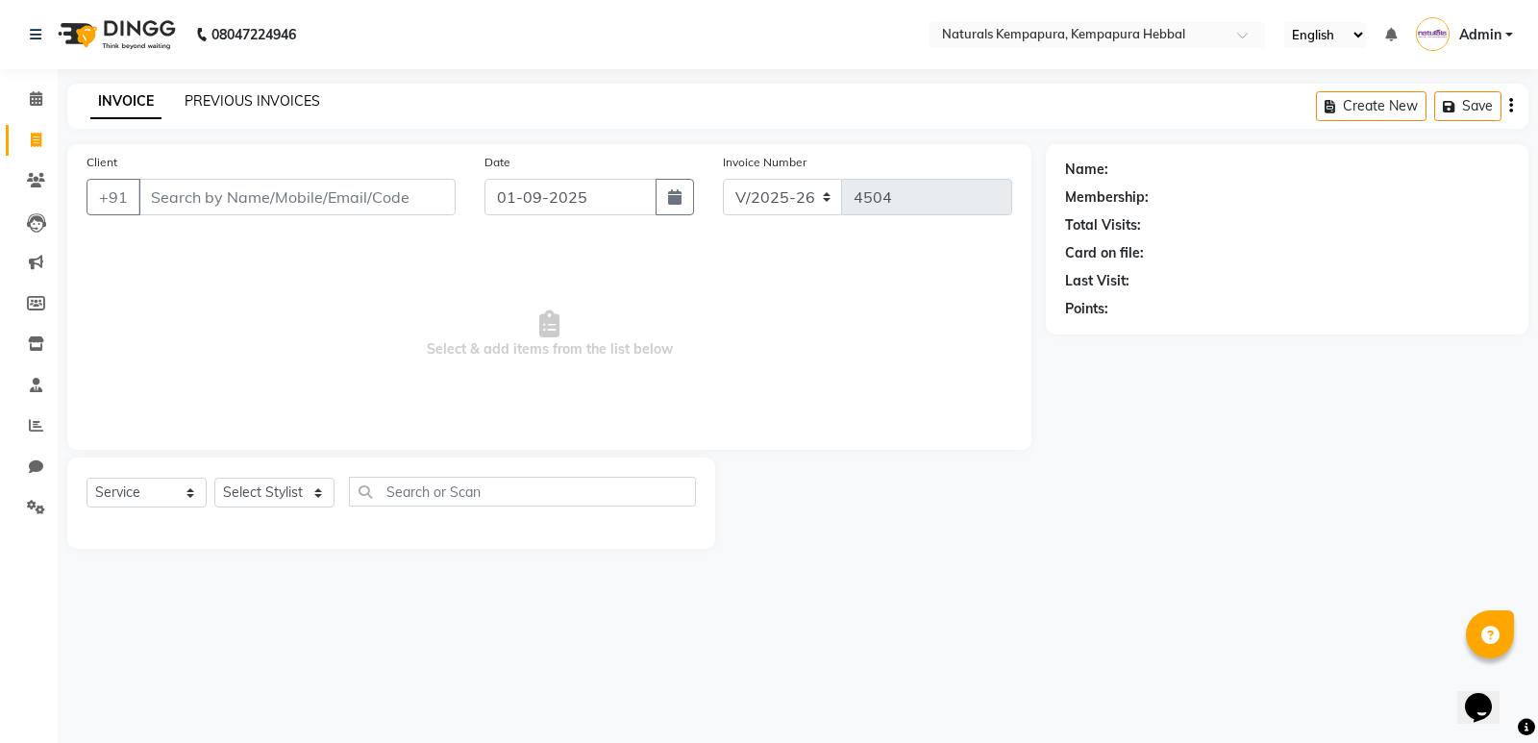
click at [204, 96] on link "PREVIOUS INVOICES" at bounding box center [253, 100] width 136 height 17
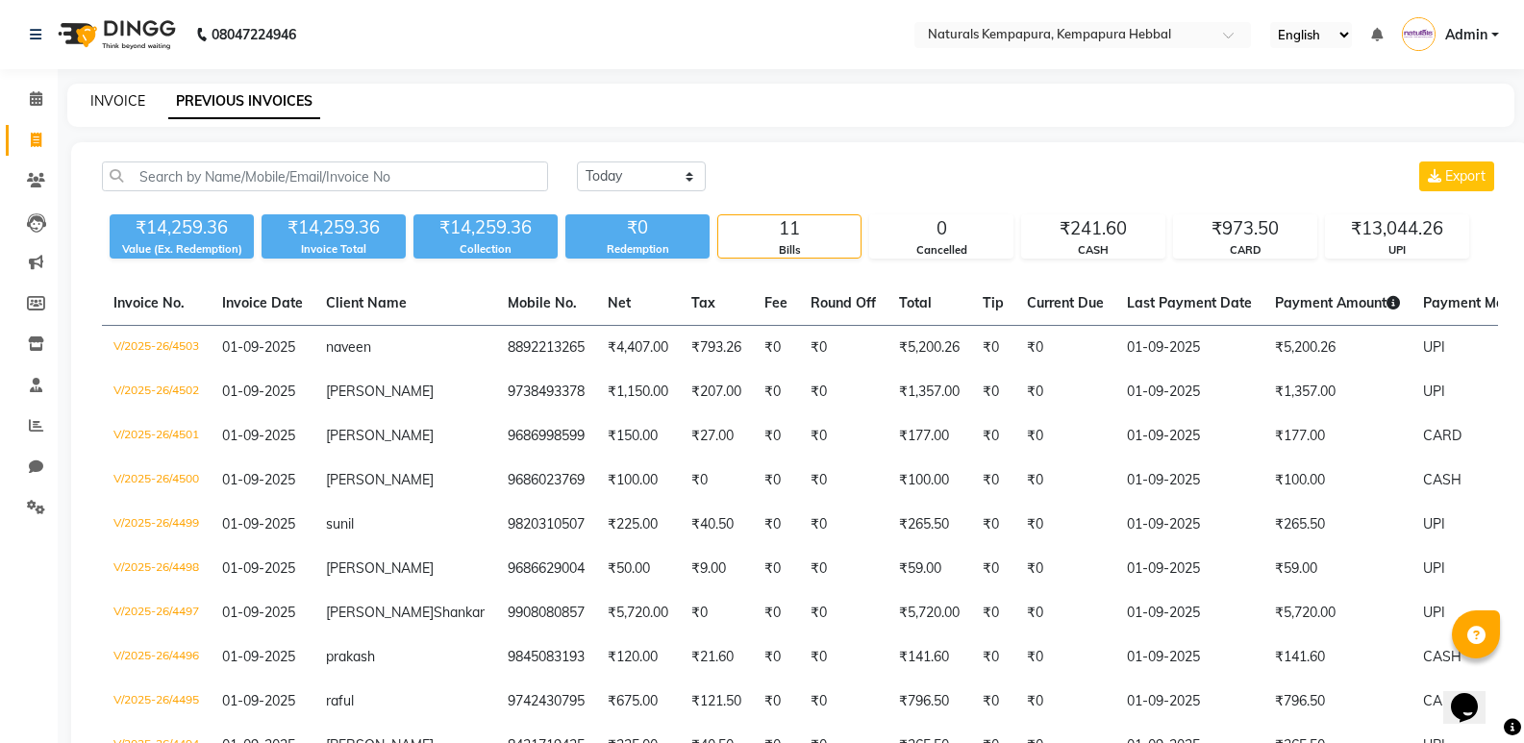
click at [133, 102] on link "INVOICE" at bounding box center [117, 100] width 55 height 17
select select "service"
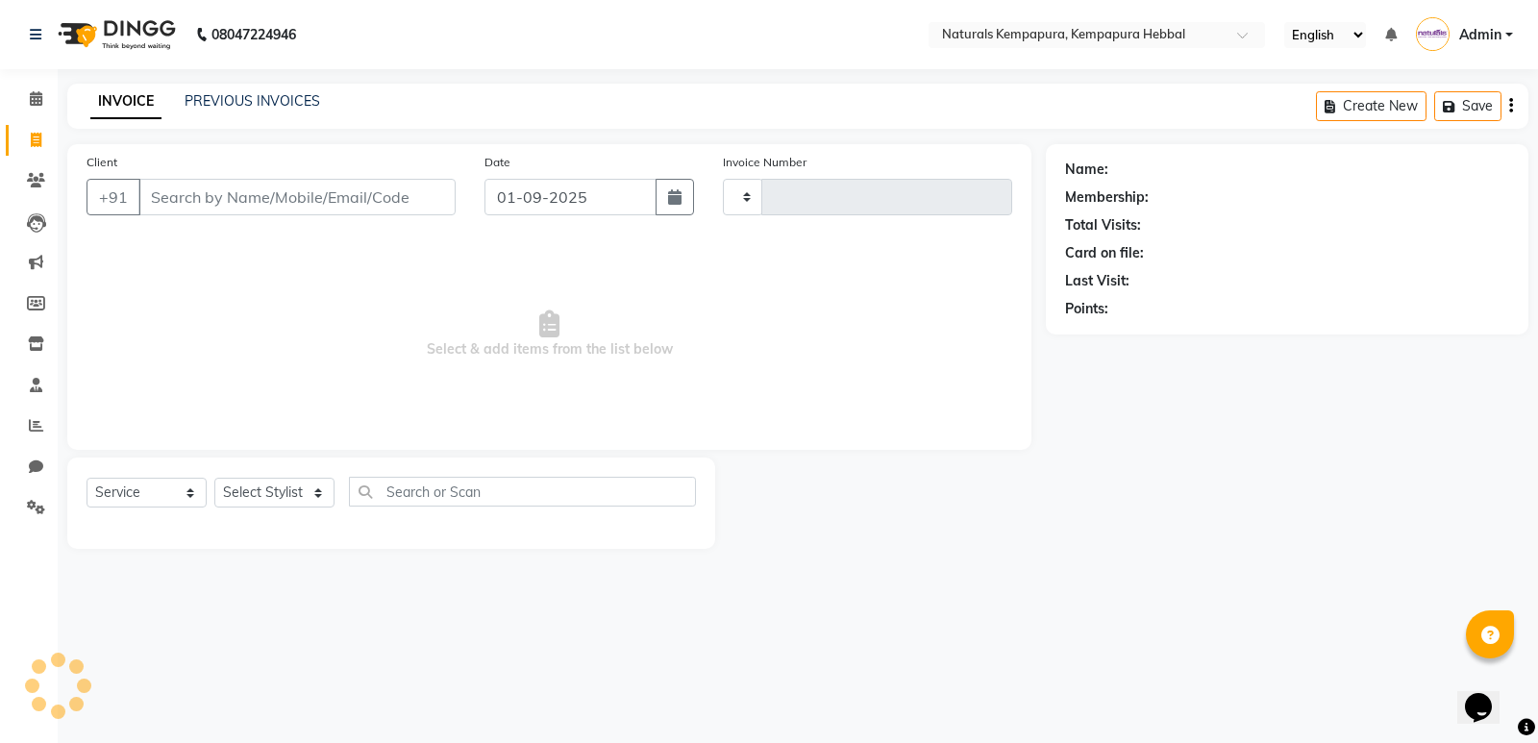
type input "4504"
select select "7848"
click at [32, 430] on icon at bounding box center [36, 425] width 14 height 14
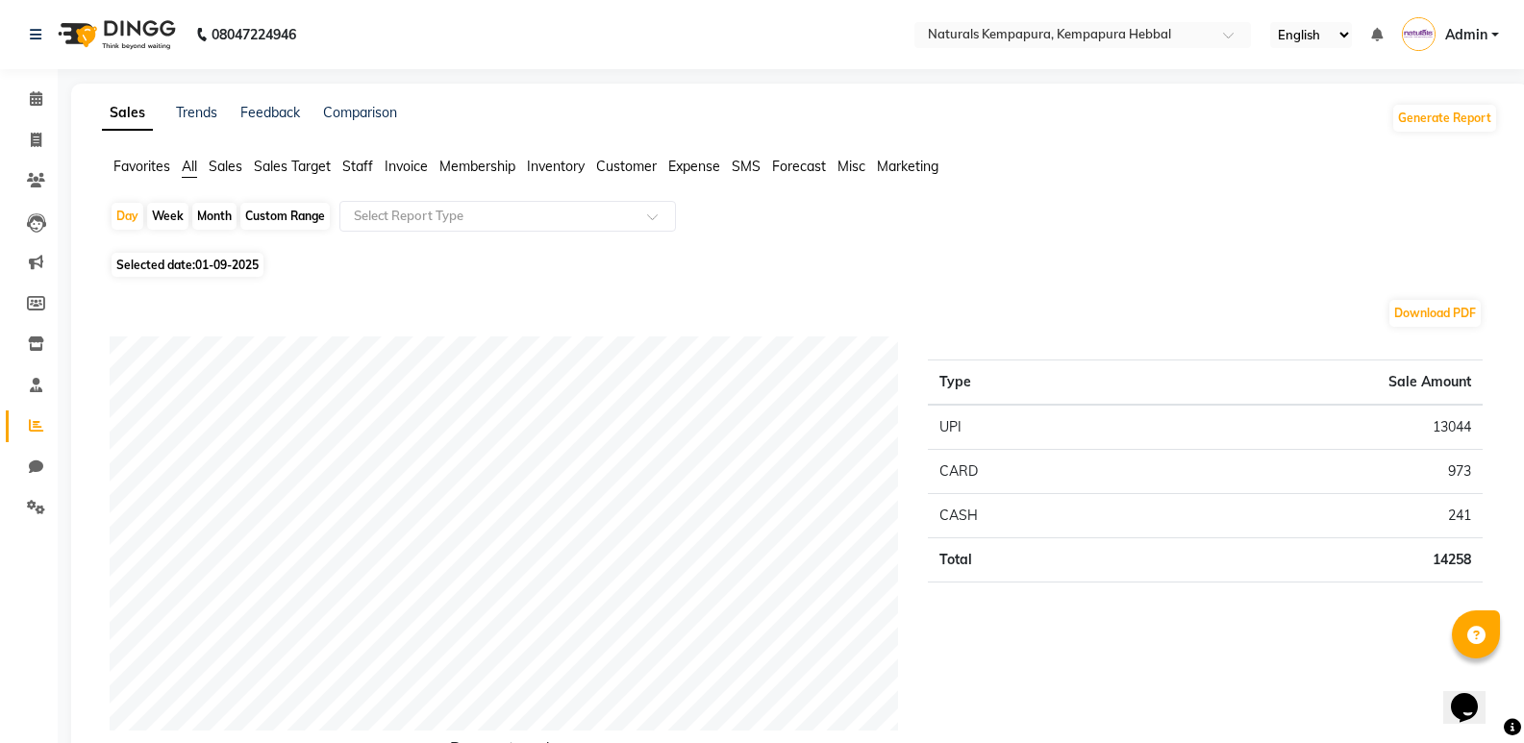
click at [313, 163] on span "Sales Target" at bounding box center [292, 166] width 77 height 17
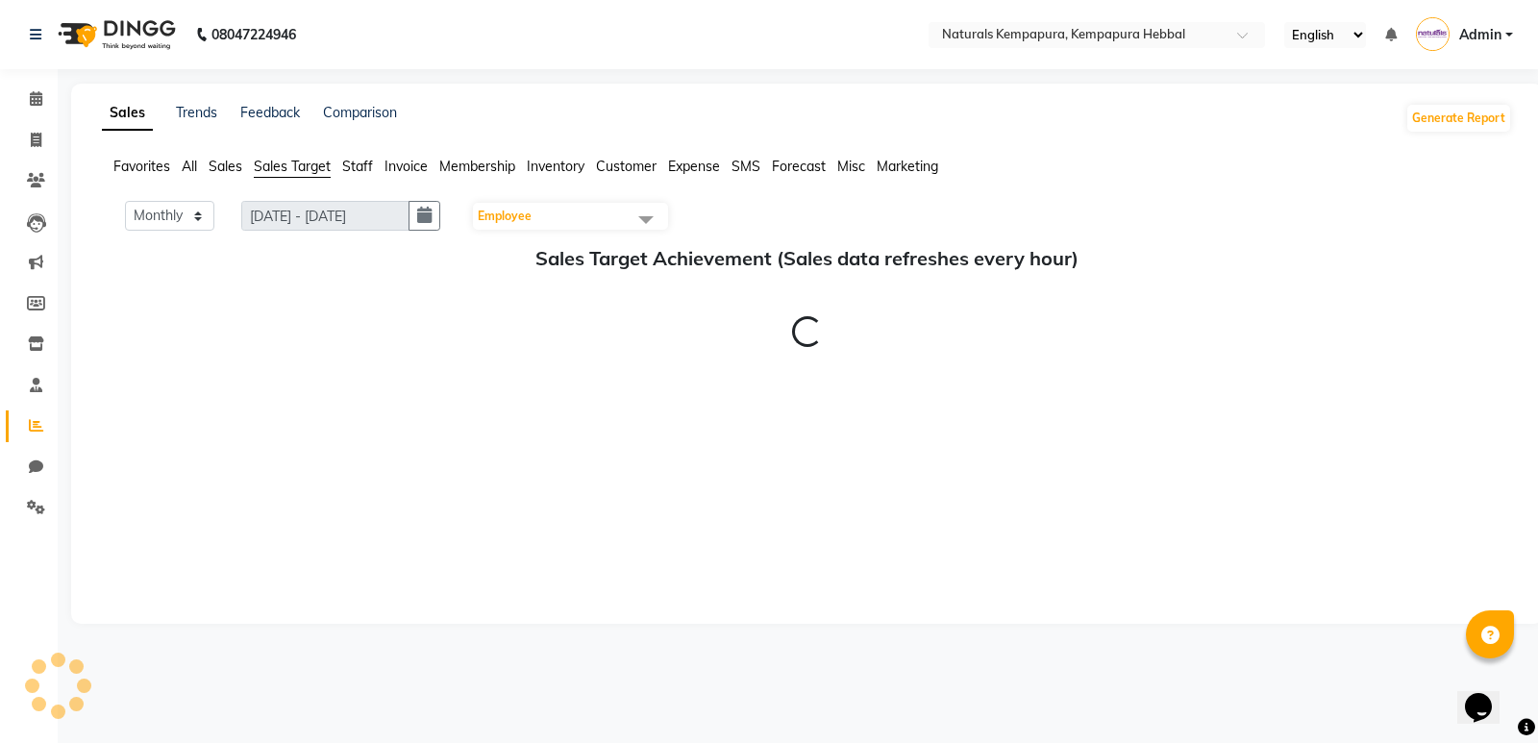
click at [352, 164] on span "Staff" at bounding box center [357, 166] width 31 height 17
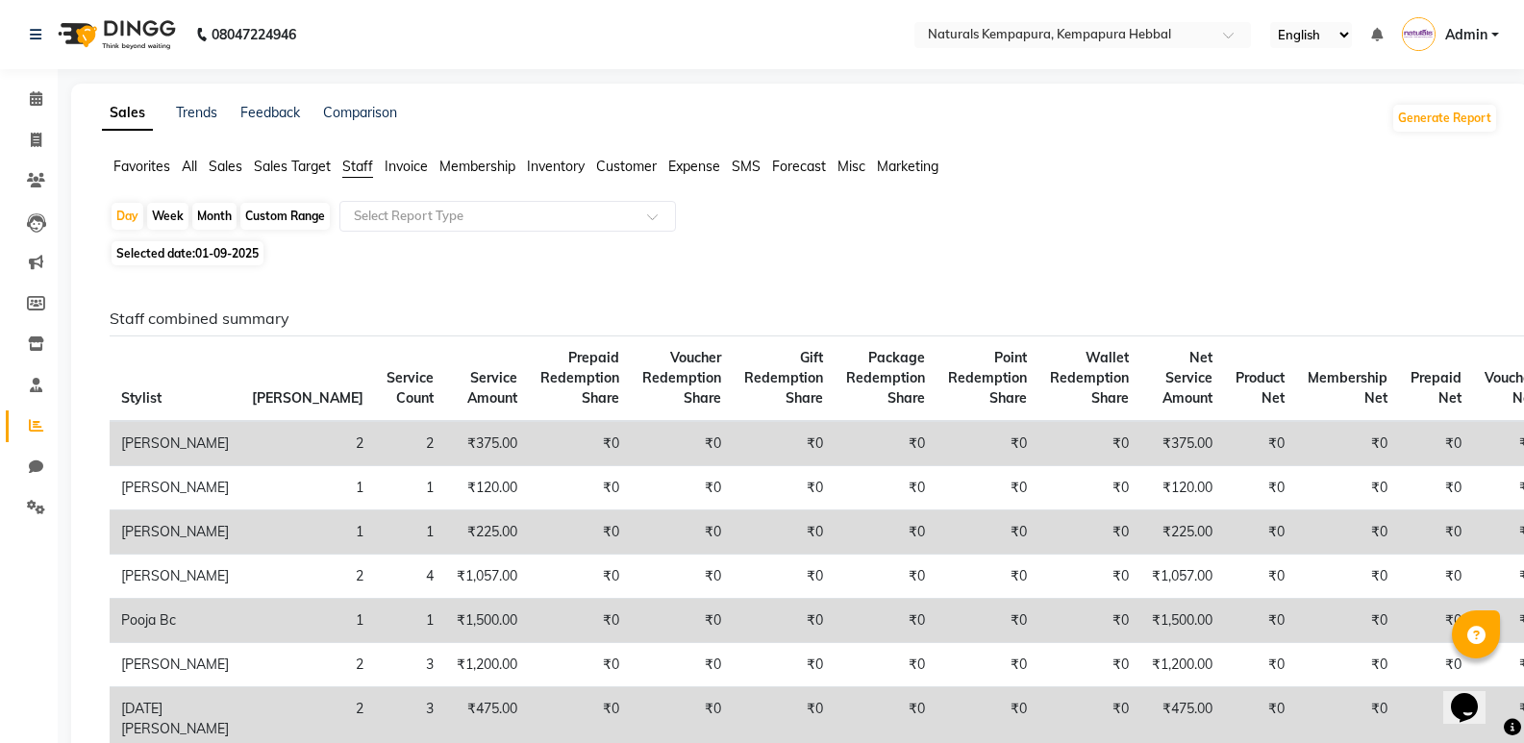
click at [262, 223] on div "Custom Range" at bounding box center [284, 216] width 89 height 27
select select "9"
select select "2025"
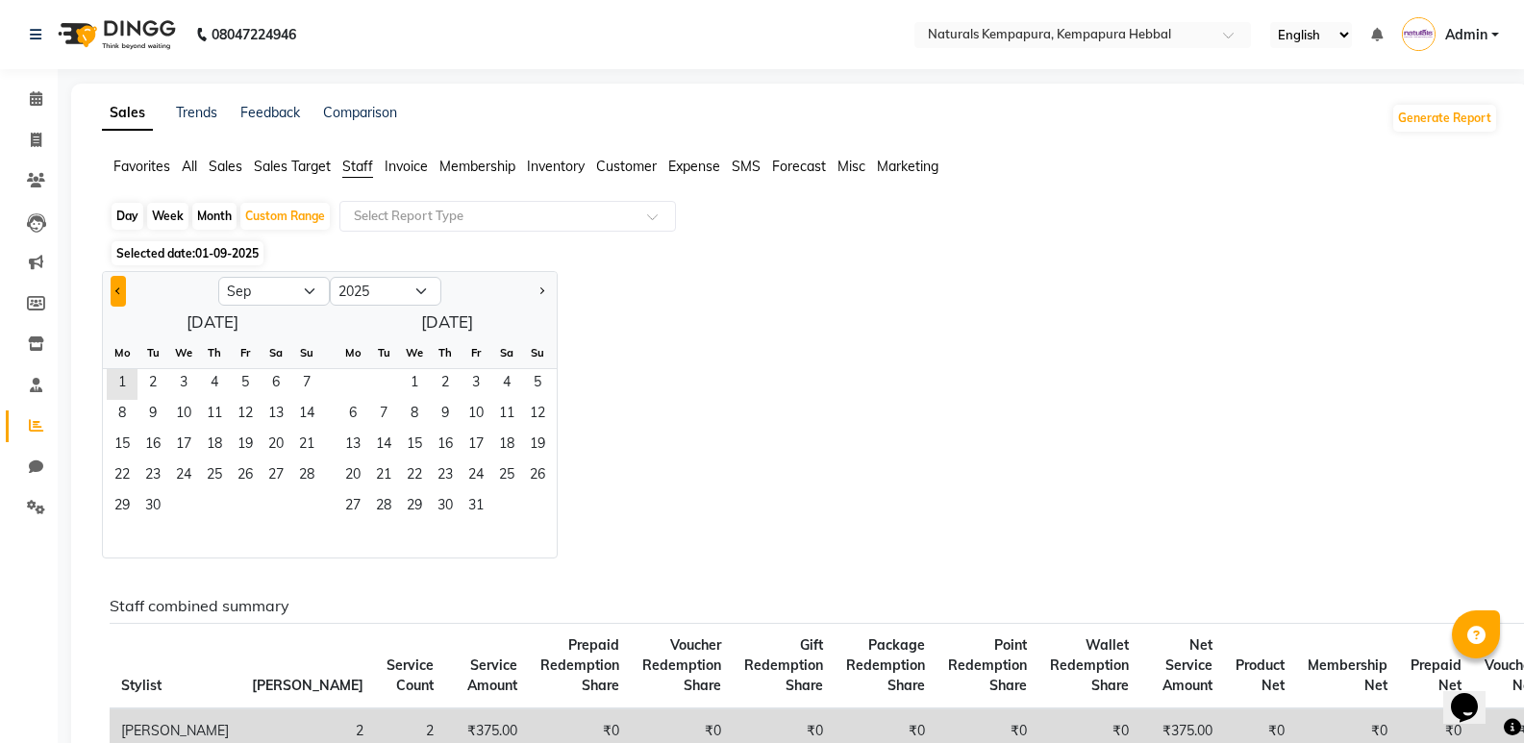
click at [121, 288] on button "Previous month" at bounding box center [118, 291] width 15 height 31
select select "8"
click at [242, 385] on span "1" at bounding box center [245, 384] width 31 height 31
click at [306, 503] on span "31" at bounding box center [306, 507] width 31 height 31
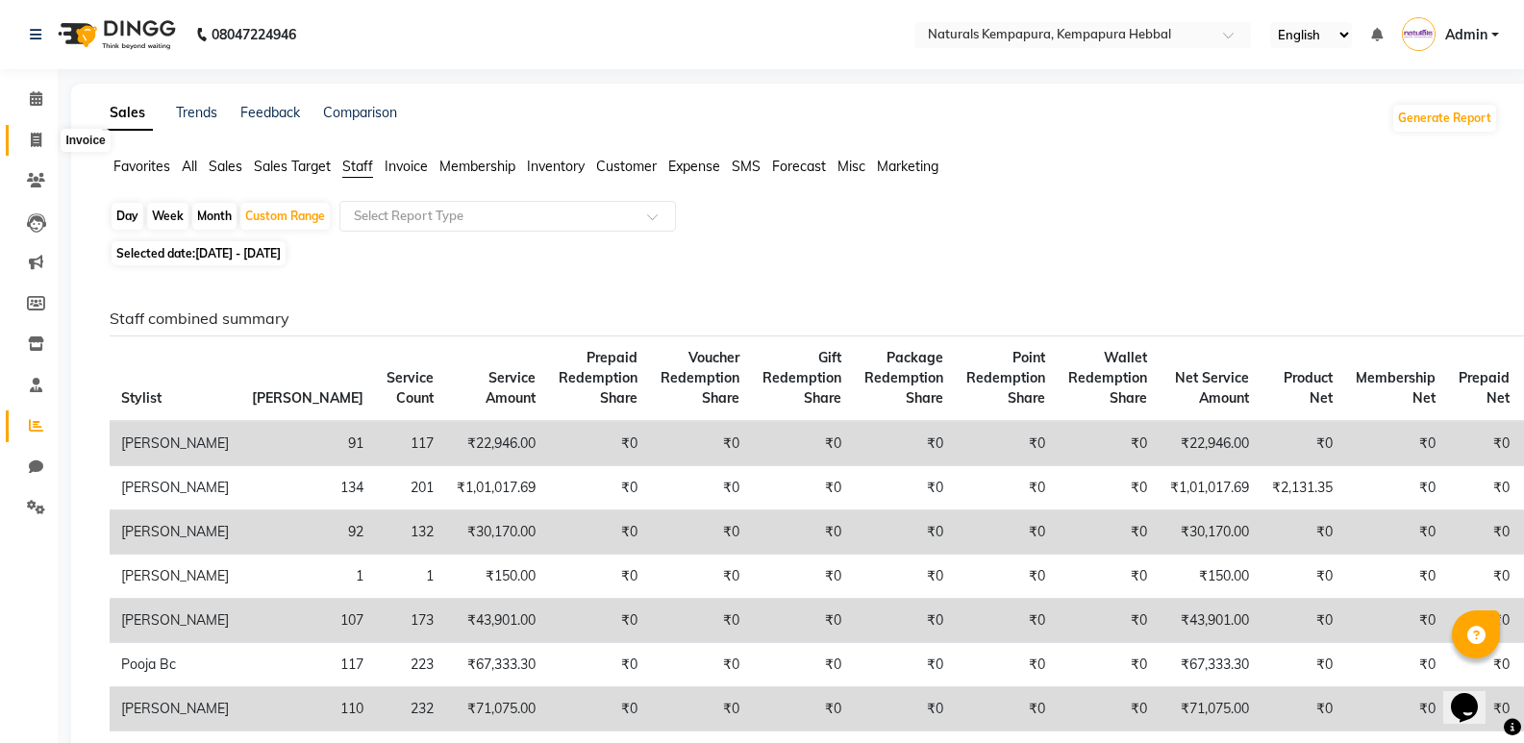
click at [35, 146] on icon at bounding box center [36, 140] width 11 height 14
select select "service"
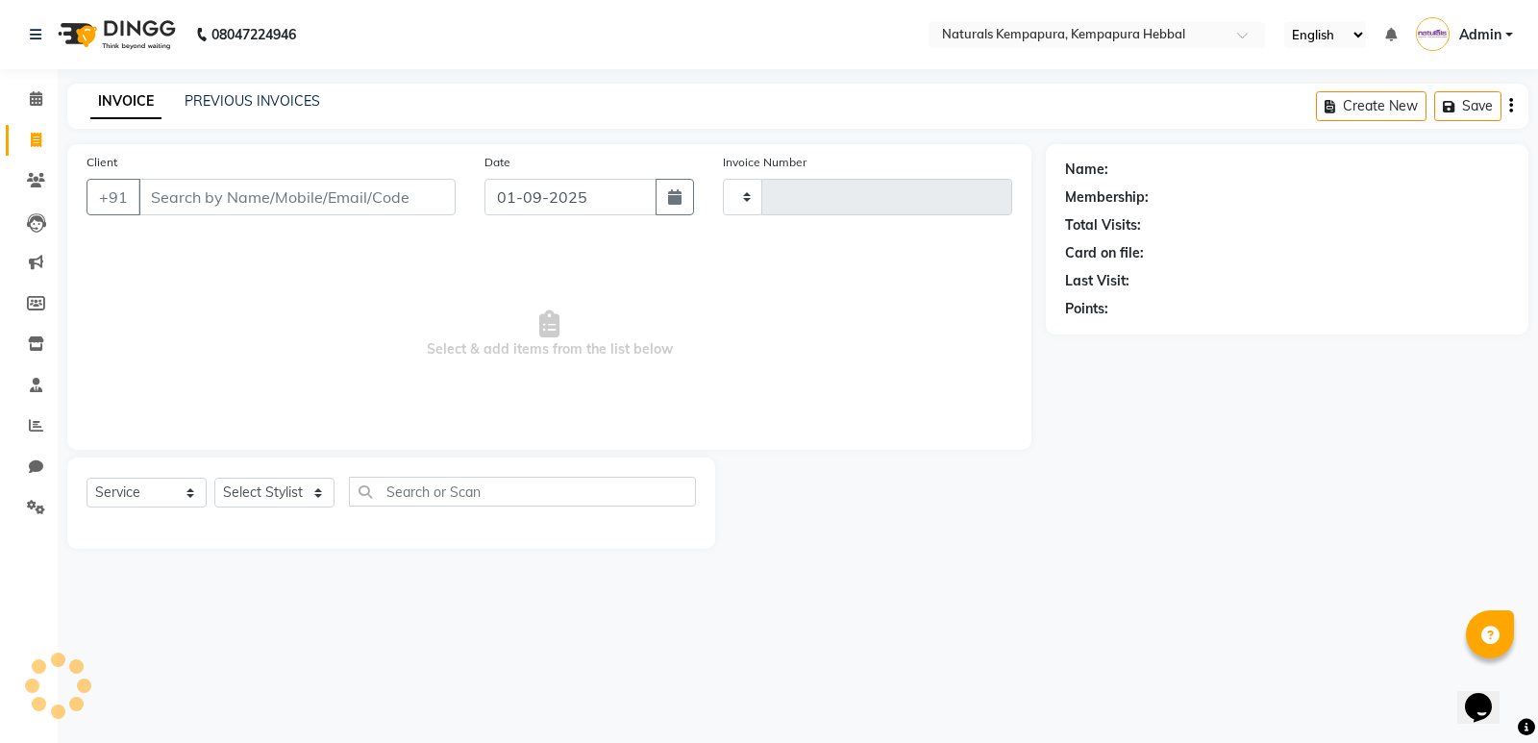
type input "4504"
select select "7848"
click at [264, 107] on link "PREVIOUS INVOICES" at bounding box center [253, 100] width 136 height 17
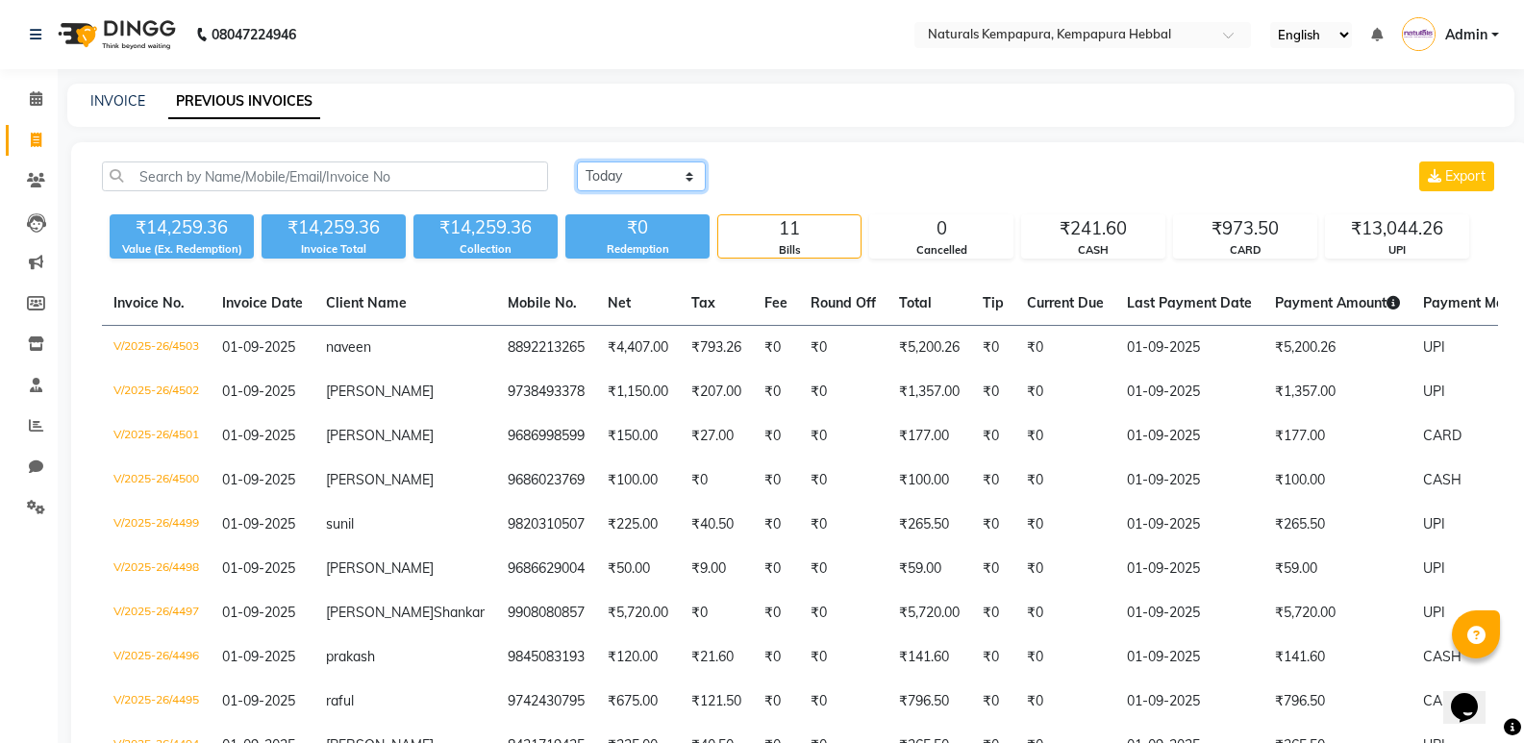
click at [646, 186] on select "Today Yesterday Custom Range" at bounding box center [641, 177] width 129 height 30
select select "range"
click at [577, 162] on select "Today Yesterday Custom Range" at bounding box center [641, 177] width 129 height 30
click at [784, 177] on input "01-09-2025" at bounding box center [798, 176] width 135 height 27
select select "9"
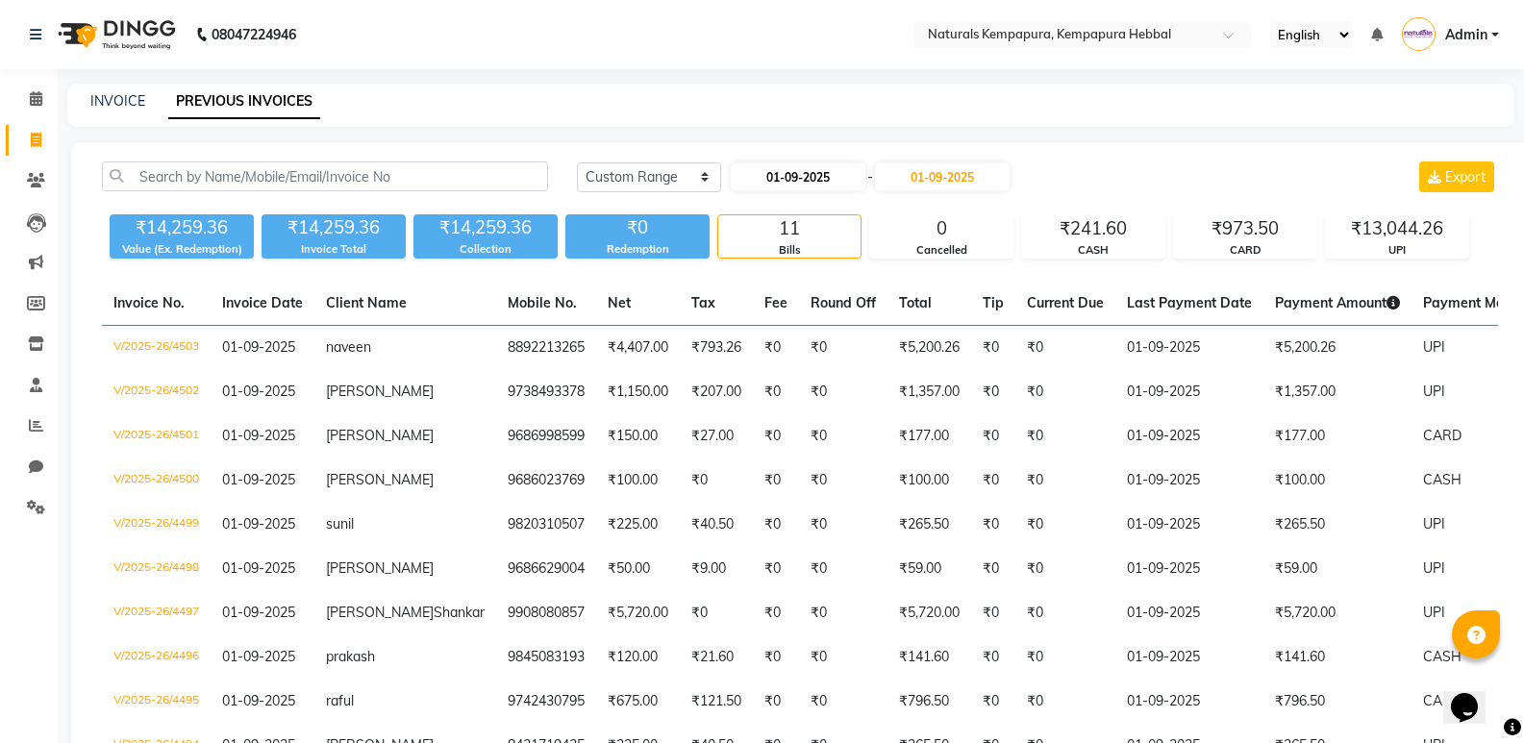
select select "2025"
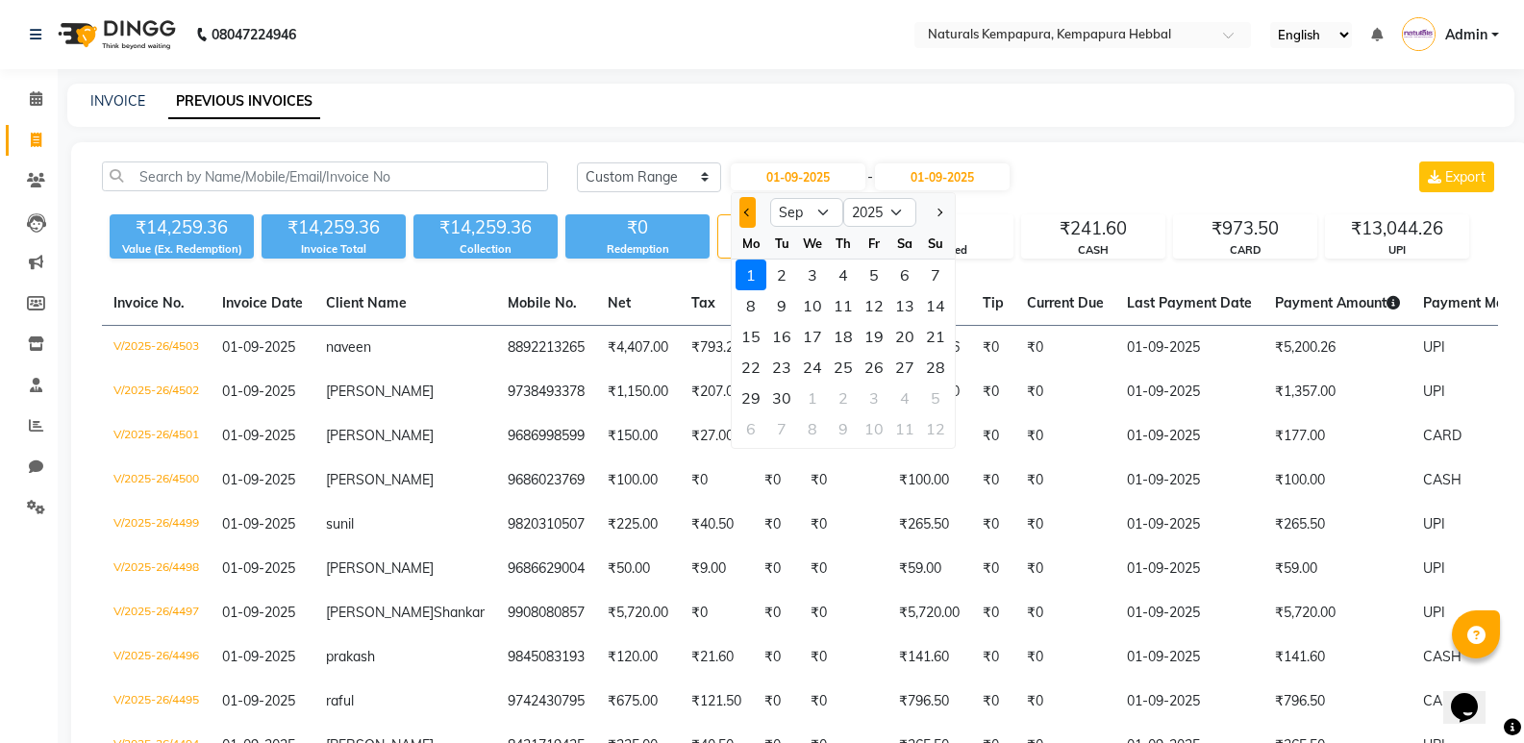
click at [740, 212] on button "Previous month" at bounding box center [747, 212] width 16 height 31
select select "8"
click at [871, 276] on div "1" at bounding box center [874, 275] width 31 height 31
type input "01-08-2025"
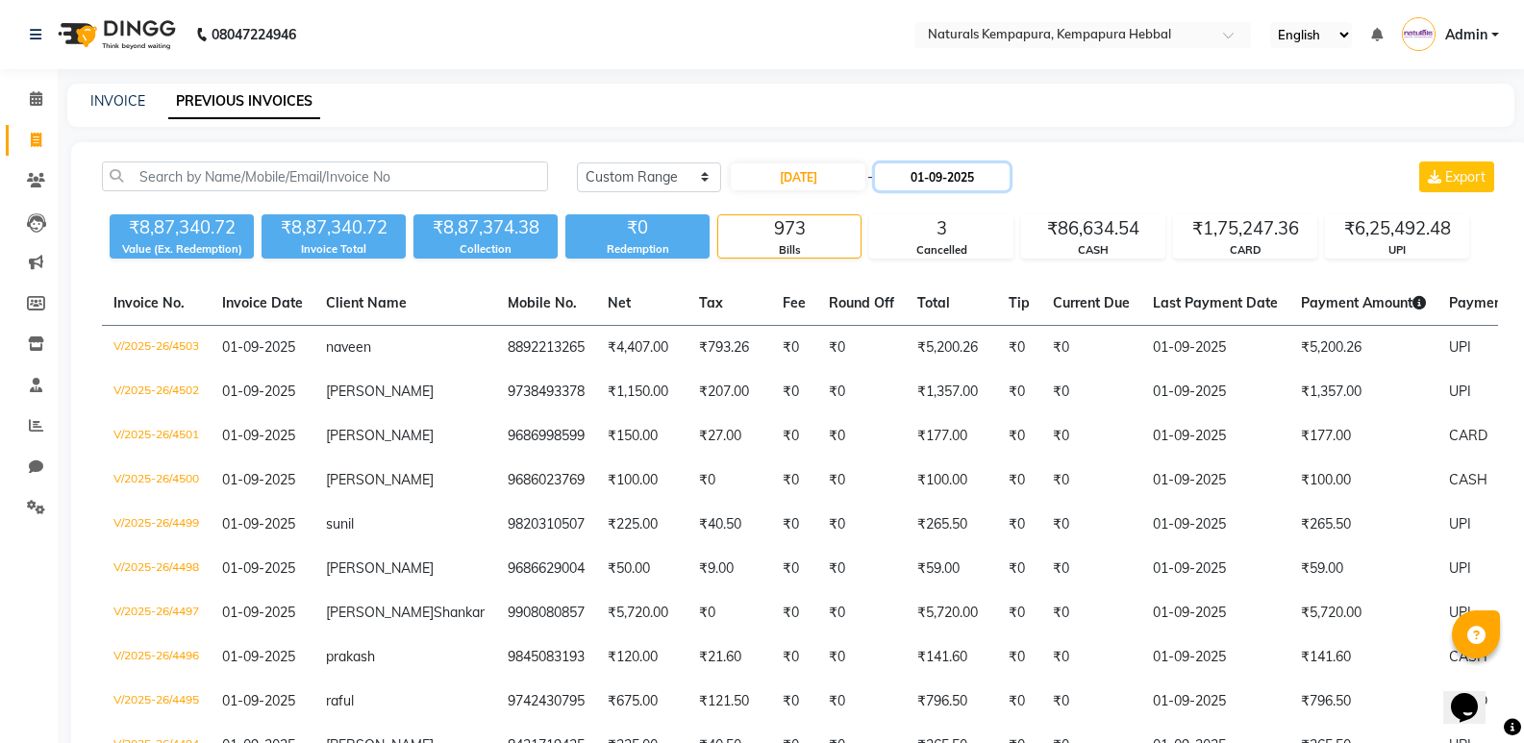
click at [966, 177] on input "01-09-2025" at bounding box center [942, 176] width 135 height 27
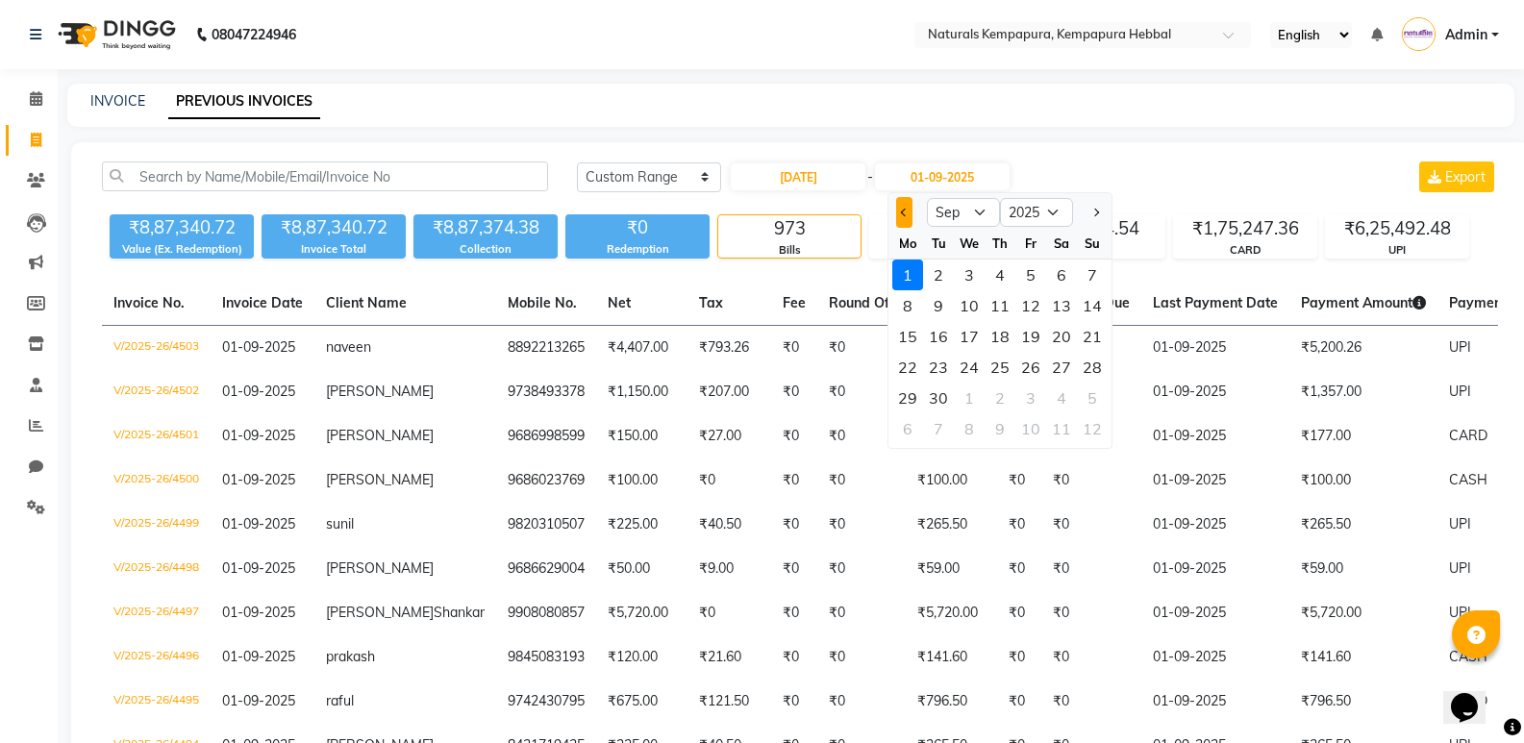
click at [904, 218] on button "Previous month" at bounding box center [904, 212] width 16 height 31
select select "8"
click at [1089, 398] on div "31" at bounding box center [1092, 398] width 31 height 31
type input "31-08-2025"
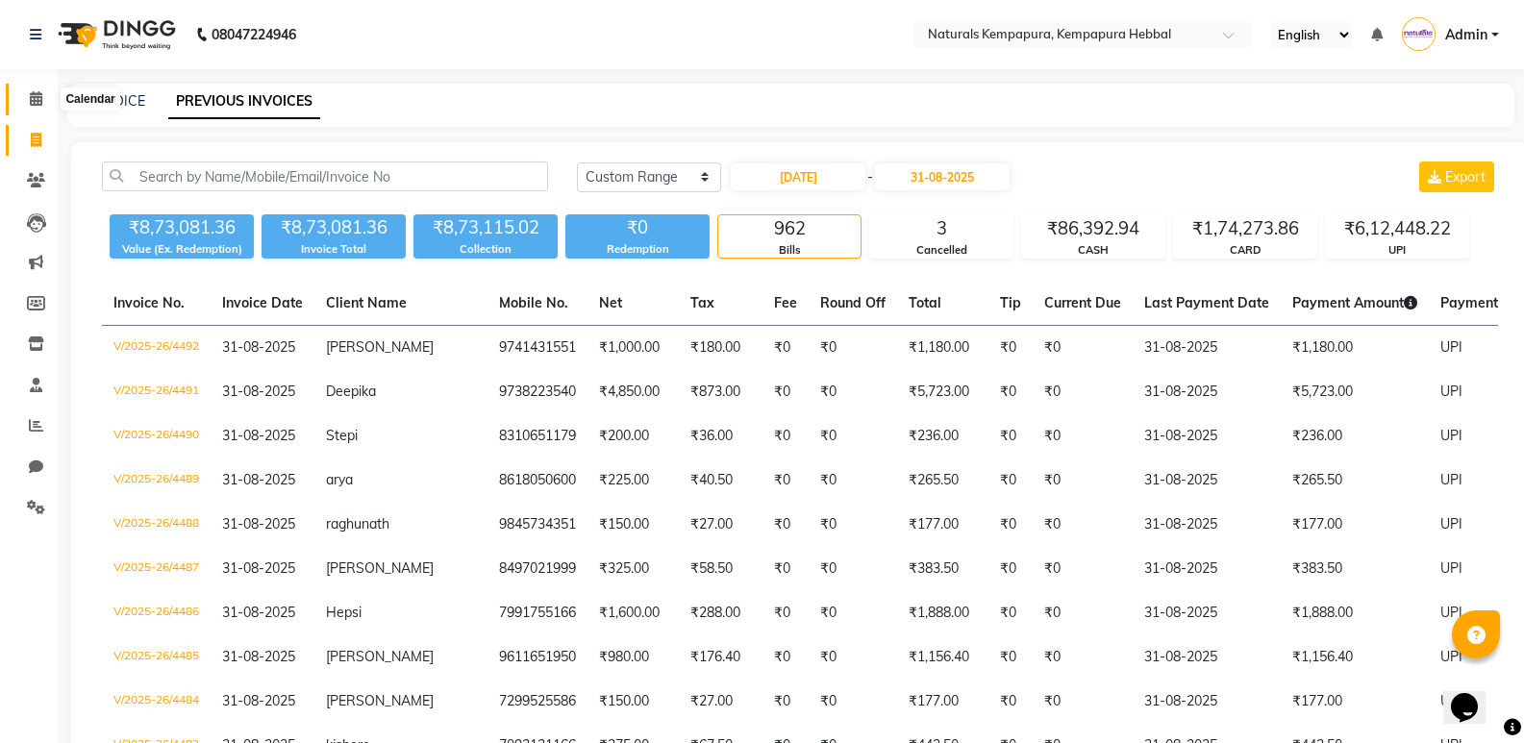
click at [31, 104] on icon at bounding box center [36, 98] width 12 height 14
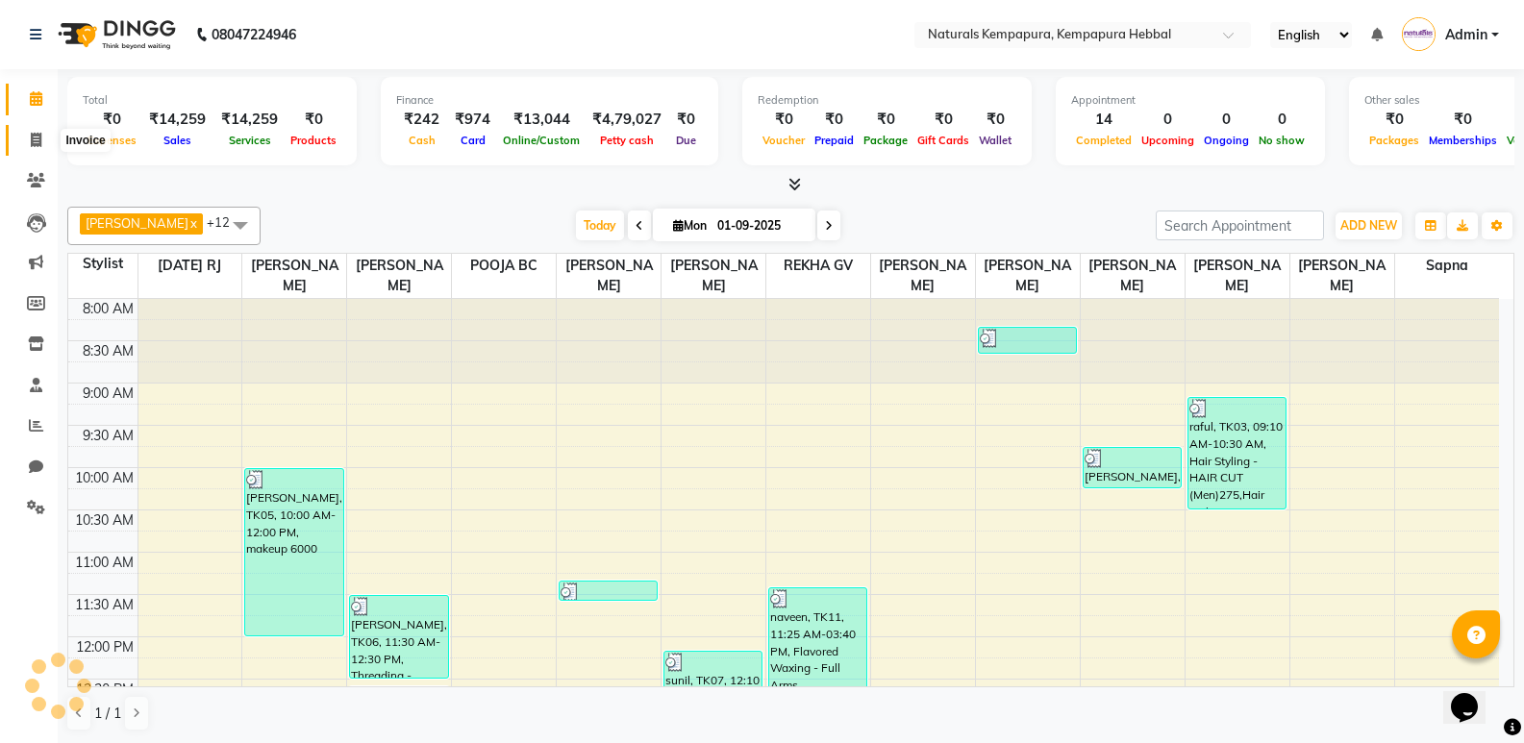
click at [32, 145] on icon at bounding box center [36, 140] width 11 height 14
select select "service"
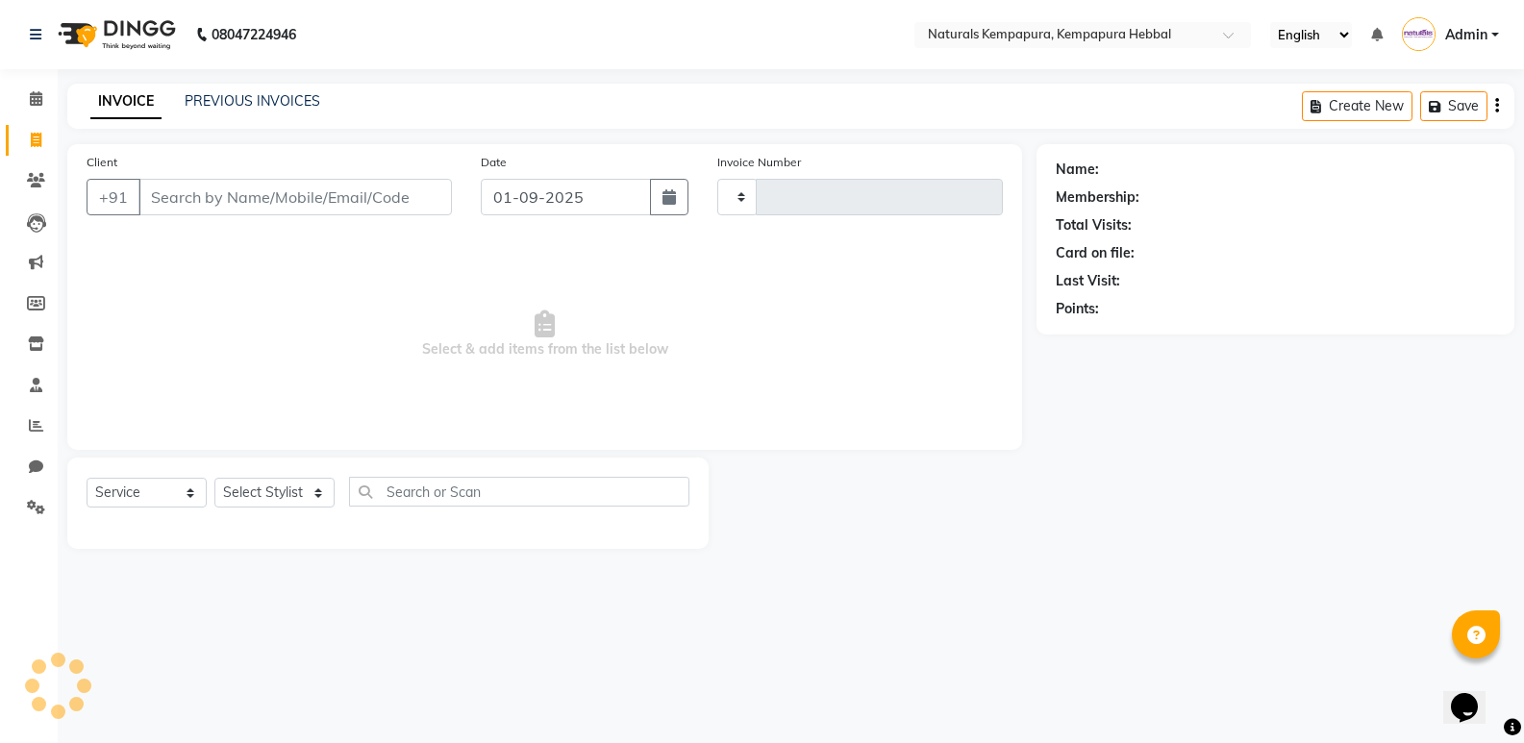
type input "4504"
select select "7848"
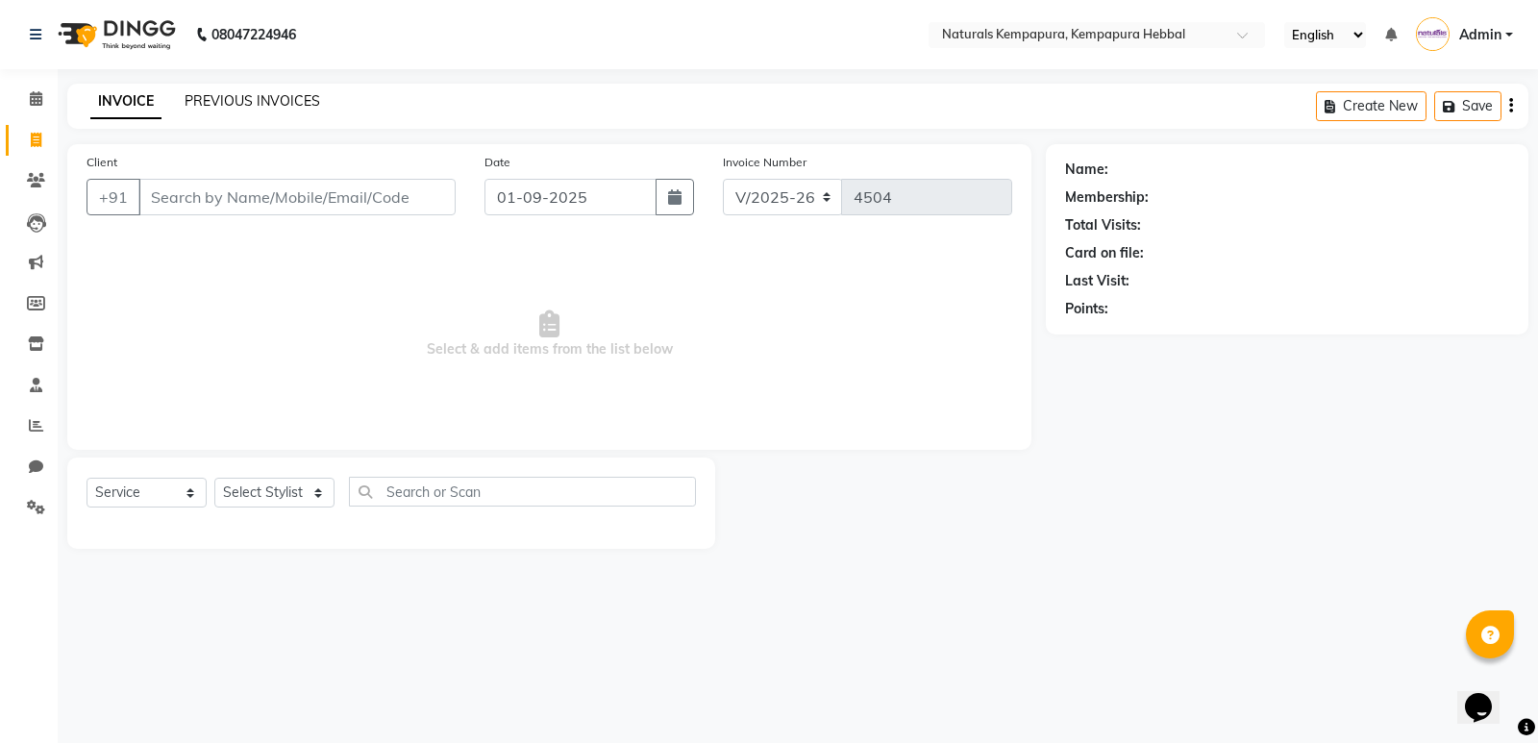
click at [219, 109] on link "PREVIOUS INVOICES" at bounding box center [253, 100] width 136 height 17
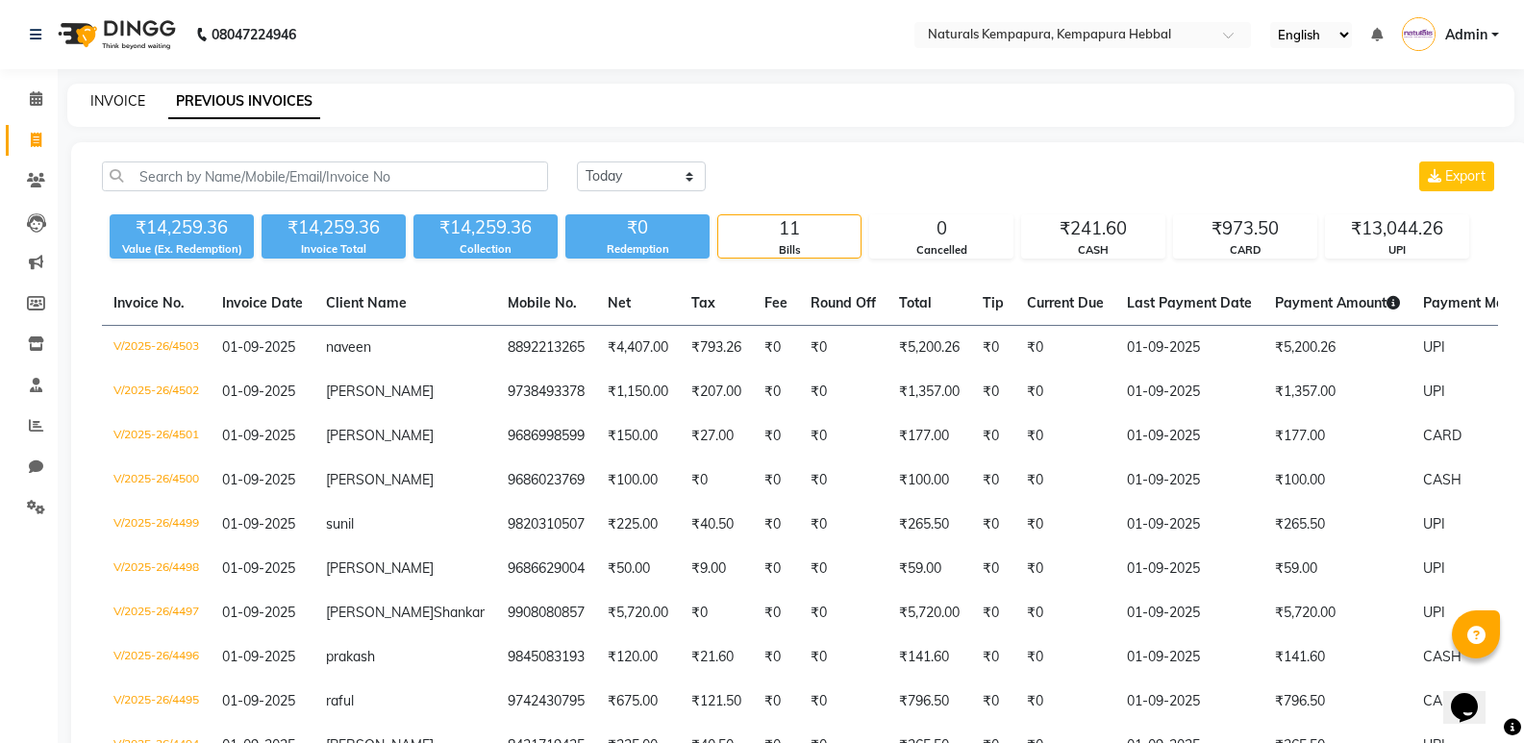
click at [122, 106] on link "INVOICE" at bounding box center [117, 100] width 55 height 17
select select "service"
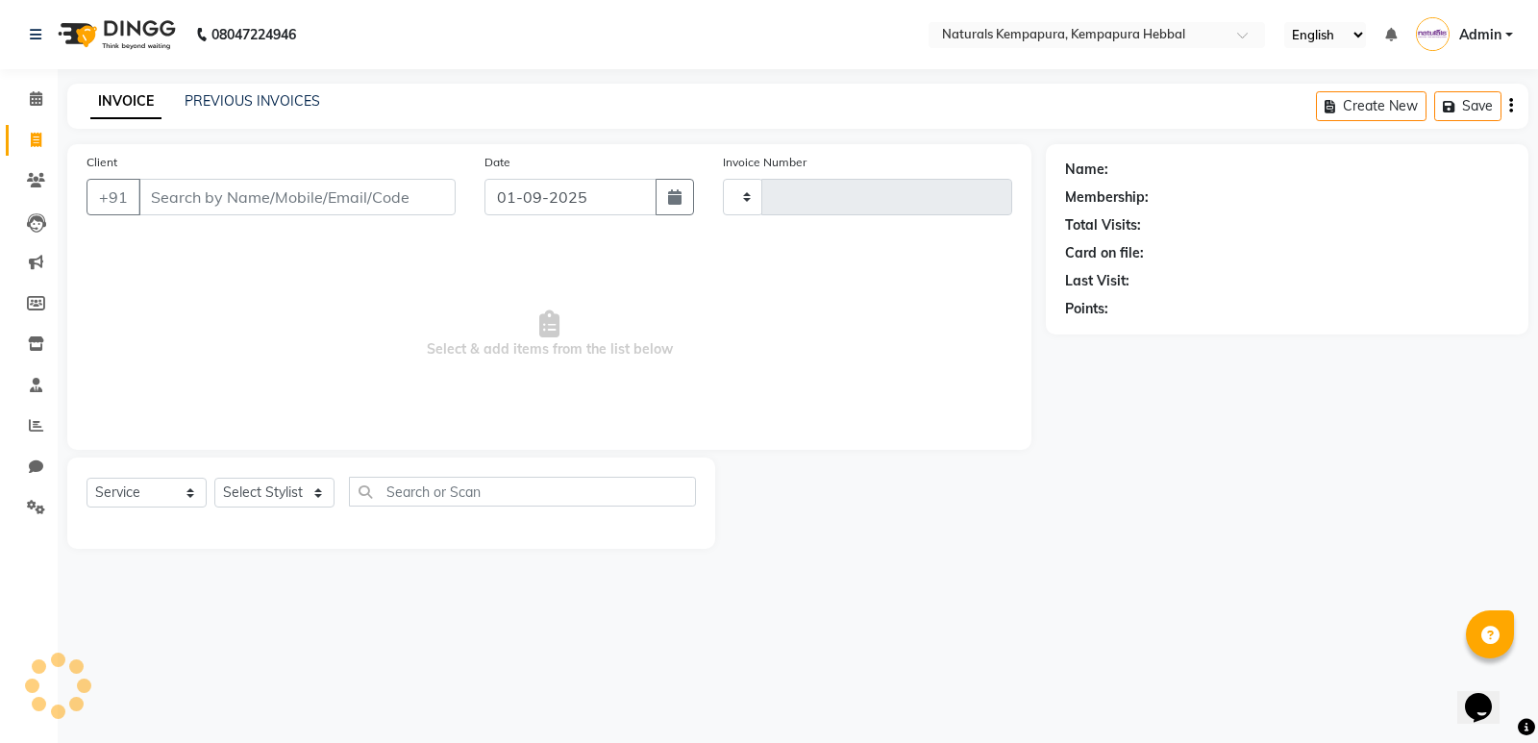
type input "4504"
select select "7848"
click at [168, 190] on input "Client" at bounding box center [296, 197] width 317 height 37
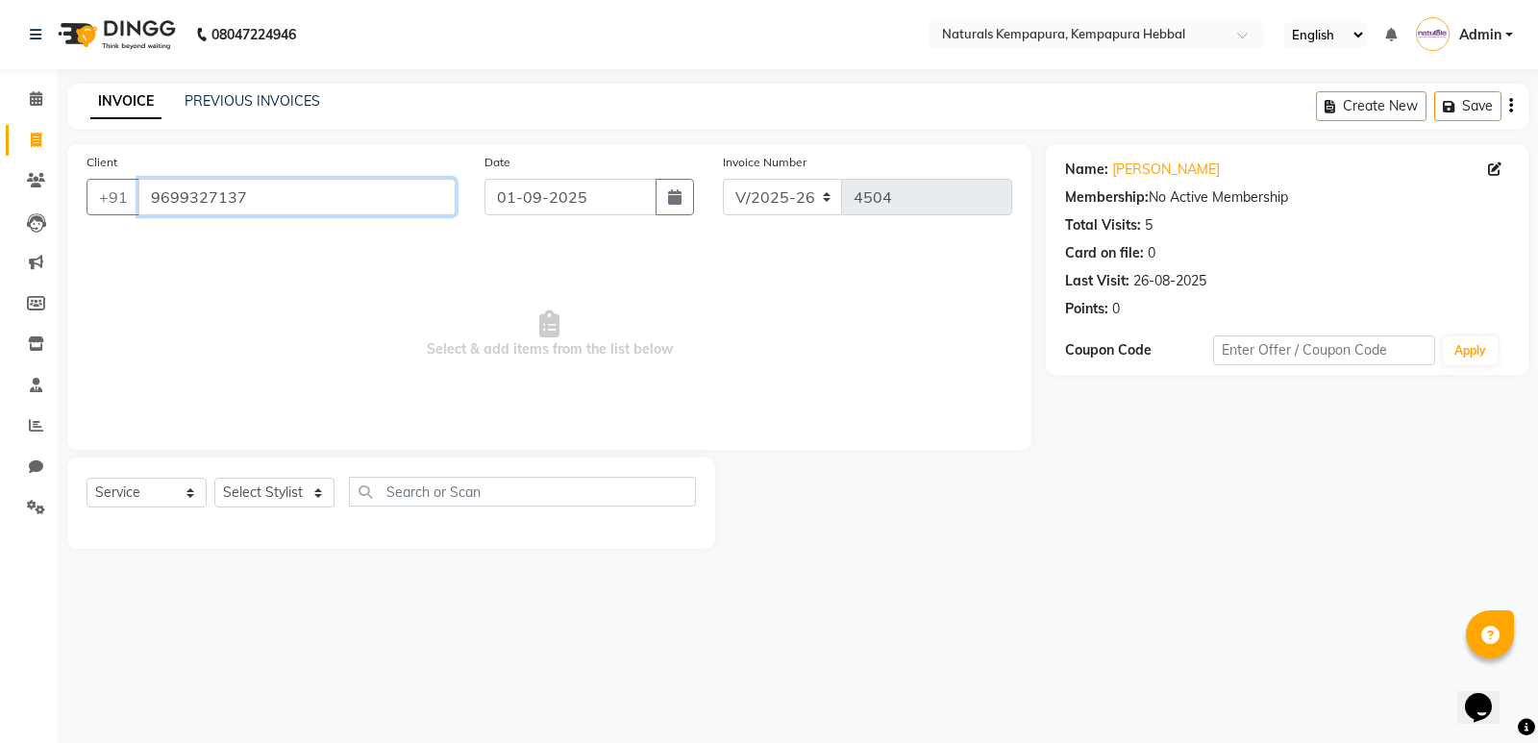
click at [261, 199] on input "9699327137" at bounding box center [296, 197] width 317 height 37
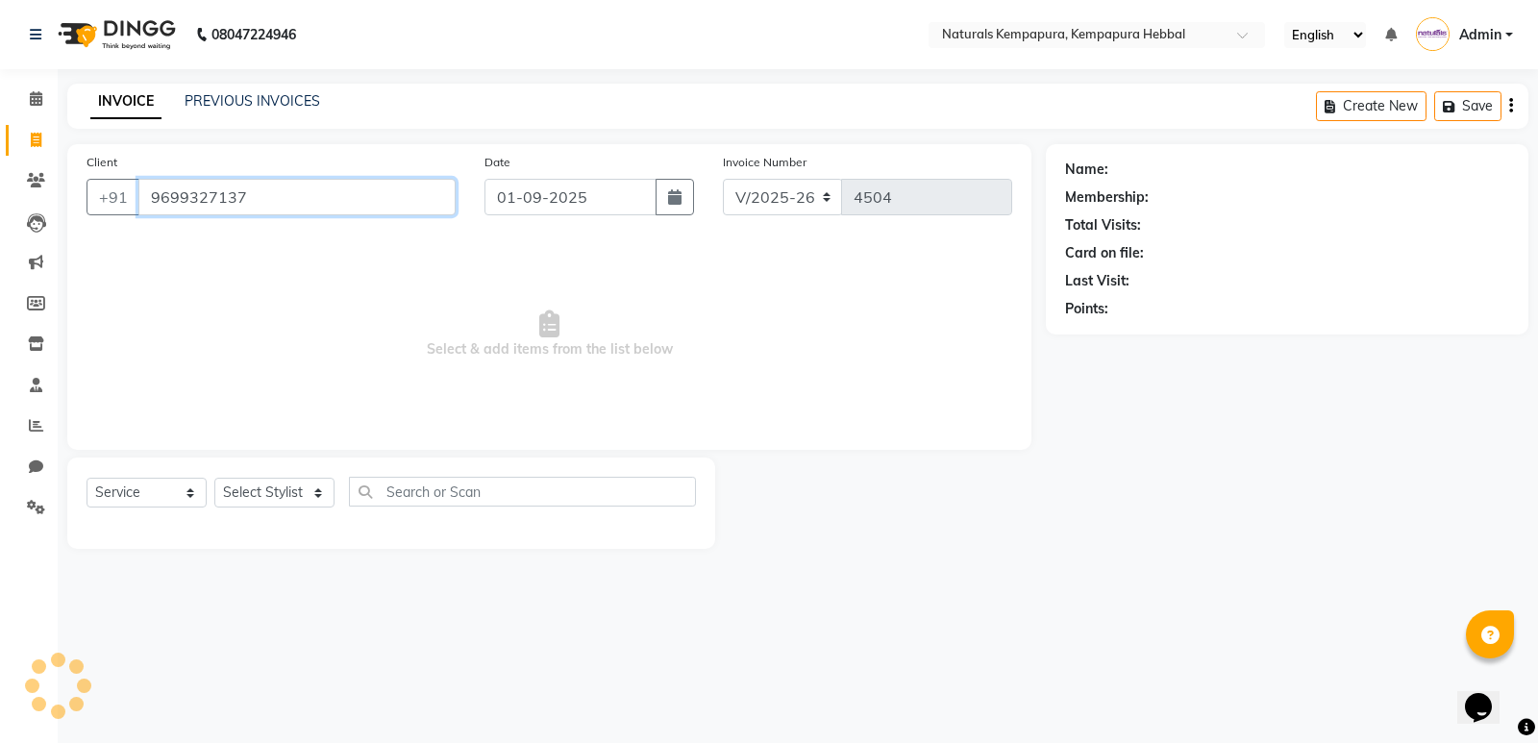
type input "9699327137"
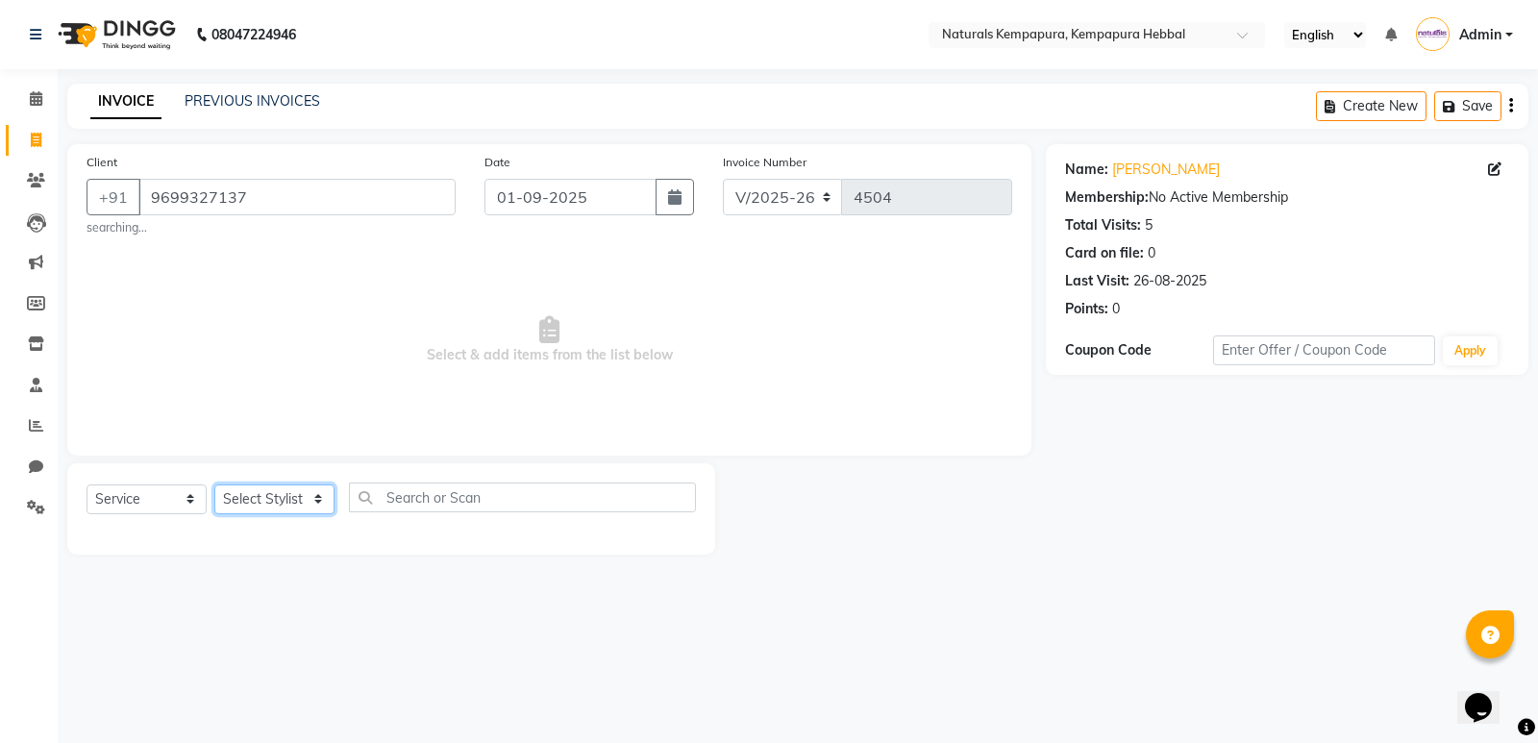
click at [264, 498] on select "Select Stylist ADARSH DANISH DURGA HARI HARAN JENNIFER Manager MOHD AARIS MOHD …" at bounding box center [274, 500] width 120 height 30
select select "79429"
click at [214, 485] on select "Select Stylist ADARSH DANISH DURGA HARI HARAN JENNIFER Manager MOHD AARIS MOHD …" at bounding box center [274, 500] width 120 height 30
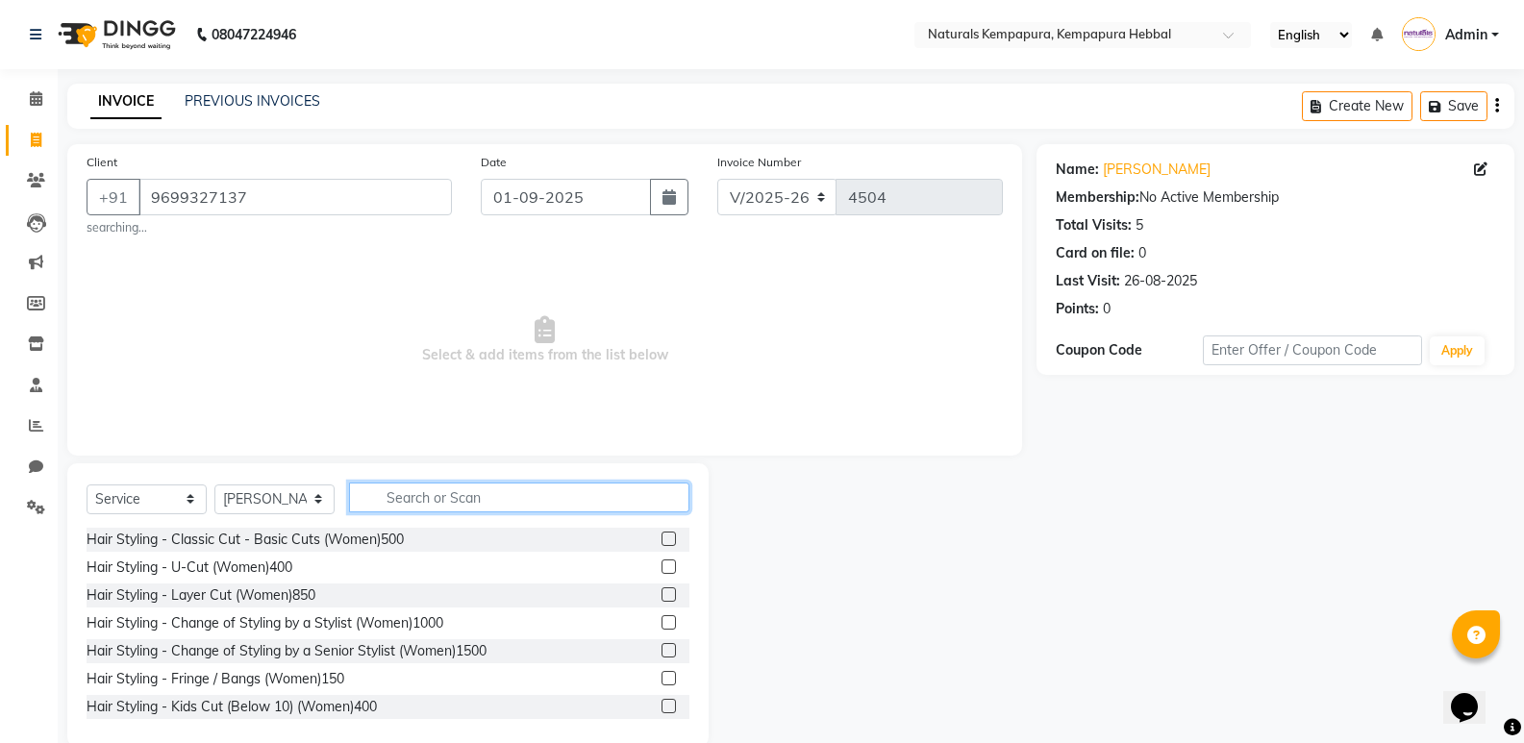
click at [424, 507] on input "text" at bounding box center [519, 498] width 340 height 30
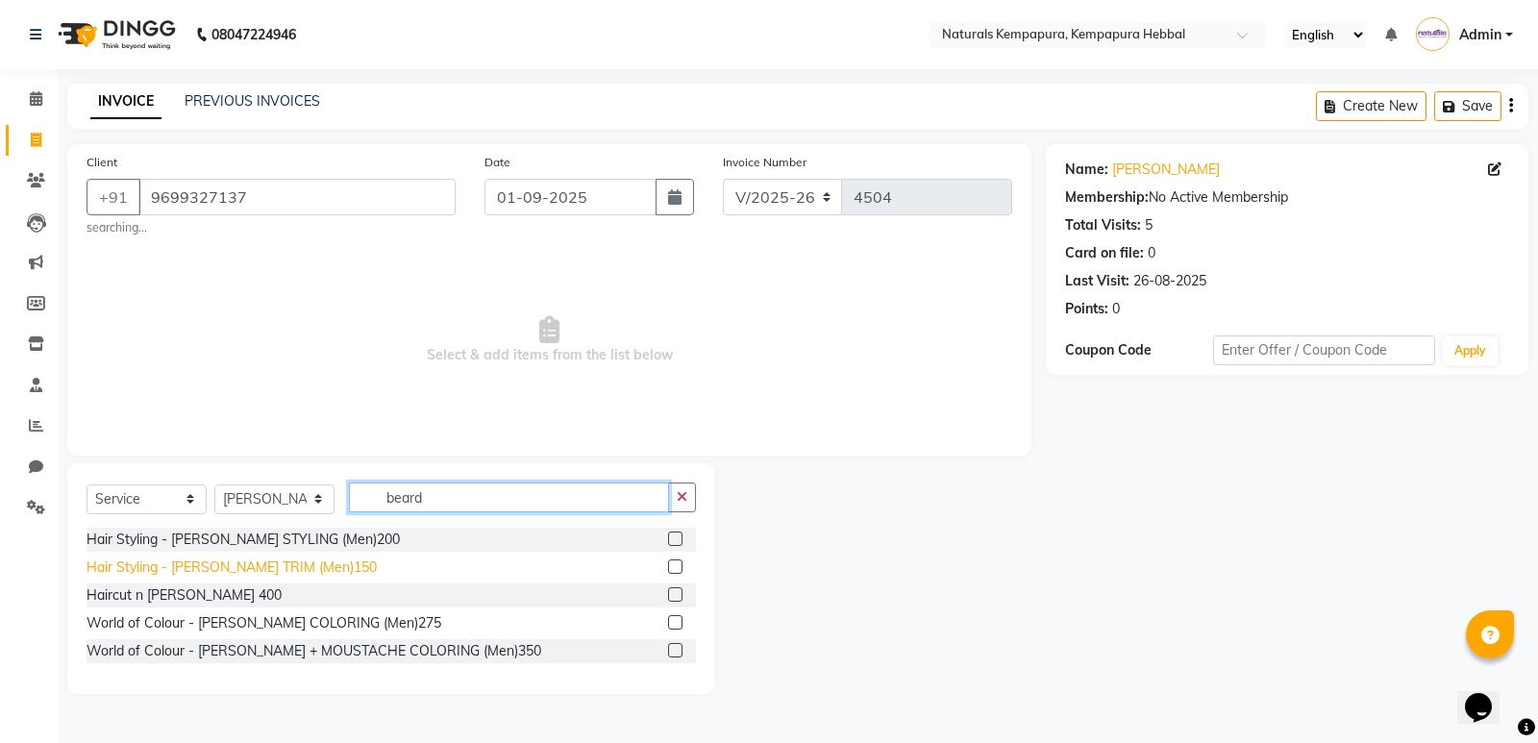
type input "beard"
click at [245, 572] on div "Hair Styling - [PERSON_NAME] TRIM (Men)150" at bounding box center [232, 568] width 290 height 20
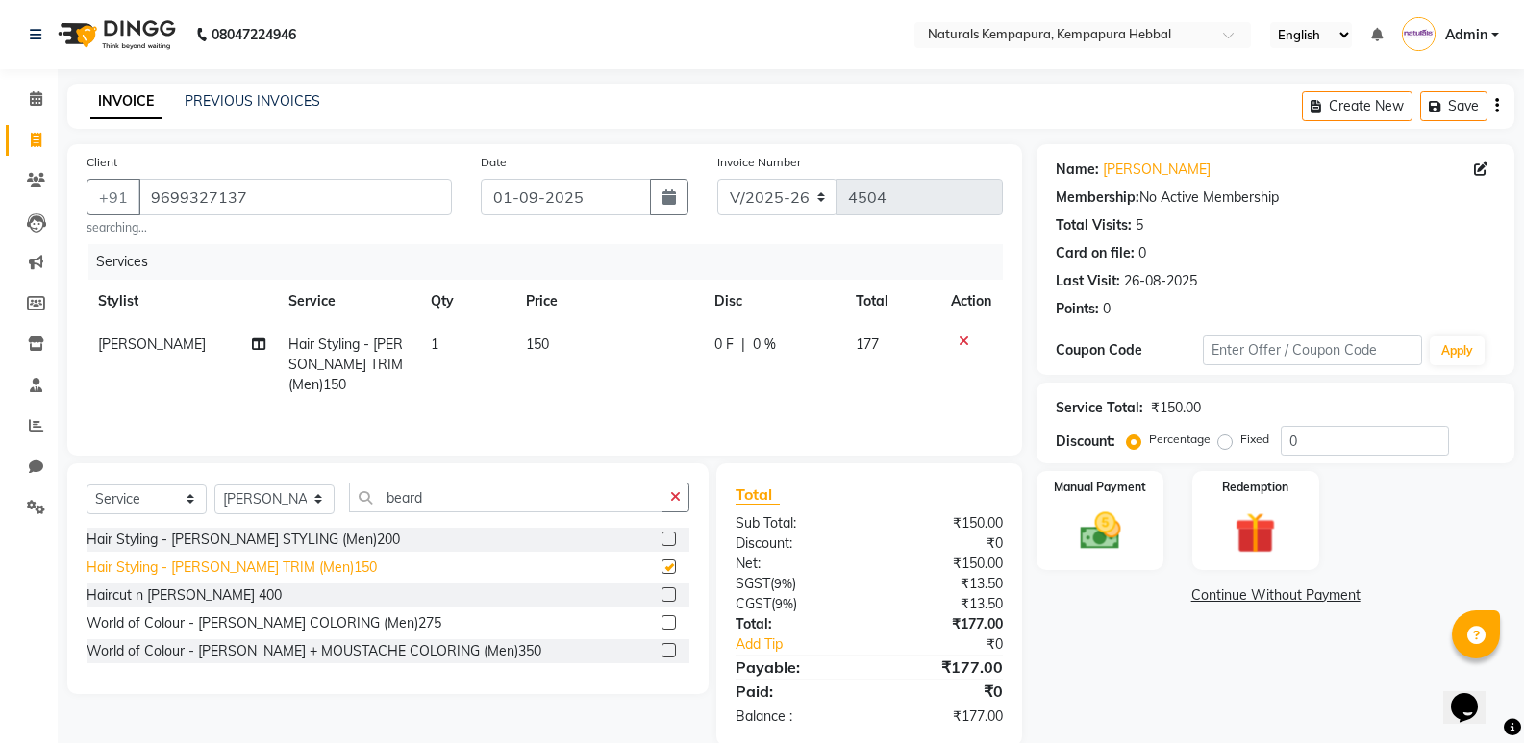
checkbox input "false"
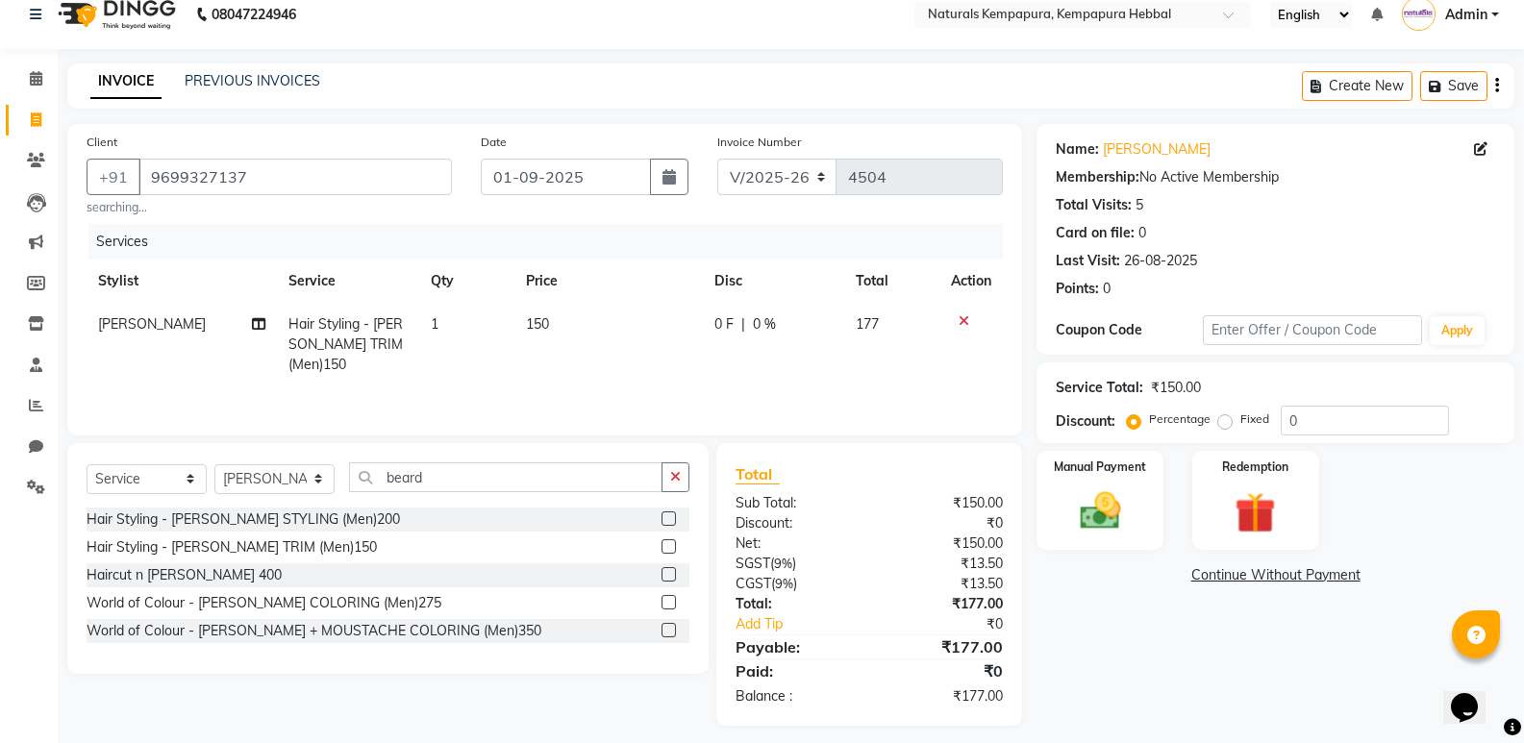
scroll to position [32, 0]
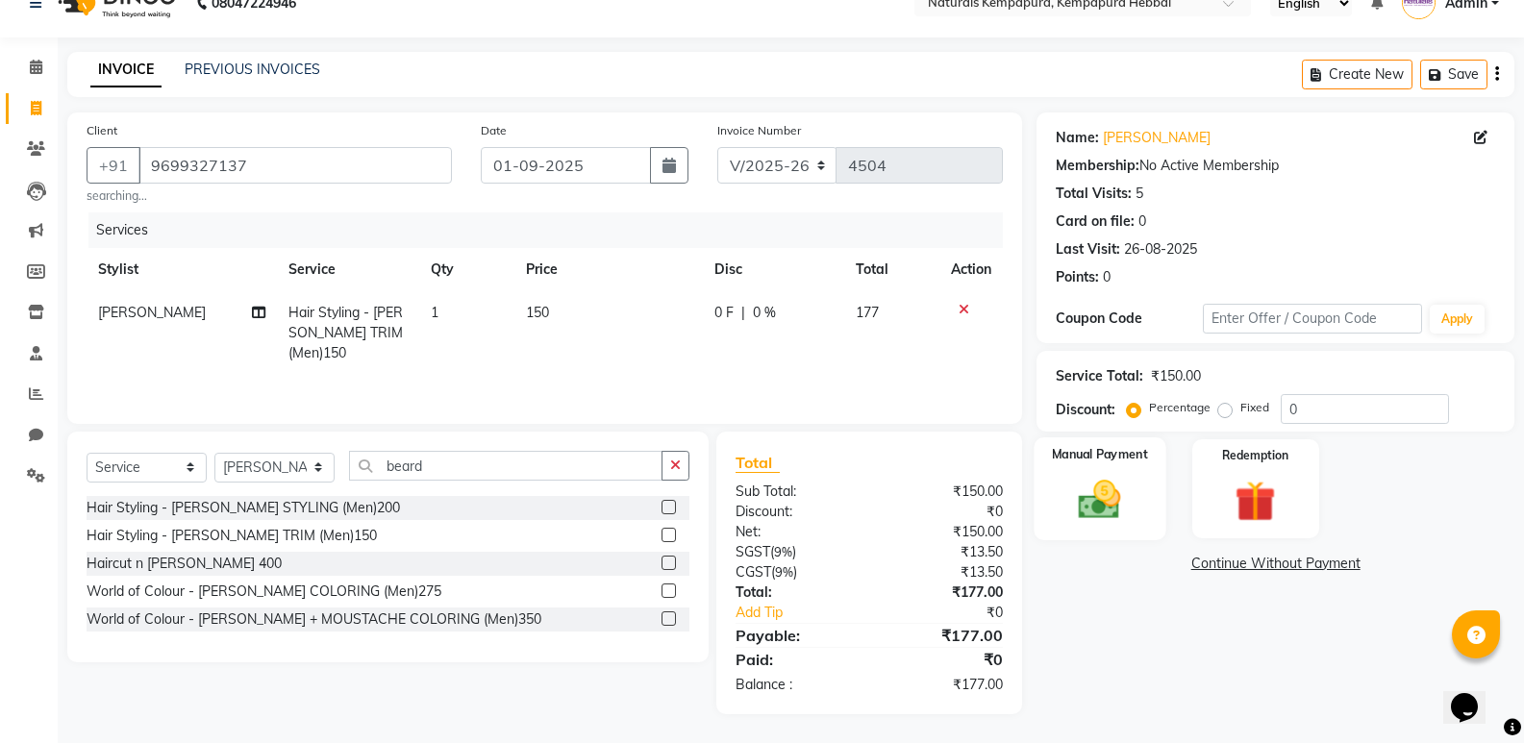
click at [1081, 497] on img at bounding box center [1099, 499] width 68 height 49
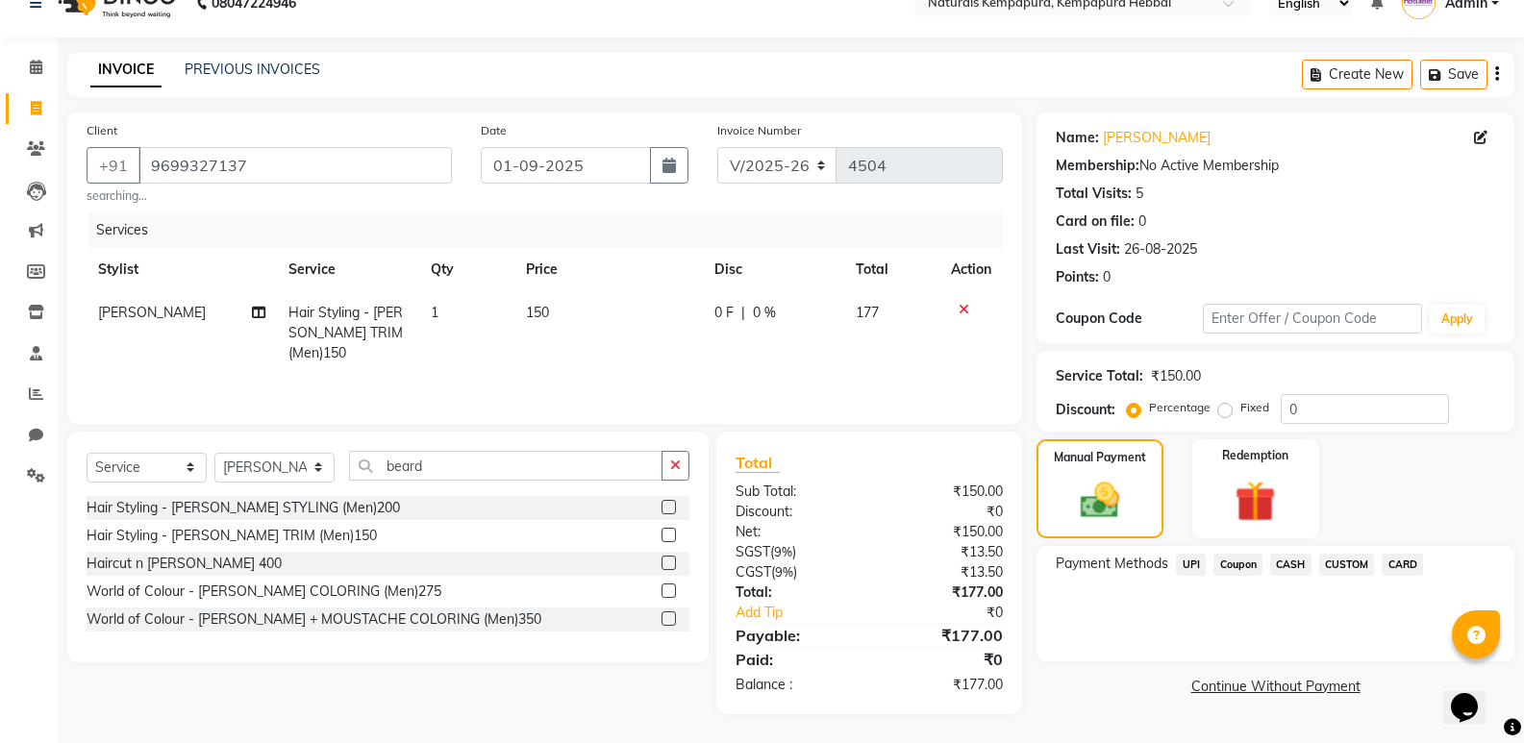
click at [1197, 562] on span "UPI" at bounding box center [1191, 565] width 30 height 22
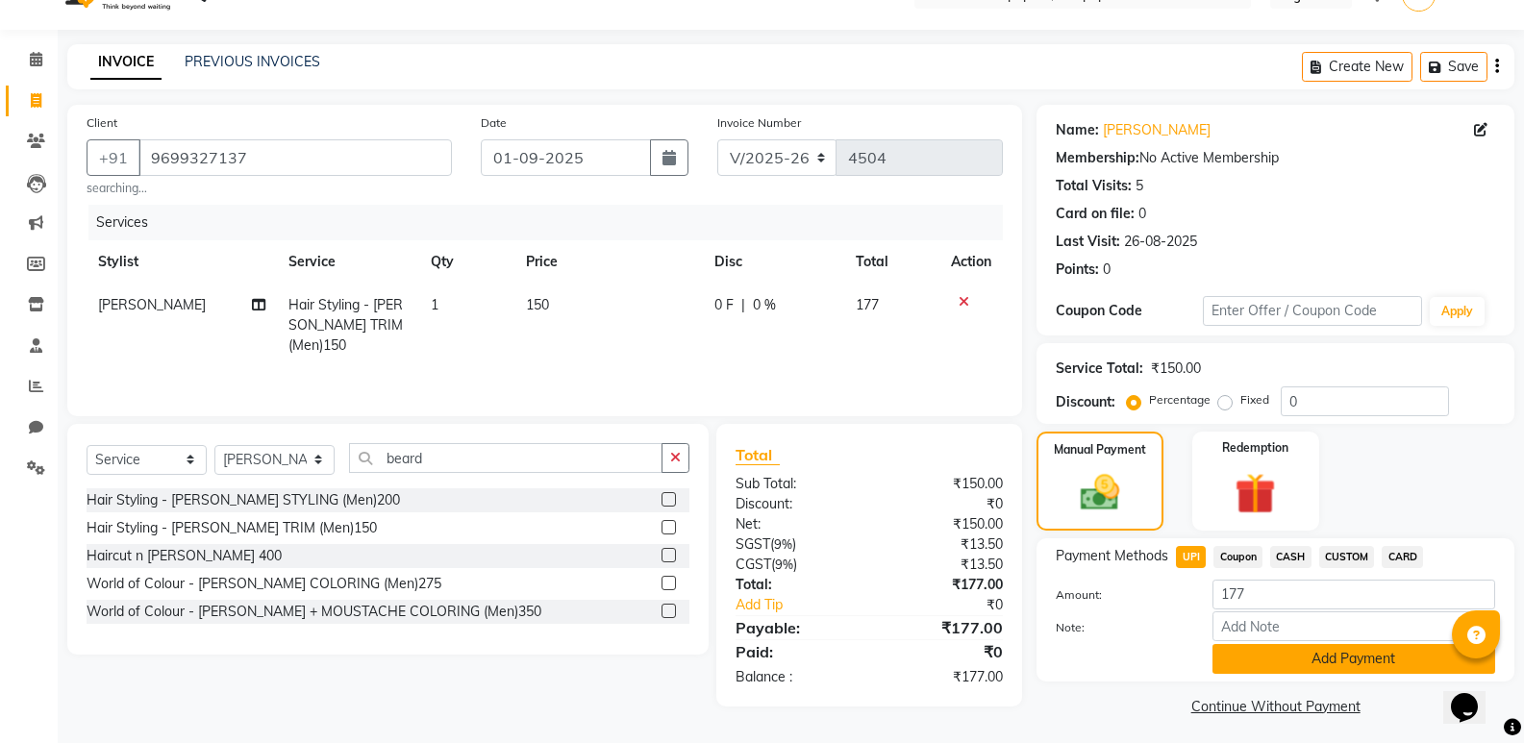
scroll to position [46, 0]
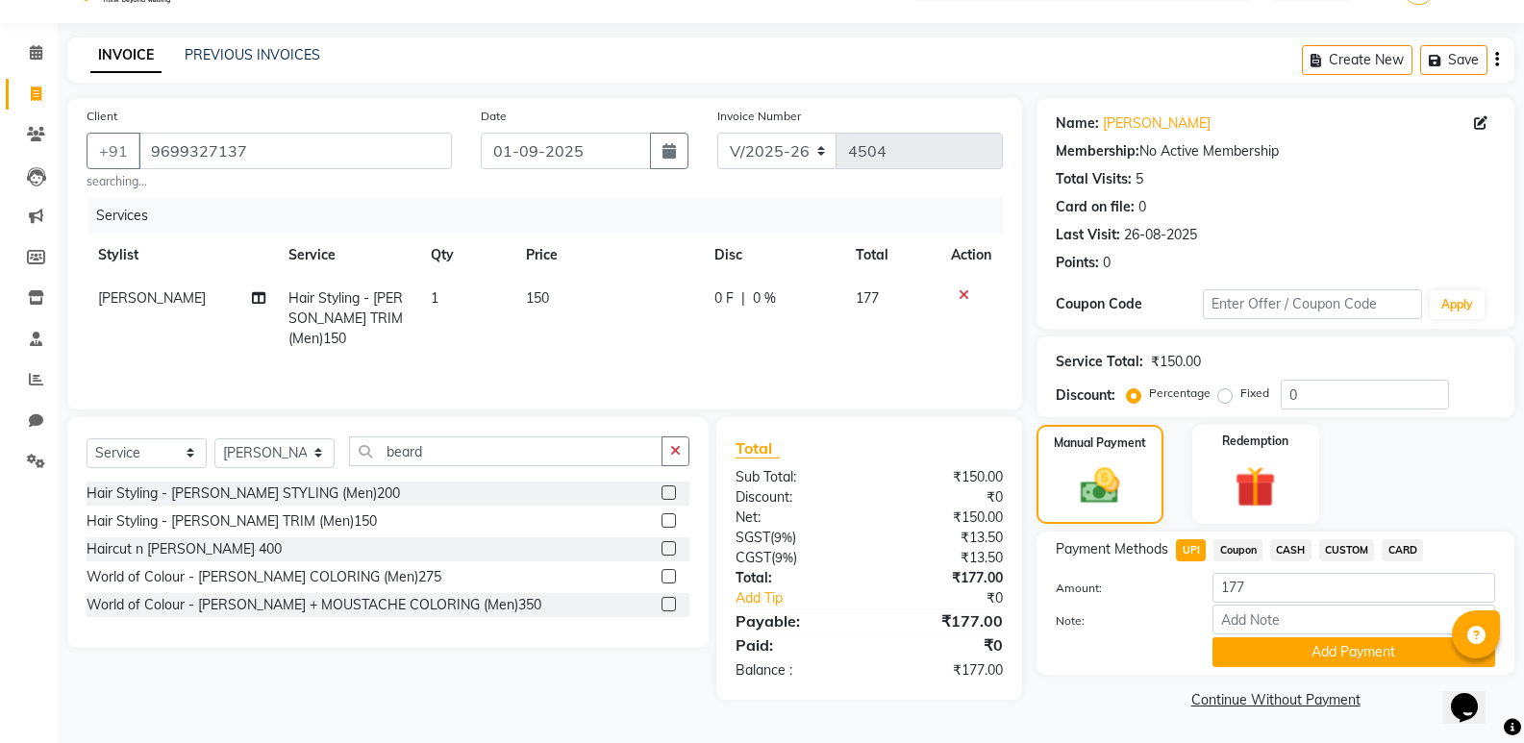
click at [1268, 671] on div "Payment Methods UPI Coupon CASH CUSTOM CARD Amount: 177 Note: Add Payment" at bounding box center [1276, 603] width 478 height 143
click at [1252, 658] on button "Add Payment" at bounding box center [1353, 652] width 283 height 30
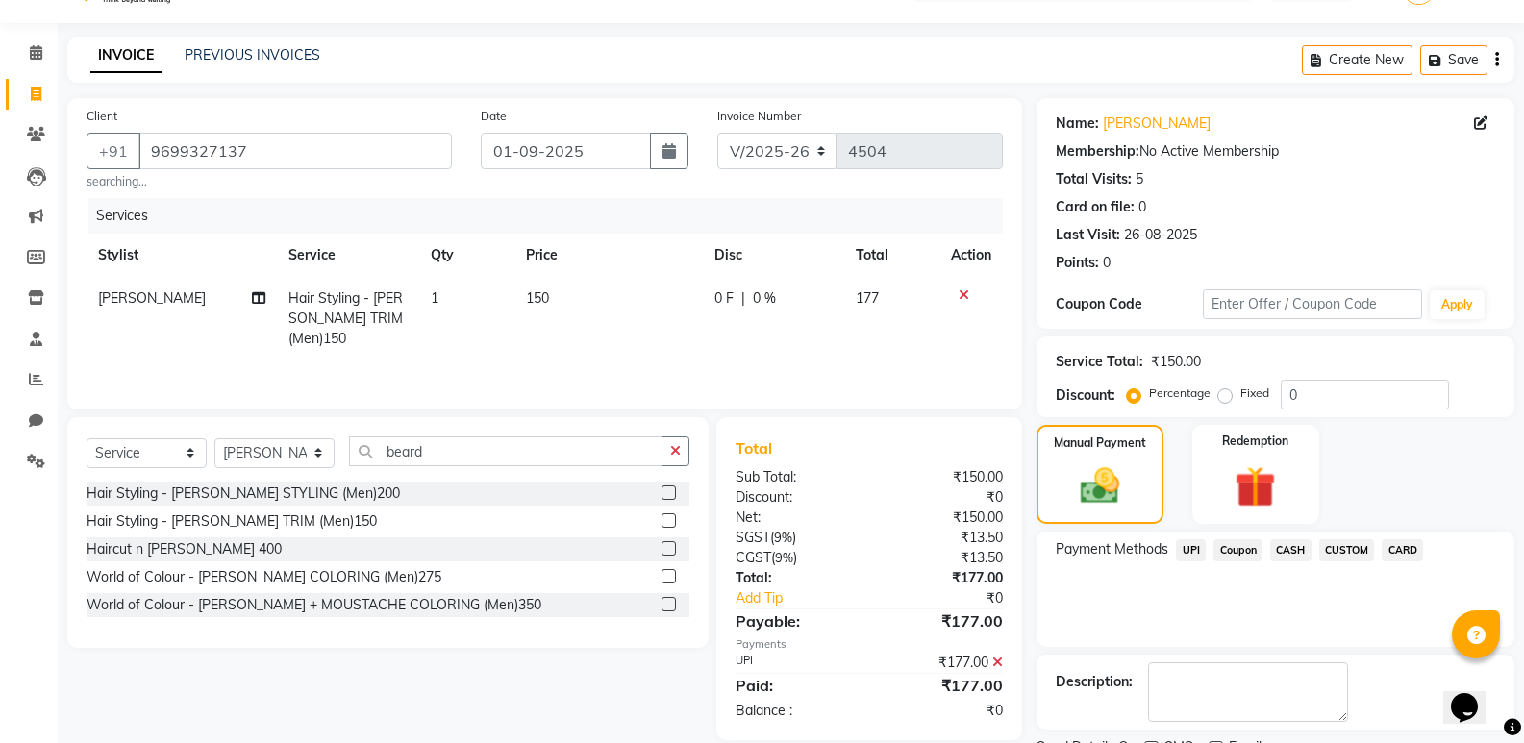
scroll to position [127, 0]
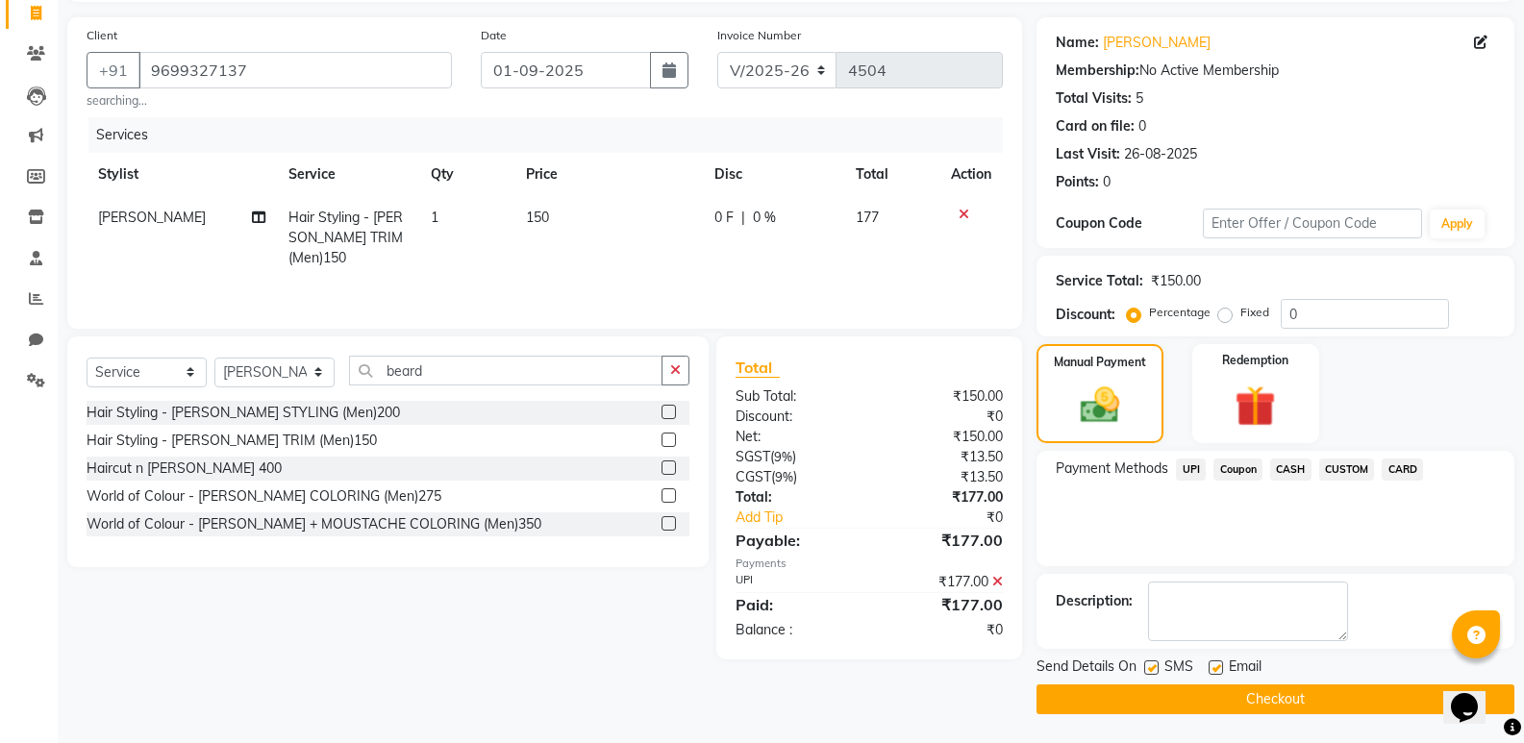
click at [1215, 665] on label at bounding box center [1216, 668] width 14 height 14
click at [1215, 665] on input "checkbox" at bounding box center [1215, 668] width 12 height 12
checkbox input "false"
click at [1209, 690] on button "Checkout" at bounding box center [1276, 700] width 478 height 30
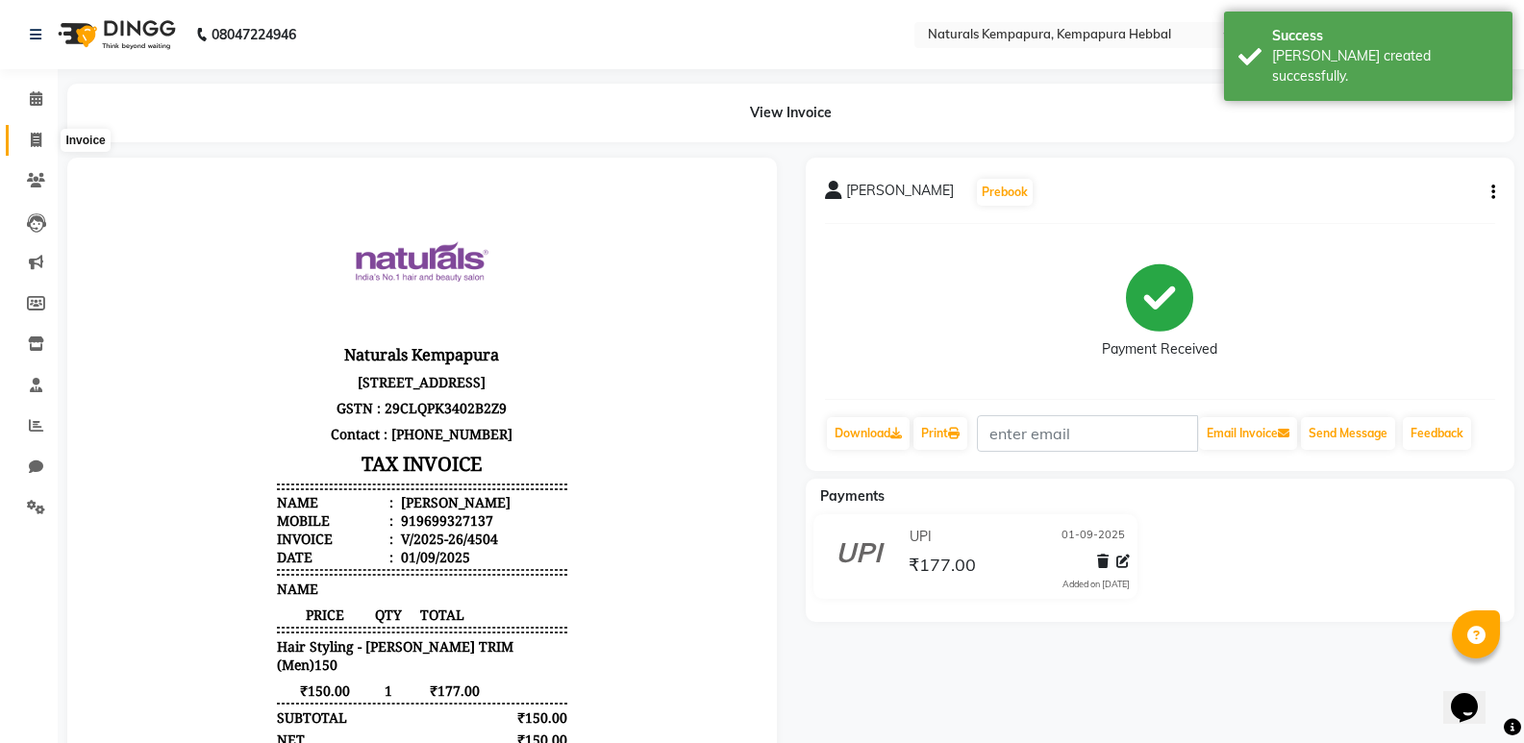
click at [31, 139] on icon at bounding box center [36, 140] width 11 height 14
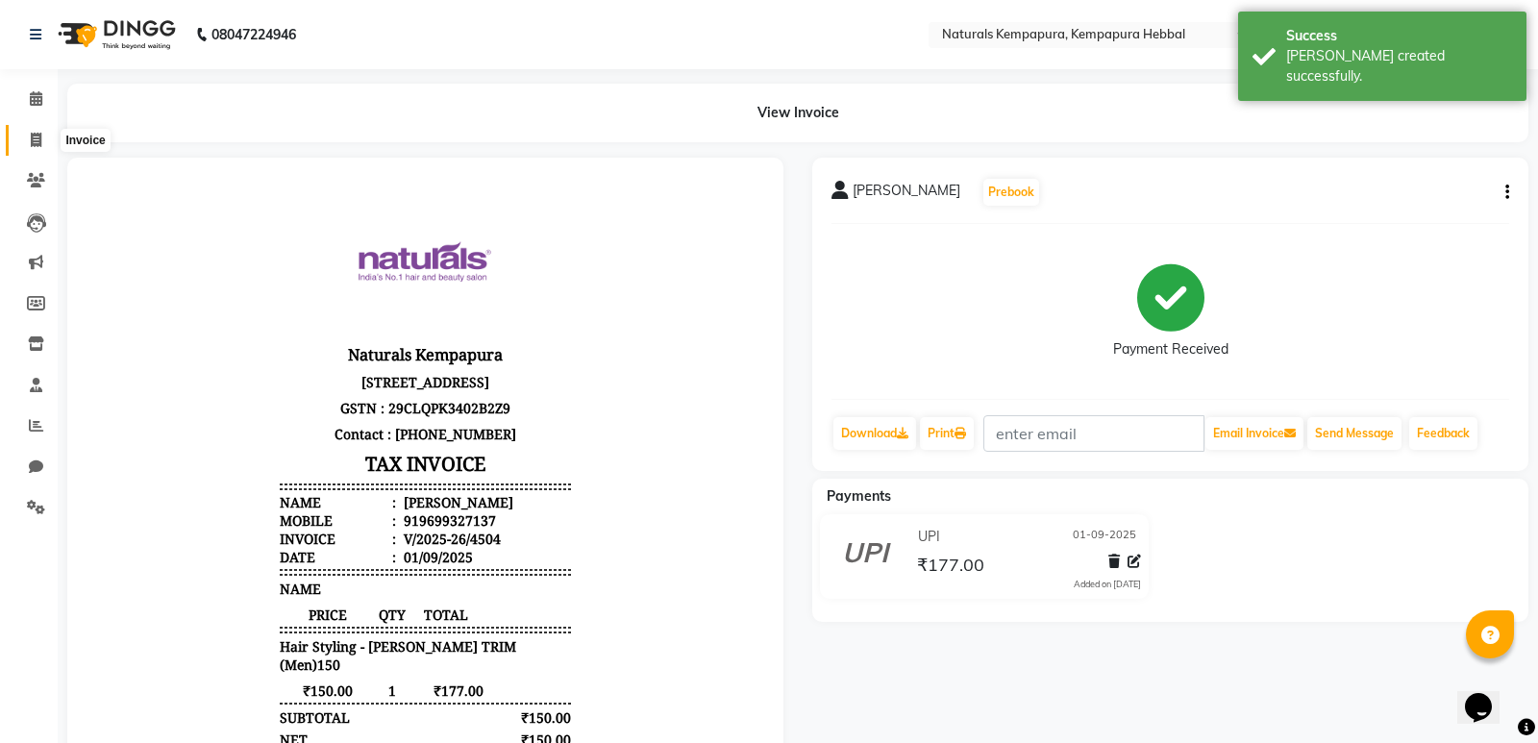
select select "7848"
select select "service"
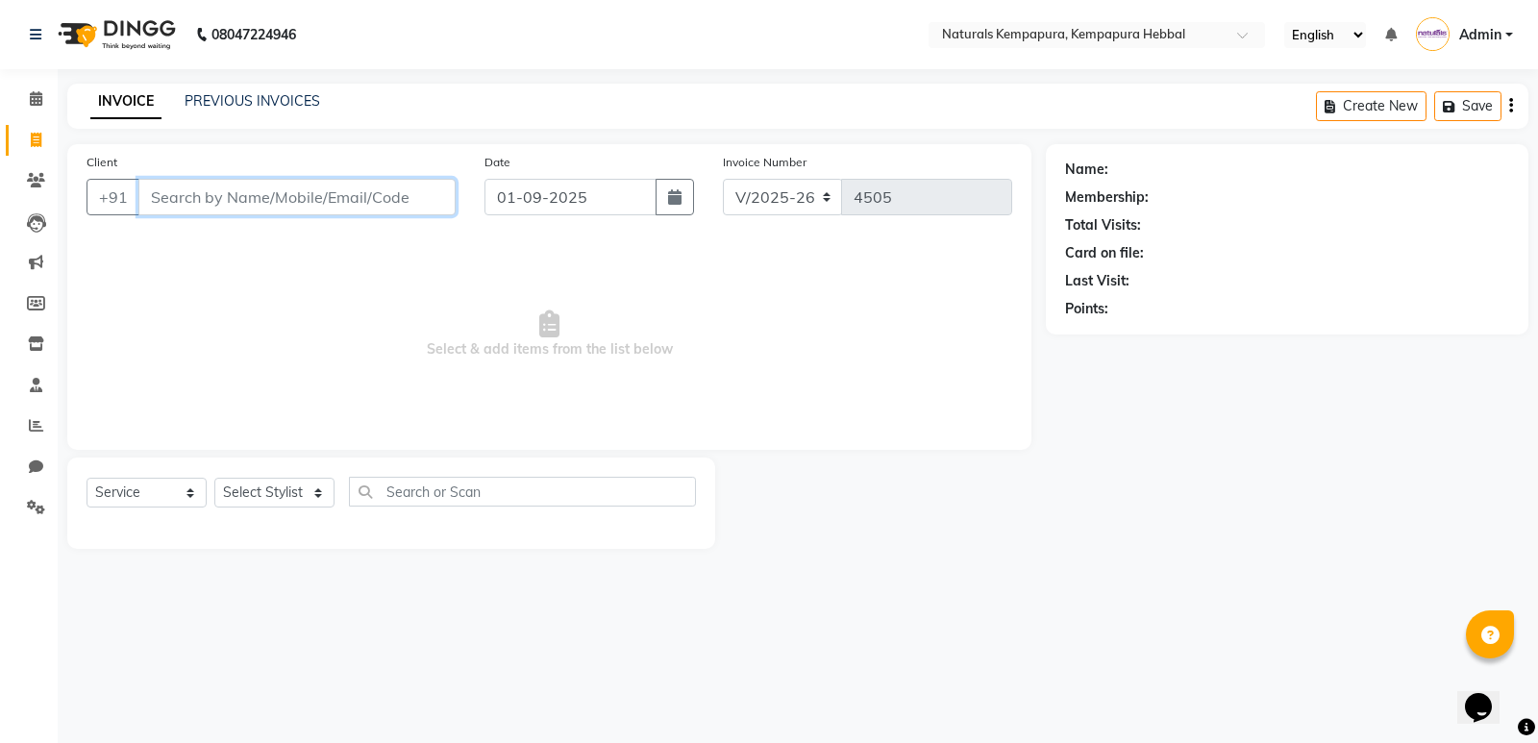
click at [179, 191] on input "Client" at bounding box center [296, 197] width 317 height 37
paste input "9886342362"
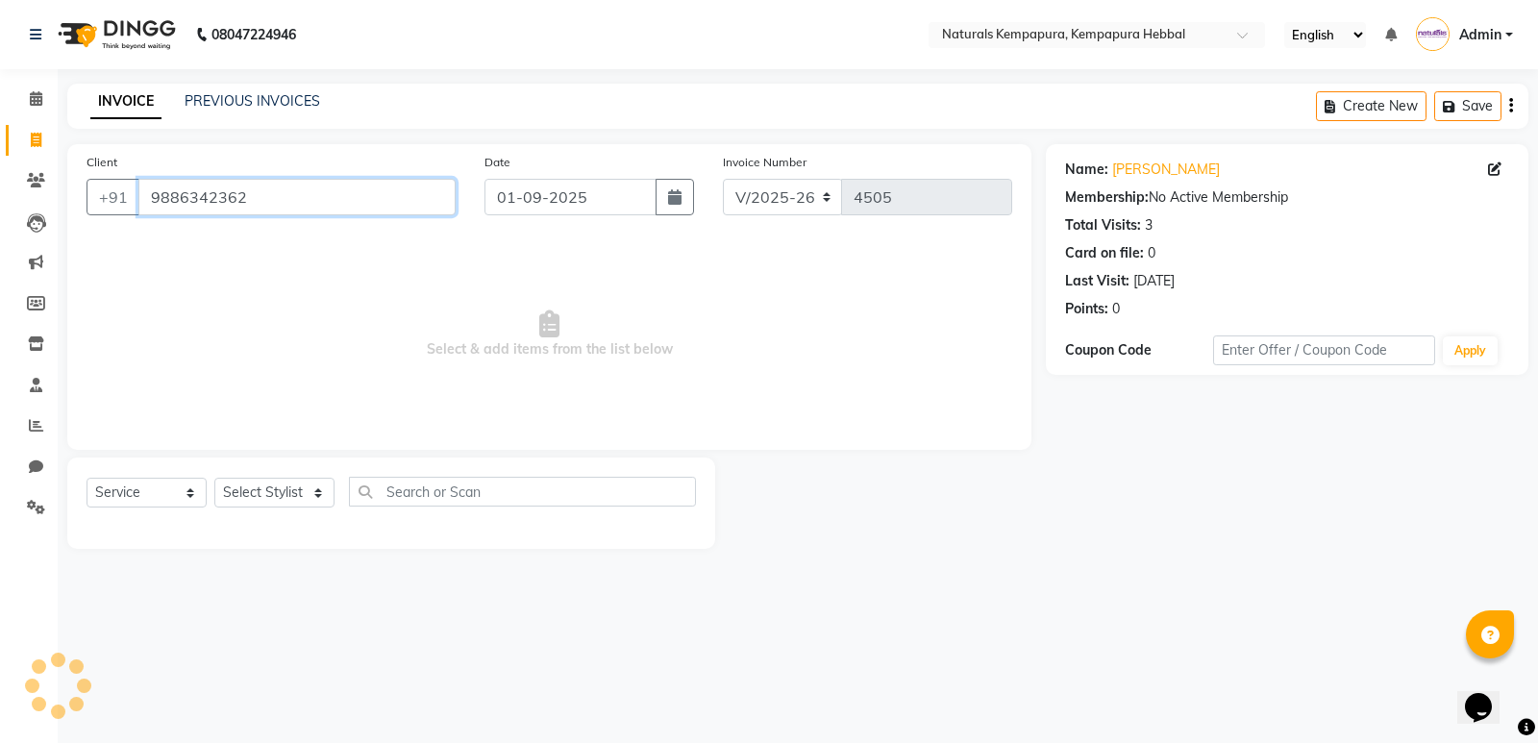
click at [269, 191] on input "9886342362" at bounding box center [296, 197] width 317 height 37
type input "9886342362"
click at [283, 486] on select "Select Stylist ADARSH DANISH DURGA HARI HARAN JENNIFER Manager MOHD AARIS MOHD …" at bounding box center [274, 493] width 120 height 30
select select "79429"
click at [214, 478] on select "Select Stylist ADARSH DANISH DURGA HARI HARAN JENNIFER Manager MOHD AARIS MOHD …" at bounding box center [274, 493] width 120 height 30
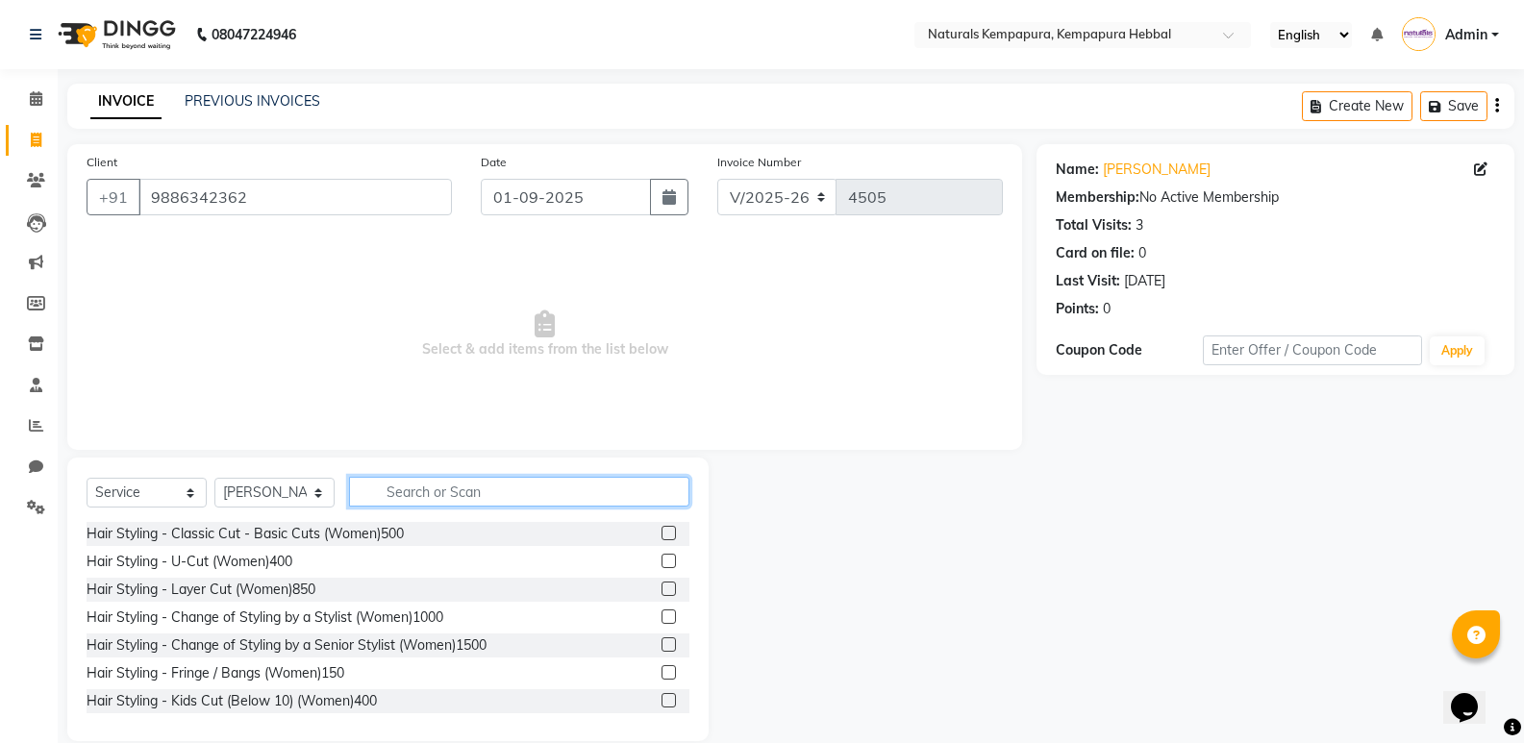
click at [468, 492] on input "text" at bounding box center [519, 492] width 340 height 30
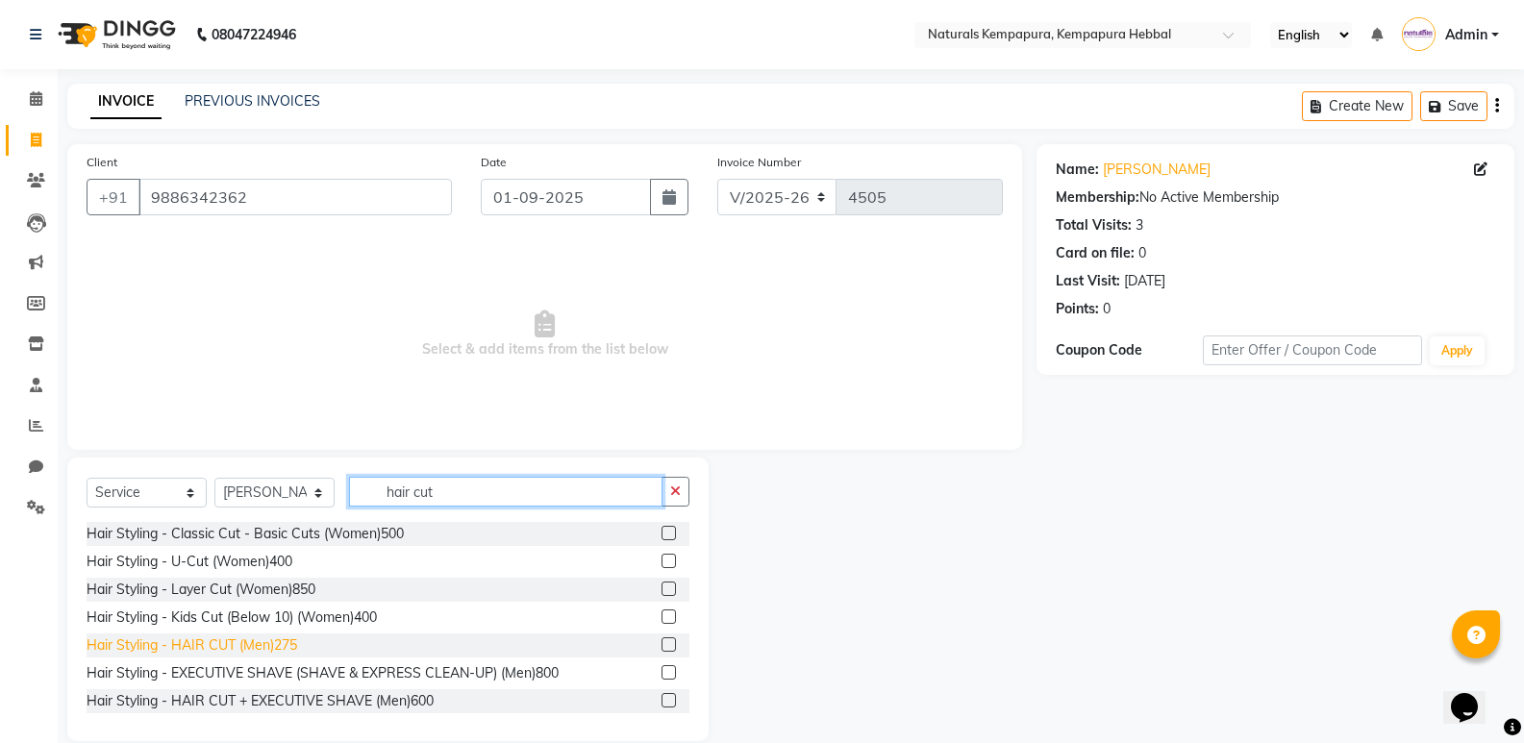
type input "hair cut"
click at [220, 643] on div "Hair Styling - HAIR CUT (Men)275" at bounding box center [192, 646] width 211 height 20
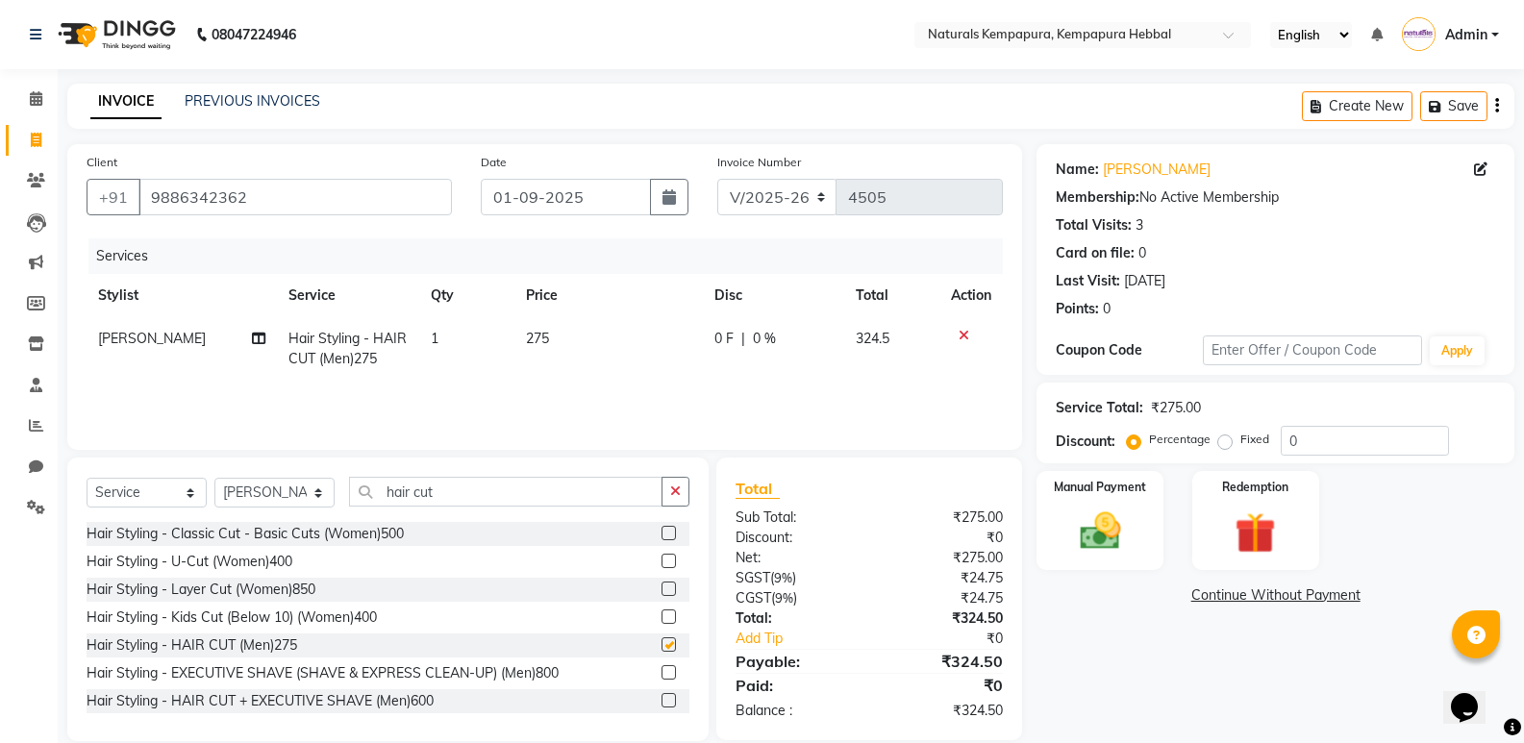
checkbox input "false"
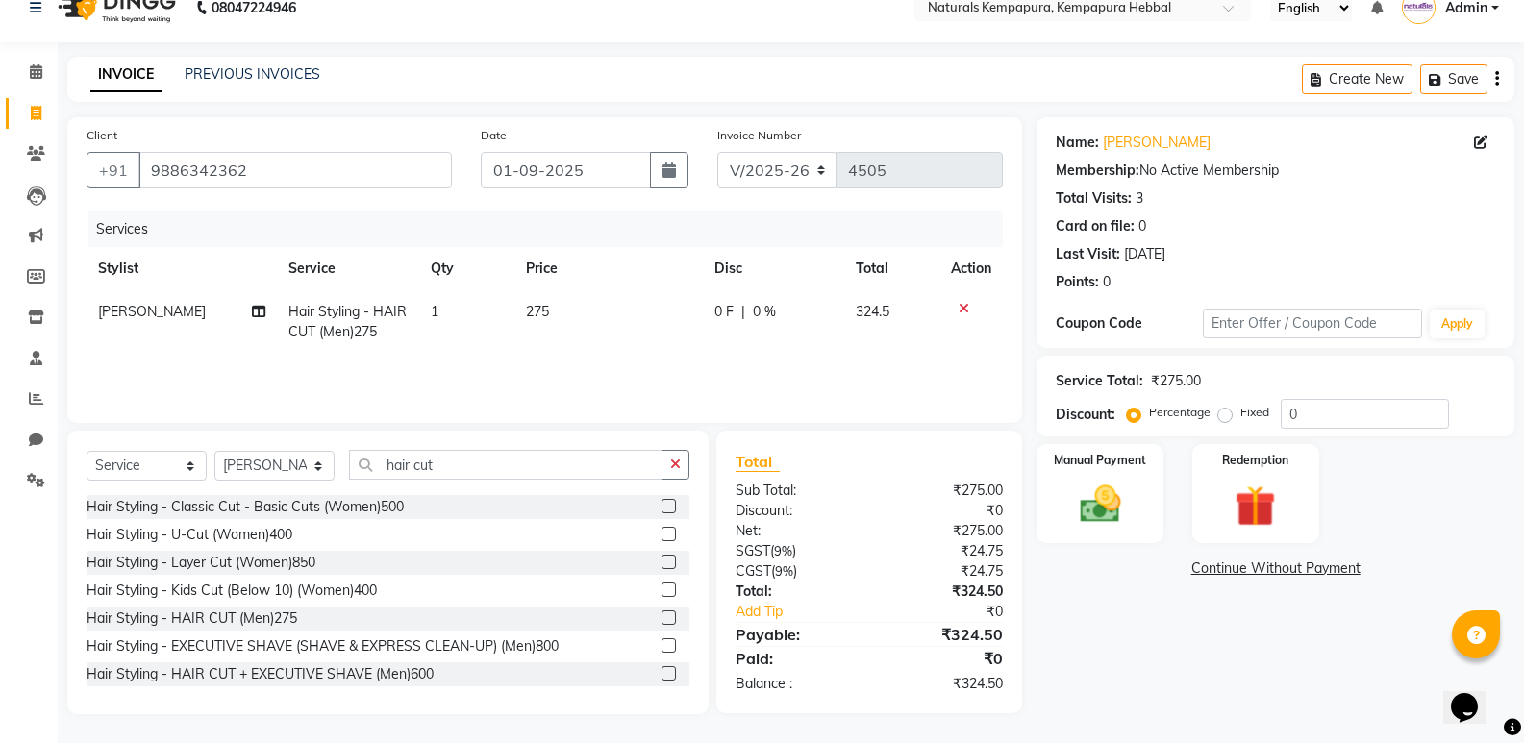
click at [714, 306] on span "0 F" at bounding box center [723, 312] width 19 height 20
select select "79429"
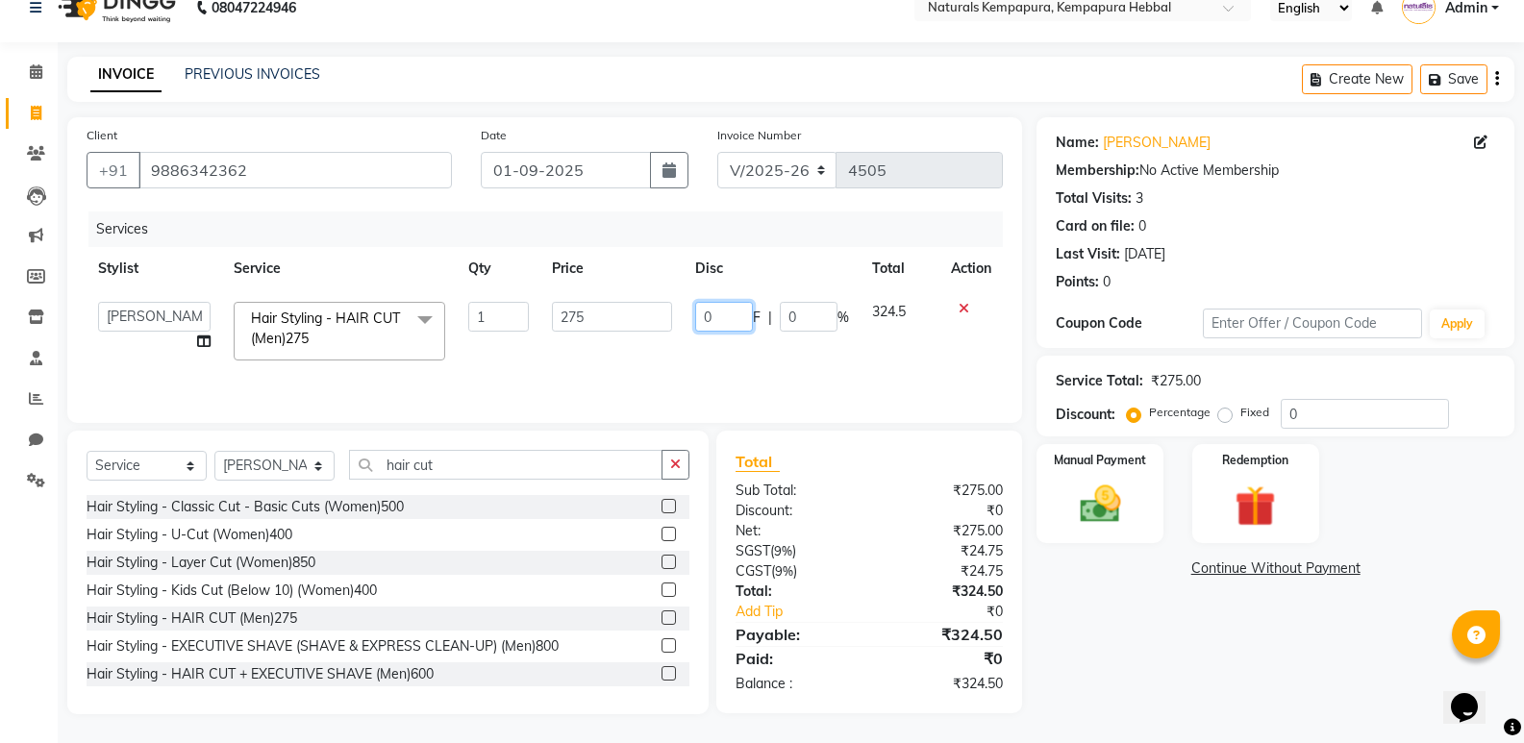
click at [702, 313] on input "0" at bounding box center [724, 317] width 58 height 30
type input "50"
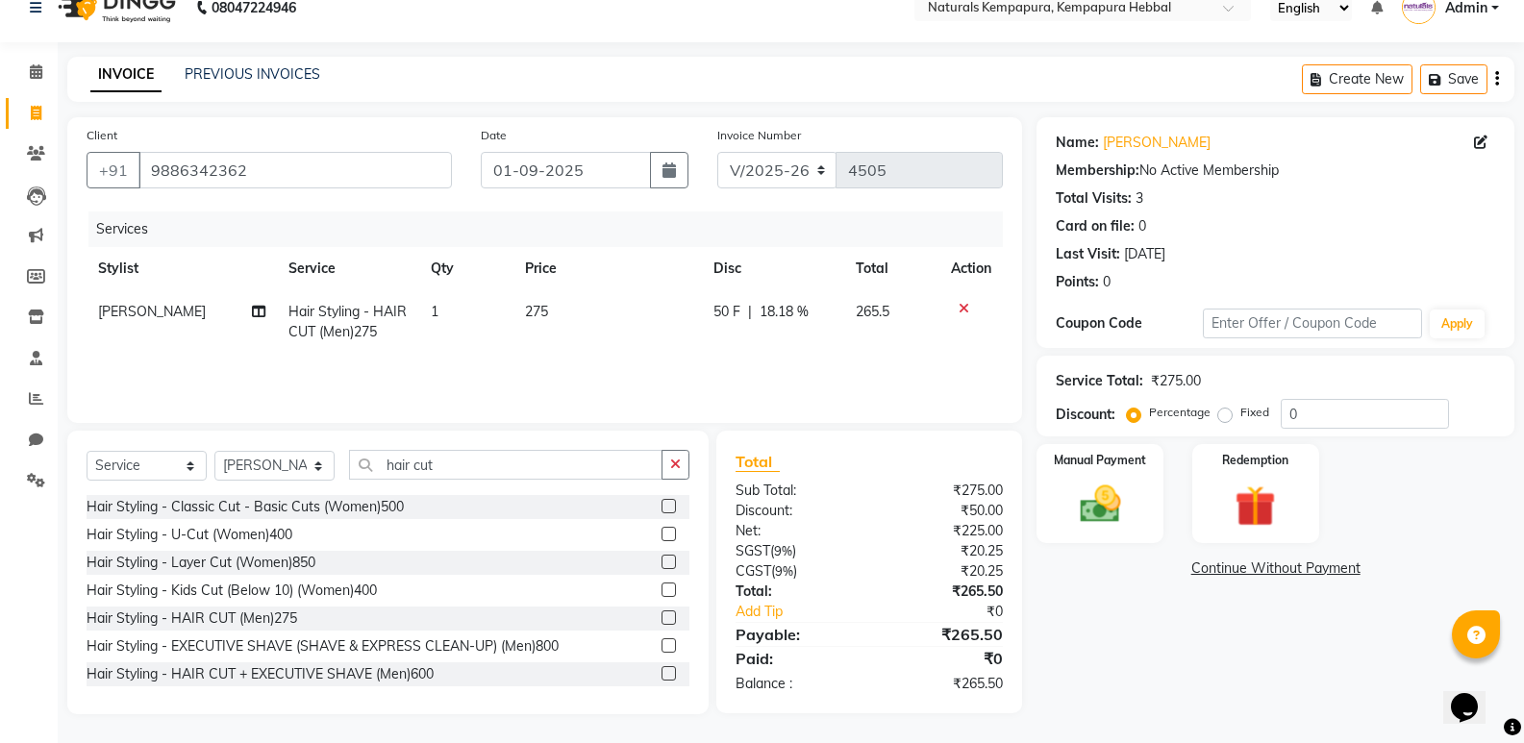
click at [1099, 650] on div "Name: Suhail Membership: No Active Membership Total Visits: 3 Card on file: 0 L…" at bounding box center [1283, 415] width 492 height 597
click at [1114, 520] on img at bounding box center [1099, 504] width 68 height 49
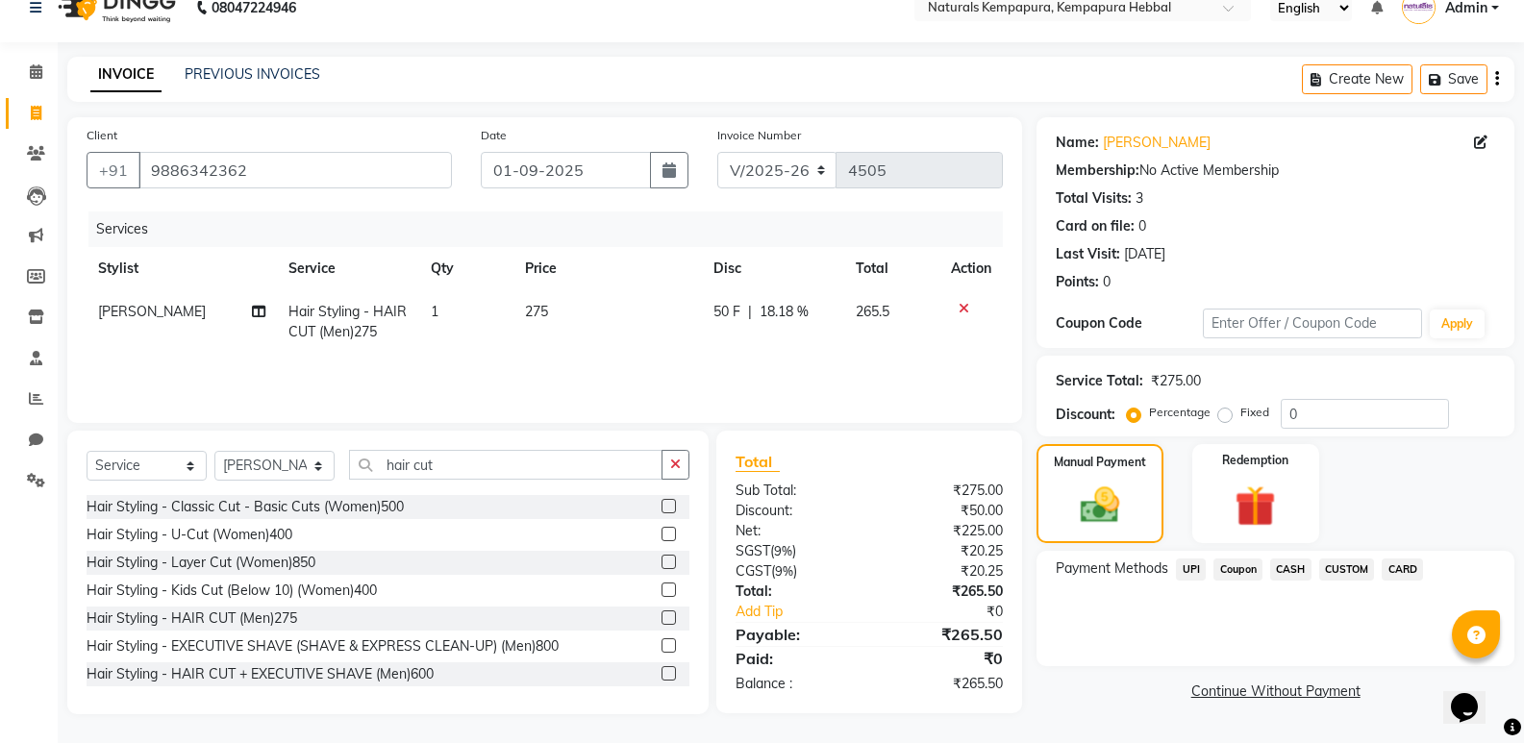
click at [1181, 566] on span "UPI" at bounding box center [1191, 570] width 30 height 22
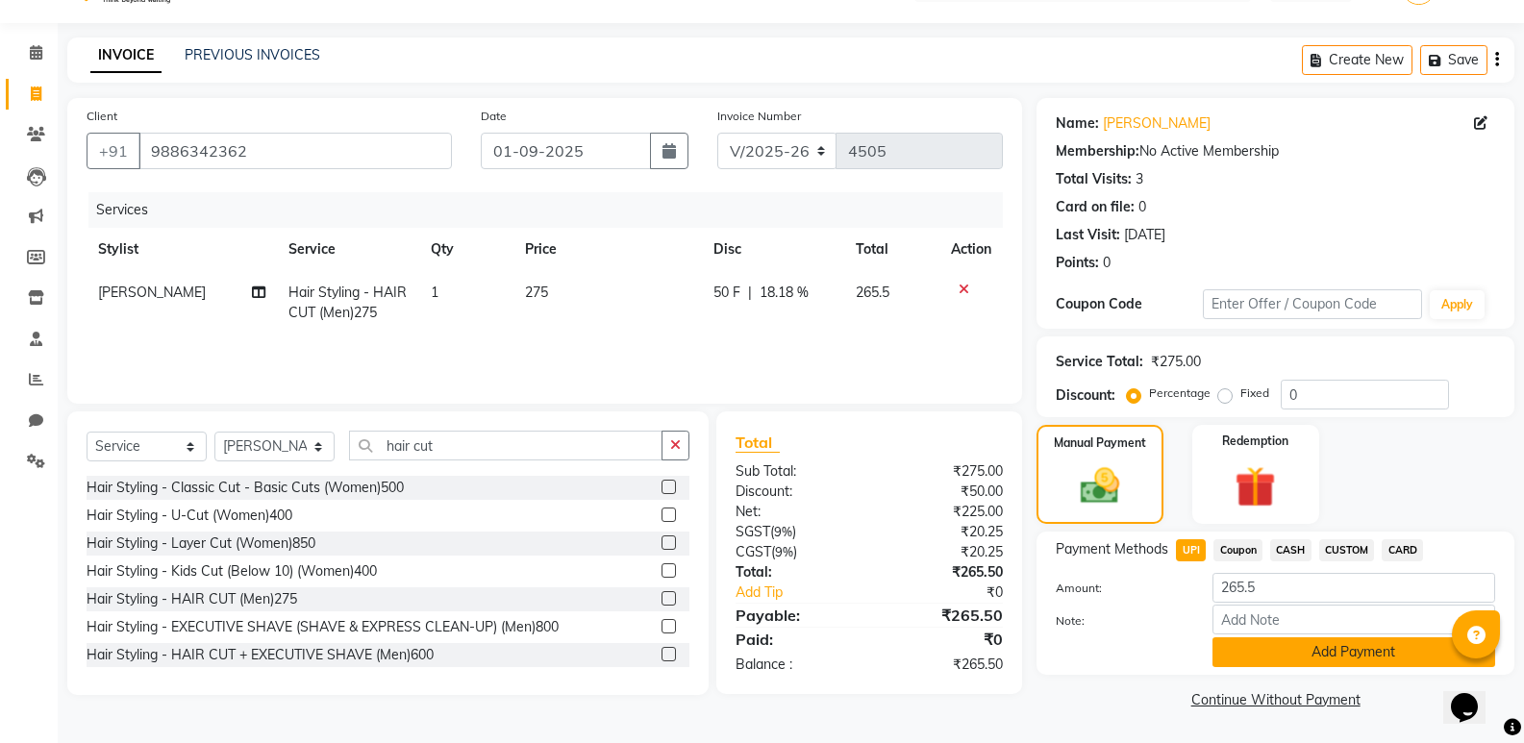
click at [1256, 645] on button "Add Payment" at bounding box center [1353, 652] width 283 height 30
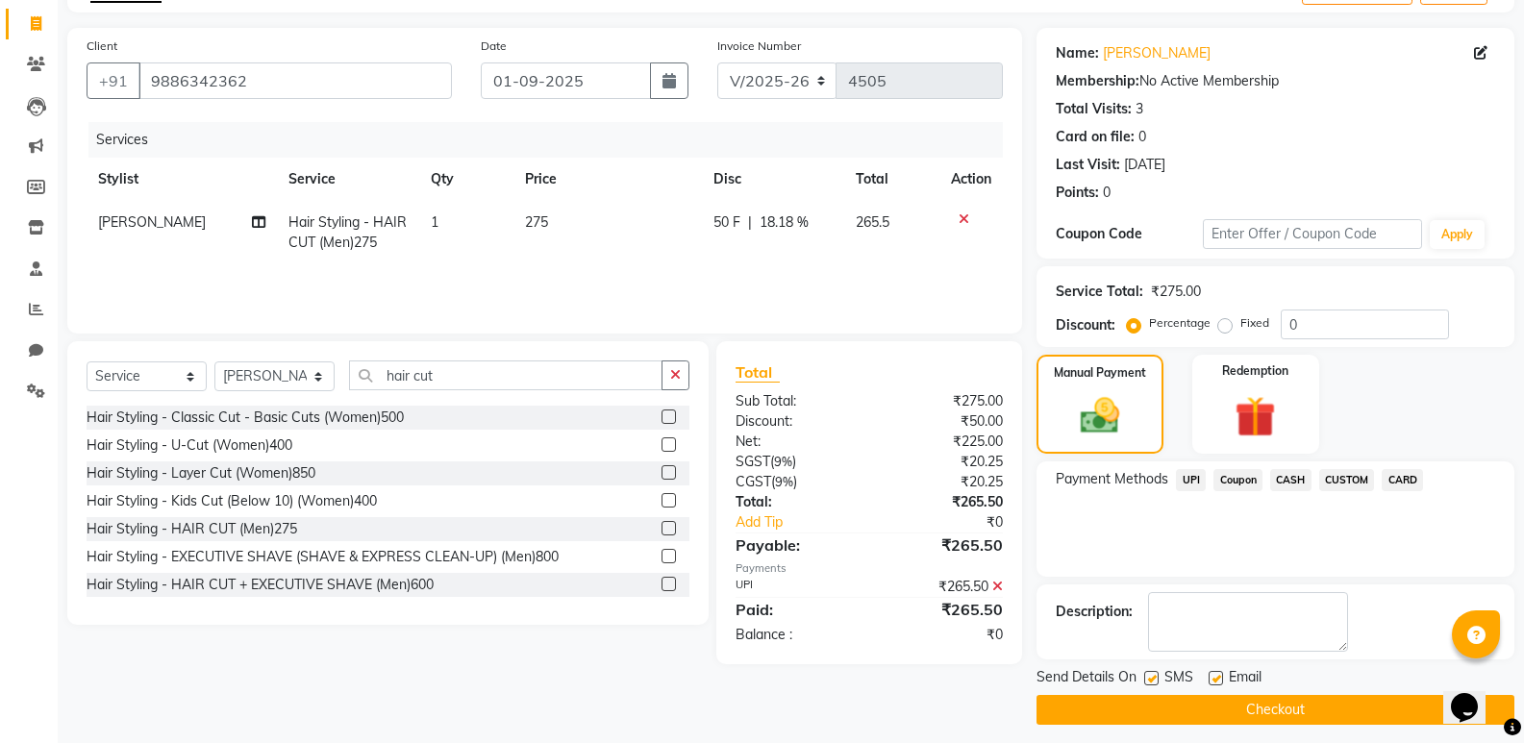
scroll to position [127, 0]
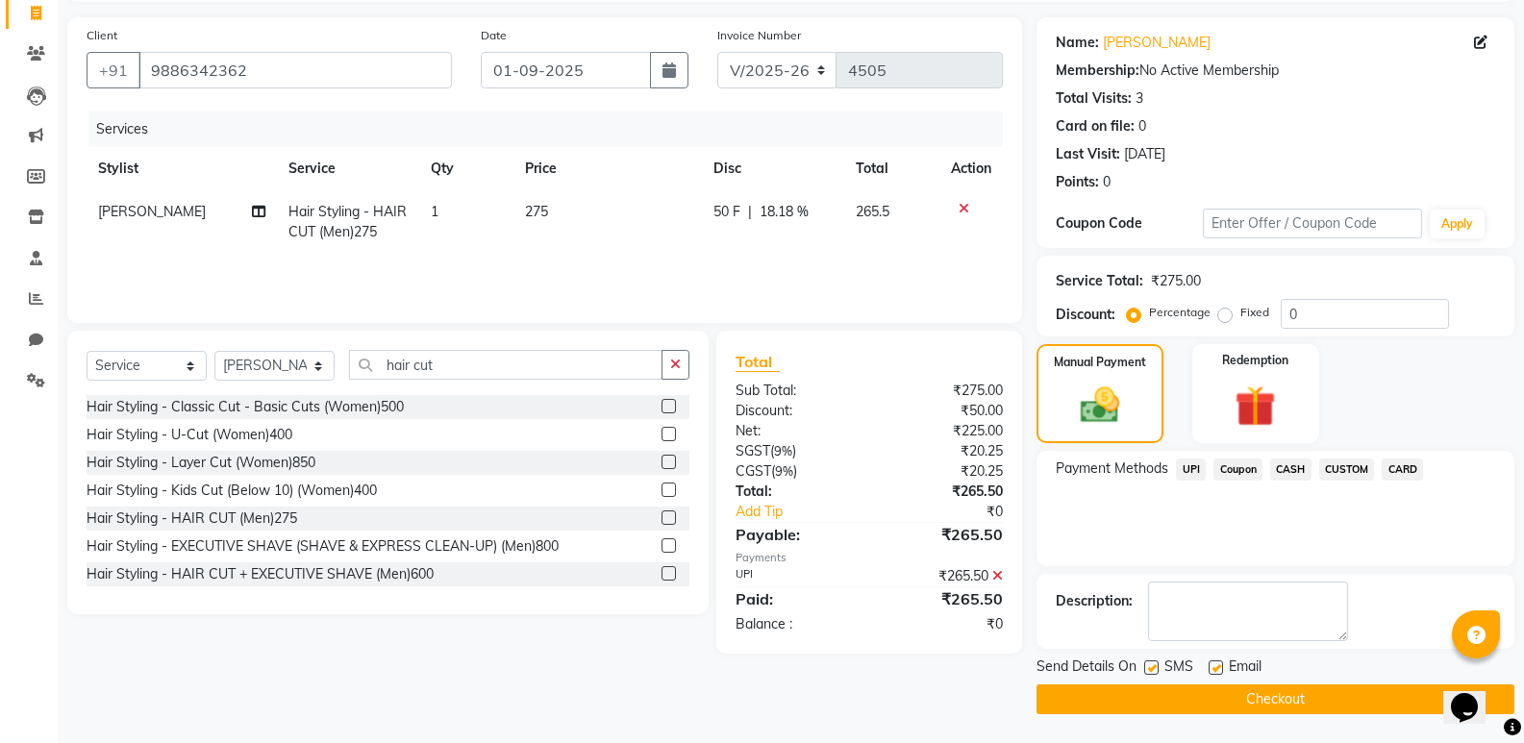
click at [1216, 668] on label at bounding box center [1216, 668] width 14 height 14
click at [1216, 668] on input "checkbox" at bounding box center [1215, 668] width 12 height 12
checkbox input "false"
click at [1216, 693] on button "Checkout" at bounding box center [1276, 700] width 478 height 30
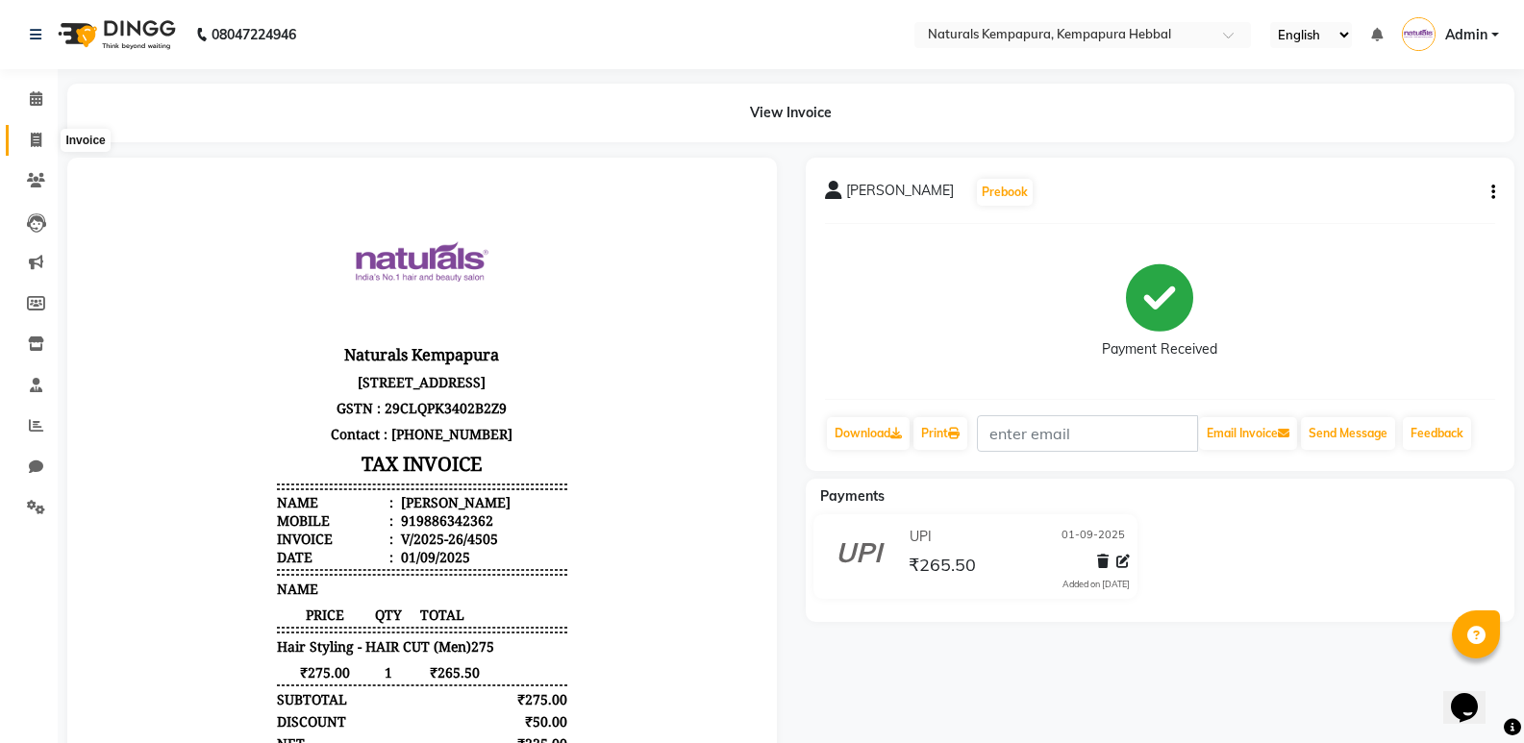
click at [41, 145] on icon at bounding box center [36, 140] width 11 height 14
select select "service"
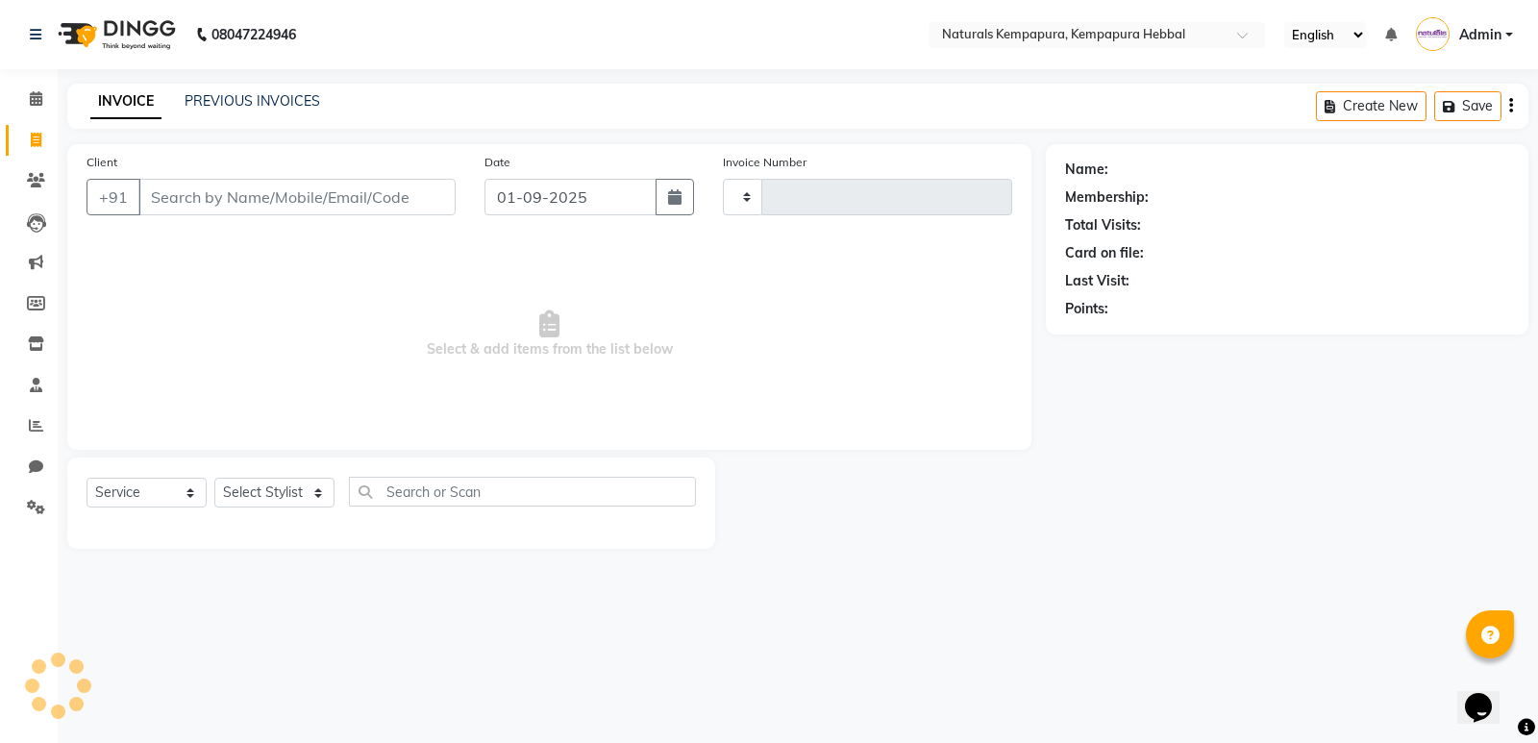
type input "4506"
select select "7848"
click at [231, 103] on link "PREVIOUS INVOICES" at bounding box center [253, 100] width 136 height 17
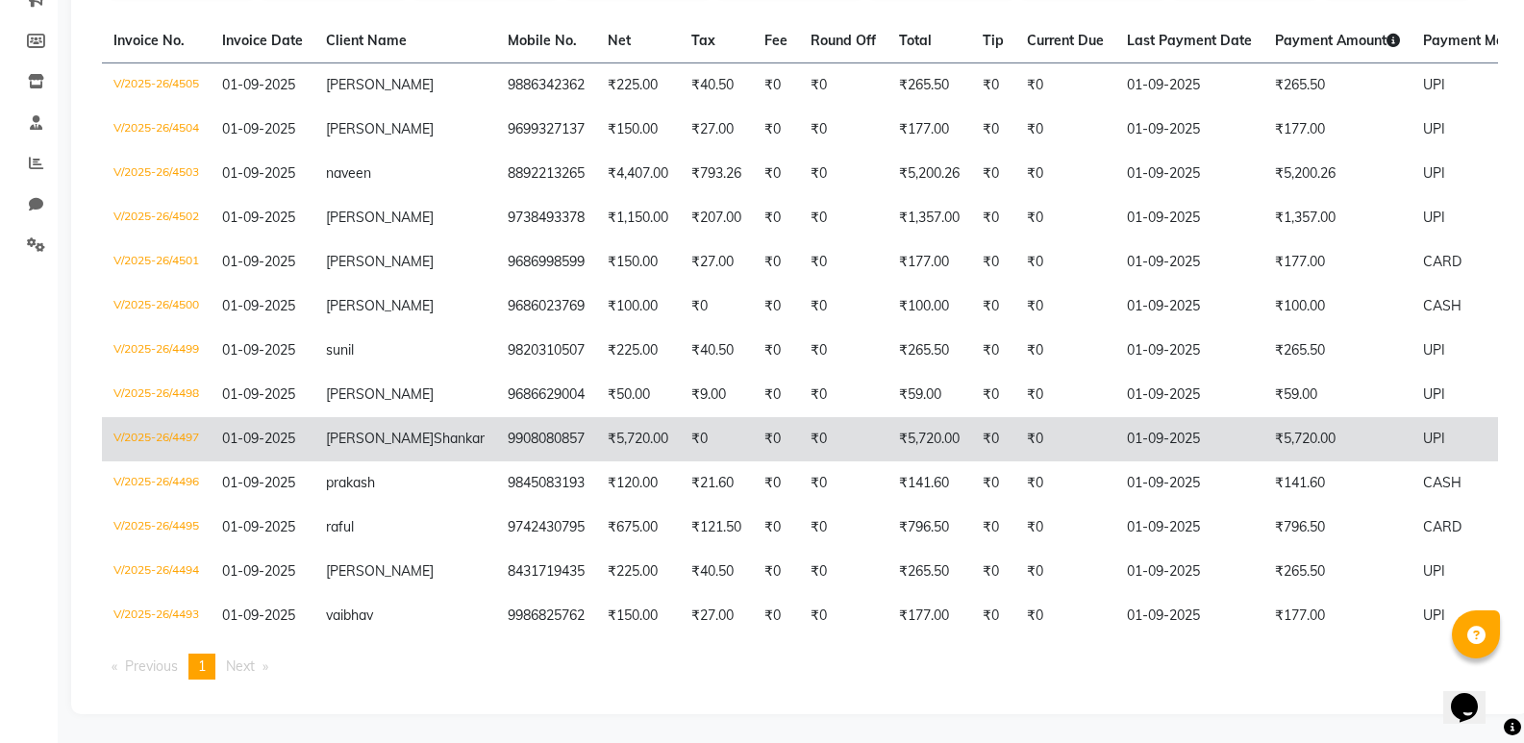
scroll to position [296, 0]
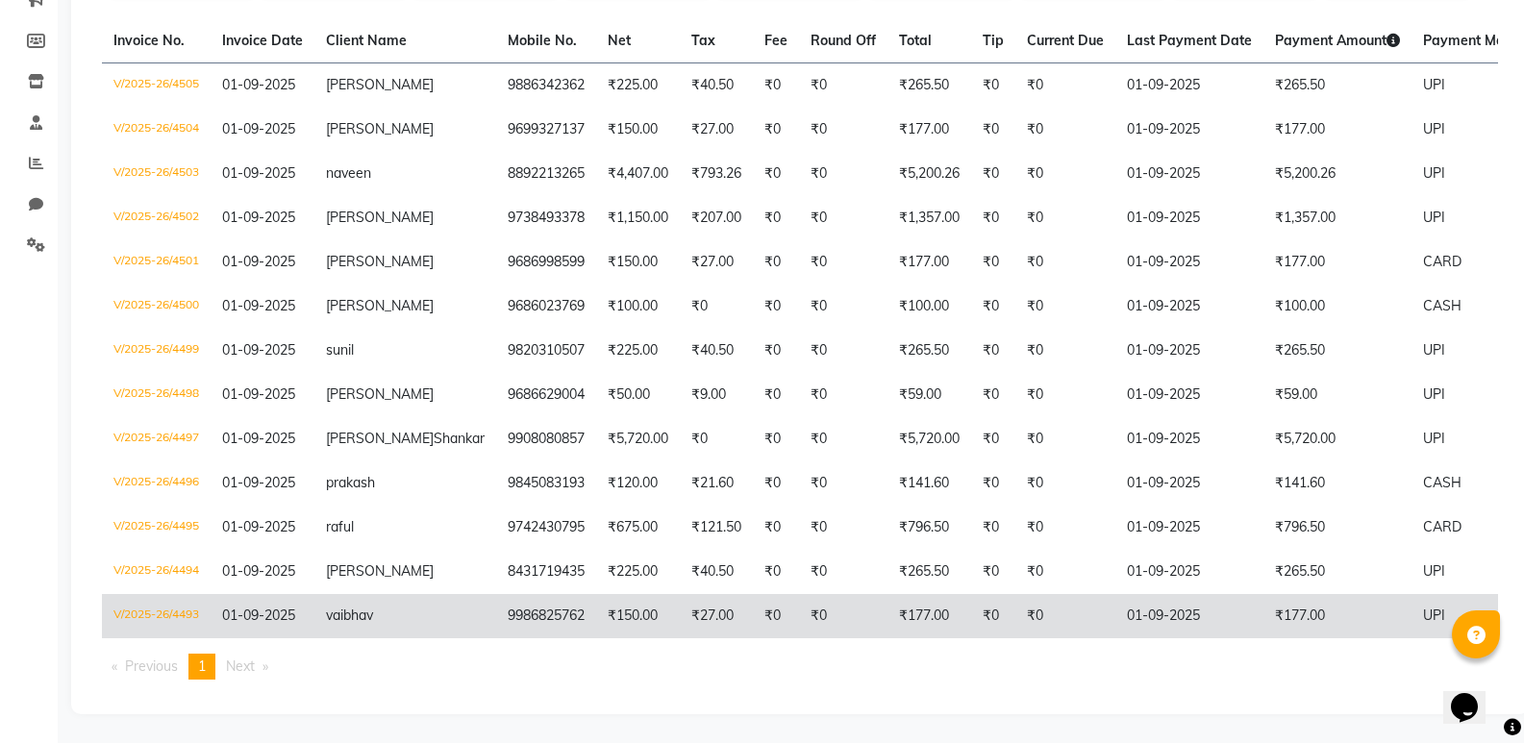
click at [596, 600] on td "₹150.00" at bounding box center [638, 616] width 84 height 44
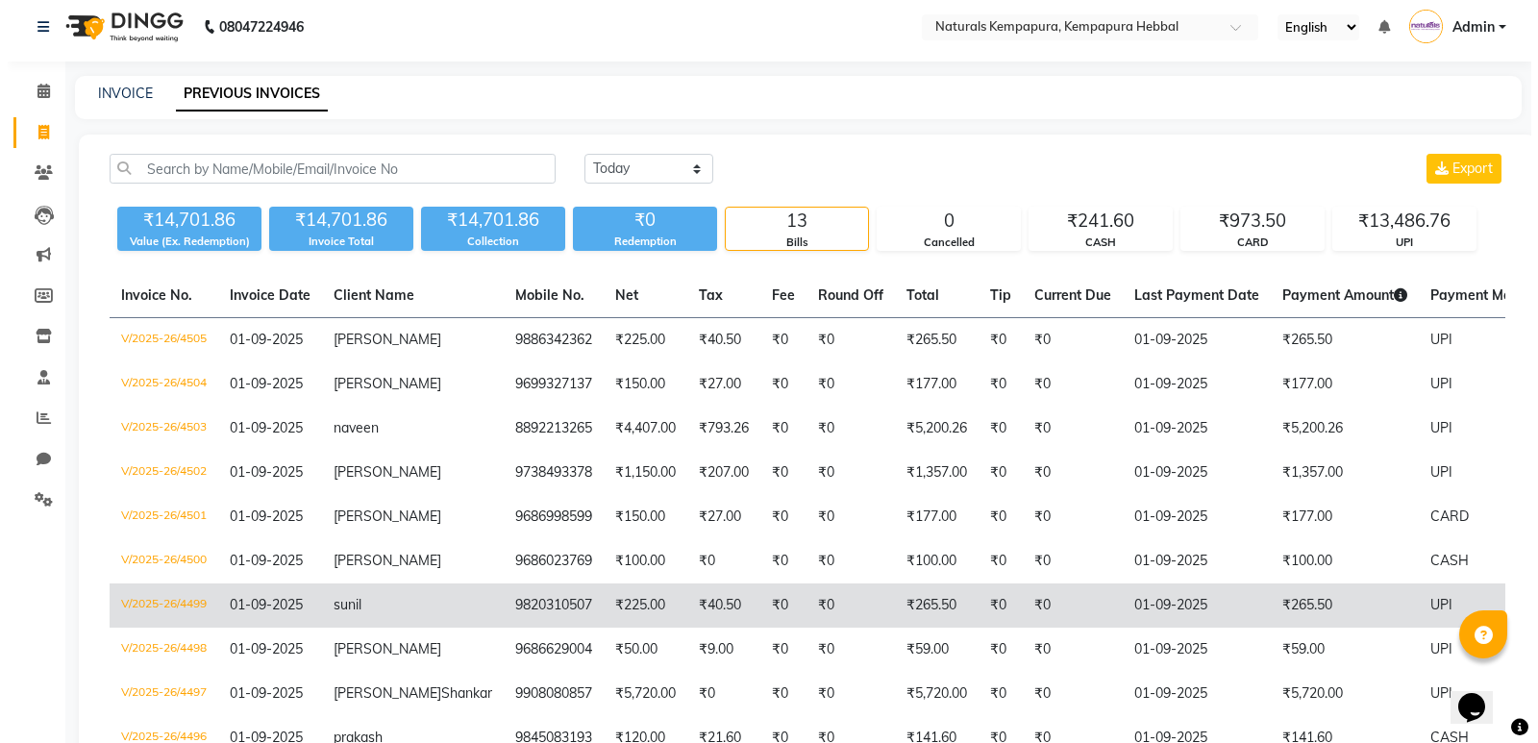
scroll to position [0, 0]
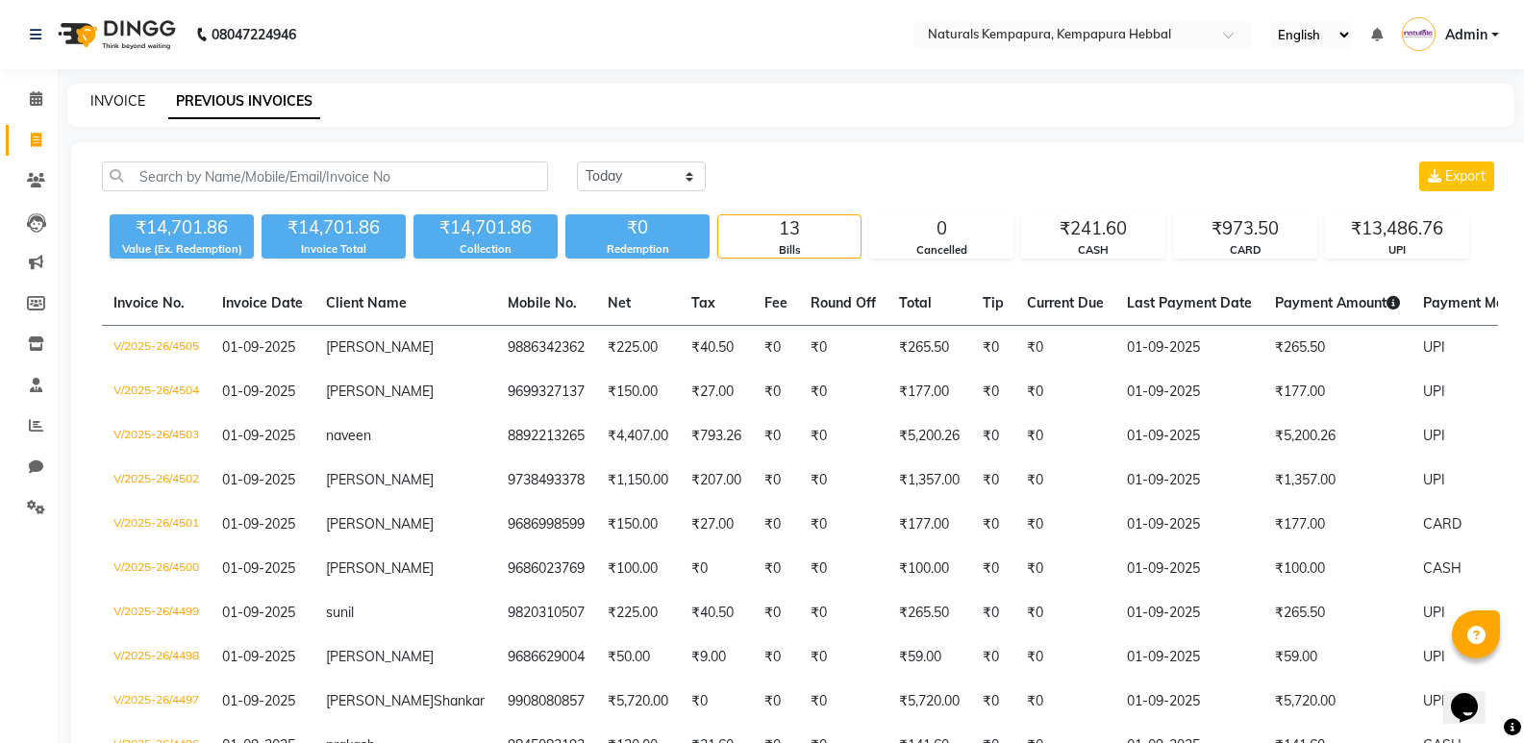
click at [122, 100] on link "INVOICE" at bounding box center [117, 100] width 55 height 17
select select "service"
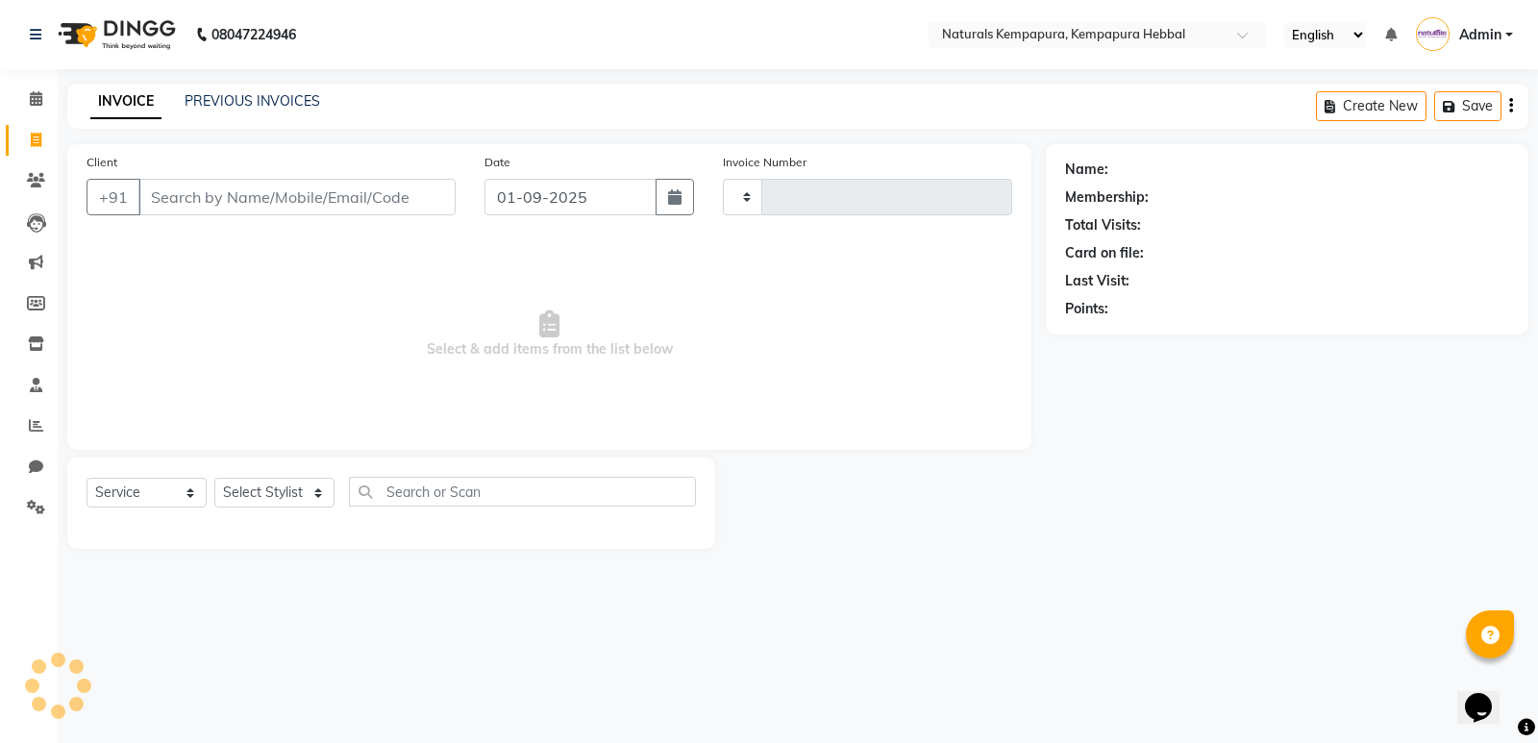
type input "4506"
select select "7848"
click at [281, 188] on input "Client" at bounding box center [296, 197] width 317 height 37
click at [221, 93] on link "PREVIOUS INVOICES" at bounding box center [253, 100] width 136 height 17
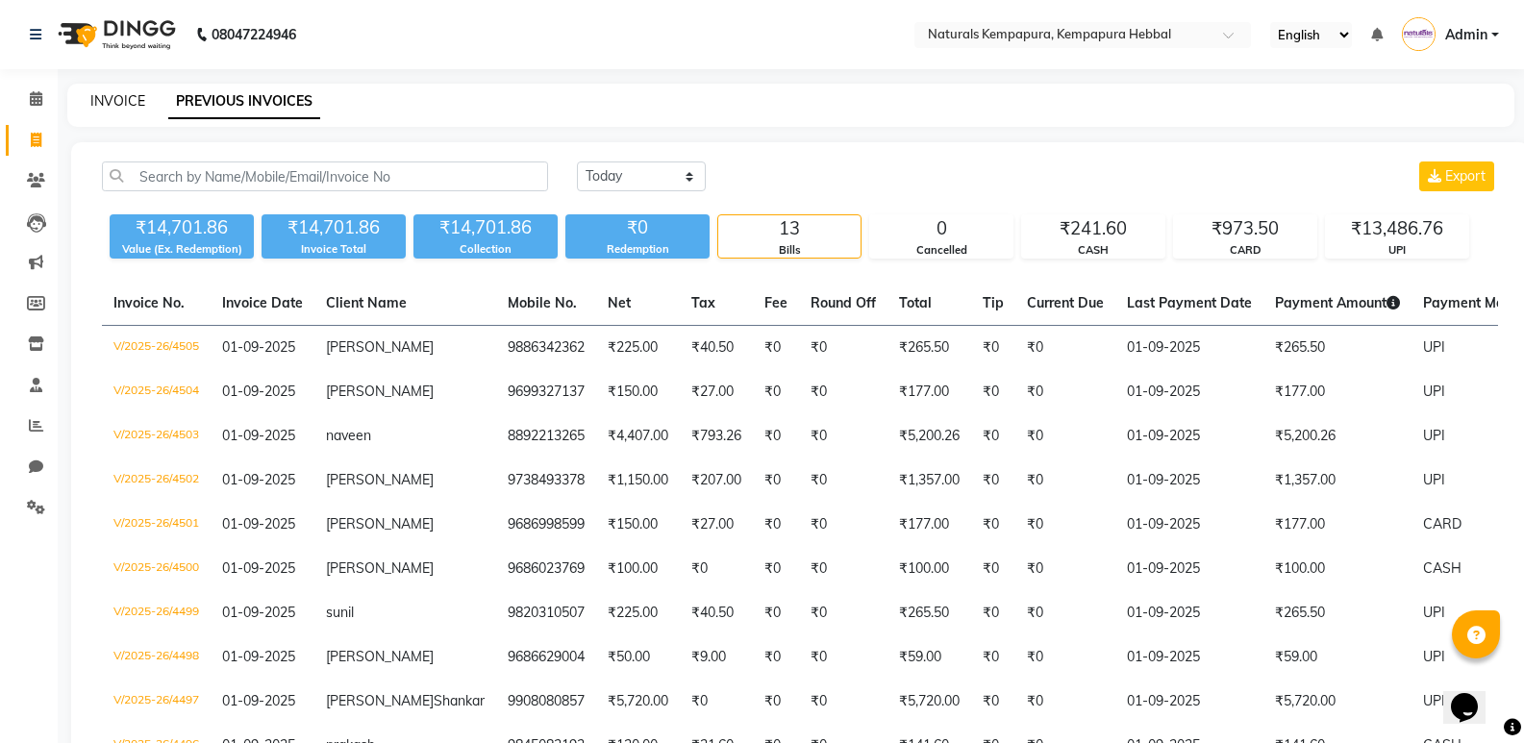
click at [117, 102] on link "INVOICE" at bounding box center [117, 100] width 55 height 17
select select "service"
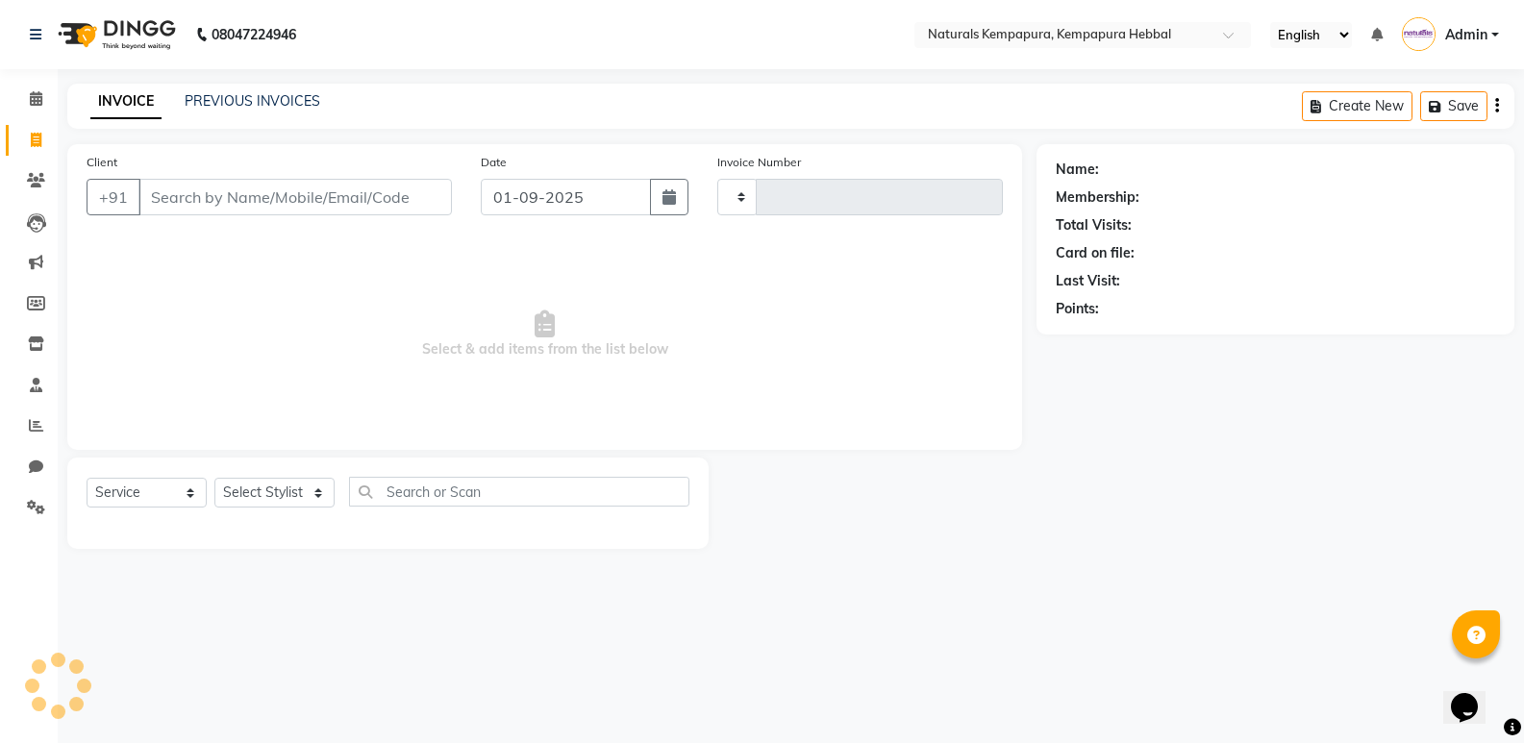
type input "4506"
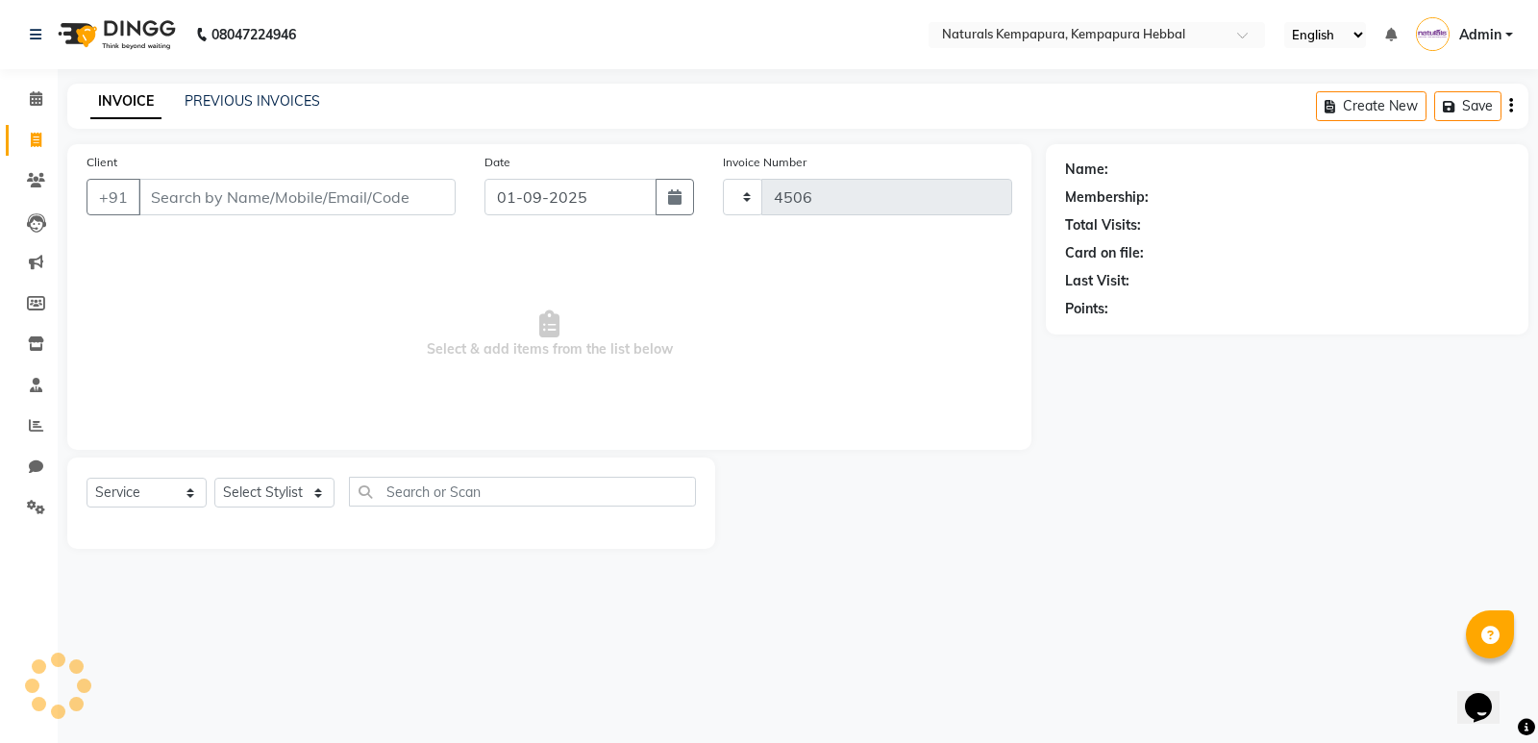
select select "7848"
drag, startPoint x: 230, startPoint y: 200, endPoint x: 421, endPoint y: 28, distance: 257.4
click at [245, 180] on input "Client" at bounding box center [296, 197] width 317 height 37
click at [225, 194] on input "Client" at bounding box center [296, 197] width 317 height 37
click at [39, 415] on span at bounding box center [36, 426] width 34 height 22
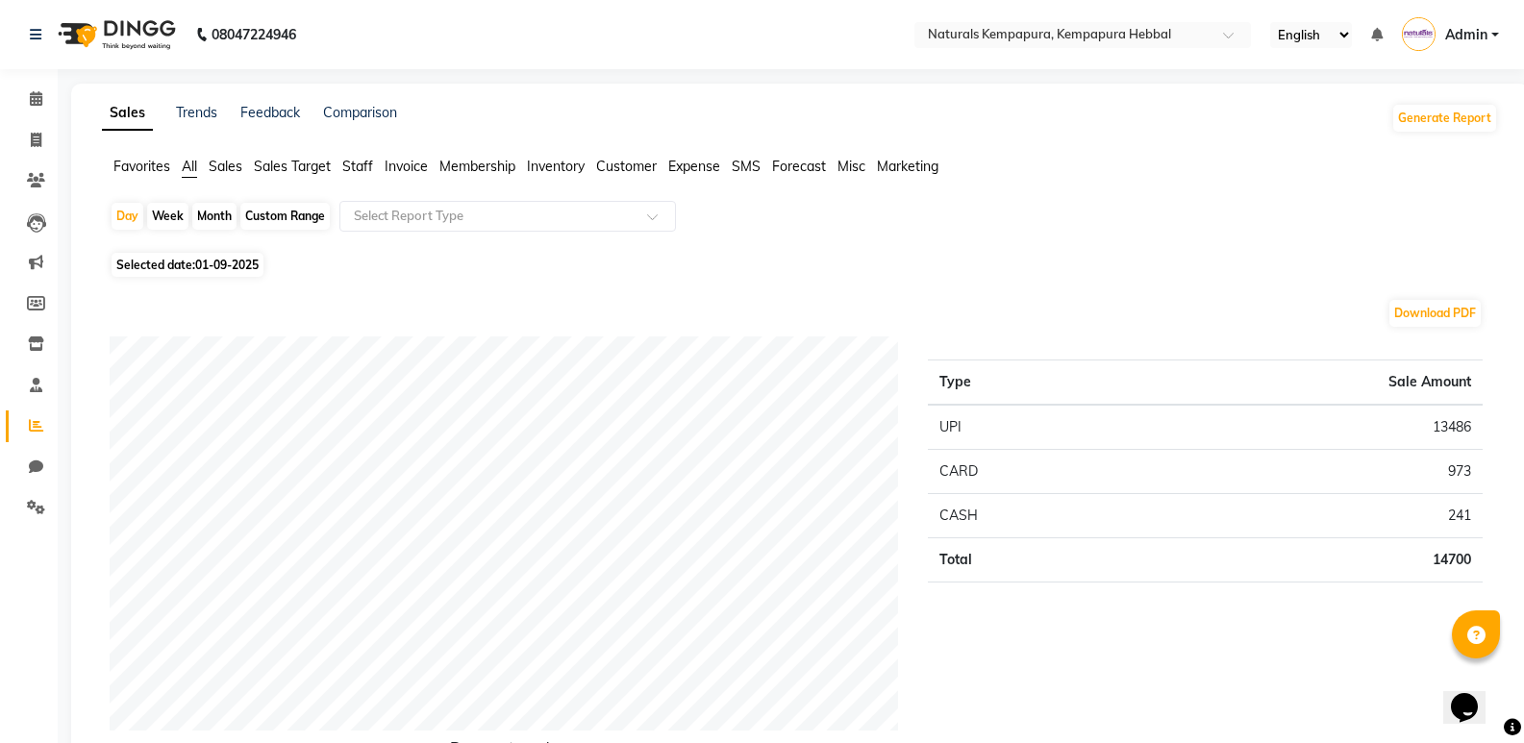
click at [366, 170] on span "Staff" at bounding box center [357, 166] width 31 height 17
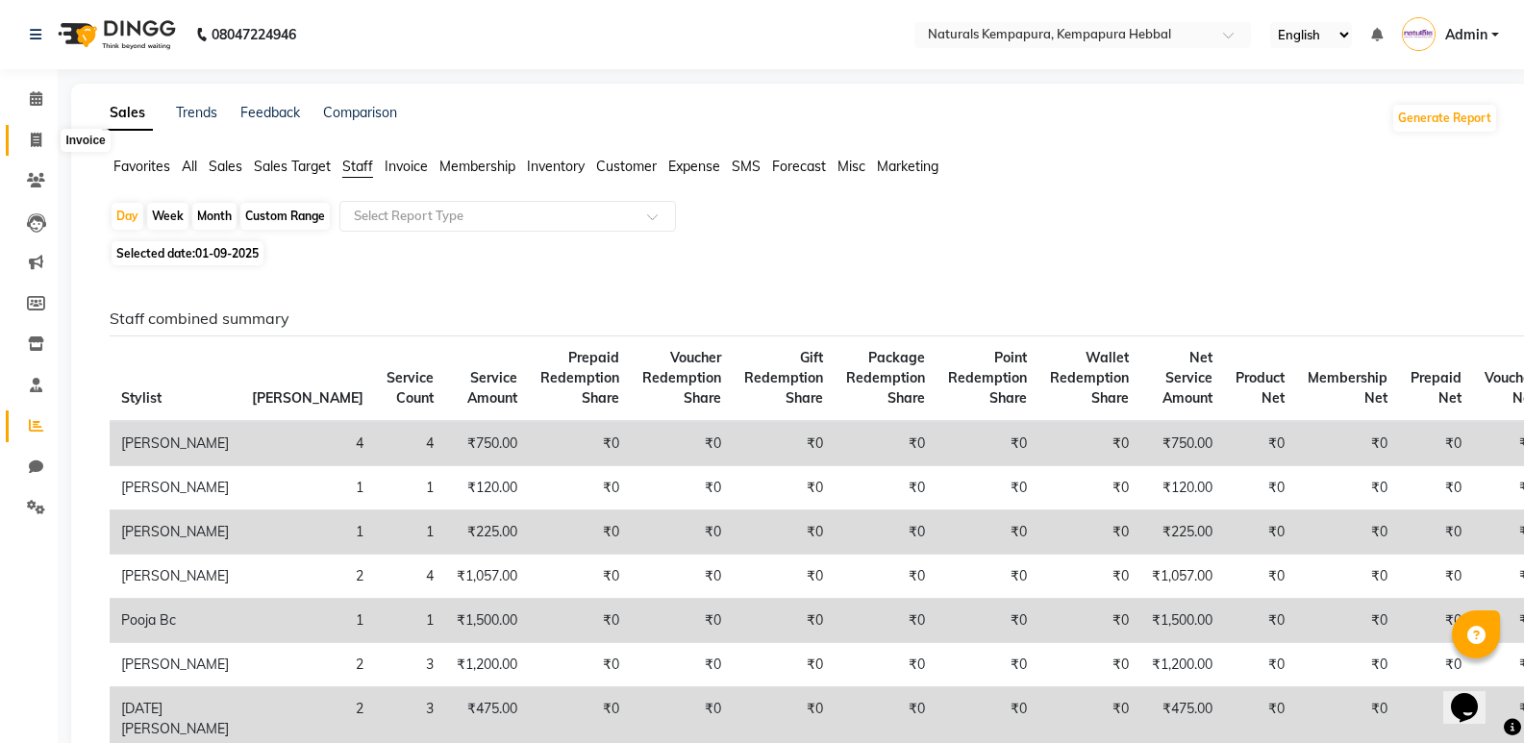
click at [26, 137] on span at bounding box center [36, 141] width 34 height 22
select select "service"
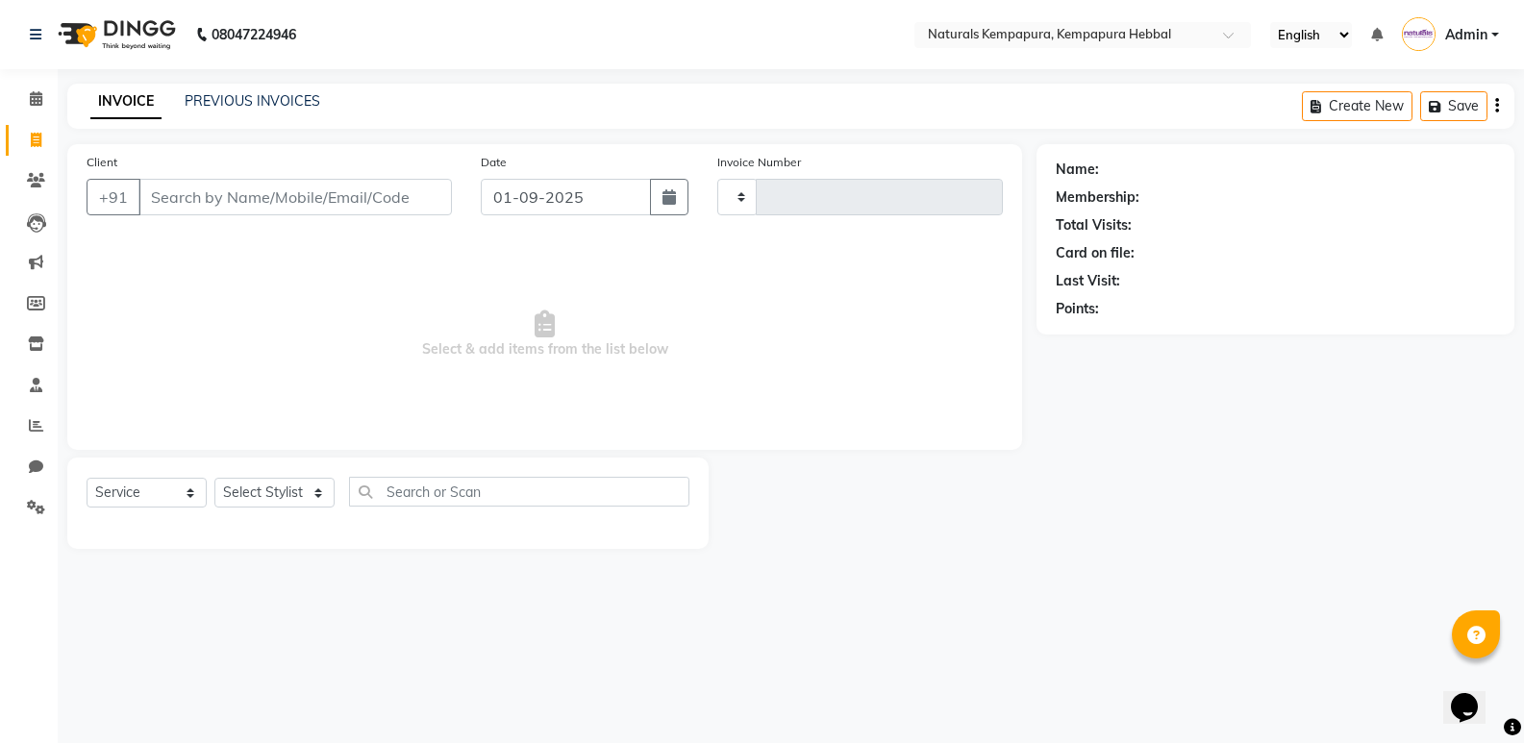
type input "4506"
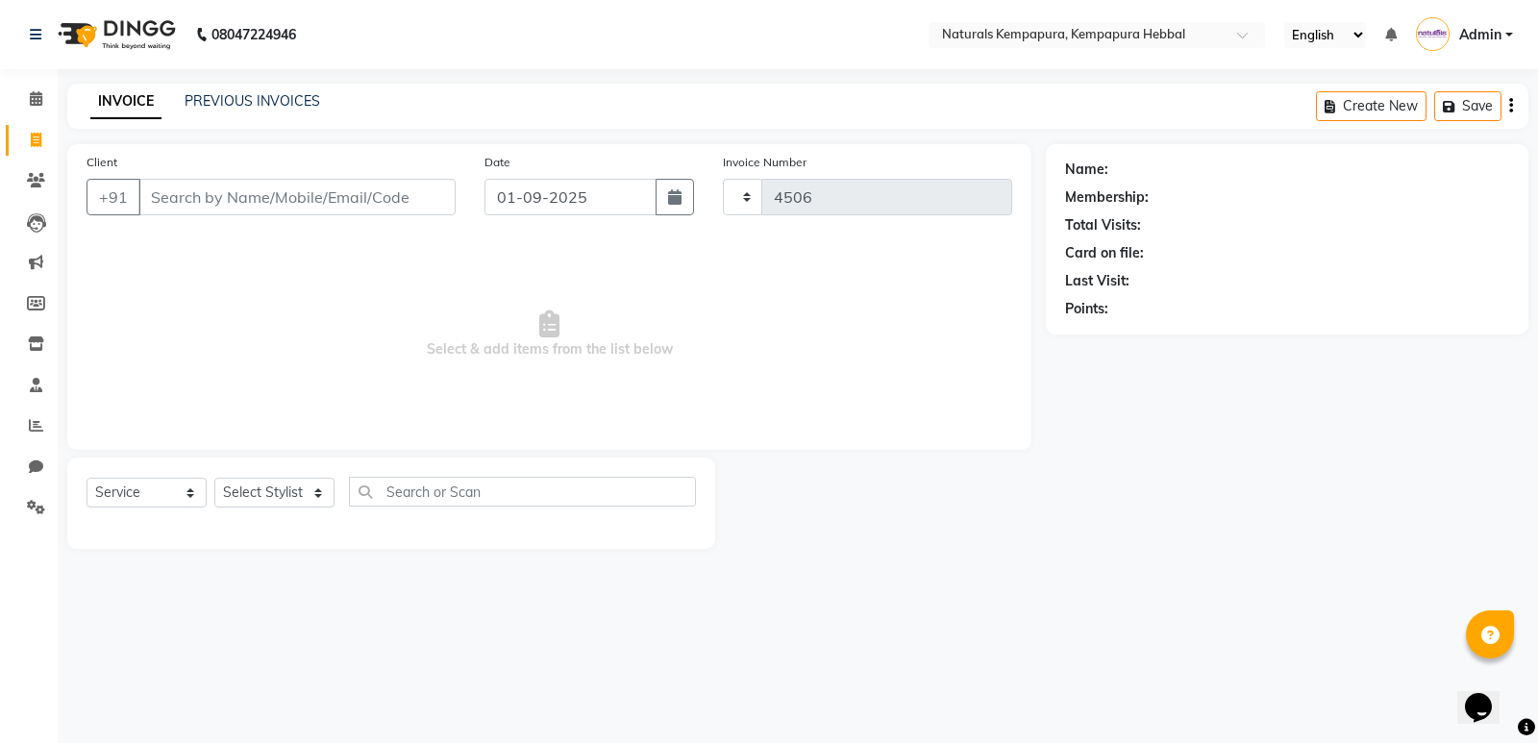
select select "7848"
type input "9741540006"
click at [407, 199] on span "Add Client" at bounding box center [406, 196] width 76 height 19
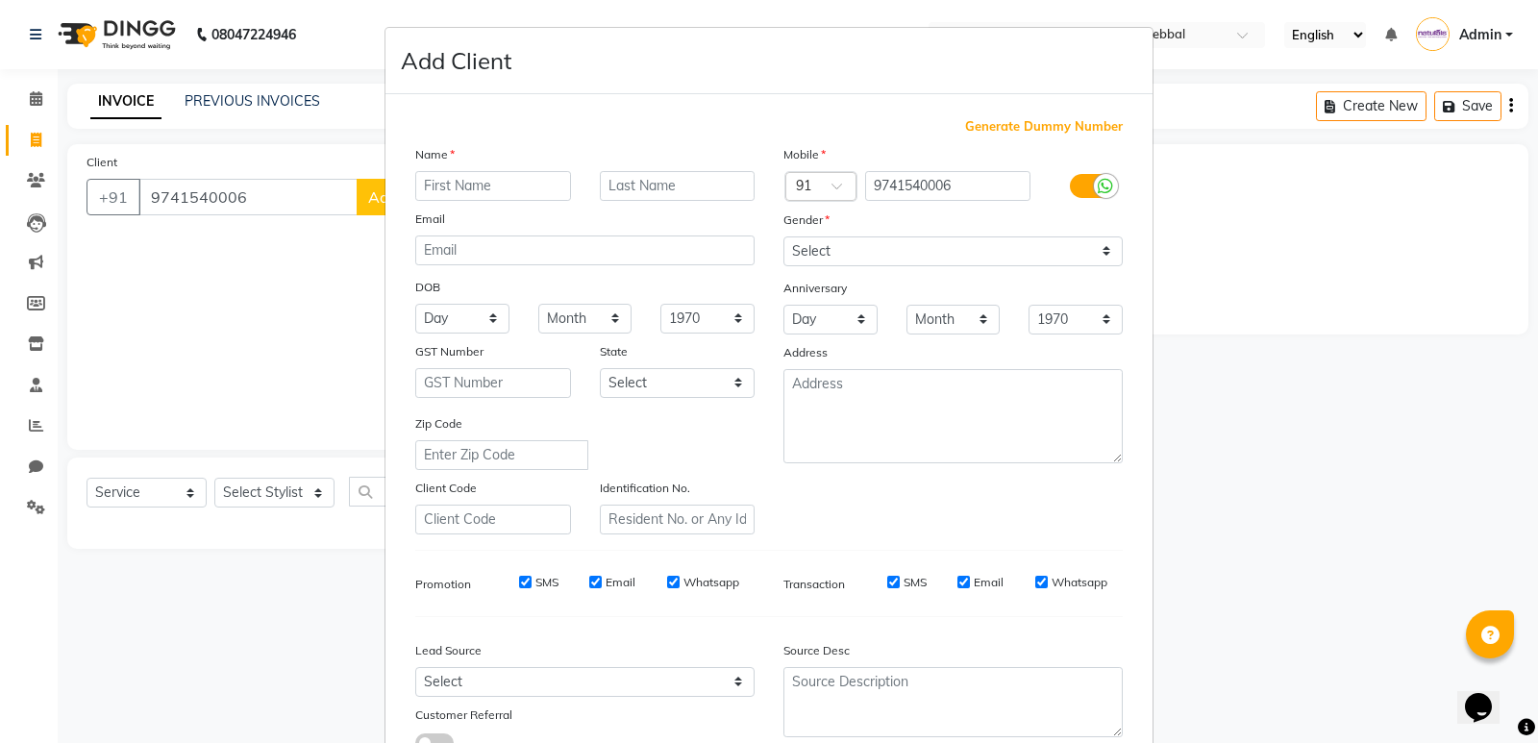
click at [420, 187] on input "text" at bounding box center [493, 186] width 156 height 30
type input "priya"
click at [920, 254] on select "Select Male Female Other Prefer Not To Say" at bounding box center [953, 252] width 339 height 30
select select "female"
click at [784, 237] on select "Select Male Female Other Prefer Not To Say" at bounding box center [953, 252] width 339 height 30
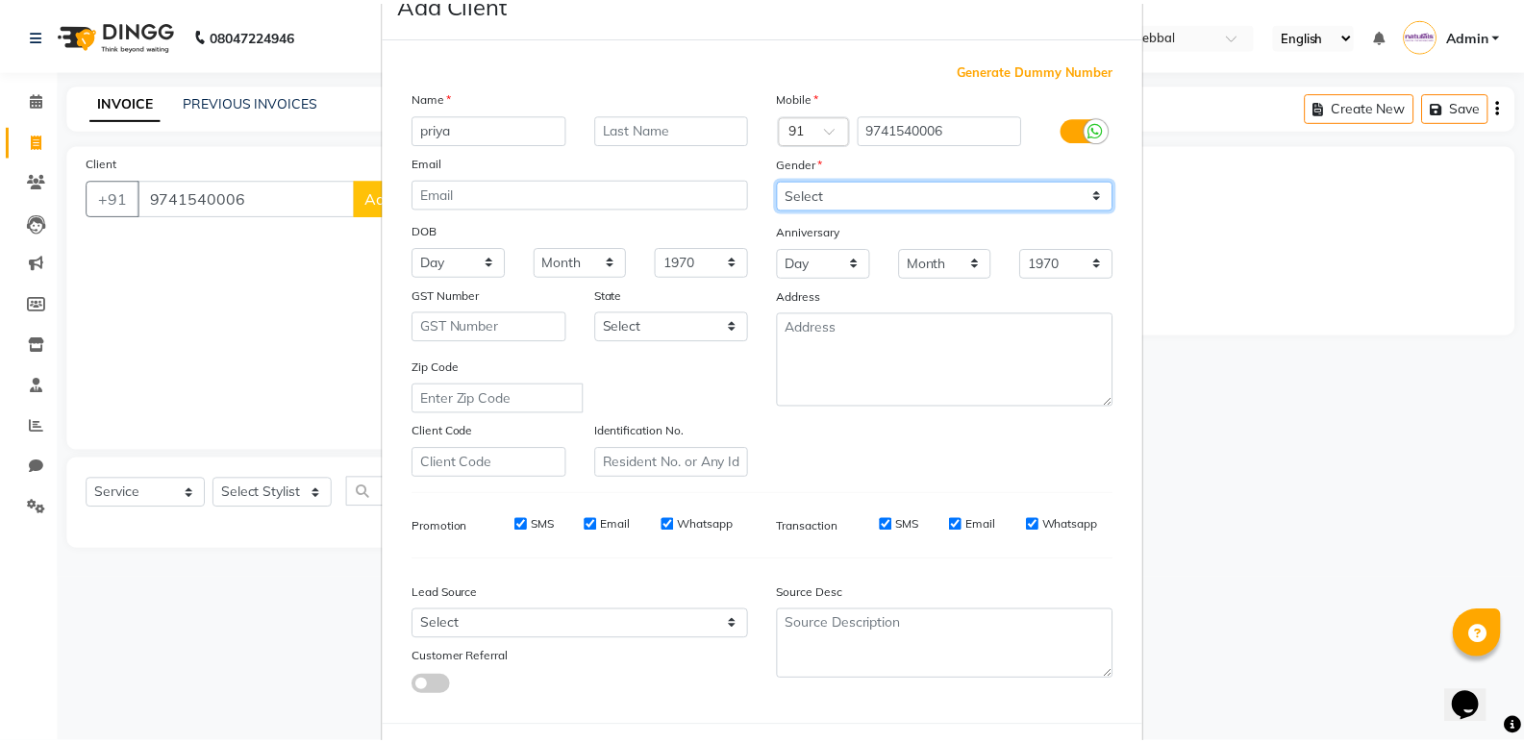
scroll to position [144, 0]
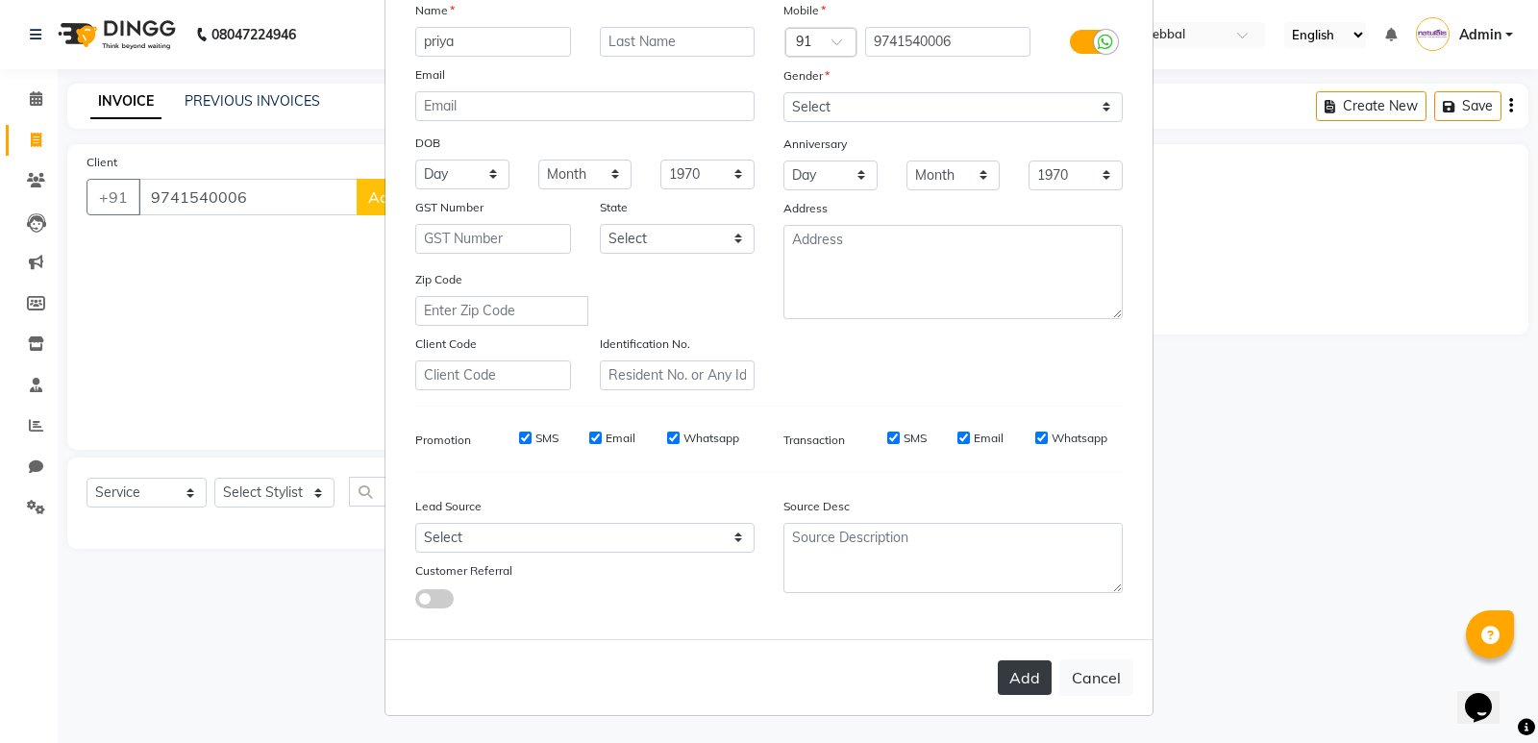
click at [1003, 687] on button "Add" at bounding box center [1025, 678] width 54 height 35
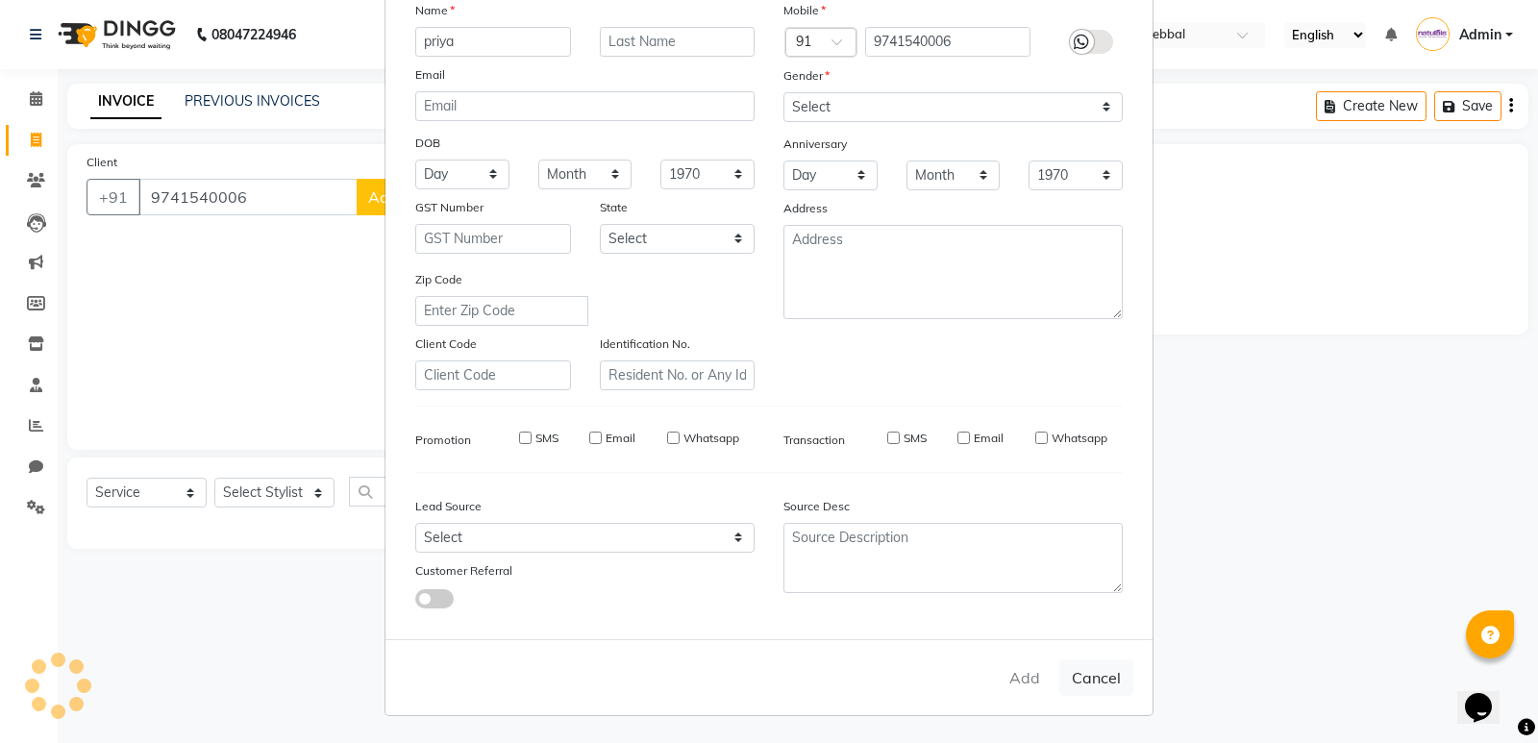
select select
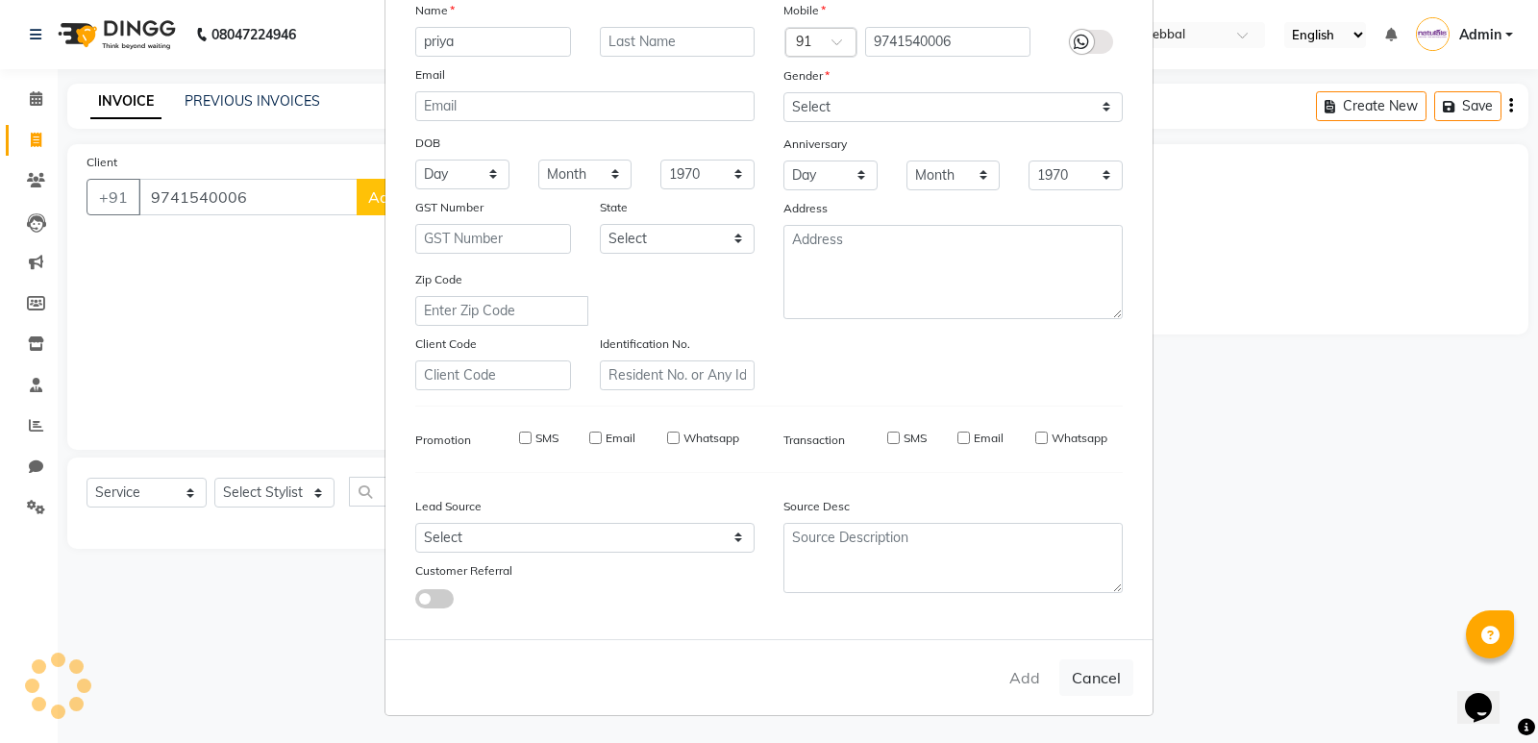
select select
checkbox input "false"
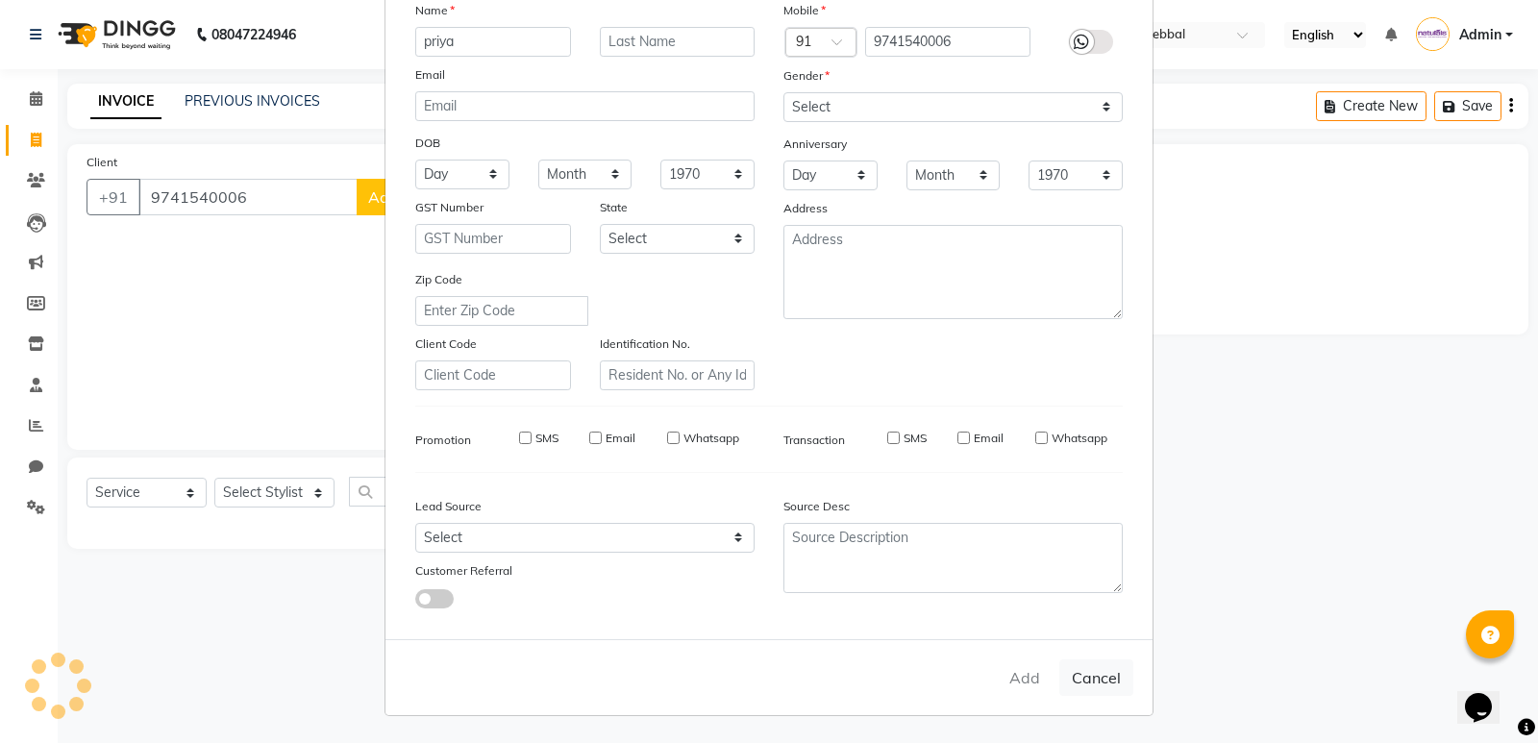
checkbox input "false"
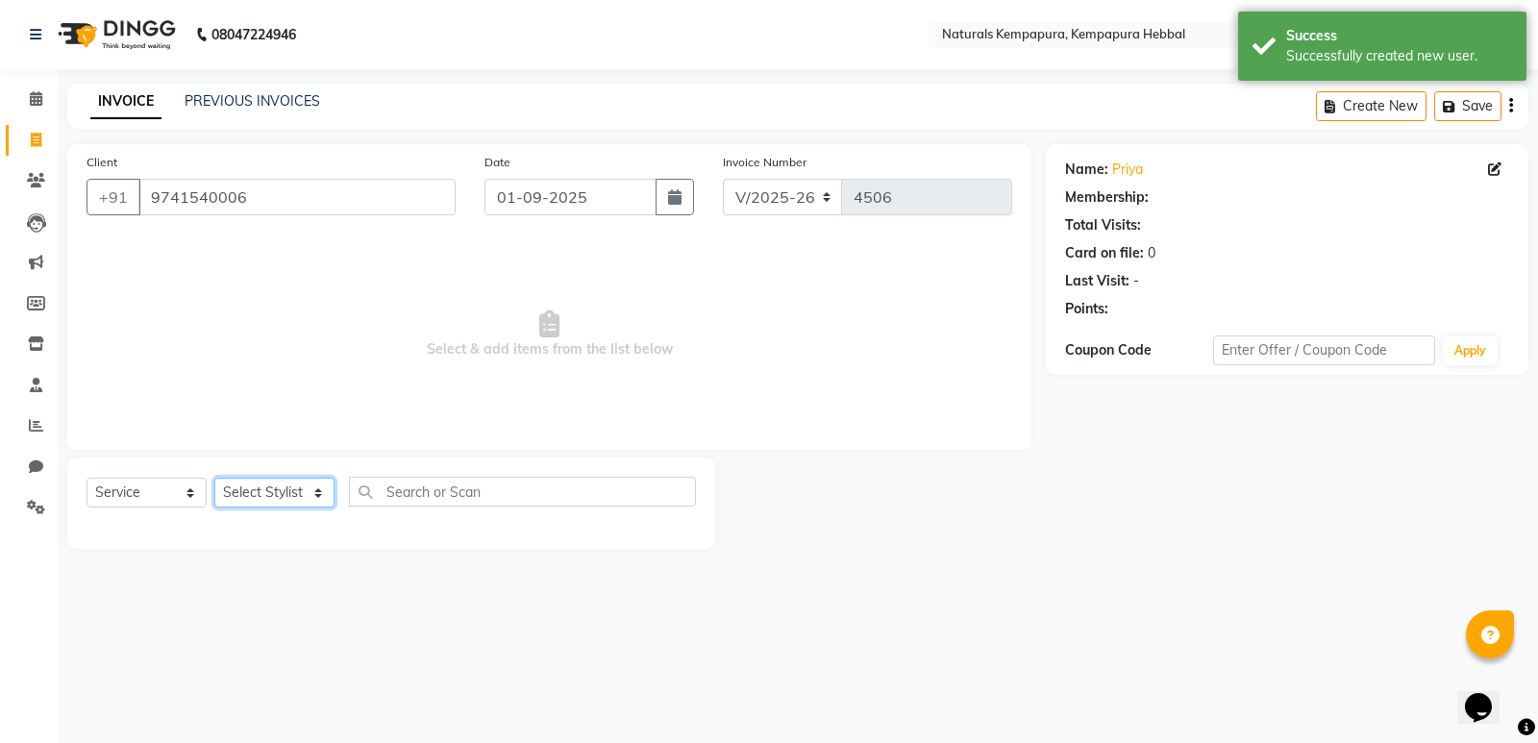
click at [296, 495] on select "Select Stylist ADARSH DANISH DURGA HARI HARAN JENNIFER Manager MOHD AARIS MOHD …" at bounding box center [274, 493] width 120 height 30
select select "79429"
click at [214, 478] on select "Select Stylist ADARSH DANISH DURGA HARI HARAN JENNIFER Manager MOHD AARIS MOHD …" at bounding box center [274, 493] width 120 height 30
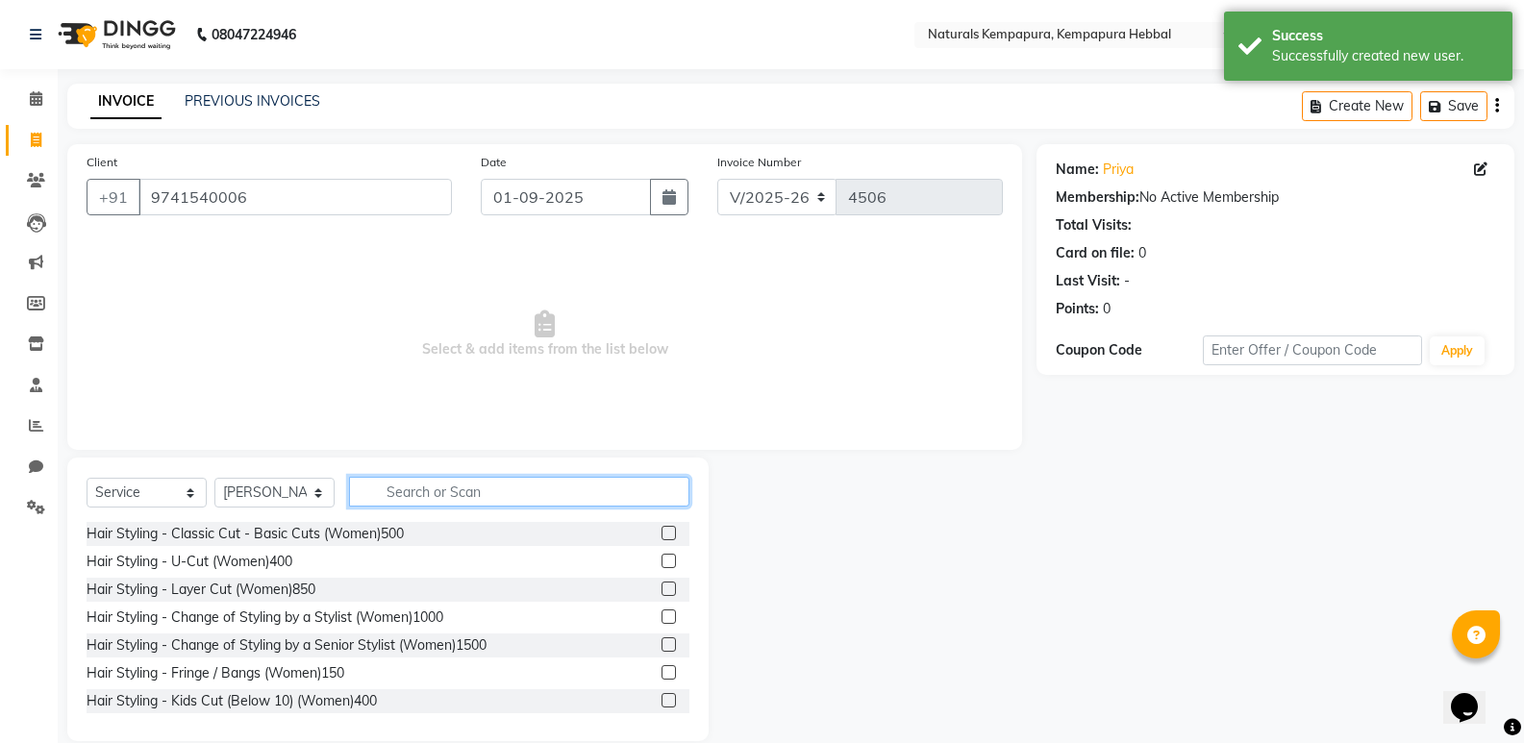
click at [559, 497] on input "text" at bounding box center [519, 492] width 340 height 30
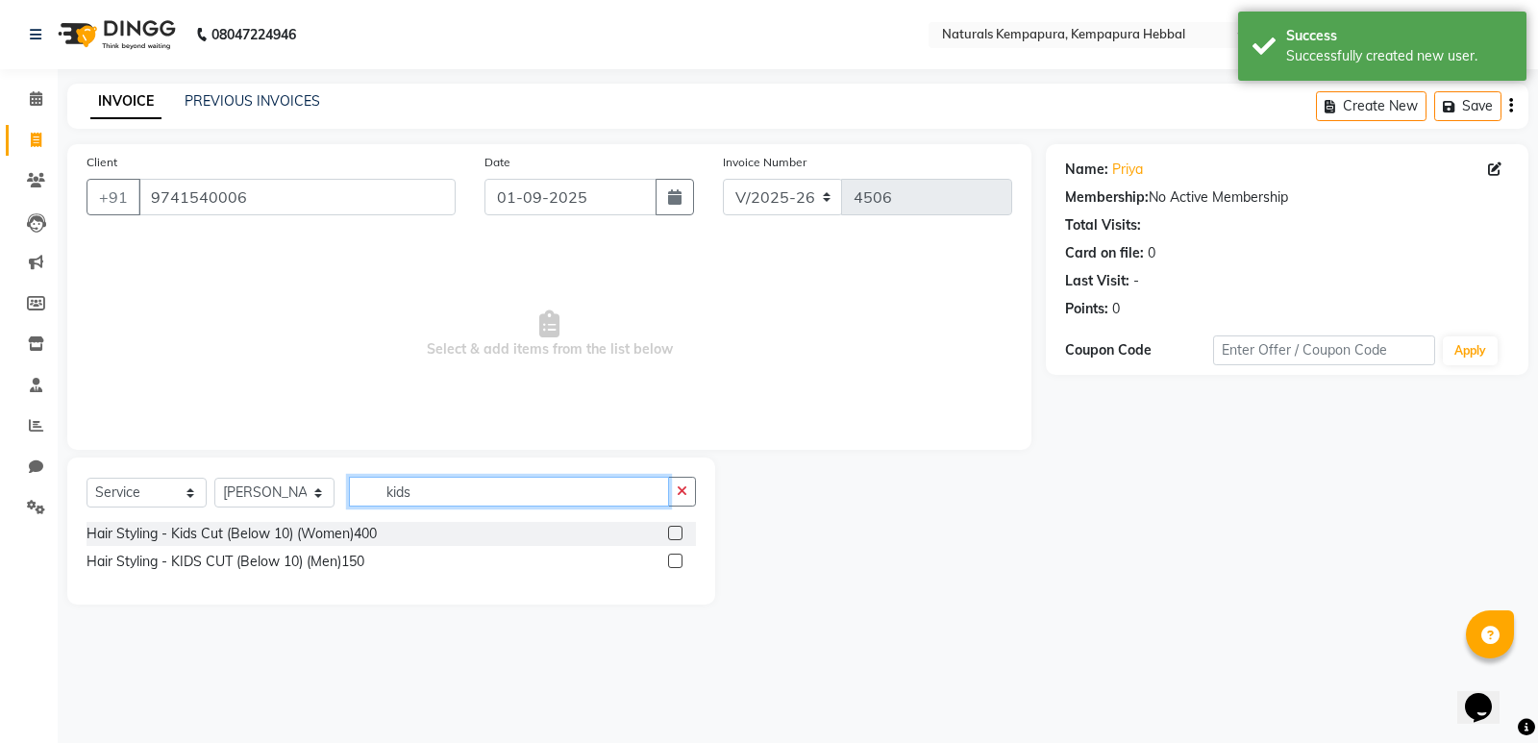
type input "kids"
click at [664, 563] on div "Hair Styling - KIDS CUT (Below 10) (Men)150" at bounding box center [392, 562] width 610 height 24
click at [678, 556] on label at bounding box center [675, 561] width 14 height 14
click at [678, 556] on input "checkbox" at bounding box center [674, 562] width 12 height 12
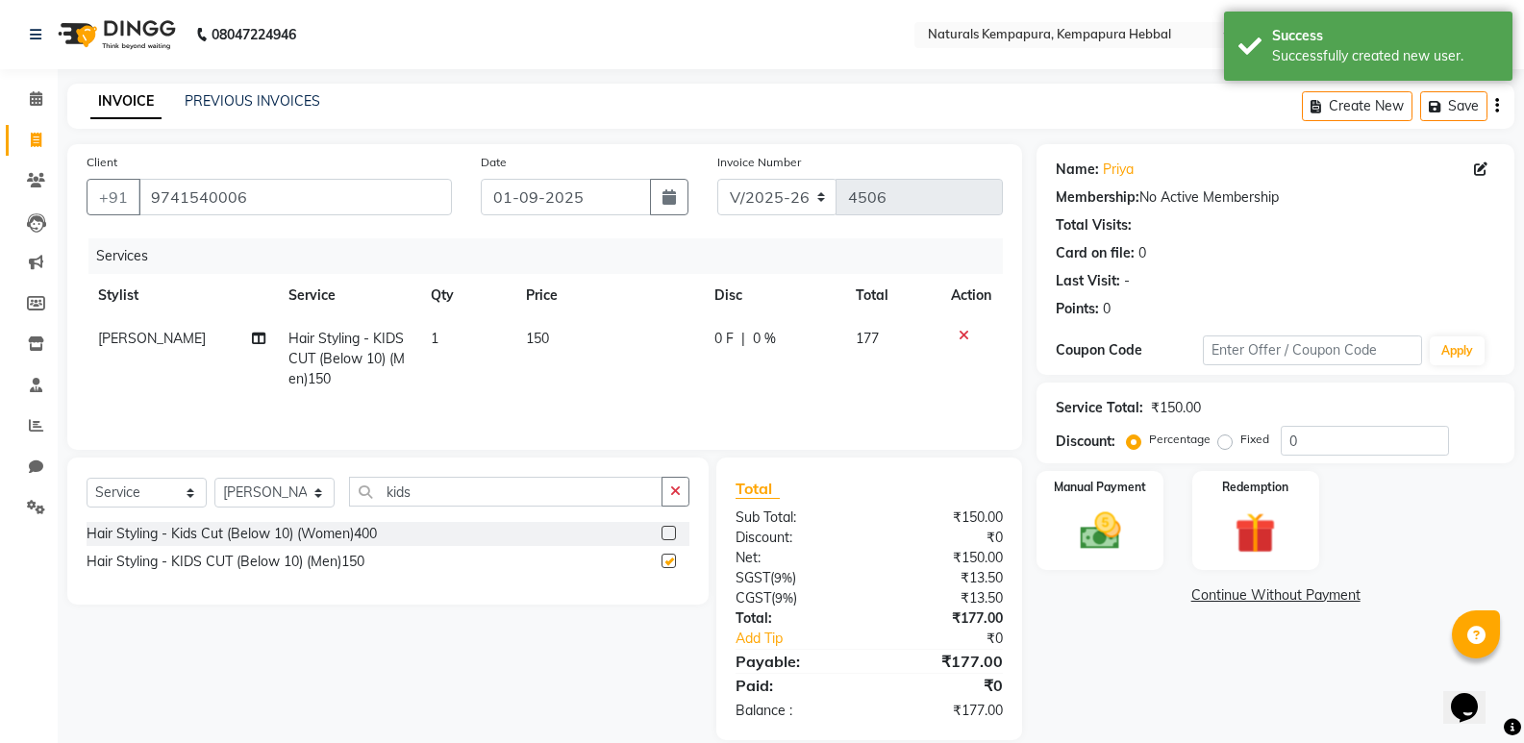
checkbox input "false"
click at [676, 489] on icon "button" at bounding box center [675, 491] width 11 height 13
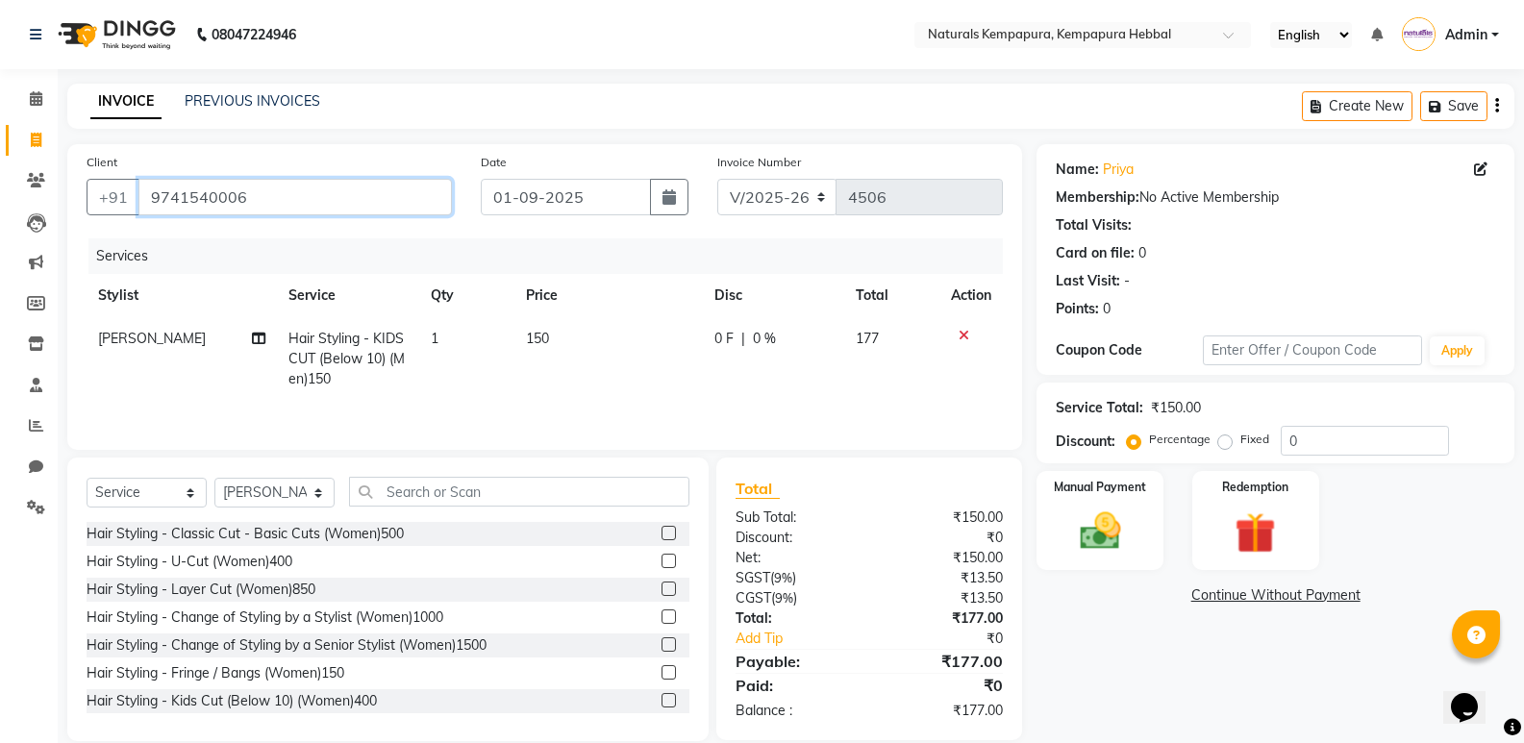
drag, startPoint x: 145, startPoint y: 203, endPoint x: 267, endPoint y: 207, distance: 122.2
click at [267, 207] on input "9741540006" at bounding box center [294, 197] width 313 height 37
click at [1105, 505] on div "Manual Payment" at bounding box center [1101, 520] width 132 height 103
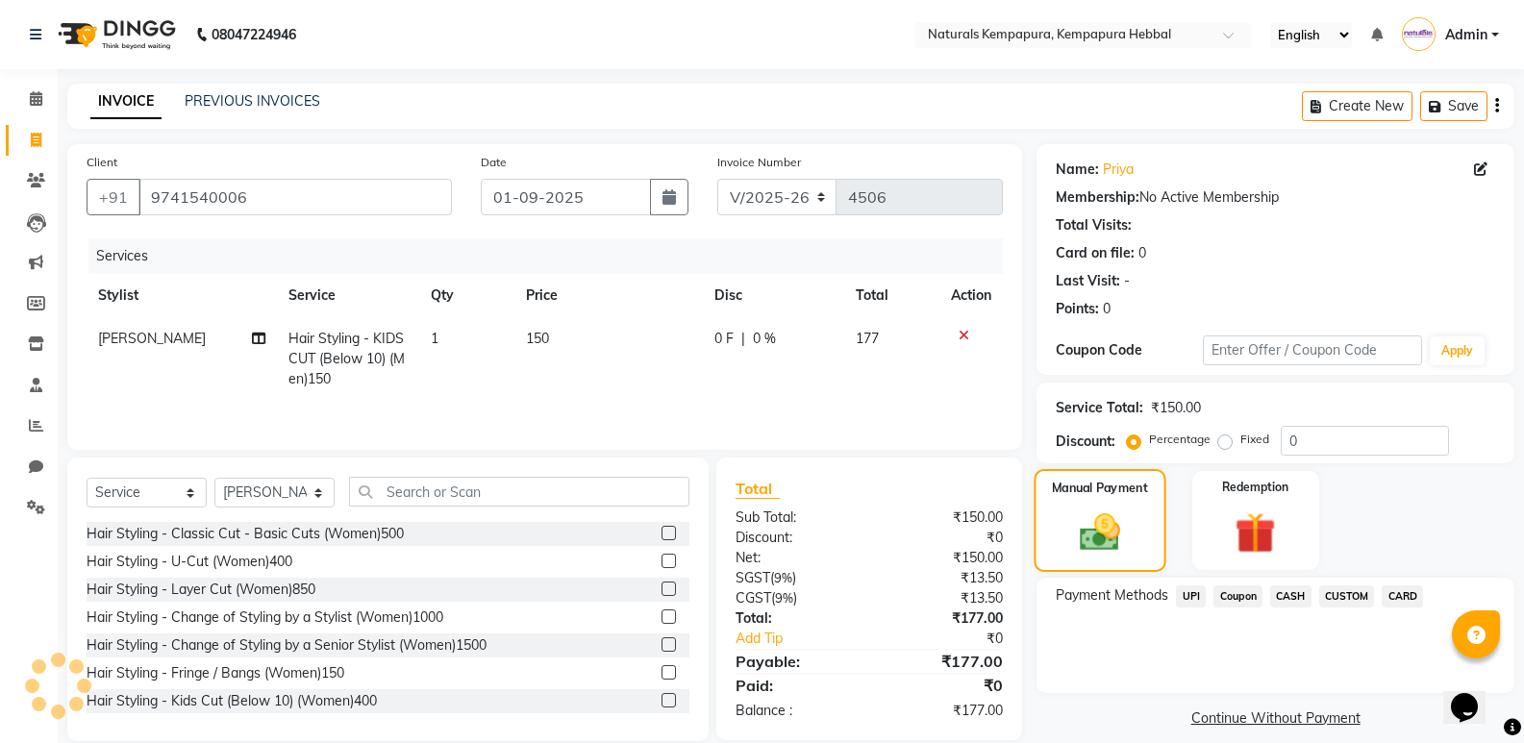
scroll to position [27, 0]
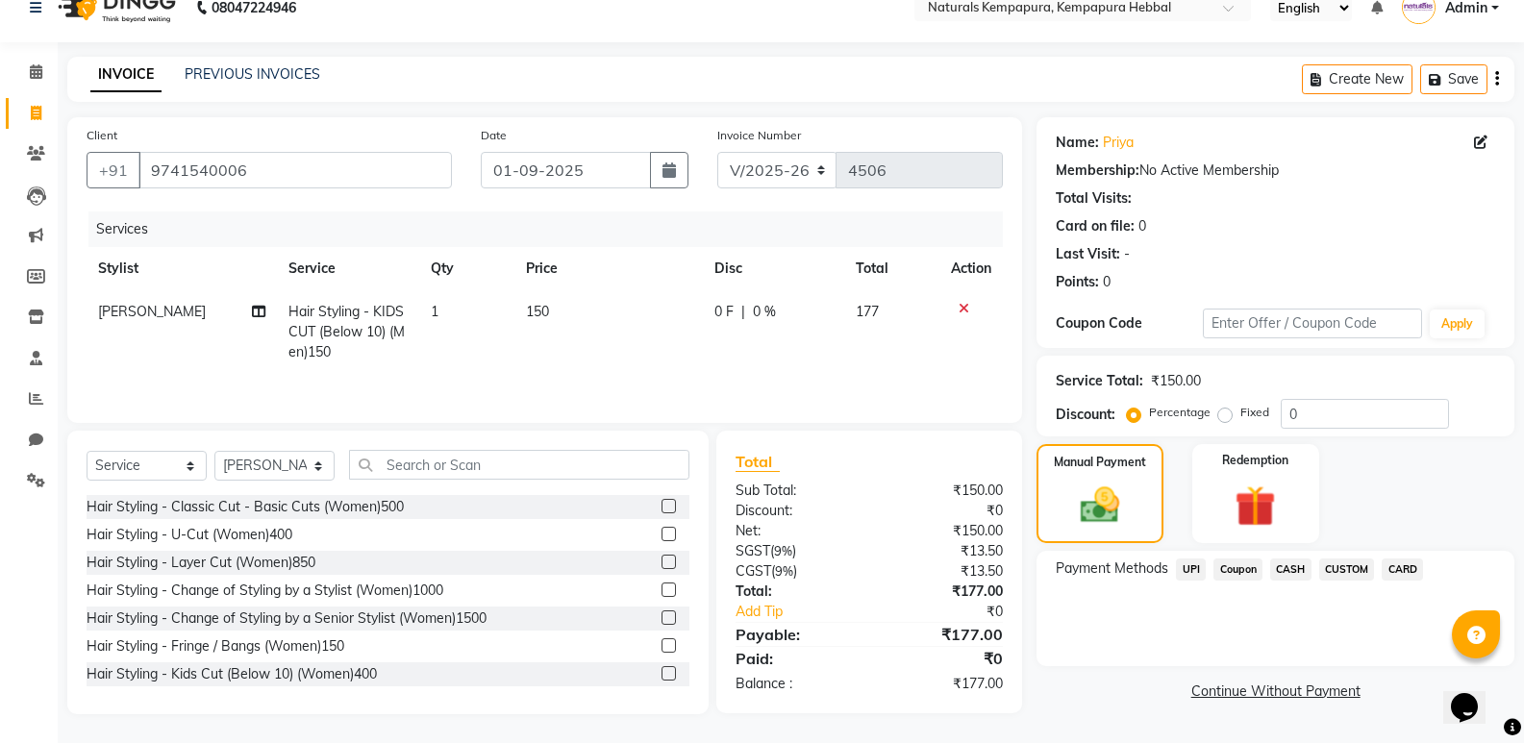
click at [1182, 564] on span "UPI" at bounding box center [1191, 570] width 30 height 22
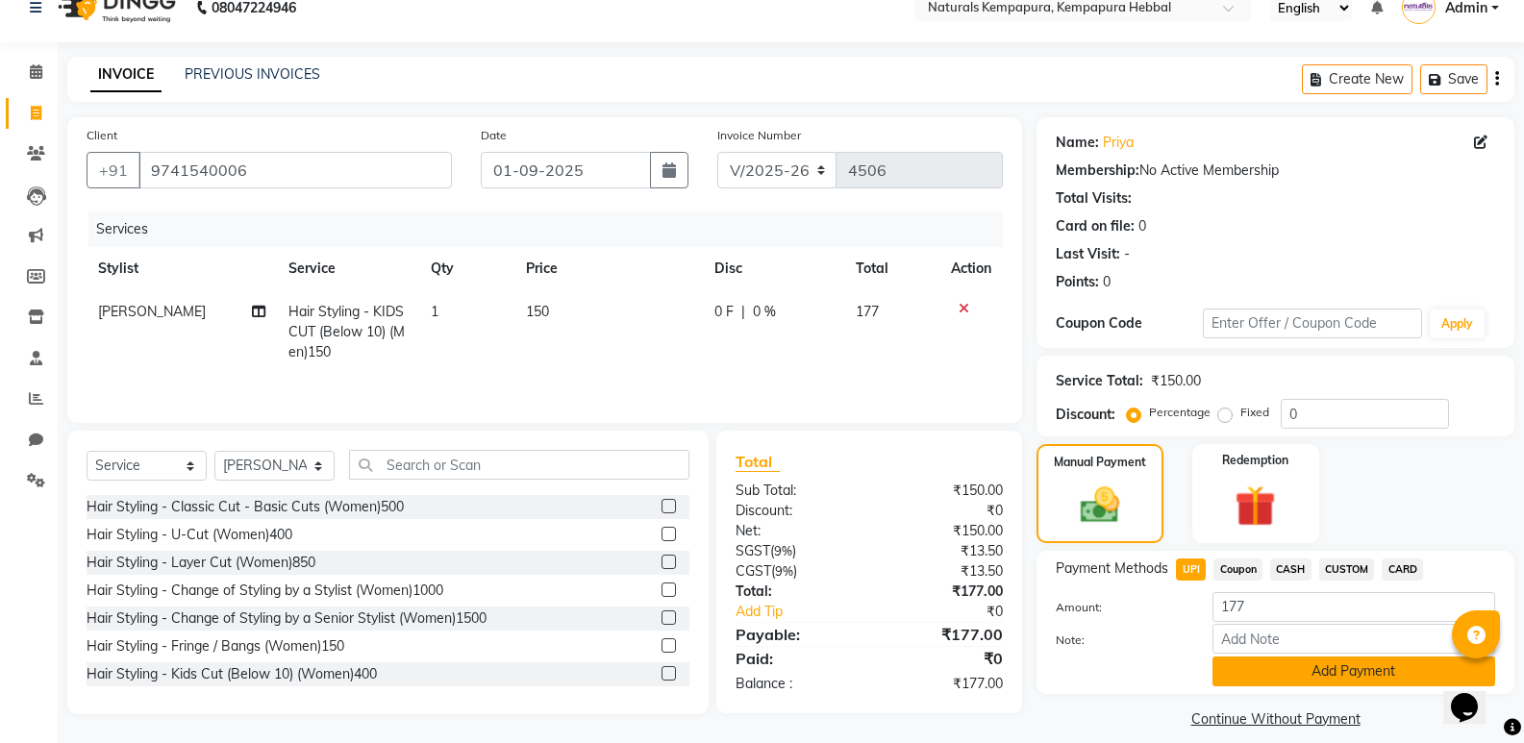
click at [1396, 666] on button "Add Payment" at bounding box center [1353, 672] width 283 height 30
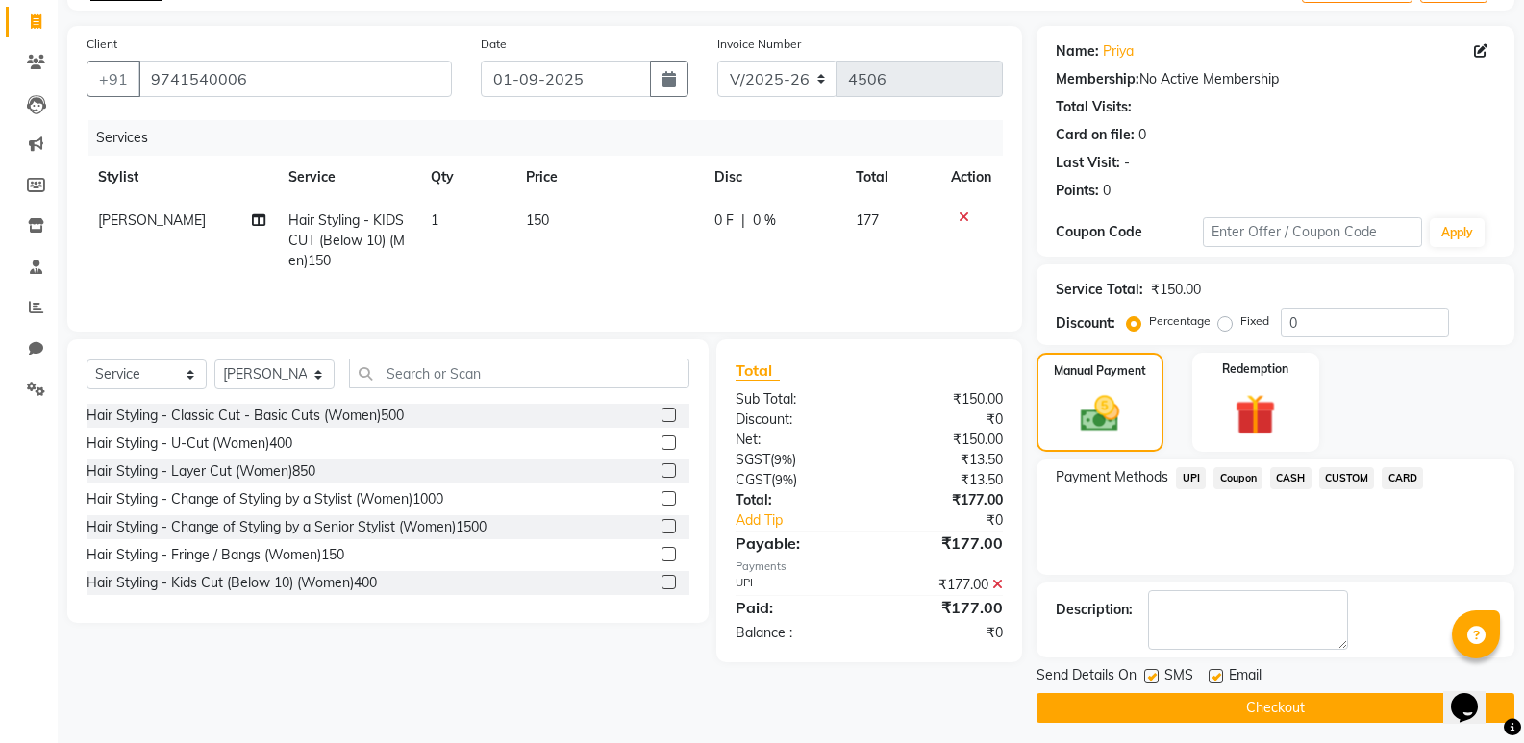
scroll to position [127, 0]
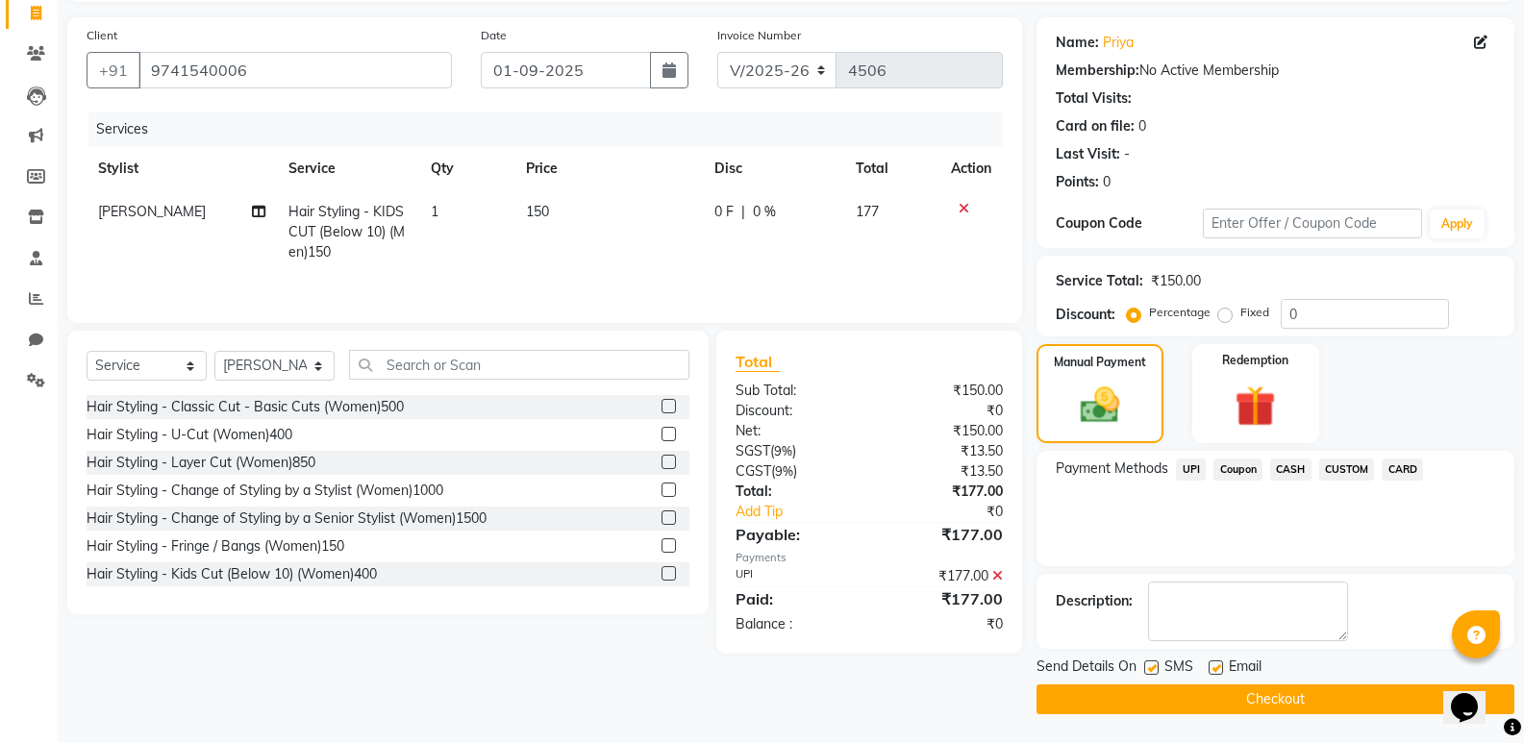
click at [1209, 664] on label at bounding box center [1216, 668] width 14 height 14
click at [1209, 664] on input "checkbox" at bounding box center [1215, 668] width 12 height 12
checkbox input "false"
click at [1253, 702] on button "Checkout" at bounding box center [1276, 700] width 478 height 30
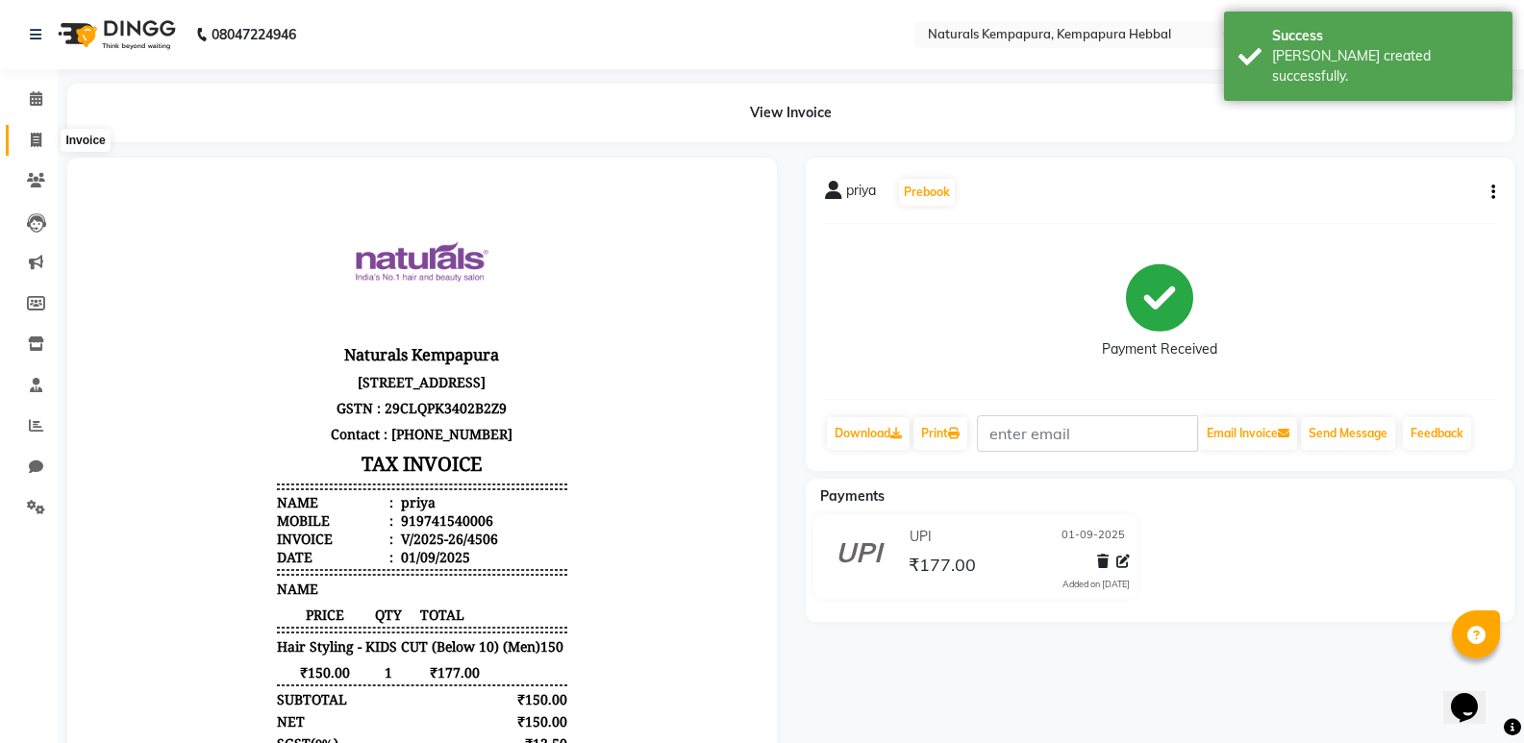
click at [38, 134] on icon at bounding box center [36, 140] width 11 height 14
select select "service"
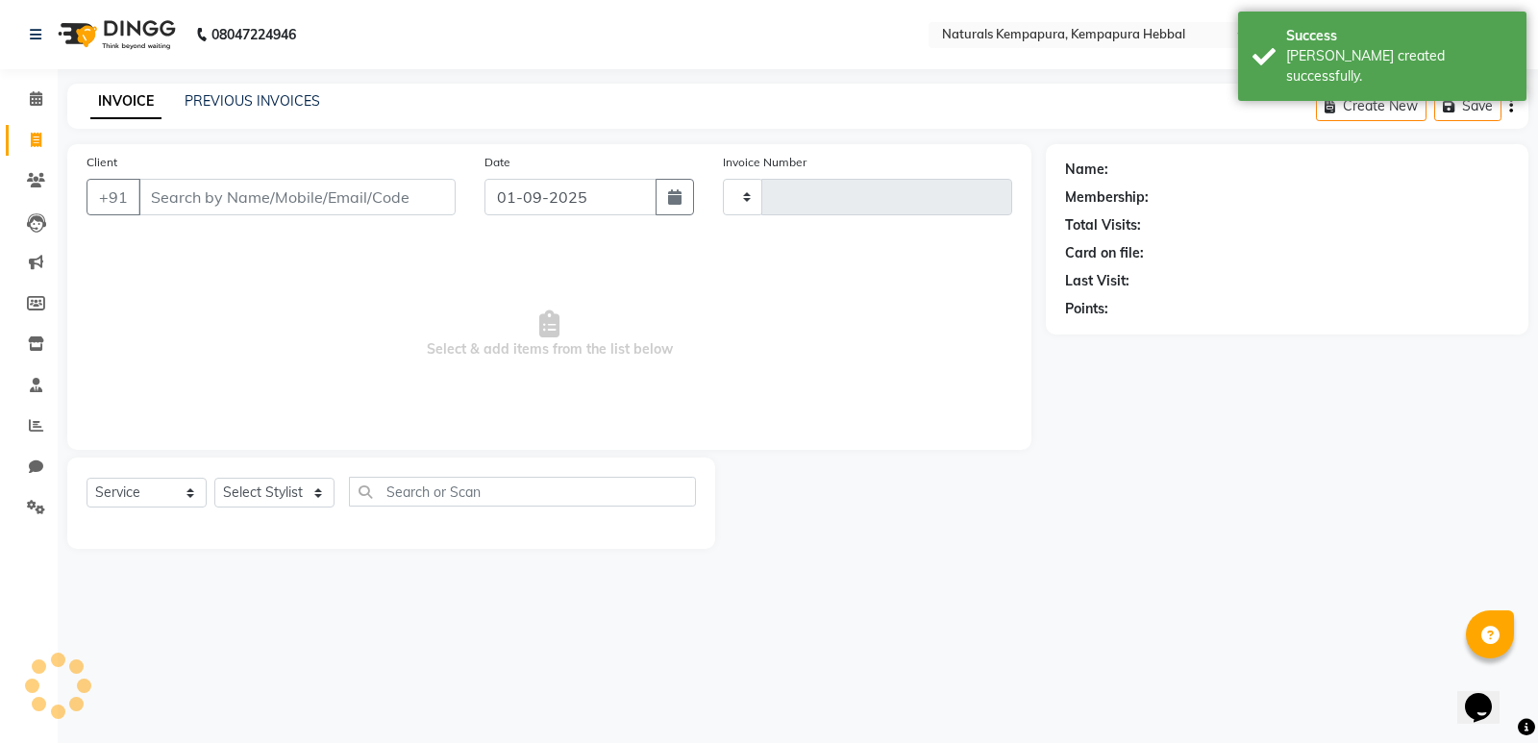
type input "4507"
select select "7848"
click at [355, 208] on input "Client" at bounding box center [296, 197] width 317 height 37
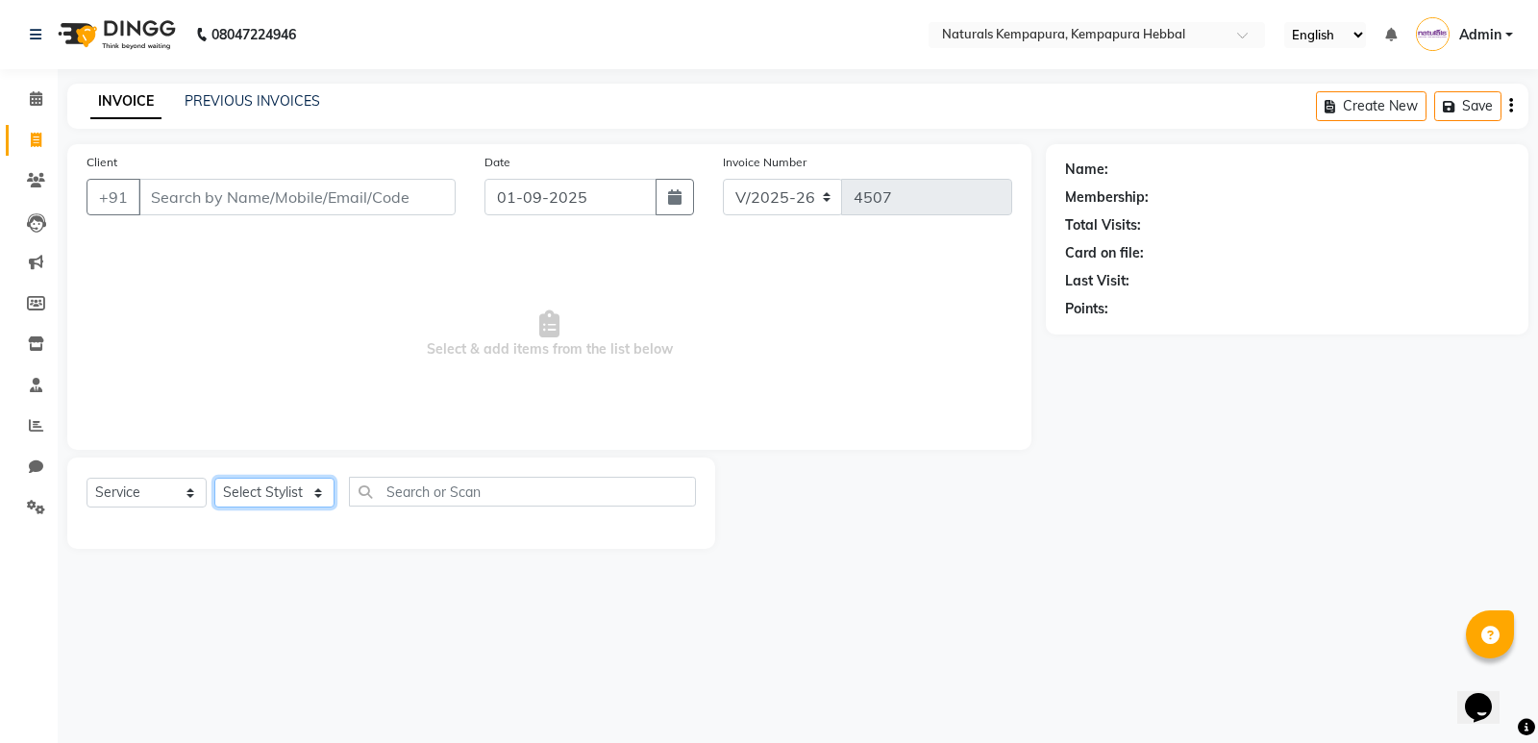
click at [279, 491] on select "Select Stylist ADARSH DANISH DURGA HARI HARAN JENNIFER Manager MOHD AARIS MOHD …" at bounding box center [274, 493] width 120 height 30
select select "83640"
click at [214, 478] on select "Select Stylist ADARSH DANISH DURGA HARI HARAN JENNIFER Manager MOHD AARIS MOHD …" at bounding box center [274, 493] width 120 height 30
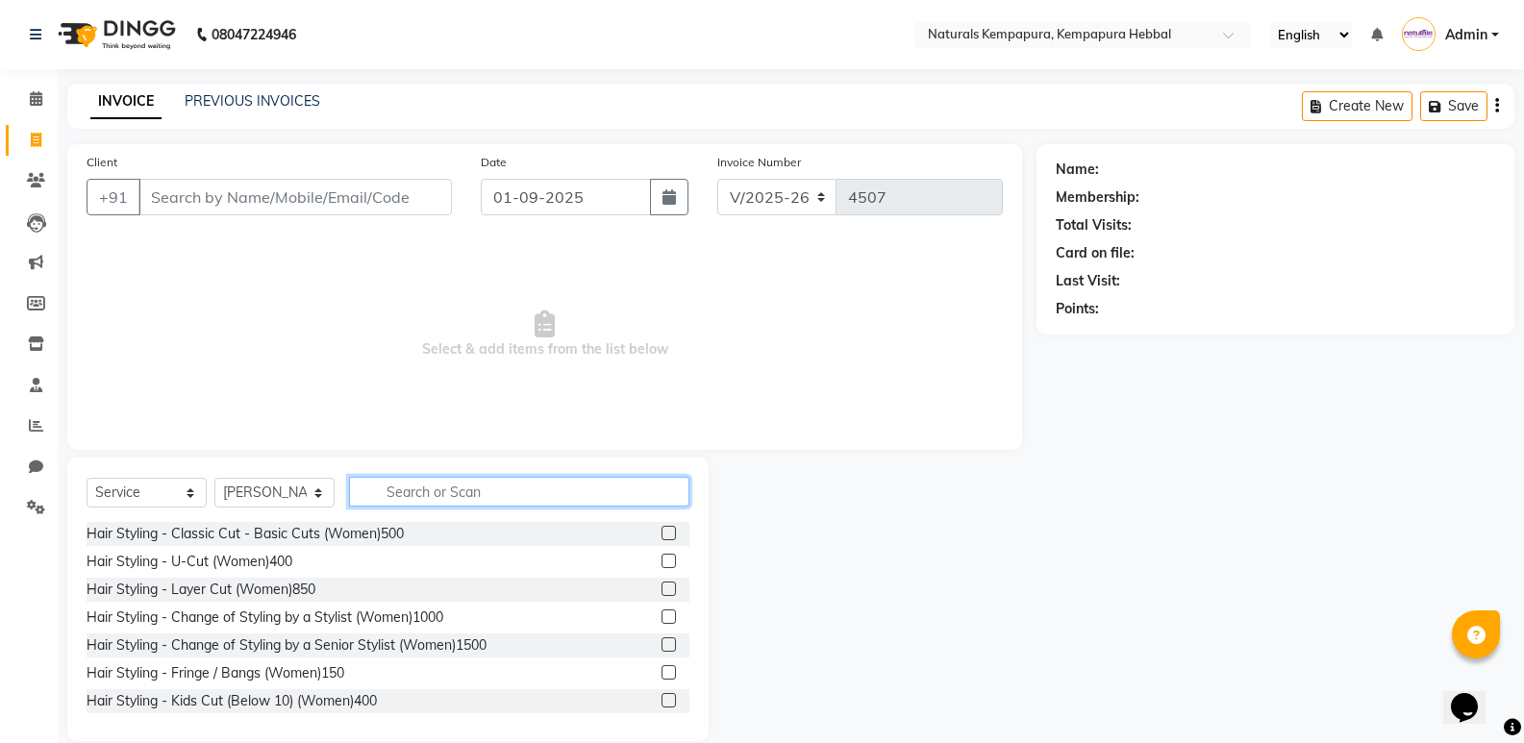
click at [456, 498] on input "text" at bounding box center [519, 492] width 340 height 30
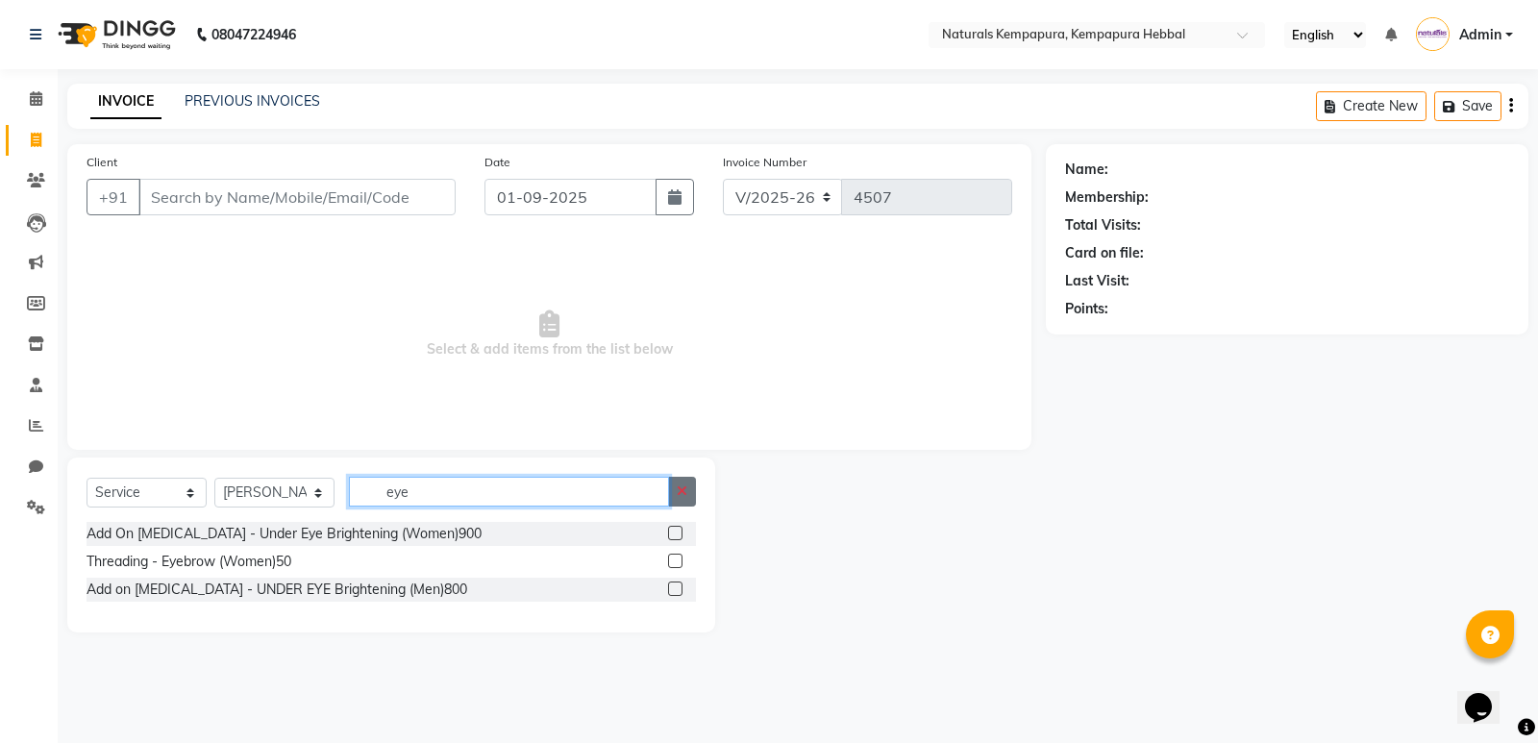
type input "eye"
click at [679, 487] on icon "button" at bounding box center [682, 491] width 11 height 13
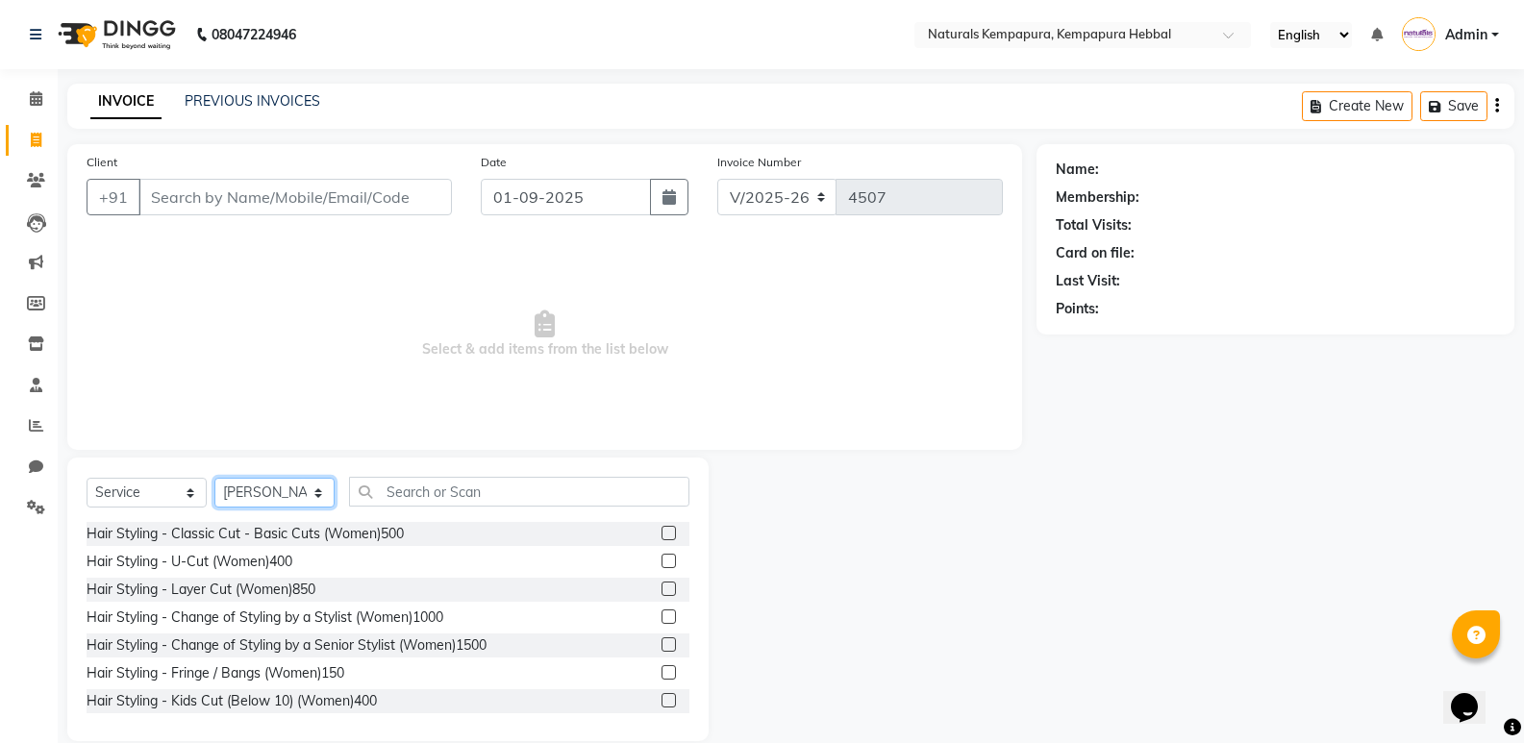
click at [275, 490] on select "Select Stylist ADARSH DANISH DURGA HARI HARAN JENNIFER Manager MOHD AARIS MOHD …" at bounding box center [274, 493] width 120 height 30
select select
click at [214, 478] on select "Select Stylist ADARSH DANISH DURGA HARI HARAN JENNIFER Manager MOHD AARIS MOHD …" at bounding box center [274, 493] width 120 height 30
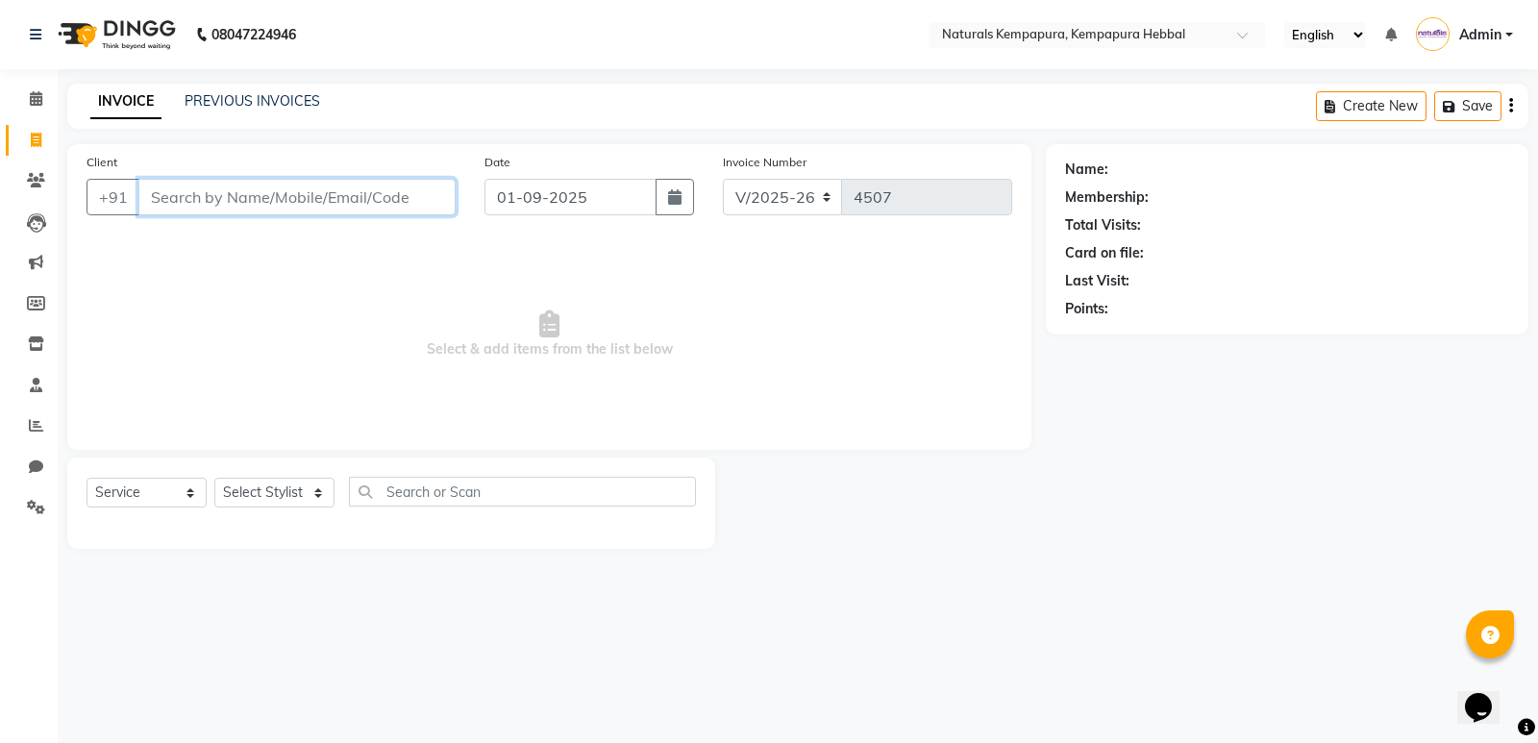
click at [326, 199] on input "Client" at bounding box center [296, 197] width 317 height 37
click at [263, 108] on link "PREVIOUS INVOICES" at bounding box center [253, 100] width 136 height 17
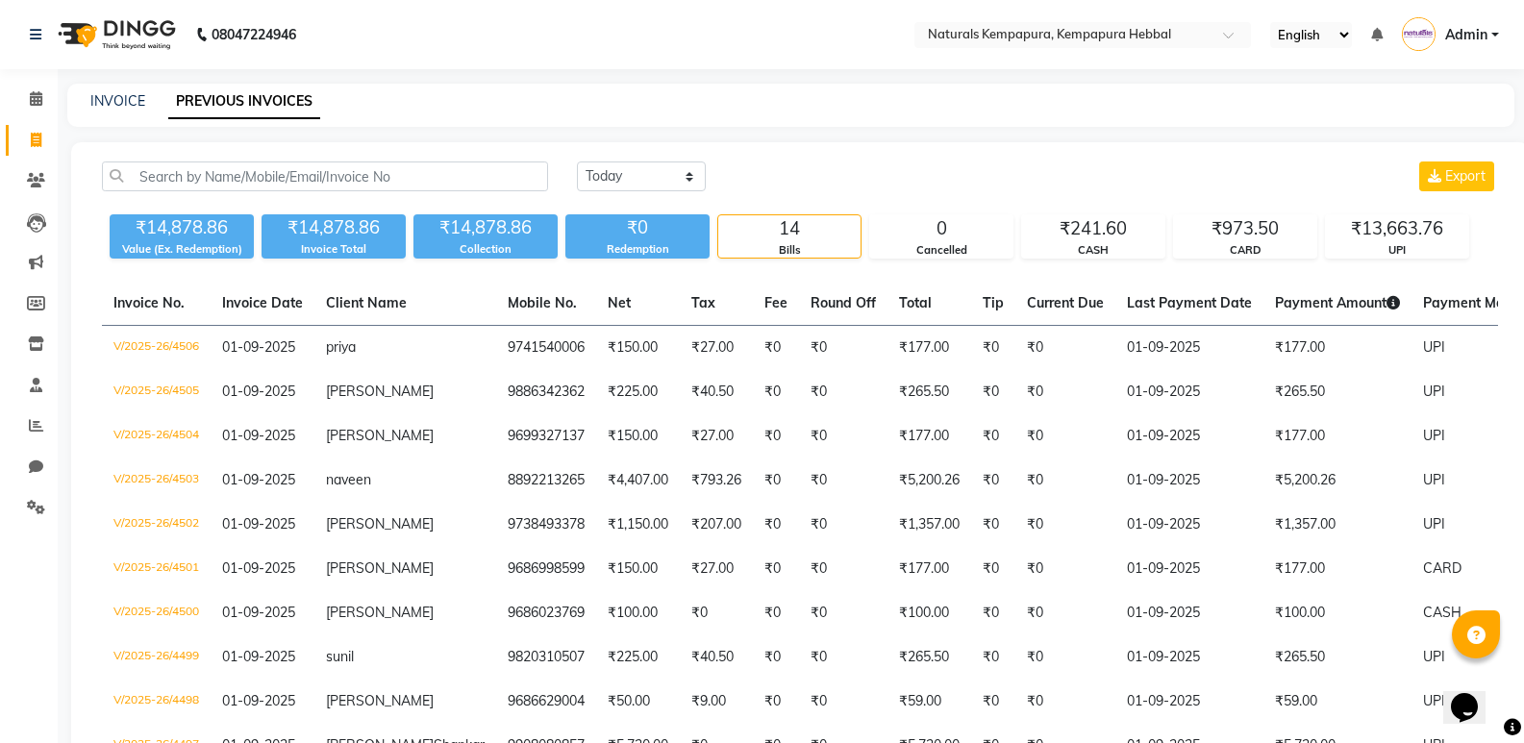
click at [620, 157] on div "Today Yesterday Custom Range Export ₹14,878.86 Value (Ex. Redemption) ₹14,878.8…" at bounding box center [800, 581] width 1458 height 879
click at [620, 169] on select "Today Yesterday Custom Range" at bounding box center [641, 177] width 129 height 30
click at [577, 162] on select "Today Yesterday Custom Range" at bounding box center [641, 177] width 129 height 30
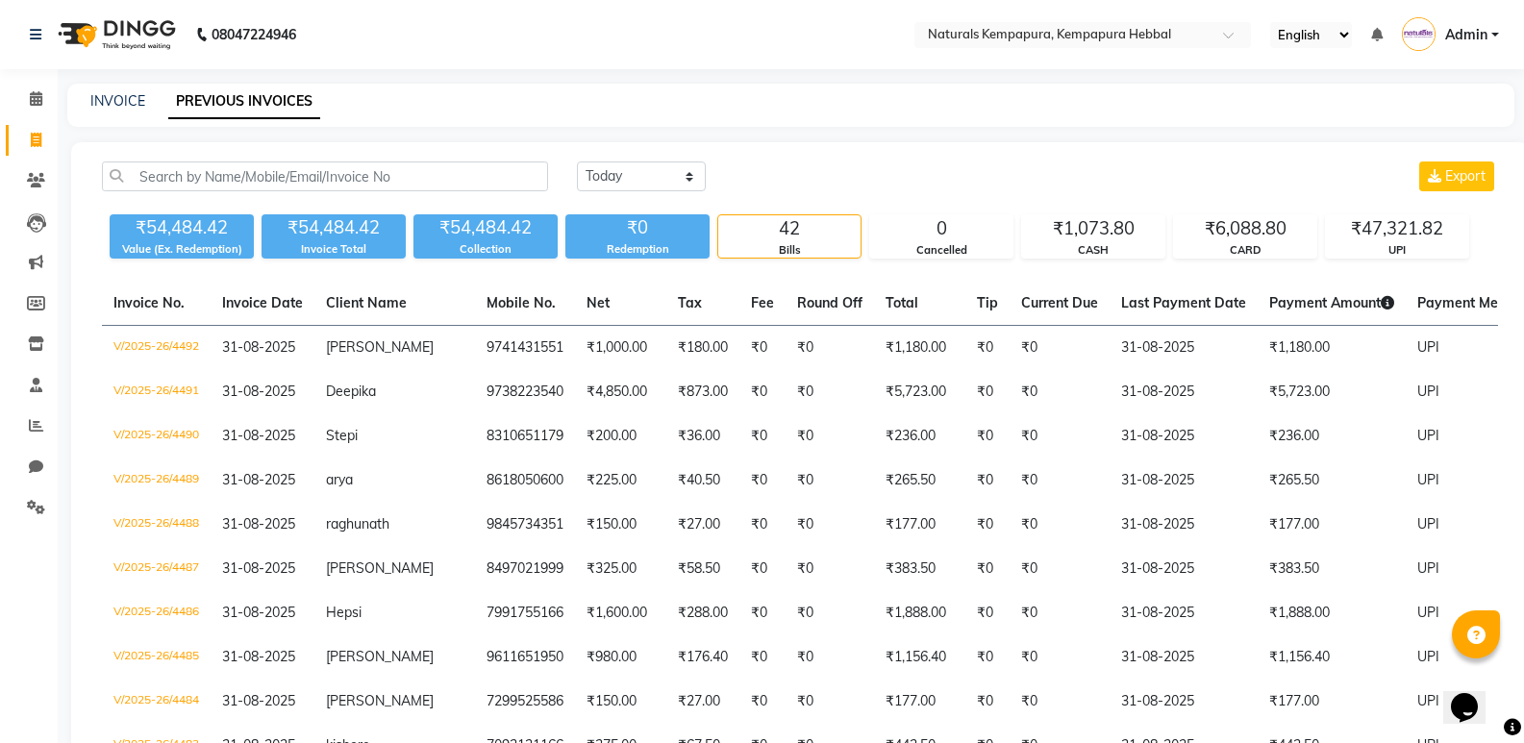
click at [1326, 206] on div "Today Yesterday Custom Range Export" at bounding box center [1037, 184] width 950 height 45
click at [667, 167] on select "Today Yesterday Custom Range" at bounding box center [641, 177] width 129 height 30
select select "today"
click at [577, 162] on select "Today Yesterday Custom Range" at bounding box center [641, 177] width 129 height 30
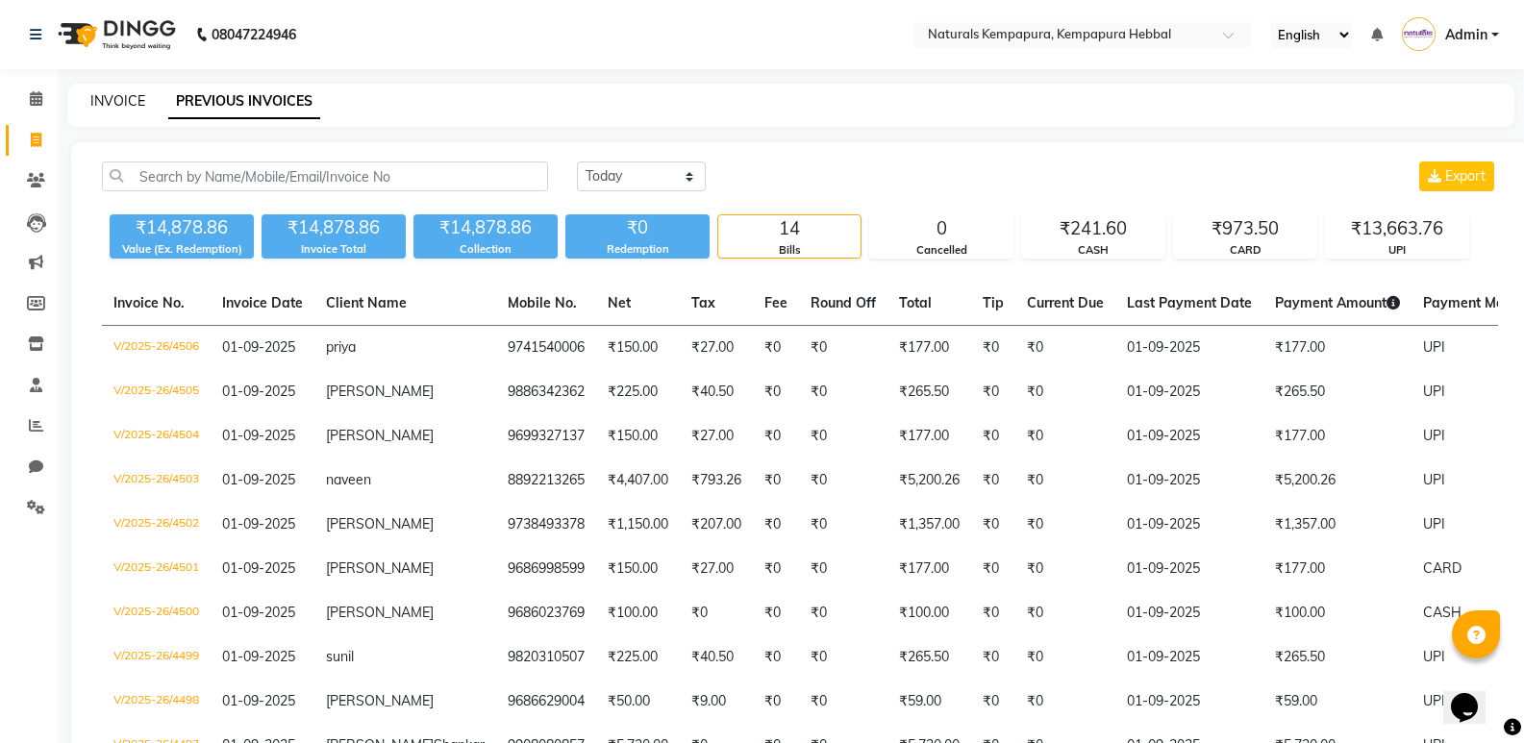
click at [106, 103] on link "INVOICE" at bounding box center [117, 100] width 55 height 17
select select "service"
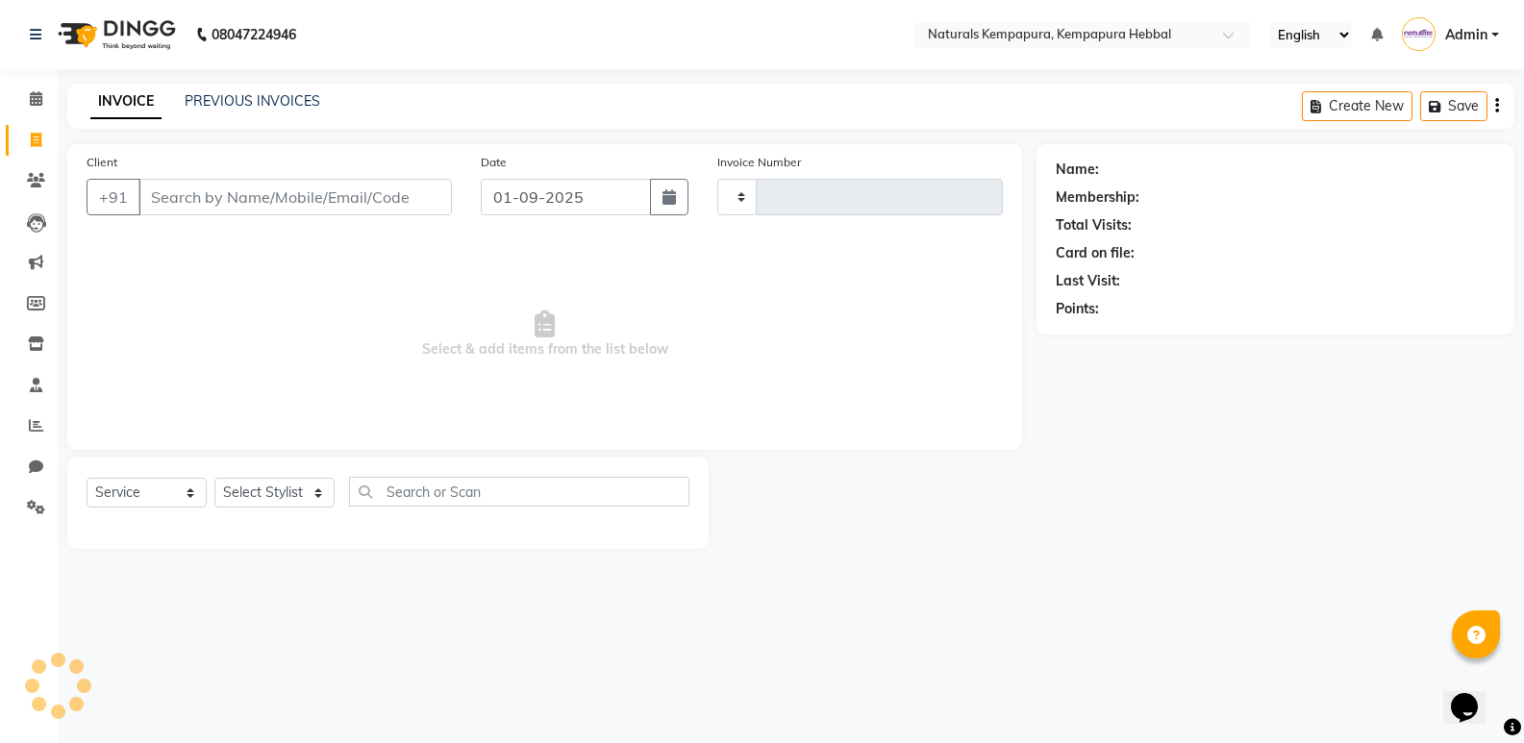
type input "4507"
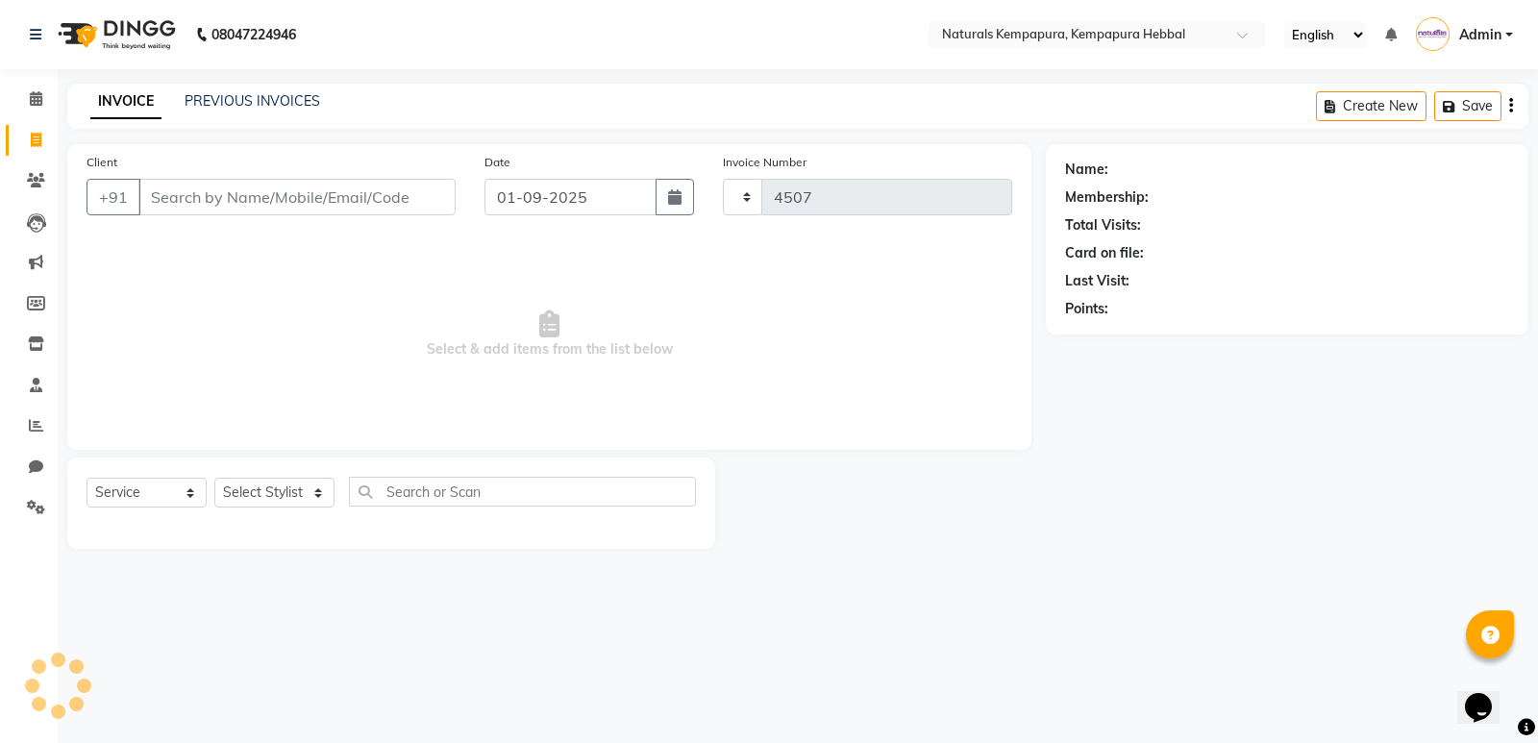
select select "7848"
click at [408, 360] on span "Select & add items from the list below" at bounding box center [550, 334] width 926 height 192
click at [223, 107] on link "PREVIOUS INVOICES" at bounding box center [253, 100] width 136 height 17
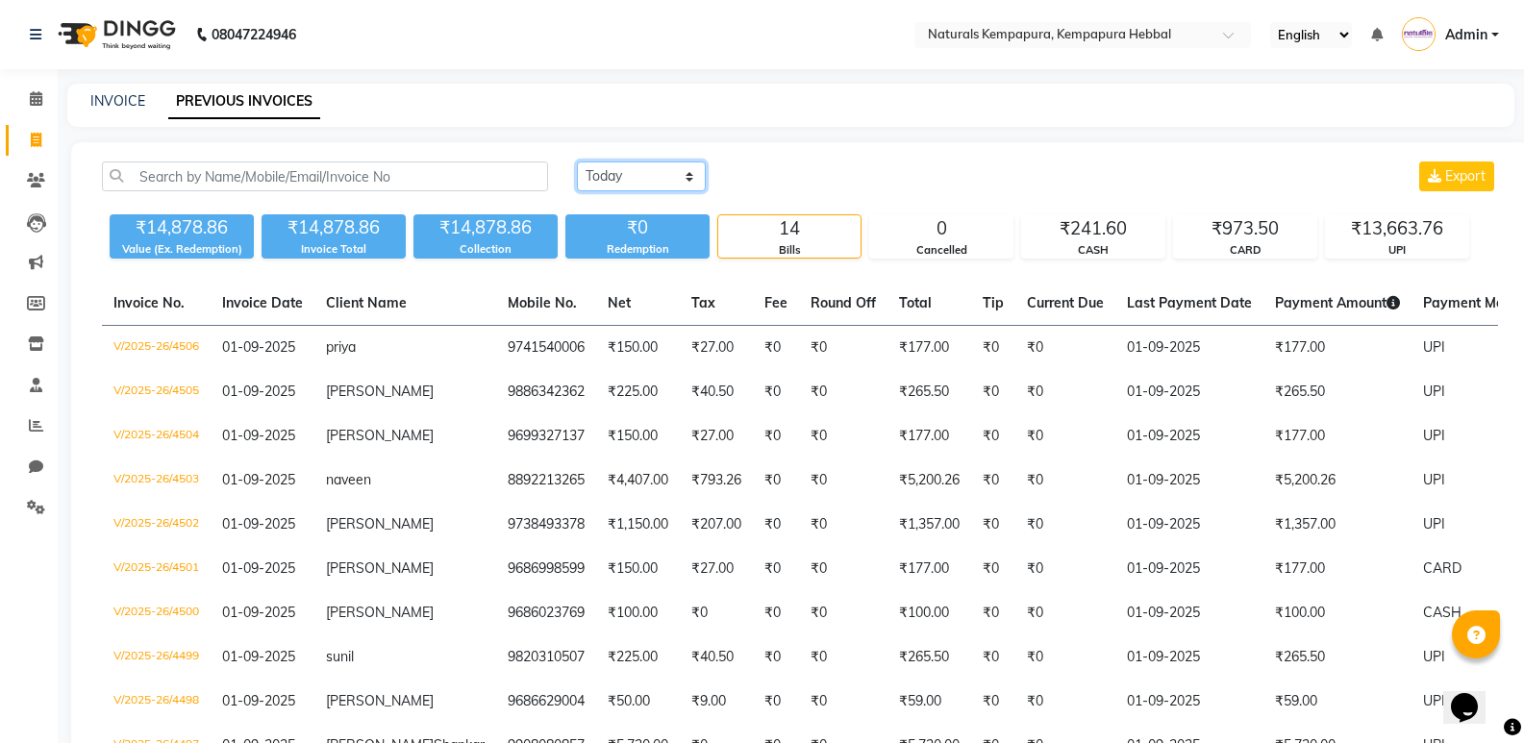
click at [672, 171] on select "Today Yesterday Custom Range" at bounding box center [641, 177] width 129 height 30
select select "yesterday"
click at [577, 162] on select "Today Yesterday Custom Range" at bounding box center [641, 177] width 129 height 30
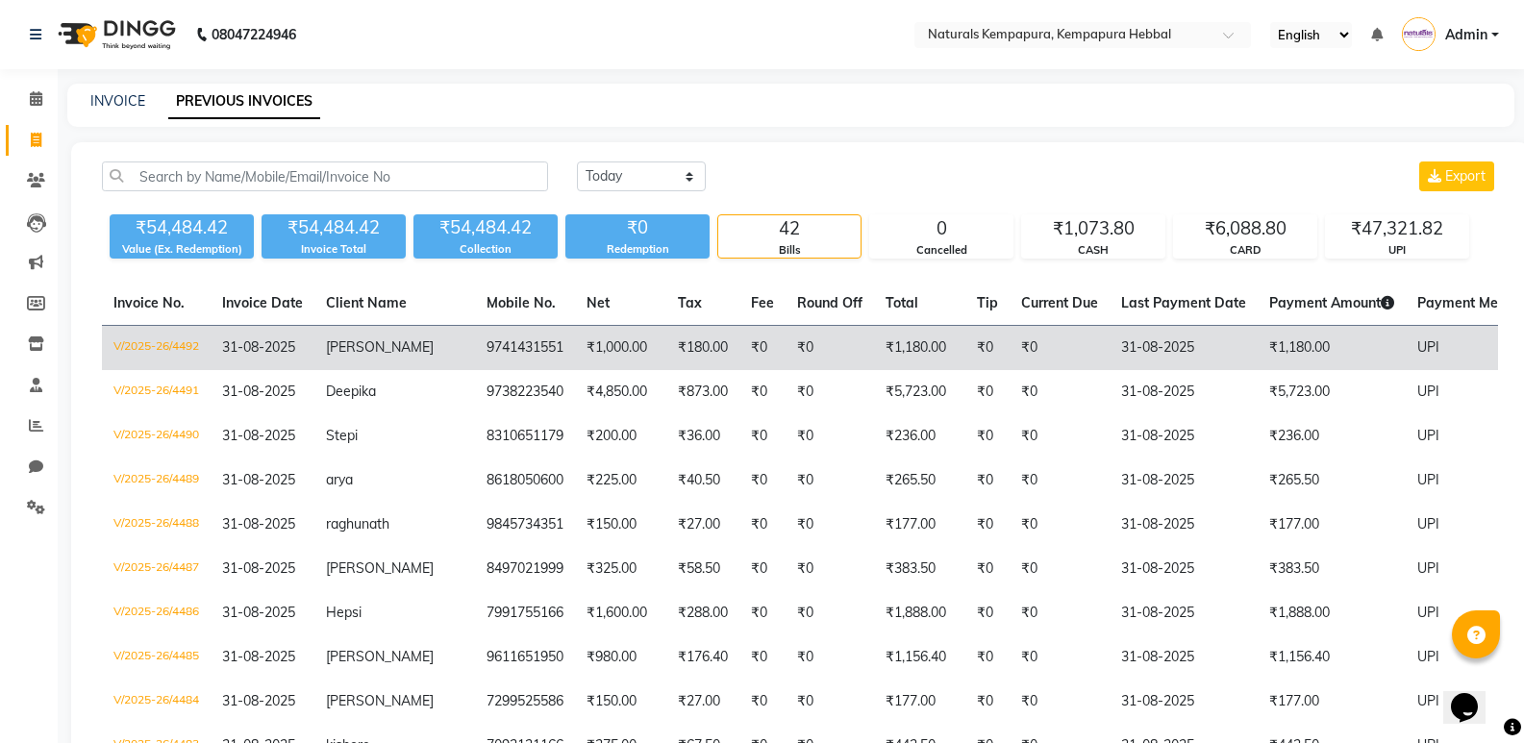
click at [1010, 360] on td "₹0" at bounding box center [1060, 348] width 100 height 45
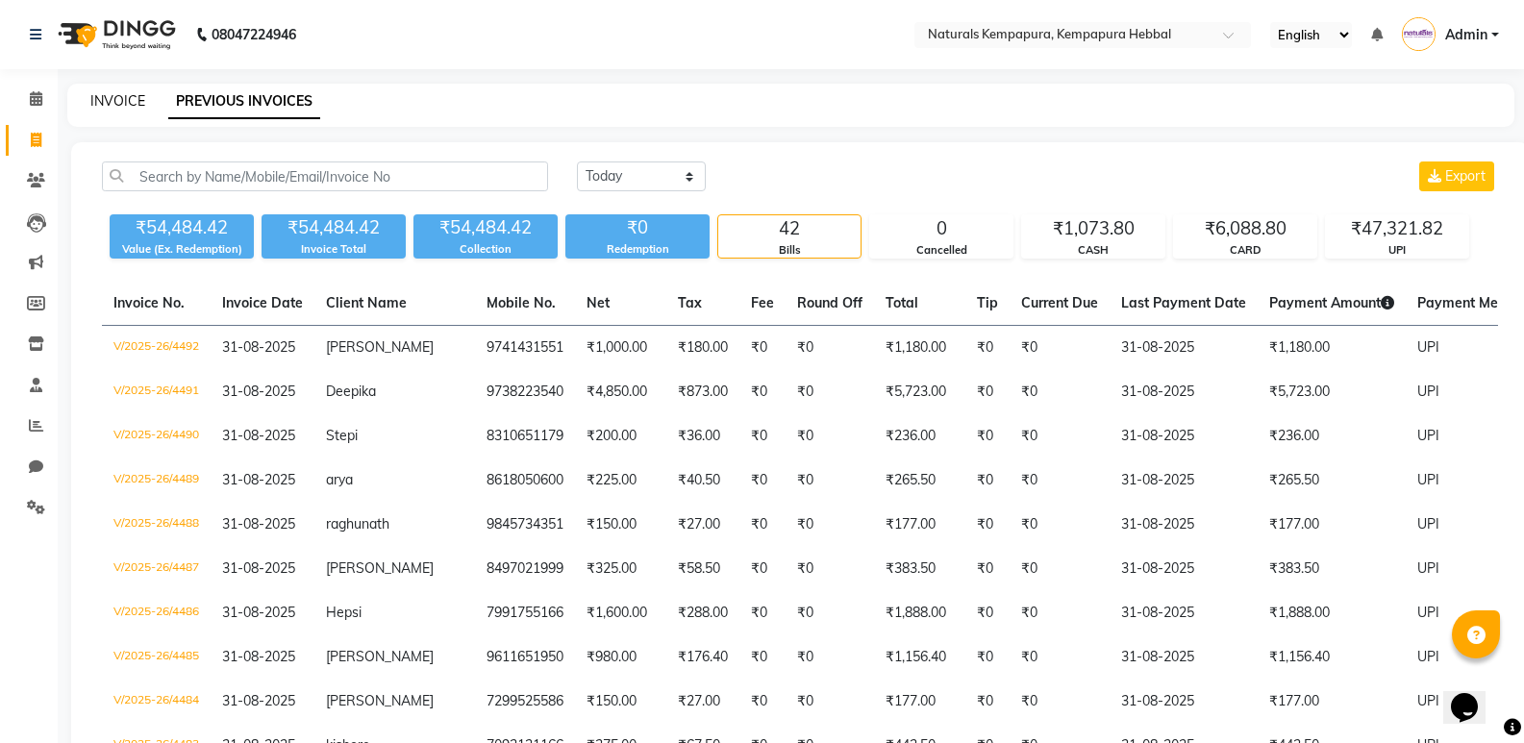
click at [115, 107] on link "INVOICE" at bounding box center [117, 100] width 55 height 17
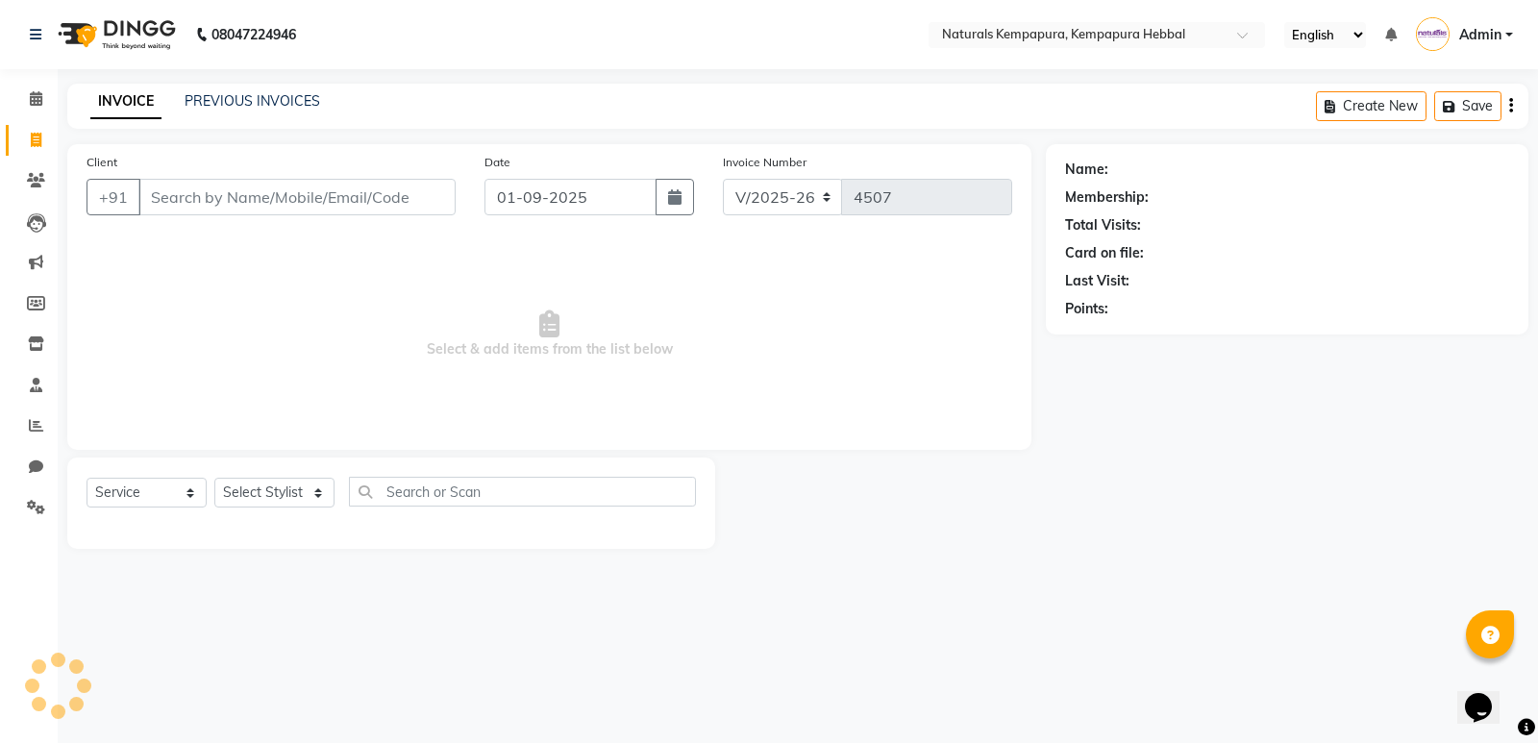
click at [242, 212] on input "Client" at bounding box center [296, 197] width 317 height 37
click at [275, 95] on link "PREVIOUS INVOICES" at bounding box center [253, 100] width 136 height 17
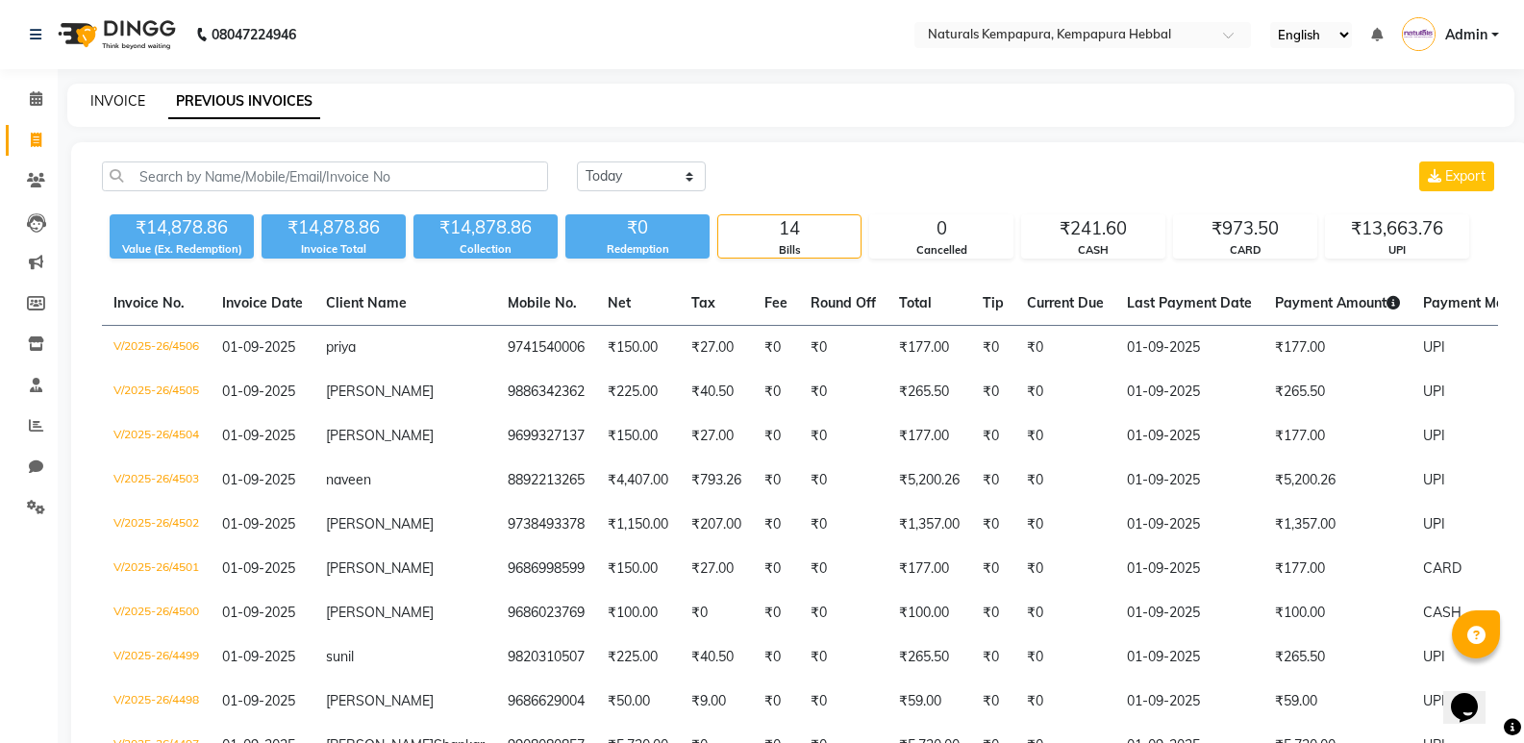
click at [116, 102] on link "INVOICE" at bounding box center [117, 100] width 55 height 17
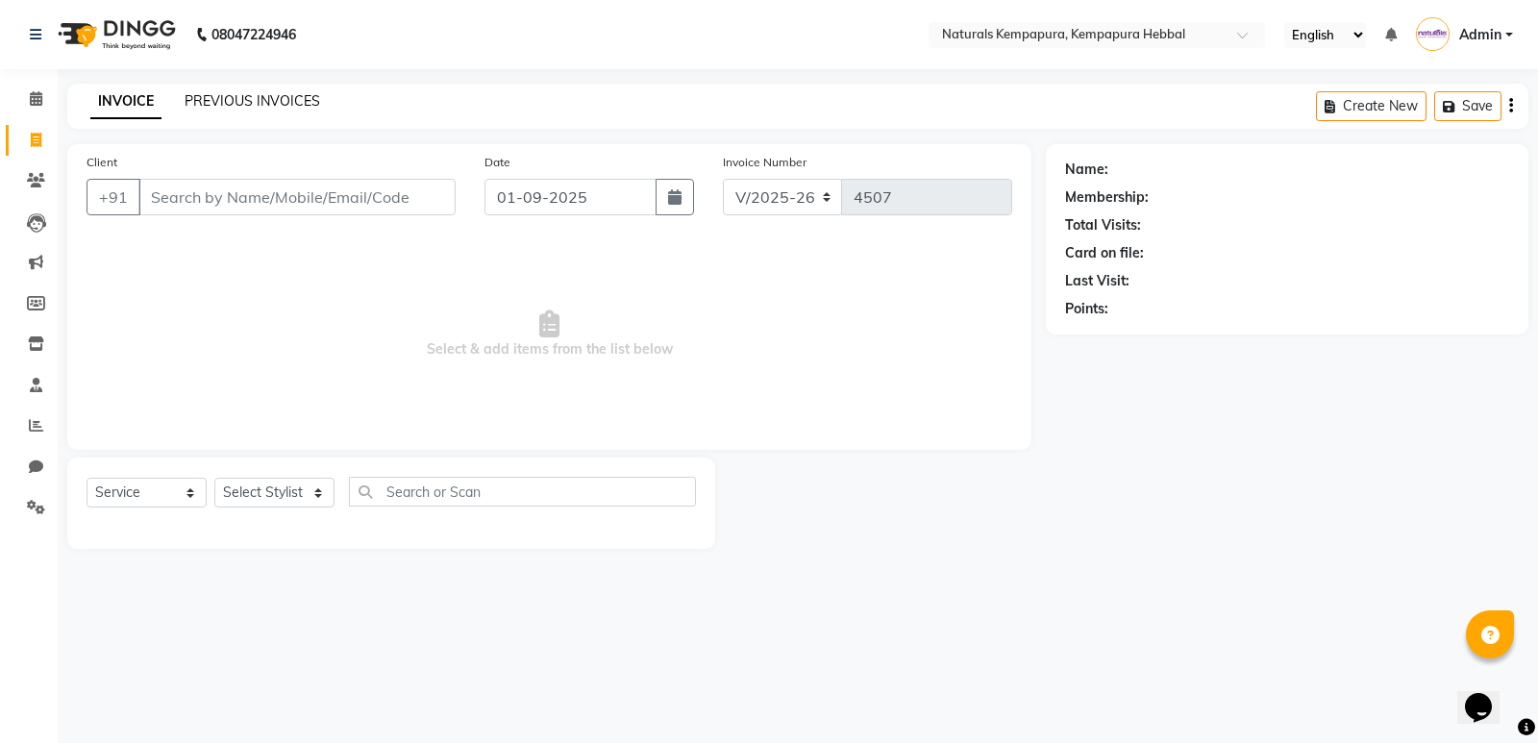
click at [296, 103] on link "PREVIOUS INVOICES" at bounding box center [253, 100] width 136 height 17
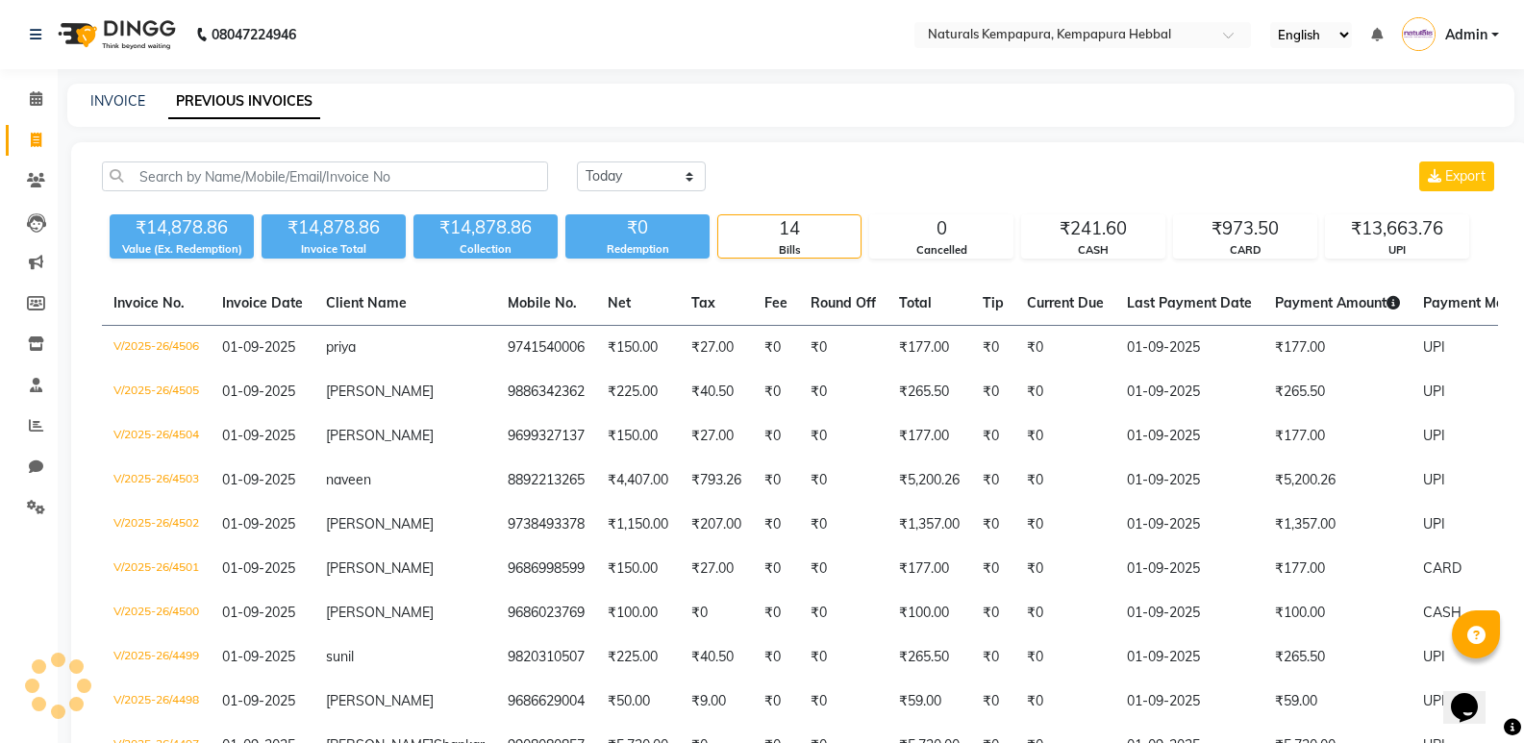
click at [624, 153] on div "Today Yesterday Custom Range Export ₹14,878.86 Value (Ex. Redemption) ₹14,878.8…" at bounding box center [800, 581] width 1458 height 879
click at [624, 169] on select "Today Yesterday Custom Range" at bounding box center [641, 177] width 129 height 30
click at [577, 162] on select "Today Yesterday Custom Range" at bounding box center [641, 177] width 129 height 30
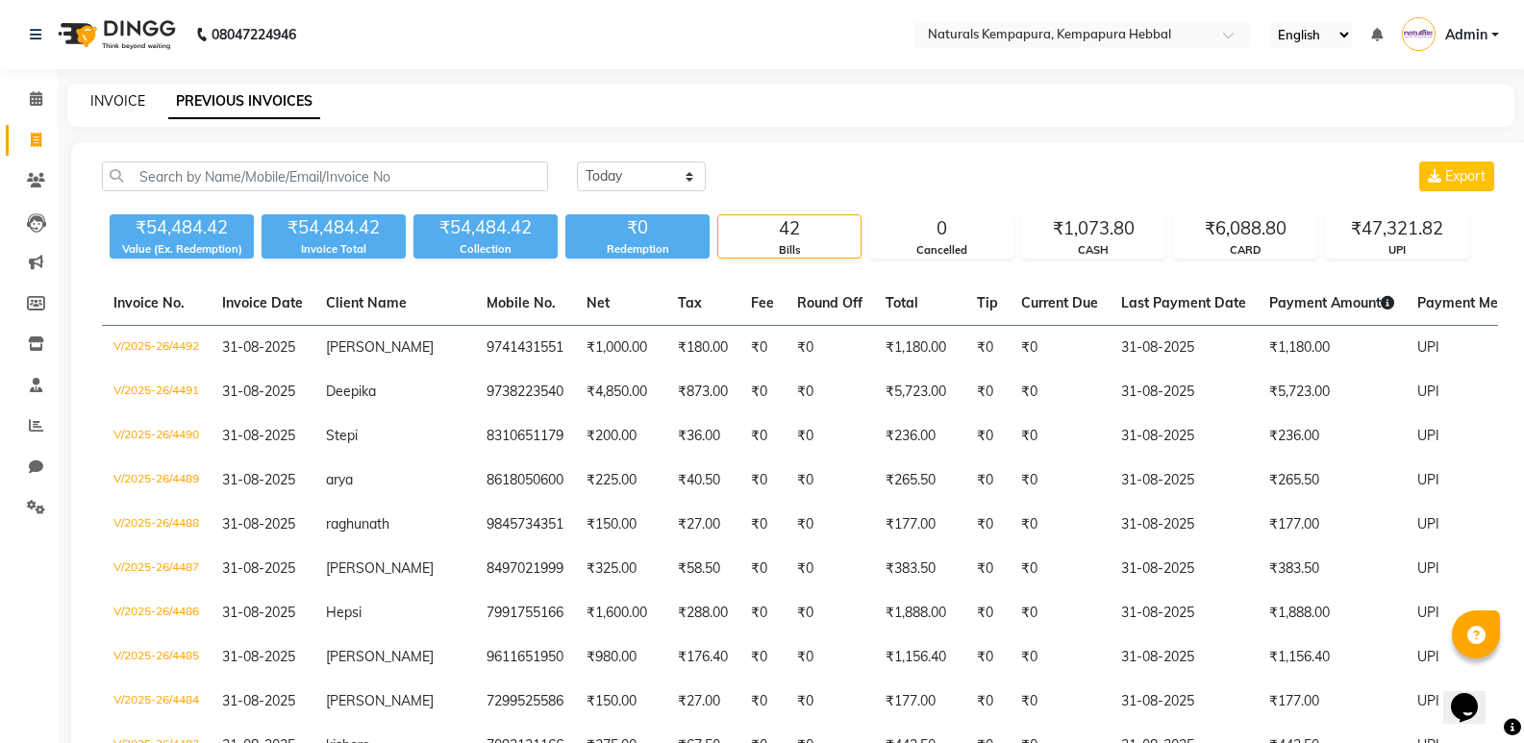
click at [135, 103] on link "INVOICE" at bounding box center [117, 100] width 55 height 17
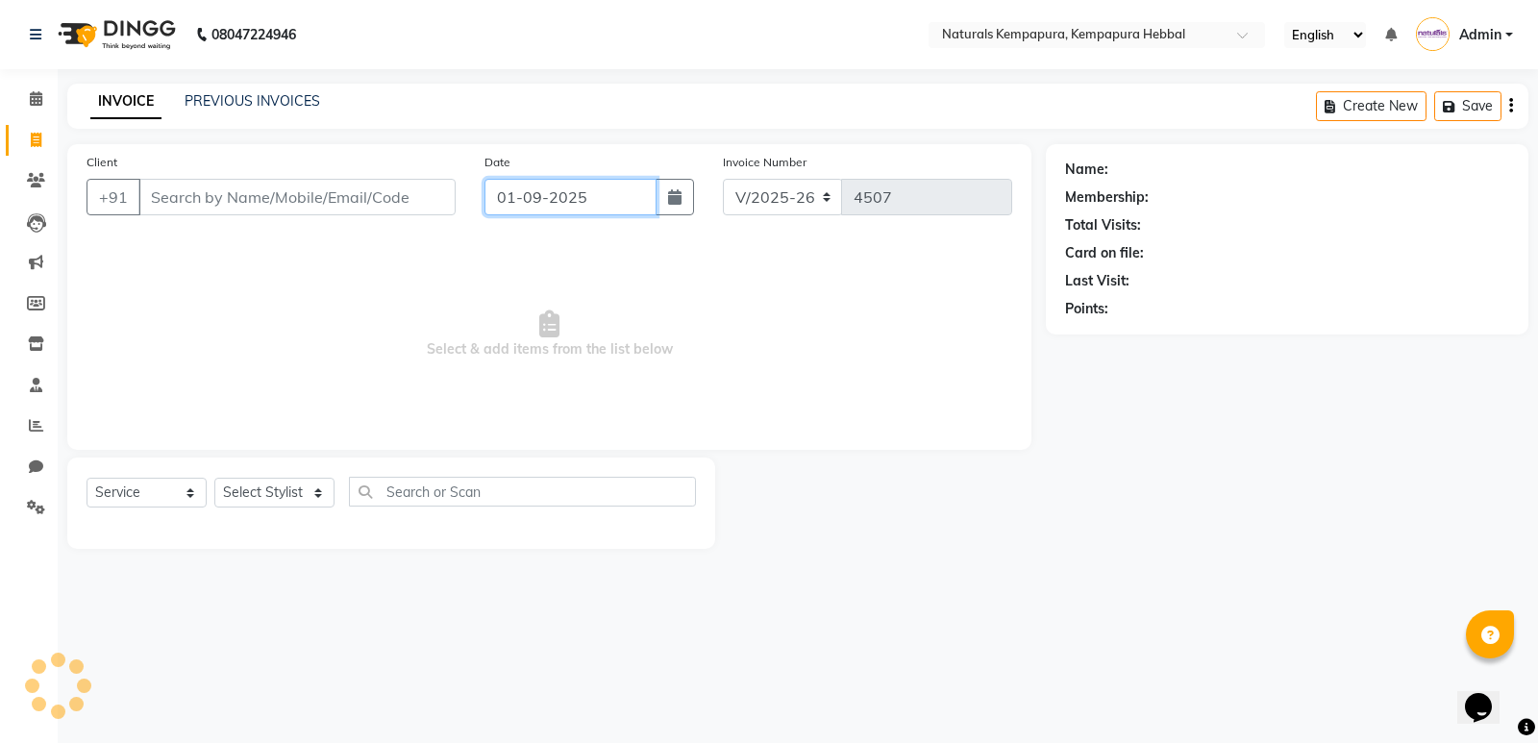
click at [607, 206] on input "01-09-2025" at bounding box center [571, 197] width 172 height 37
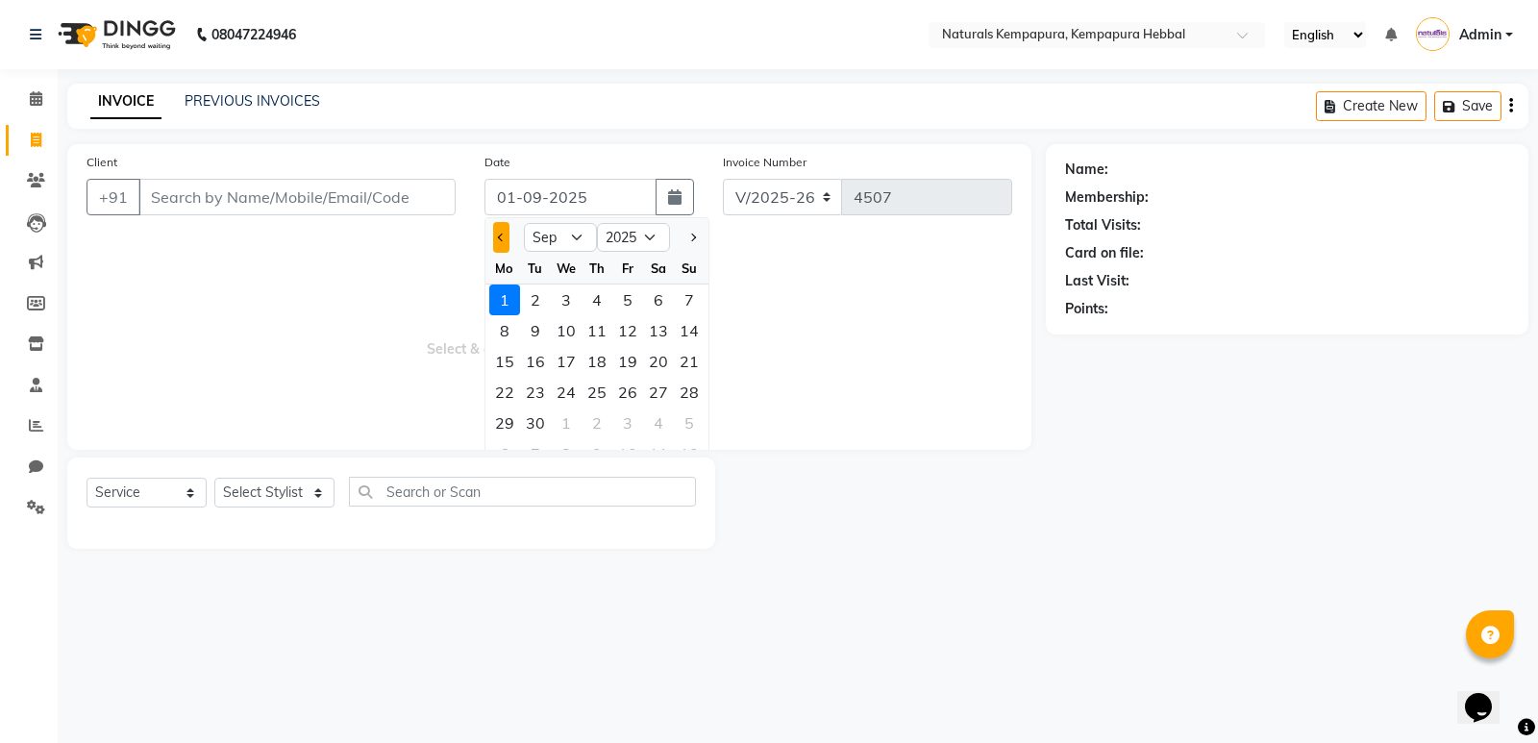
click at [500, 238] on span "Previous month" at bounding box center [502, 238] width 8 height 8
click at [685, 420] on div "31" at bounding box center [689, 423] width 31 height 31
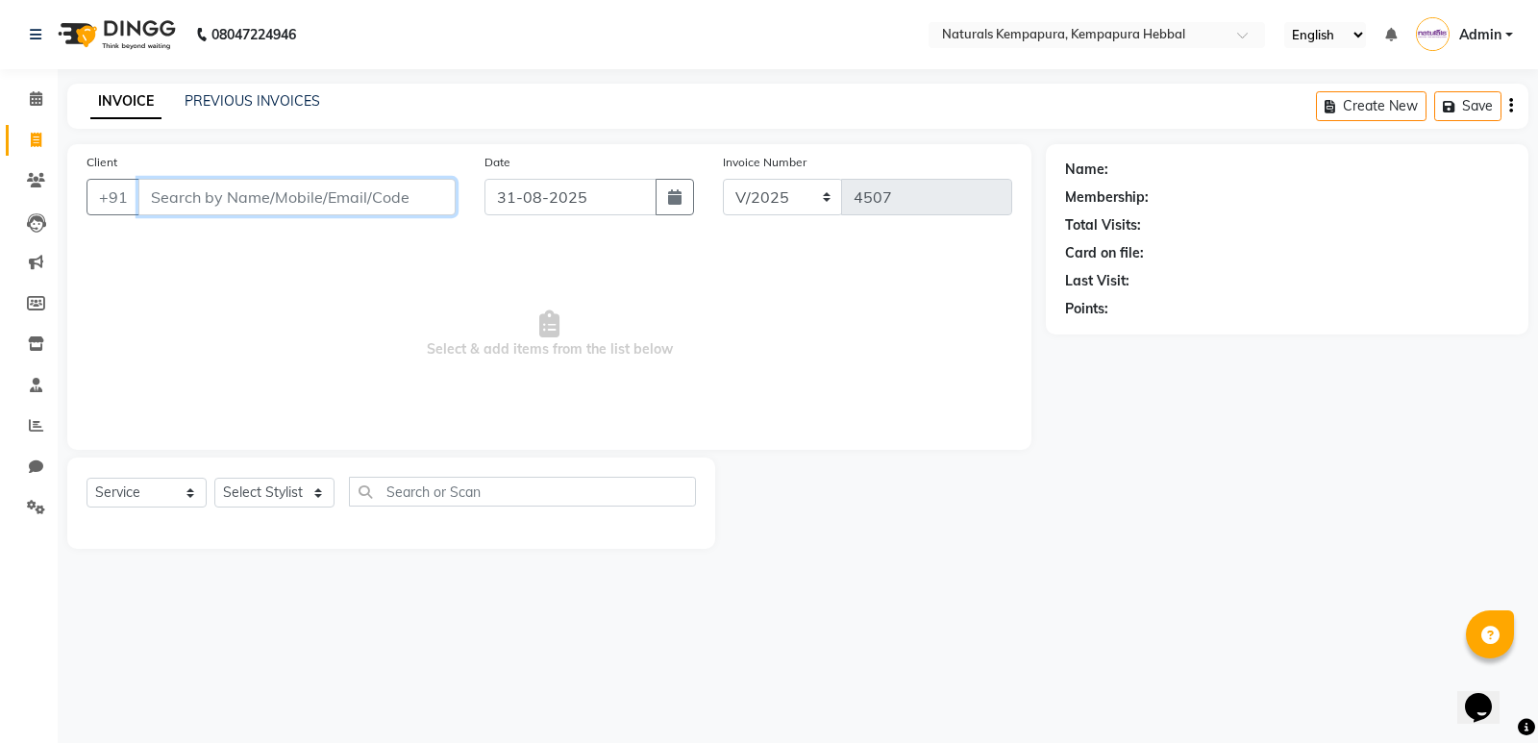
click at [205, 191] on input "Client" at bounding box center [296, 197] width 317 height 37
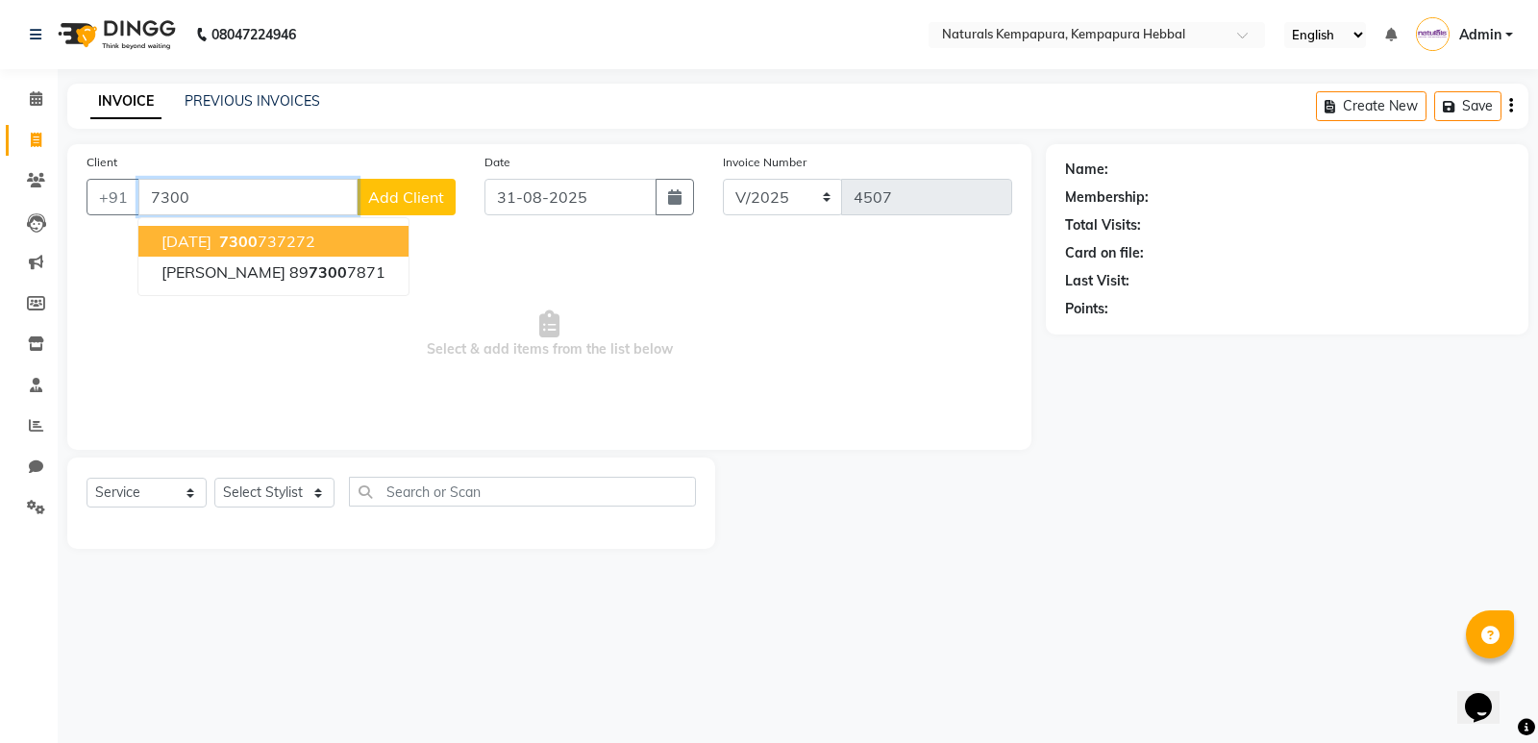
click at [227, 237] on span "7300" at bounding box center [238, 241] width 38 height 19
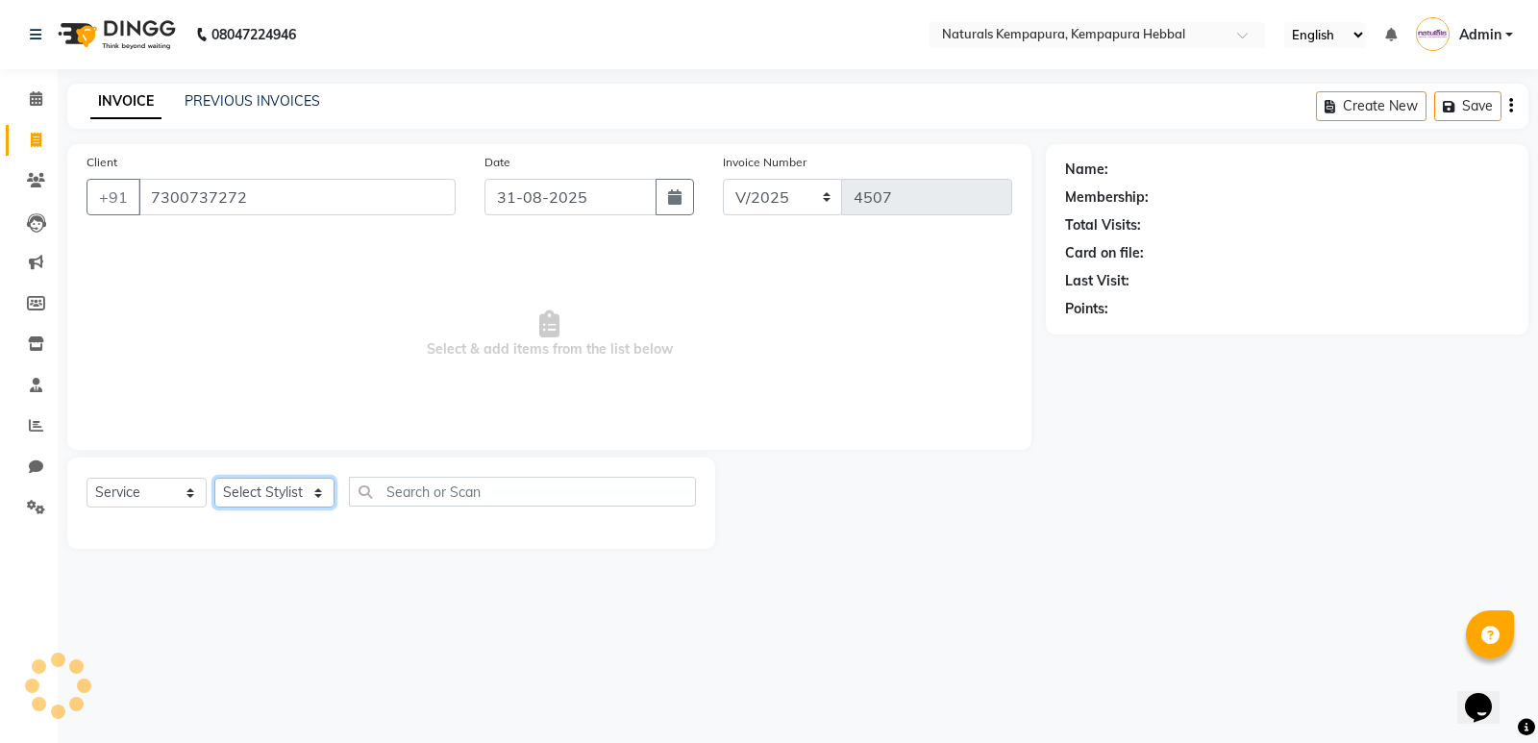
click at [274, 486] on select "Select Stylist ADARSH DANISH DURGA HARI HARAN JENNIFER Manager MOHD AARIS MOHD …" at bounding box center [274, 493] width 120 height 30
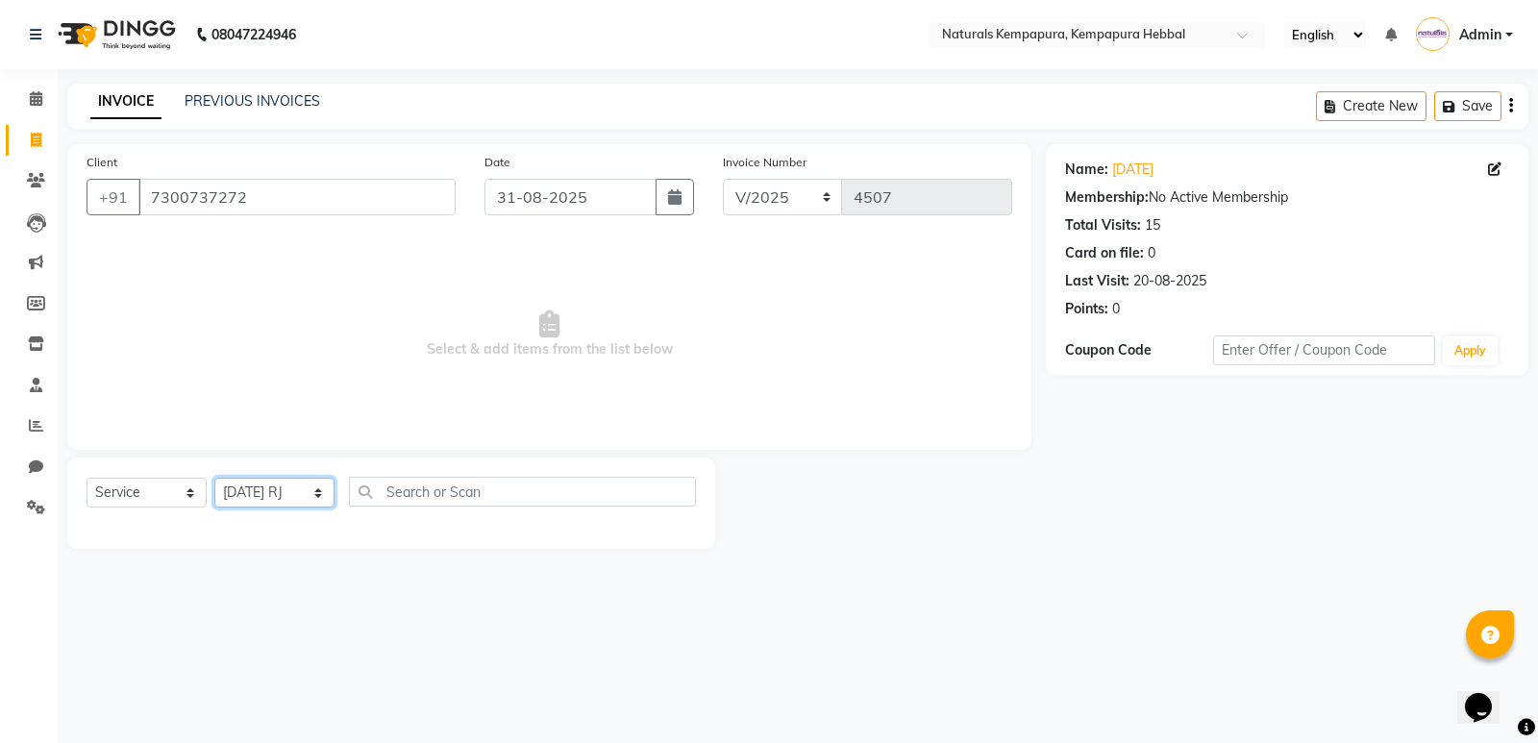
click at [214, 478] on select "Select Stylist ADARSH DANISH DURGA HARI HARAN JENNIFER Manager MOHD AARIS MOHD …" at bounding box center [274, 493] width 120 height 30
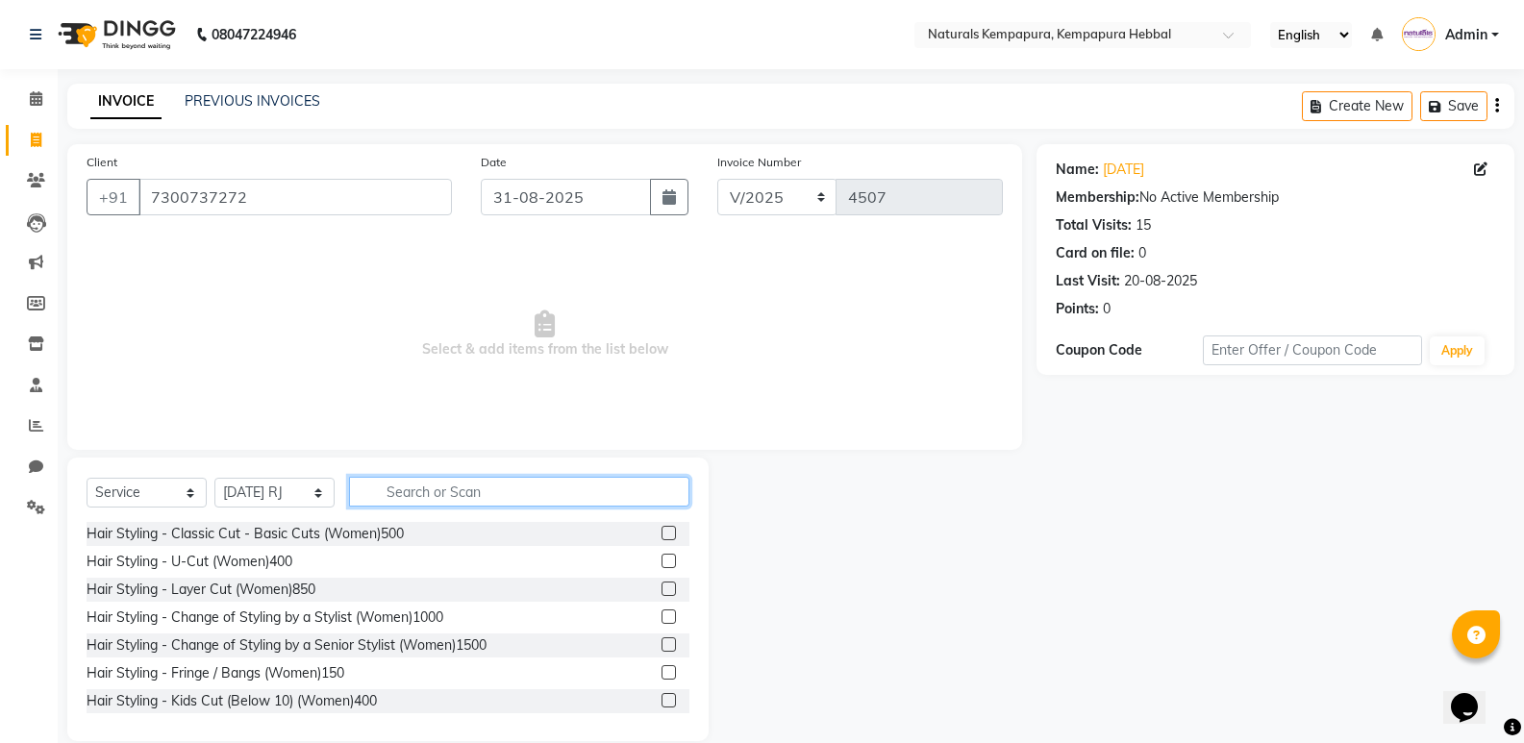
click at [493, 495] on input "text" at bounding box center [519, 492] width 340 height 30
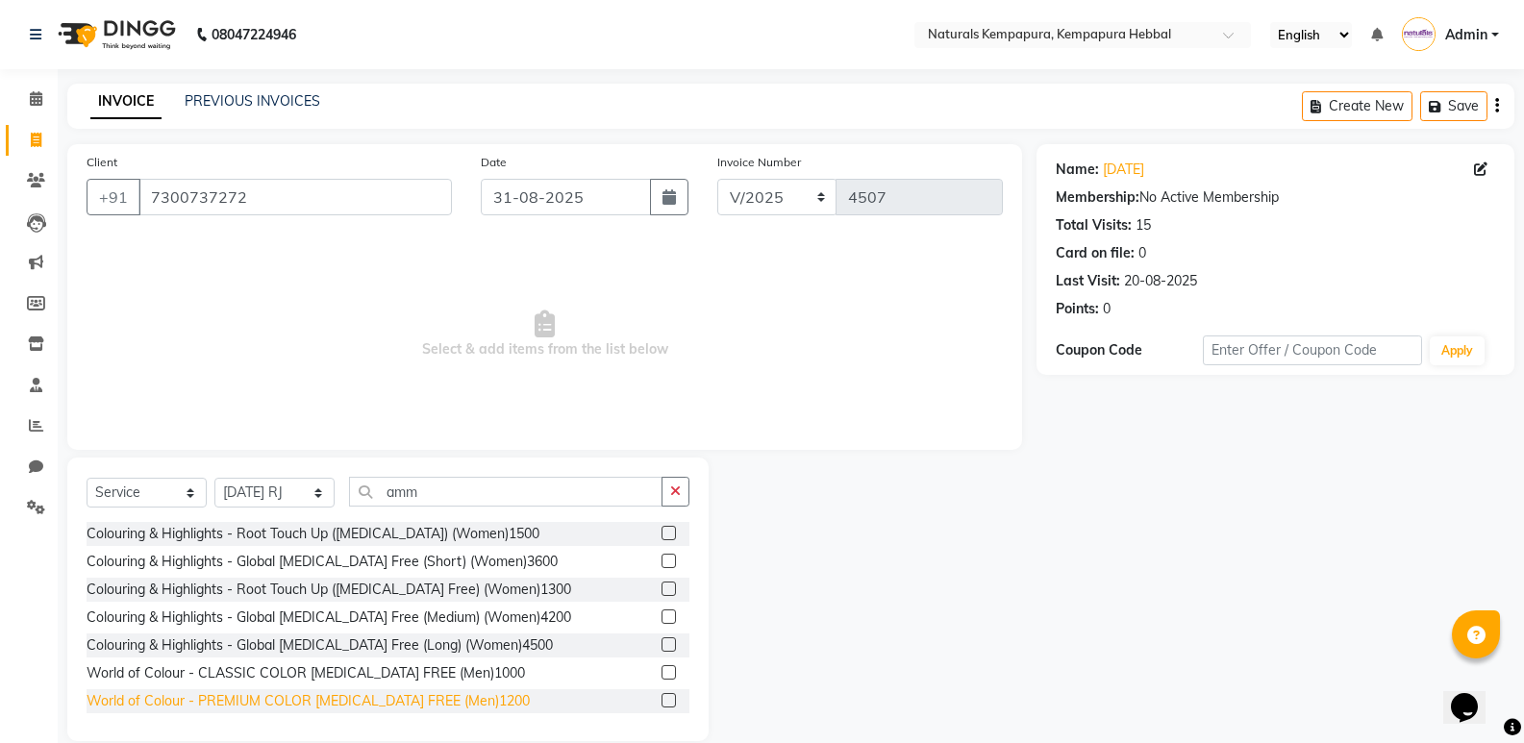
click at [439, 703] on div "World of Colour - PREMIUM COLOR AMMONIA FREE (Men)1200" at bounding box center [308, 701] width 443 height 20
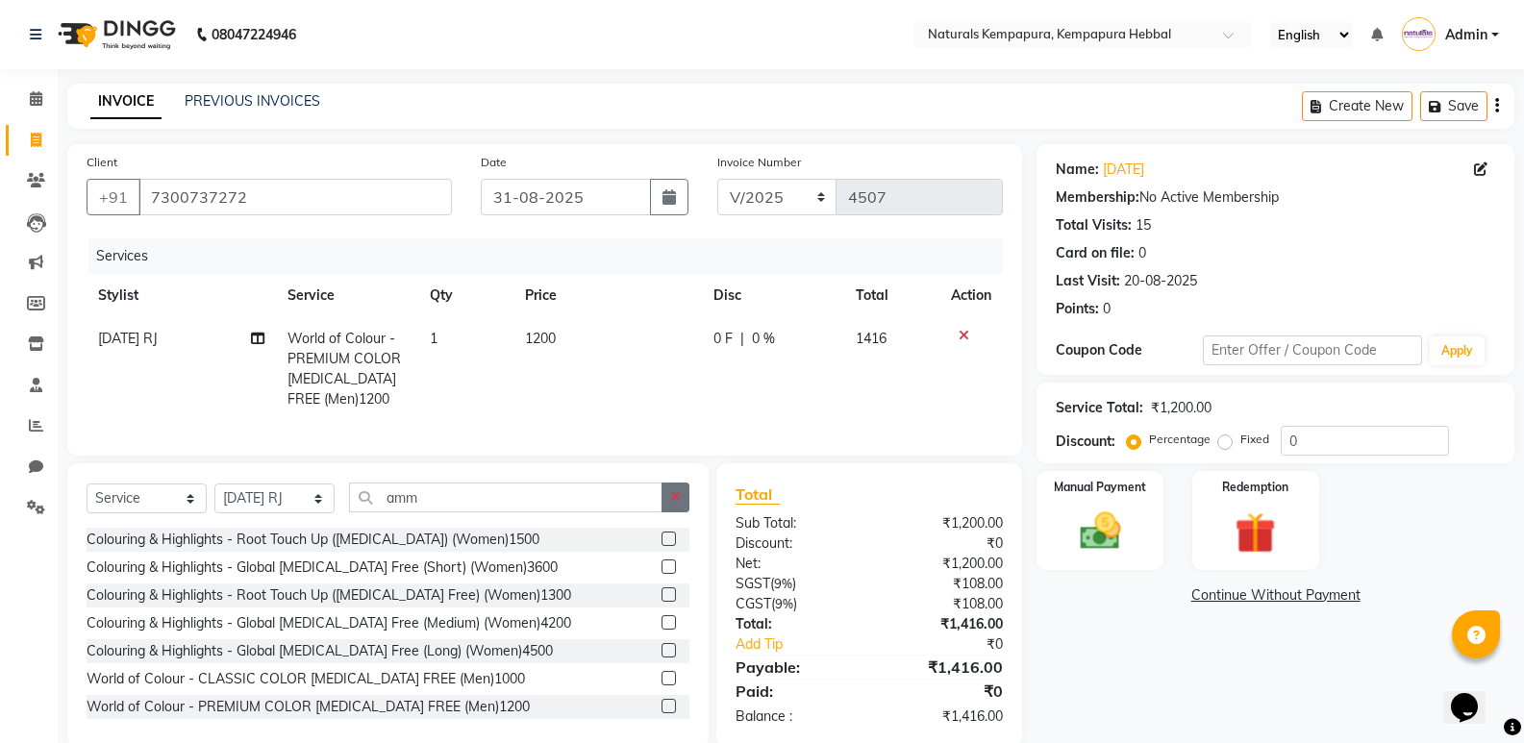
click at [681, 504] on icon "button" at bounding box center [675, 496] width 11 height 13
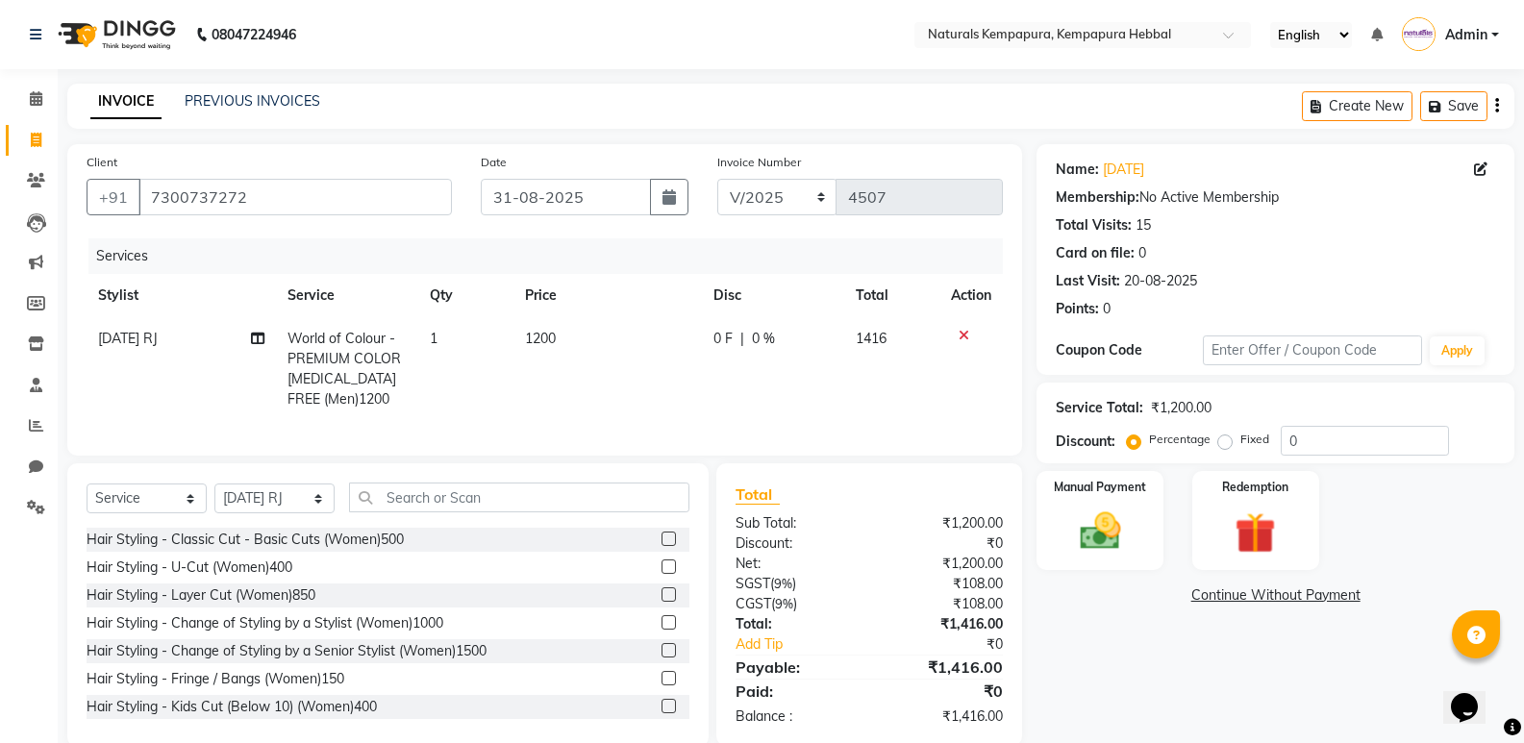
click at [1499, 105] on div "Create New Save" at bounding box center [1408, 106] width 212 height 45
click at [1491, 107] on div "Create New Save" at bounding box center [1408, 106] width 212 height 45
click at [1496, 106] on icon "button" at bounding box center [1497, 106] width 4 height 1
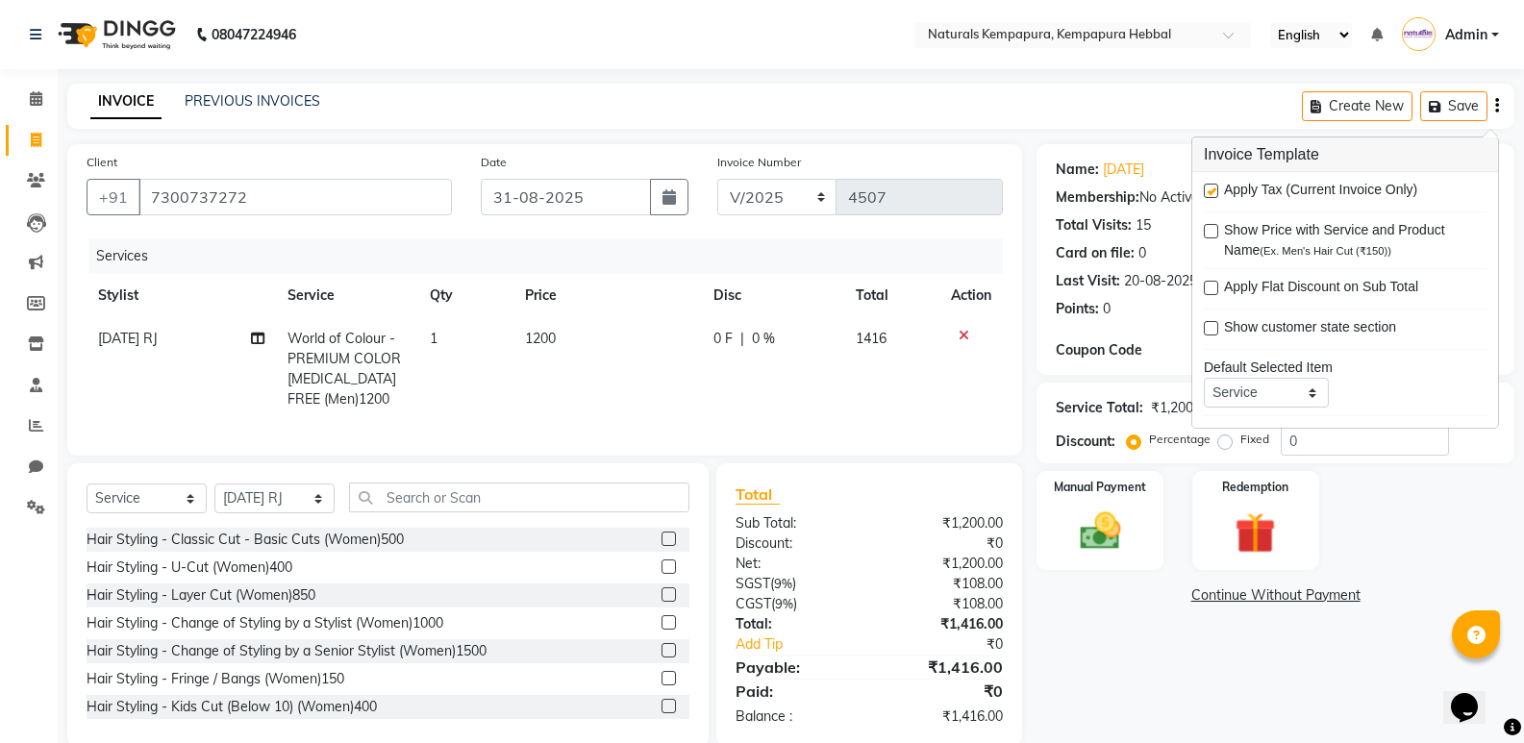
click at [1213, 185] on label at bounding box center [1211, 191] width 14 height 14
click at [1213, 186] on input "checkbox" at bounding box center [1210, 192] width 12 height 12
click at [1079, 529] on img at bounding box center [1099, 531] width 68 height 49
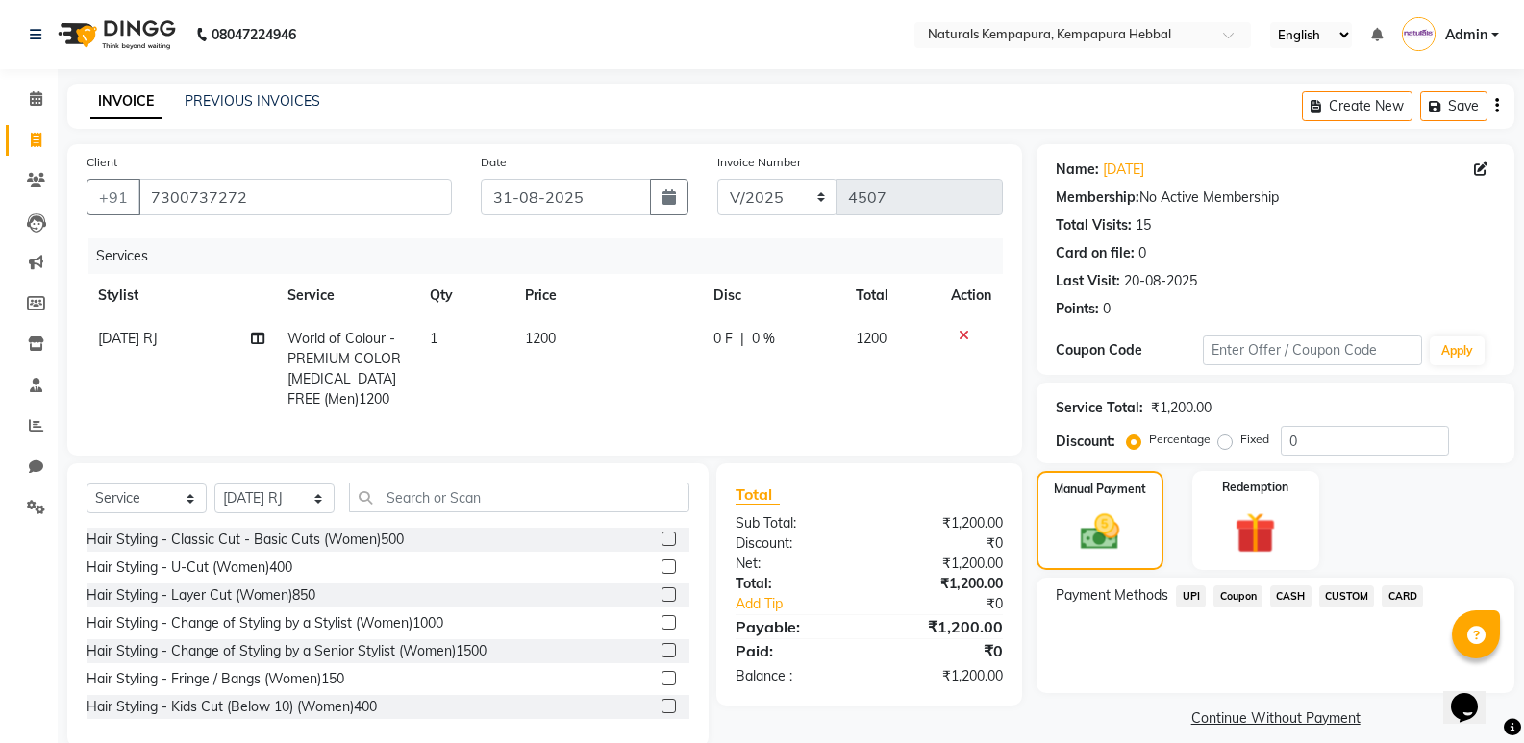
click at [1187, 597] on span "UPI" at bounding box center [1191, 597] width 30 height 22
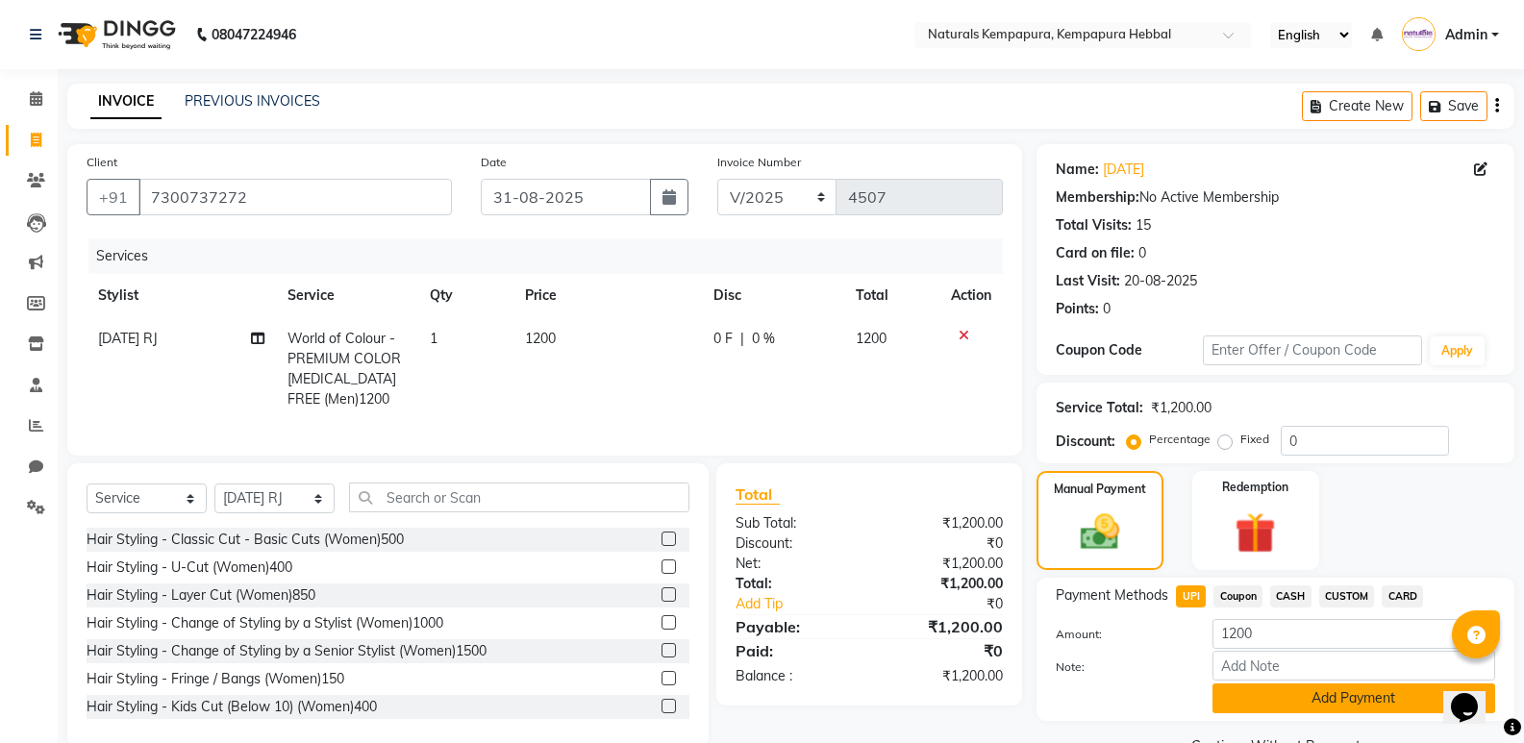
scroll to position [47, 0]
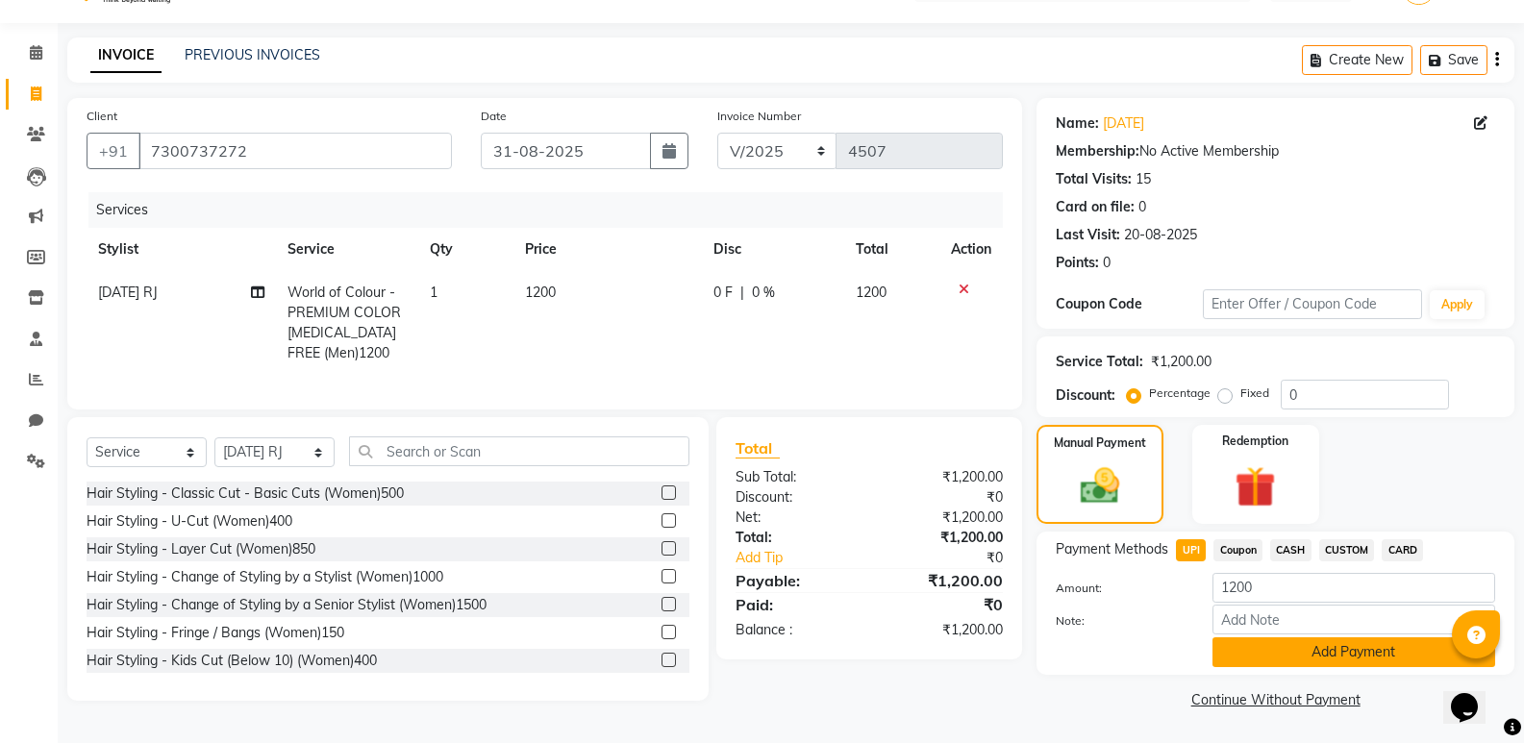
click at [1265, 660] on button "Add Payment" at bounding box center [1353, 652] width 283 height 30
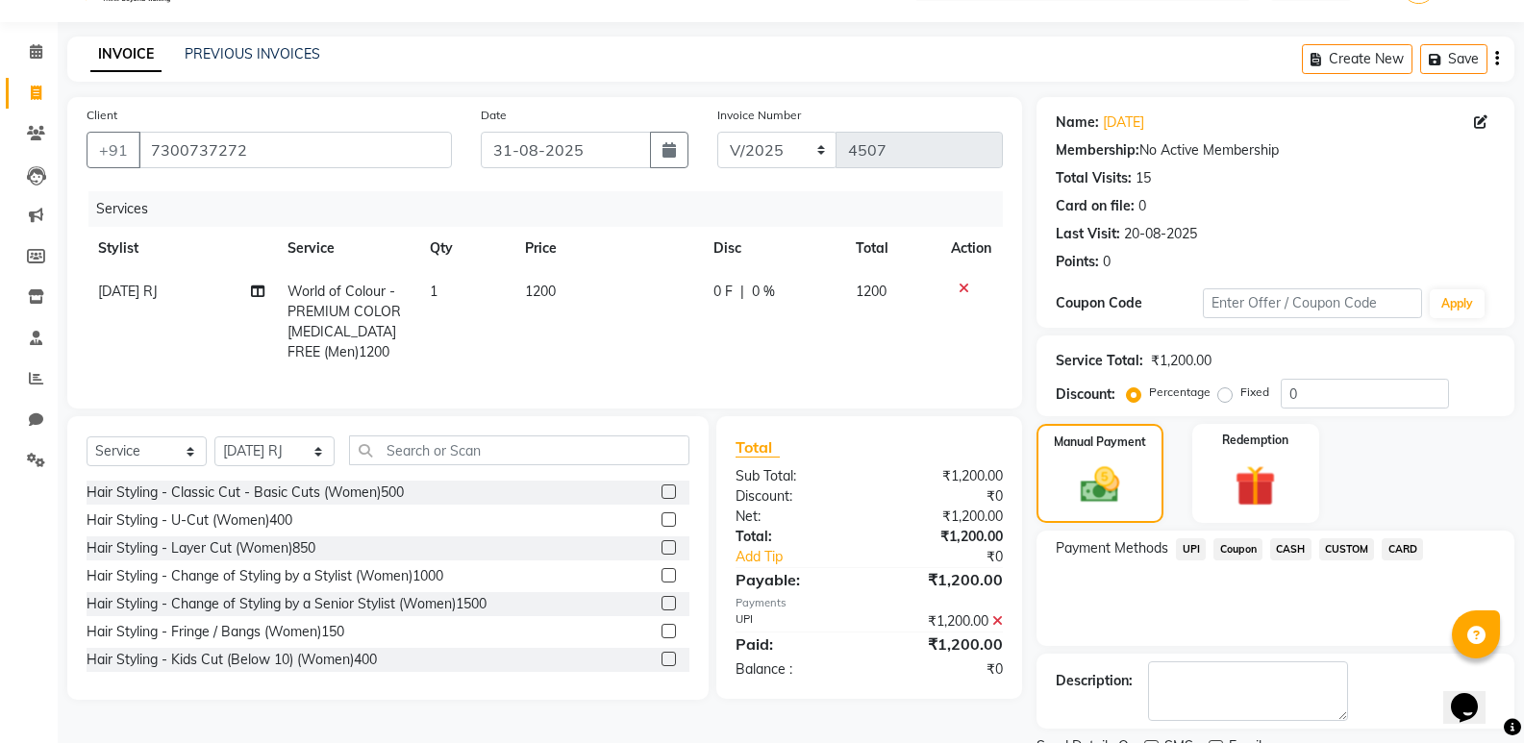
scroll to position [127, 0]
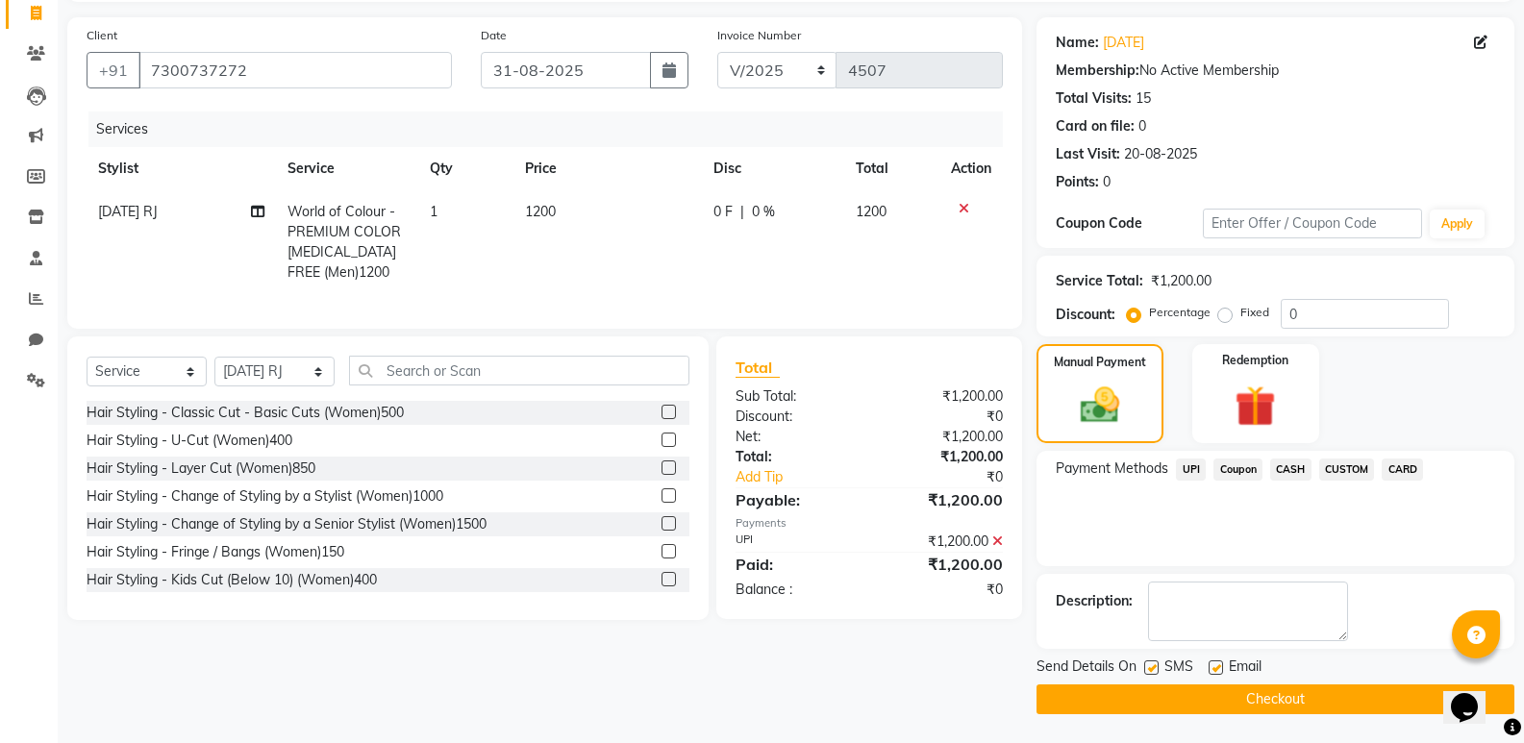
click at [1217, 659] on div "Email" at bounding box center [1243, 669] width 68 height 24
click at [1213, 664] on label at bounding box center [1216, 668] width 14 height 14
click at [1213, 664] on input "checkbox" at bounding box center [1215, 668] width 12 height 12
click at [1197, 697] on button "Checkout" at bounding box center [1276, 700] width 478 height 30
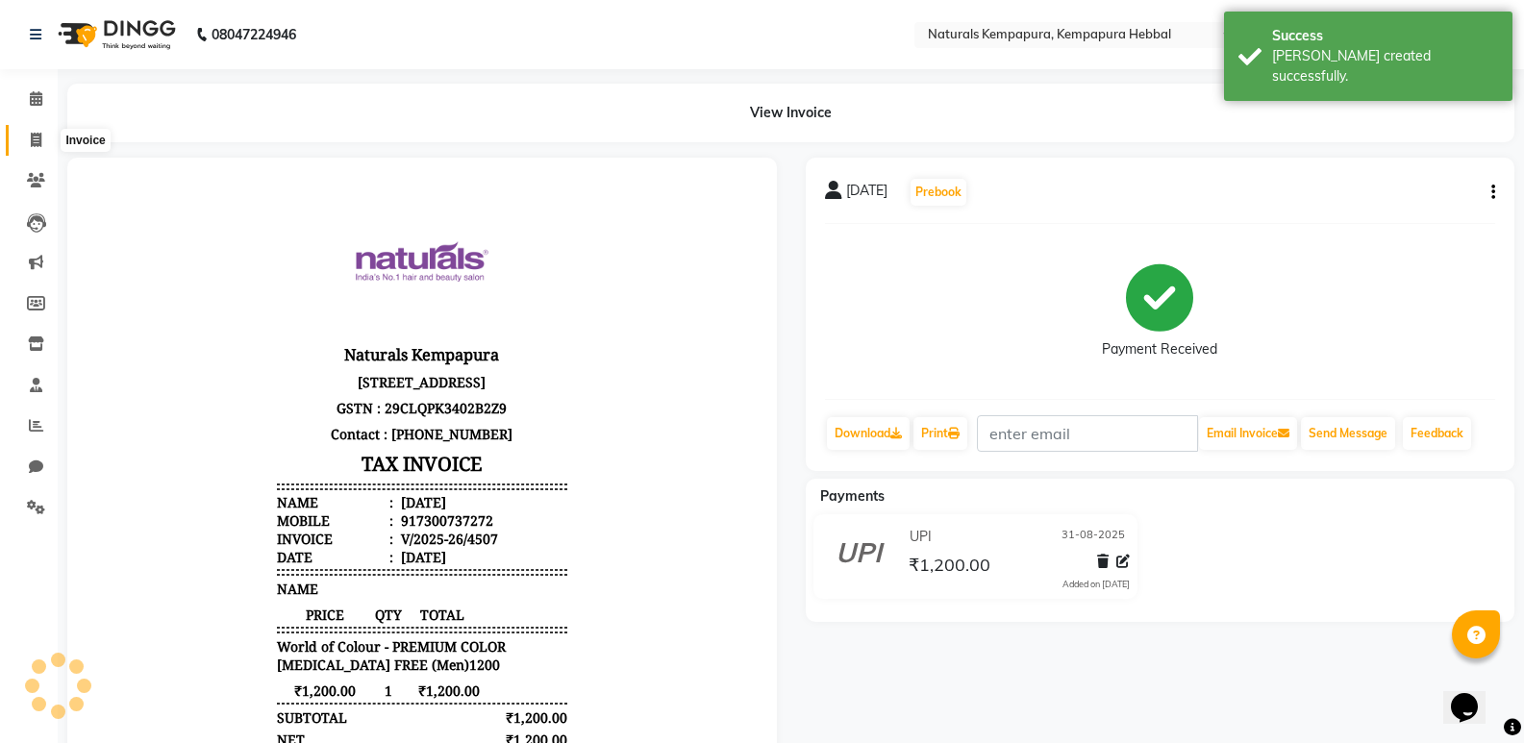
click at [35, 130] on span at bounding box center [36, 141] width 34 height 22
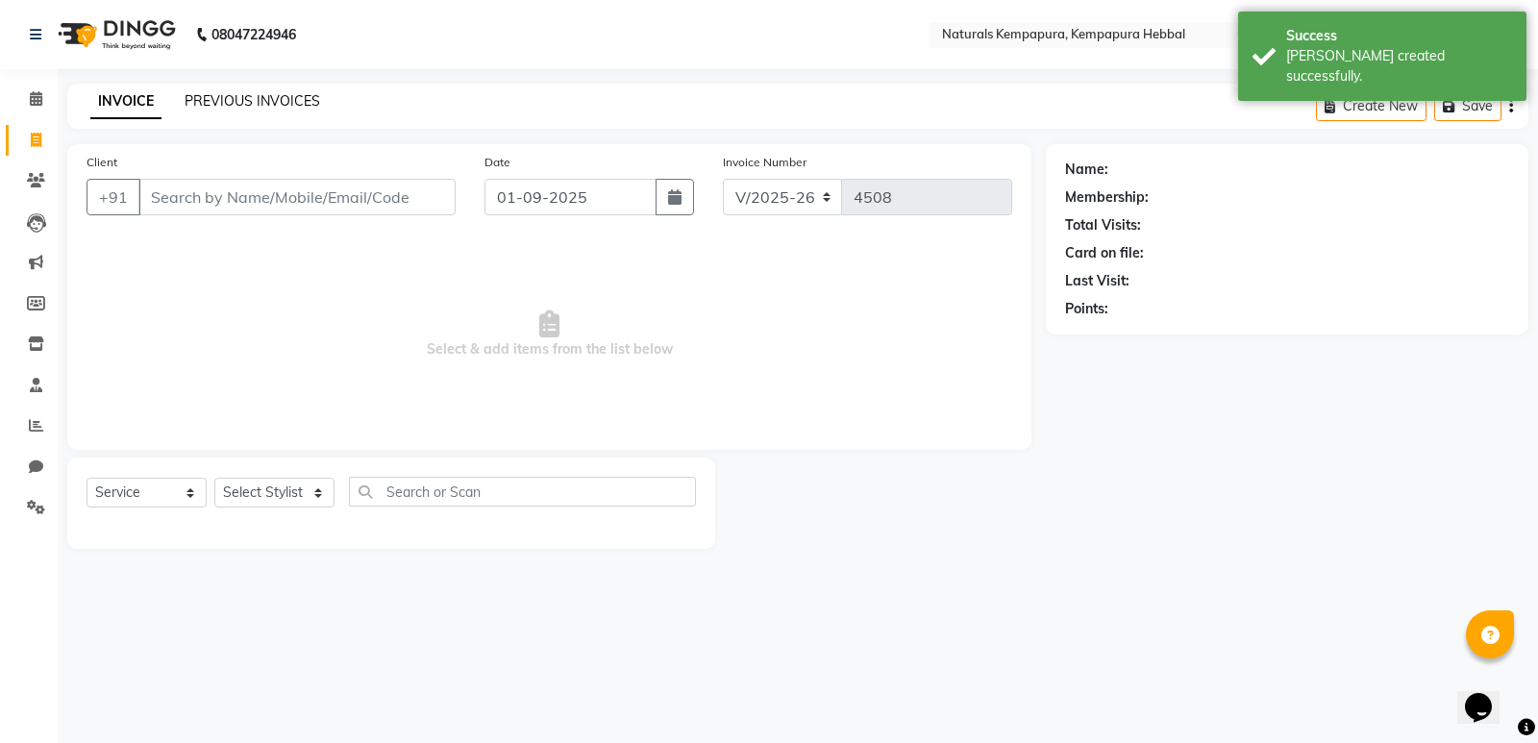
click at [268, 92] on link "PREVIOUS INVOICES" at bounding box center [253, 100] width 136 height 17
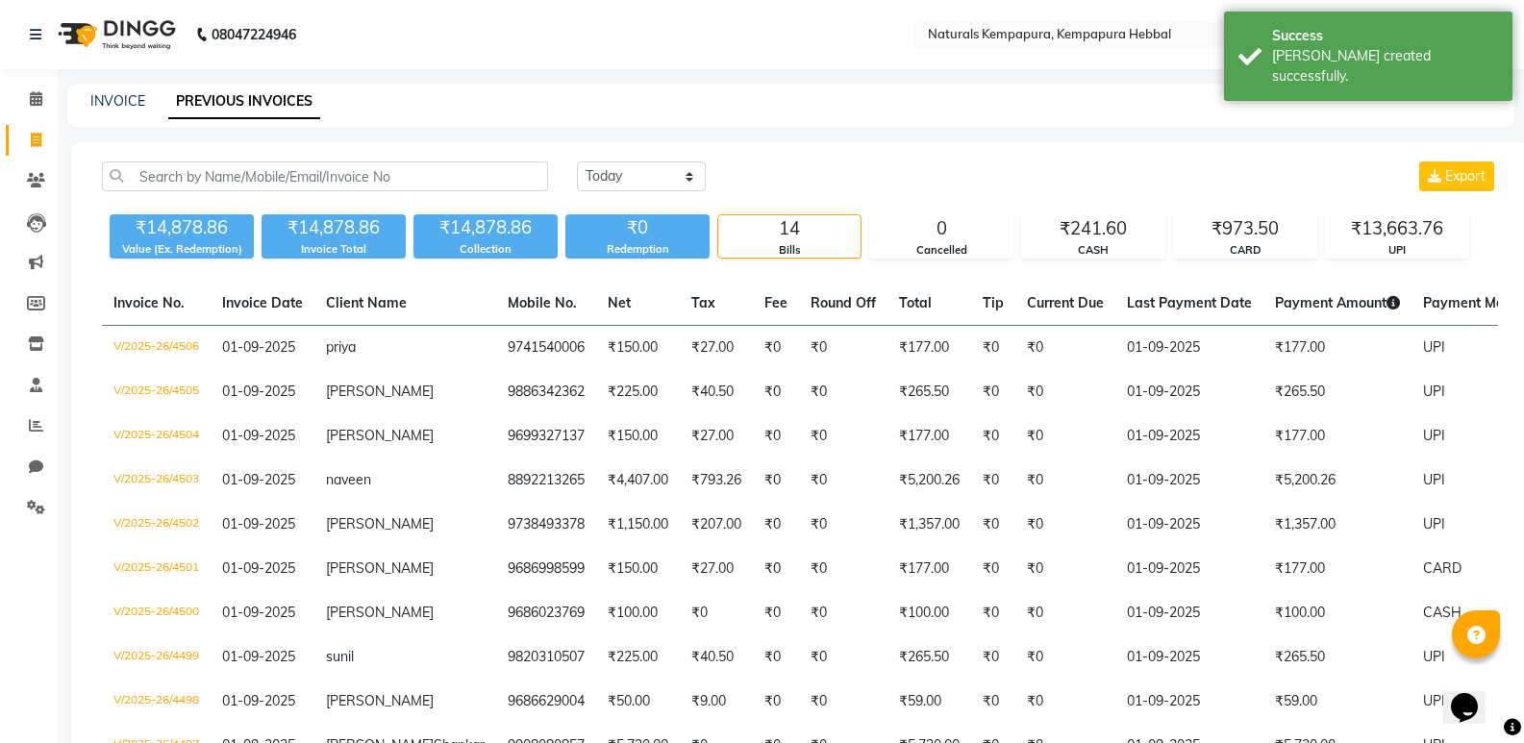
click at [712, 172] on div "Today Yesterday Custom Range Export" at bounding box center [1037, 177] width 921 height 30
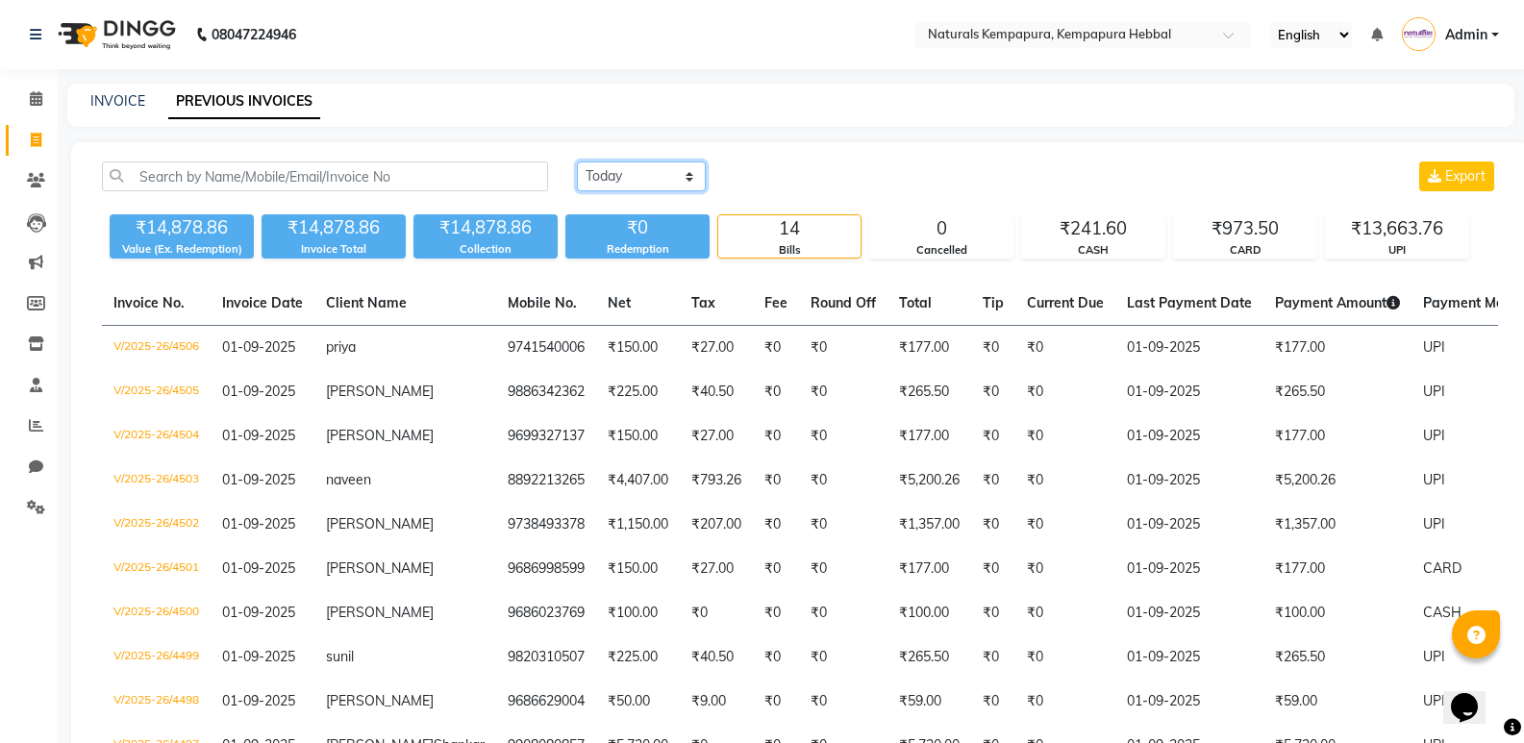
click at [674, 166] on select "Today Yesterday Custom Range" at bounding box center [641, 177] width 129 height 30
click at [577, 162] on select "Today Yesterday Custom Range" at bounding box center [641, 177] width 129 height 30
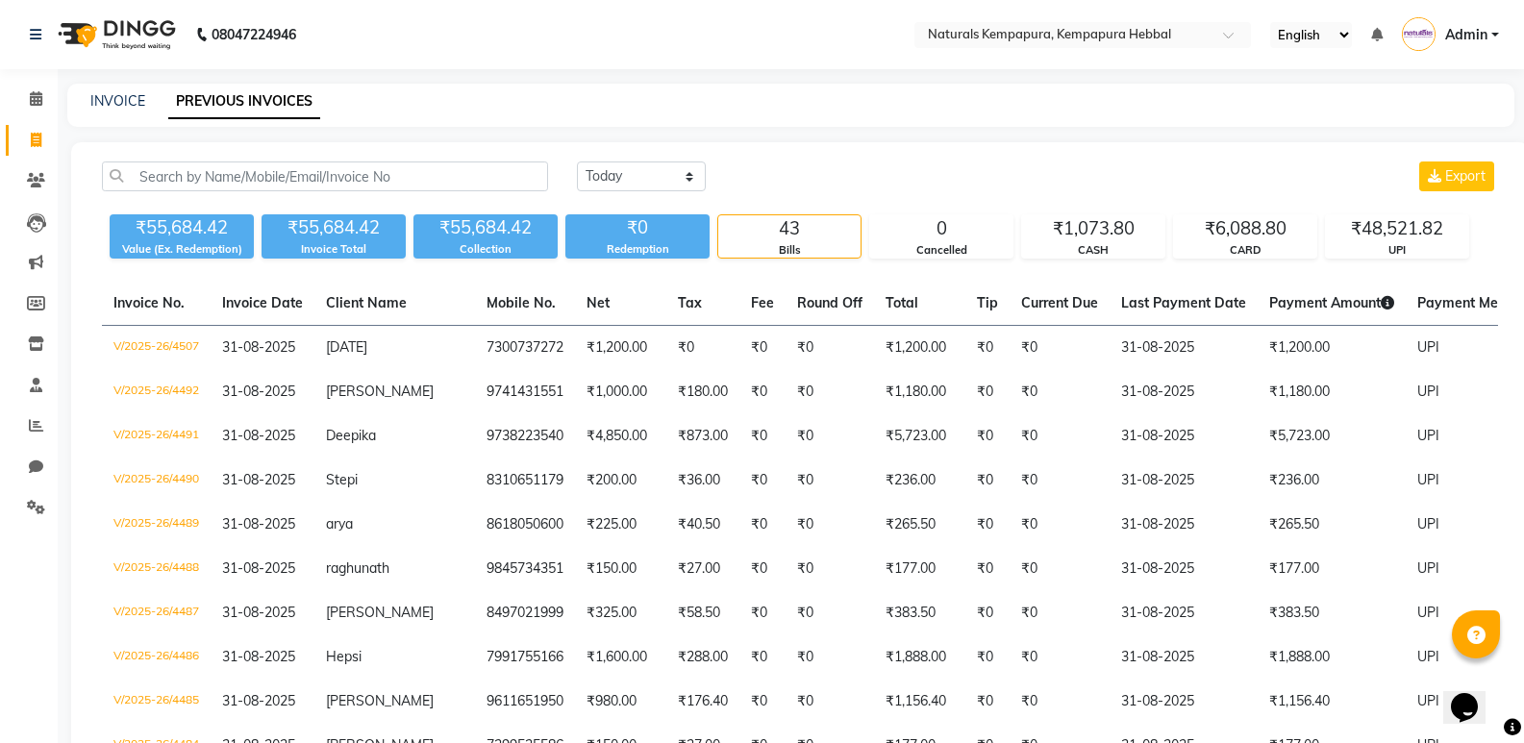
click at [672, 179] on select "Today Yesterday Custom Range" at bounding box center [641, 177] width 129 height 30
click at [577, 162] on select "Today Yesterday Custom Range" at bounding box center [641, 177] width 129 height 30
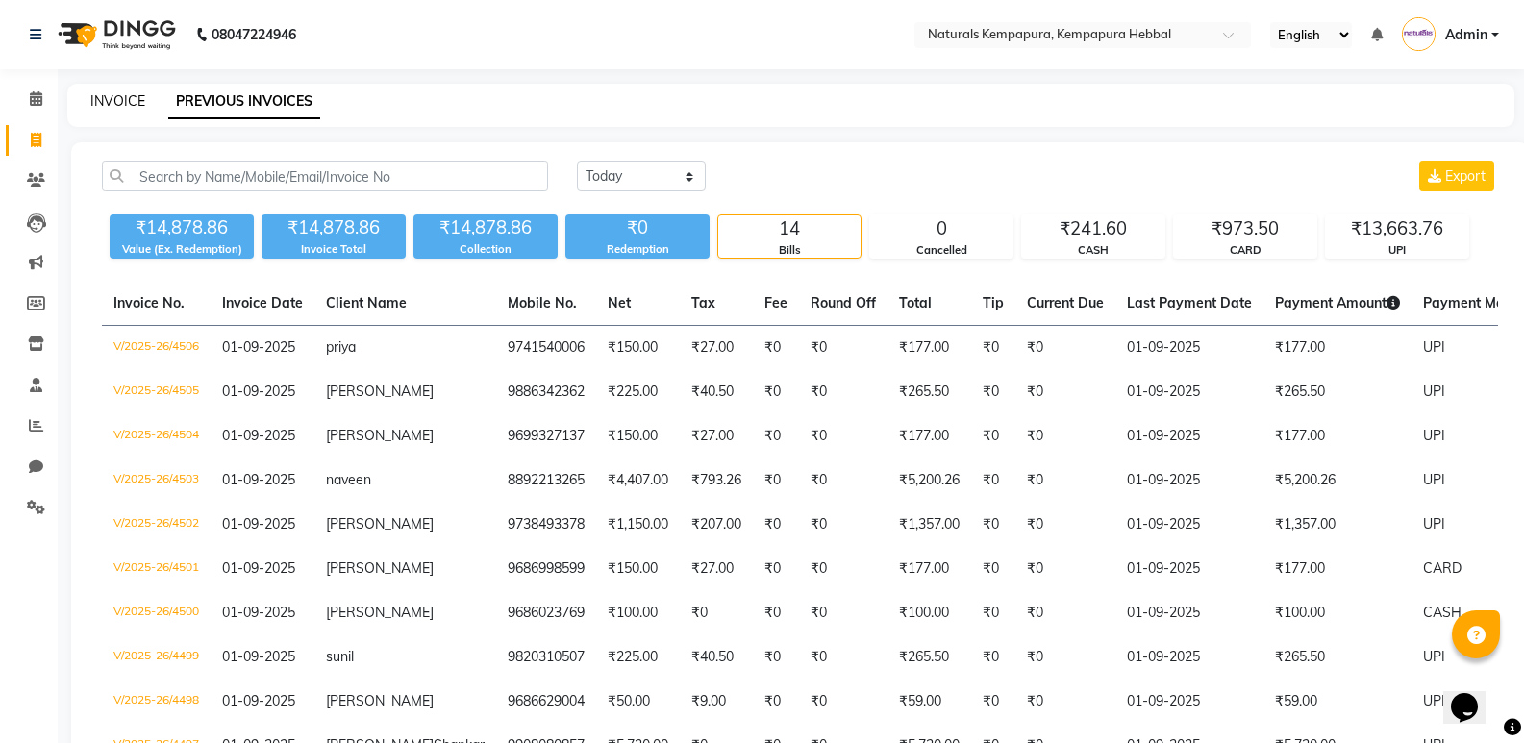
click at [108, 96] on link "INVOICE" at bounding box center [117, 100] width 55 height 17
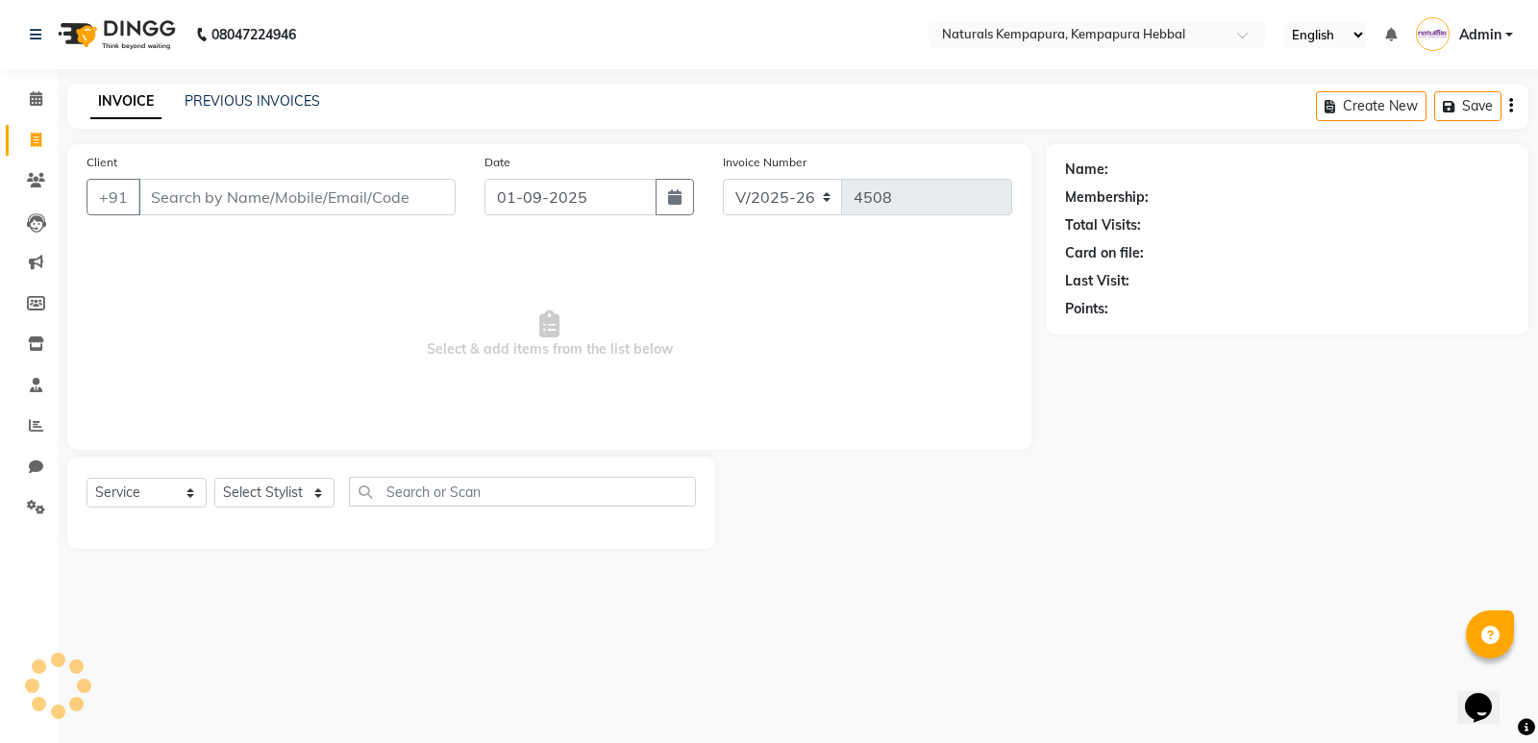
click at [250, 209] on input "Client" at bounding box center [296, 197] width 317 height 37
click at [268, 205] on input "Client" at bounding box center [296, 197] width 317 height 37
click at [259, 97] on link "PREVIOUS INVOICES" at bounding box center [253, 100] width 136 height 17
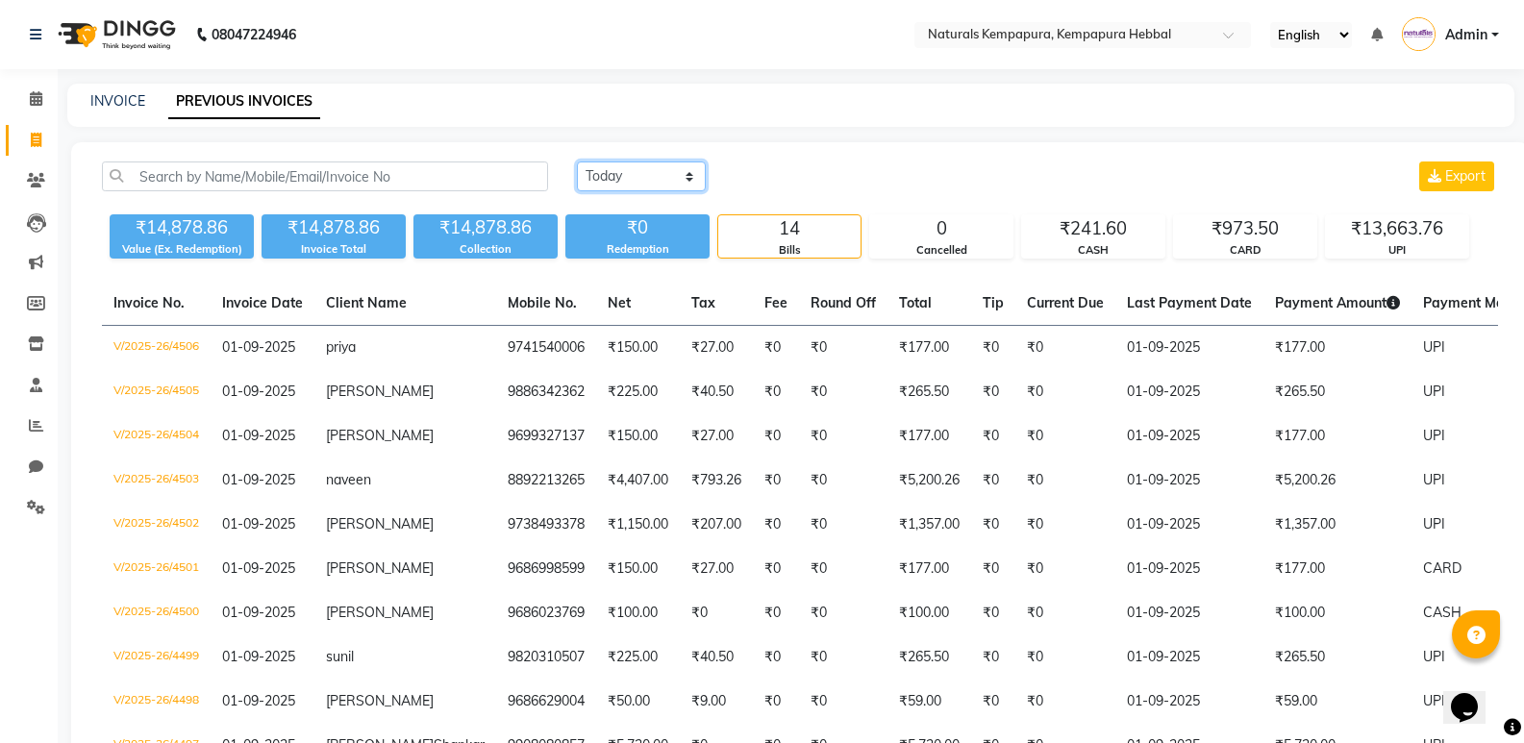
click at [676, 177] on select "Today Yesterday Custom Range" at bounding box center [641, 177] width 129 height 30
click at [577, 162] on select "Today Yesterday Custom Range" at bounding box center [641, 177] width 129 height 30
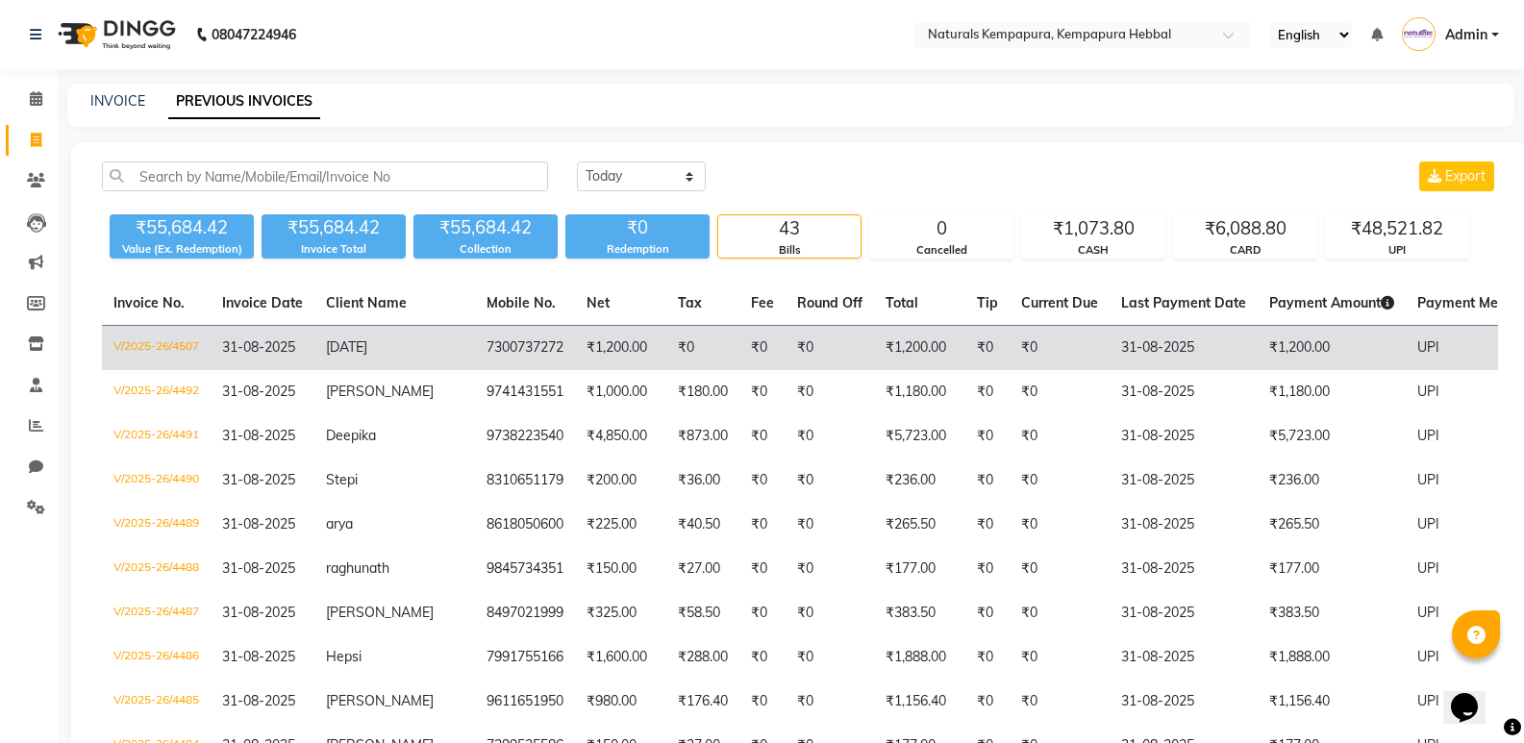
click at [1258, 362] on td "₹1,200.00" at bounding box center [1332, 348] width 148 height 45
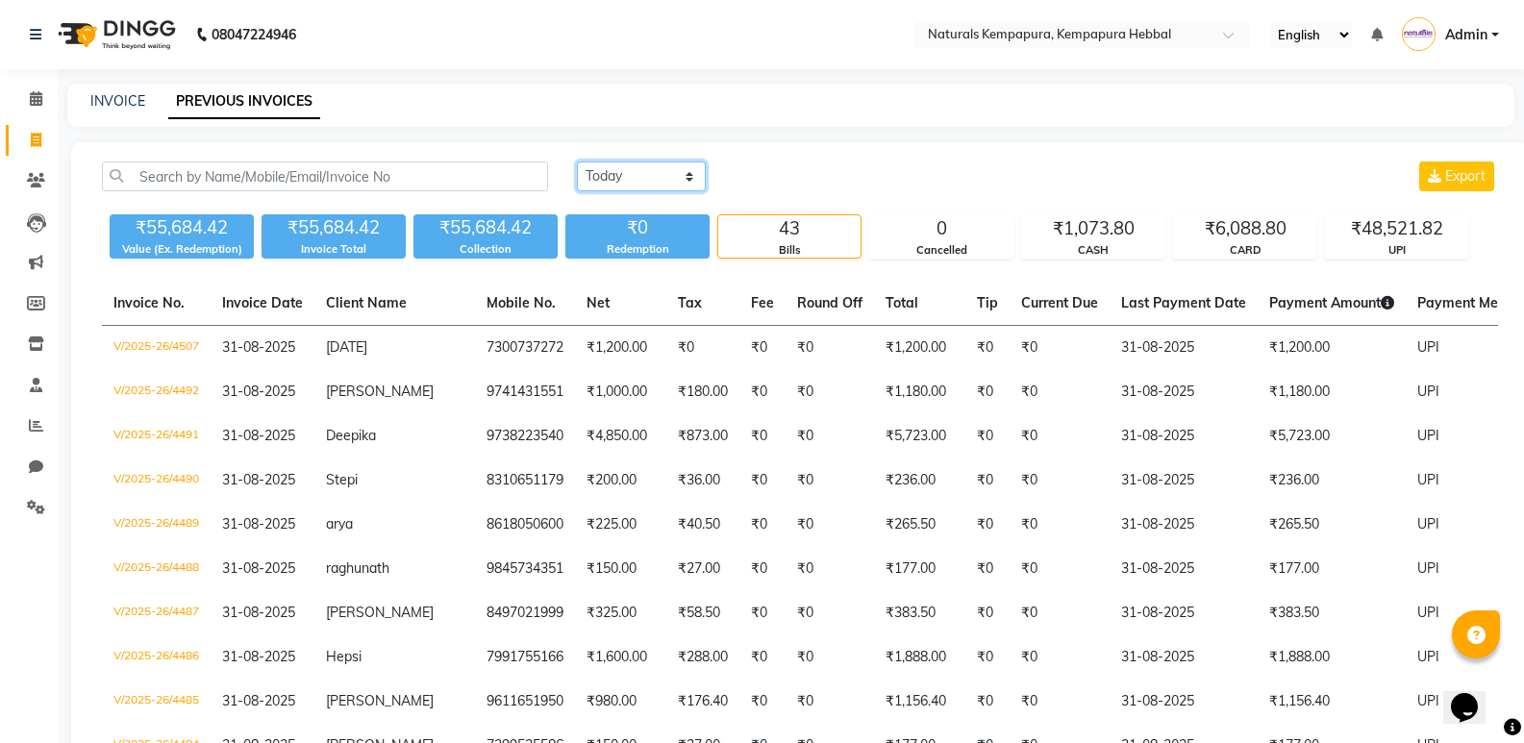
click at [660, 173] on select "Today Yesterday Custom Range" at bounding box center [641, 177] width 129 height 30
click at [577, 162] on select "Today Yesterday Custom Range" at bounding box center [641, 177] width 129 height 30
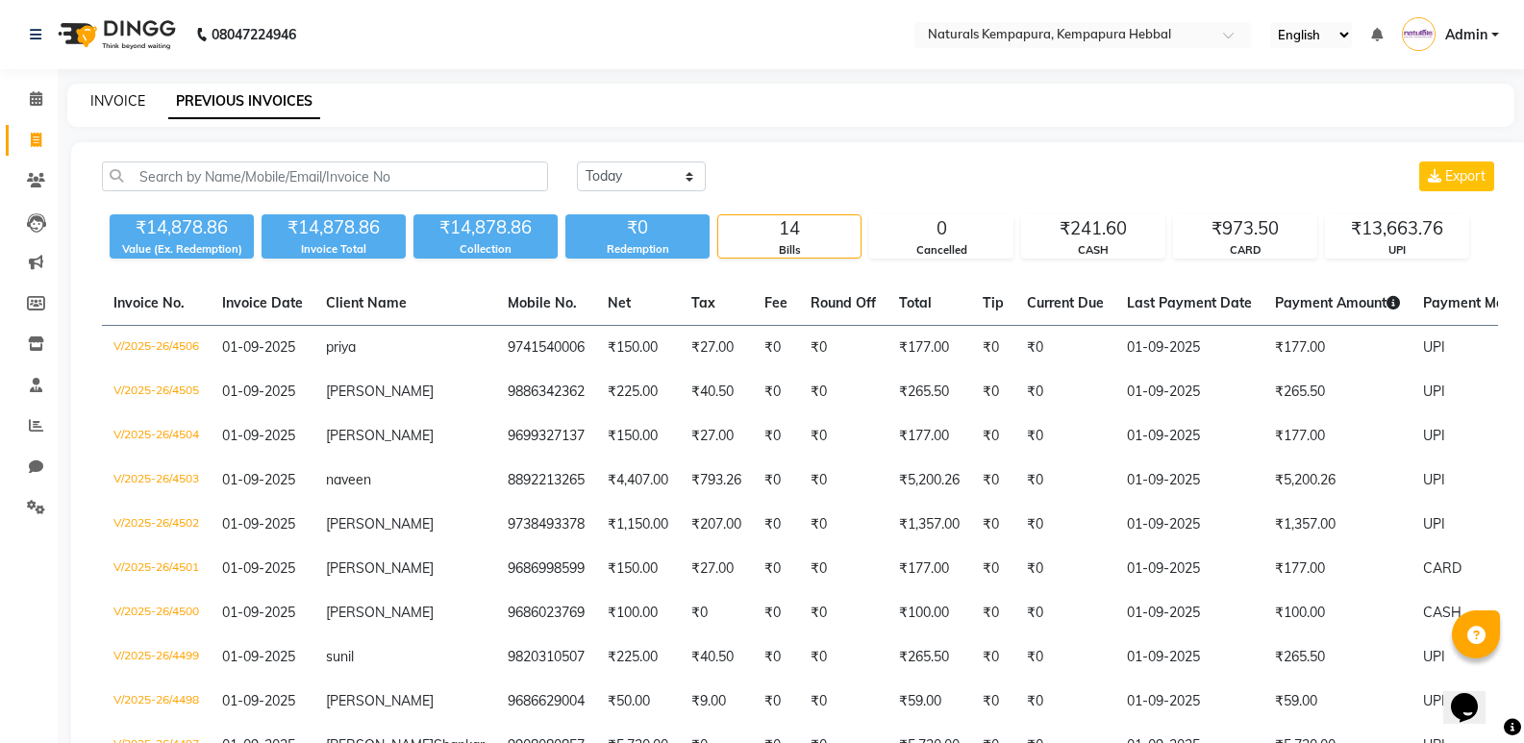
click at [113, 98] on link "INVOICE" at bounding box center [117, 100] width 55 height 17
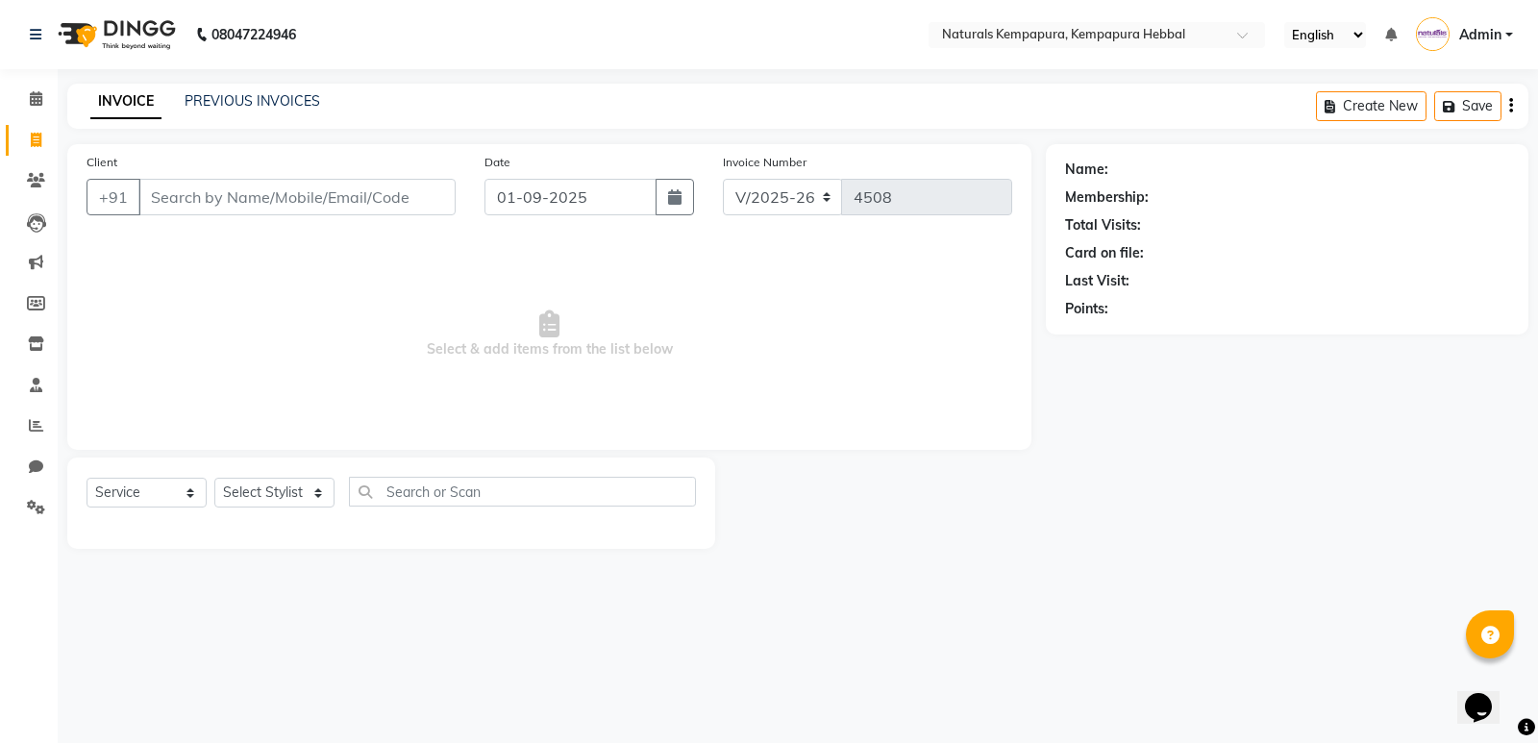
click at [352, 197] on input "Client" at bounding box center [296, 197] width 317 height 37
click at [287, 501] on select "Select Stylist ADARSH DANISH DURGA HARI HARAN JENNIFER Manager MOHD AARIS MOHD …" at bounding box center [274, 493] width 120 height 30
click at [214, 478] on select "Select Stylist ADARSH DANISH DURGA HARI HARAN JENNIFER Manager MOHD AARIS MOHD …" at bounding box center [274, 493] width 120 height 30
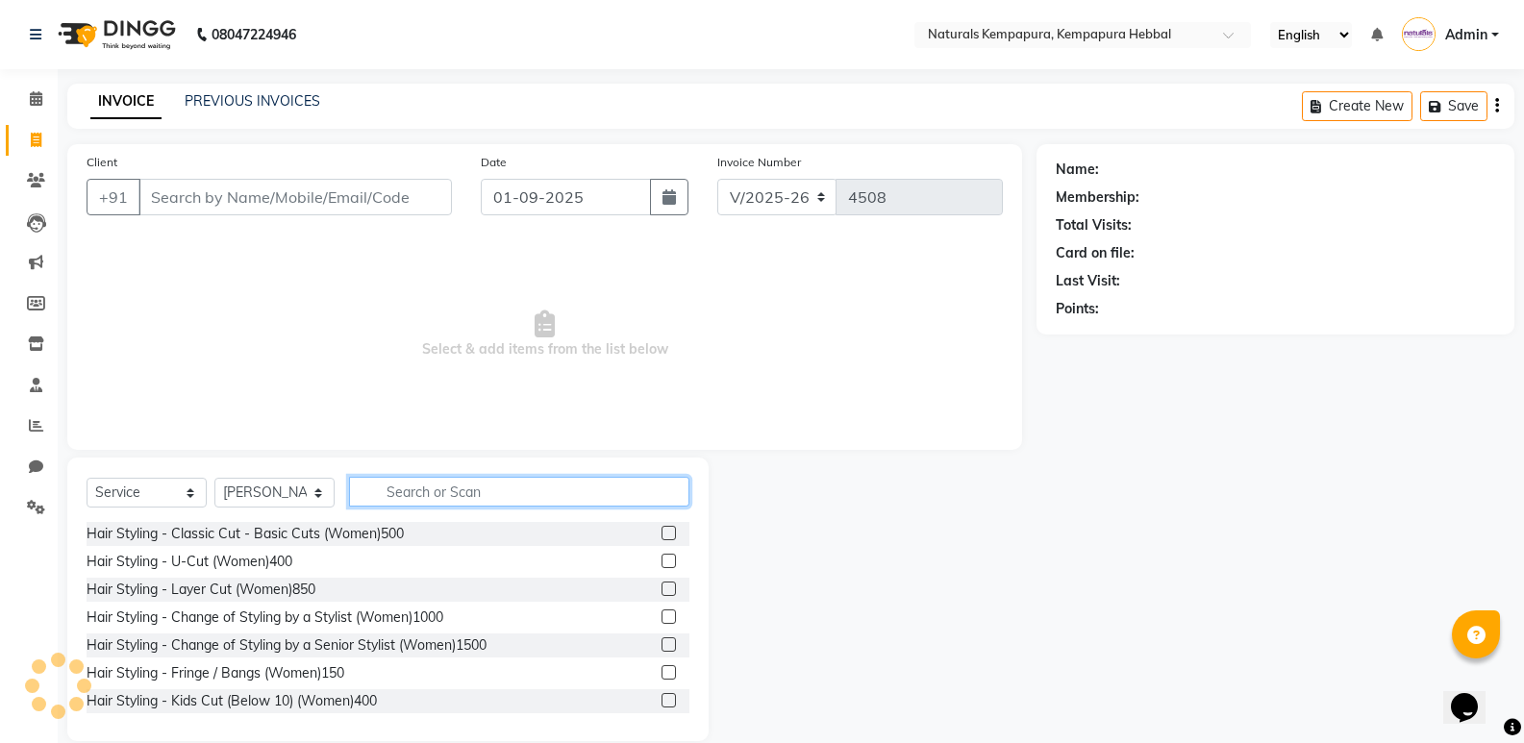
click at [395, 485] on input "text" at bounding box center [519, 492] width 340 height 30
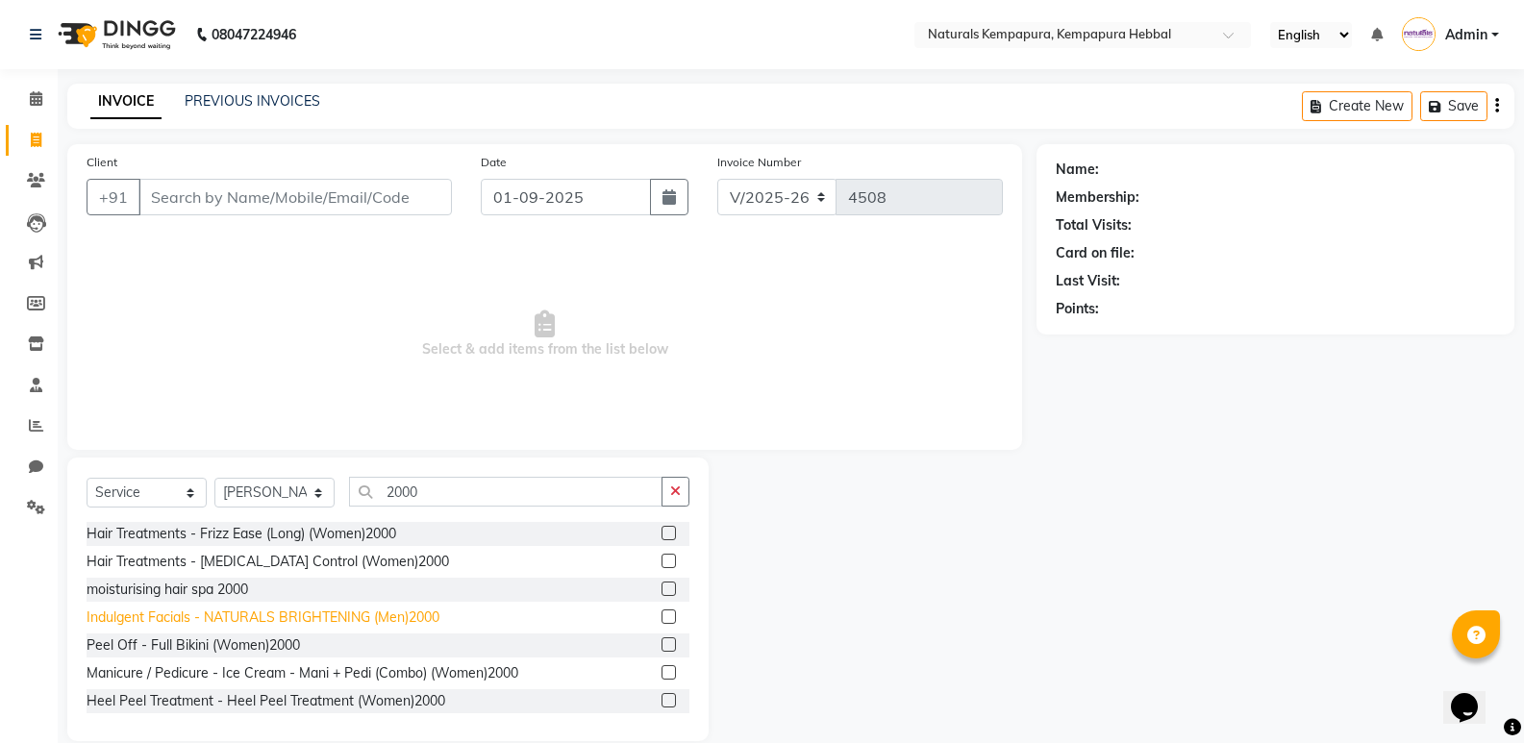
click at [320, 616] on div "Indulgent Facials - NATURALS BRIGHTENING (Men)2000" at bounding box center [263, 618] width 353 height 20
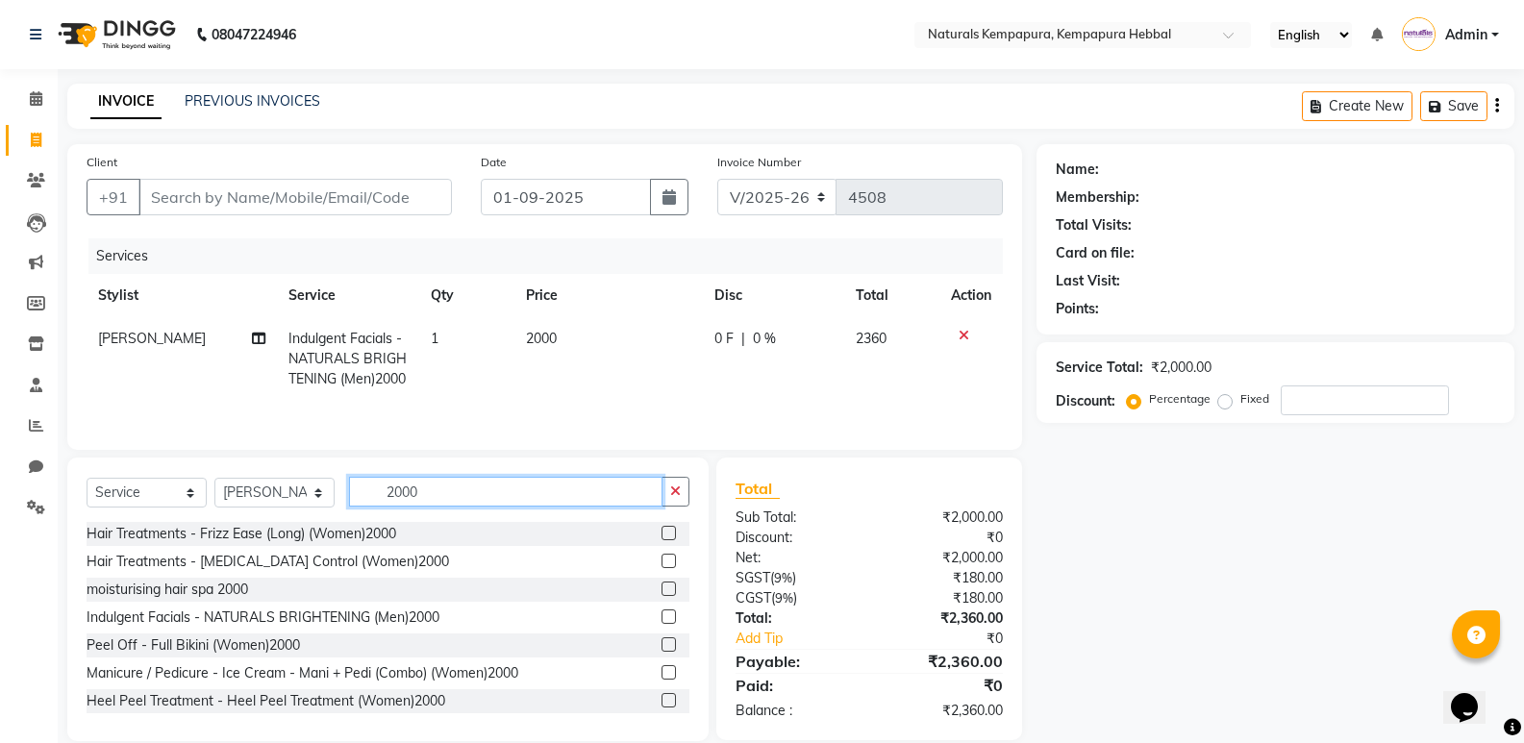
click at [508, 500] on input "2000" at bounding box center [505, 492] width 313 height 30
click at [508, 507] on input "2000" at bounding box center [505, 492] width 313 height 30
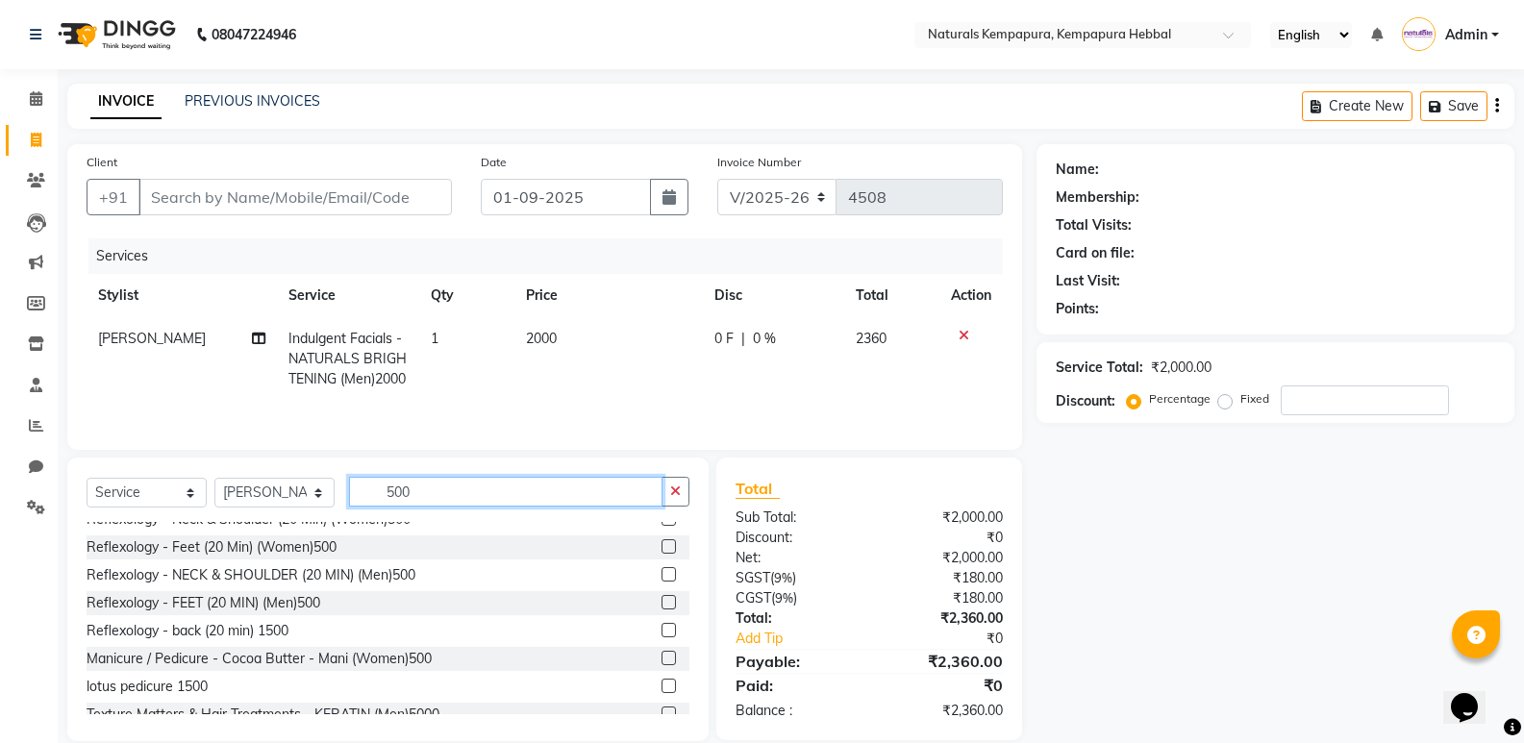
scroll to position [769, 0]
click at [431, 503] on input "500" at bounding box center [505, 492] width 313 height 30
click at [431, 507] on input "500" at bounding box center [505, 492] width 313 height 30
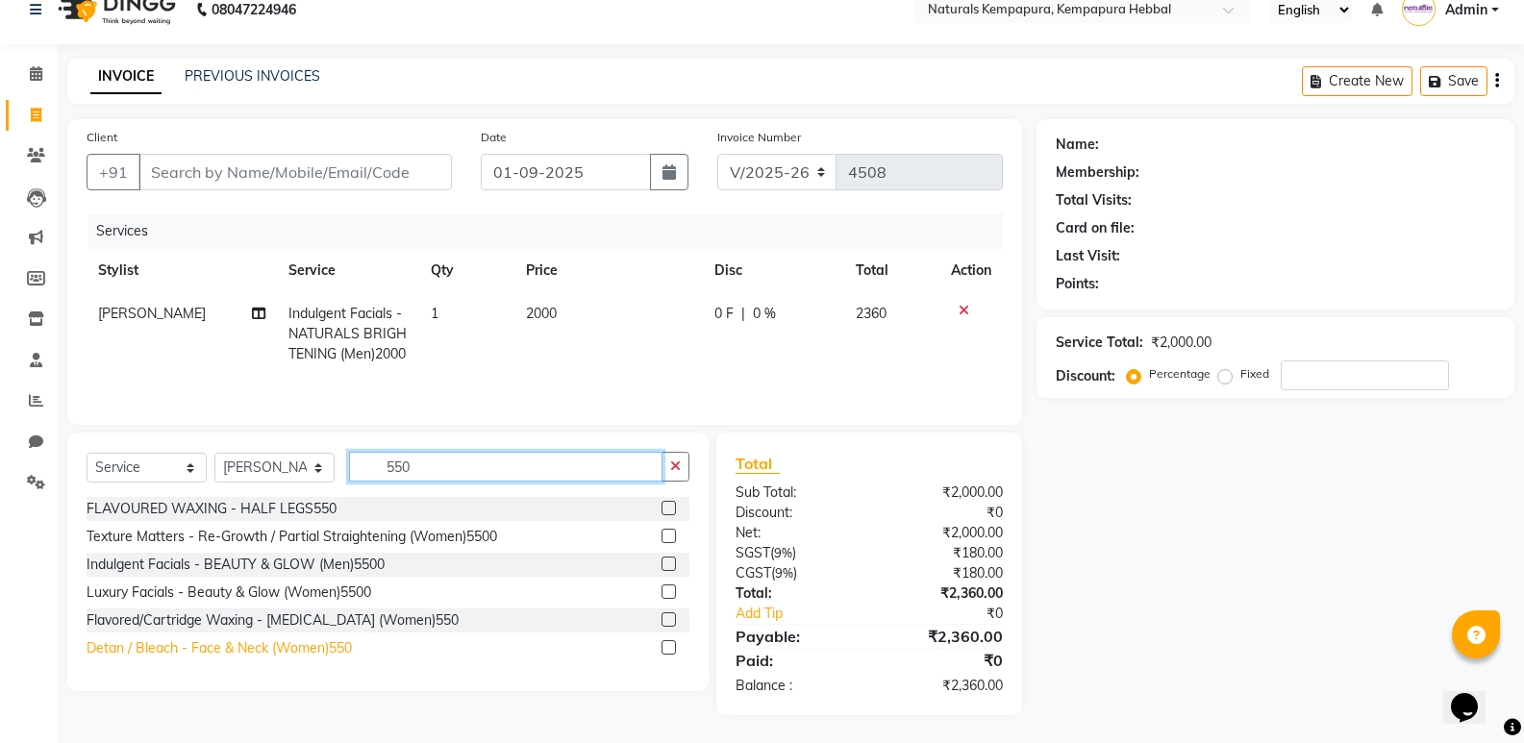
scroll to position [46, 0]
click at [276, 652] on div "Detan / Bleach - Face & Neck (Women)550" at bounding box center [219, 647] width 265 height 20
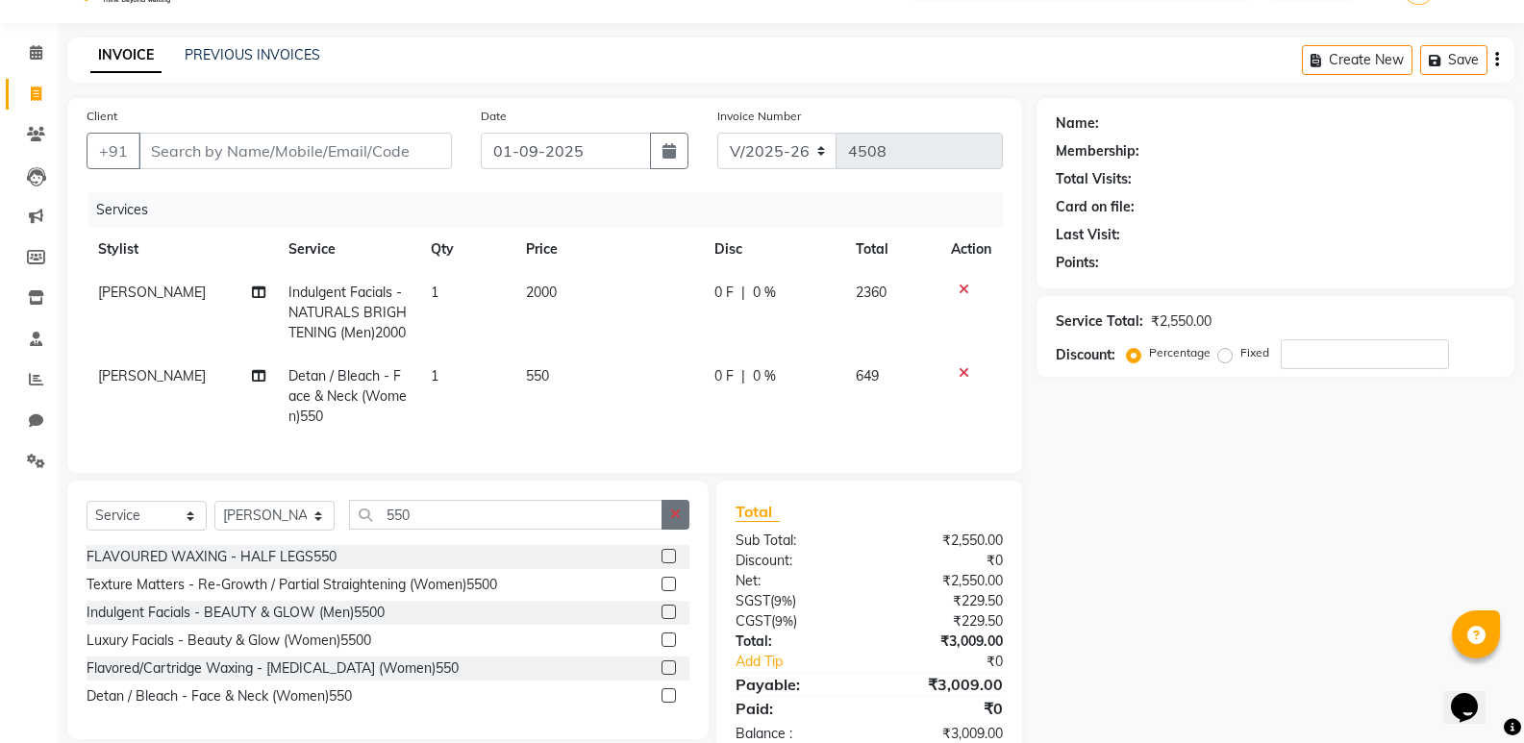
click at [681, 530] on button "button" at bounding box center [676, 515] width 28 height 30
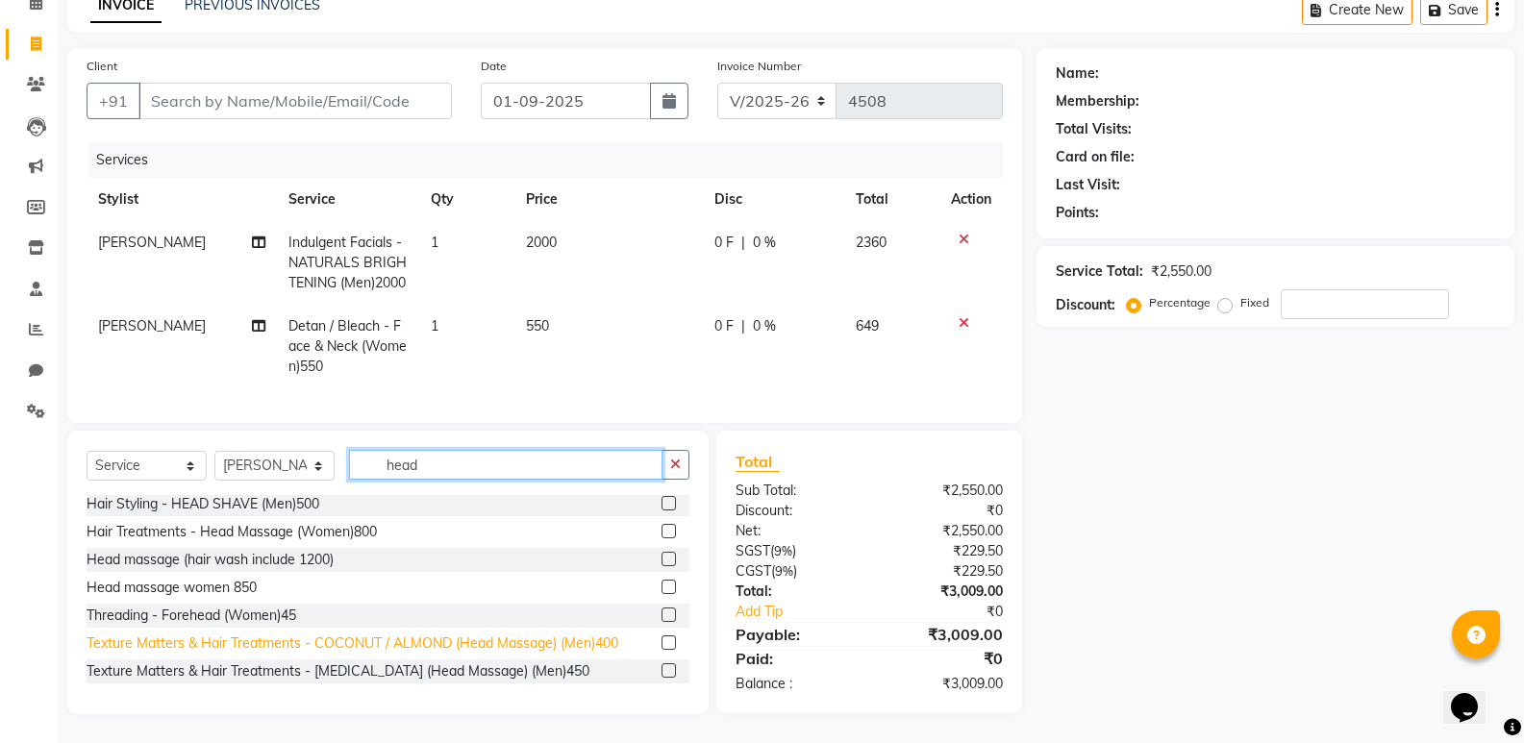
scroll to position [131, 0]
click at [468, 642] on div "Texture Matters & Hair Treatments - COCONUT / ALMOND (Head Massage) (Men)400" at bounding box center [353, 644] width 532 height 20
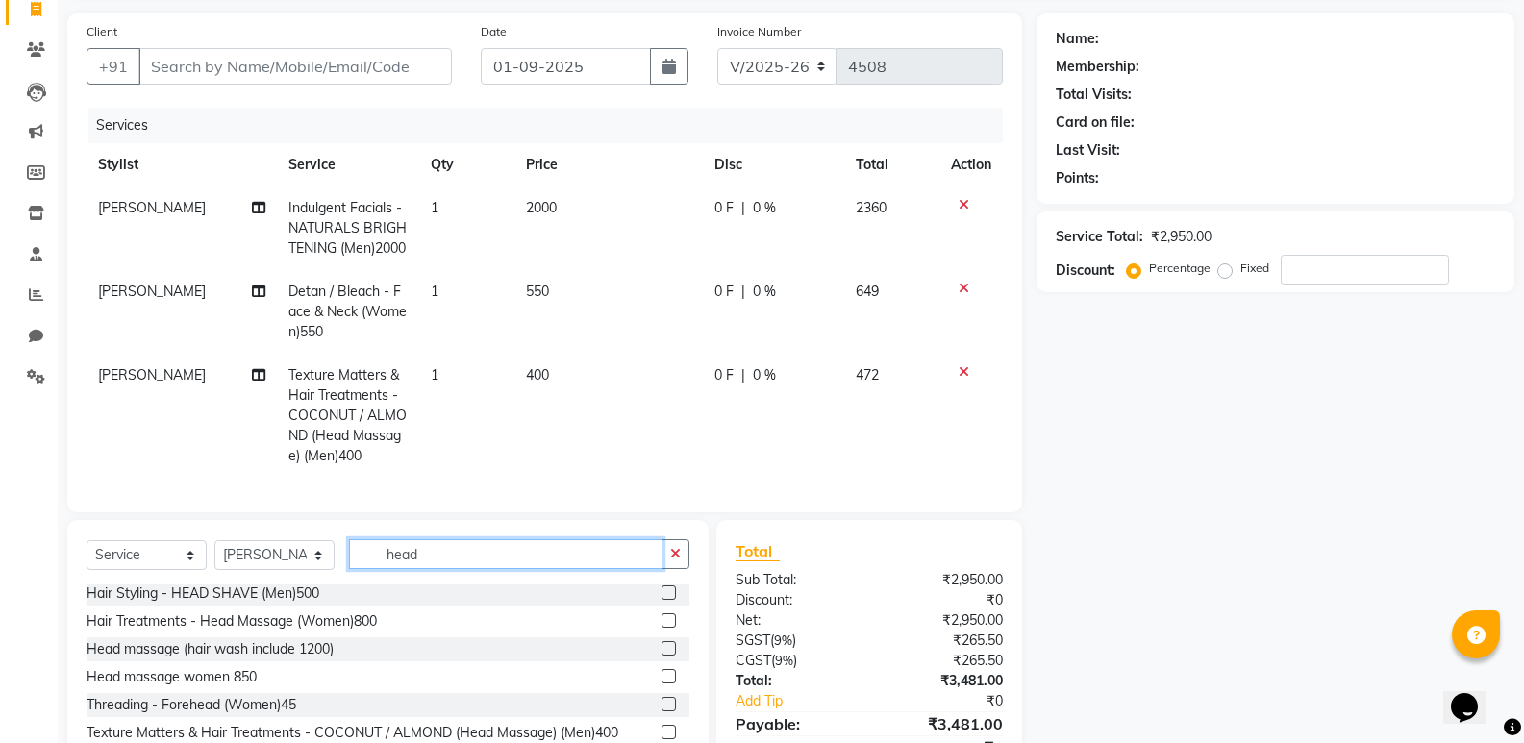
click at [498, 569] on input "head" at bounding box center [505, 554] width 313 height 30
click at [497, 569] on input "head" at bounding box center [505, 554] width 313 height 30
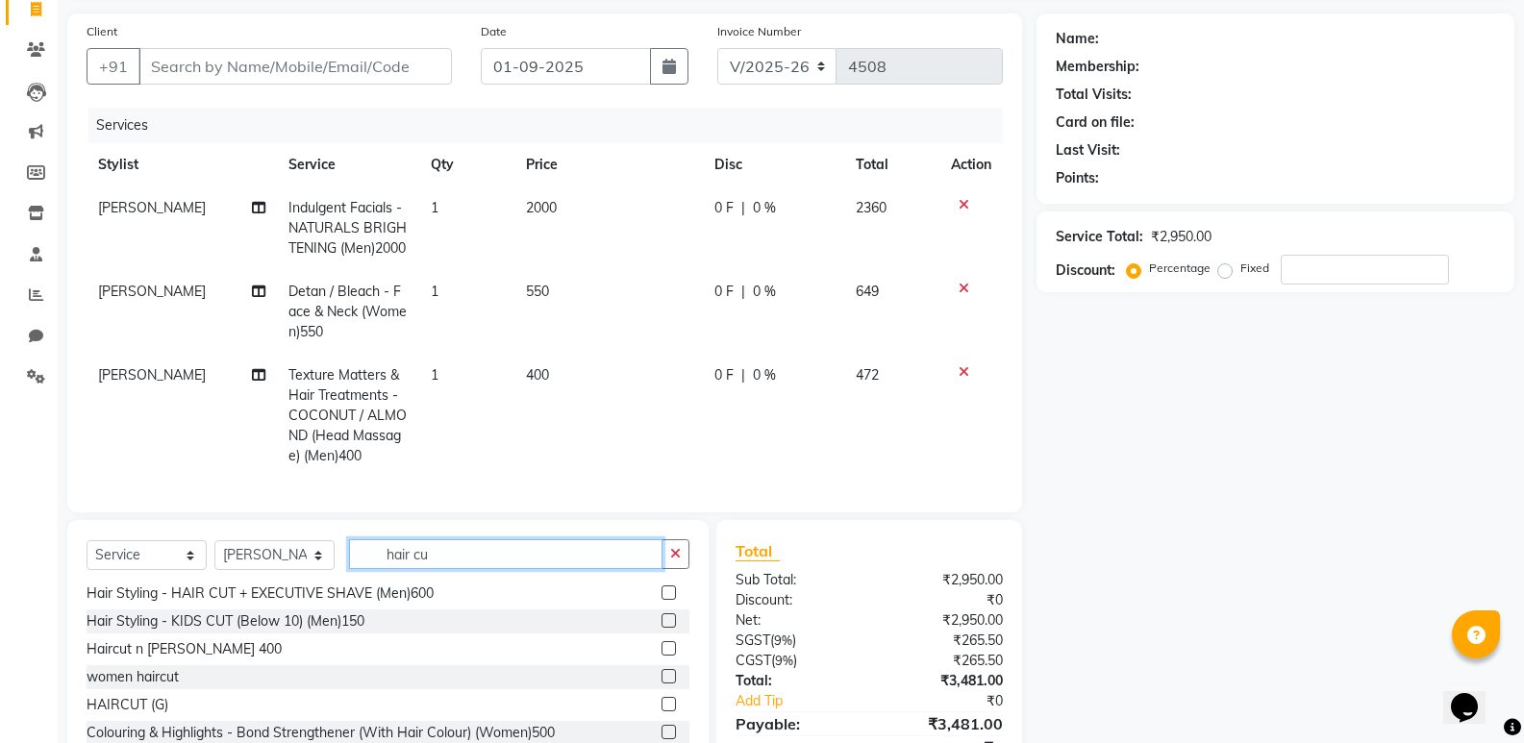
scroll to position [114, 0]
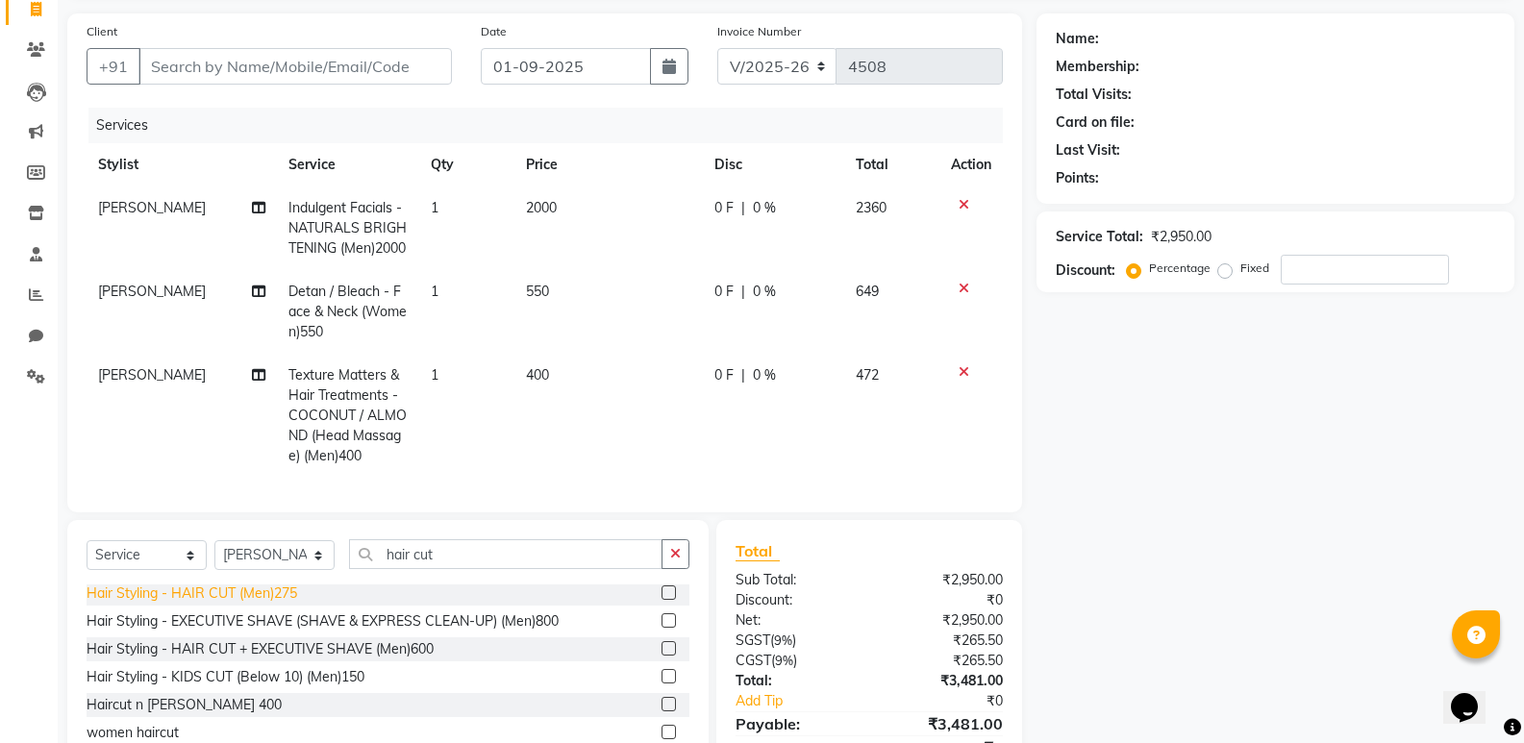
click at [262, 604] on div "Hair Styling - HAIR CUT (Men)275" at bounding box center [192, 594] width 211 height 20
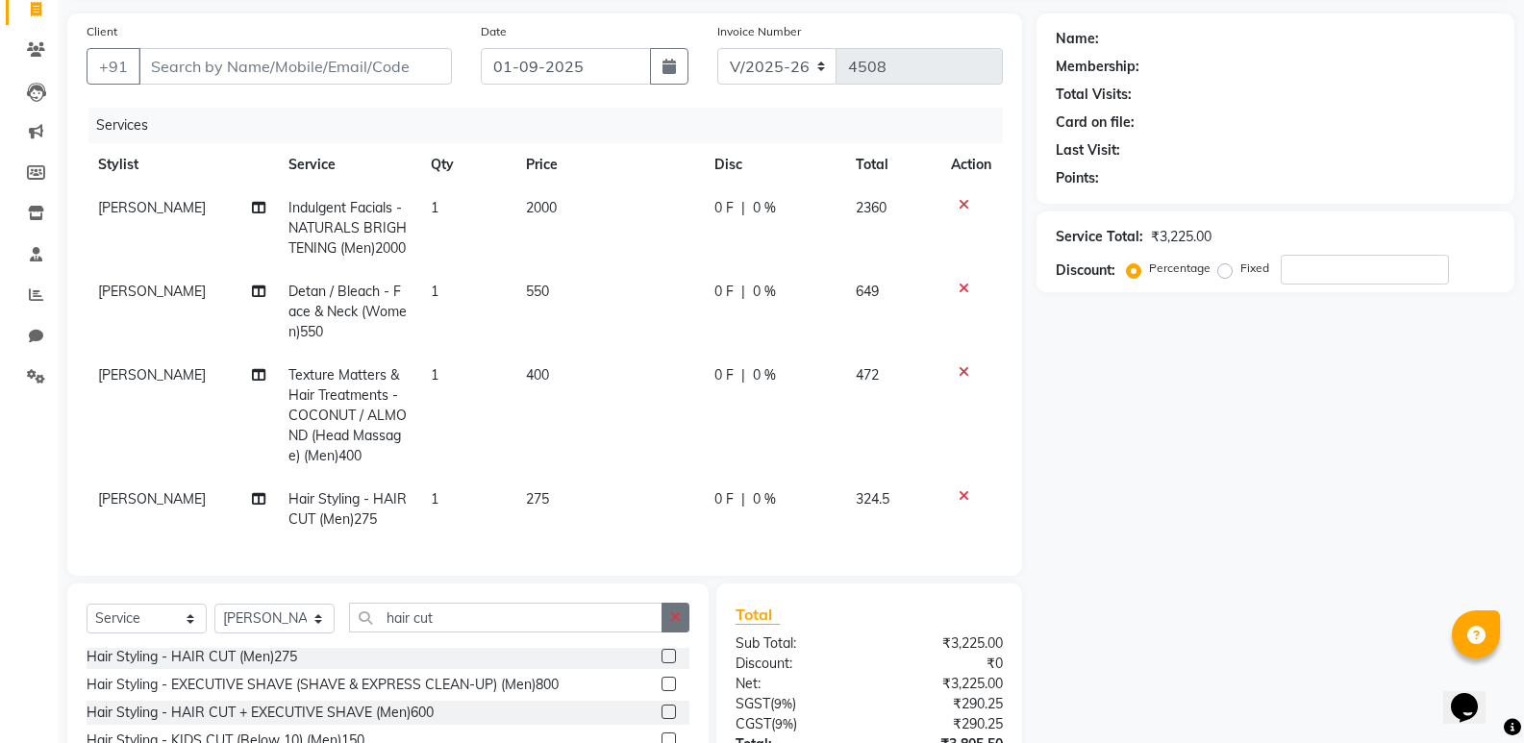
click at [687, 633] on button "button" at bounding box center [676, 618] width 28 height 30
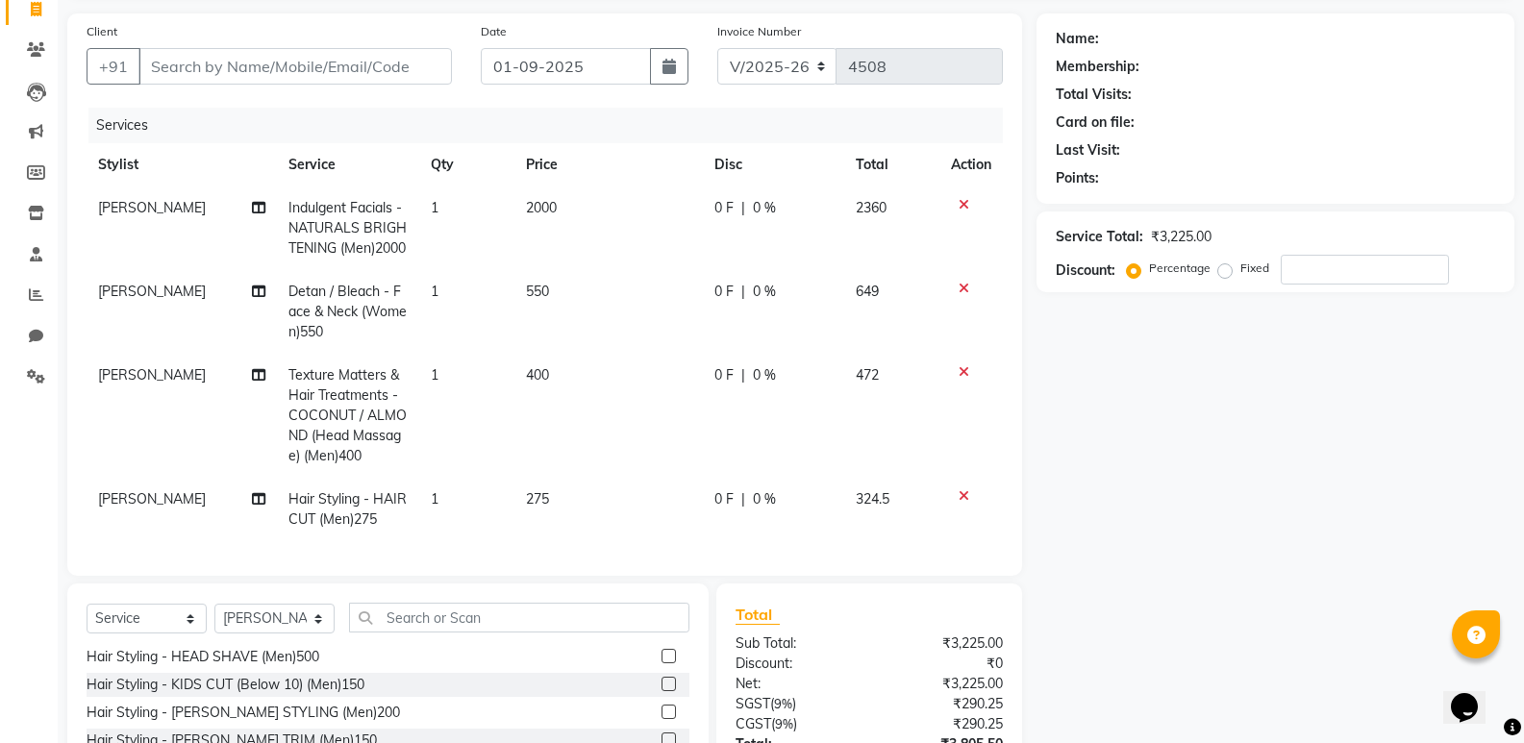
click at [723, 302] on div "0 F | 0 %" at bounding box center [773, 292] width 119 height 20
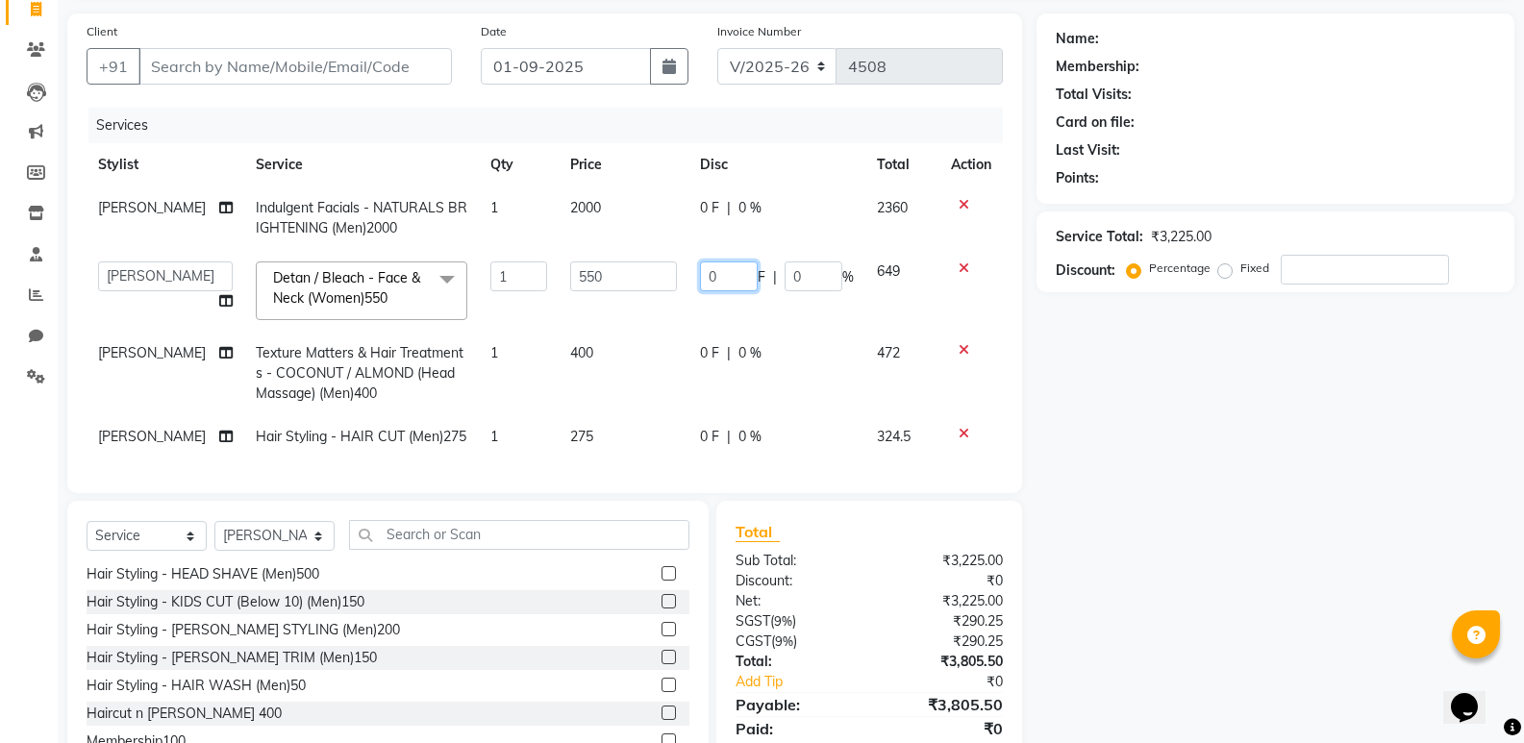
click at [712, 278] on input "0" at bounding box center [729, 277] width 58 height 30
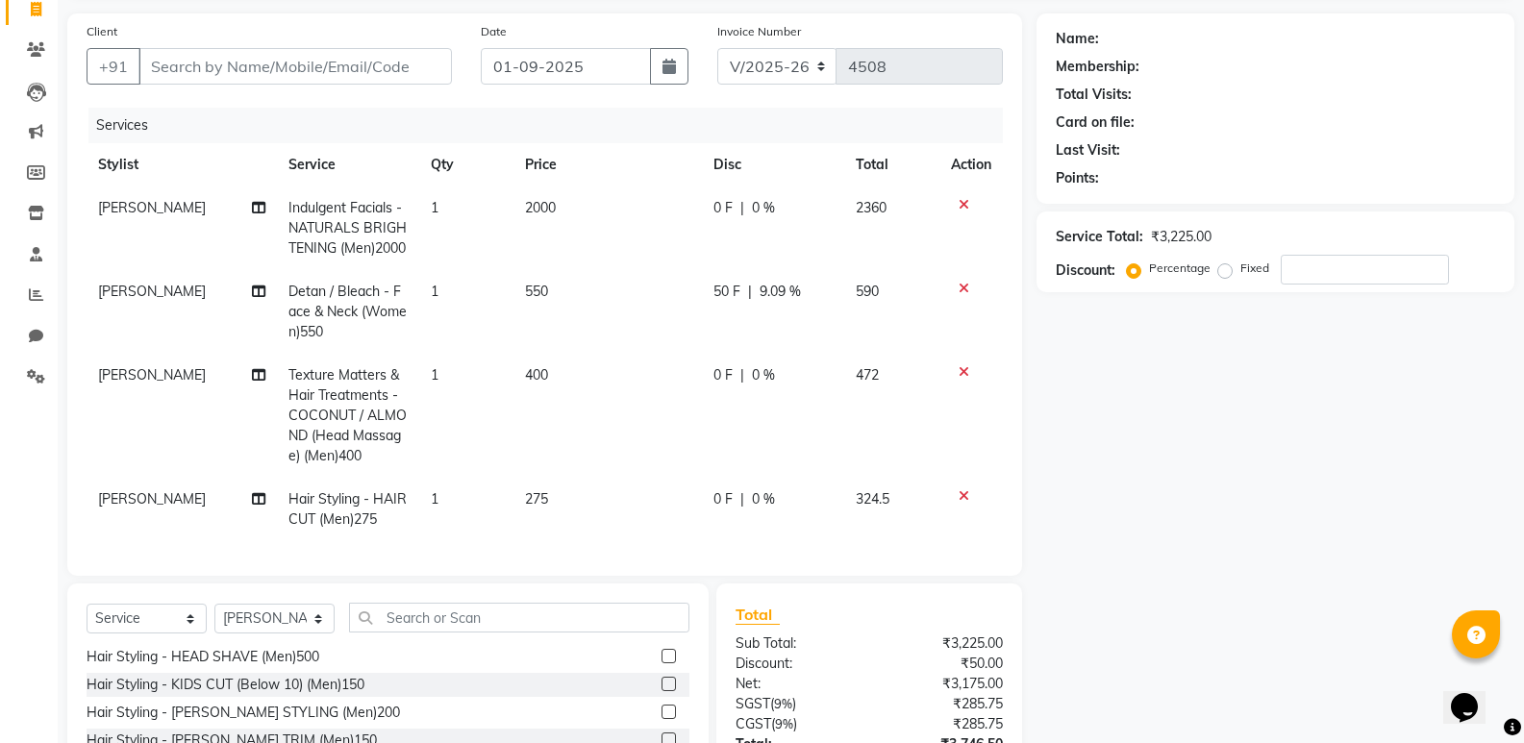
click at [1054, 454] on div "Name: Membership: Total Visits: Card on file: Last Visit: Points: Service Total…" at bounding box center [1283, 440] width 492 height 854
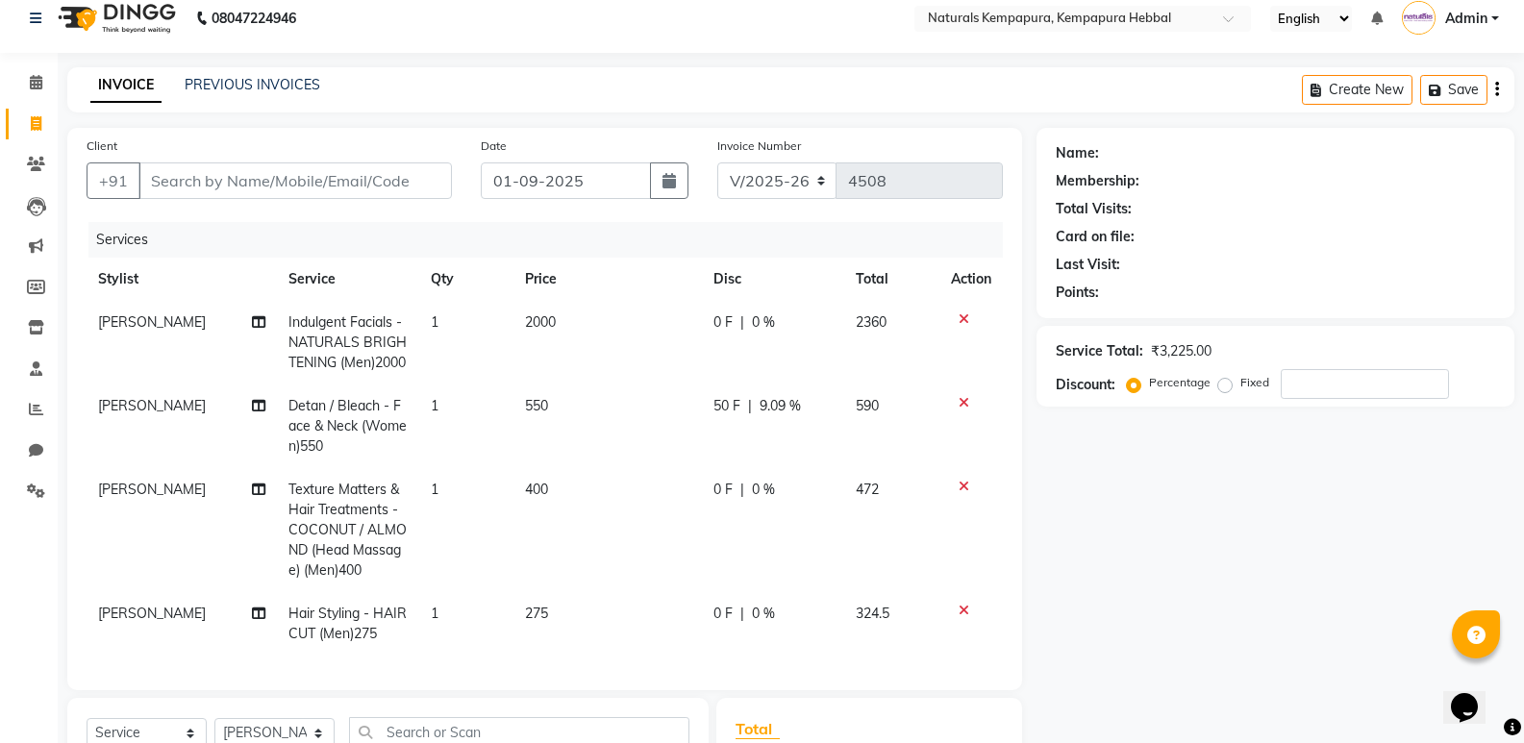
scroll to position [0, 0]
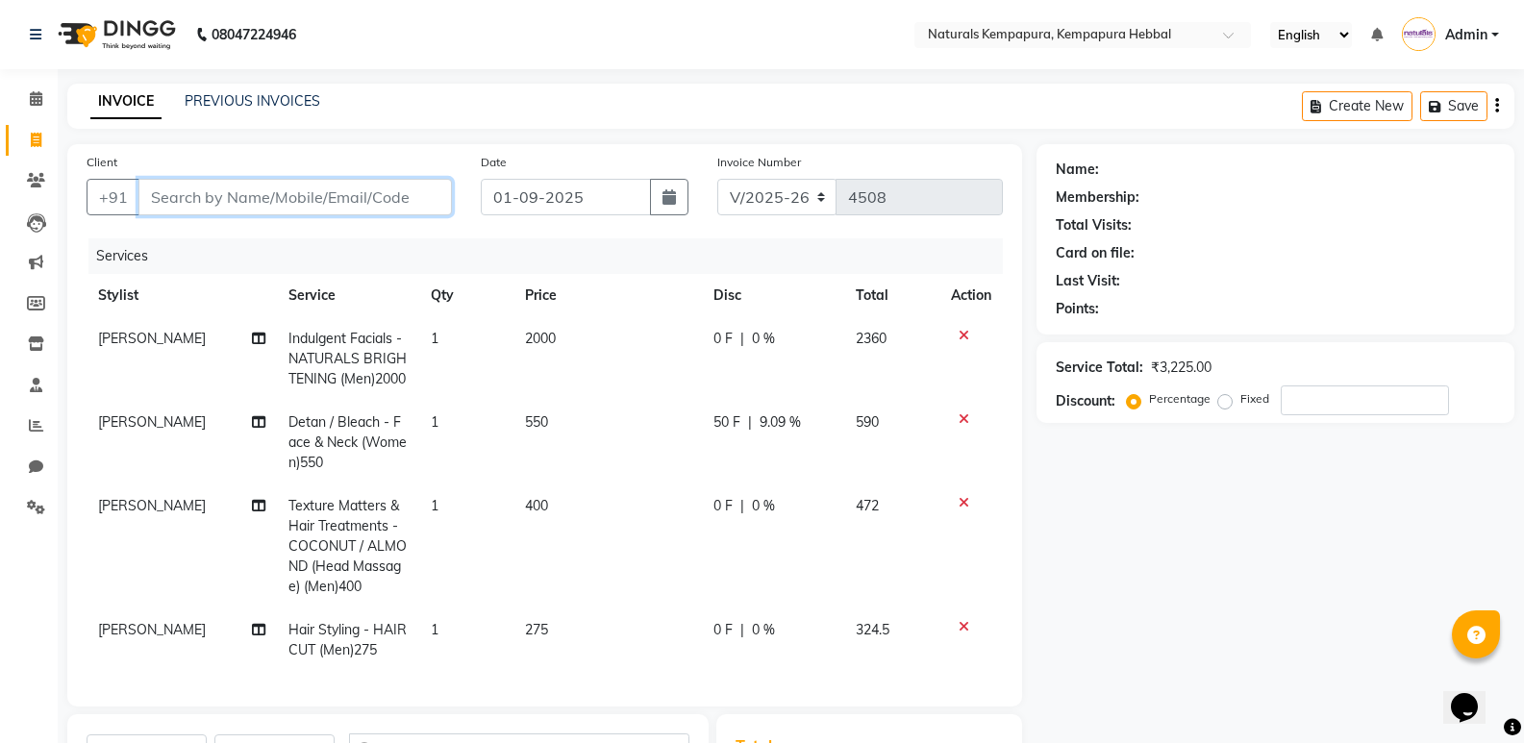
click at [402, 196] on input "Client" at bounding box center [294, 197] width 313 height 37
click at [193, 638] on span "PUJA PRADHAN" at bounding box center [152, 629] width 108 height 17
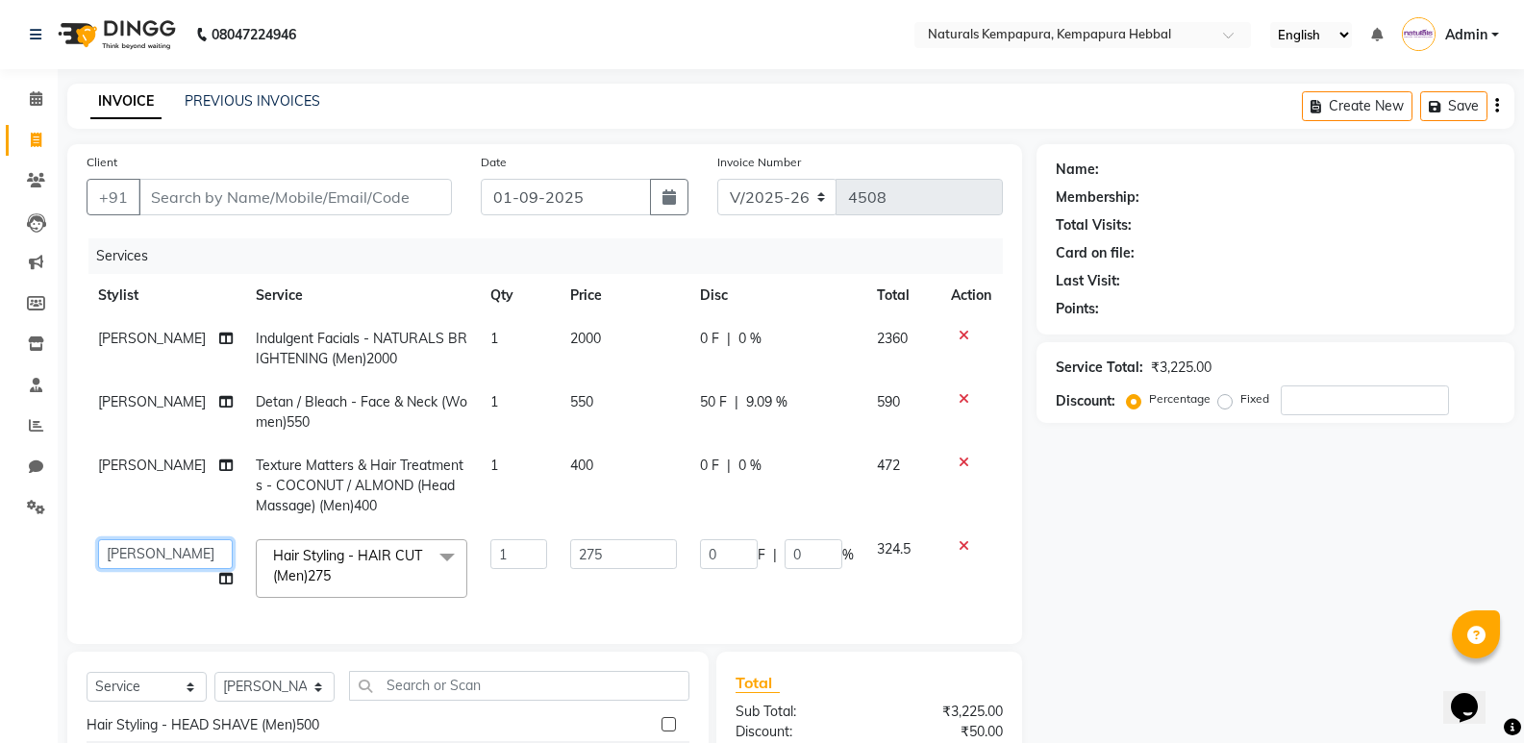
click at [161, 561] on select "ADARSH DANISH DURGA HARI HARAN JENNIFER Manager MOHD AARIS MOHD ANAS MOHD MOBEE…" at bounding box center [165, 554] width 135 height 30
click at [296, 191] on input "Client" at bounding box center [294, 197] width 313 height 37
click at [313, 192] on input "Client" at bounding box center [294, 197] width 313 height 37
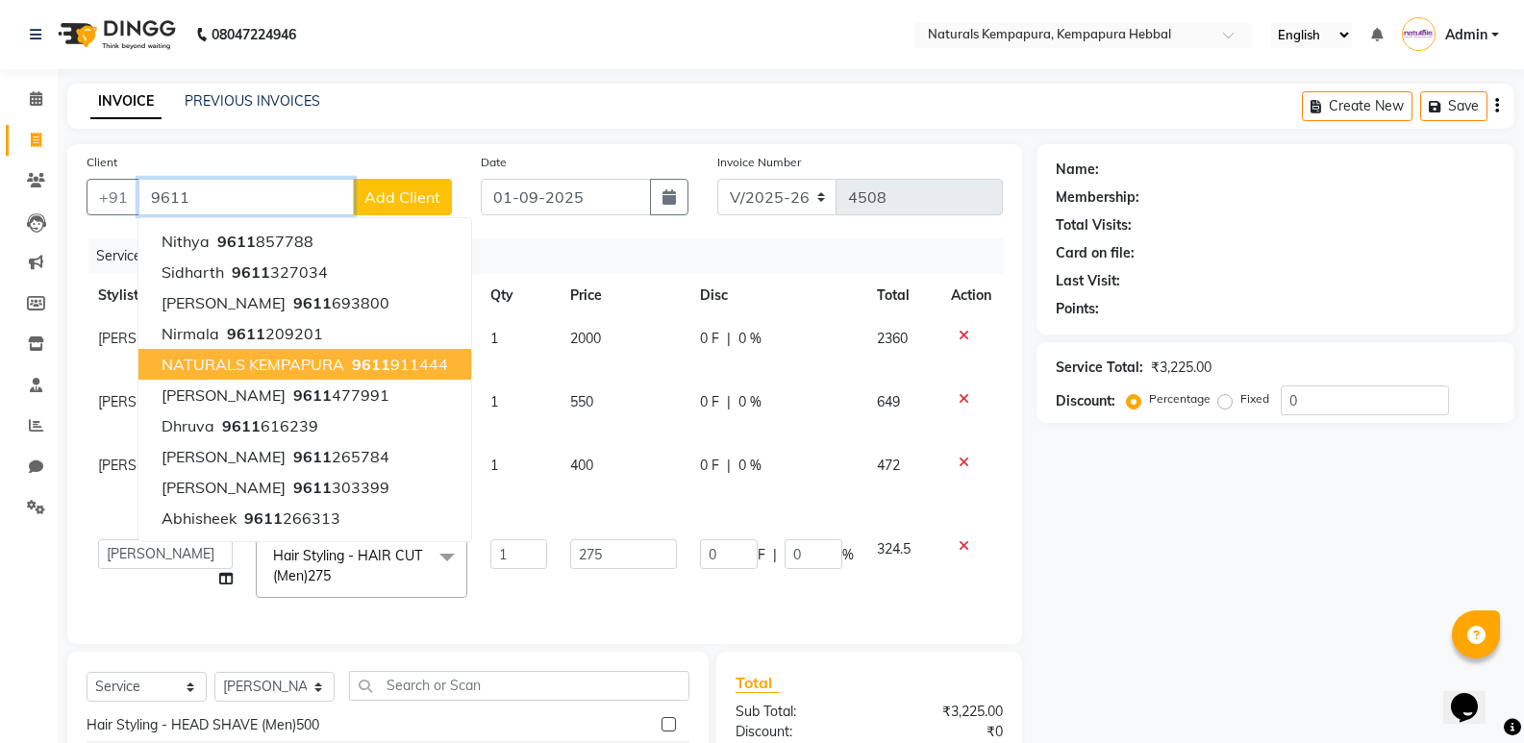
click at [341, 359] on span "NATURALS KEMPAPURA" at bounding box center [253, 364] width 183 height 19
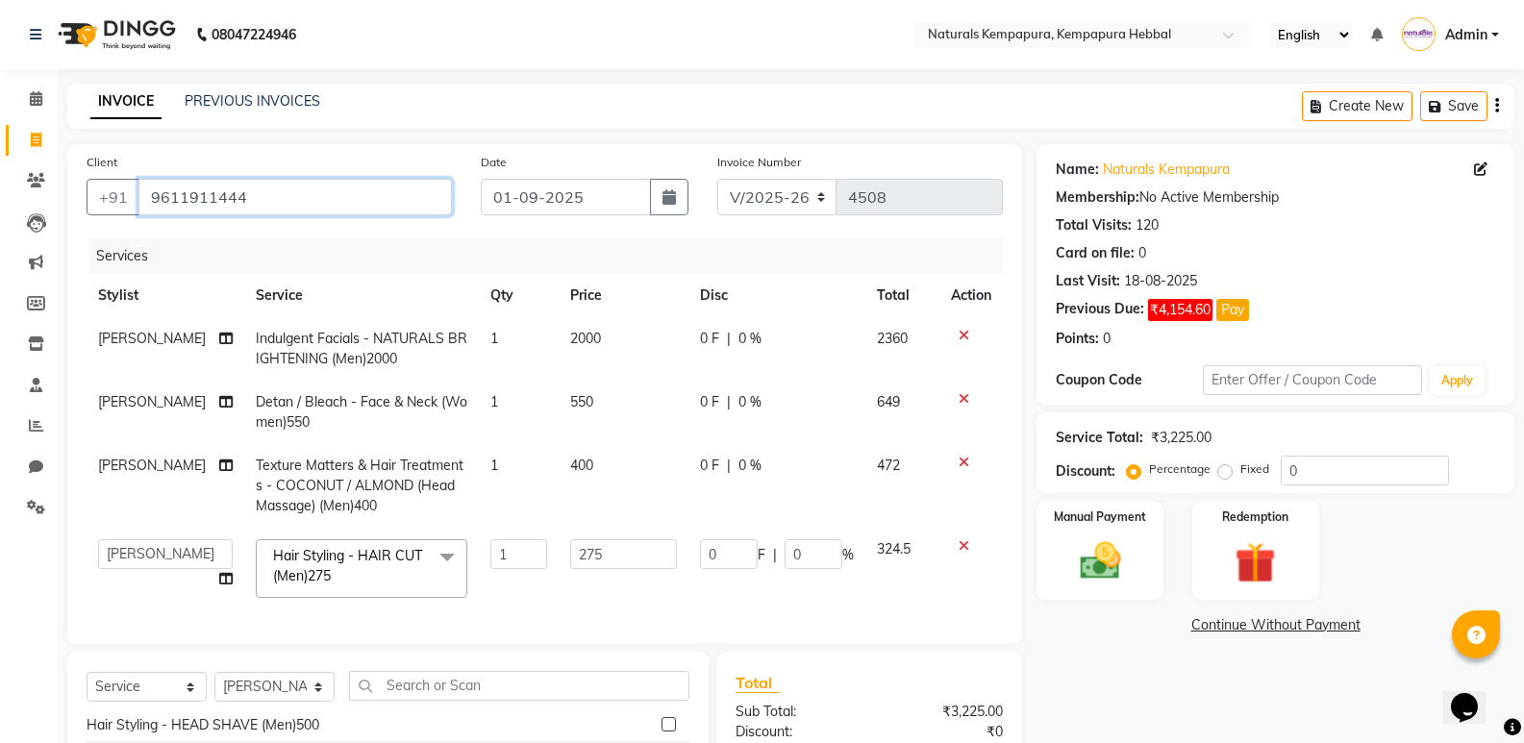
click at [243, 194] on input "9611911444" at bounding box center [294, 197] width 313 height 37
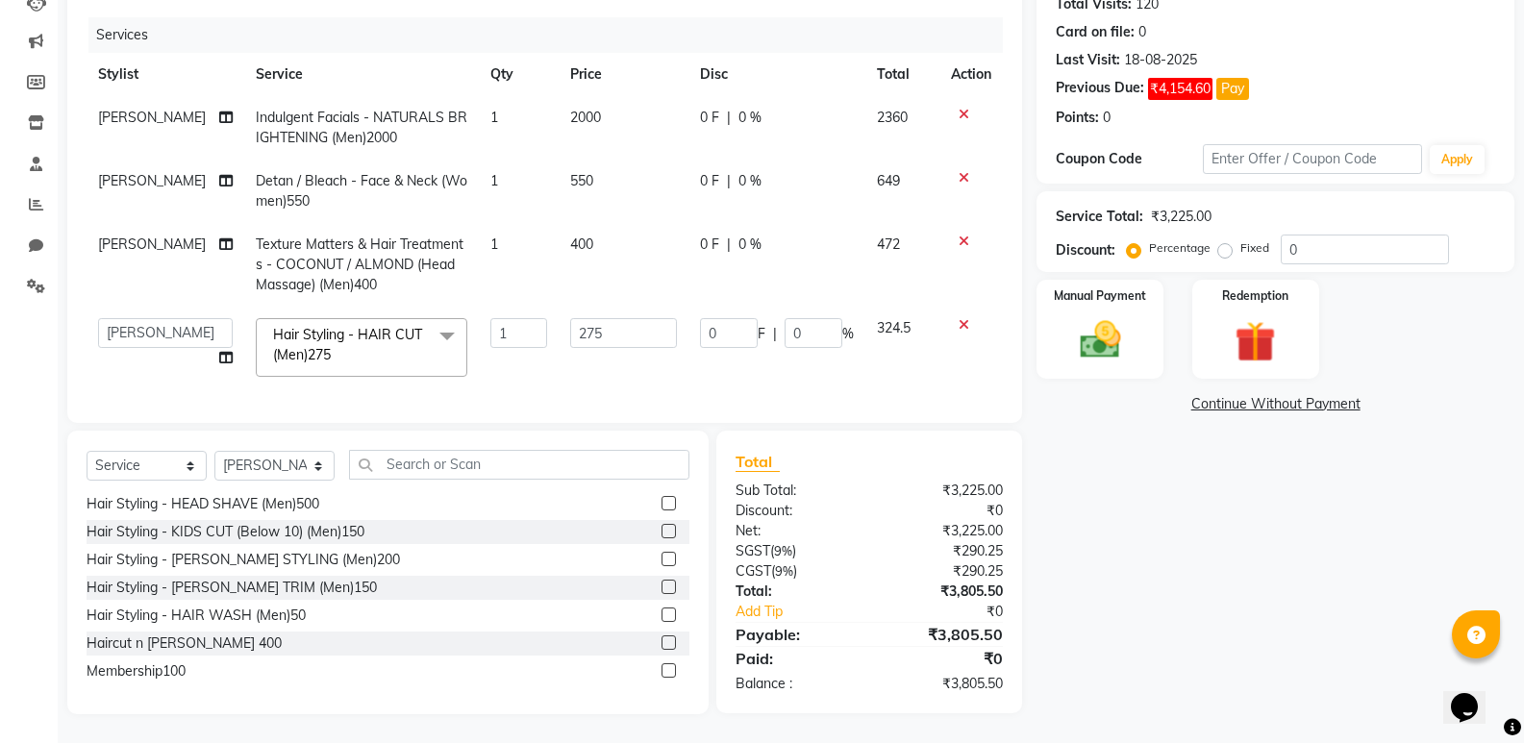
scroll to position [43, 0]
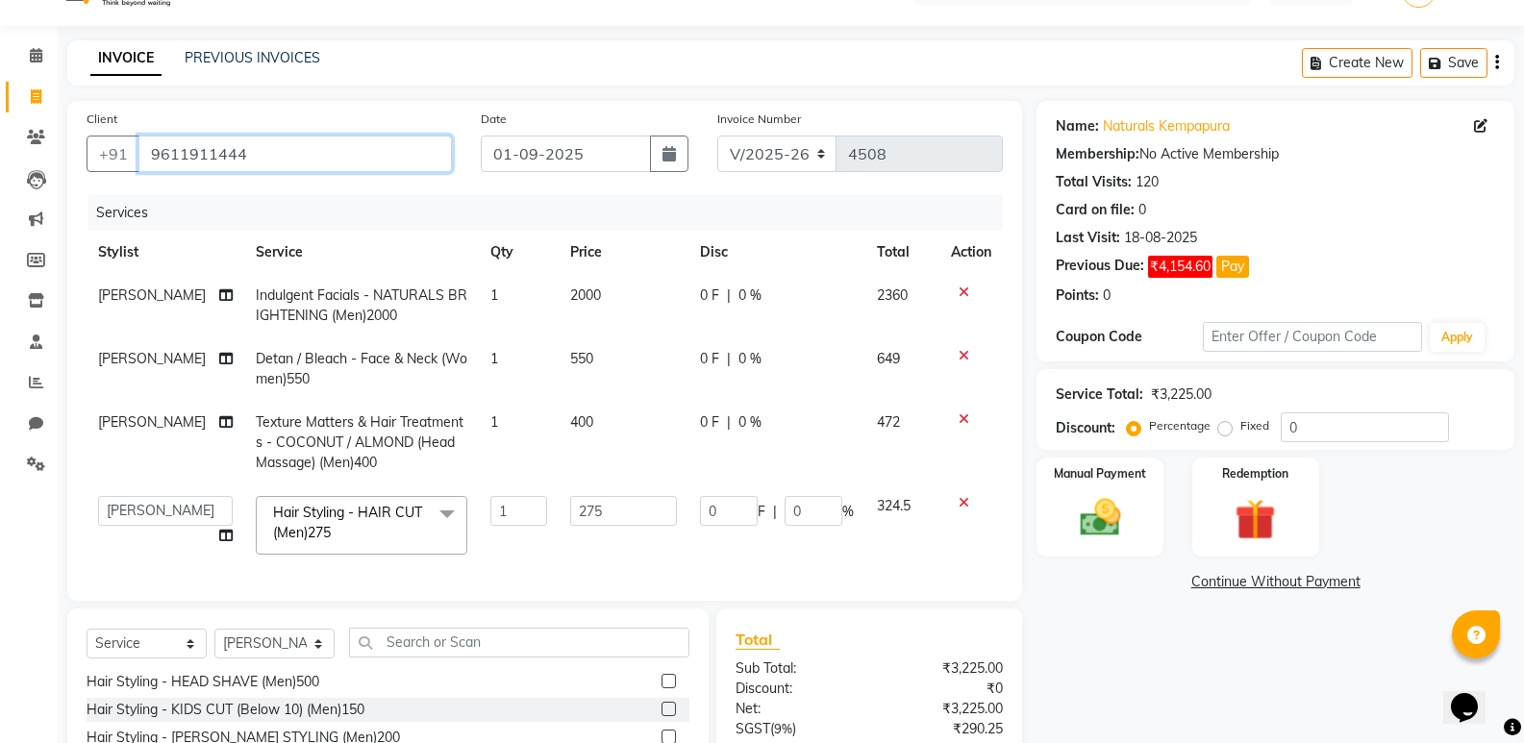
click at [318, 156] on input "9611911444" at bounding box center [294, 154] width 313 height 37
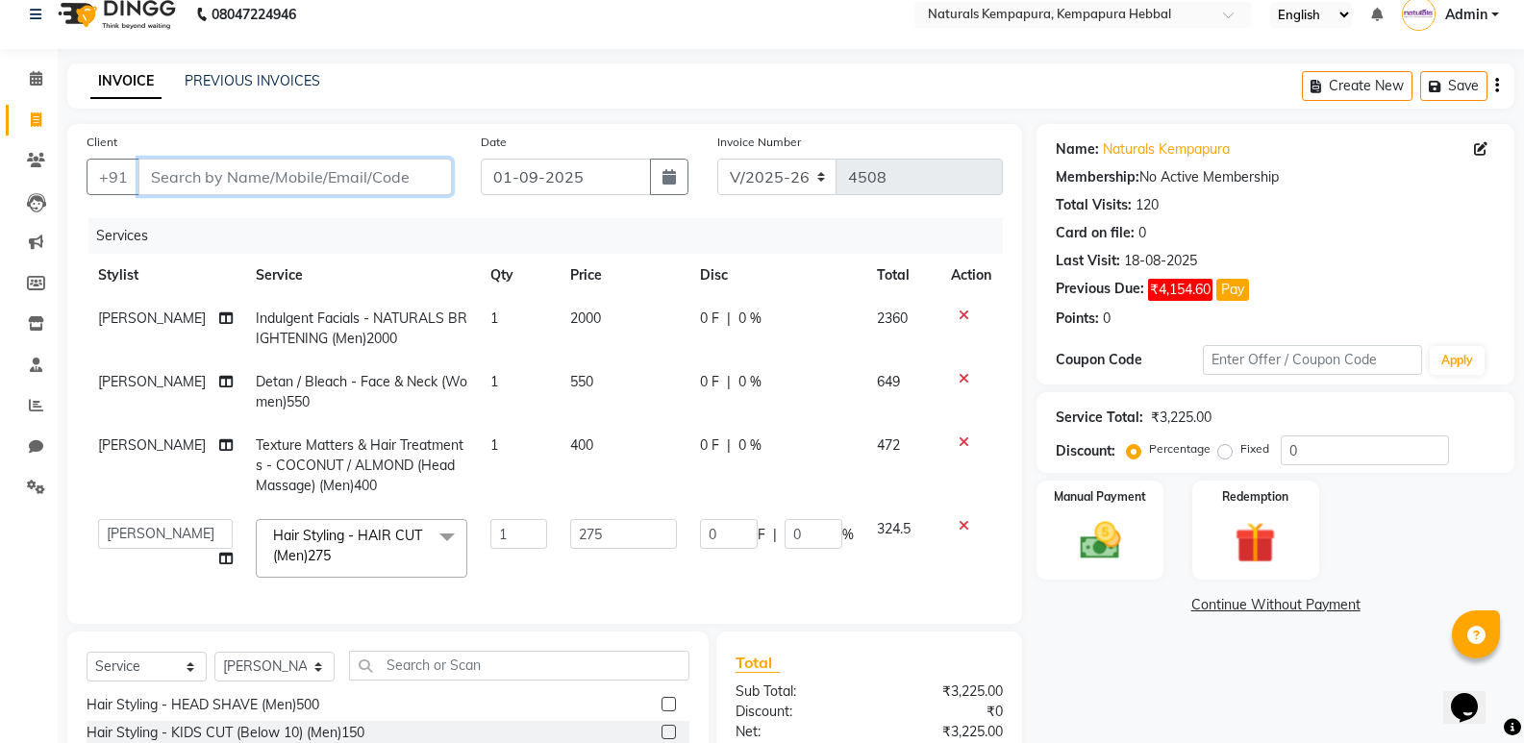
scroll to position [0, 0]
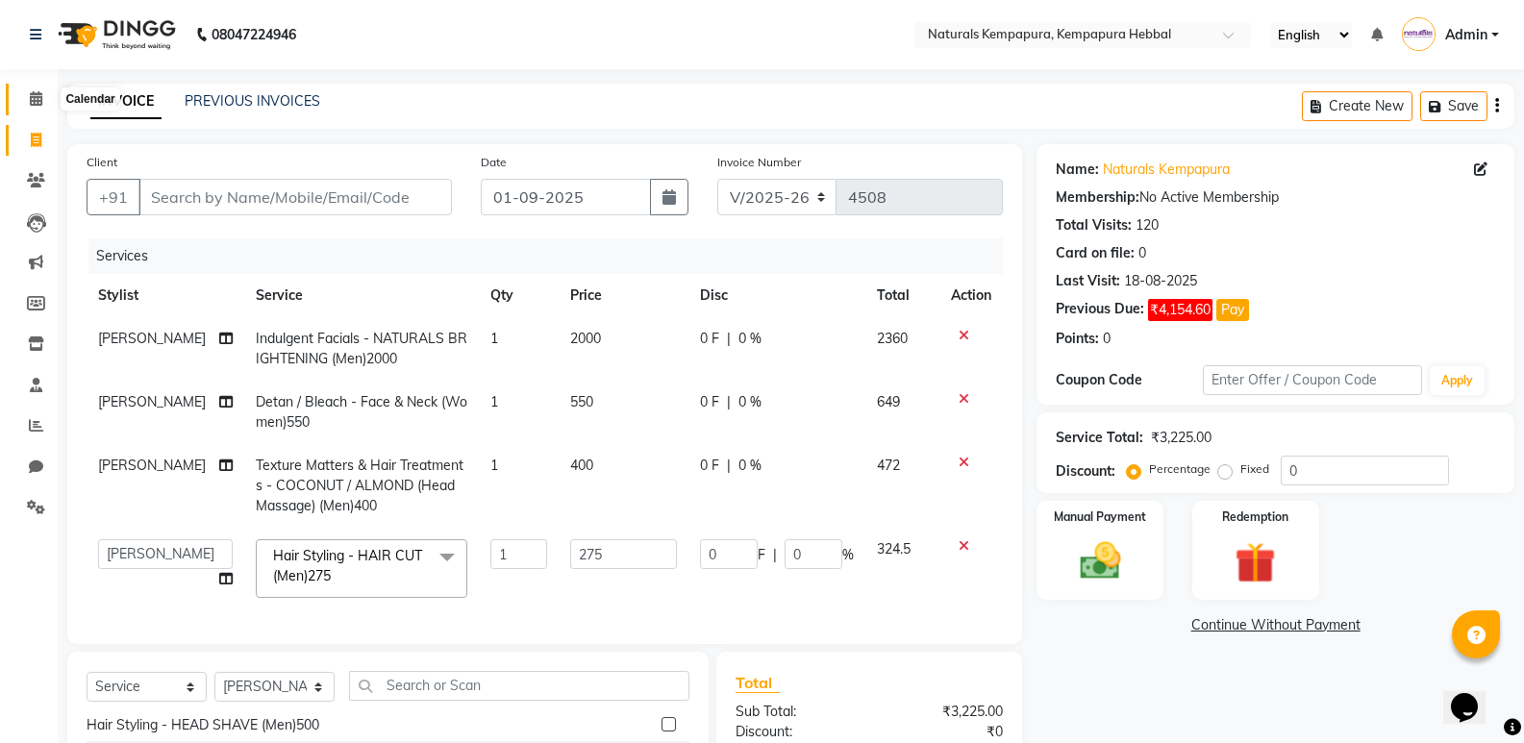
click at [40, 105] on icon at bounding box center [36, 98] width 12 height 14
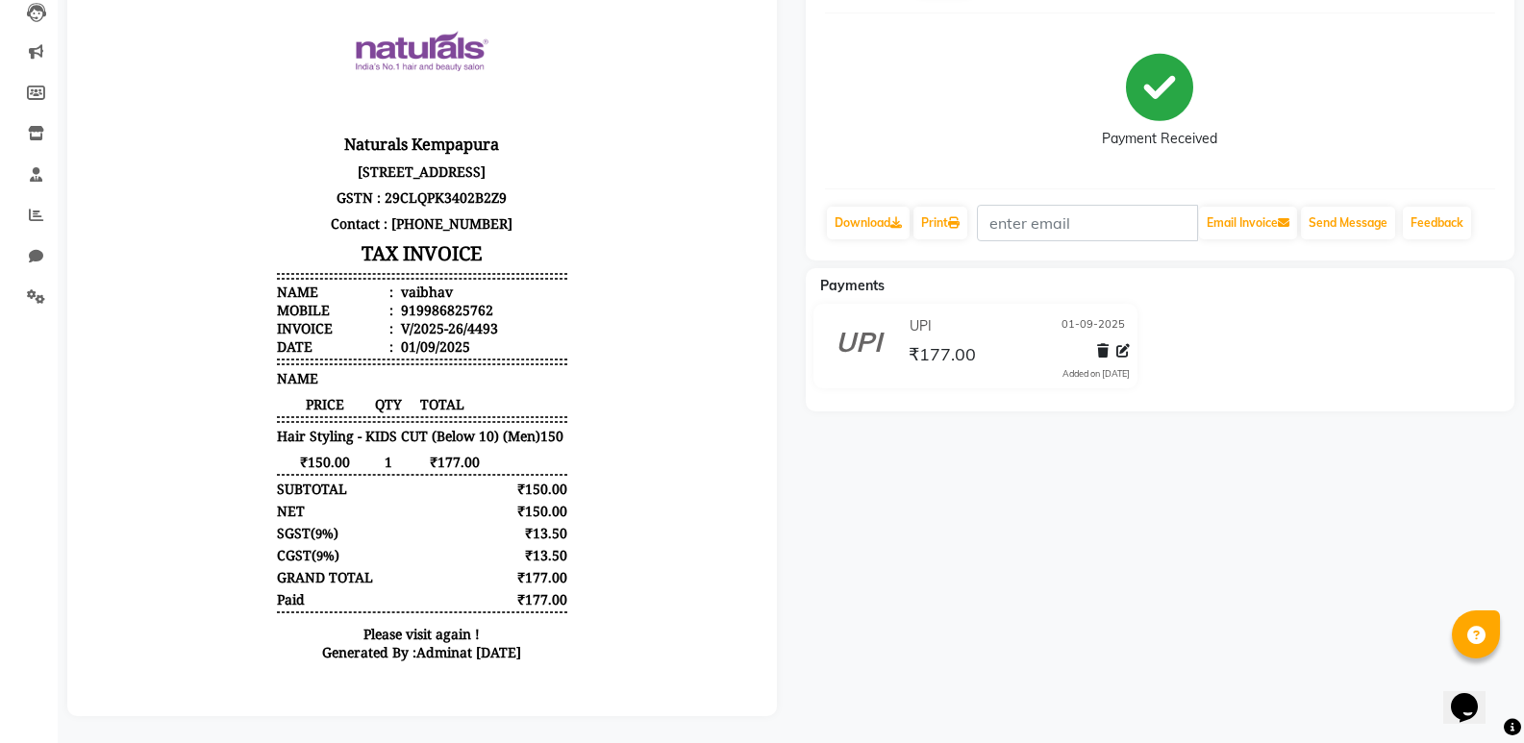
scroll to position [227, 0]
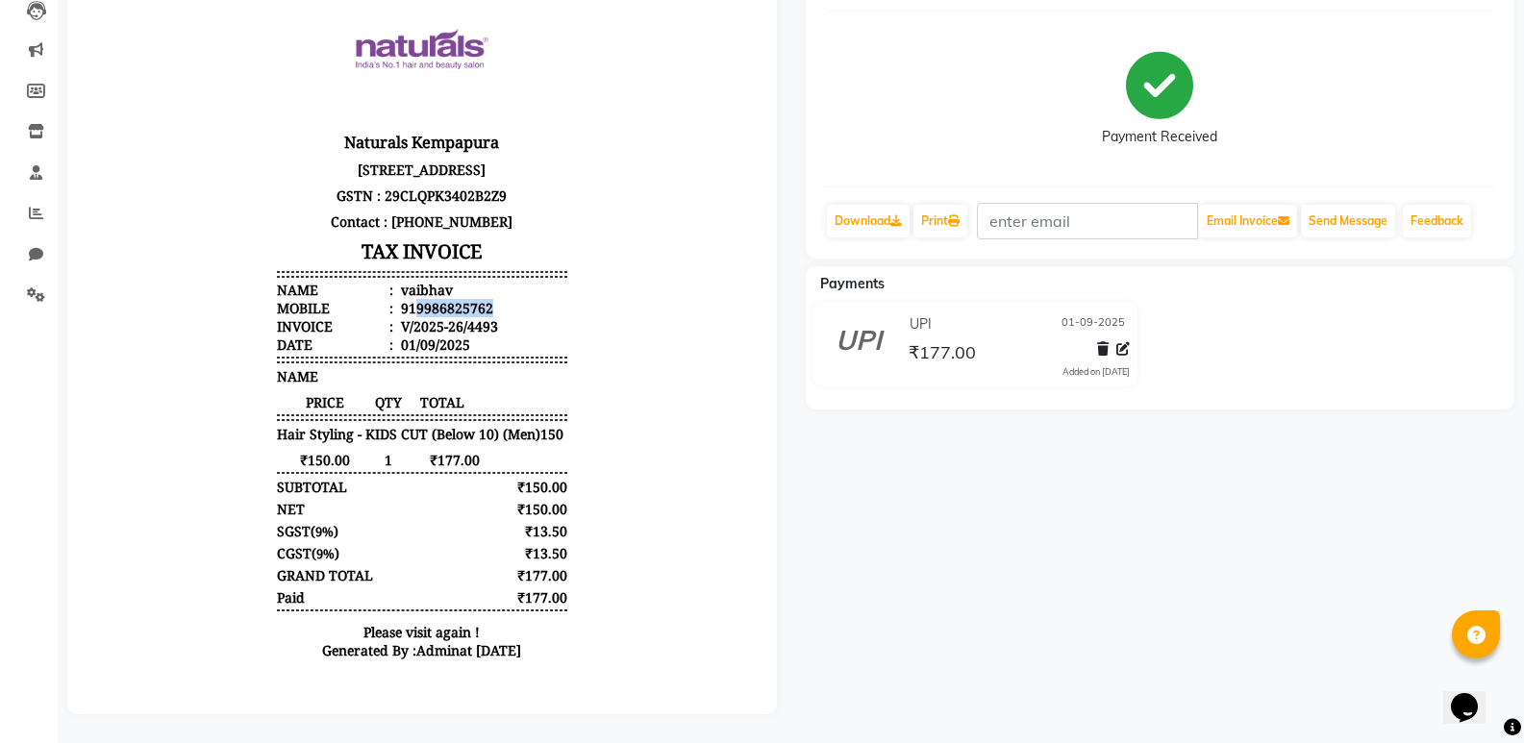
drag, startPoint x: 398, startPoint y: 311, endPoint x: 537, endPoint y: 316, distance: 139.5
click at [537, 316] on li "Mobile : 919986825762" at bounding box center [422, 308] width 290 height 18
copy div "9986825762"
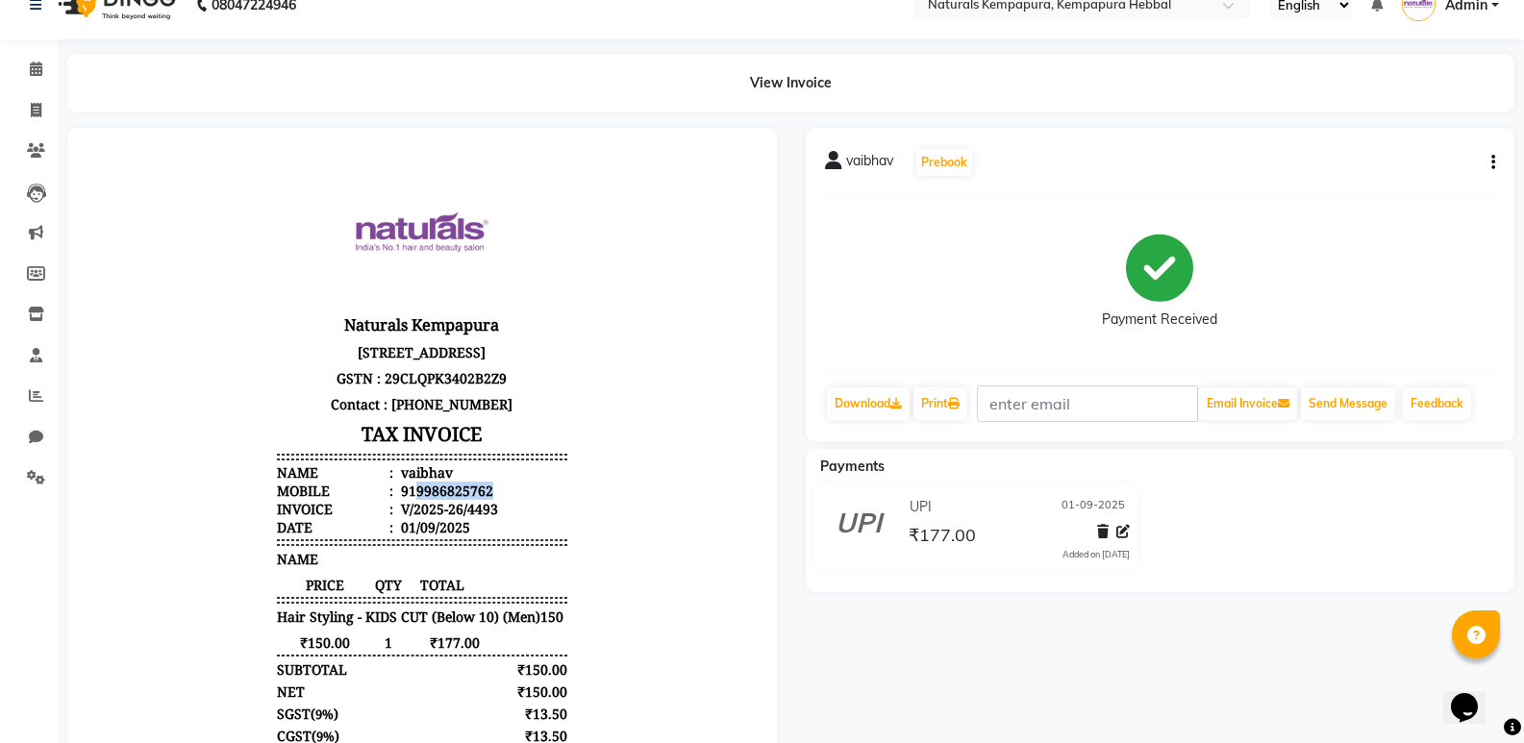
scroll to position [0, 0]
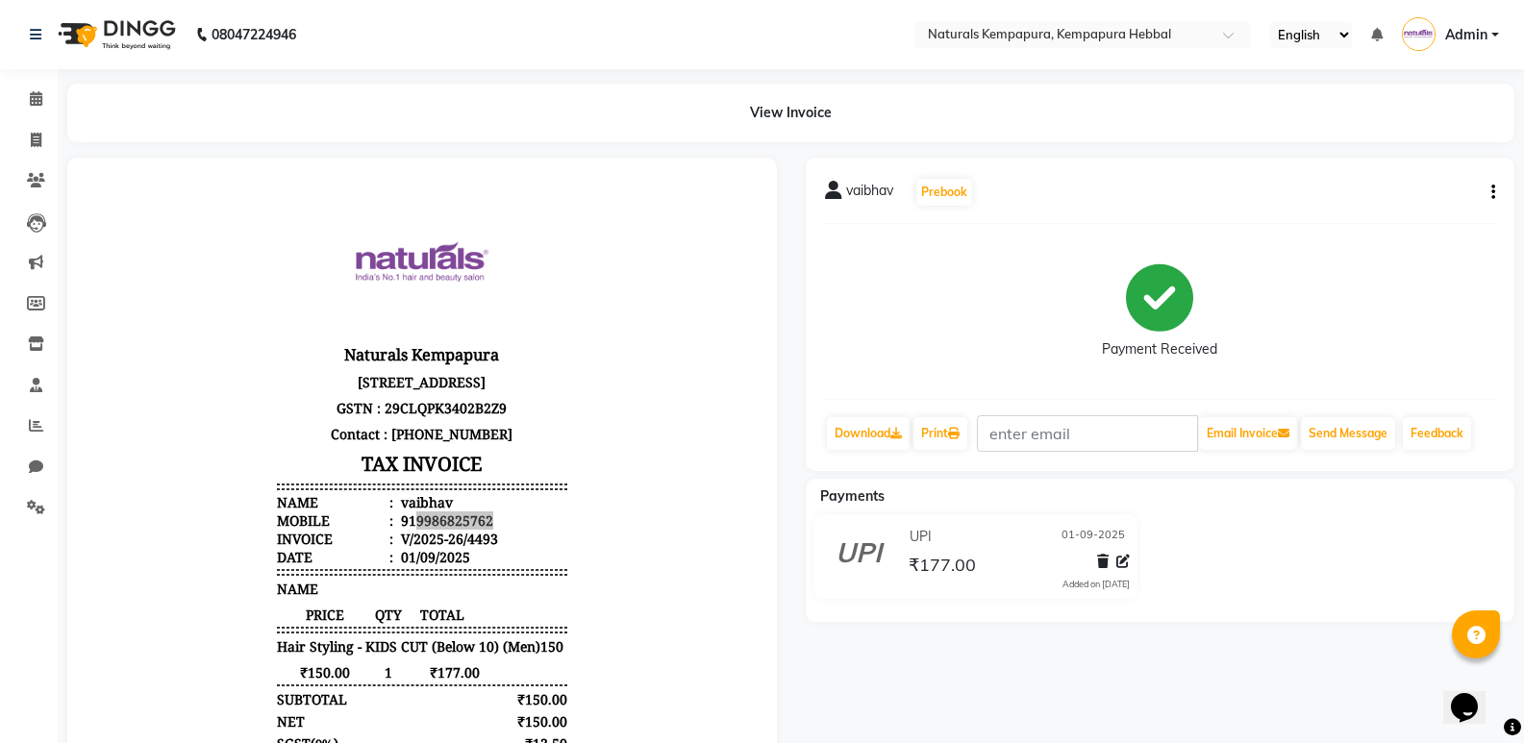
click at [1487, 195] on button "button" at bounding box center [1490, 193] width 12 height 20
click at [1392, 185] on div "Edit Item Staff" at bounding box center [1398, 193] width 132 height 24
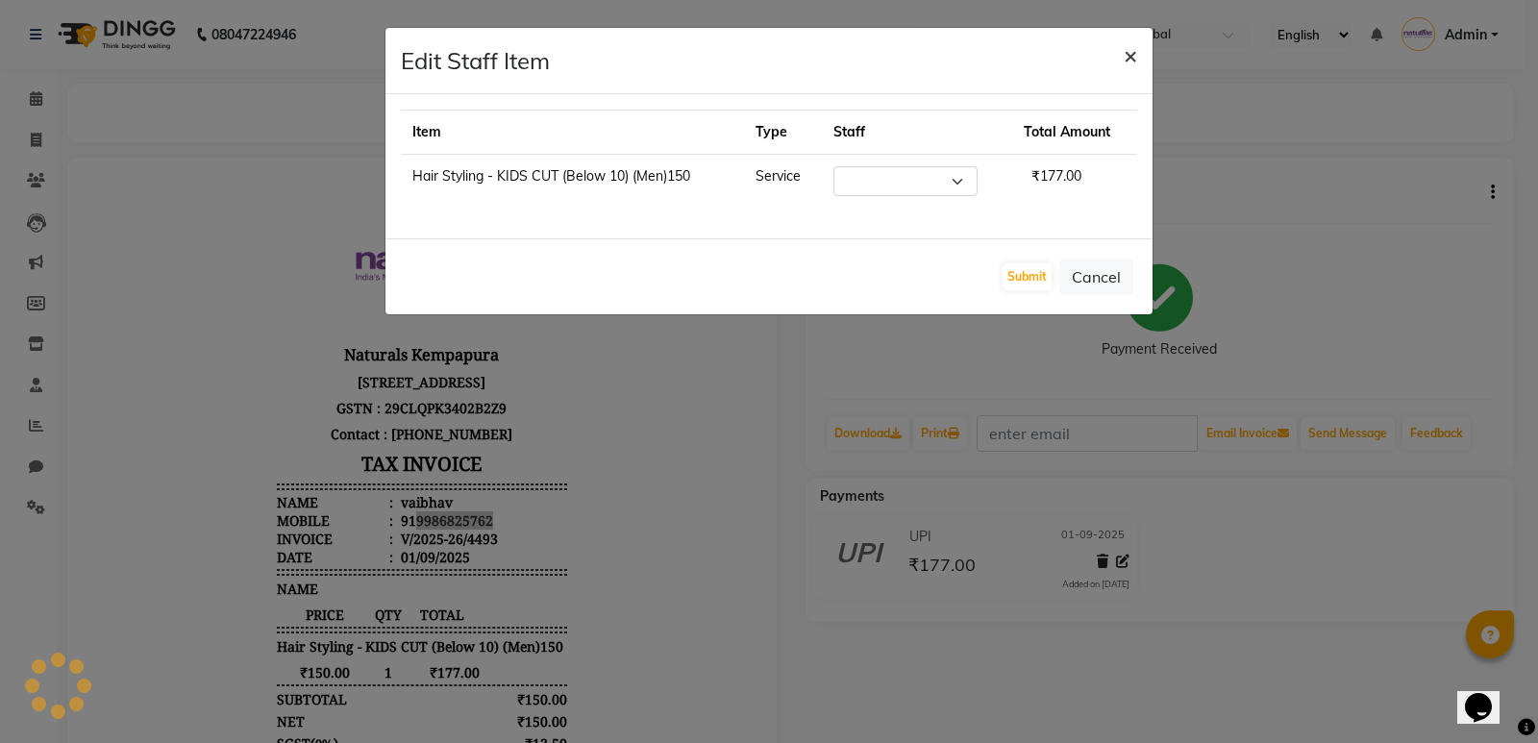
select select "70453"
click at [1129, 49] on span "×" at bounding box center [1130, 54] width 13 height 29
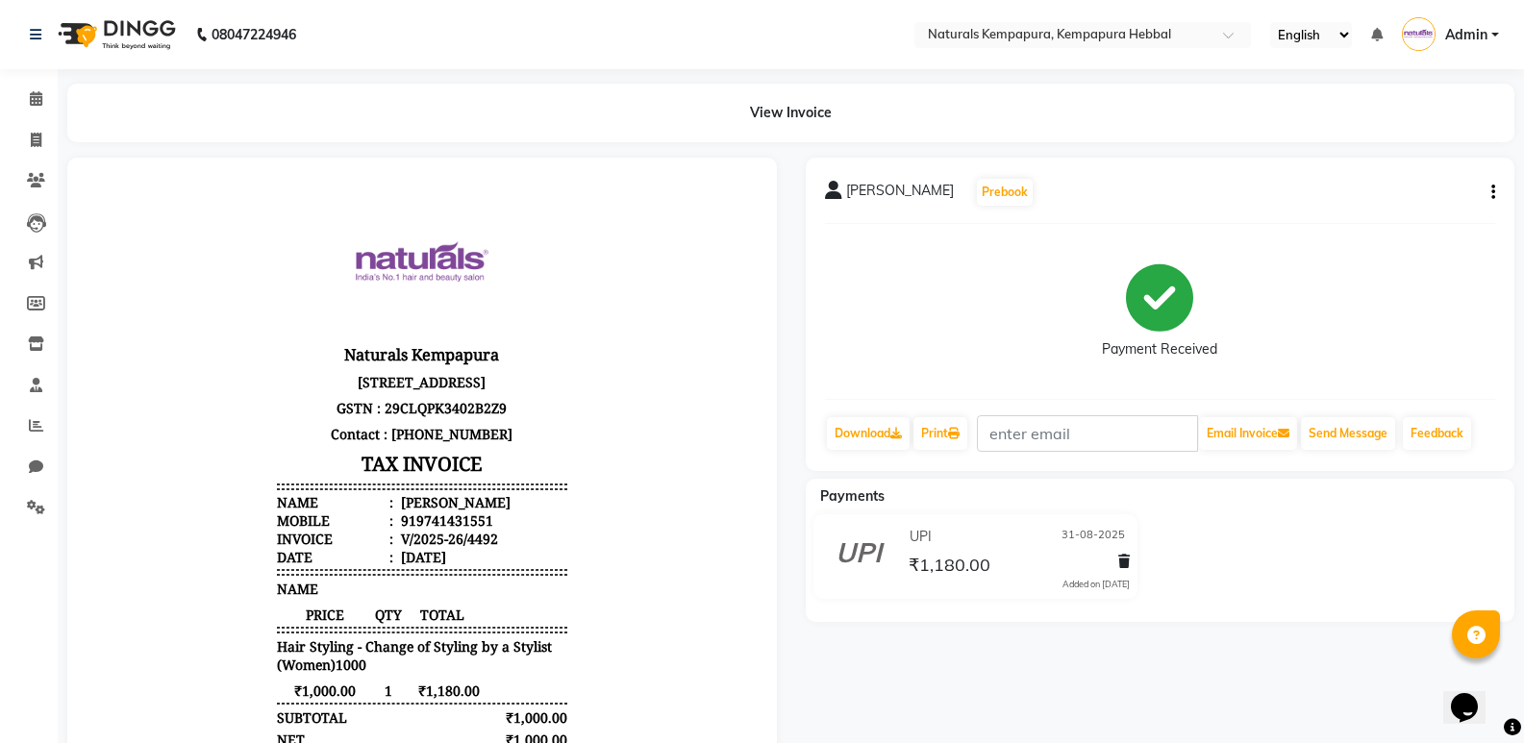
click at [1487, 191] on button "button" at bounding box center [1490, 193] width 12 height 20
click at [1429, 187] on div "Edit Item Staff" at bounding box center [1398, 193] width 132 height 24
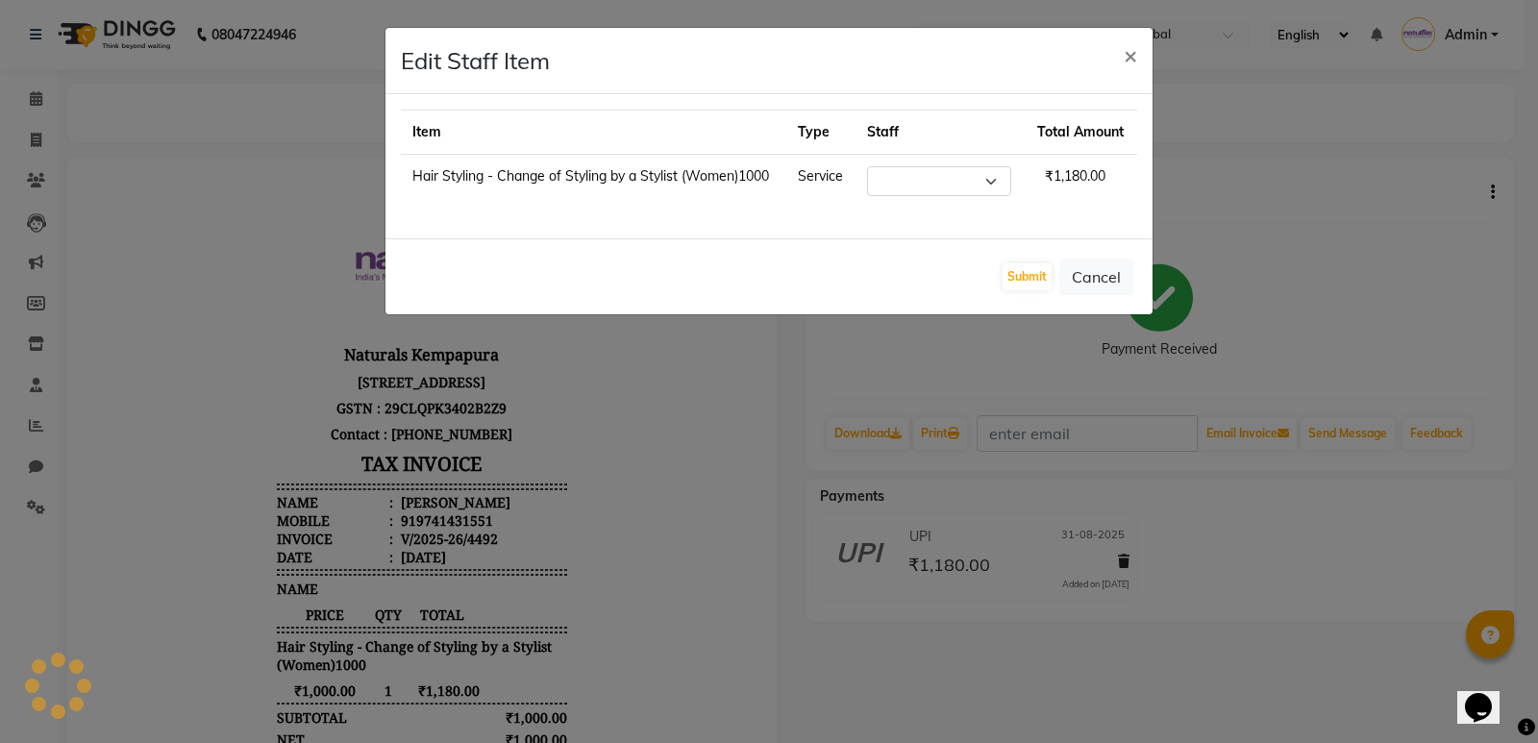
select select "70439"
click at [1135, 39] on button "×" at bounding box center [1131, 55] width 44 height 54
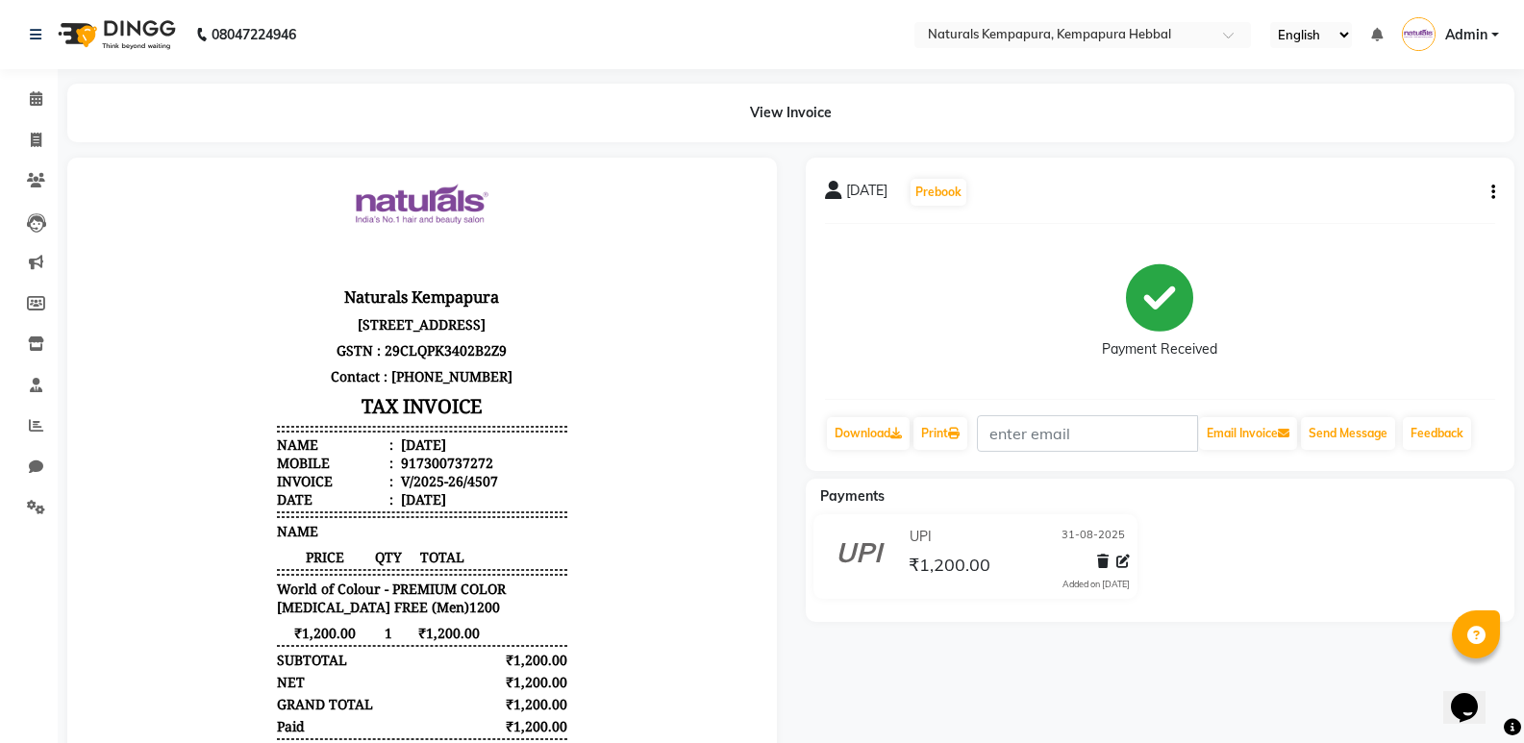
click at [1491, 192] on icon "button" at bounding box center [1493, 192] width 4 height 1
click at [1410, 197] on div "Edit Item Staff" at bounding box center [1398, 193] width 132 height 24
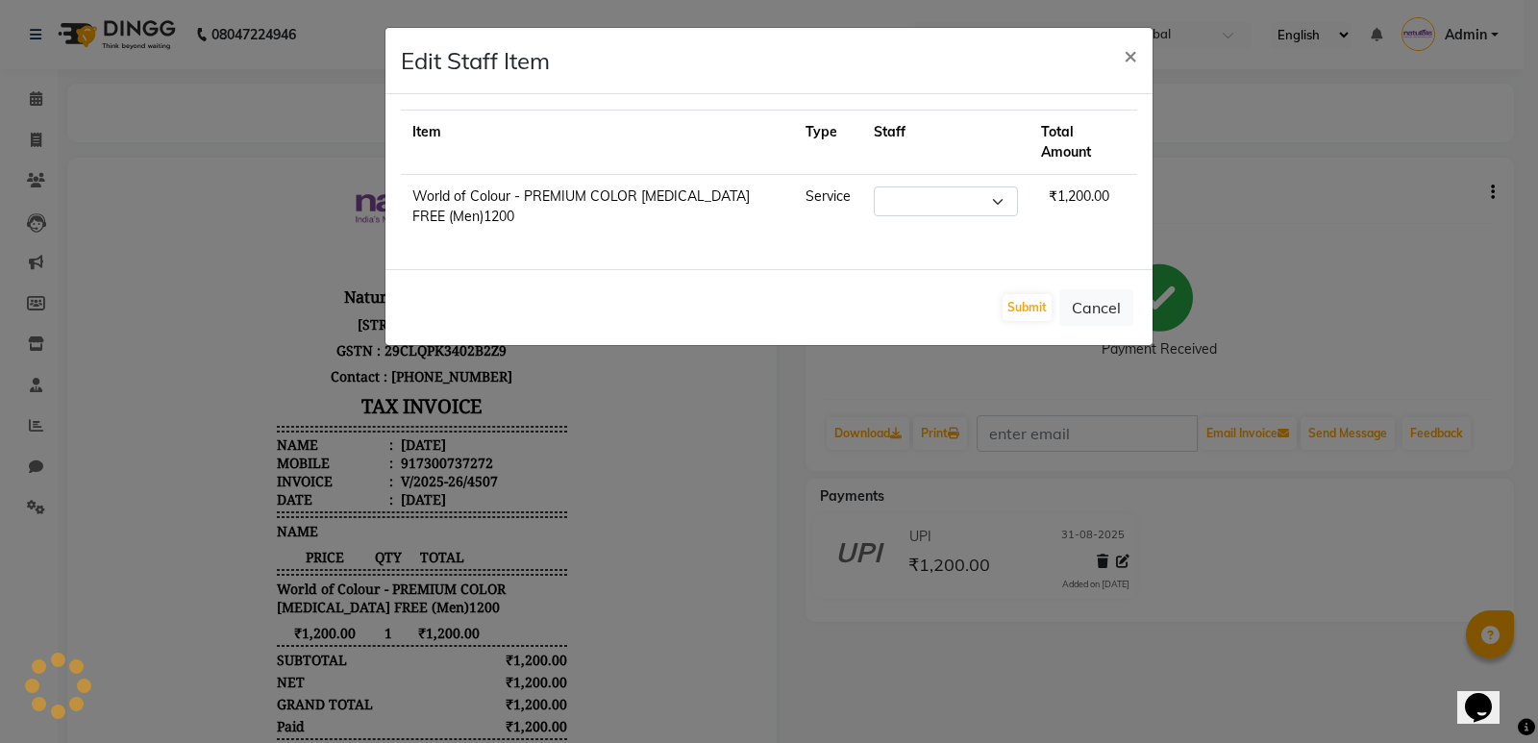
select select "70439"
click at [1124, 59] on span "×" at bounding box center [1130, 54] width 13 height 29
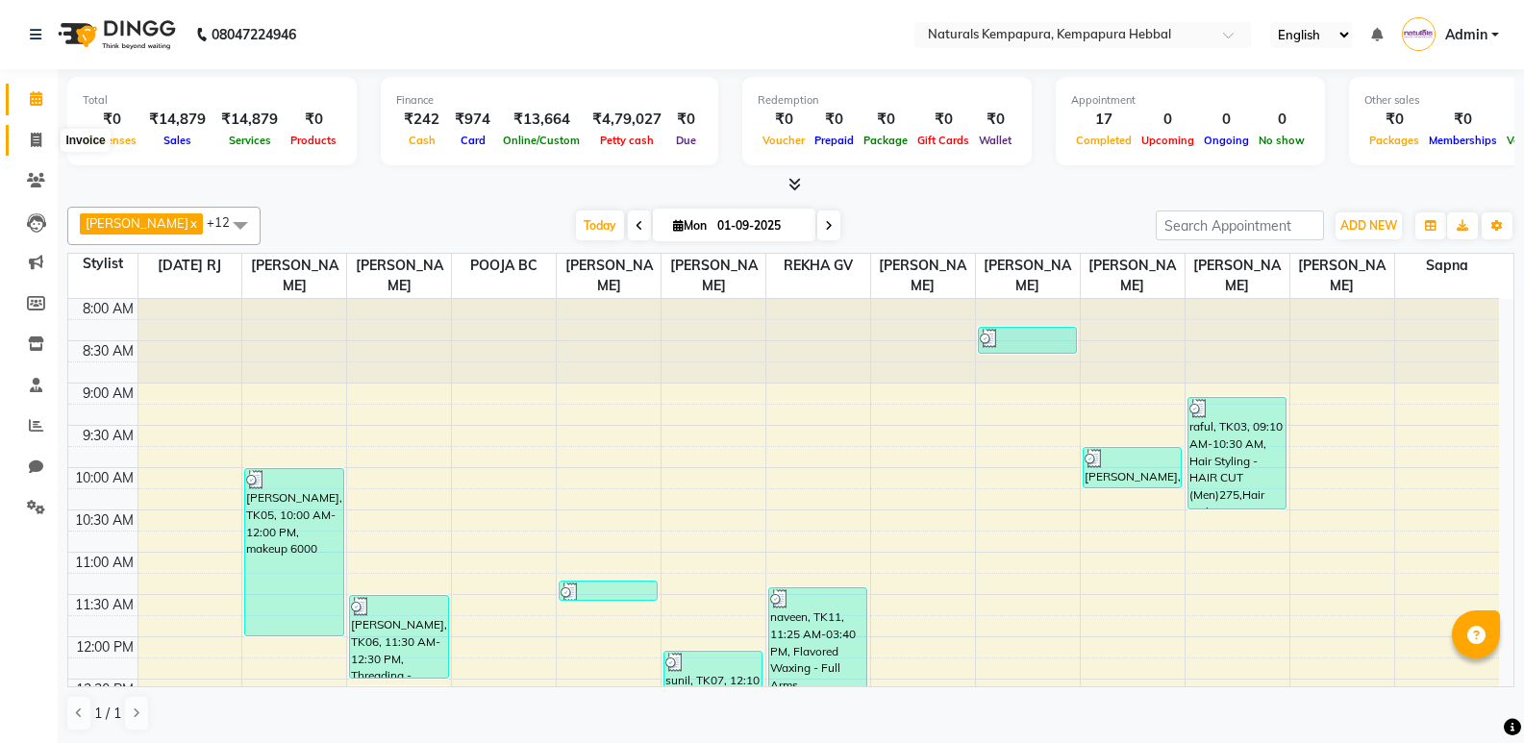
click at [29, 133] on span at bounding box center [36, 141] width 34 height 22
select select "7848"
select select "service"
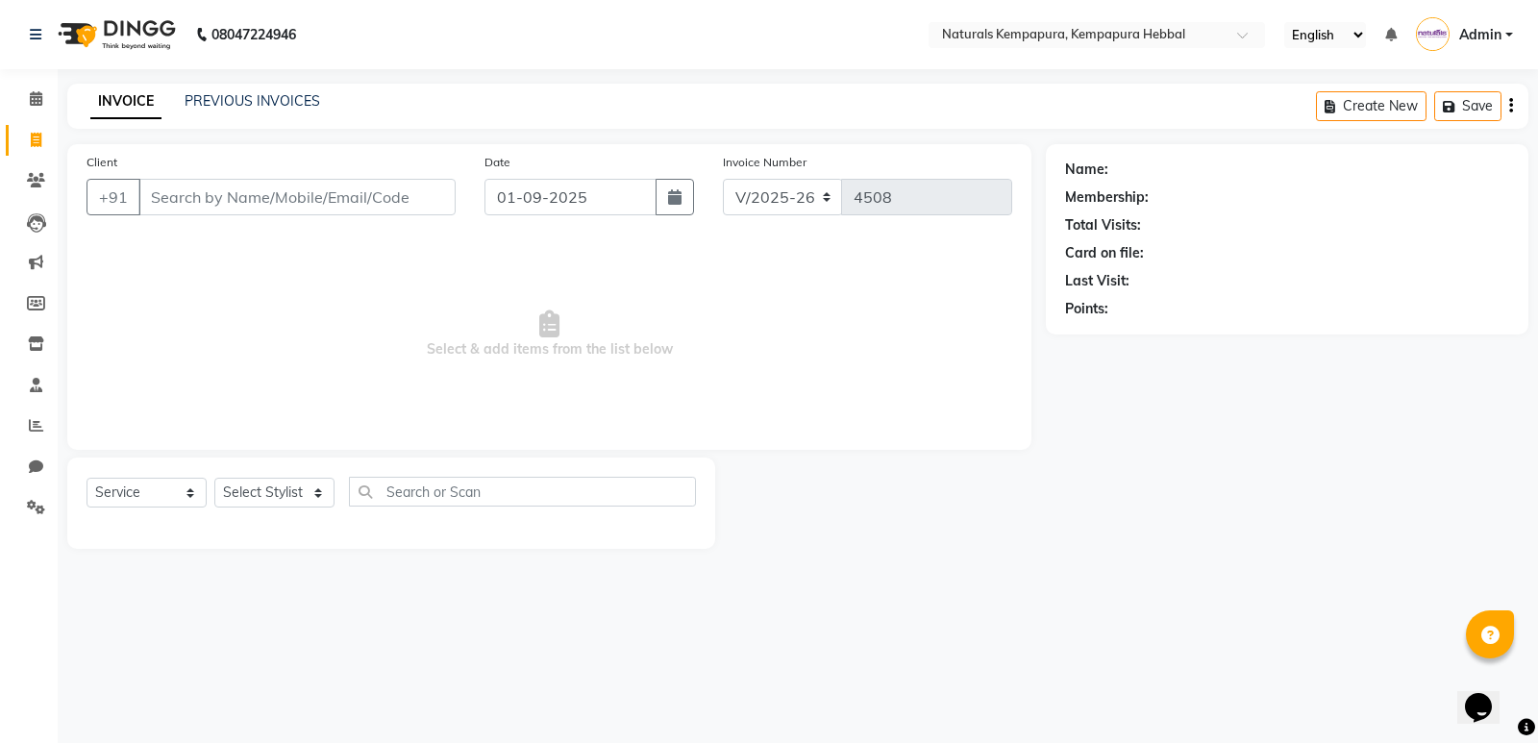
click at [247, 209] on input "Client" at bounding box center [296, 197] width 317 height 37
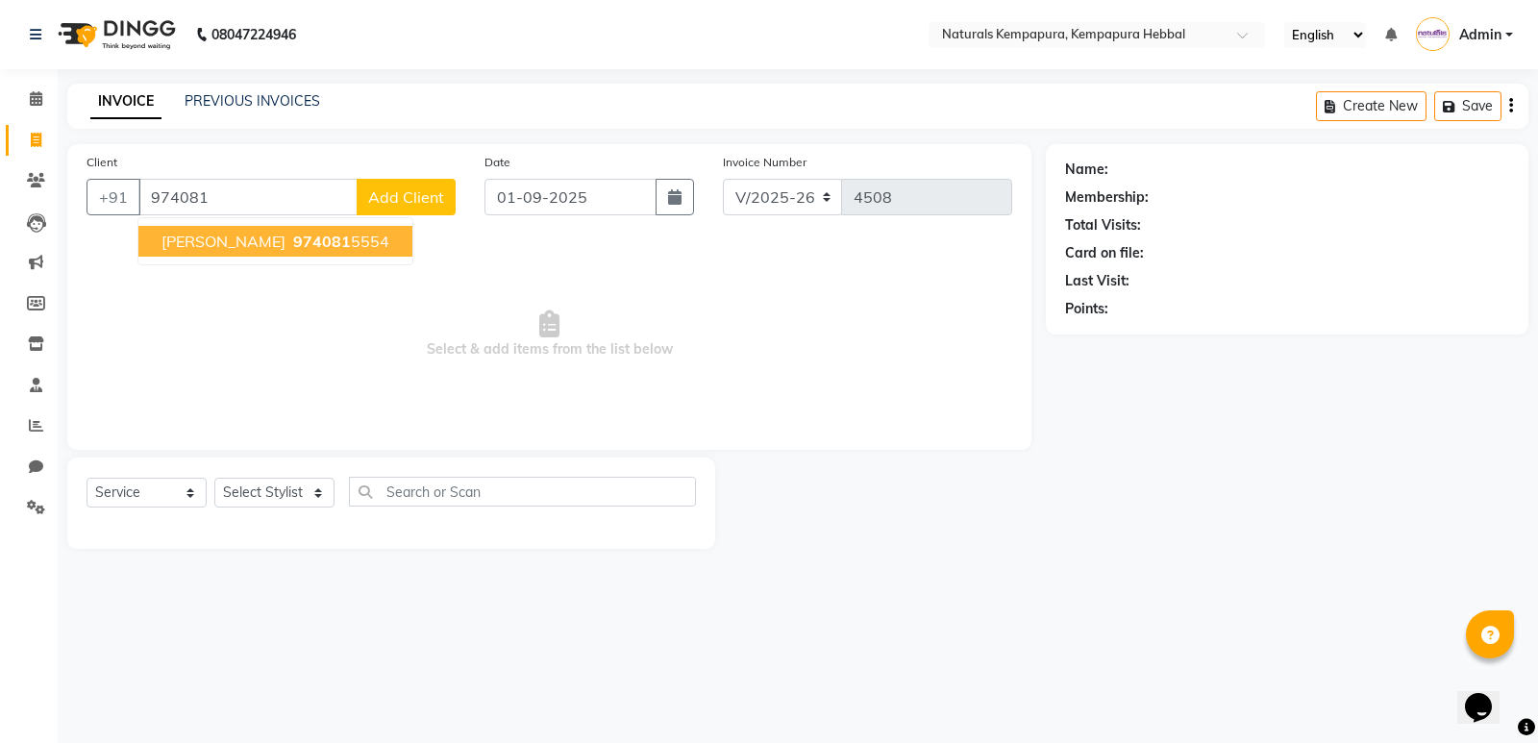
click at [293, 242] on span "974081" at bounding box center [322, 241] width 58 height 19
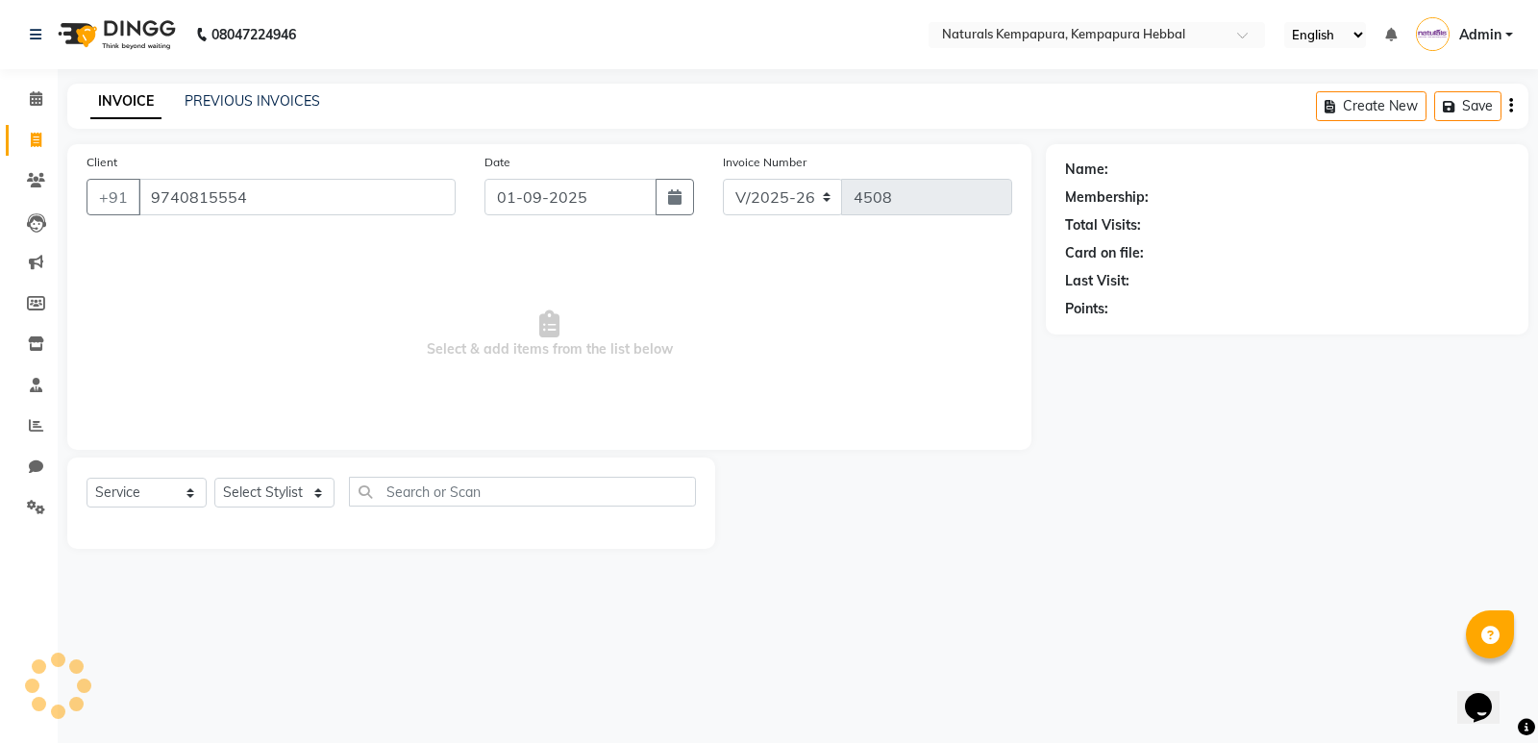
type input "9740815554"
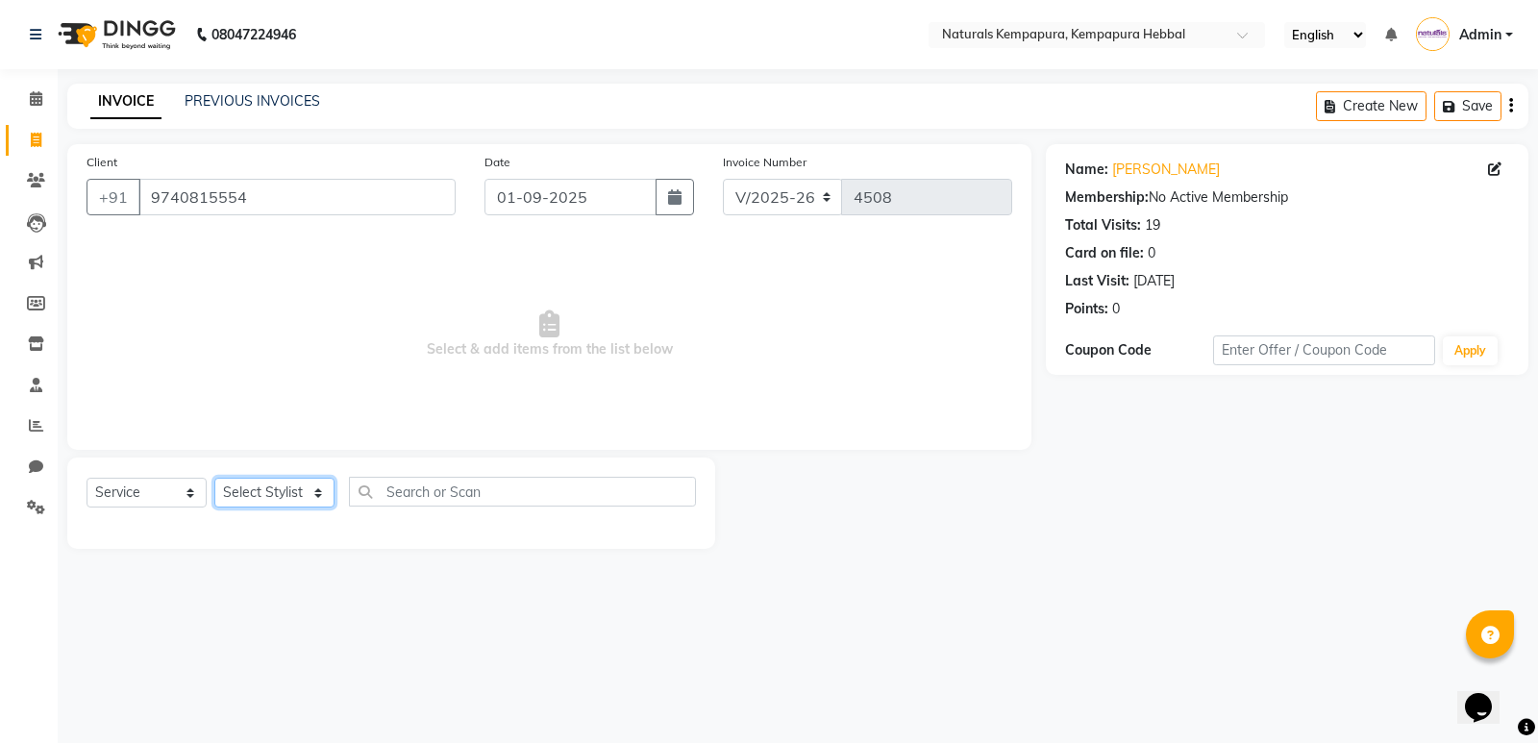
click at [243, 484] on select "Select Stylist [PERSON_NAME] DANISH DURGA HARI [PERSON_NAME] Manager [PERSON_NA…" at bounding box center [274, 493] width 120 height 30
select select "70448"
click at [214, 478] on select "Select Stylist [PERSON_NAME] DANISH DURGA HARI [PERSON_NAME] Manager [PERSON_NA…" at bounding box center [274, 493] width 120 height 30
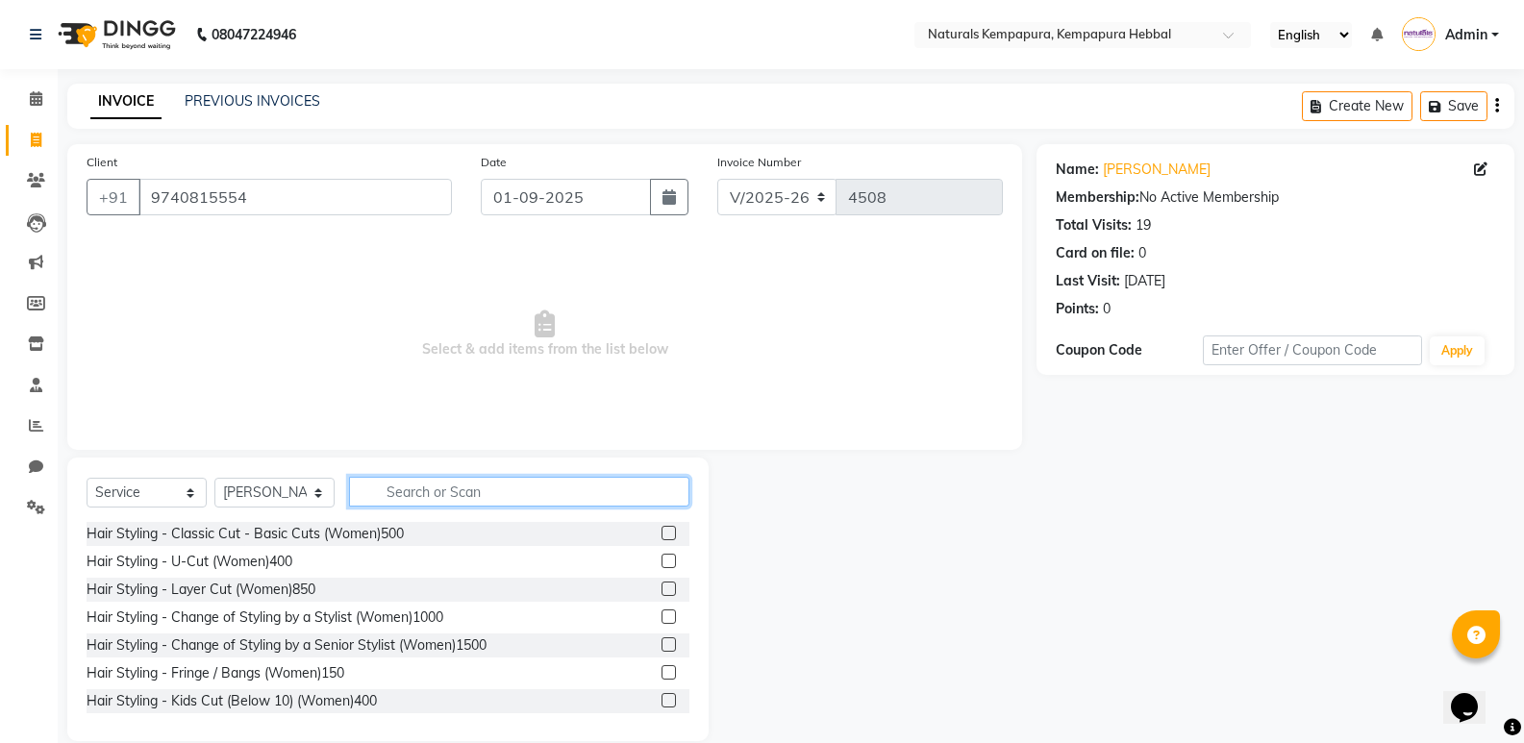
click at [382, 487] on input "text" at bounding box center [519, 492] width 340 height 30
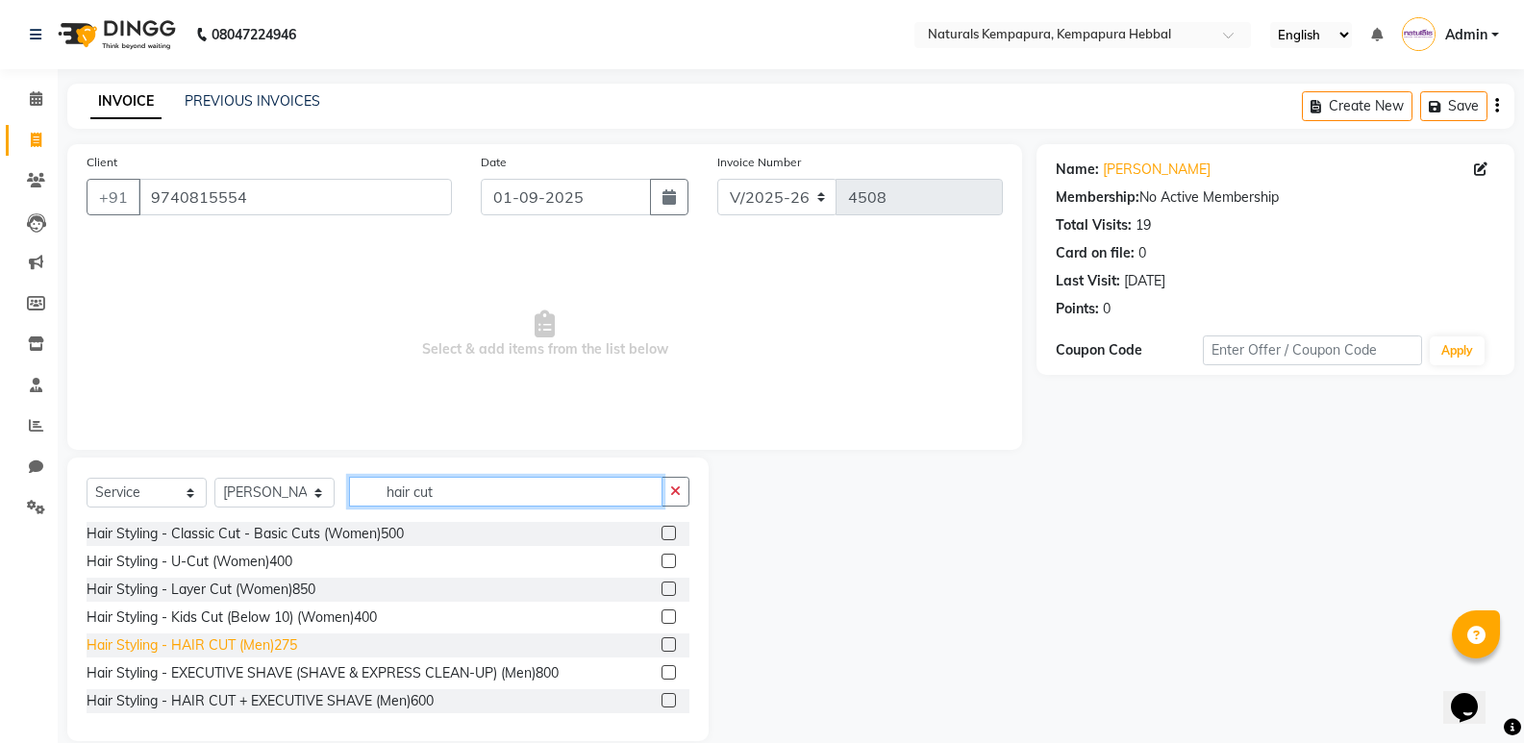
type input "hair cut"
click at [191, 637] on div "Hair Styling - HAIR CUT (Men)275" at bounding box center [192, 646] width 211 height 20
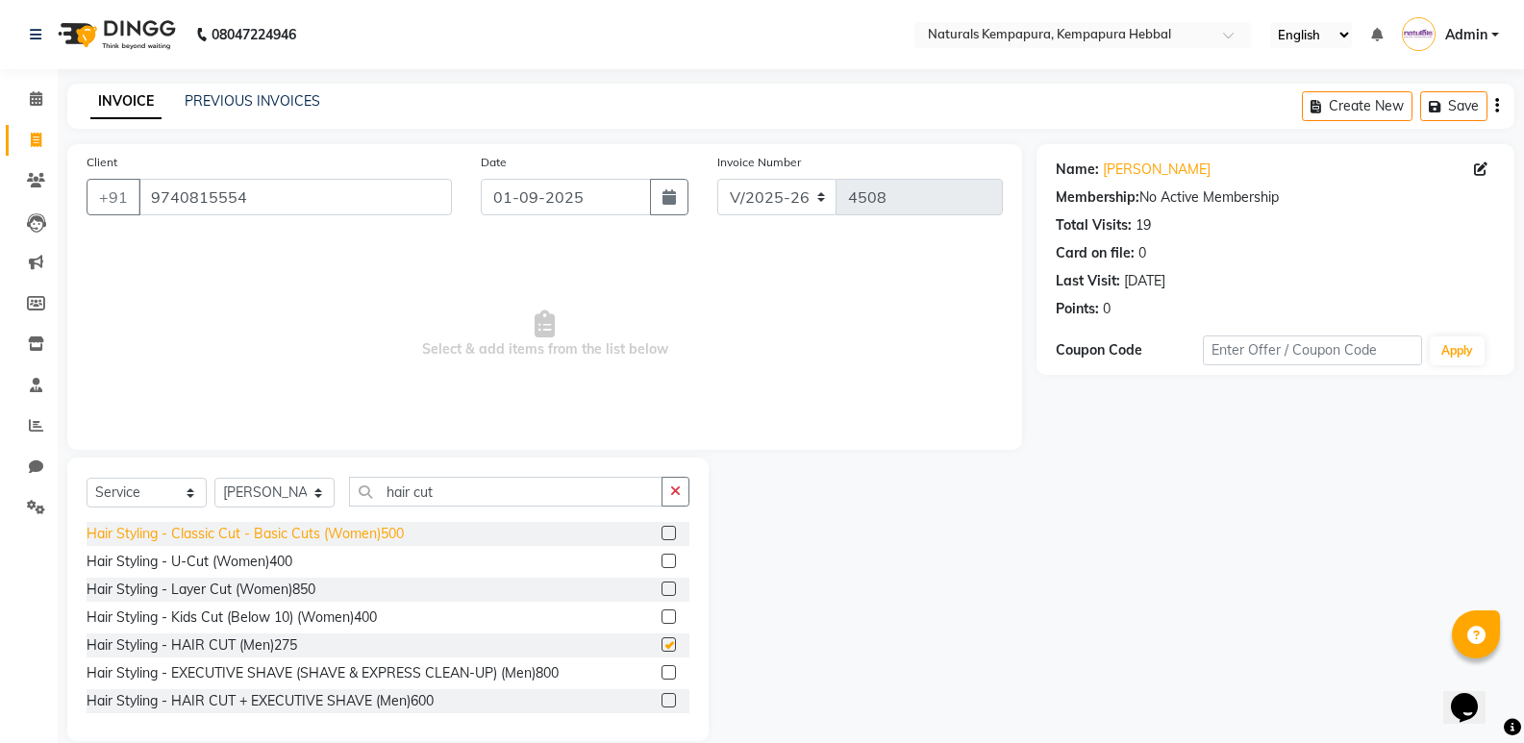
checkbox input "false"
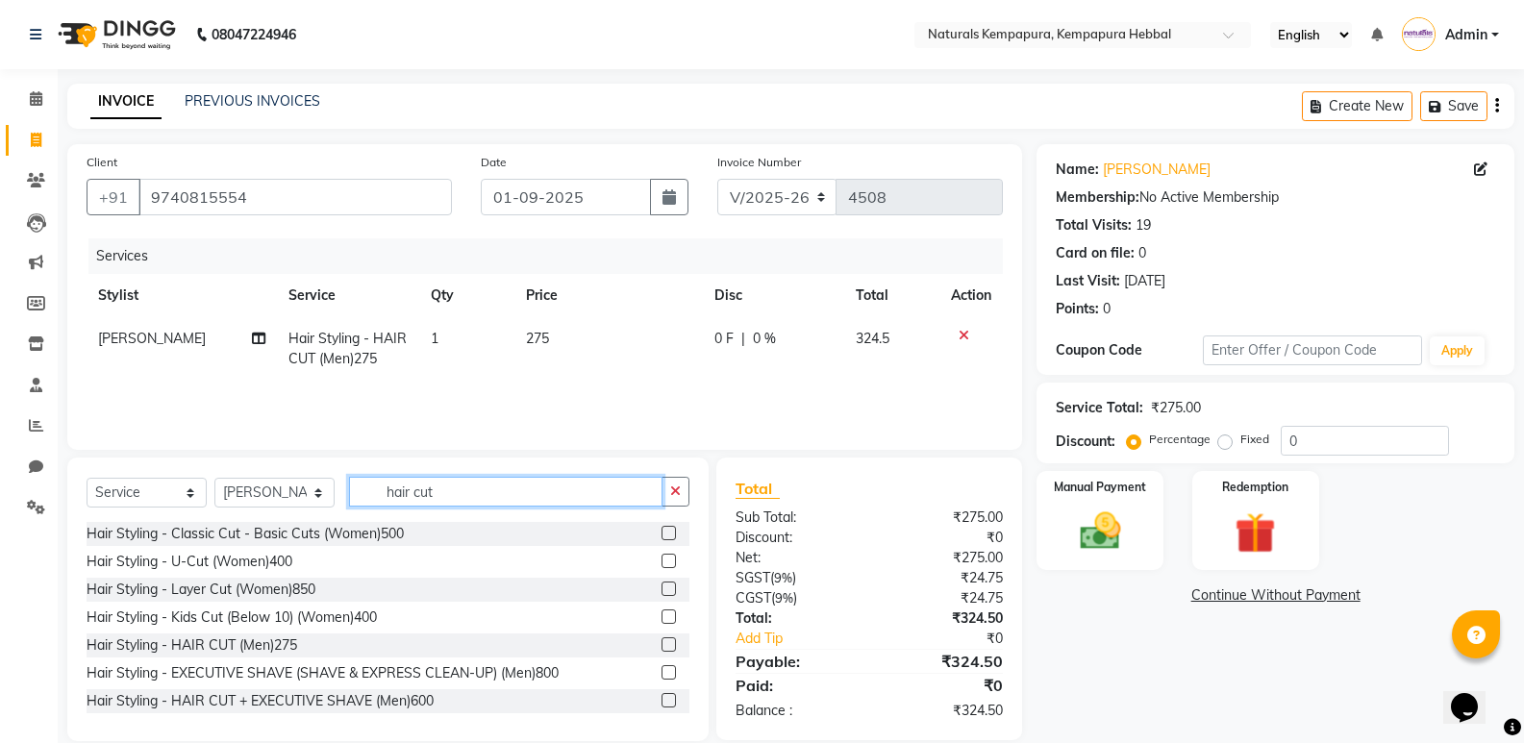
click at [468, 487] on input "hair cut" at bounding box center [505, 492] width 313 height 30
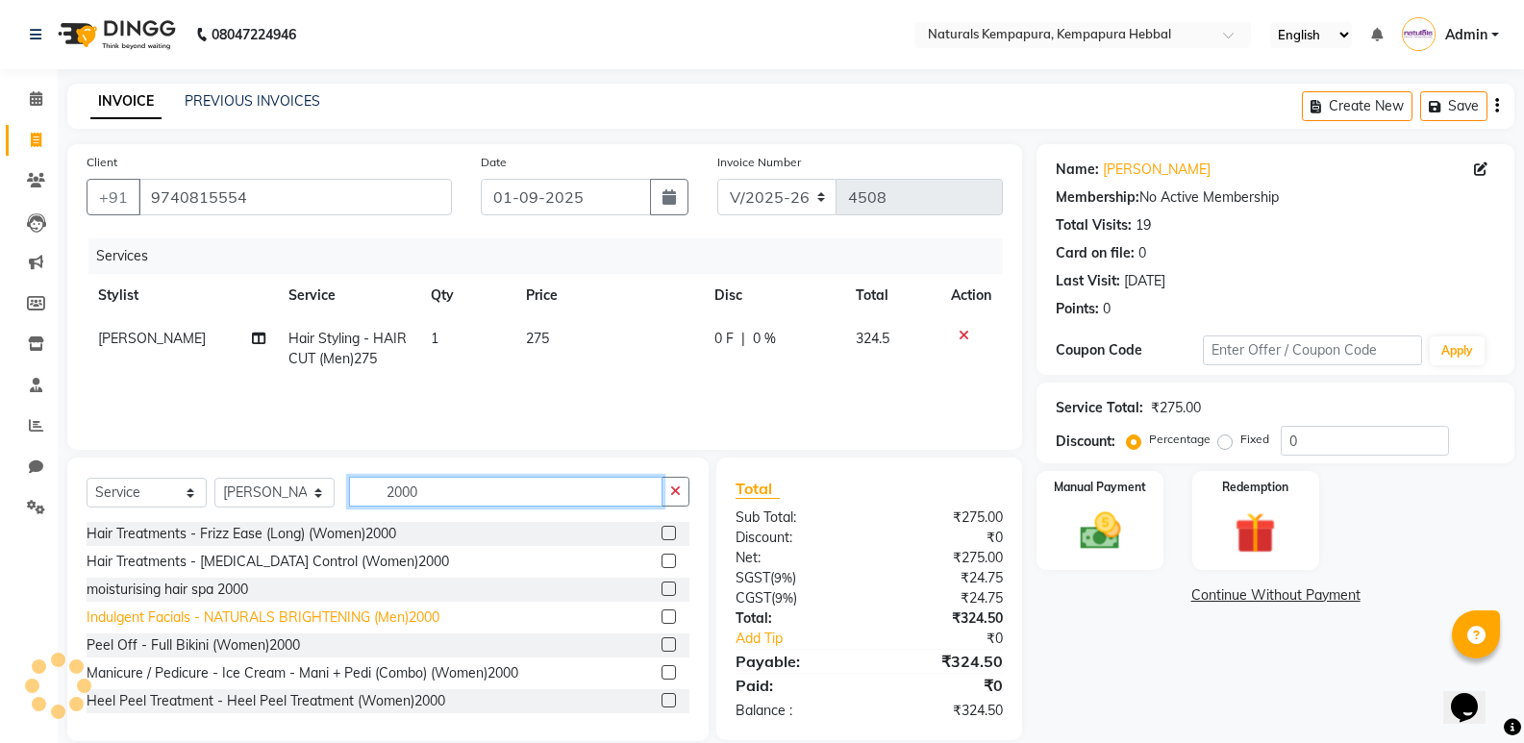
type input "2000"
click at [256, 618] on div "Indulgent Facials - NATURALS BRIGHTENING (Men)2000" at bounding box center [263, 618] width 353 height 20
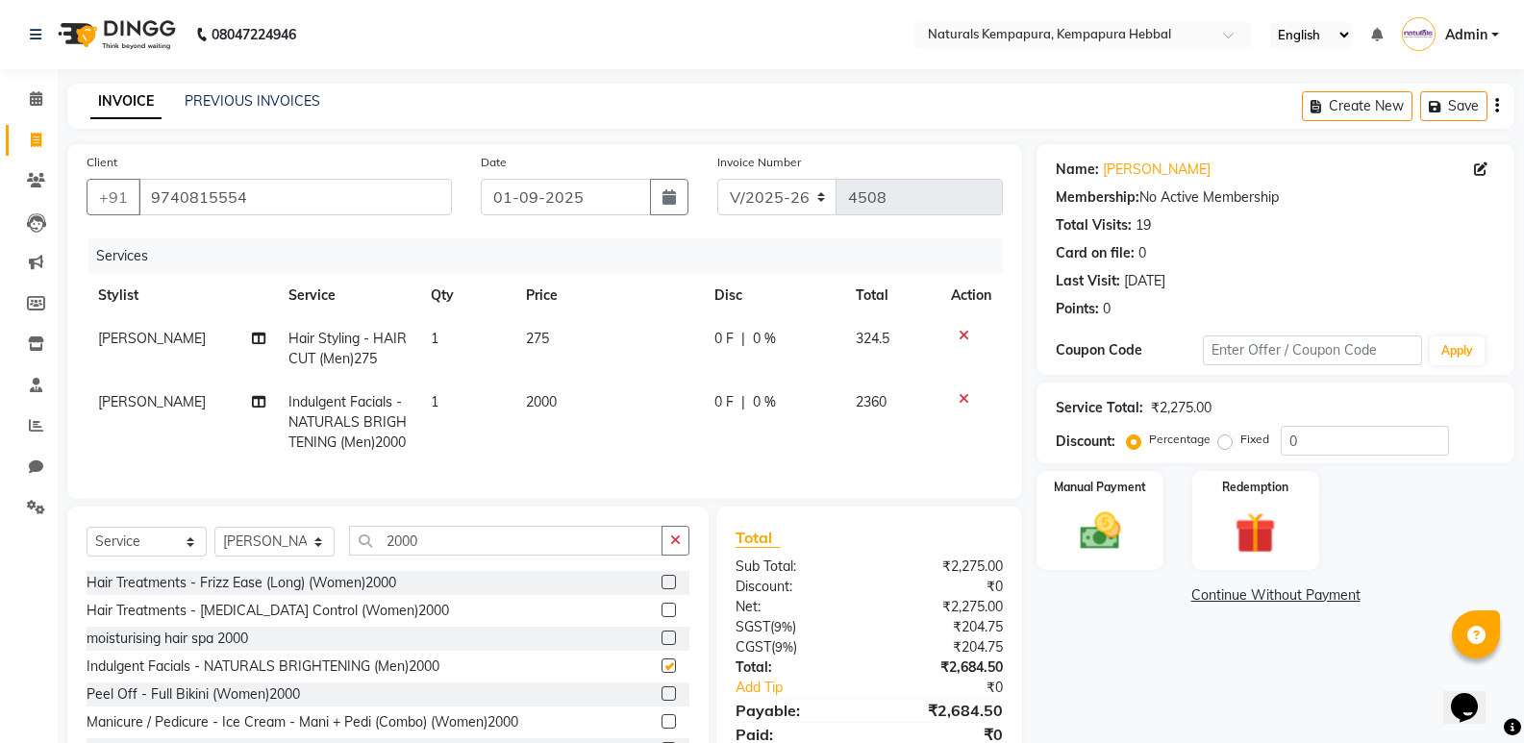
checkbox input "false"
click at [520, 556] on input "2000" at bounding box center [505, 541] width 313 height 30
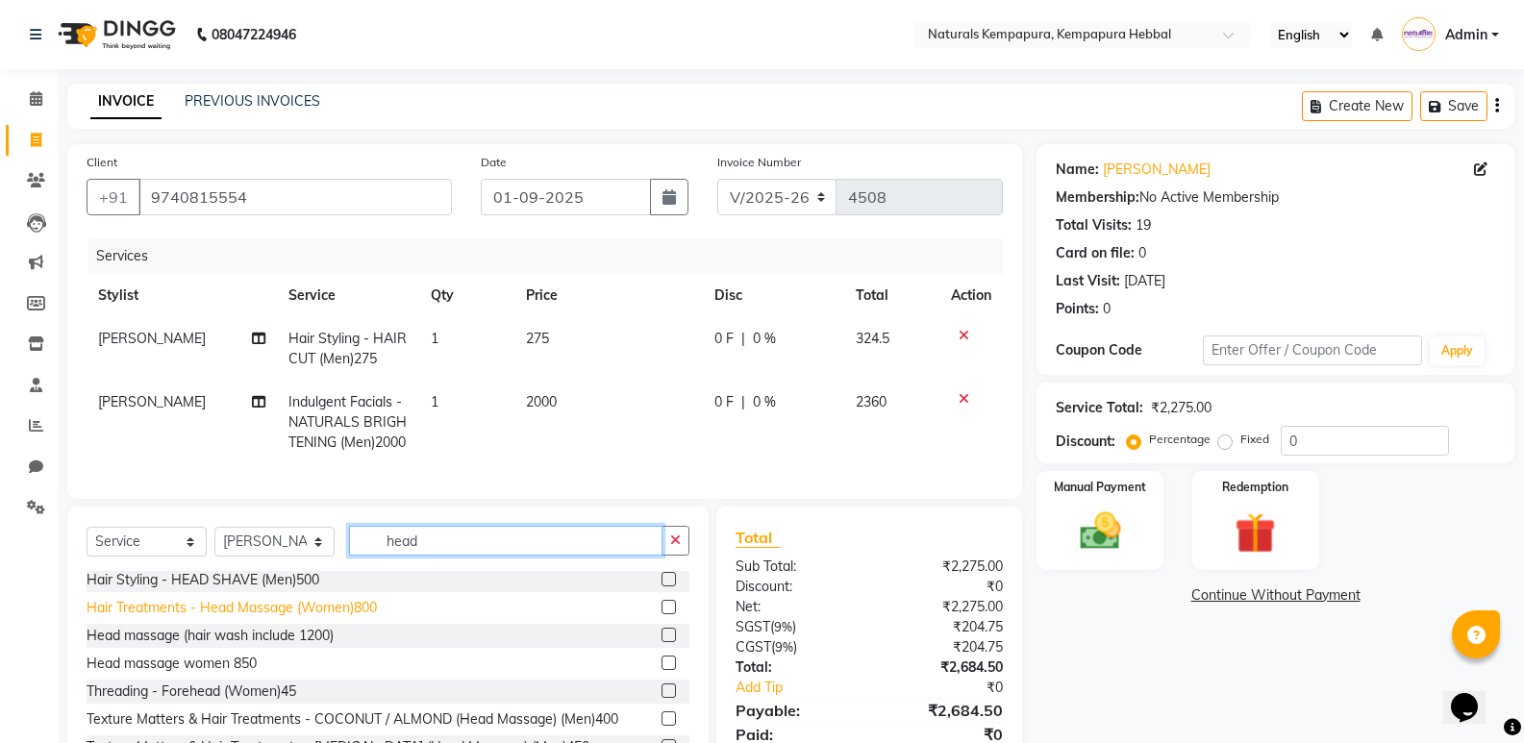
scroll to position [111, 0]
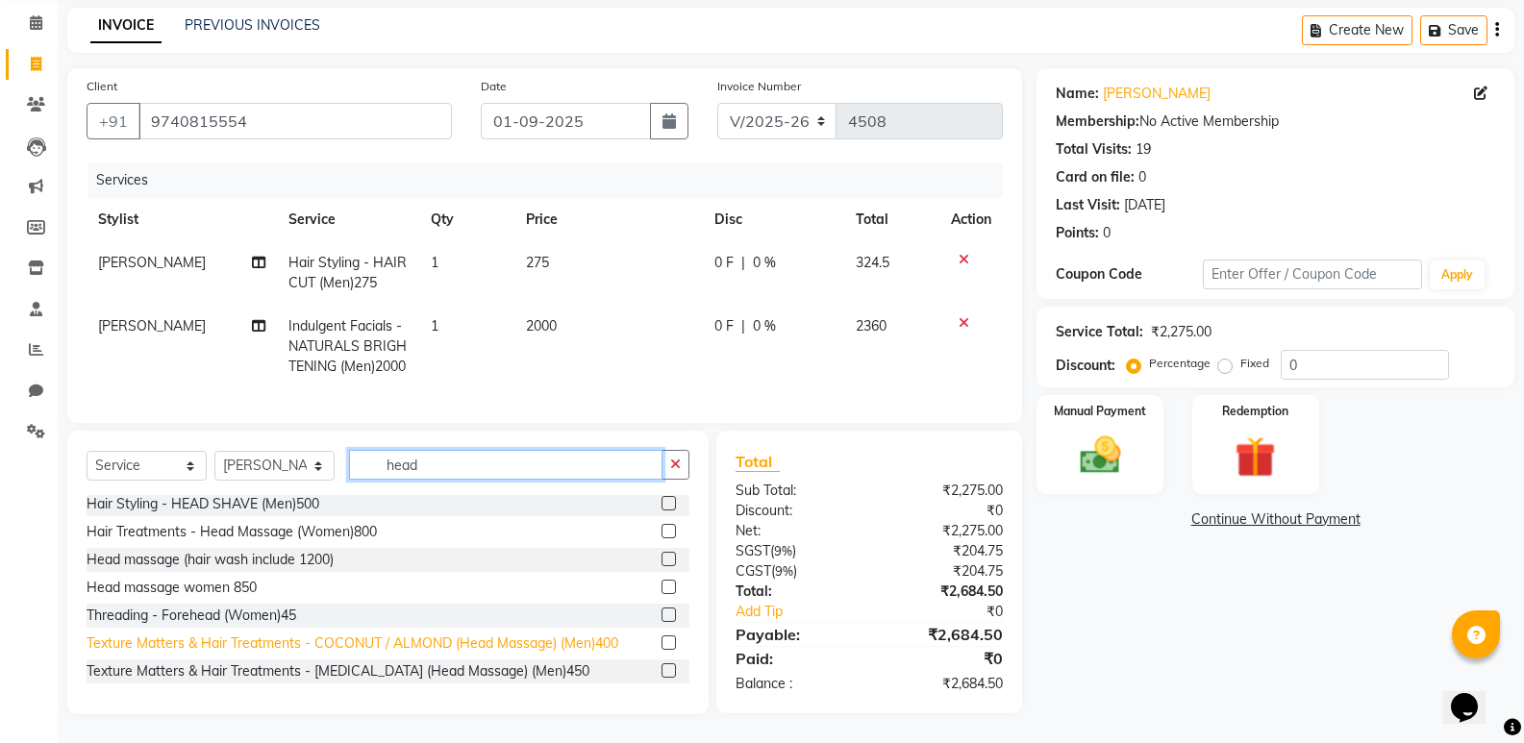
type input "head"
click at [498, 647] on div "Texture Matters & Hair Treatments - COCONUT / ALMOND (Head Massage) (Men)400" at bounding box center [353, 644] width 532 height 20
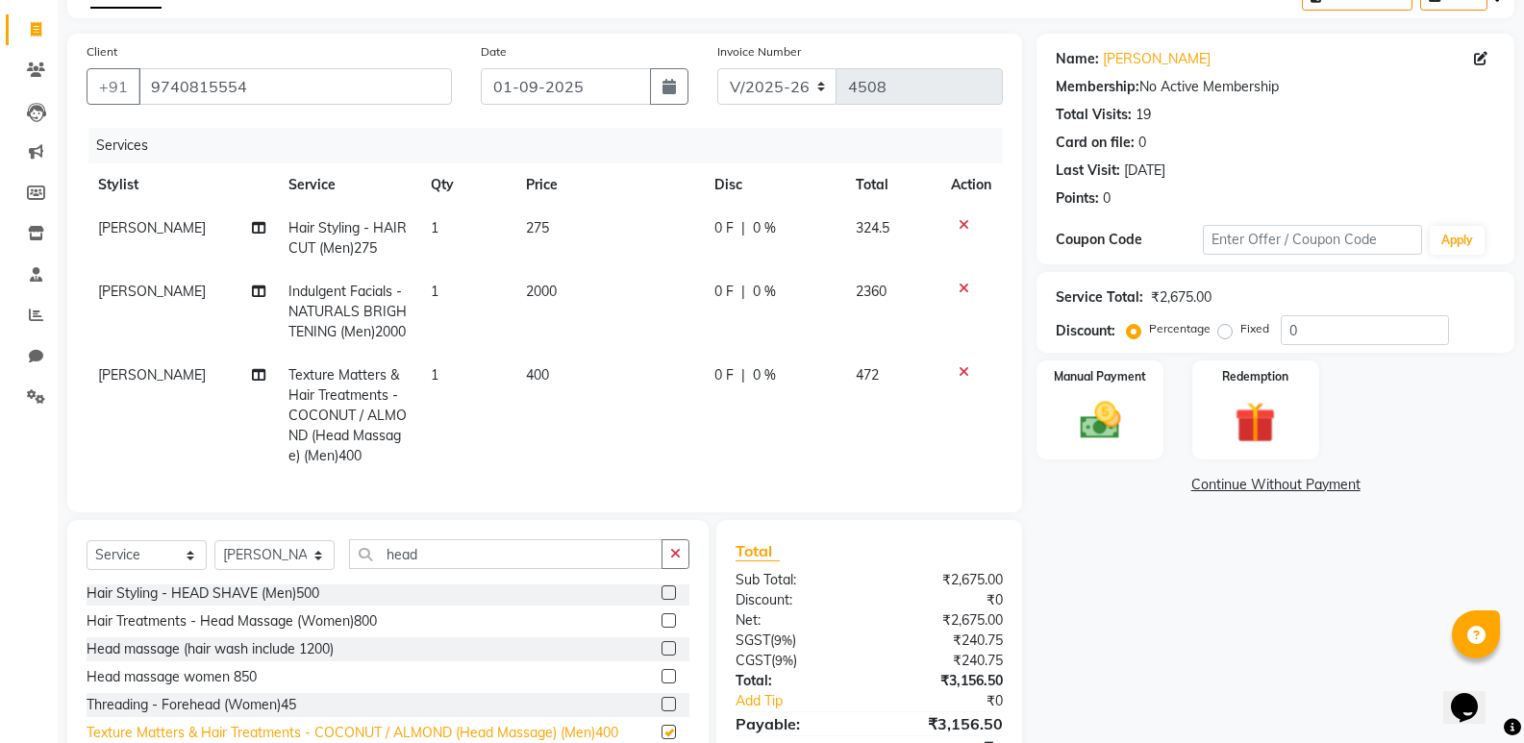
checkbox input "false"
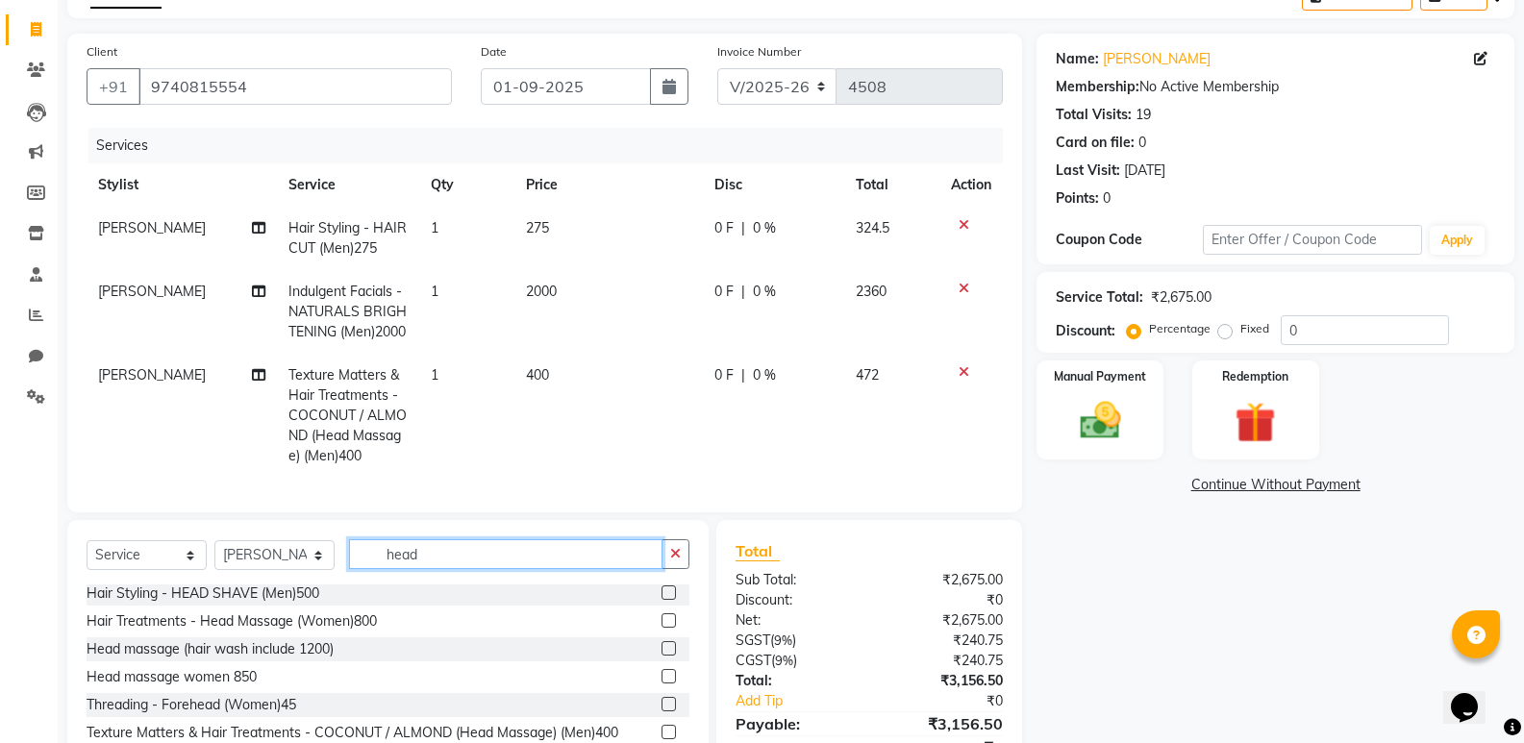
click at [520, 569] on input "head" at bounding box center [505, 554] width 313 height 30
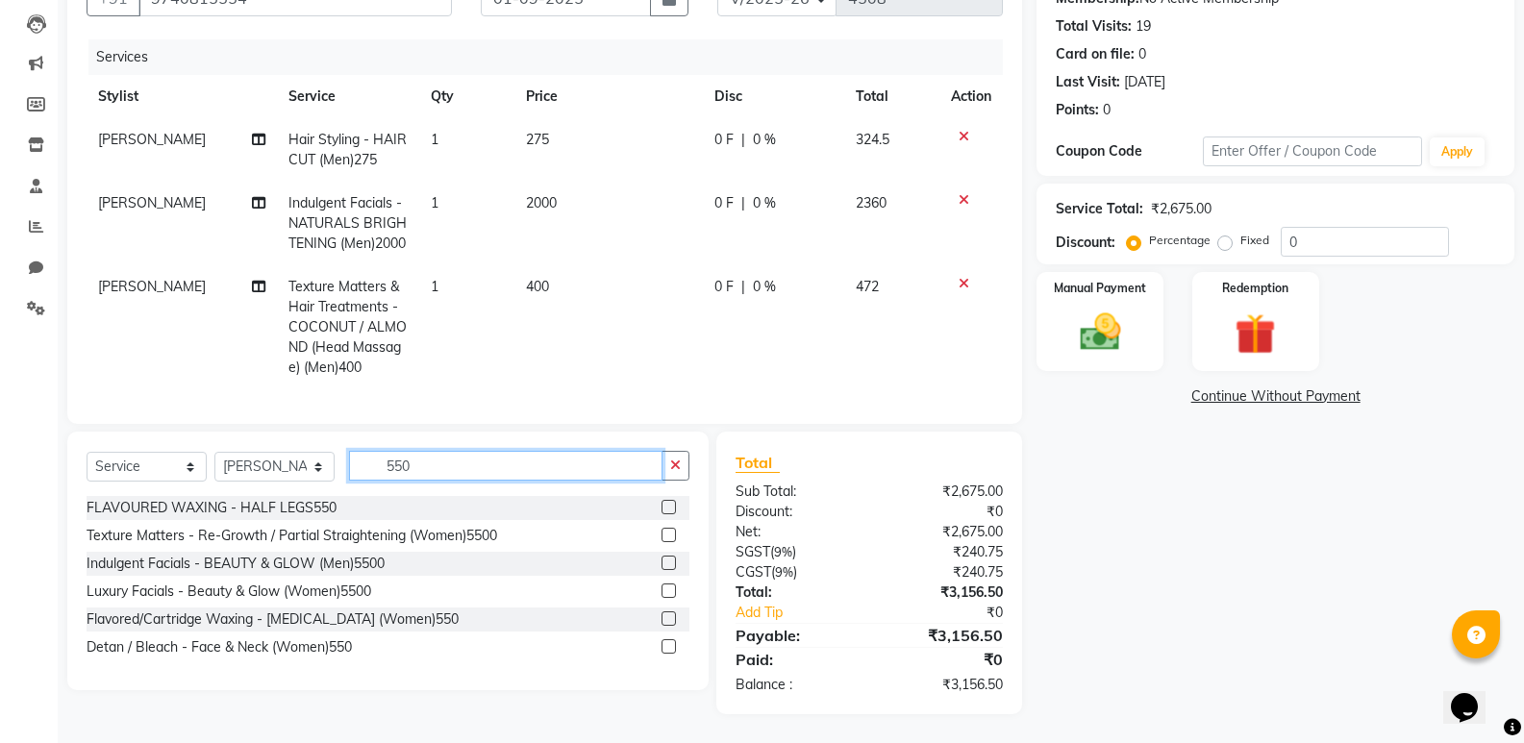
scroll to position [234, 0]
type input "550"
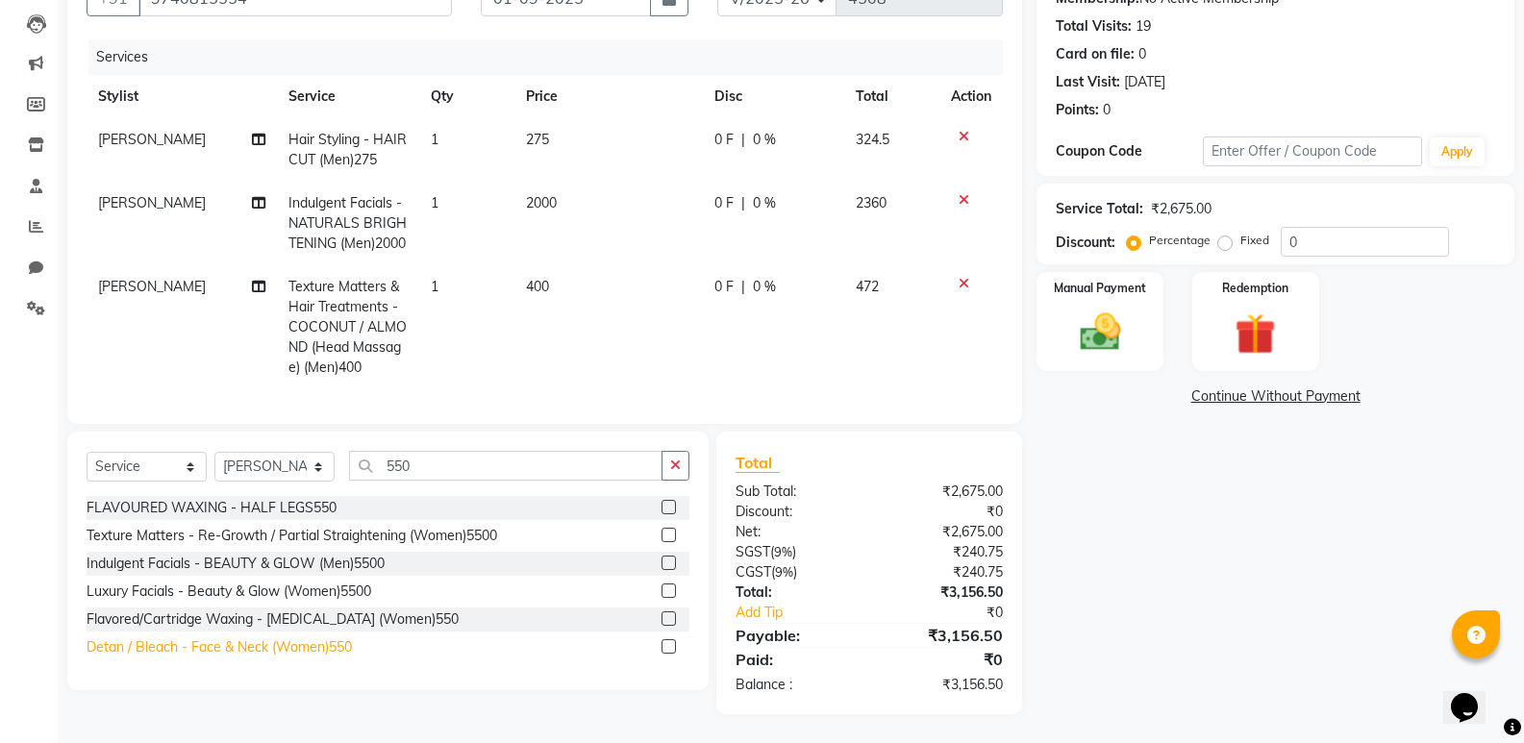
click at [290, 641] on div "Detan / Bleach - Face & Neck (Women)550" at bounding box center [219, 647] width 265 height 20
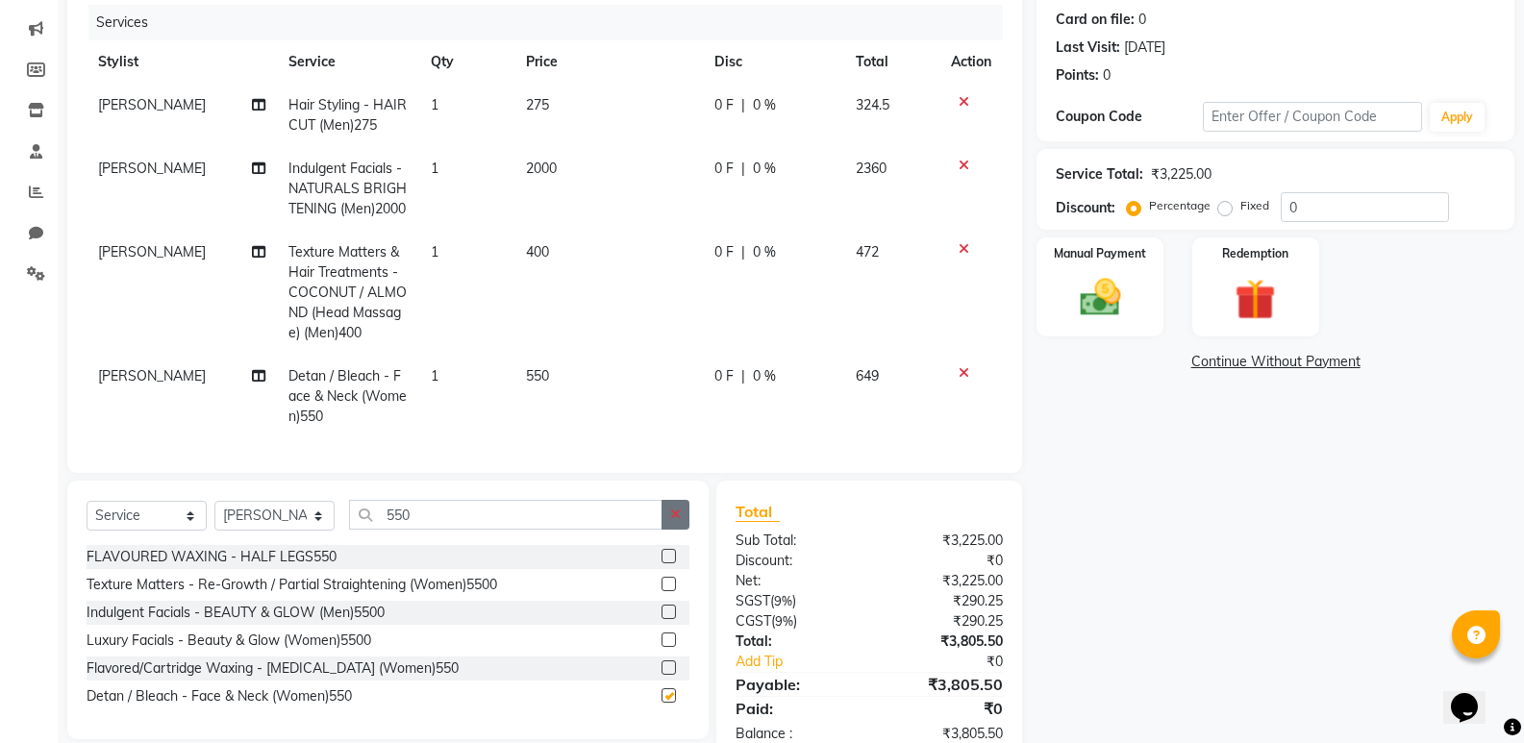
checkbox input "false"
click at [681, 530] on button "button" at bounding box center [676, 515] width 28 height 30
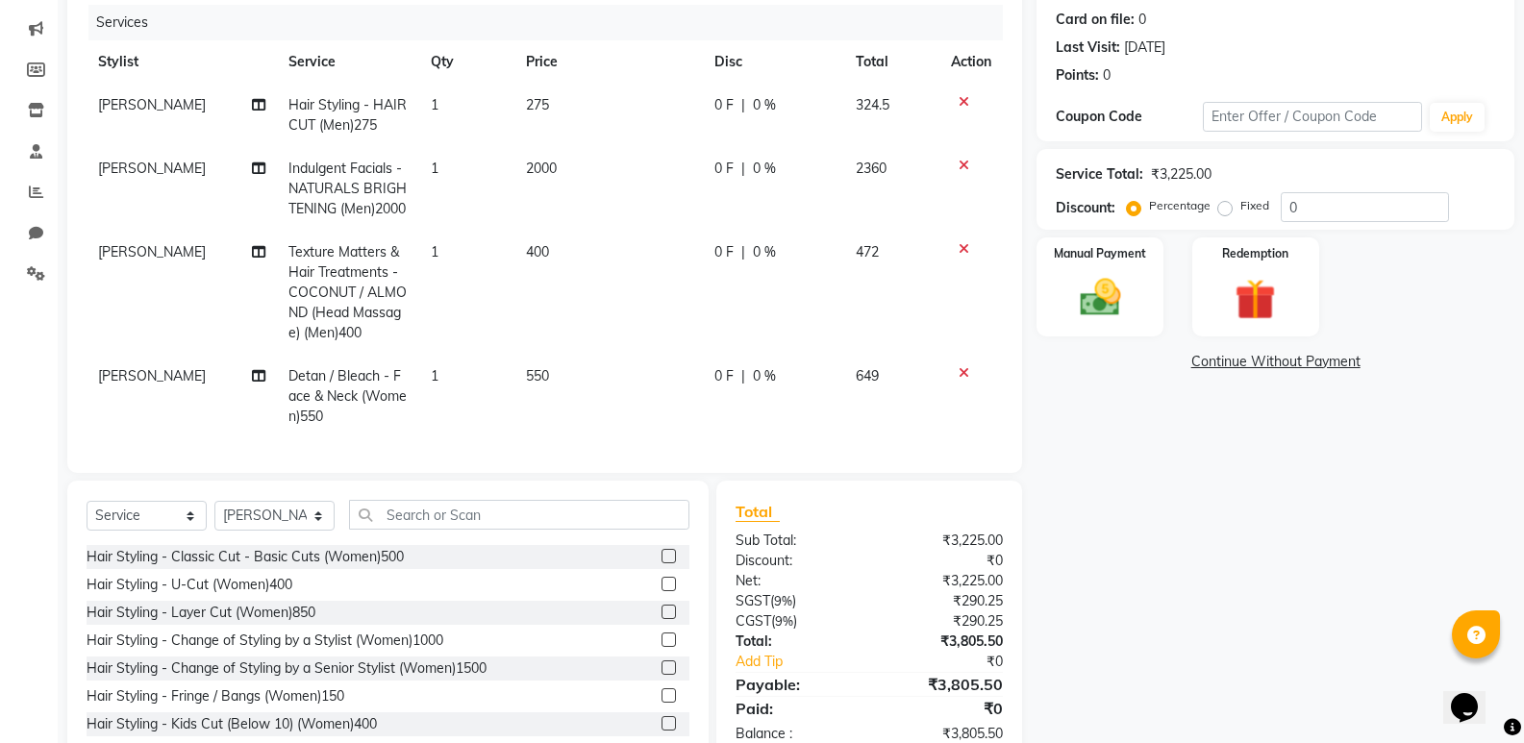
click at [173, 168] on span "MOHD SUHAIL" at bounding box center [152, 168] width 108 height 17
select select "70448"
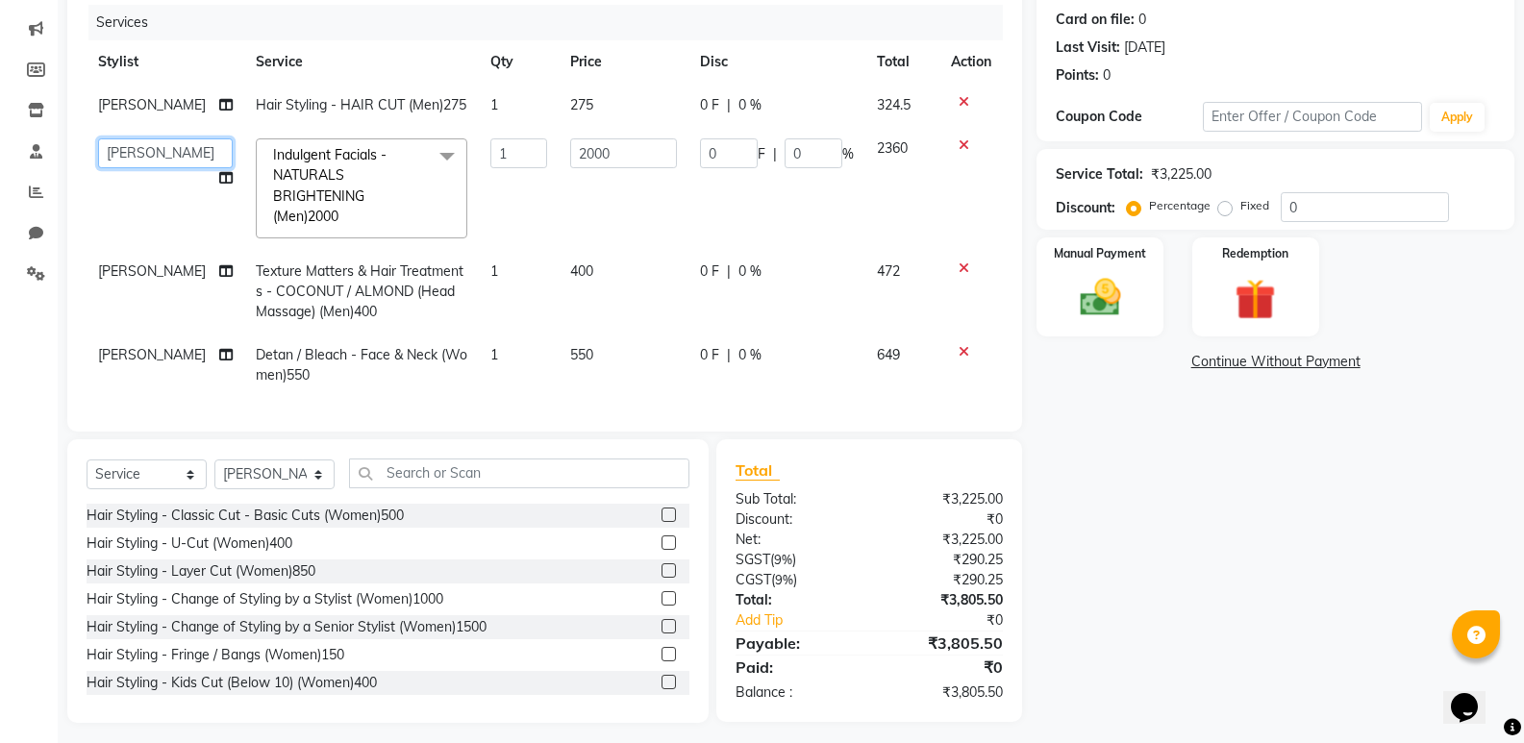
click at [173, 168] on select "ADARSH DANISH DURGA HARI HARAN JENNIFER Manager MOHD AARIS MOHD ANAS MOHD MOBEE…" at bounding box center [165, 153] width 135 height 30
select select "70441"
click at [183, 279] on td "MOHD SUHAIL" at bounding box center [166, 292] width 158 height 84
select select "70448"
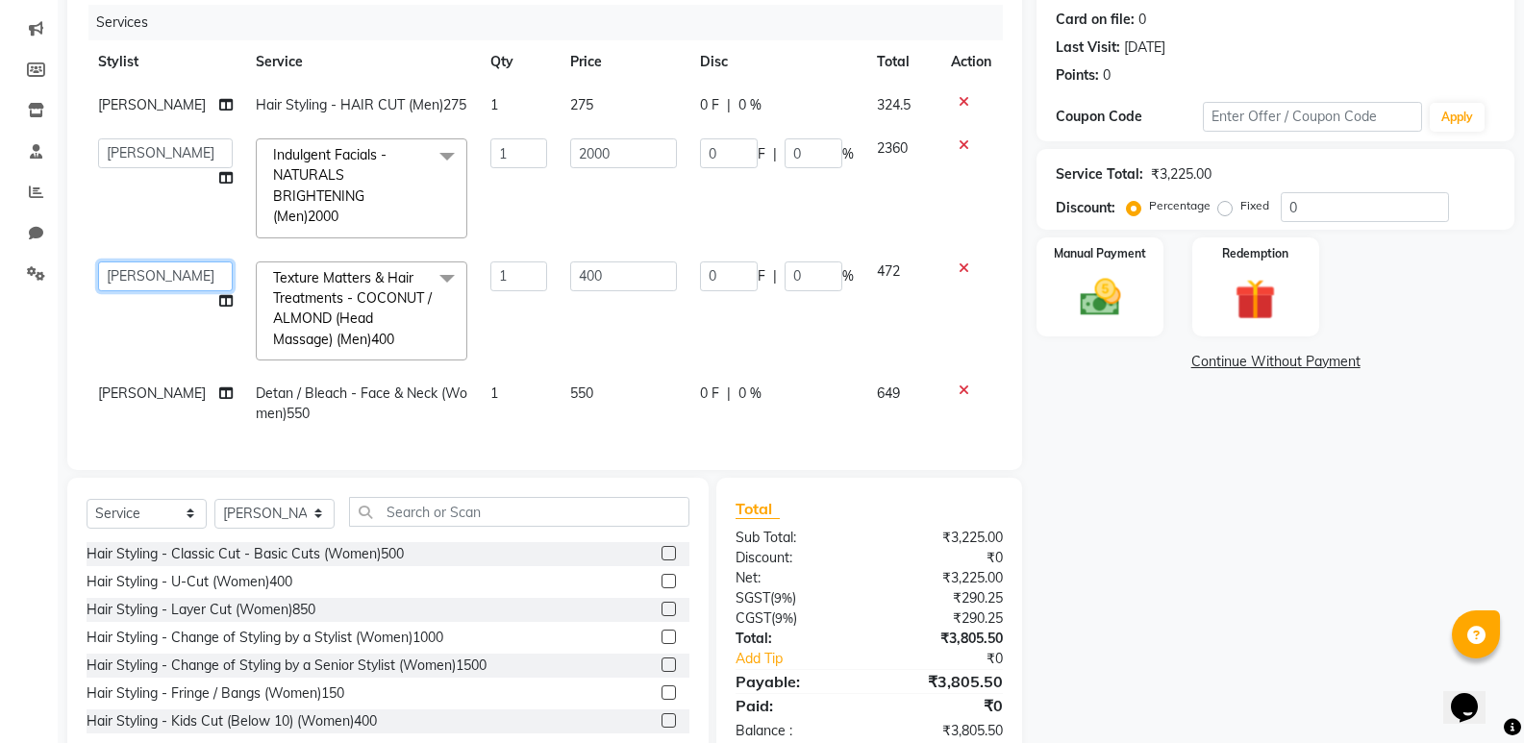
click at [180, 283] on select "ADARSH DANISH DURGA HARI HARAN JENNIFER Manager MOHD AARIS MOHD ANAS MOHD MOBEE…" at bounding box center [165, 277] width 135 height 30
select select "70441"
click at [181, 402] on span "MOHD SUHAIL" at bounding box center [152, 393] width 108 height 17
select select "70448"
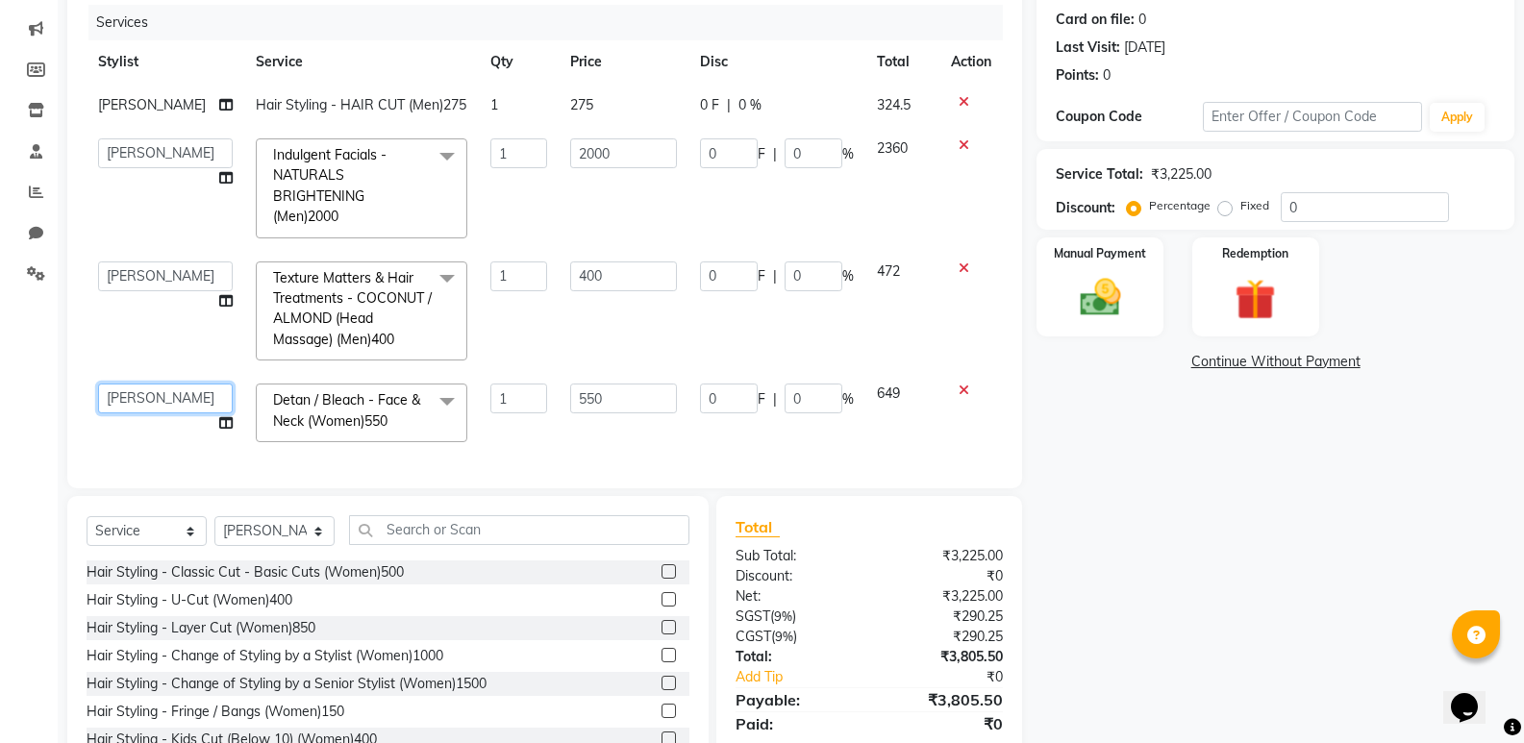
click at [178, 413] on select "ADARSH DANISH DURGA HARI HARAN JENNIFER Manager MOHD AARIS MOHD ANAS MOHD MOBEE…" at bounding box center [165, 399] width 135 height 30
select select "70441"
click at [700, 413] on input "0" at bounding box center [729, 399] width 58 height 30
click at [728, 413] on input "0" at bounding box center [729, 399] width 58 height 30
type input "050"
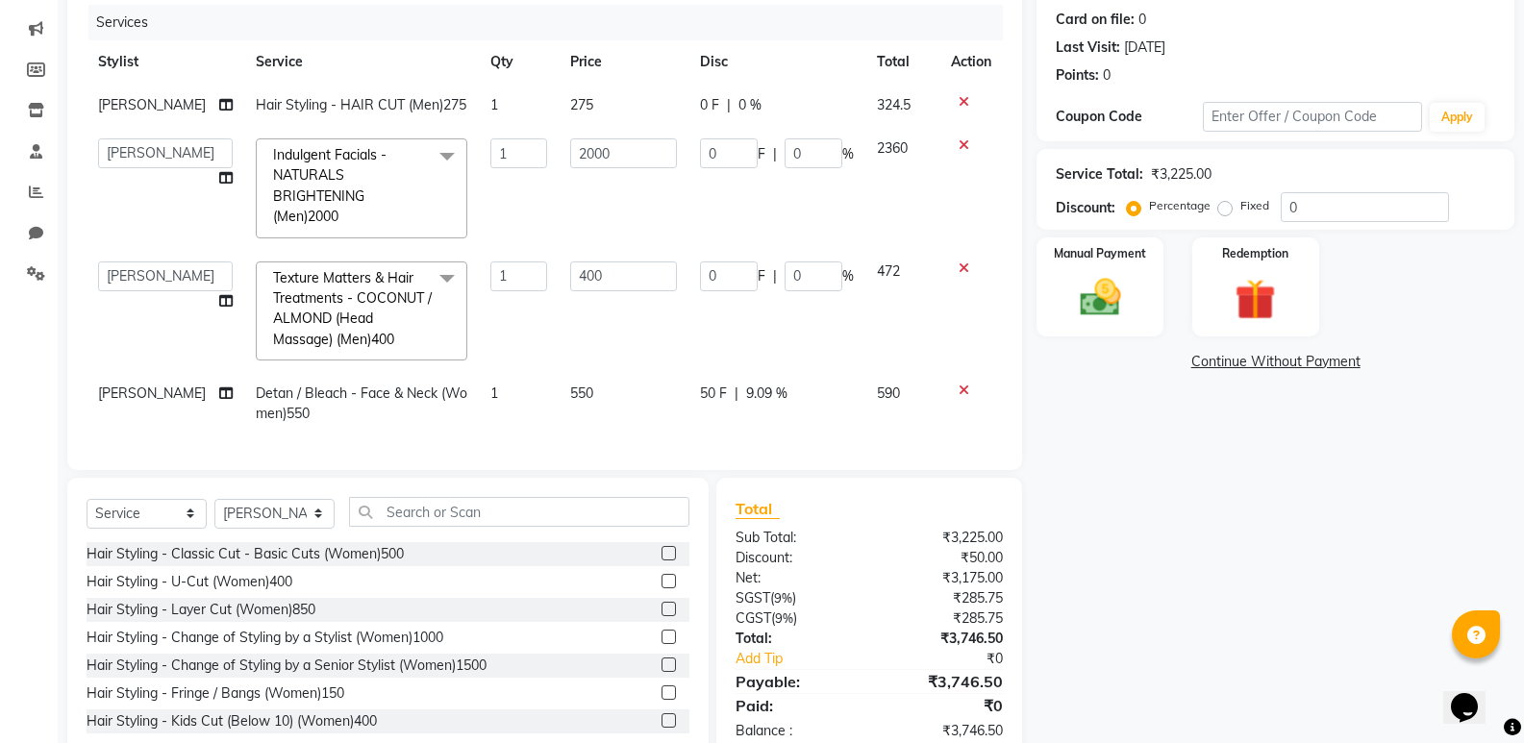
click at [988, 512] on div "Total Sub Total: ₹3,225.00 Discount: ₹50.00 Net: ₹3,175.00 SGST ( 9% ) ₹285.75 …" at bounding box center [869, 619] width 306 height 283
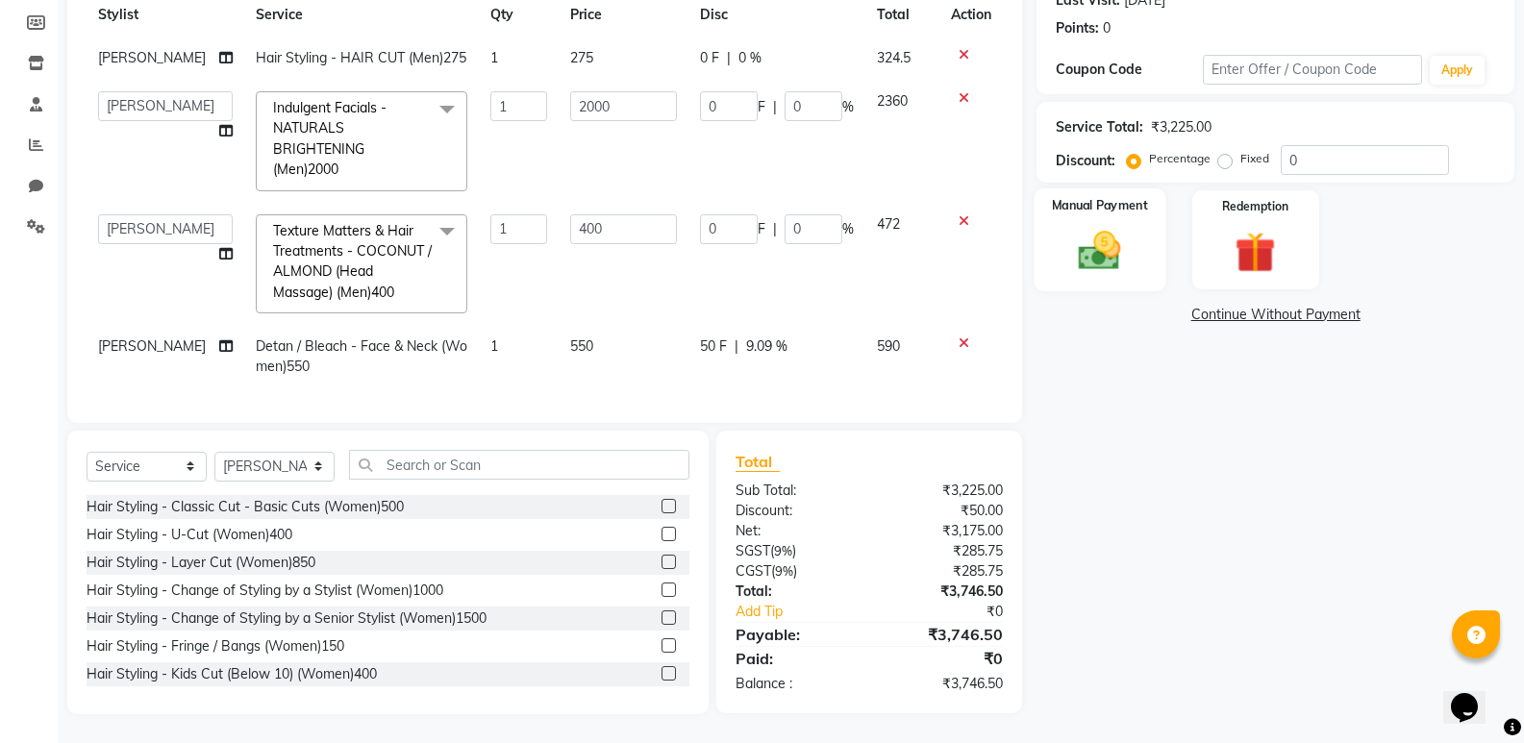
click at [1128, 247] on img at bounding box center [1099, 250] width 68 height 49
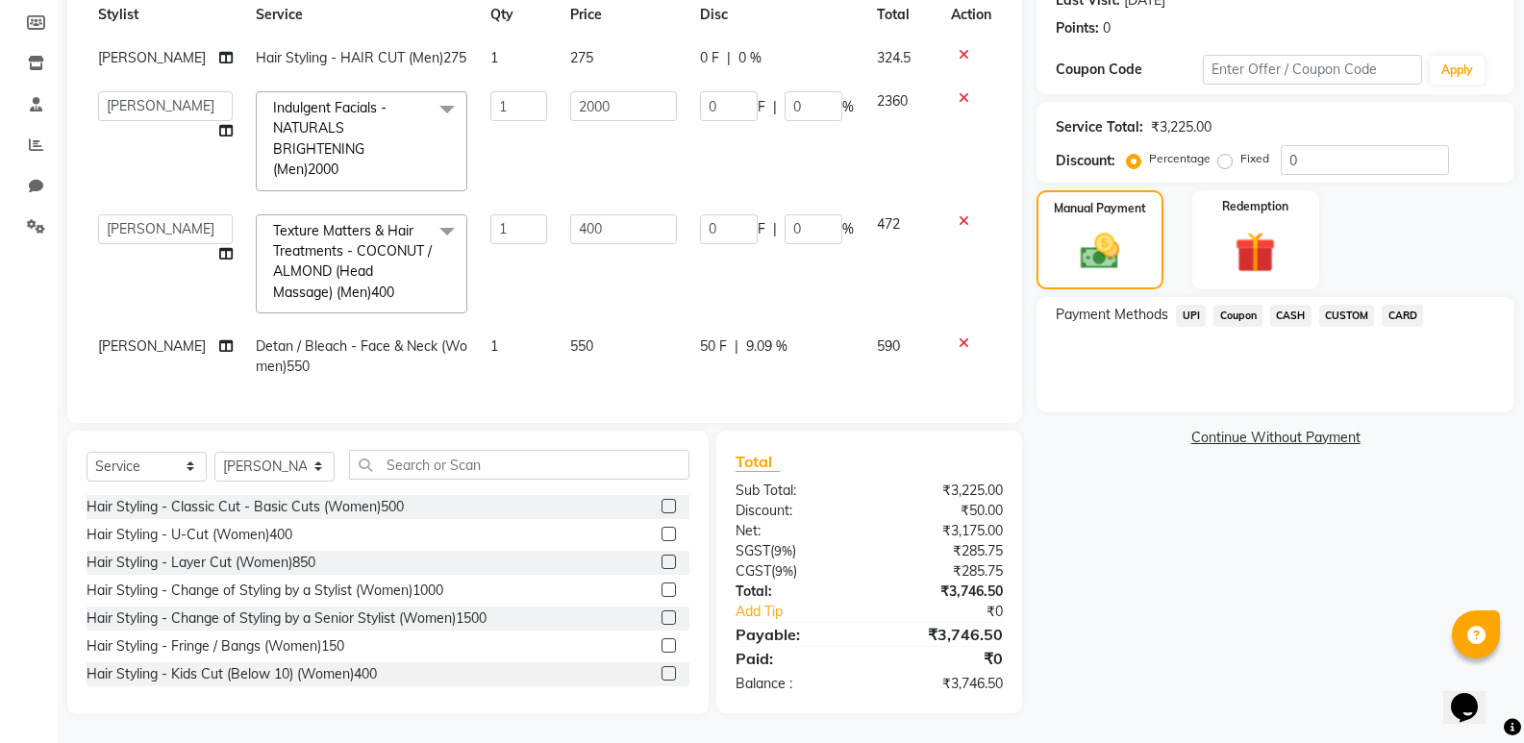
click at [1405, 305] on span "CARD" at bounding box center [1402, 316] width 41 height 22
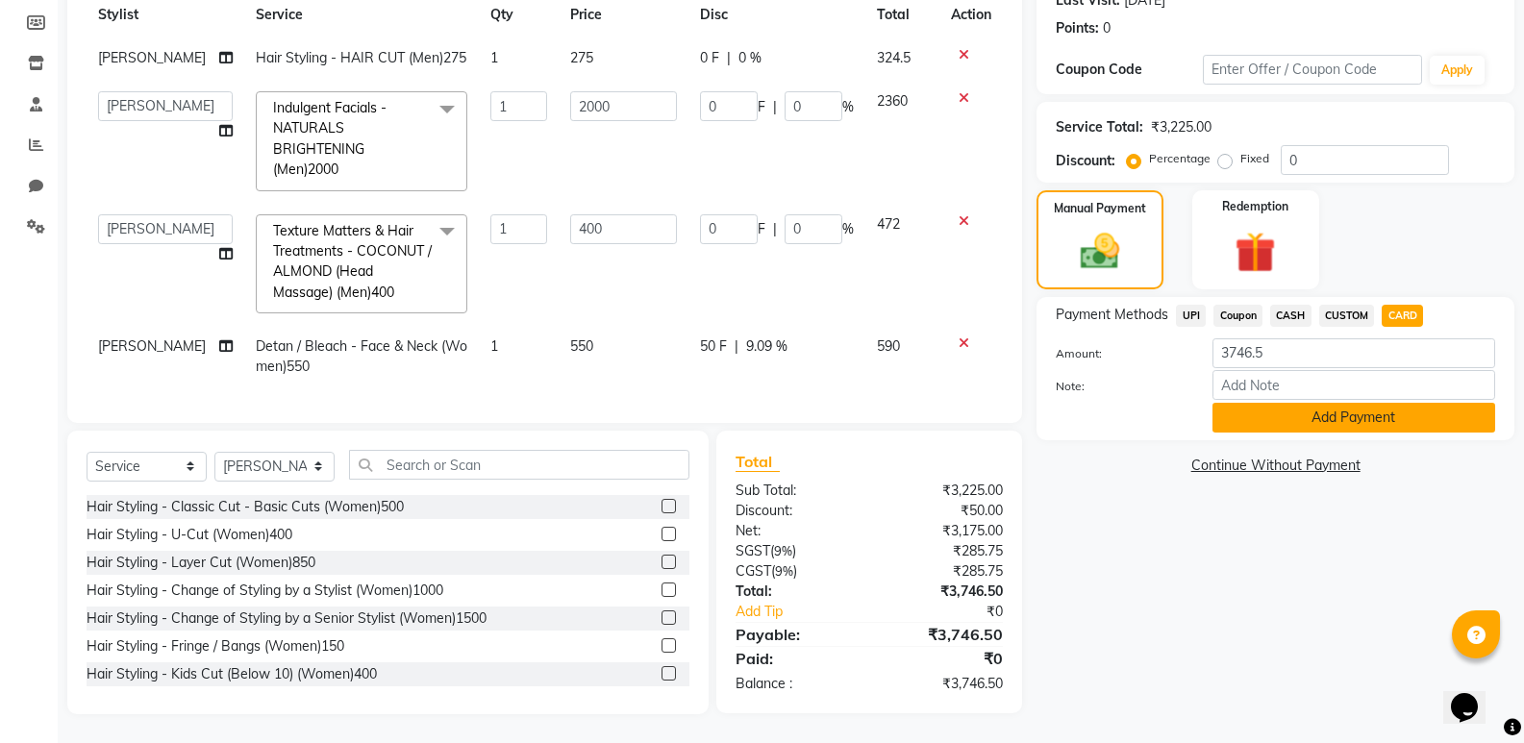
click at [1299, 403] on button "Add Payment" at bounding box center [1353, 418] width 283 height 30
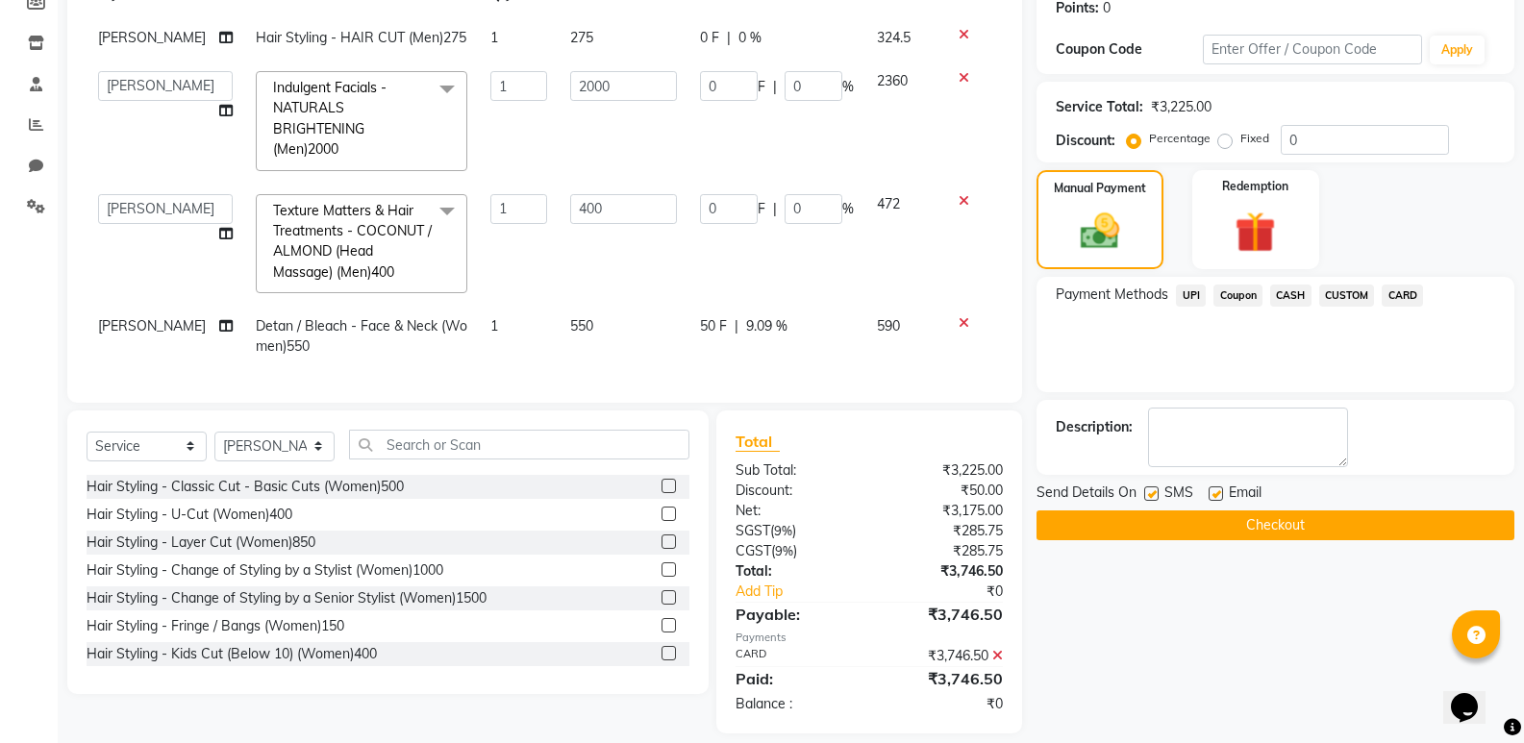
scroll to position [340, 0]
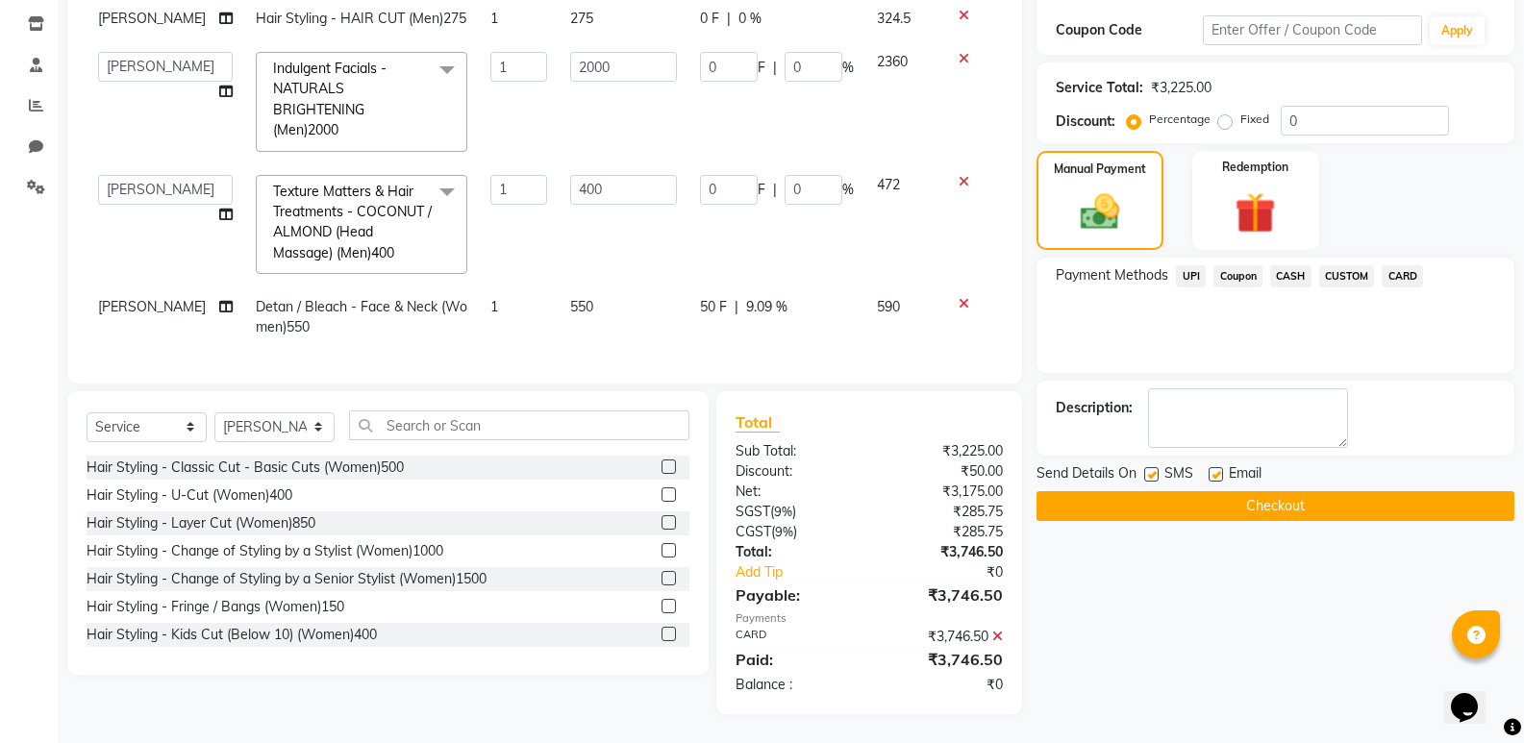
click at [1217, 467] on label at bounding box center [1216, 474] width 14 height 14
click at [1217, 469] on input "checkbox" at bounding box center [1215, 475] width 12 height 12
checkbox input "false"
click at [1198, 495] on button "Checkout" at bounding box center [1276, 506] width 478 height 30
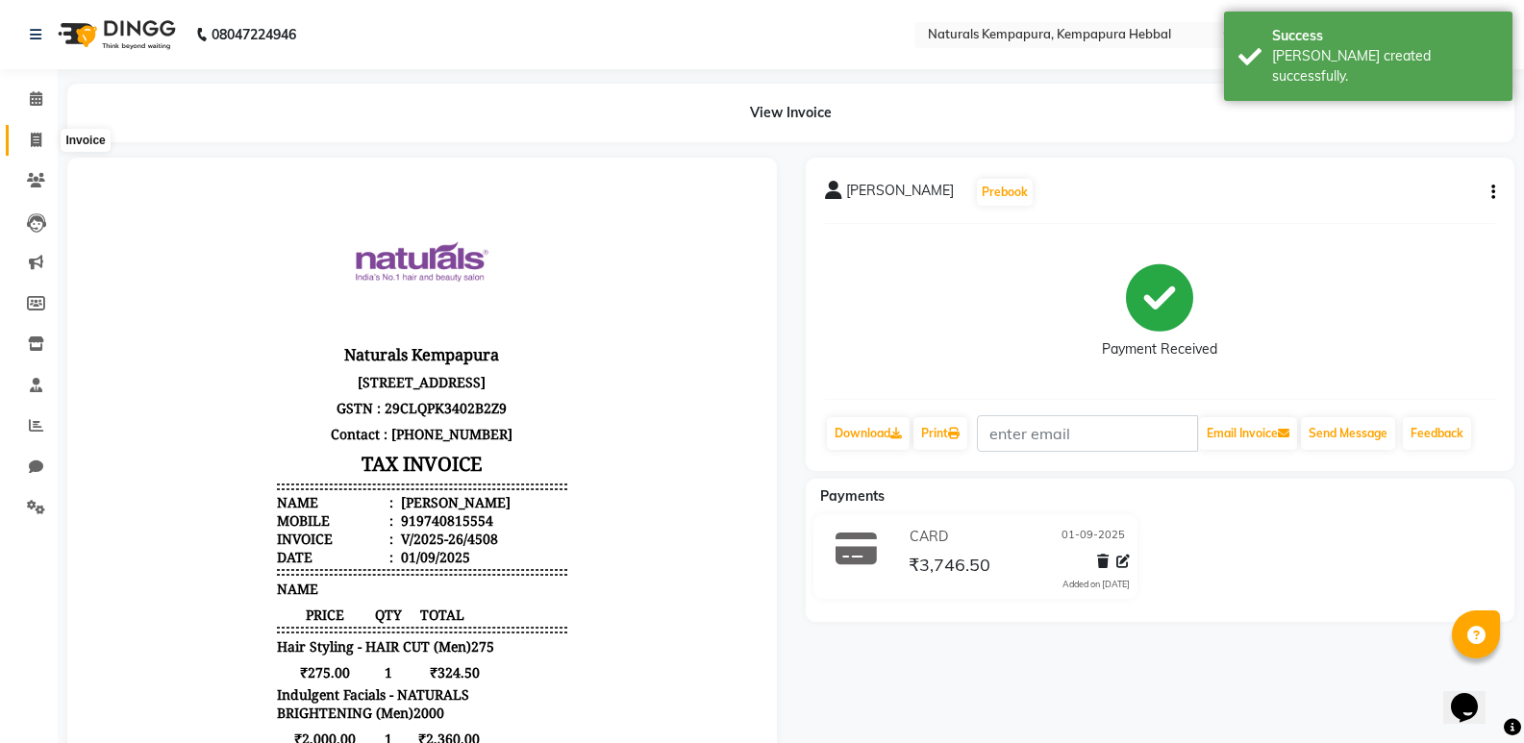
click at [25, 134] on span at bounding box center [36, 141] width 34 height 22
select select "service"
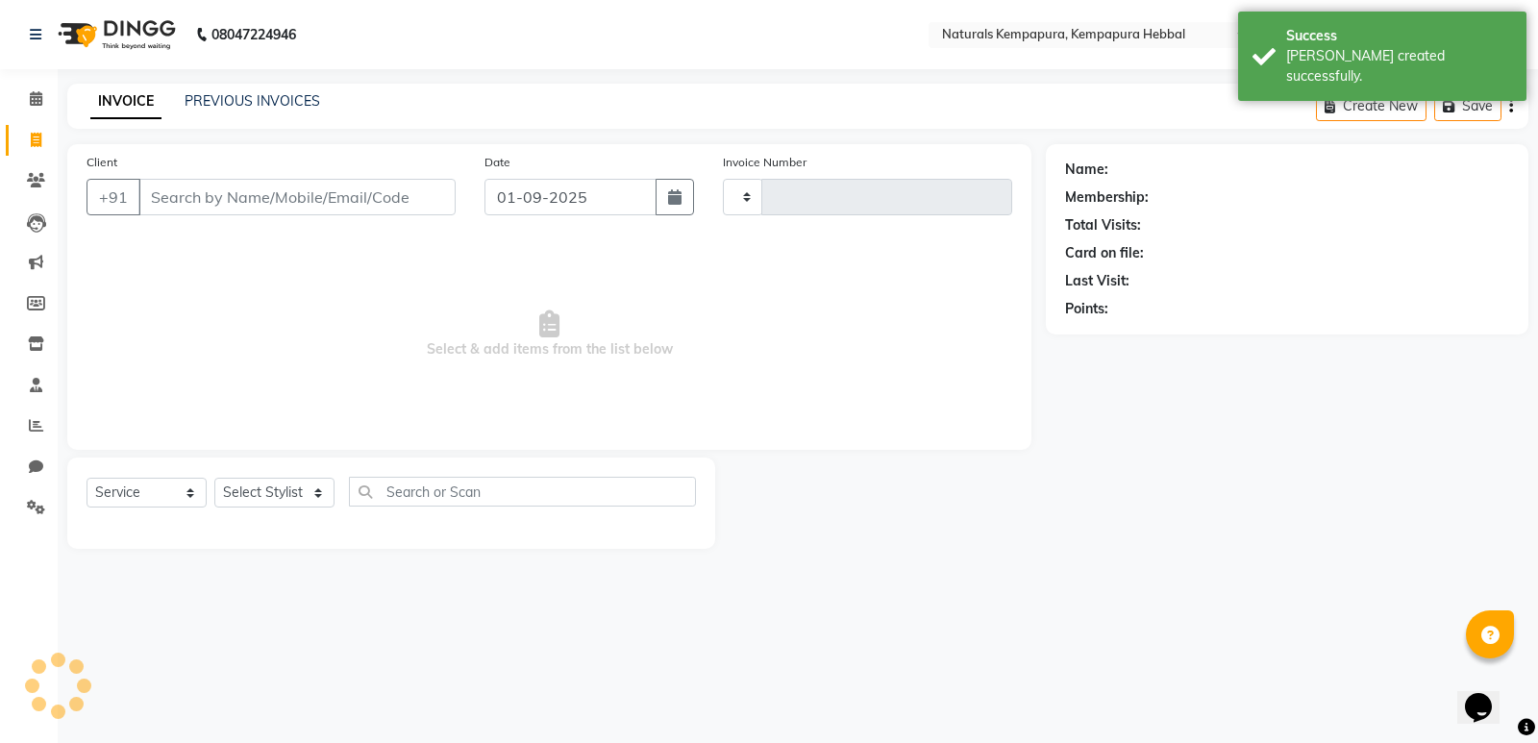
drag, startPoint x: 168, startPoint y: 198, endPoint x: 111, endPoint y: 119, distance: 97.7
click at [171, 175] on div "Client +91" at bounding box center [271, 191] width 398 height 79
type input "4509"
select select "7848"
click at [265, 103] on link "PREVIOUS INVOICES" at bounding box center [253, 100] width 136 height 17
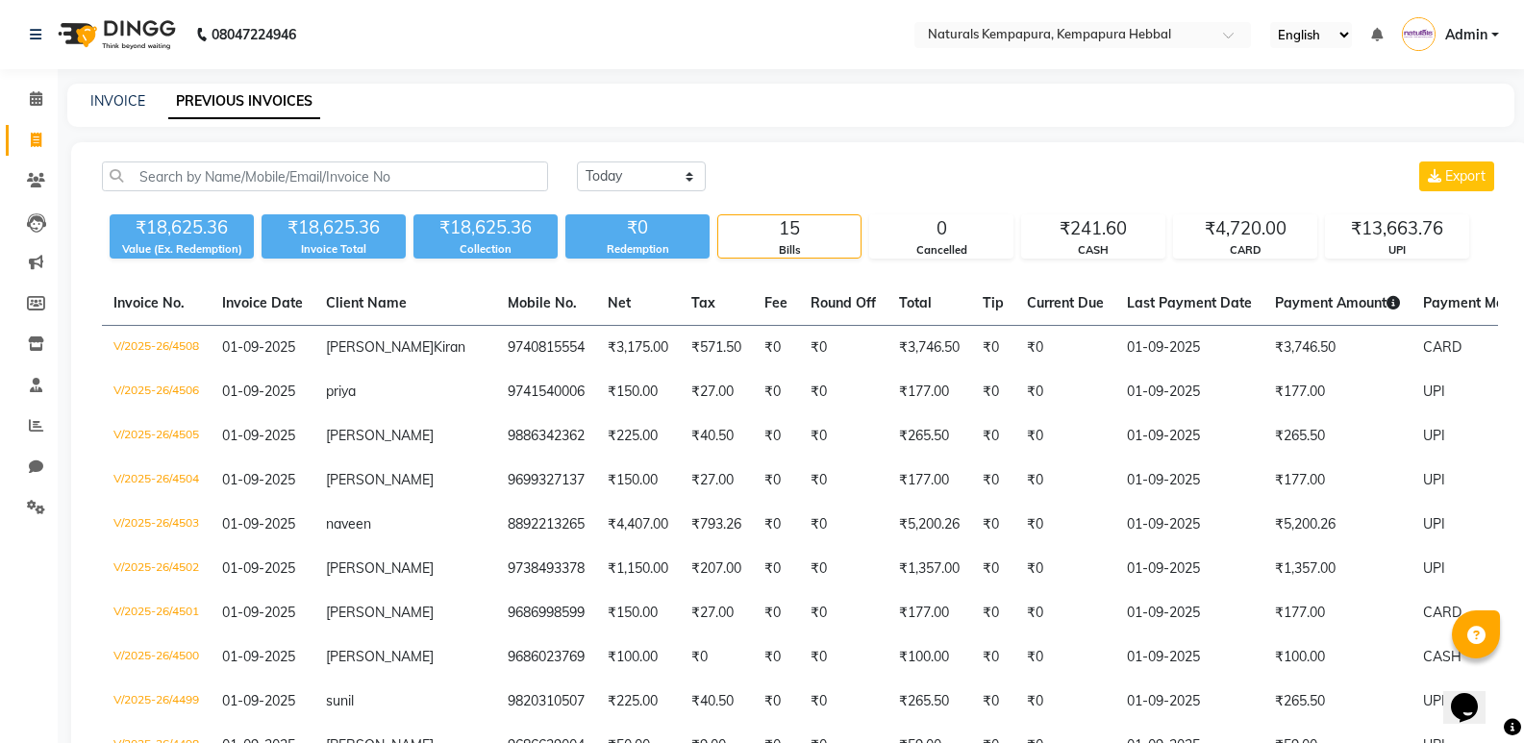
click at [144, 99] on div "INVOICE PREVIOUS INVOICES" at bounding box center [779, 101] width 1424 height 20
click at [129, 101] on link "INVOICE" at bounding box center [117, 100] width 55 height 17
select select "service"
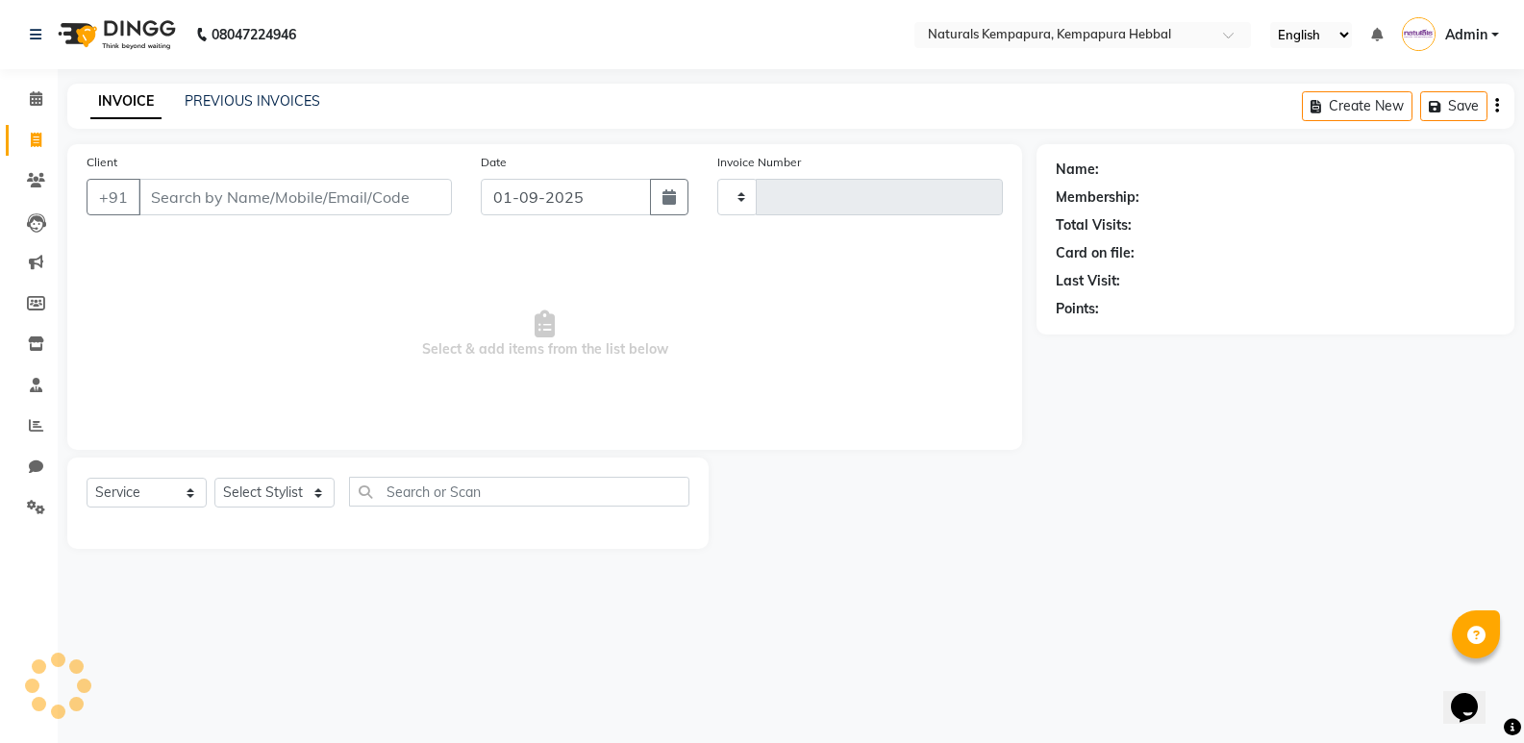
type input "4509"
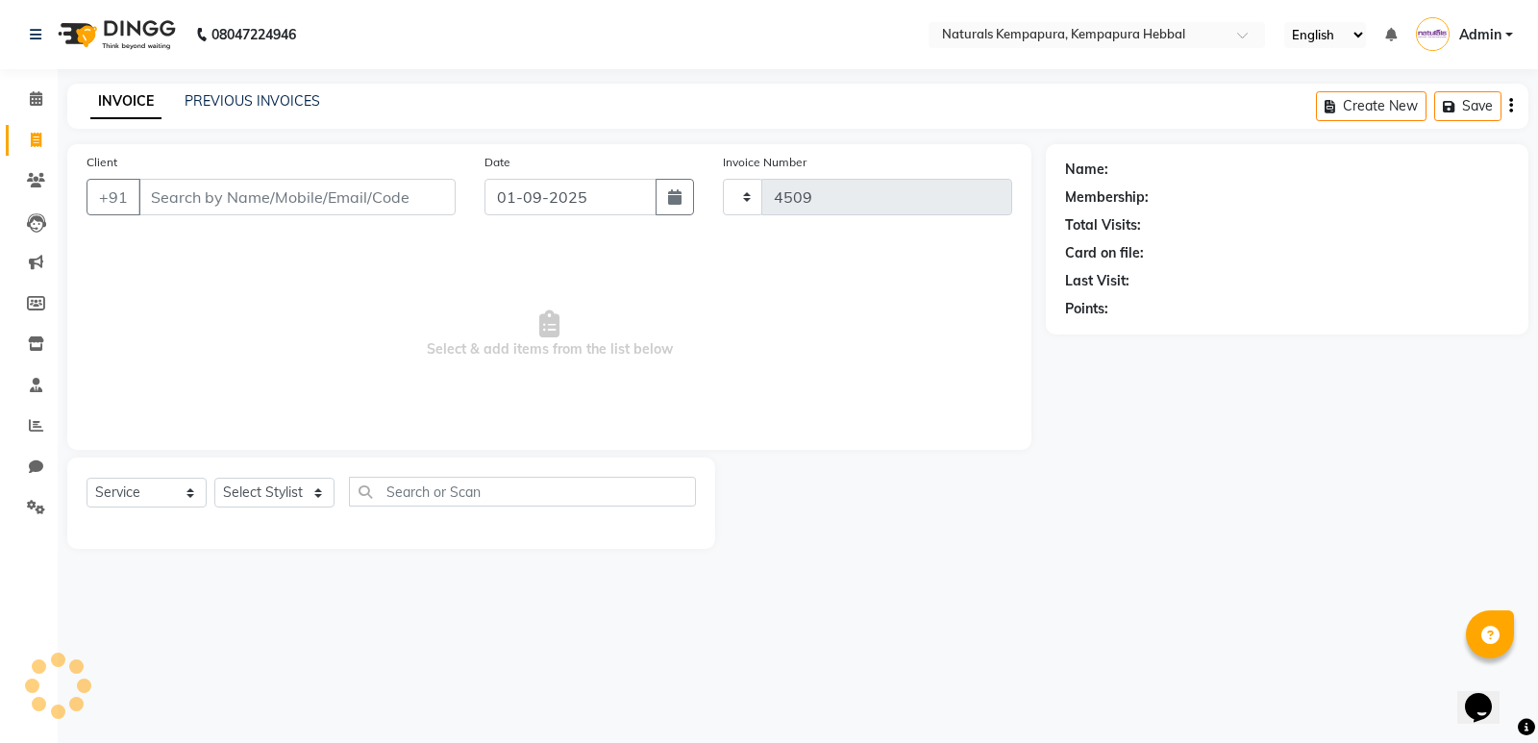
select select "7848"
click at [198, 183] on input "Client" at bounding box center [296, 197] width 317 height 37
click at [217, 99] on link "PREVIOUS INVOICES" at bounding box center [253, 100] width 136 height 17
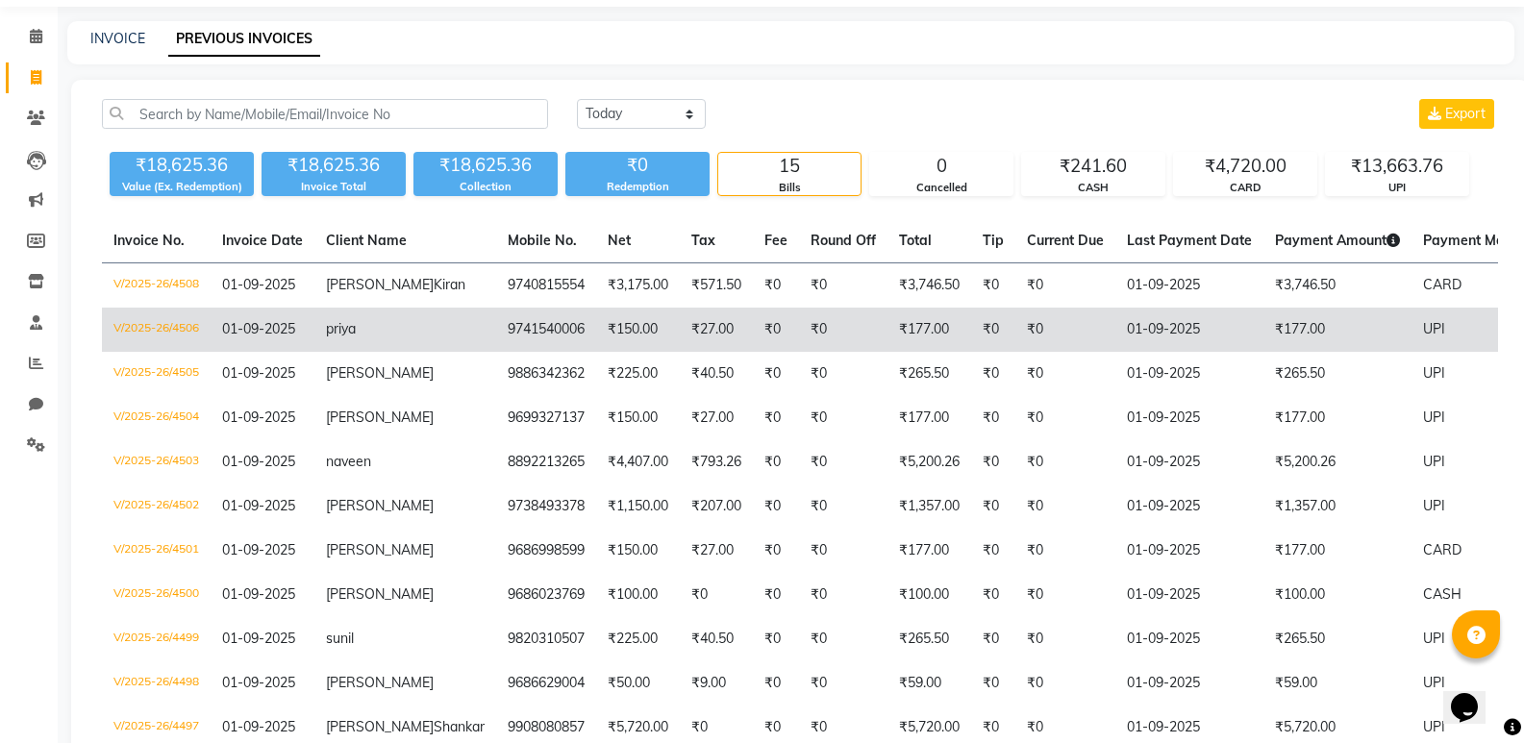
scroll to position [96, 0]
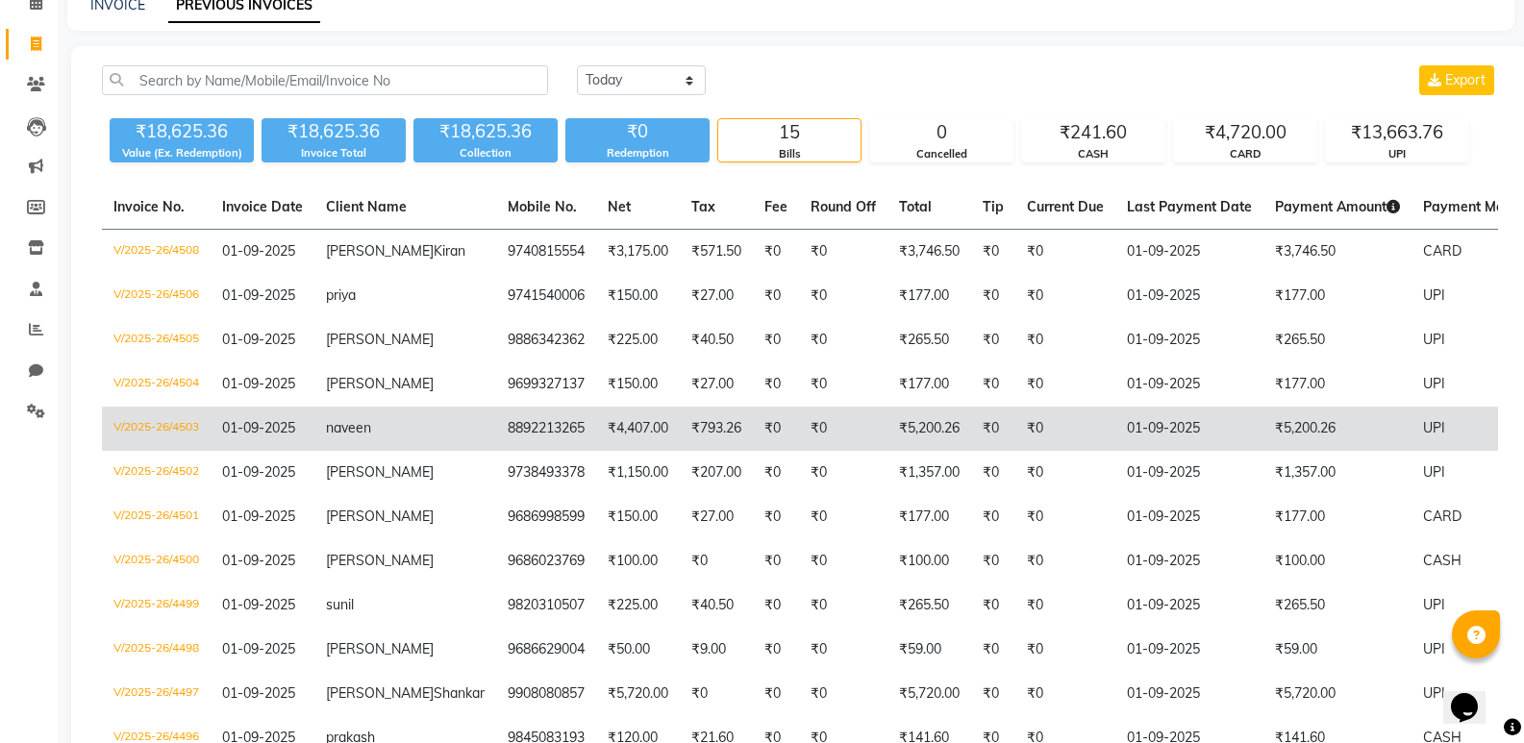
click at [596, 437] on td "₹4,407.00" at bounding box center [638, 429] width 84 height 44
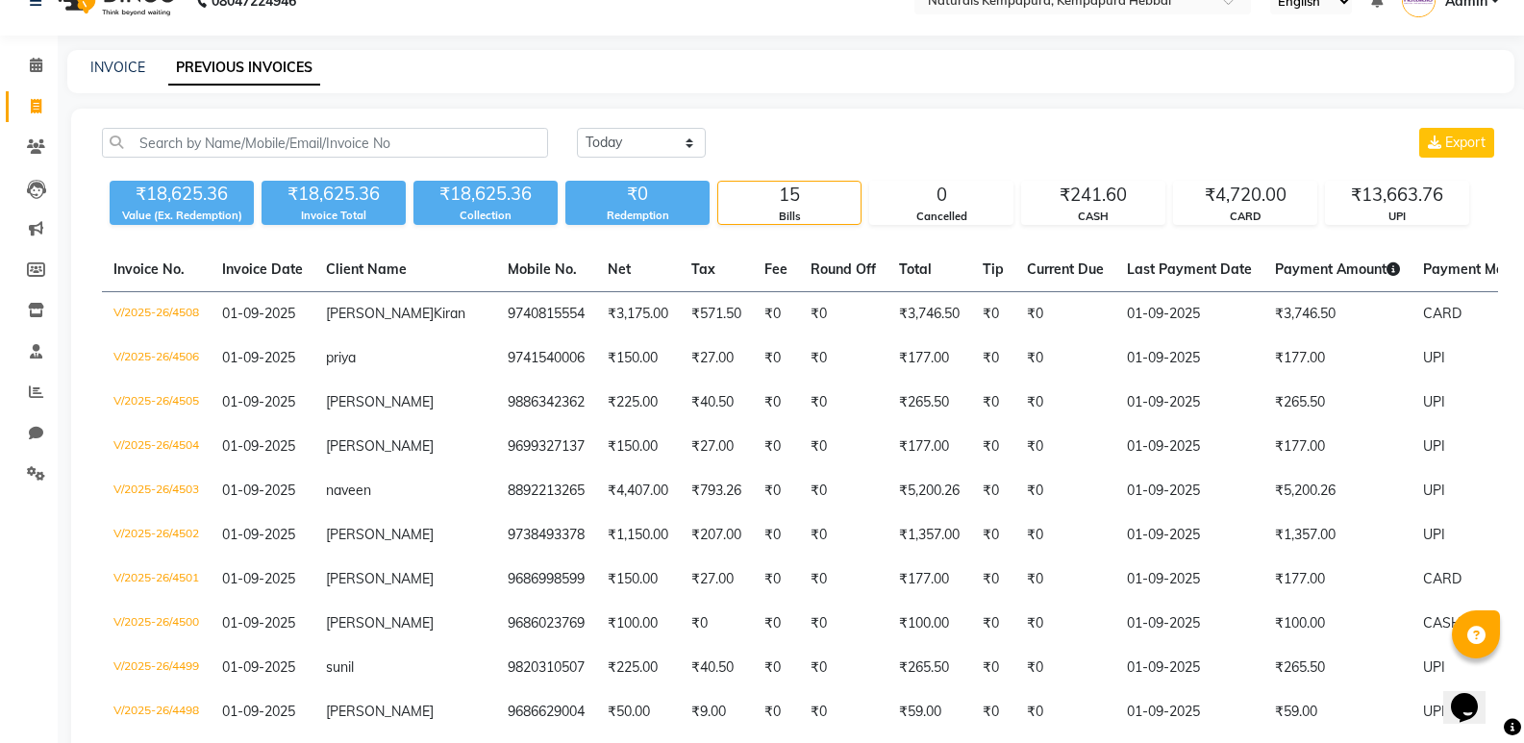
scroll to position [0, 0]
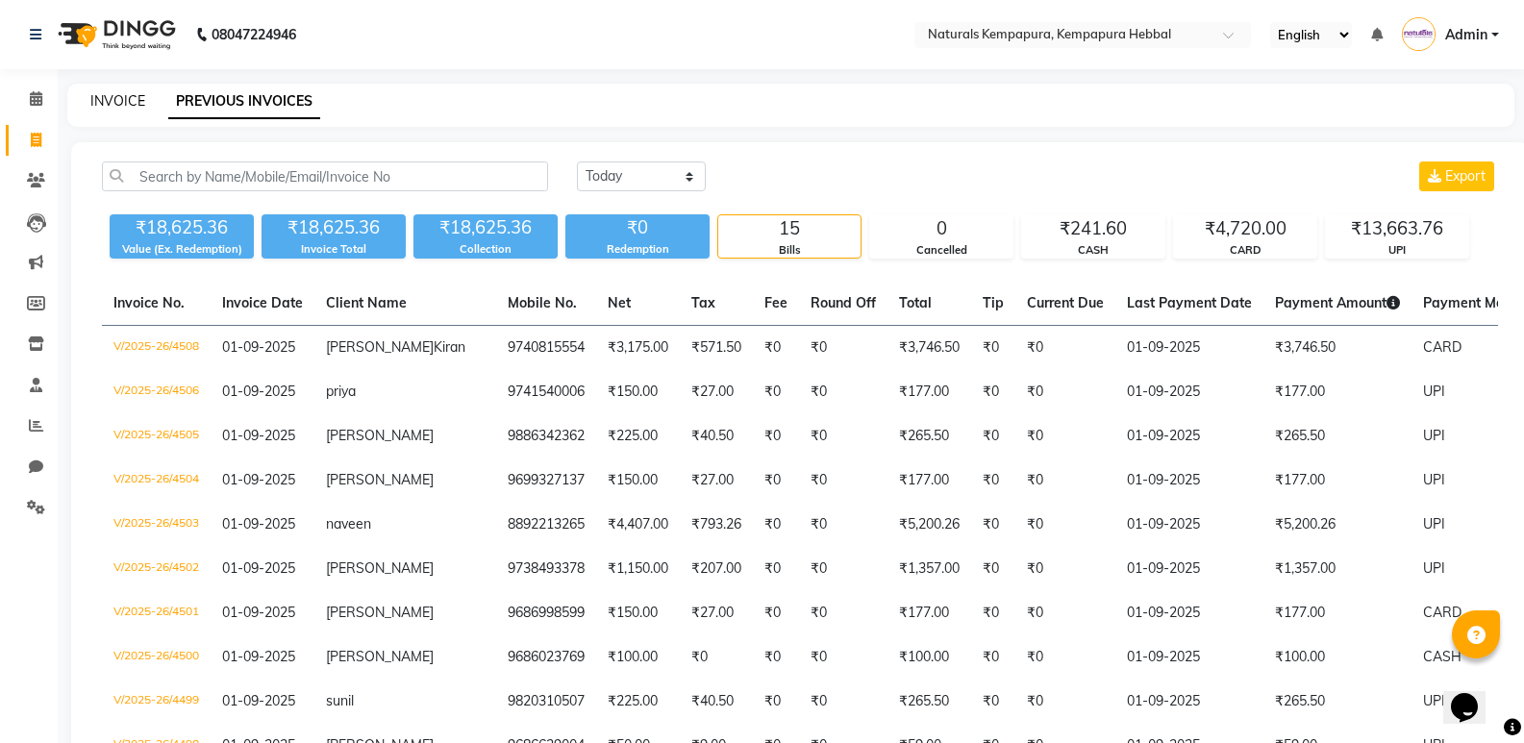
click at [134, 92] on link "INVOICE" at bounding box center [117, 100] width 55 height 17
select select "service"
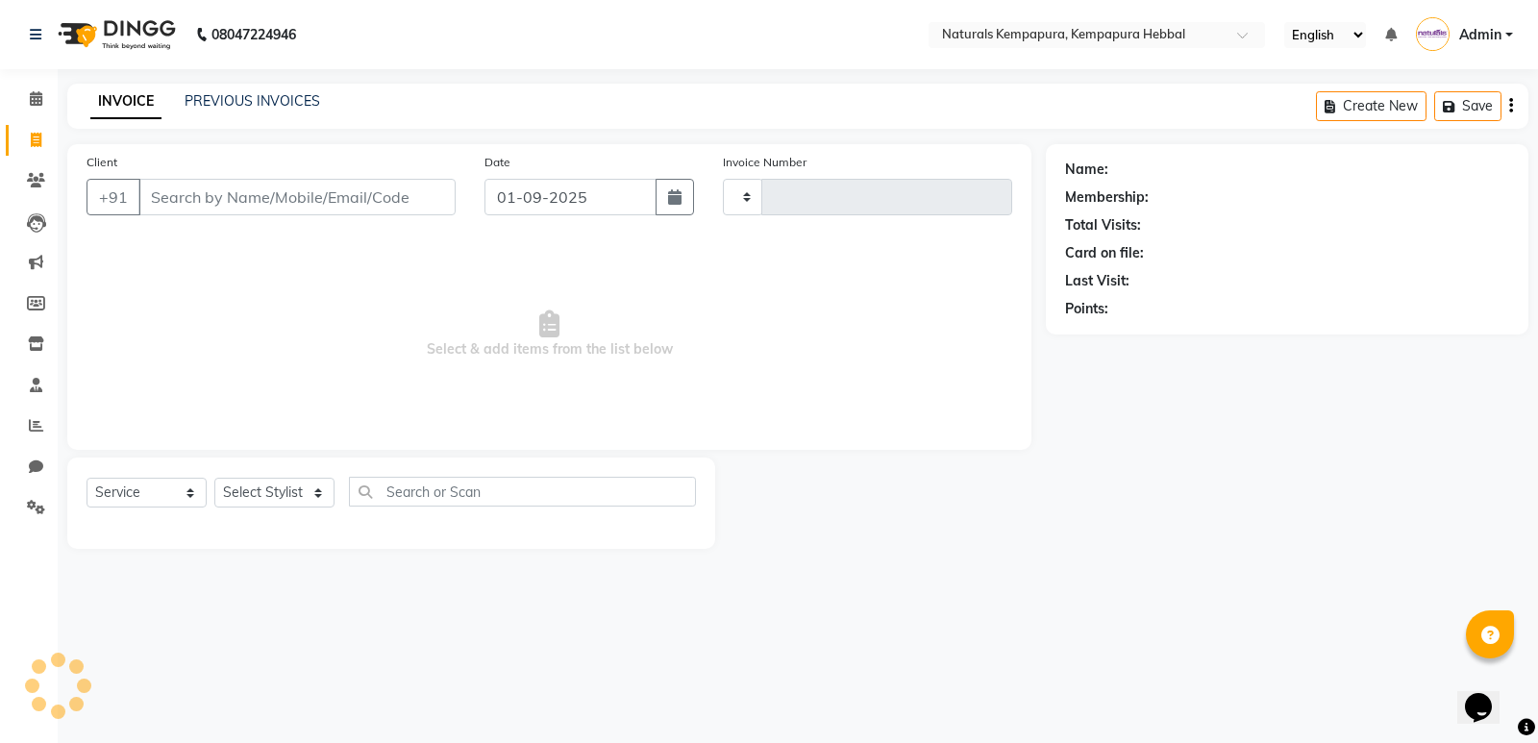
type input "4509"
select select "7848"
click at [243, 198] on input "Client" at bounding box center [296, 197] width 317 height 37
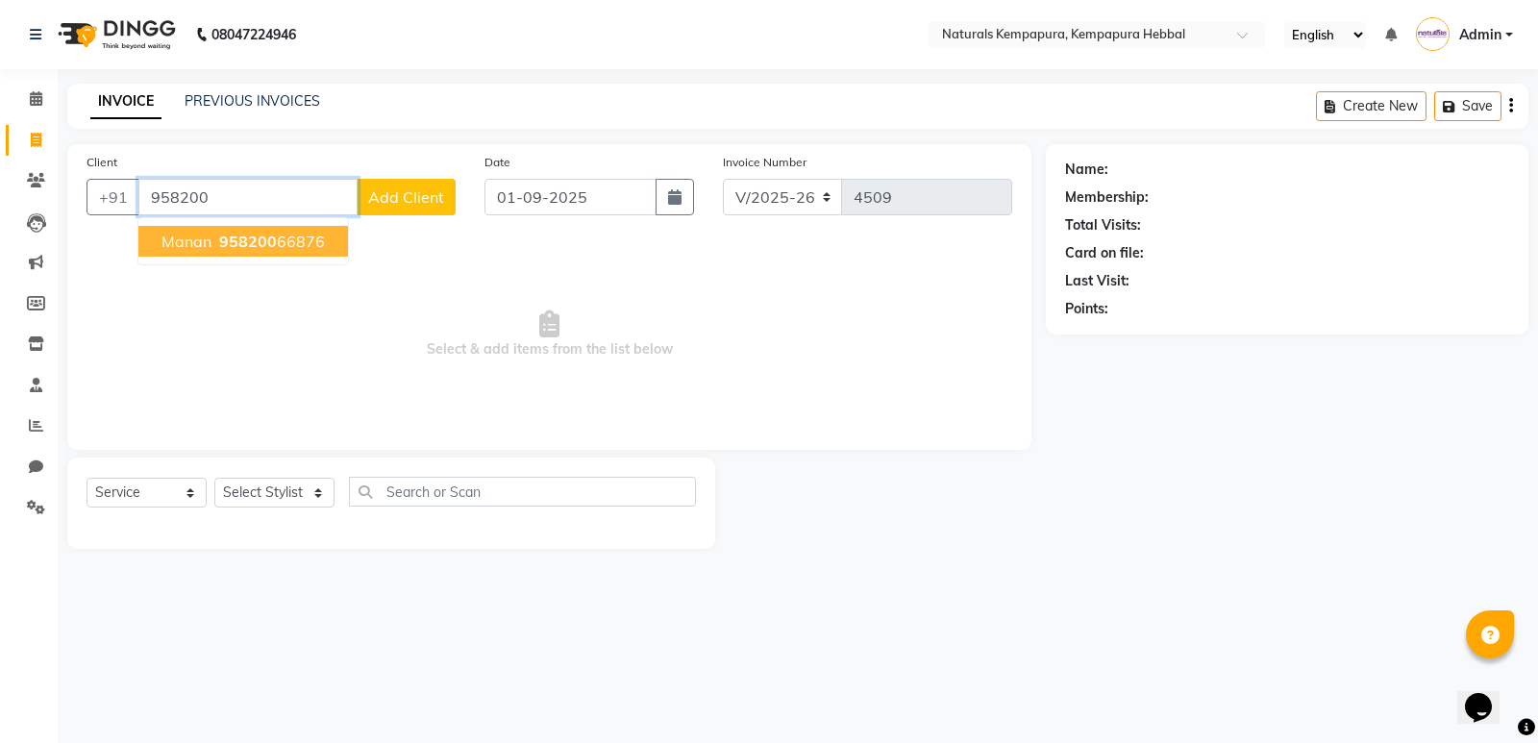
click at [291, 237] on ngb-highlight "958200 66876" at bounding box center [270, 241] width 110 height 19
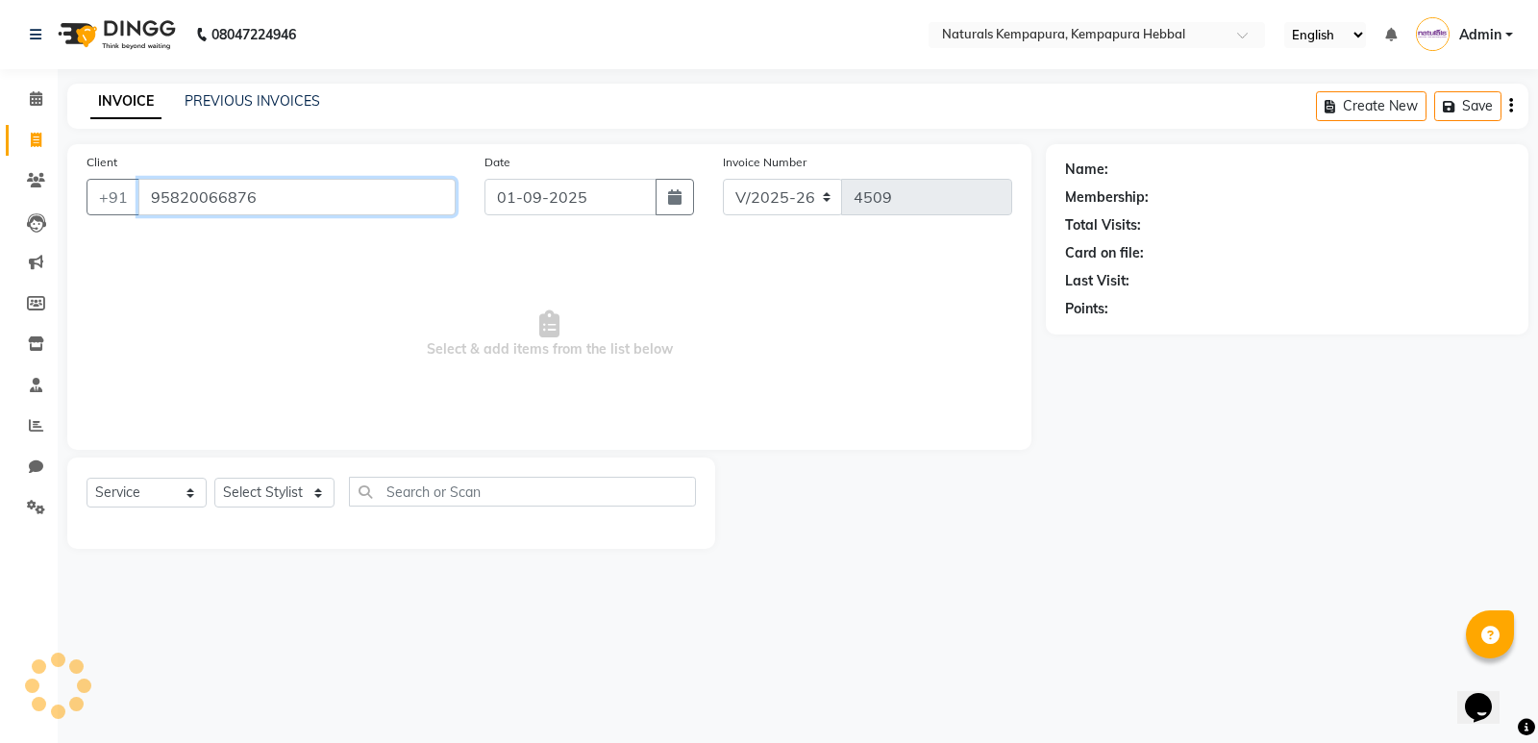
type input "95820066876"
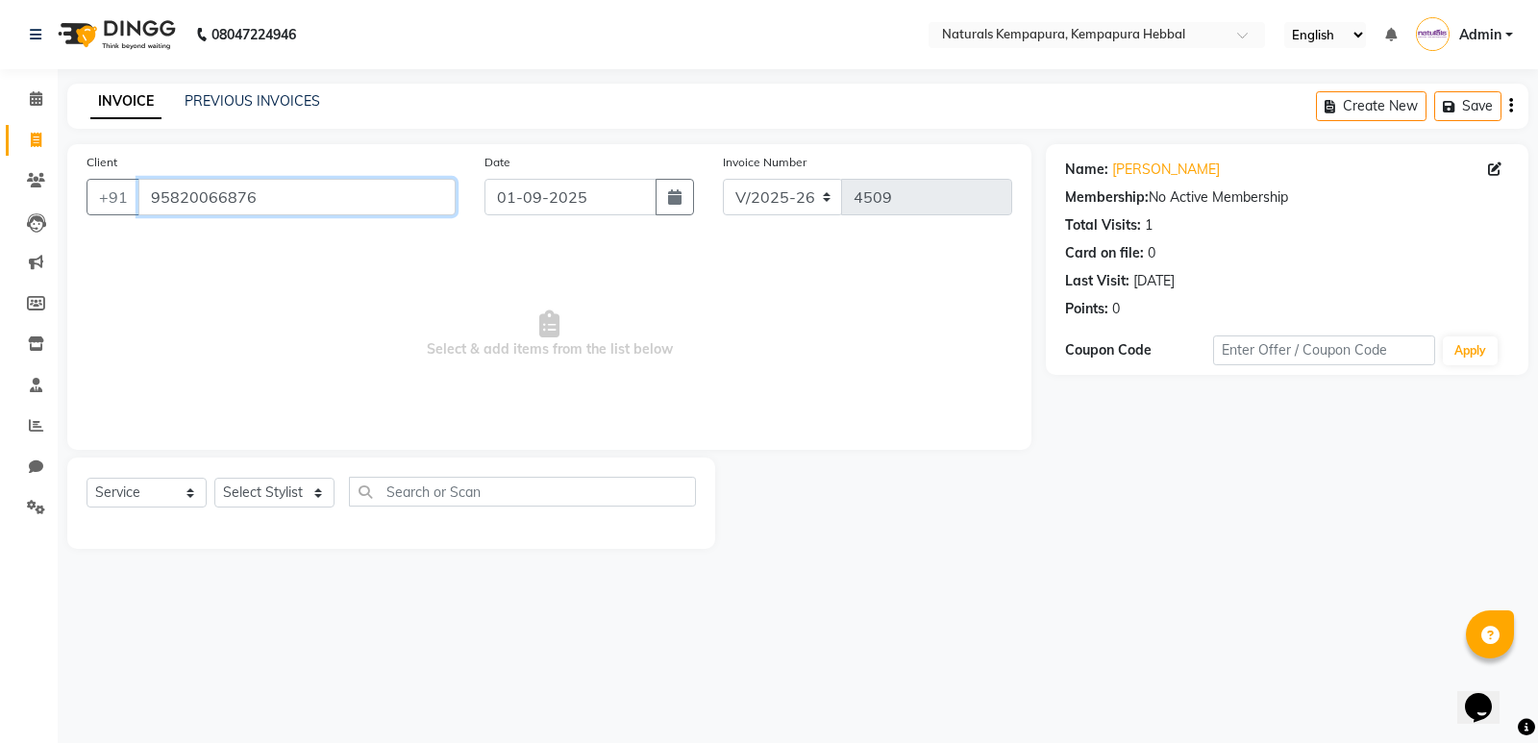
click at [197, 198] on input "95820066876" at bounding box center [296, 197] width 317 height 37
drag, startPoint x: 286, startPoint y: 494, endPoint x: 287, endPoint y: 483, distance: 11.6
click at [286, 494] on select "Select Stylist ADARSH DANISH DURGA HARI HARAN JENNIFER Manager MOHD AARIS MOHD …" at bounding box center [274, 493] width 120 height 30
select select "80334"
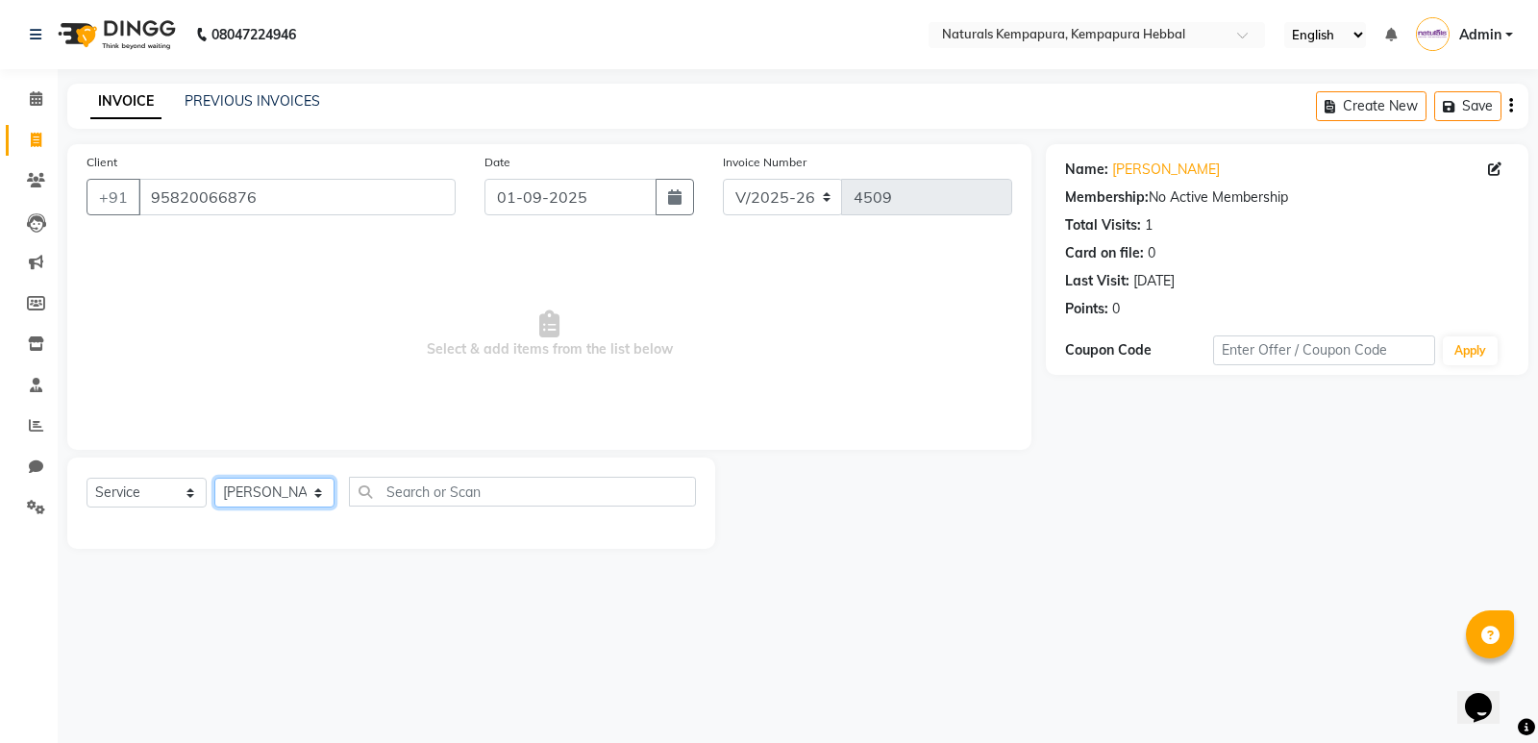
click at [214, 478] on select "Select Stylist ADARSH DANISH DURGA HARI HARAN JENNIFER Manager MOHD AARIS MOHD …" at bounding box center [274, 493] width 120 height 30
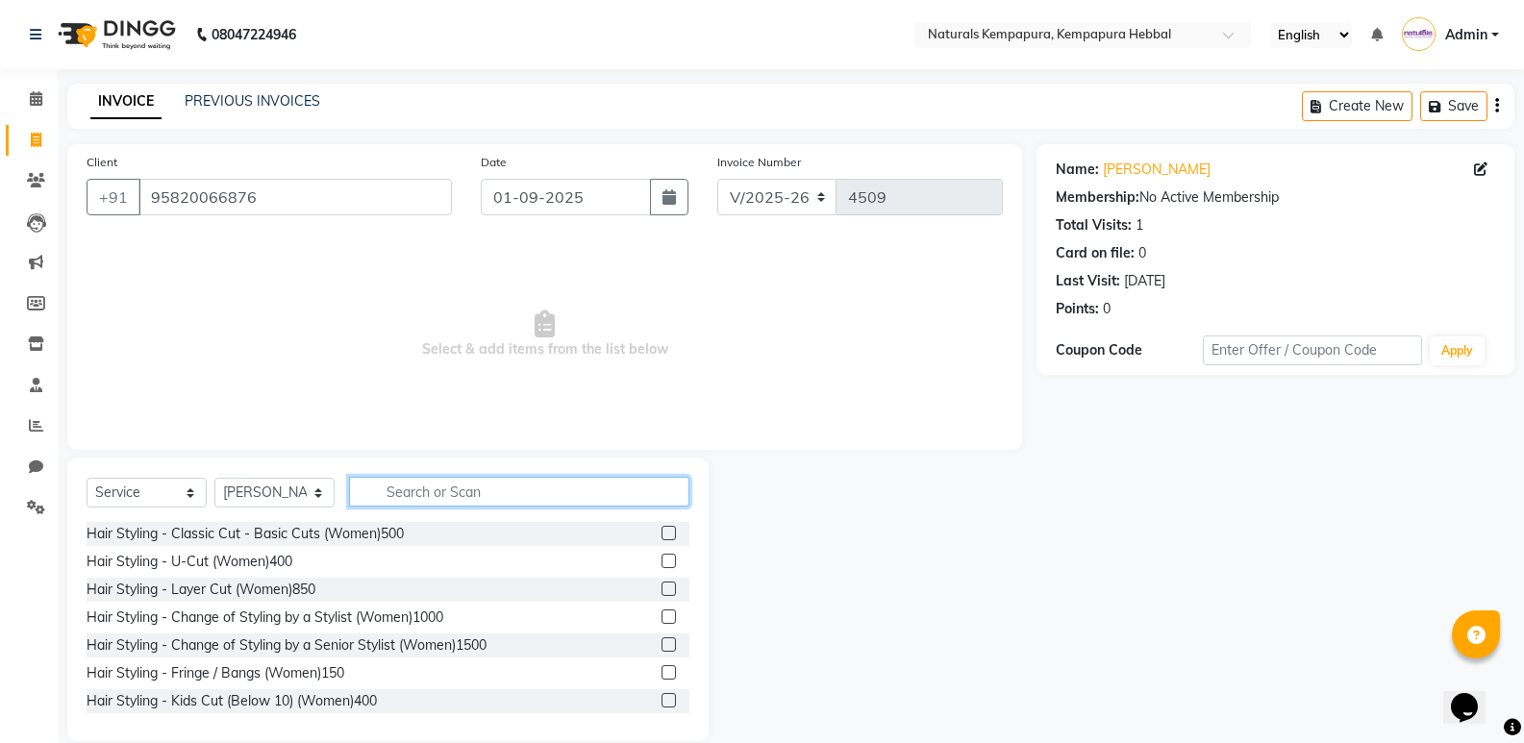
click at [500, 501] on input "text" at bounding box center [519, 492] width 340 height 30
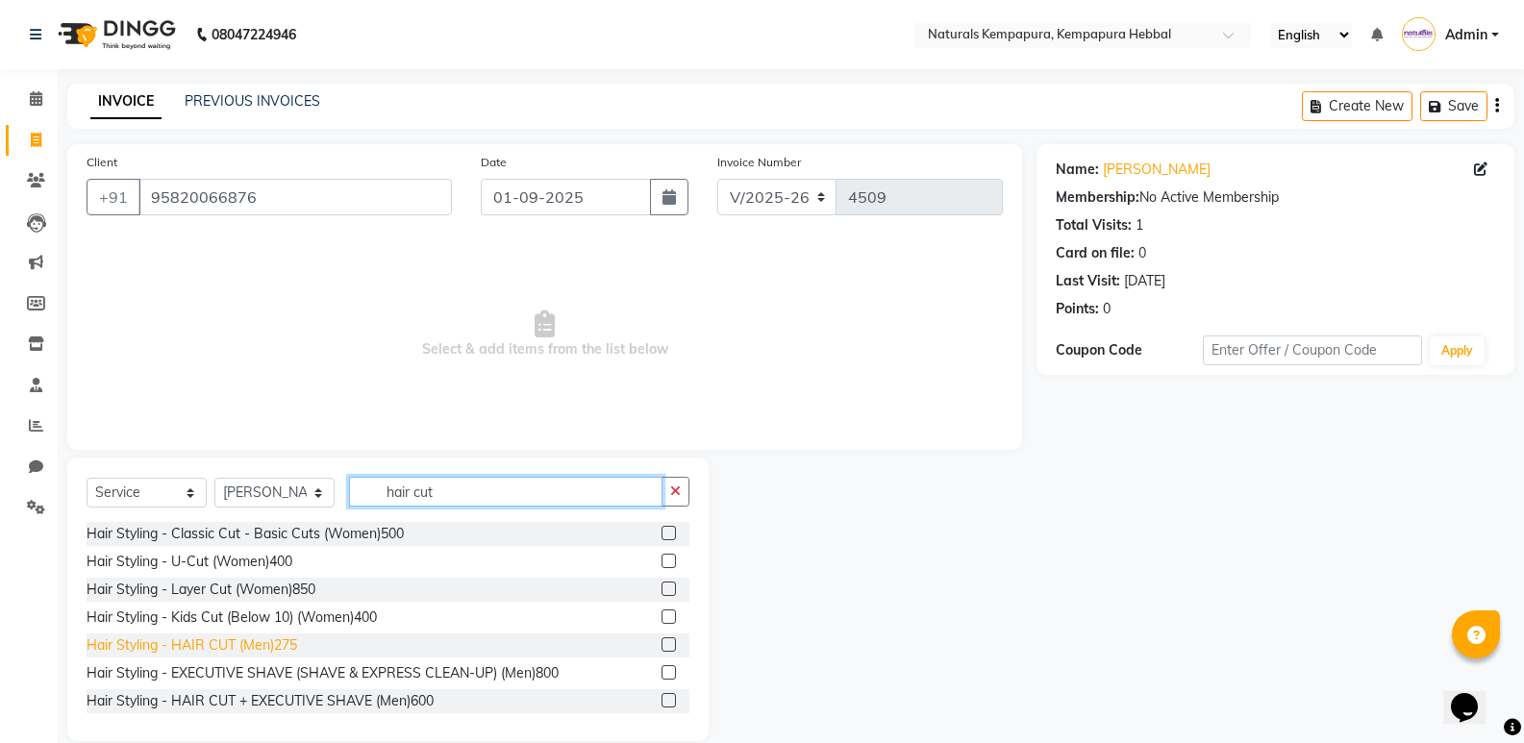
type input "hair cut"
click at [266, 640] on div "Hair Styling - HAIR CUT (Men)275" at bounding box center [192, 646] width 211 height 20
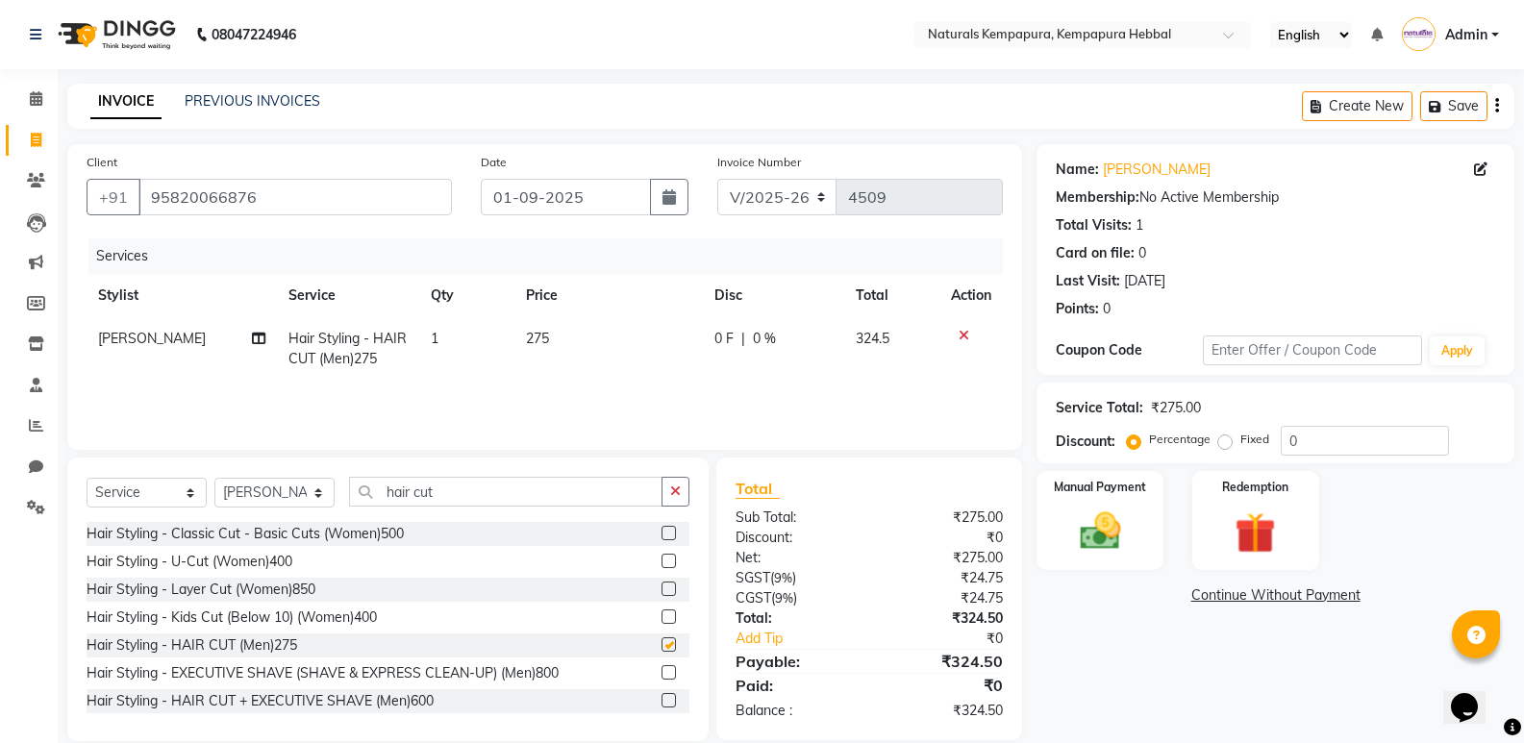
checkbox input "false"
drag, startPoint x: 453, startPoint y: 487, endPoint x: 182, endPoint y: 421, distance: 279.2
click at [203, 426] on div "Client +91 95820066876 Date 01-09-2025 Invoice Number V/2025 V/2025-26 4509 Ser…" at bounding box center [545, 442] width 984 height 597
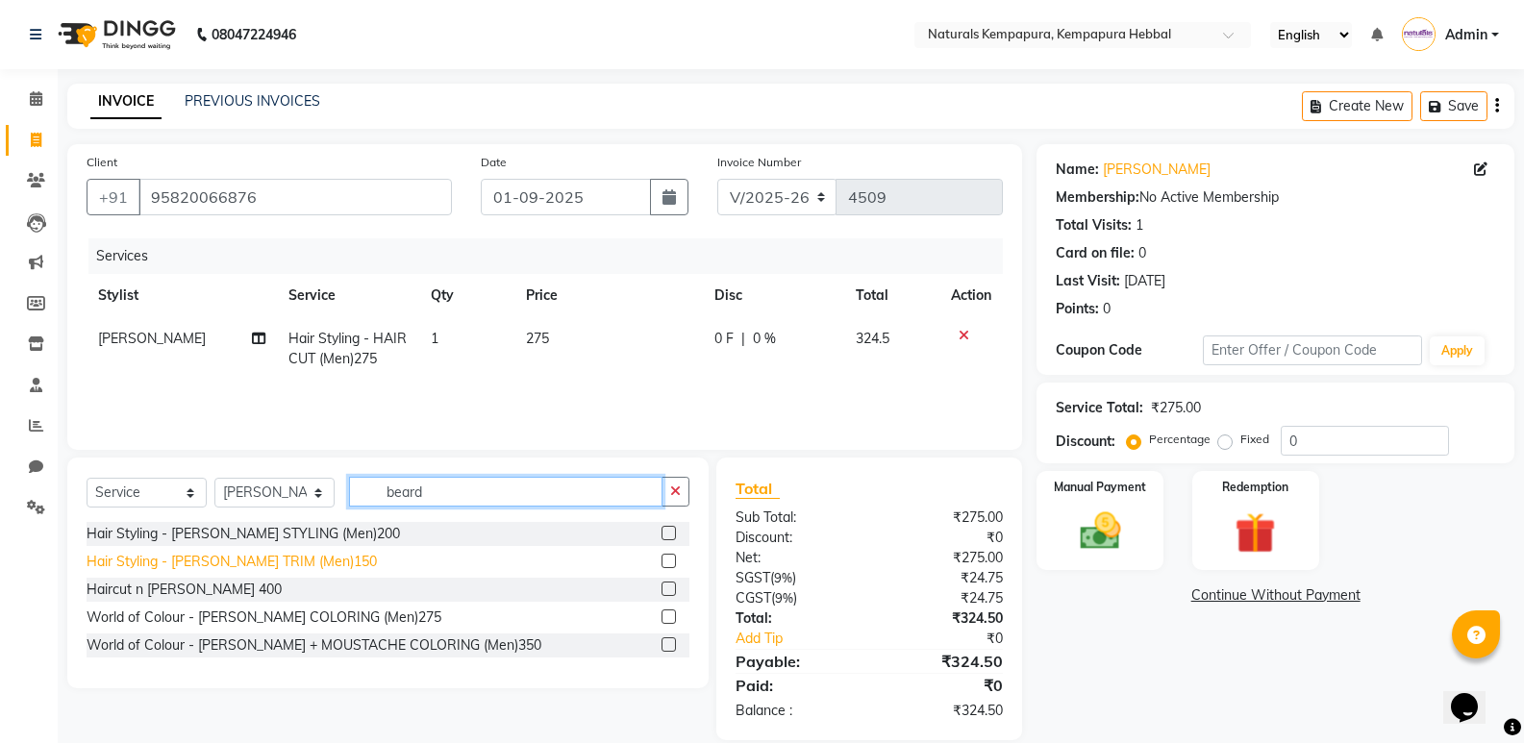
type input "beard"
click at [270, 561] on div "Hair Styling - [PERSON_NAME] TRIM (Men)150" at bounding box center [232, 562] width 290 height 20
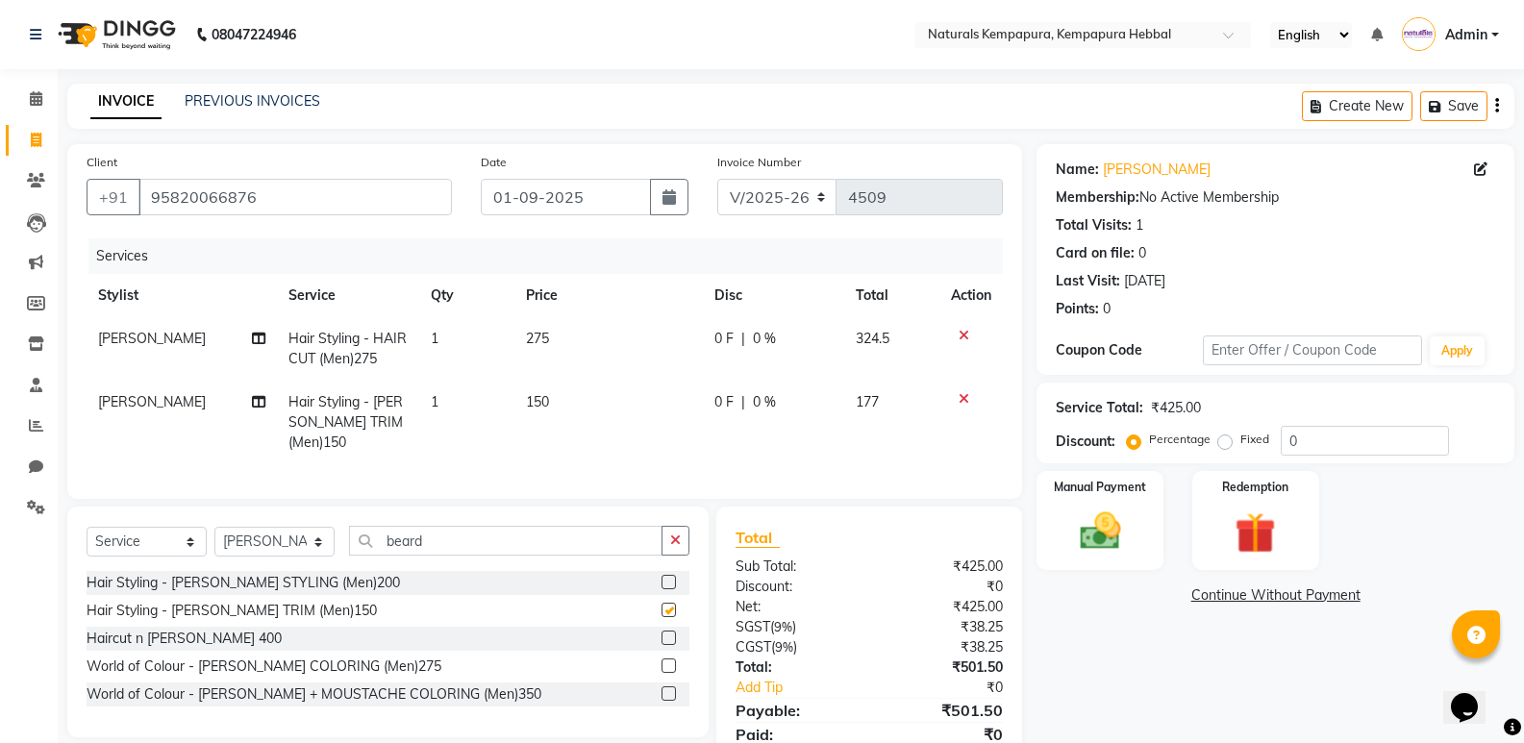
checkbox input "false"
drag, startPoint x: 467, startPoint y: 535, endPoint x: 31, endPoint y: 508, distance: 437.4
click at [83, 508] on div "Select Service Product Membership Package Voucher Prepaid Gift Card Select Styl…" at bounding box center [387, 622] width 641 height 231
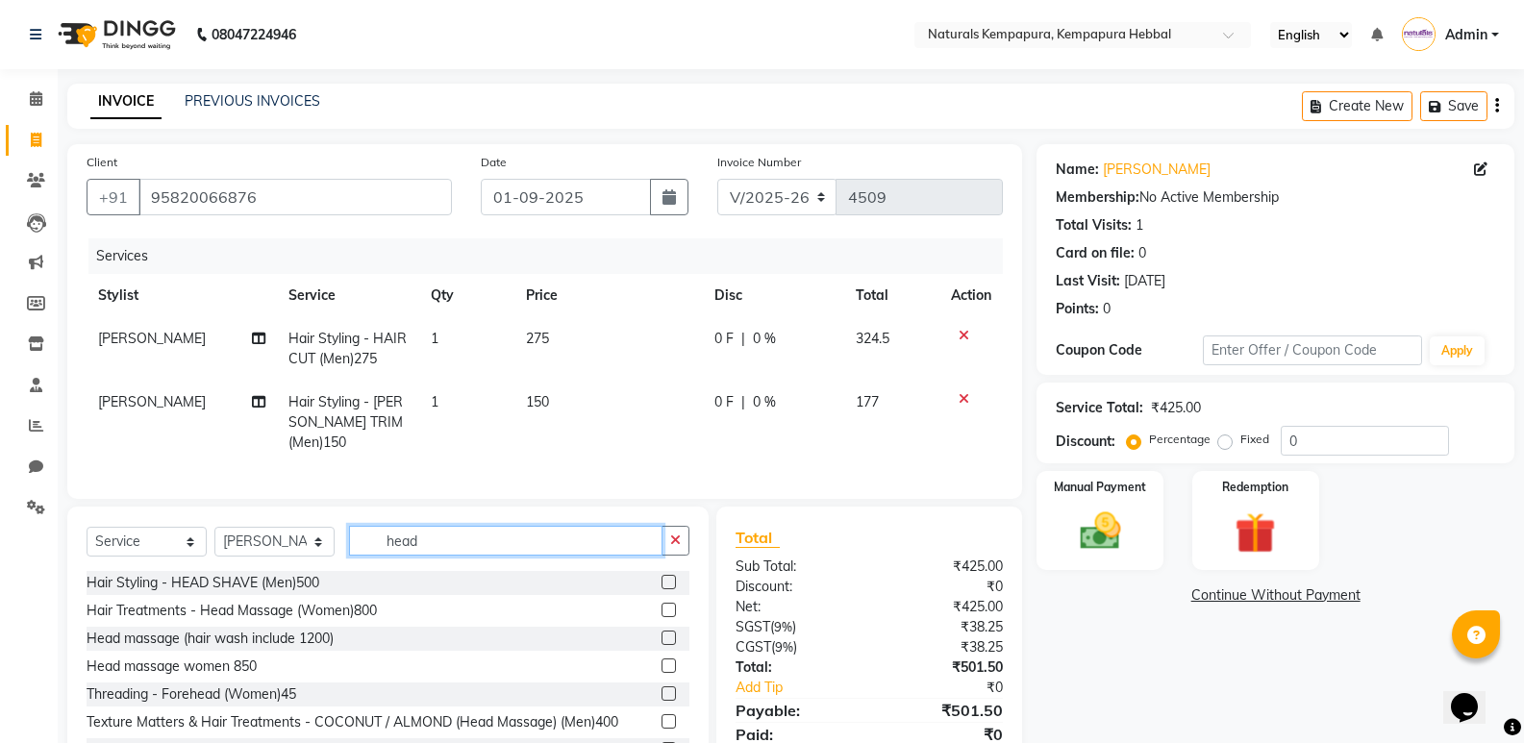
scroll to position [3, 0]
type input "head"
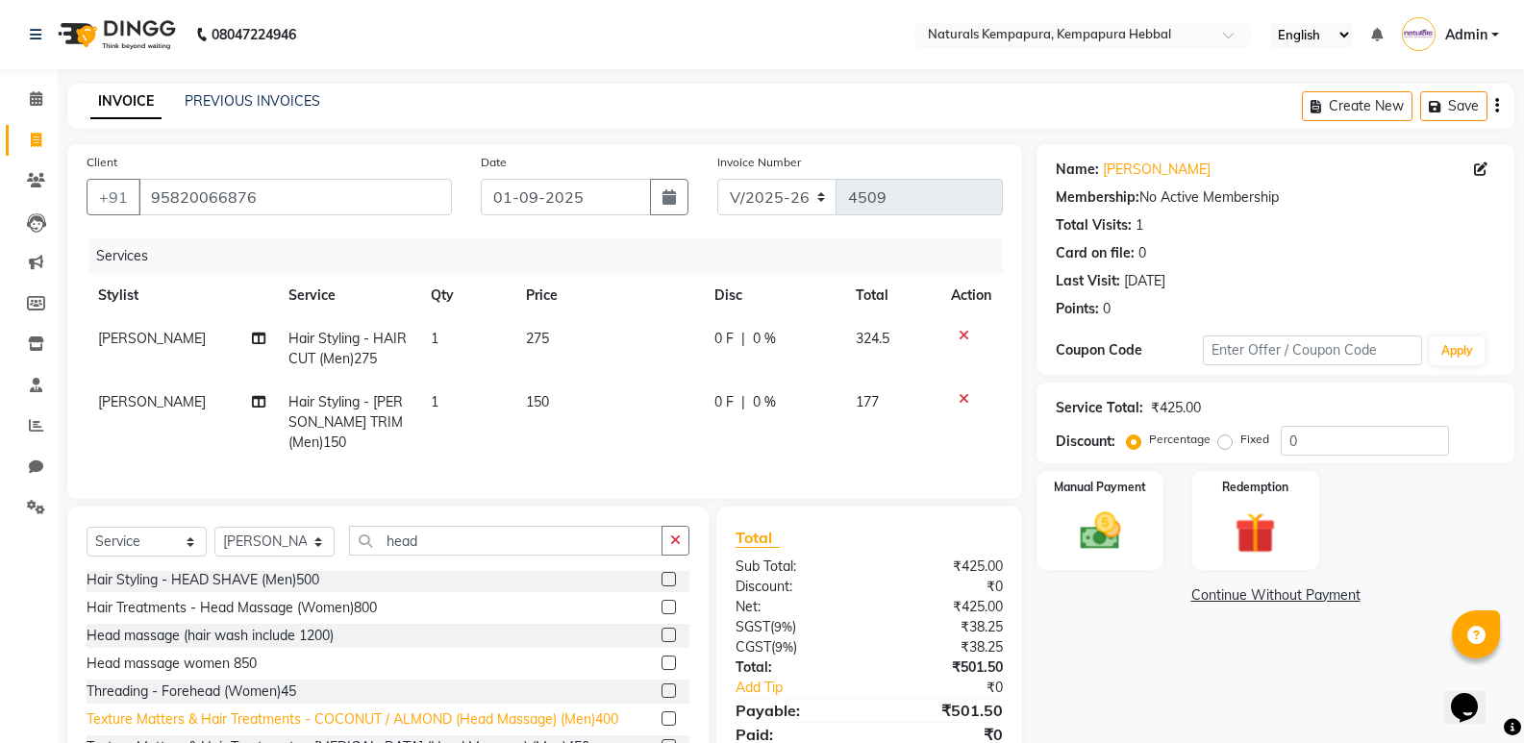
click at [516, 710] on div "Texture Matters & Hair Treatments - COCONUT / ALMOND (Head Massage) (Men)400" at bounding box center [353, 720] width 532 height 20
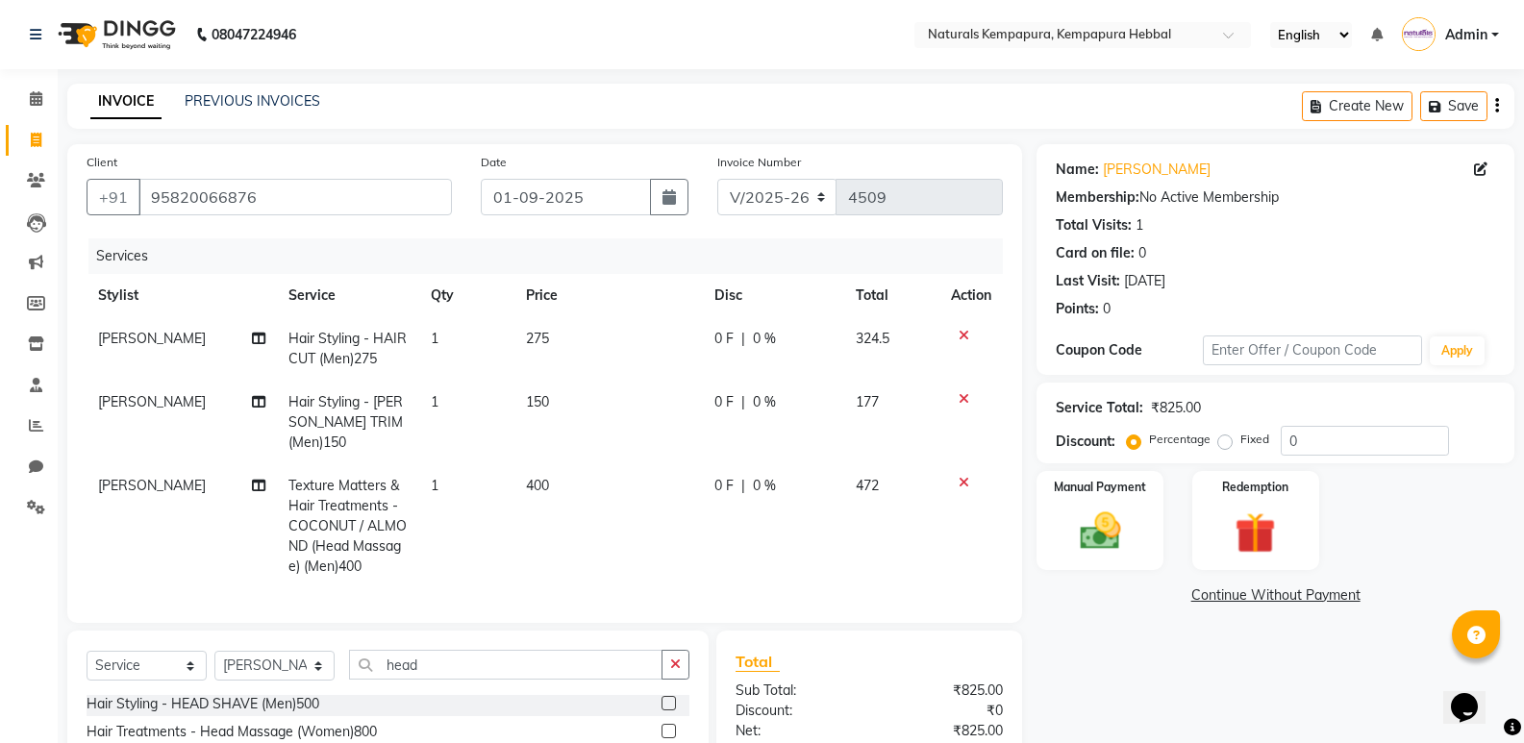
checkbox input "false"
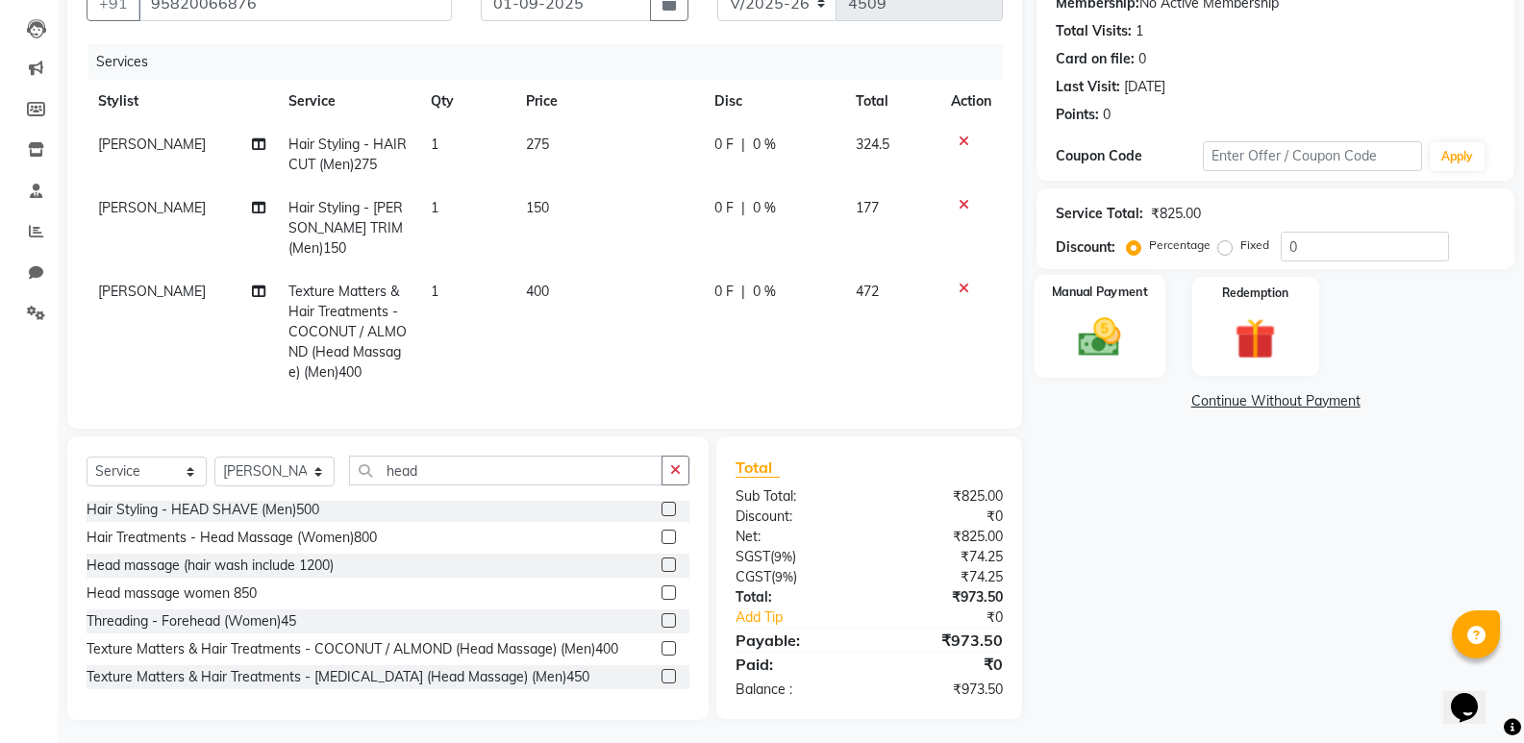
click at [1128, 333] on img at bounding box center [1099, 336] width 68 height 49
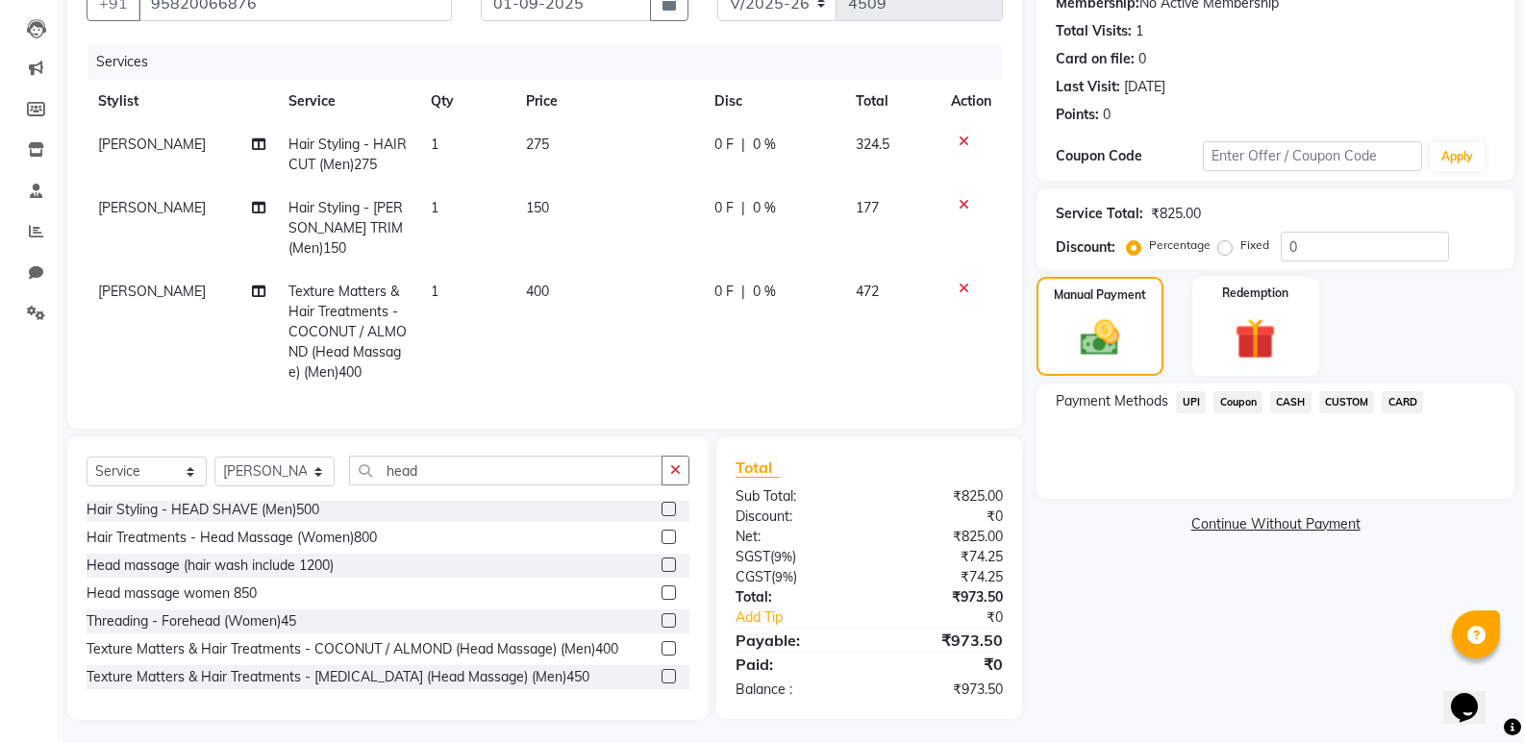
click at [1398, 409] on span "CARD" at bounding box center [1402, 402] width 41 height 22
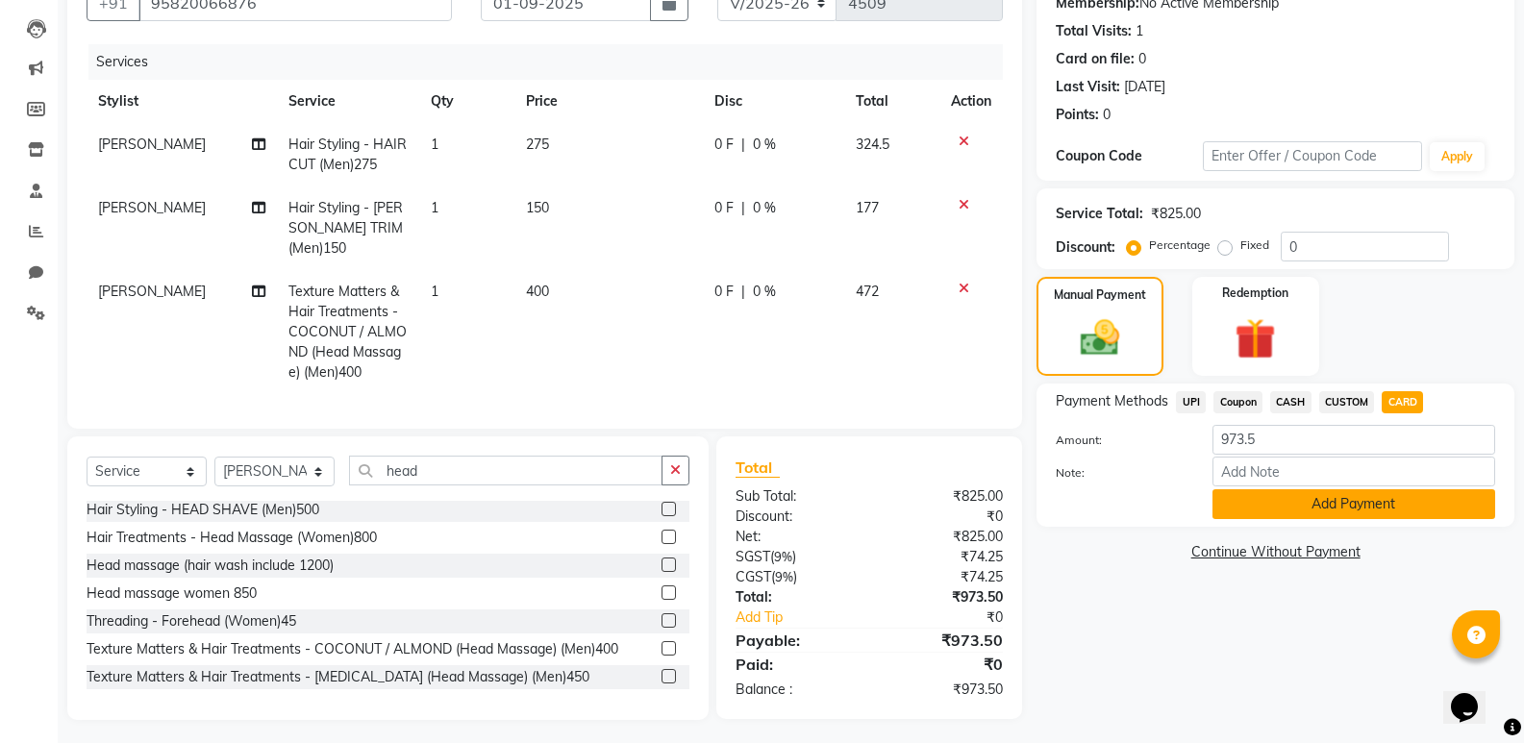
click at [1305, 498] on button "Add Payment" at bounding box center [1353, 504] width 283 height 30
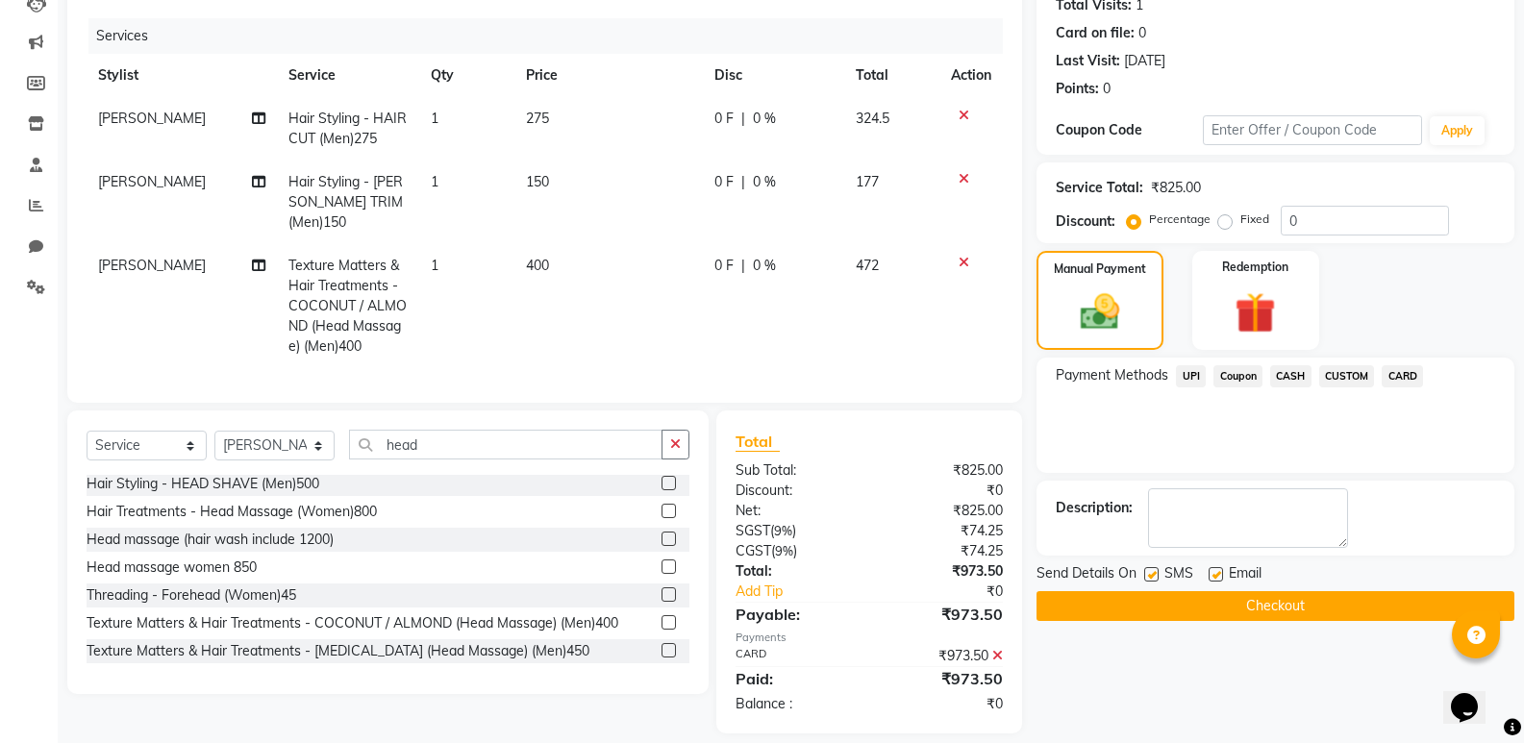
scroll to position [234, 0]
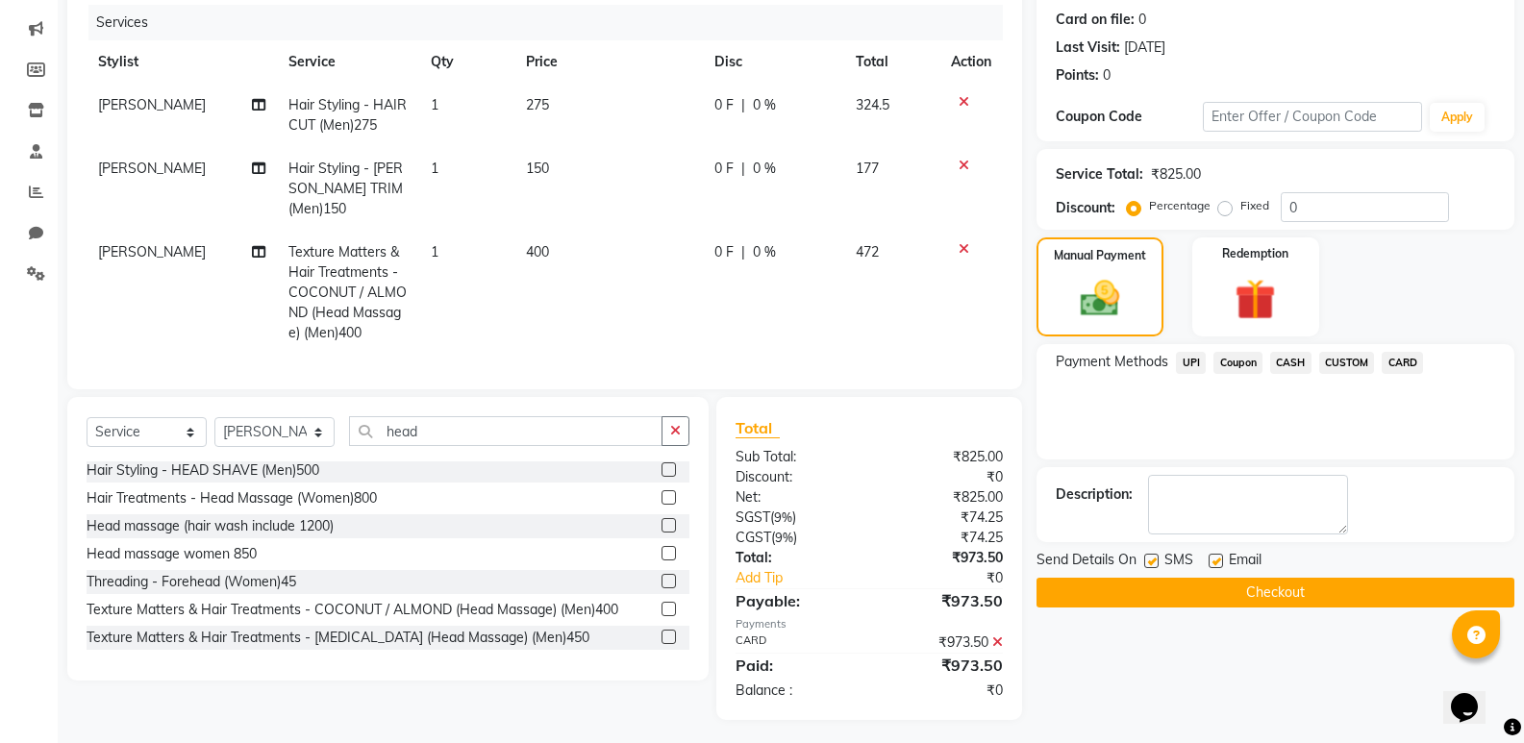
click at [1222, 556] on label at bounding box center [1216, 561] width 14 height 14
click at [1221, 556] on input "checkbox" at bounding box center [1215, 562] width 12 height 12
checkbox input "false"
click at [1226, 585] on button "Checkout" at bounding box center [1276, 593] width 478 height 30
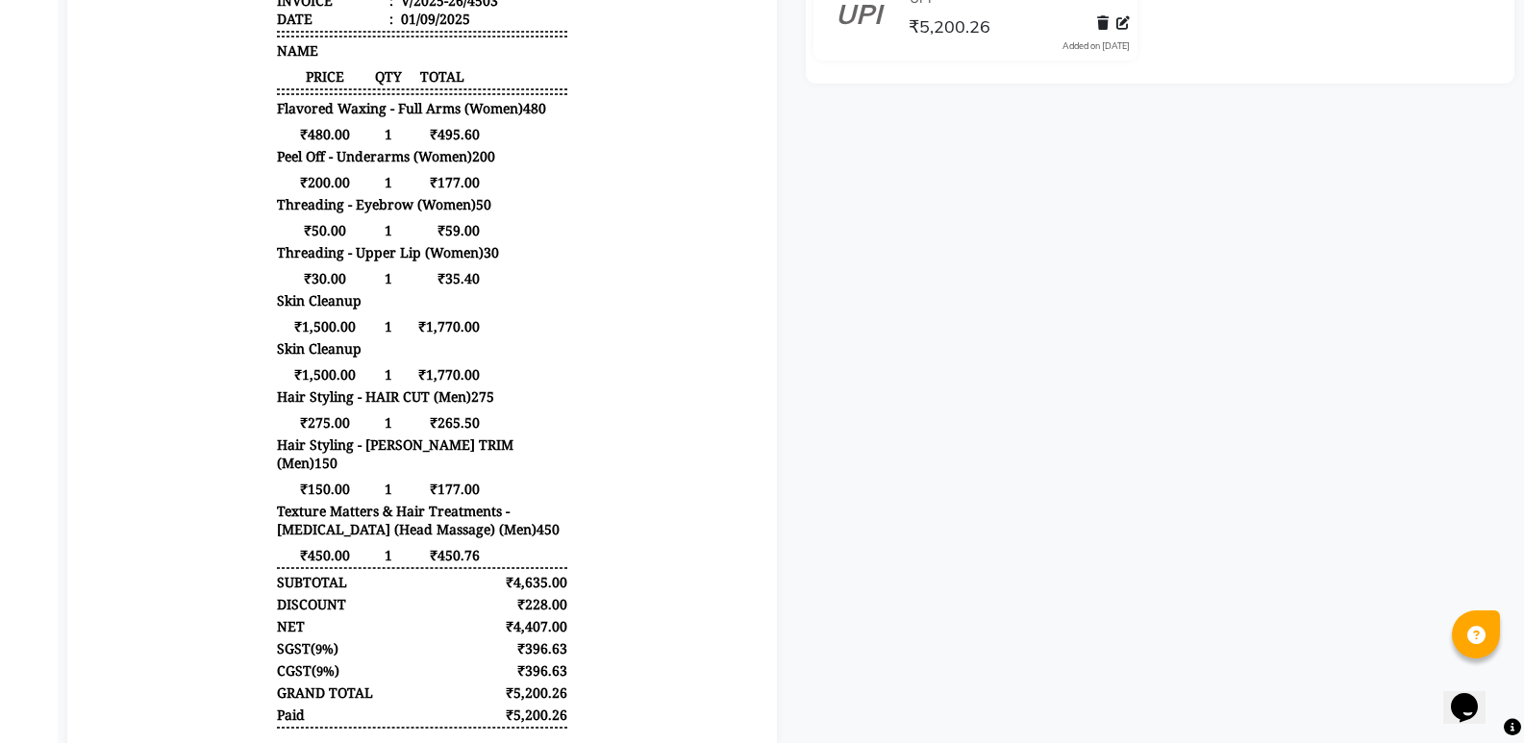
scroll to position [267, 0]
